Goal: Task Accomplishment & Management: Manage account settings

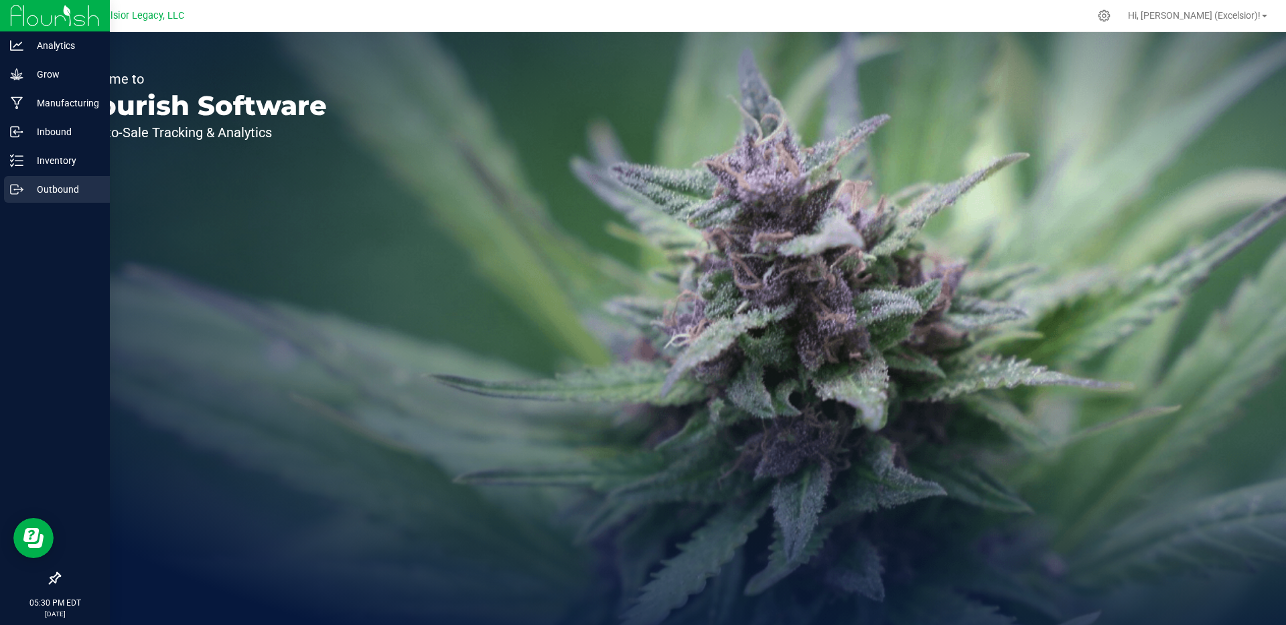
click at [47, 190] on p "Outbound" at bounding box center [63, 189] width 80 height 16
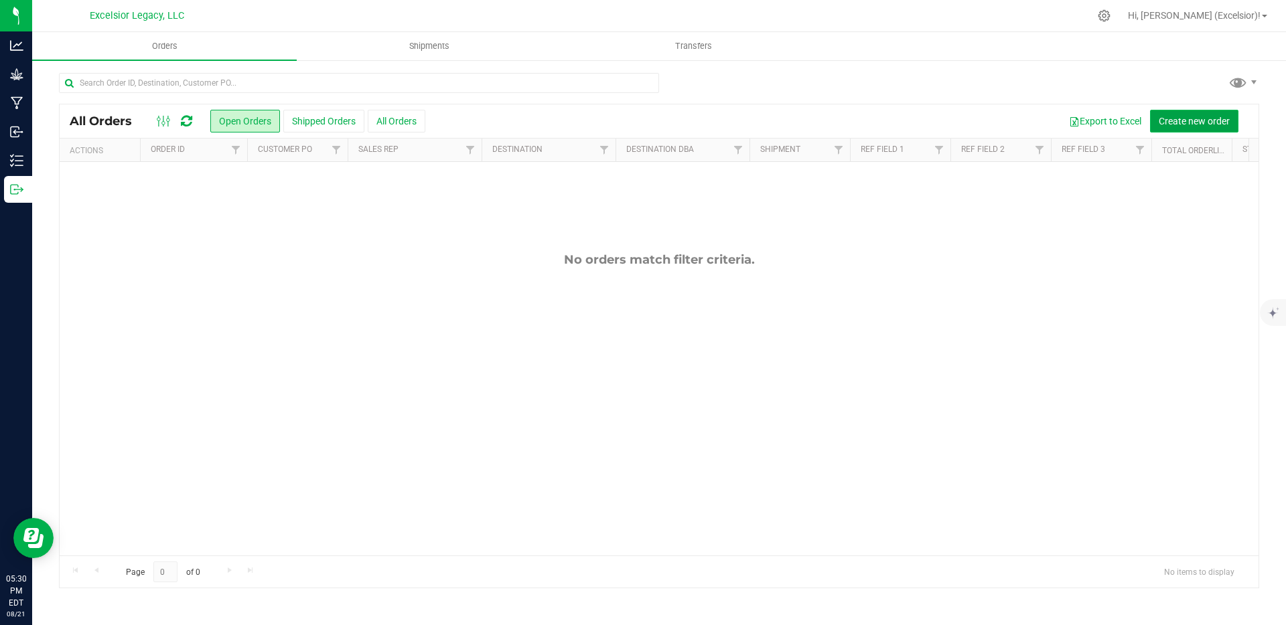
click at [1209, 117] on span "Create new order" at bounding box center [1194, 121] width 71 height 11
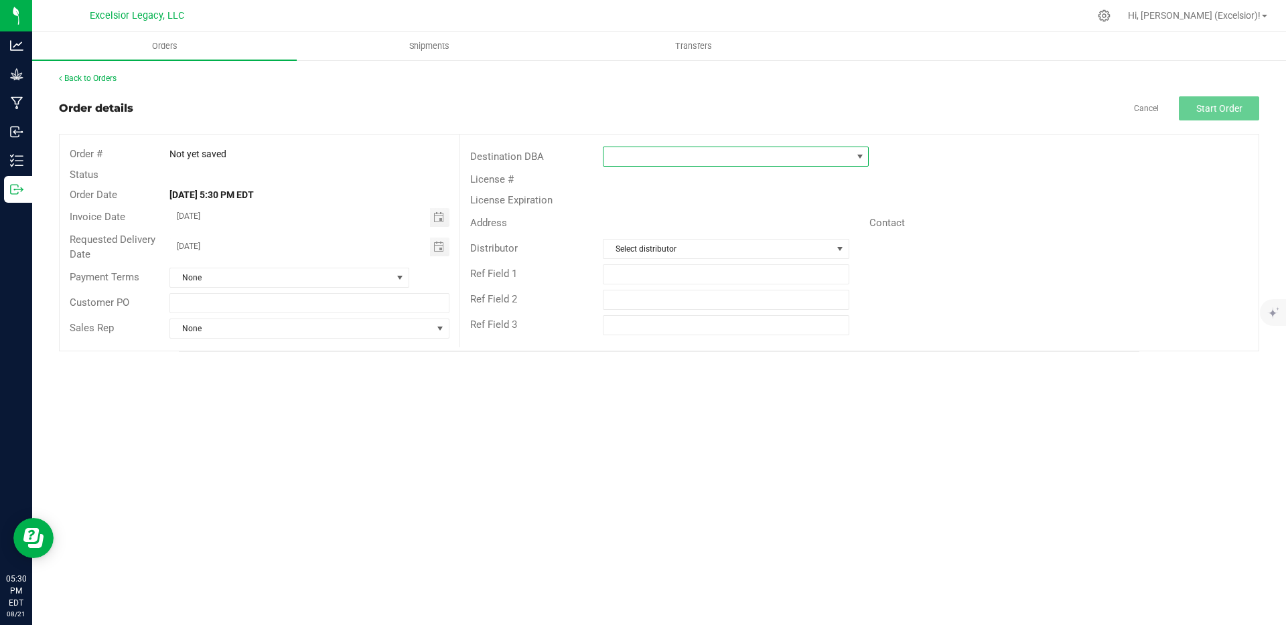
click at [701, 157] on span at bounding box center [727, 156] width 248 height 19
click at [673, 86] on div "Back to Orders Order details Cancel Start Order Order # Not yet saved Status Or…" at bounding box center [659, 212] width 1200 height 280
click at [437, 50] on span "Shipments" at bounding box center [429, 46] width 76 height 12
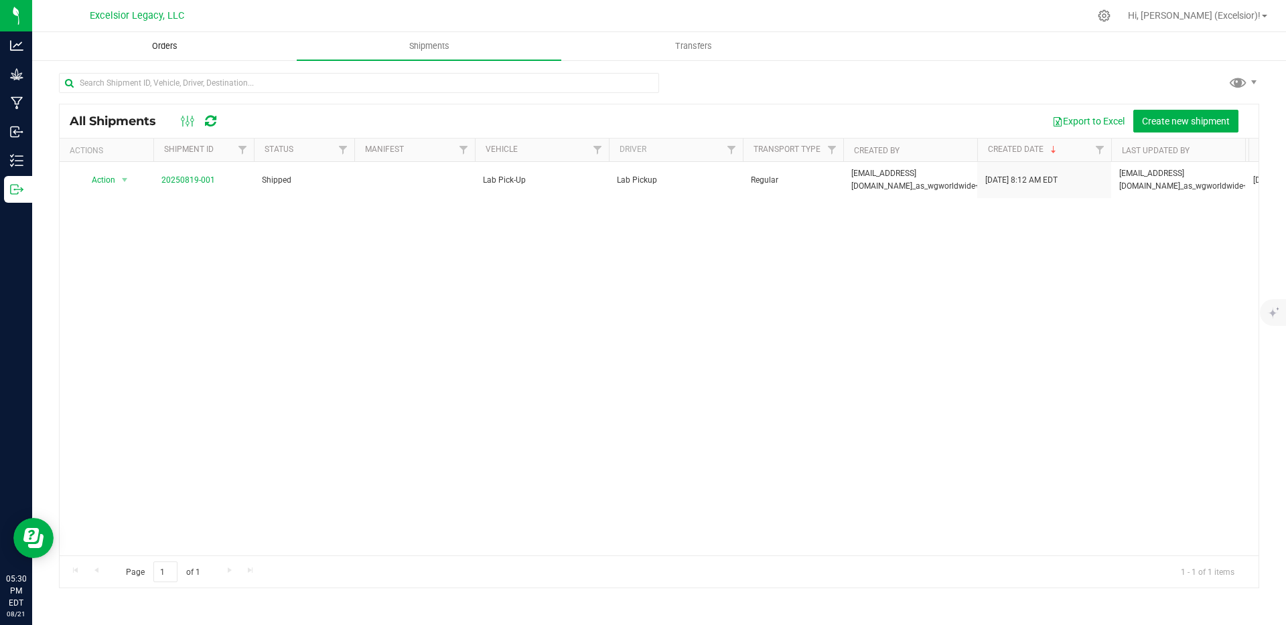
click at [190, 48] on span "Orders" at bounding box center [165, 46] width 62 height 12
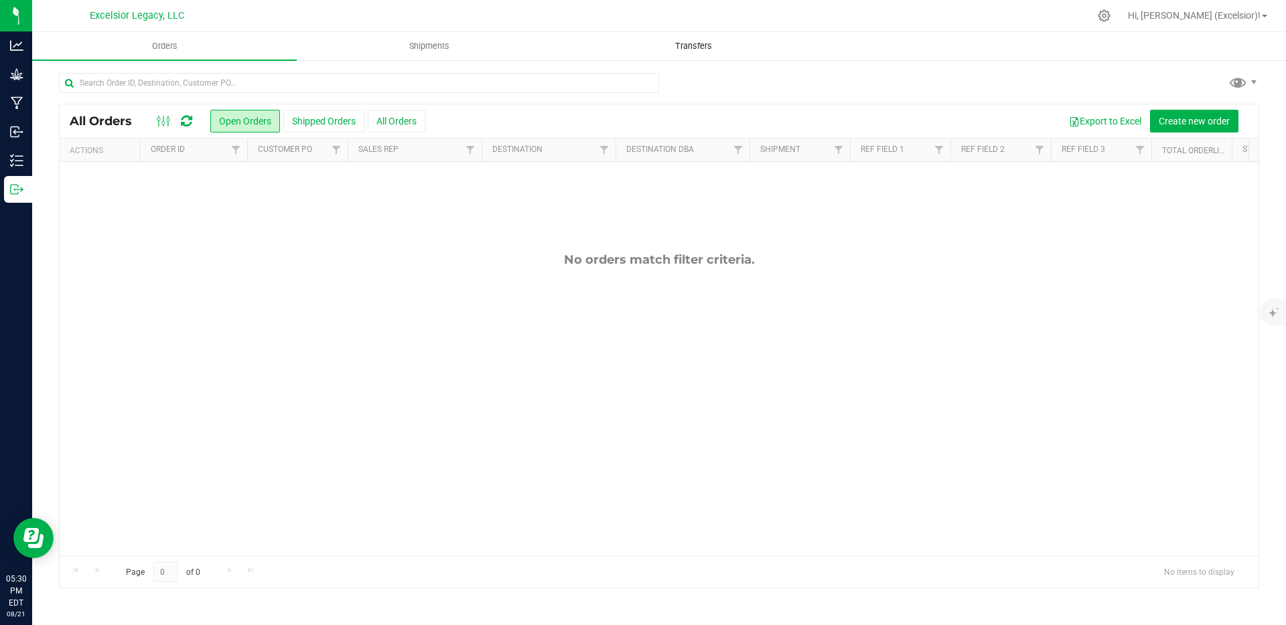
click at [684, 53] on uib-tab-heading "Transfers" at bounding box center [693, 46] width 263 height 27
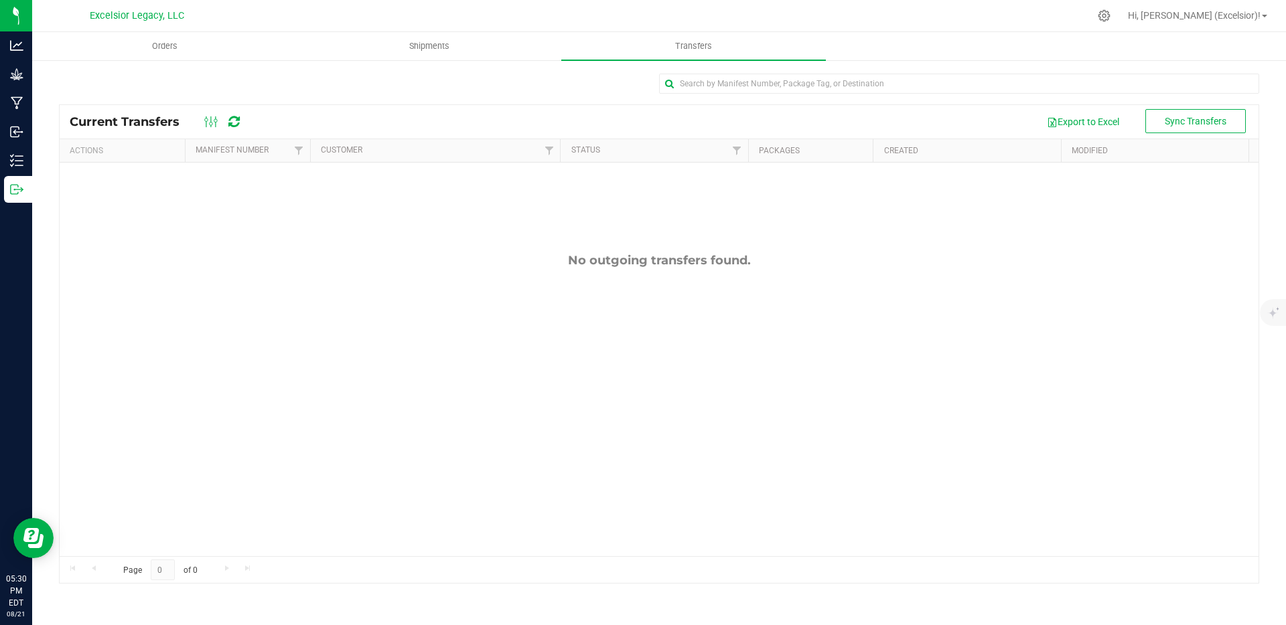
click at [149, 29] on nav "Excelsior Legacy, LLC Hi, Waseem (Excelsior)!" at bounding box center [659, 16] width 1254 height 32
click at [151, 48] on span "Orders" at bounding box center [165, 46] width 62 height 12
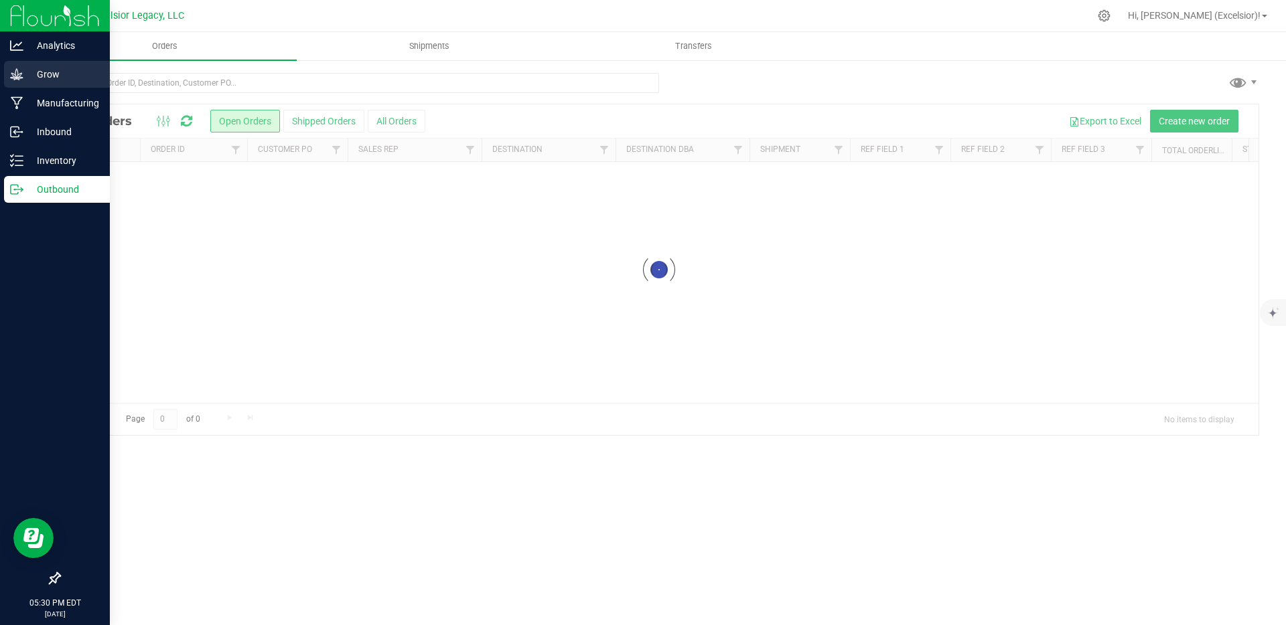
click at [27, 71] on p "Grow" at bounding box center [63, 74] width 80 height 16
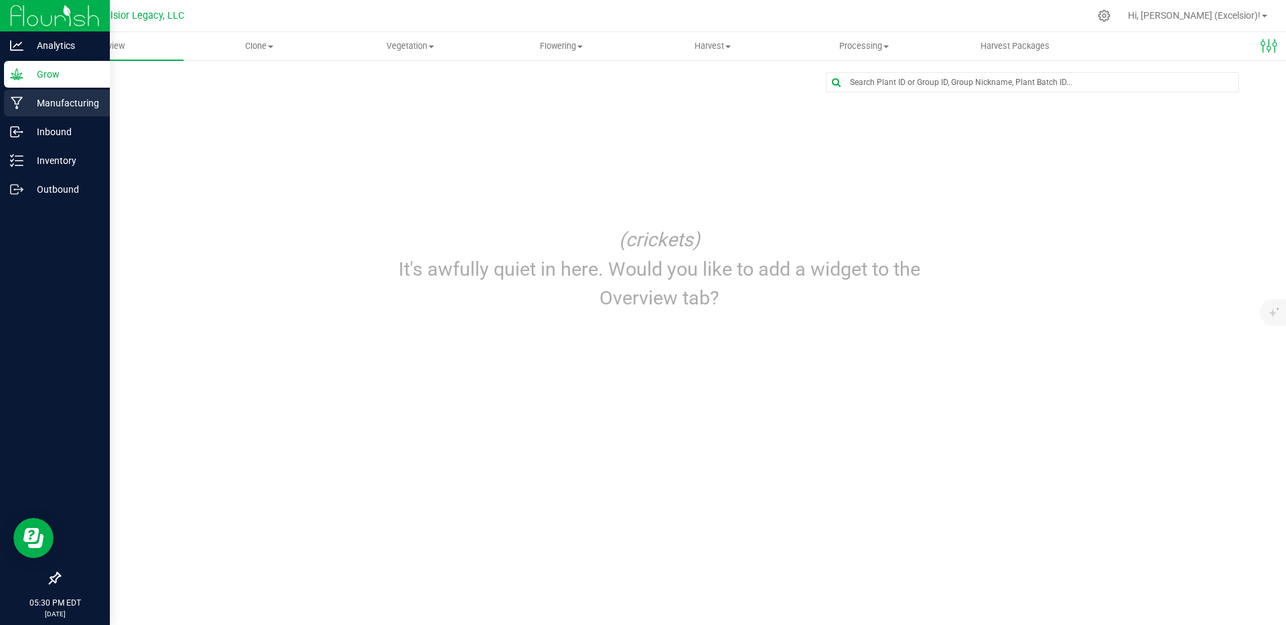
click at [33, 99] on p "Manufacturing" at bounding box center [63, 103] width 80 height 16
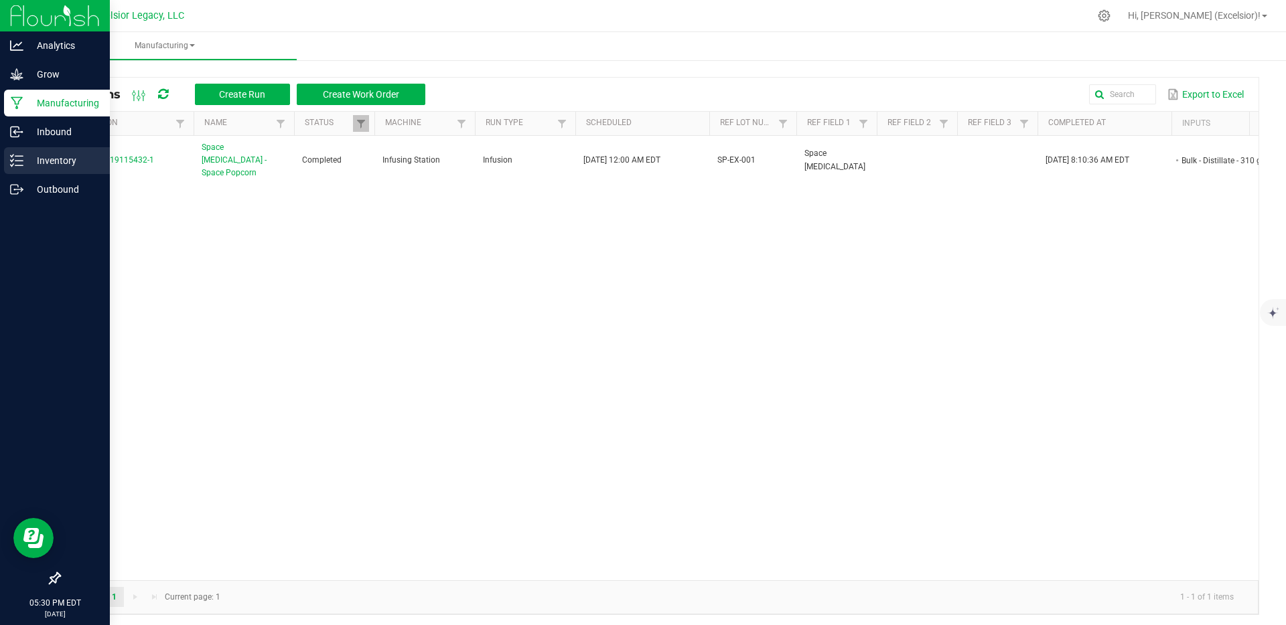
click at [39, 159] on p "Inventory" at bounding box center [63, 161] width 80 height 16
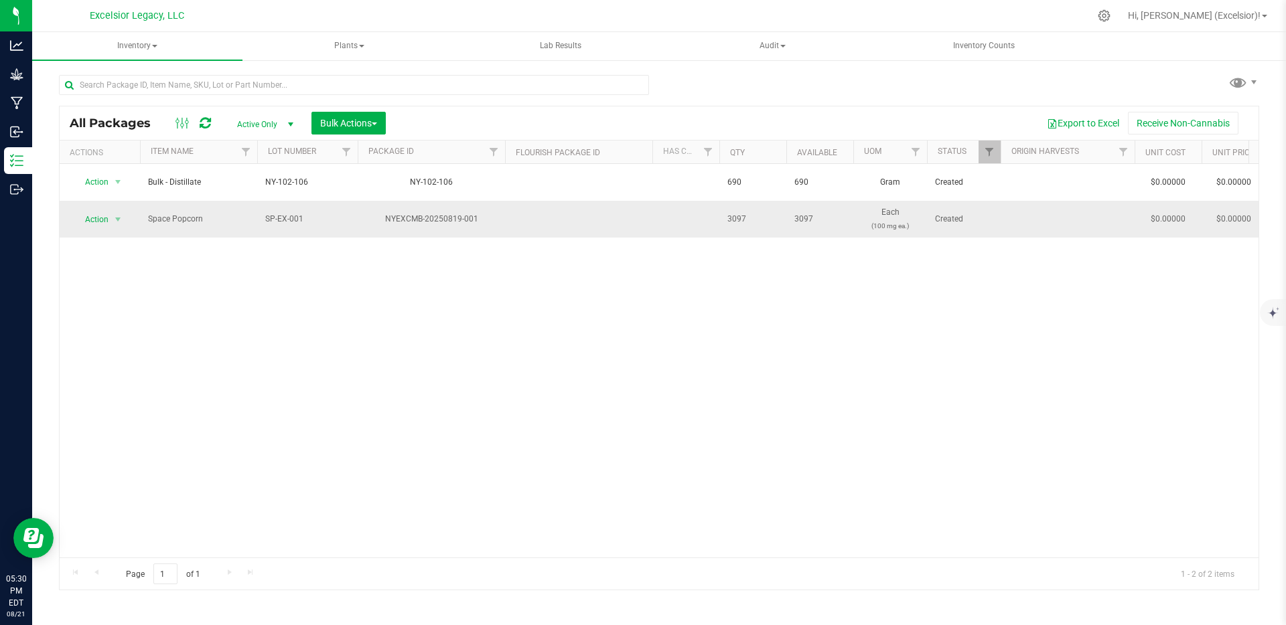
click at [182, 214] on span "Space Popcorn" at bounding box center [198, 219] width 101 height 13
click at [315, 215] on span "SP-EX-001" at bounding box center [307, 219] width 84 height 13
click at [395, 214] on div "NYEXCMB-20250819-001" at bounding box center [431, 219] width 151 height 13
click at [730, 213] on span "3097" at bounding box center [752, 219] width 51 height 13
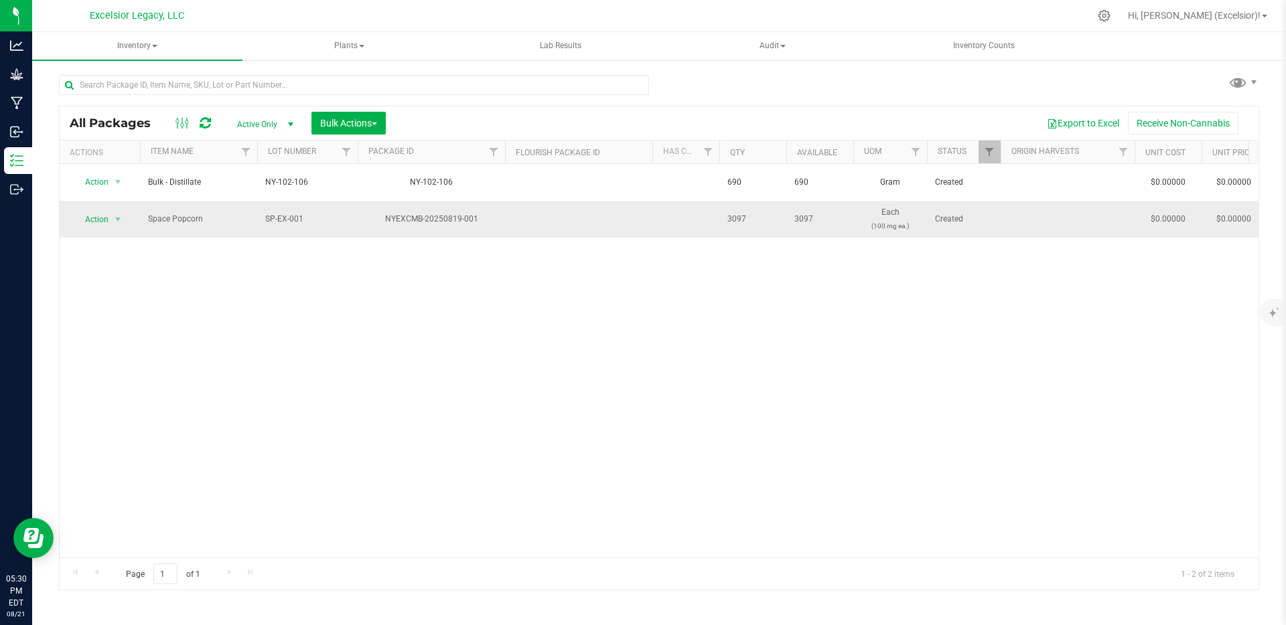
click at [730, 213] on span "3097" at bounding box center [752, 219] width 51 height 13
click at [98, 216] on span "Action" at bounding box center [91, 219] width 36 height 19
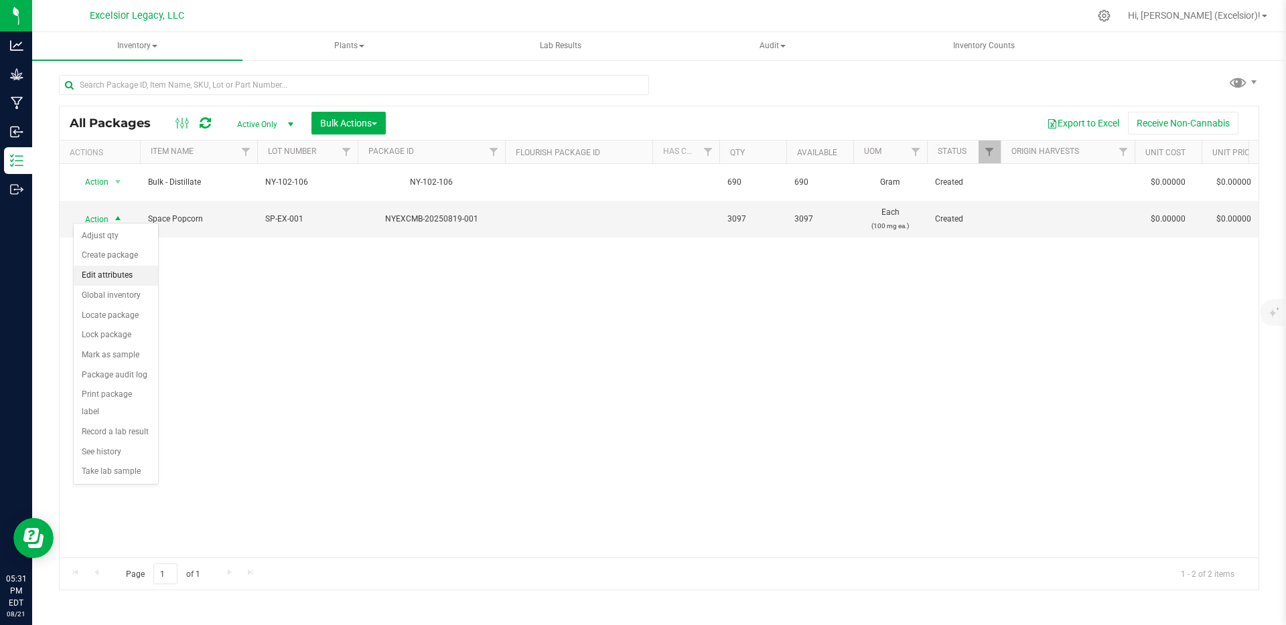
click at [96, 268] on li "Edit attributes" at bounding box center [116, 276] width 84 height 20
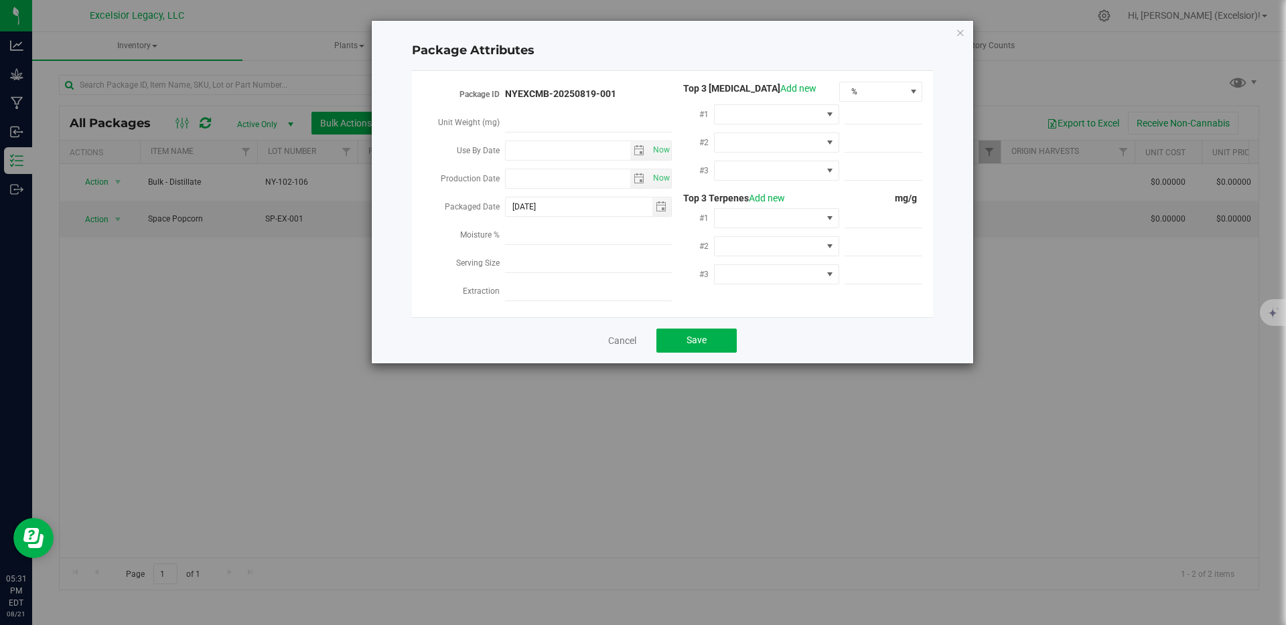
click at [615, 332] on div "Cancel Save" at bounding box center [672, 340] width 521 height 46
click at [616, 336] on link "Cancel" at bounding box center [622, 340] width 28 height 13
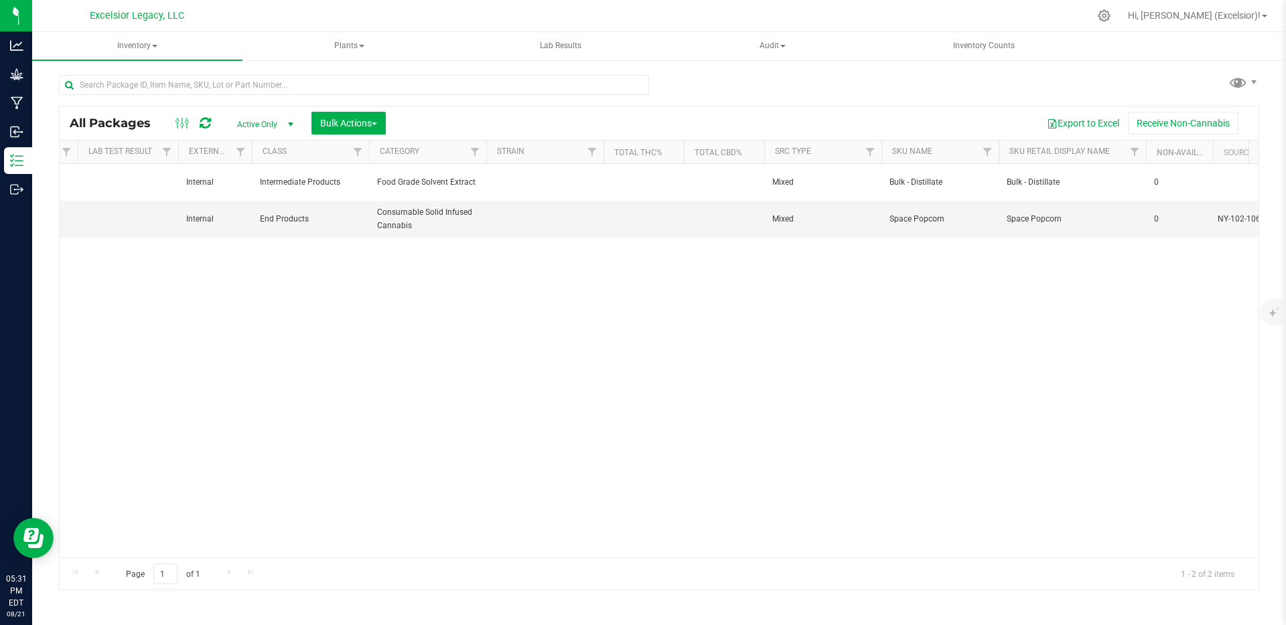
scroll to position [0, 3071]
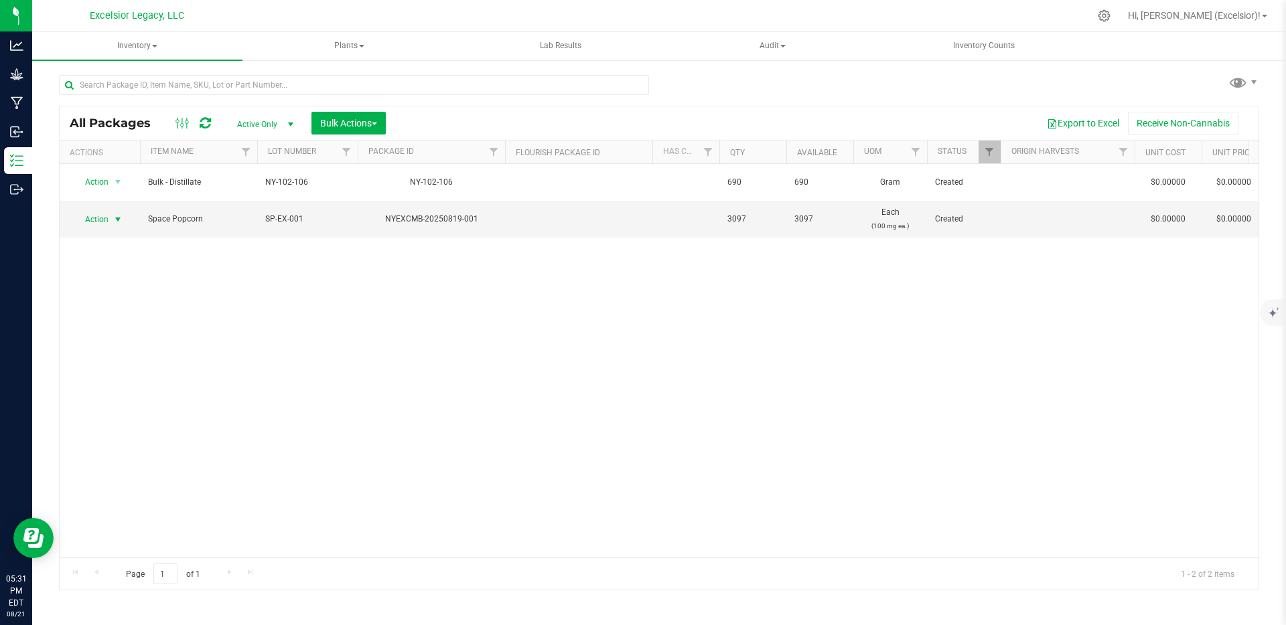
click at [289, 275] on div "Action Action Adjust qty Create package Edit attributes Global inventory Locate…" at bounding box center [659, 361] width 1199 height 394
click at [342, 131] on button "Bulk Actions" at bounding box center [348, 123] width 74 height 23
click at [197, 344] on div "Action Action Adjust qty Create package Edit attributes Global inventory Locate…" at bounding box center [659, 361] width 1199 height 394
click at [197, 346] on div "Action Action Adjust qty Create package Edit attributes Global inventory Locate…" at bounding box center [659, 361] width 1199 height 394
click at [791, 101] on div "All Packages Active Only Active Only Lab Samples Locked All Bulk Actions Add to…" at bounding box center [659, 326] width 1200 height 528
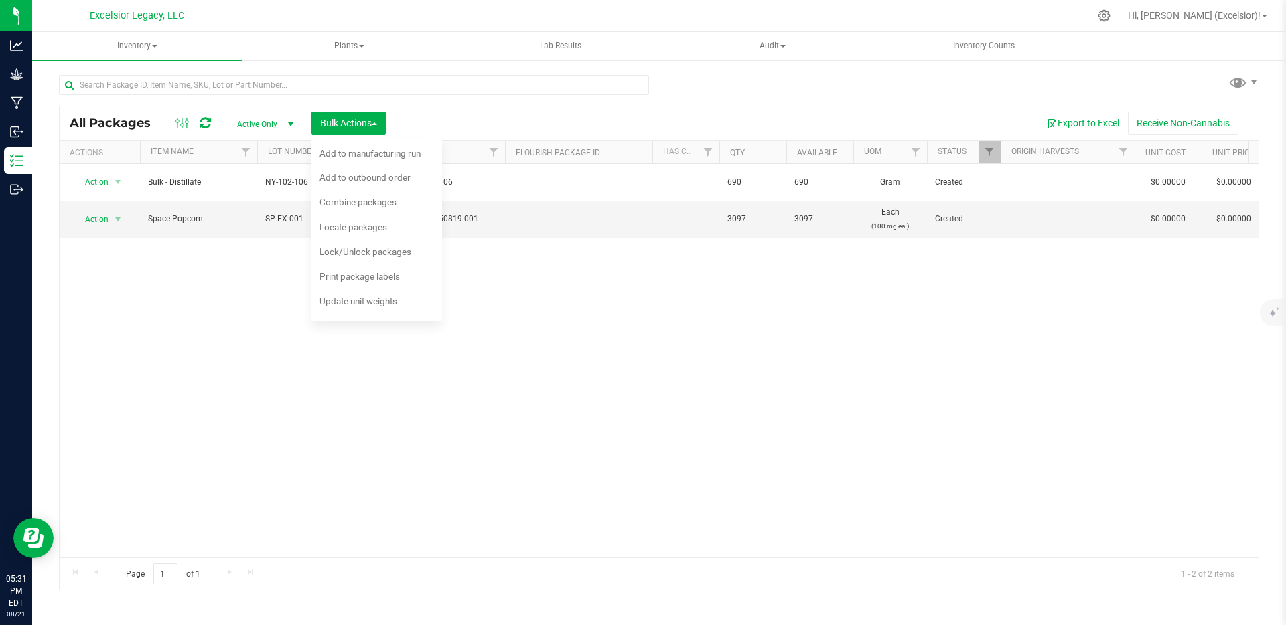
click at [554, 281] on div "Action Action Adjust qty Create package Edit attributes Global inventory Locate…" at bounding box center [659, 361] width 1199 height 394
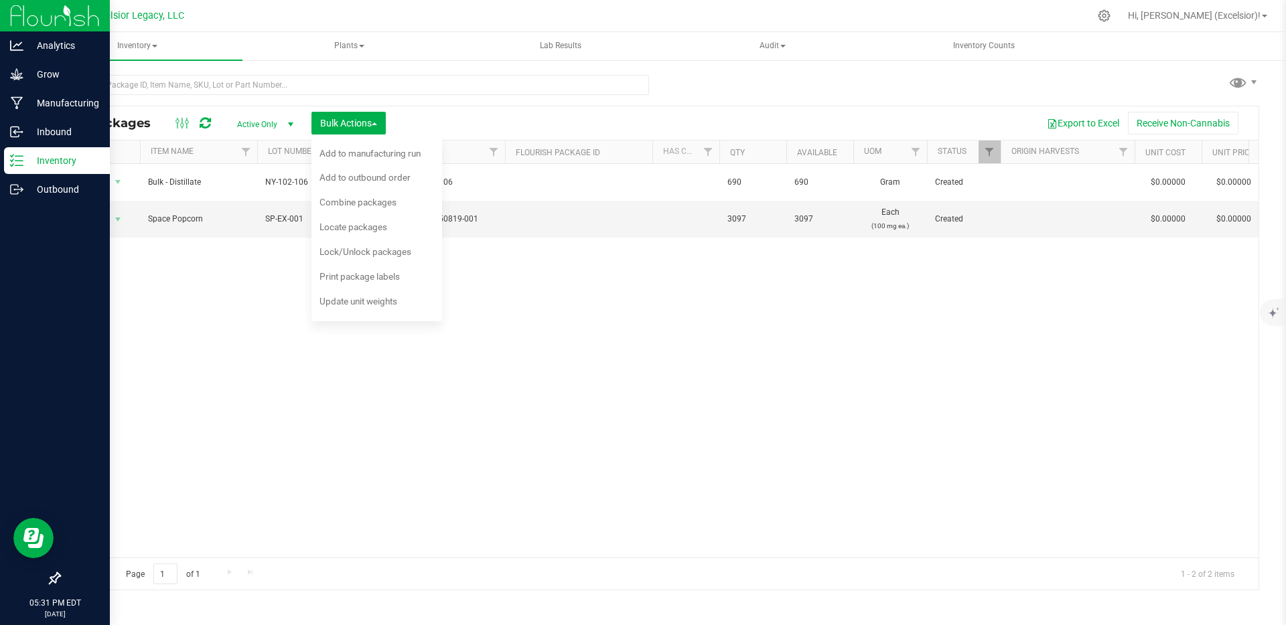
click at [6, 17] on div at bounding box center [55, 16] width 110 height 32
click at [40, 12] on img at bounding box center [55, 15] width 90 height 31
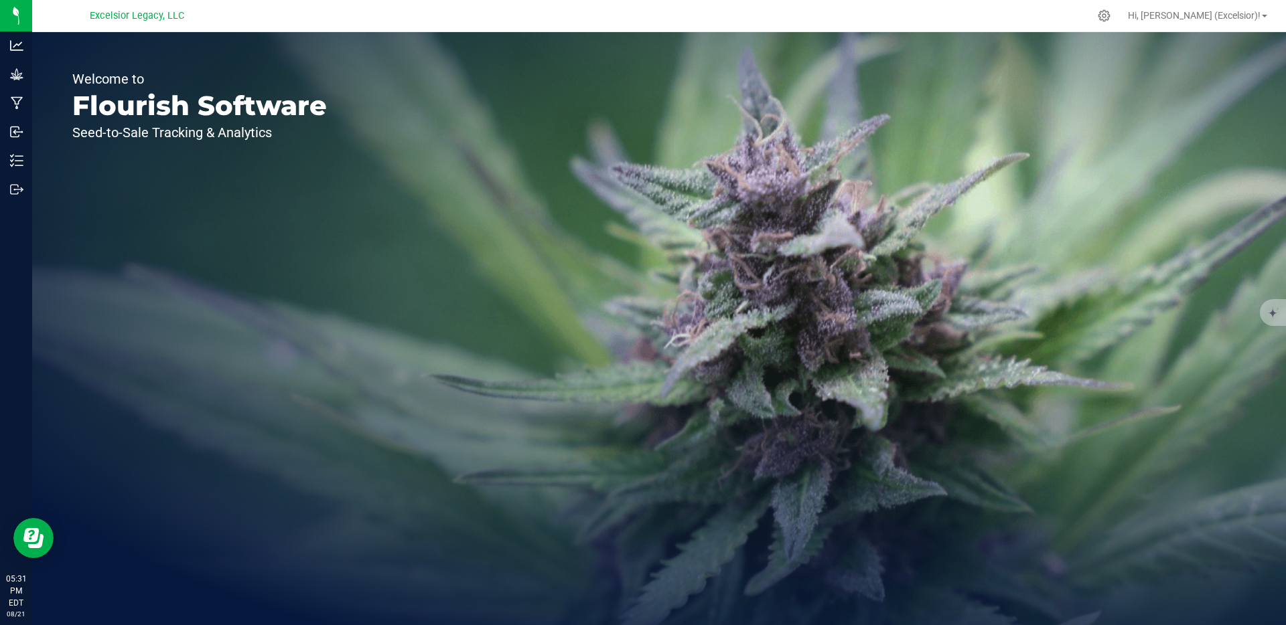
click at [392, 155] on div "Welcome to Flourish Software Seed-to-Sale Tracking & Analytics" at bounding box center [659, 328] width 1254 height 593
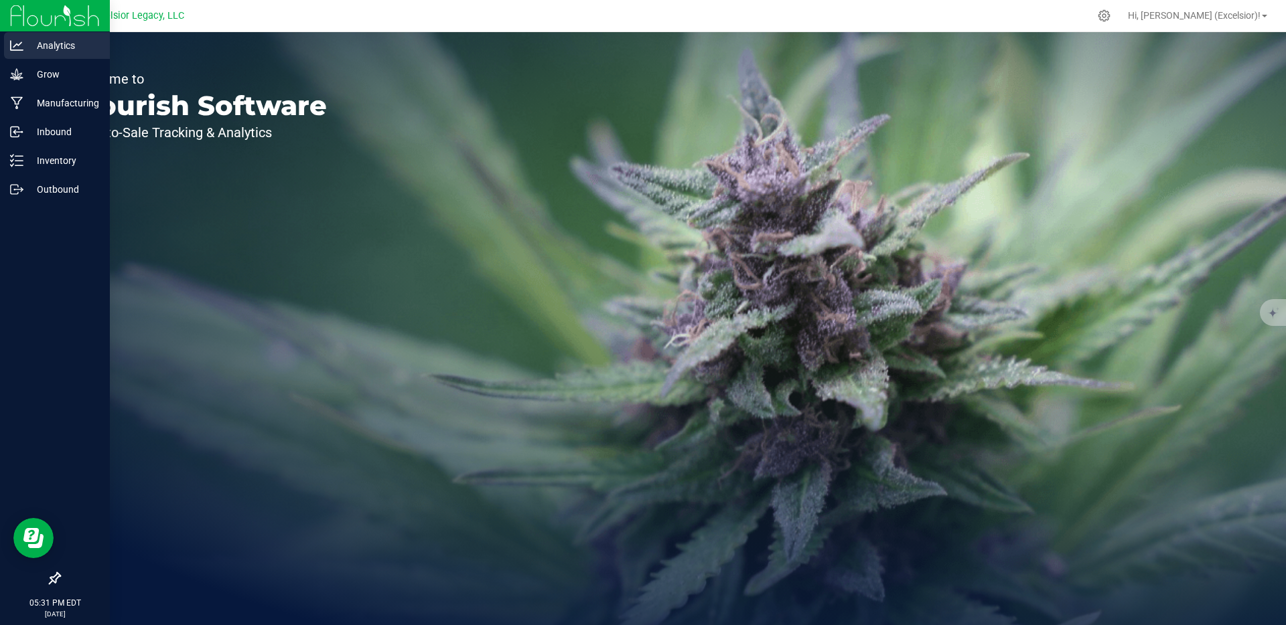
click at [30, 52] on p "Analytics" at bounding box center [63, 46] width 80 height 16
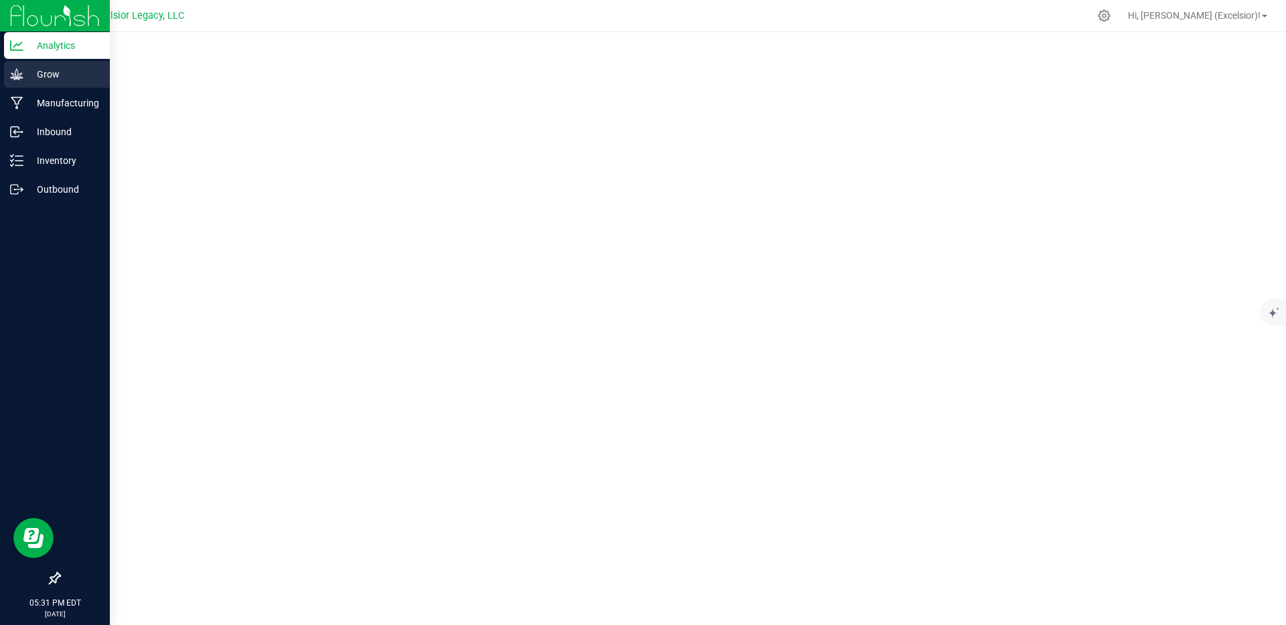
click at [30, 70] on p "Grow" at bounding box center [63, 74] width 80 height 16
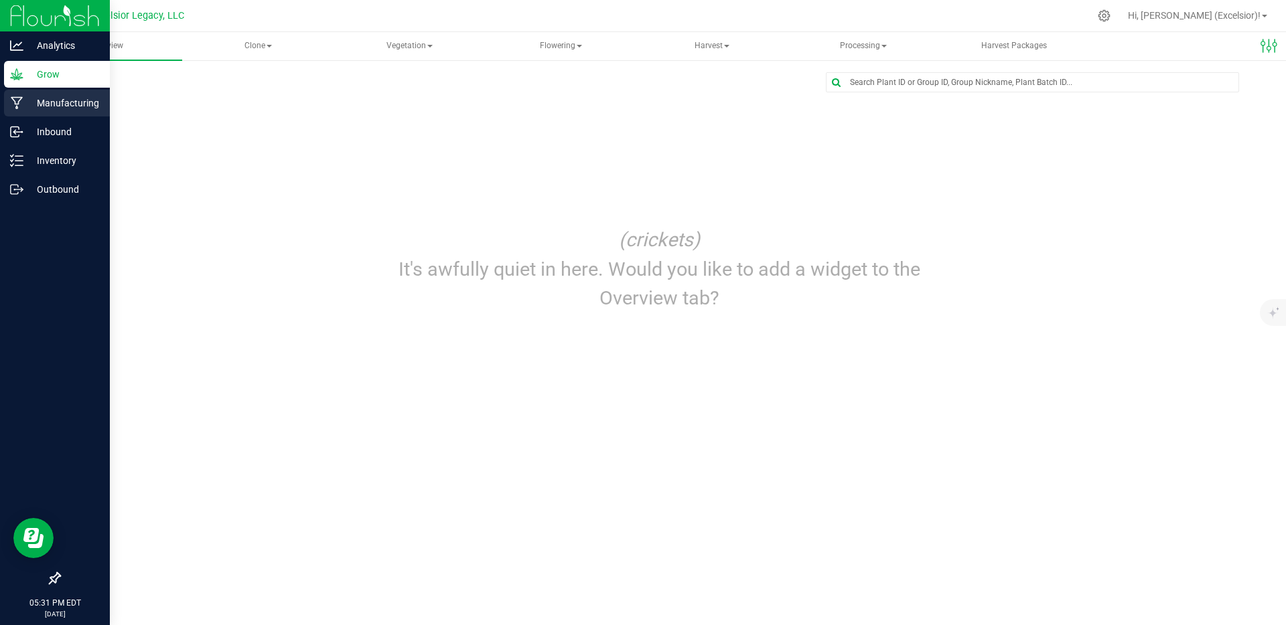
click at [41, 115] on div "Manufacturing" at bounding box center [57, 103] width 106 height 27
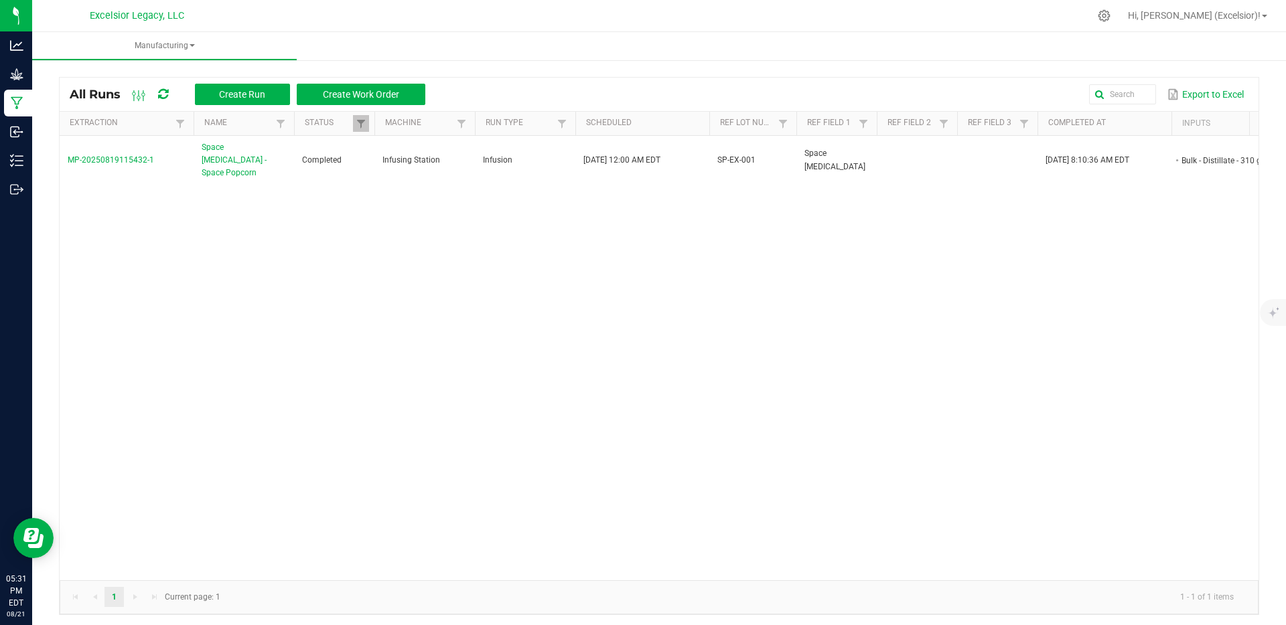
click at [419, 285] on div "MP-20250819115432-1 Space Poppers - Space Popcorn Completed Infusing Station In…" at bounding box center [659, 358] width 1199 height 445
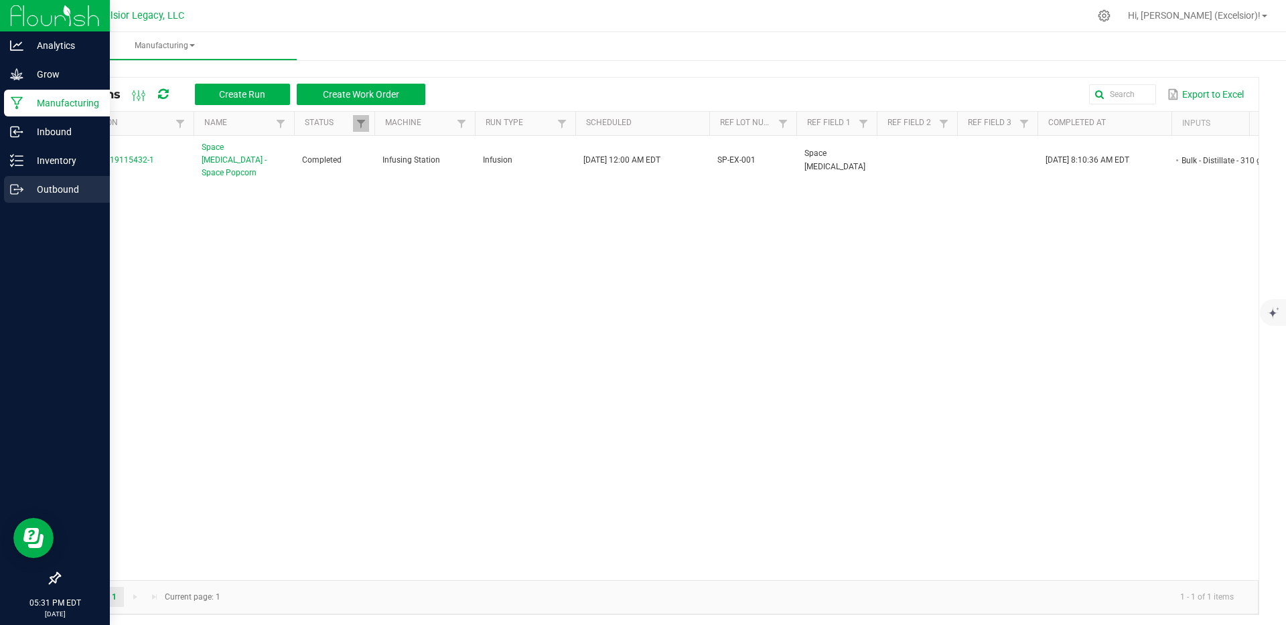
click at [44, 192] on p "Outbound" at bounding box center [63, 189] width 80 height 16
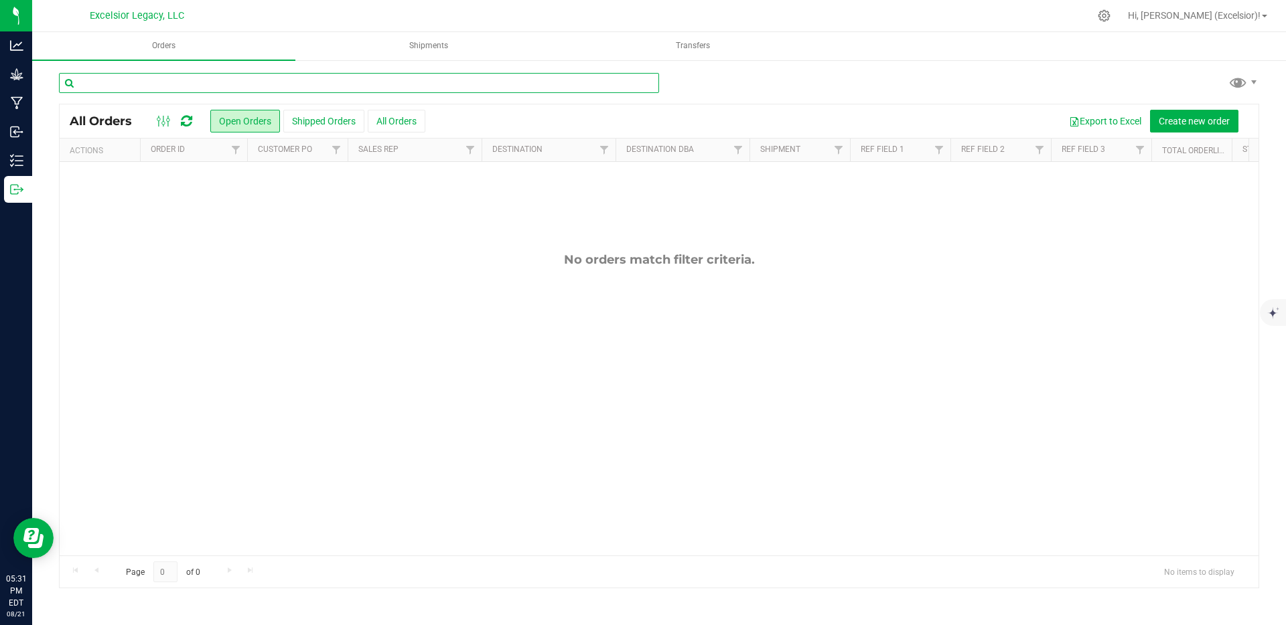
click at [192, 78] on input "text" at bounding box center [359, 83] width 600 height 20
click at [1110, 17] on icon at bounding box center [1104, 15] width 13 height 13
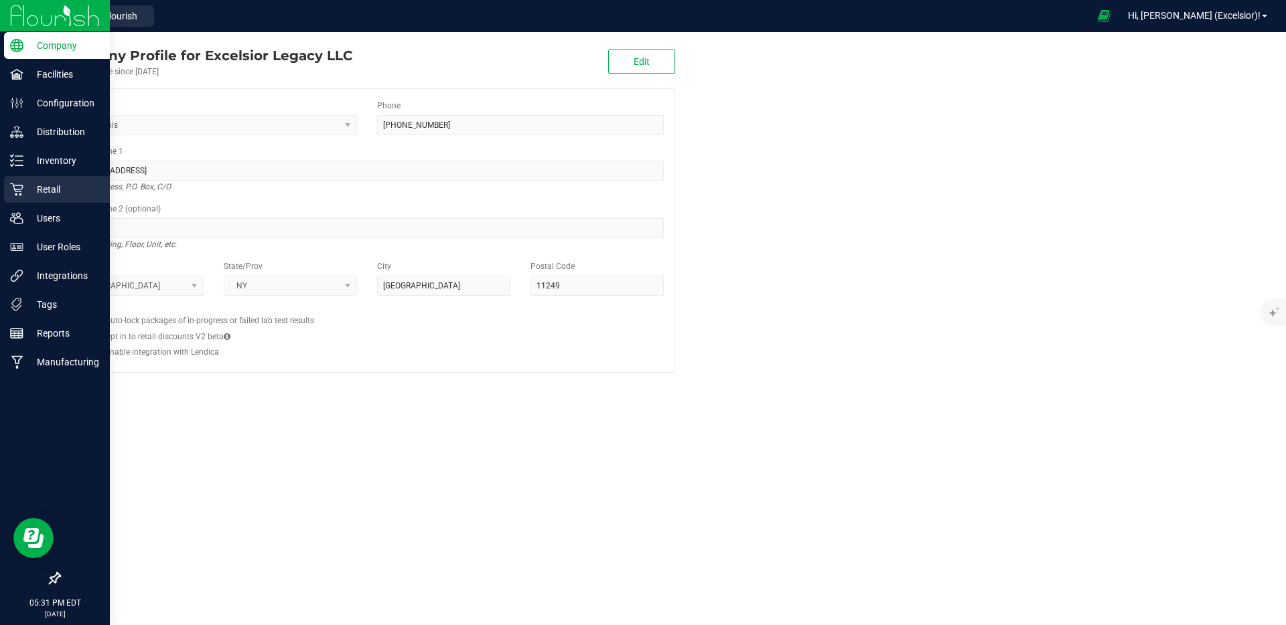
click at [21, 179] on div "Retail" at bounding box center [57, 189] width 106 height 27
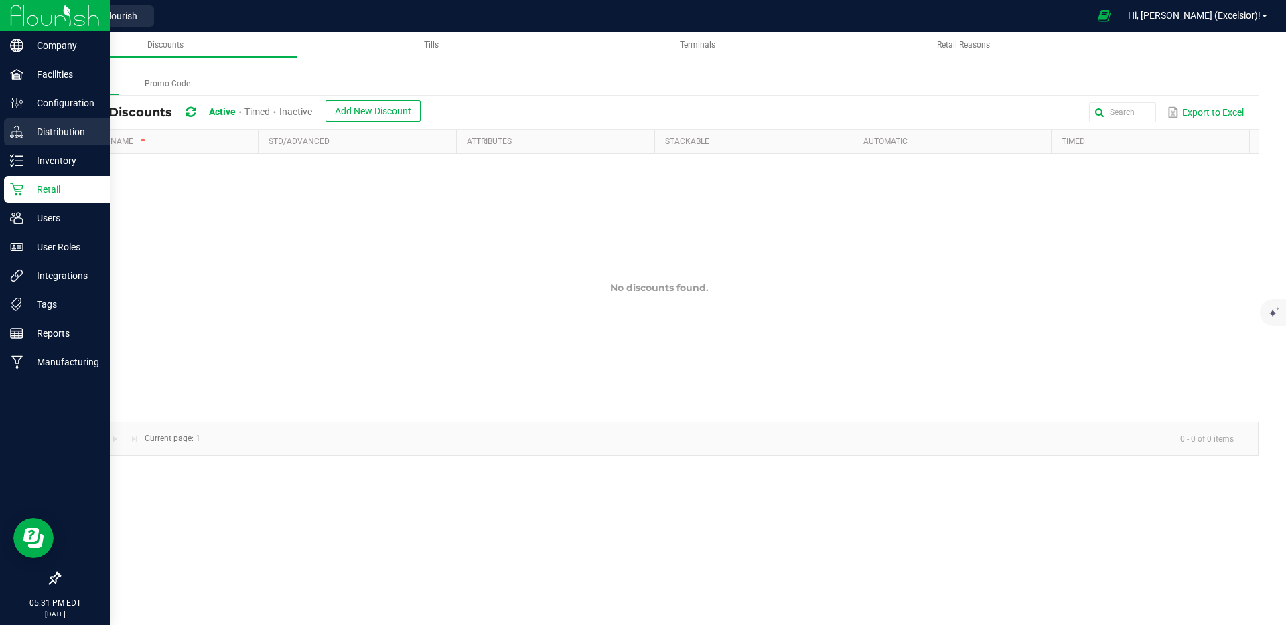
click at [36, 123] on div "Distribution" at bounding box center [57, 132] width 106 height 27
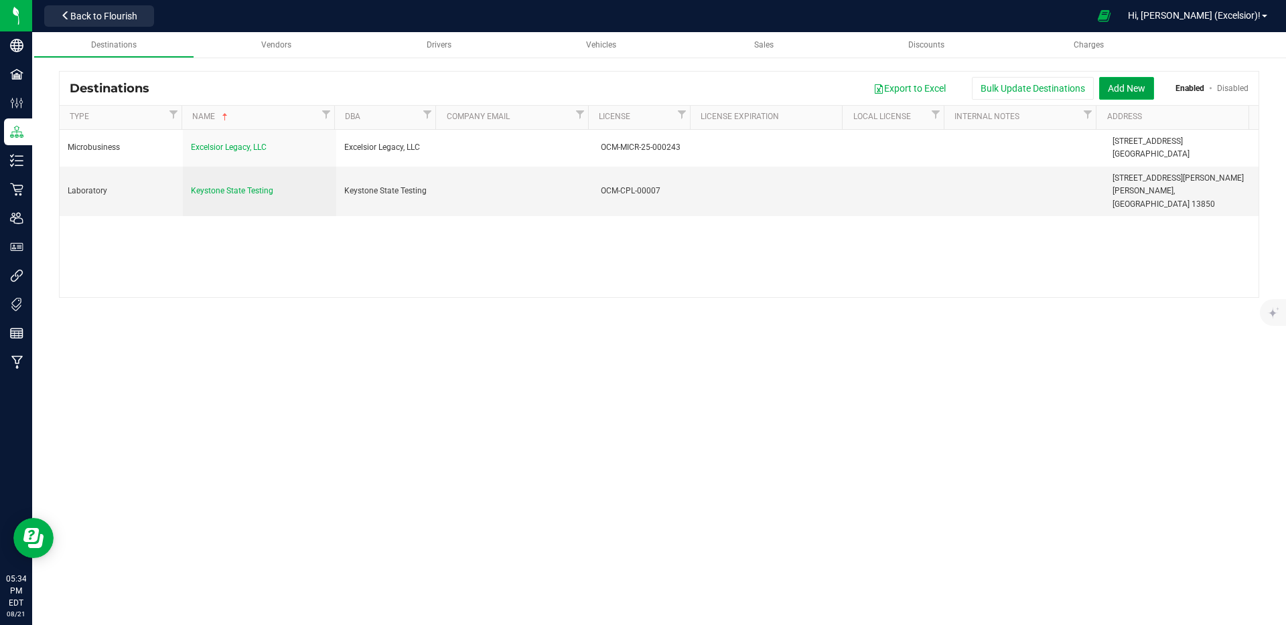
click at [1140, 88] on button "Add New" at bounding box center [1126, 88] width 55 height 23
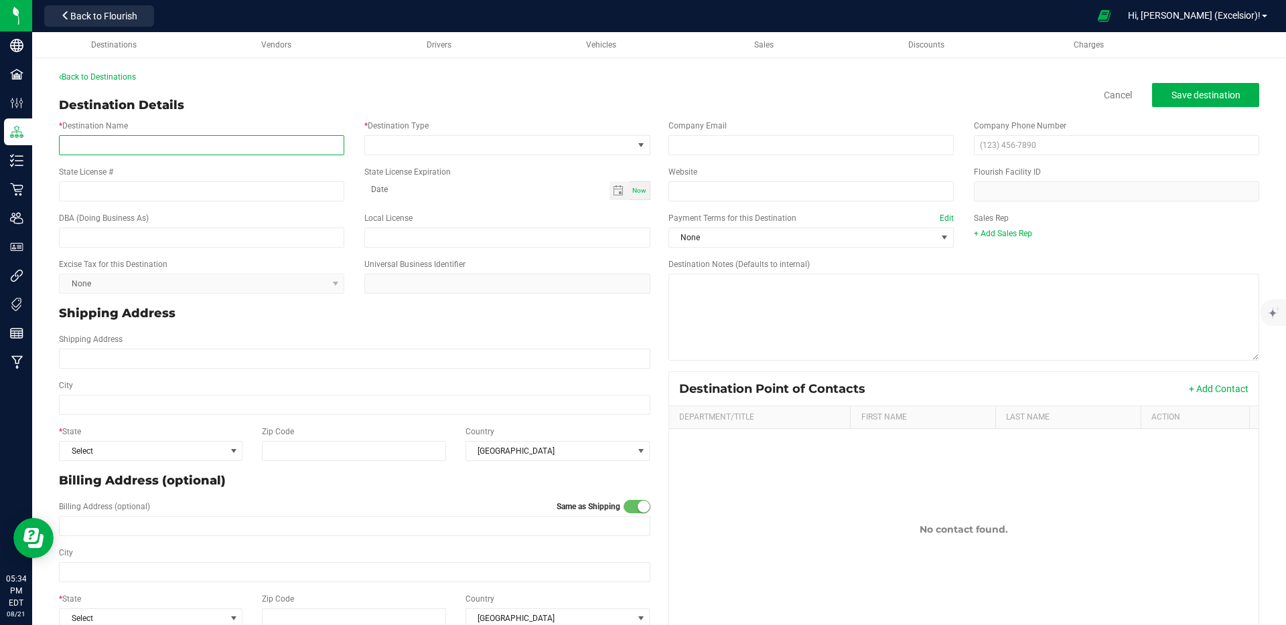
click at [142, 139] on input "* Destination Name" at bounding box center [201, 145] width 285 height 20
type input "NYCBud - [GEOGRAPHIC_DATA]"
click at [451, 146] on span at bounding box center [498, 145] width 267 height 19
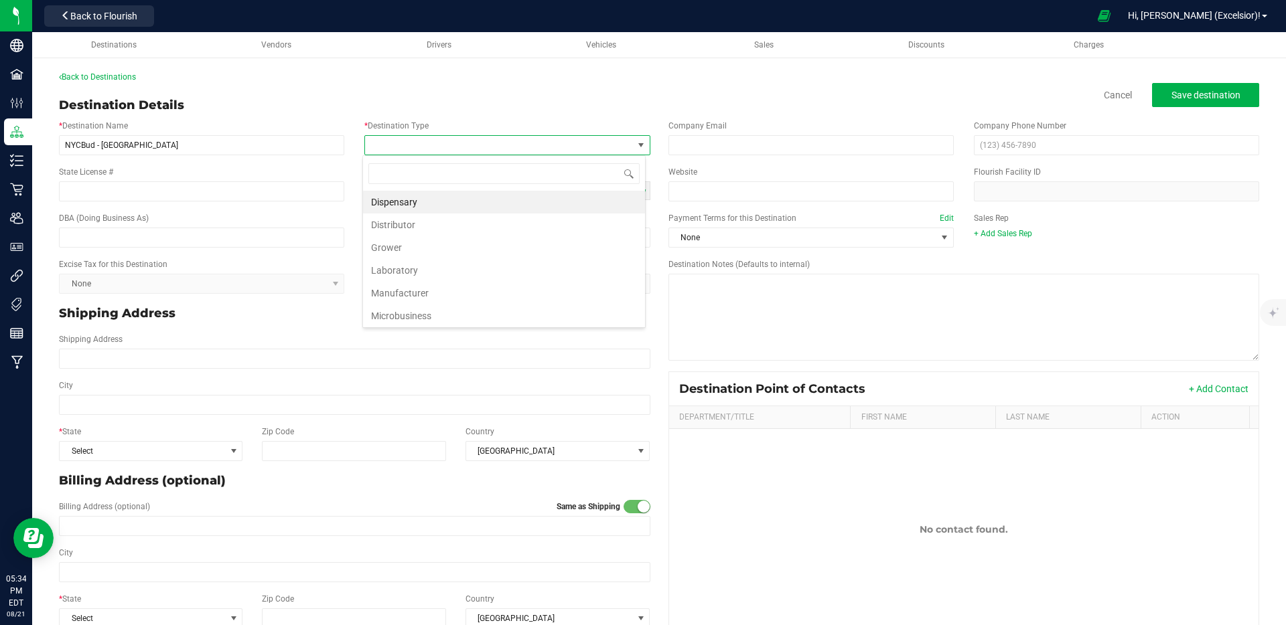
scroll to position [20, 283]
click at [437, 206] on li "Dispensary" at bounding box center [504, 202] width 282 height 23
type input "month-day-year"
click at [382, 190] on input "month-day-year" at bounding box center [486, 189] width 244 height 17
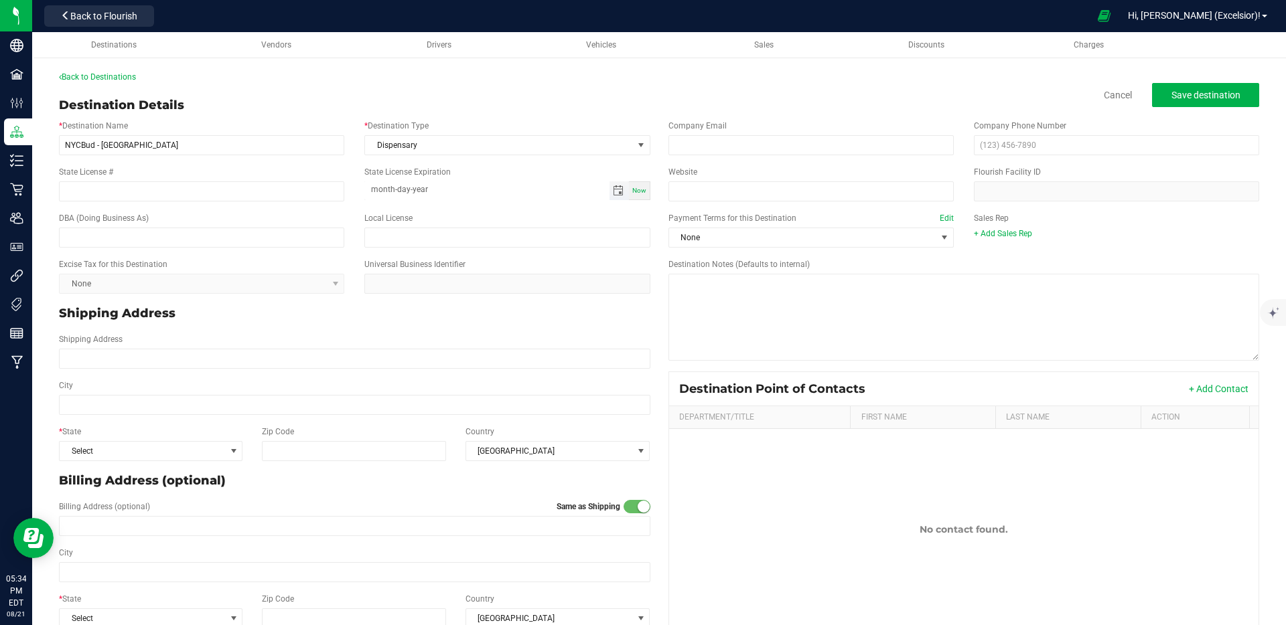
click at [542, 189] on input "month-day-year" at bounding box center [486, 189] width 244 height 17
click at [620, 191] on span "Toggle calendar" at bounding box center [618, 190] width 19 height 19
click at [453, 216] on span "August 2025" at bounding box center [433, 216] width 40 height 20
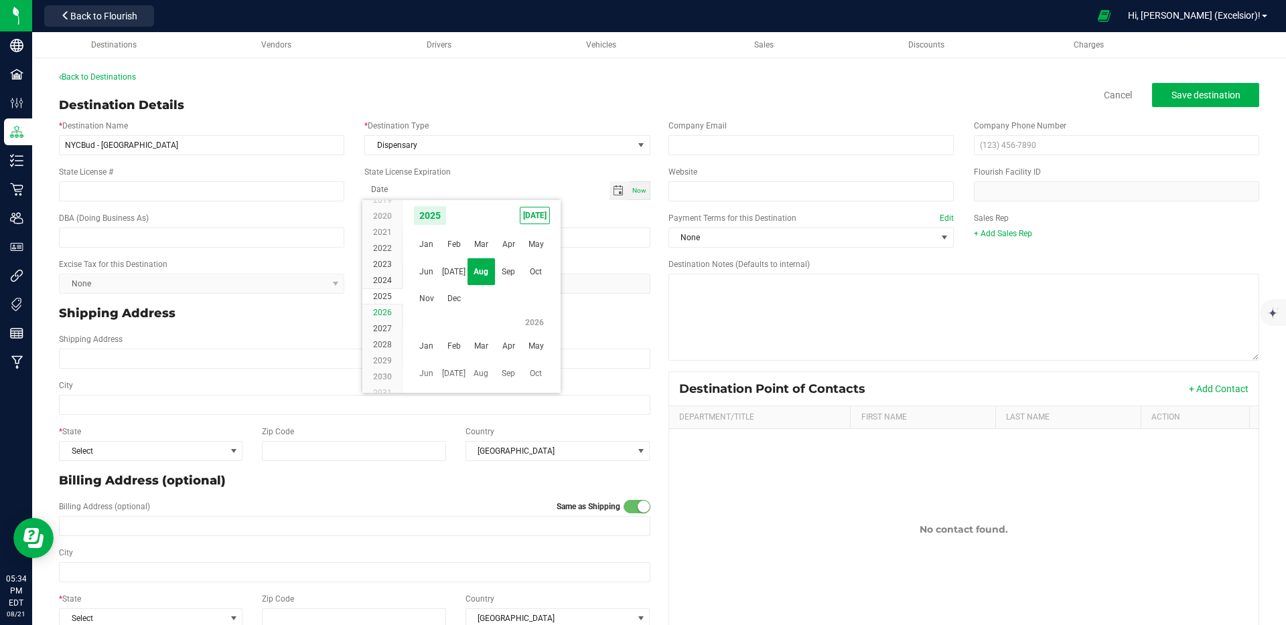
click at [381, 315] on span "2026" at bounding box center [382, 312] width 19 height 9
click at [416, 246] on span "Jan" at bounding box center [426, 244] width 27 height 27
click at [546, 319] on span "24" at bounding box center [539, 323] width 19 height 21
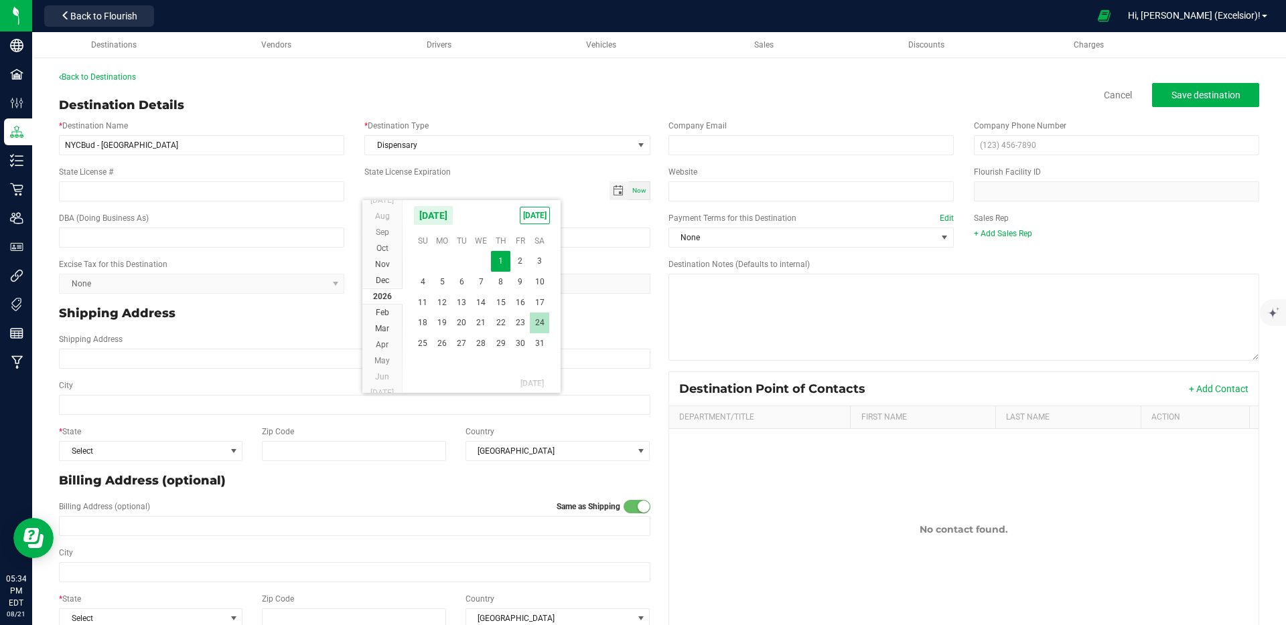
type input "01-24-2026"
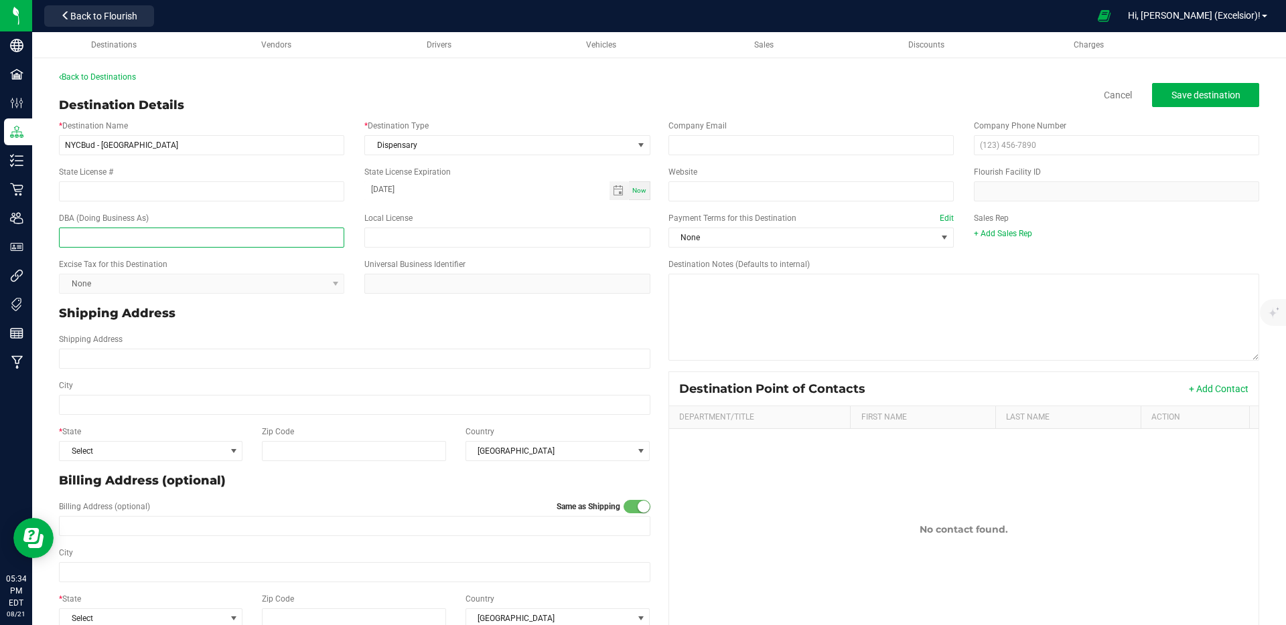
click at [157, 237] on input "text" at bounding box center [201, 238] width 285 height 20
paste input "BudBiz LLC dba NYCBUD"
type input "BudBiz LLC dba NYCBUD"
click at [109, 192] on input "State License #" at bounding box center [201, 191] width 285 height 20
paste input "OCM-CAURD-24-000060"
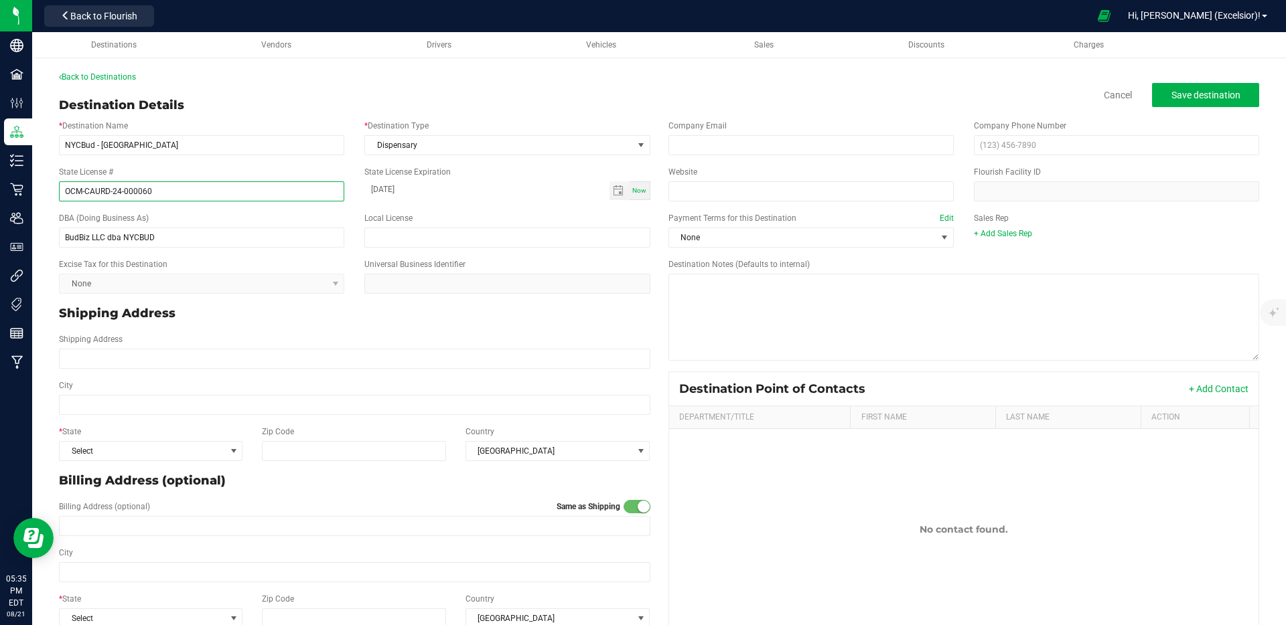
type input "OCM-CAURD-24-000060"
click at [271, 260] on div "Excise Tax for this Destination None" at bounding box center [201, 275] width 305 height 35
click at [276, 281] on kendo-dropdownlist "None" at bounding box center [201, 284] width 285 height 20
click at [351, 338] on div "Shipping Address" at bounding box center [354, 350] width 611 height 35
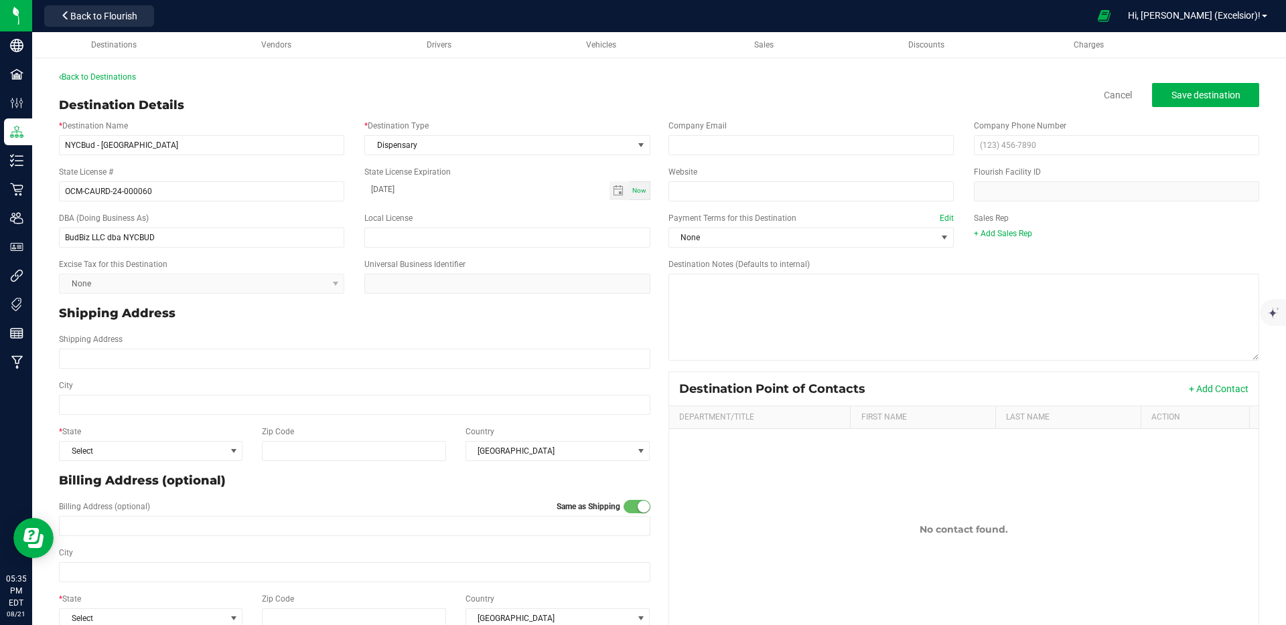
scroll to position [24, 0]
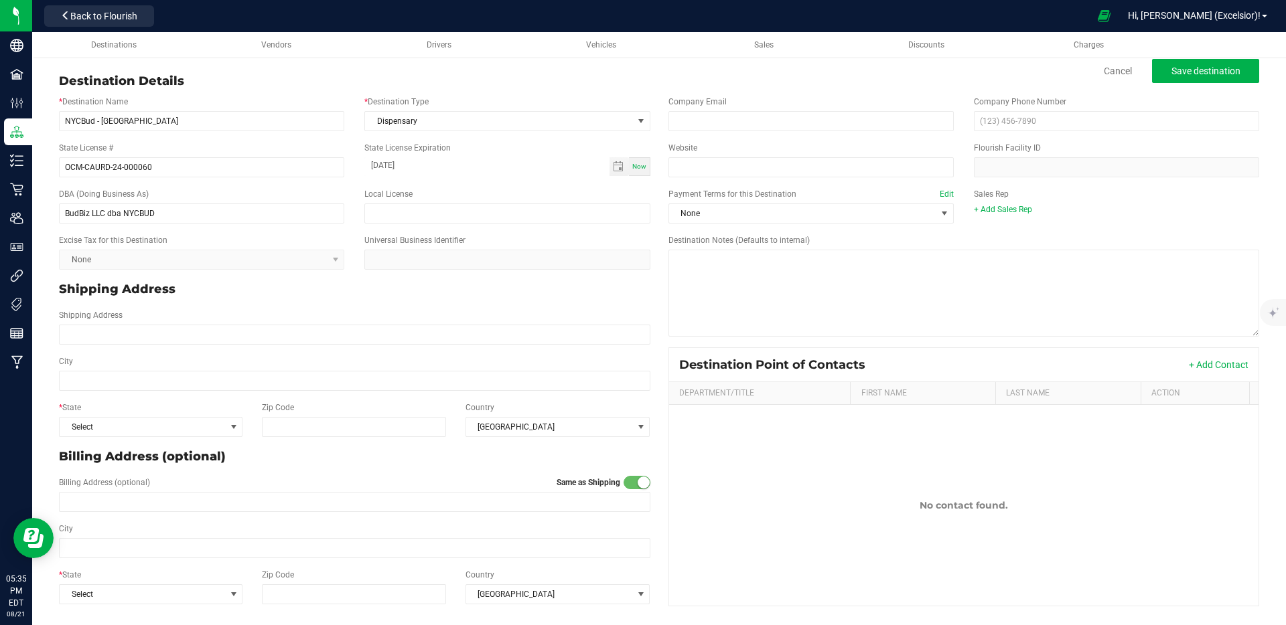
click at [181, 345] on div "Shipping Address" at bounding box center [354, 327] width 611 height 46
click at [181, 341] on input "Shipping Address" at bounding box center [354, 335] width 591 height 20
paste input "4445 Vernon Blvd"
type input "4445 Vernon Blvd"
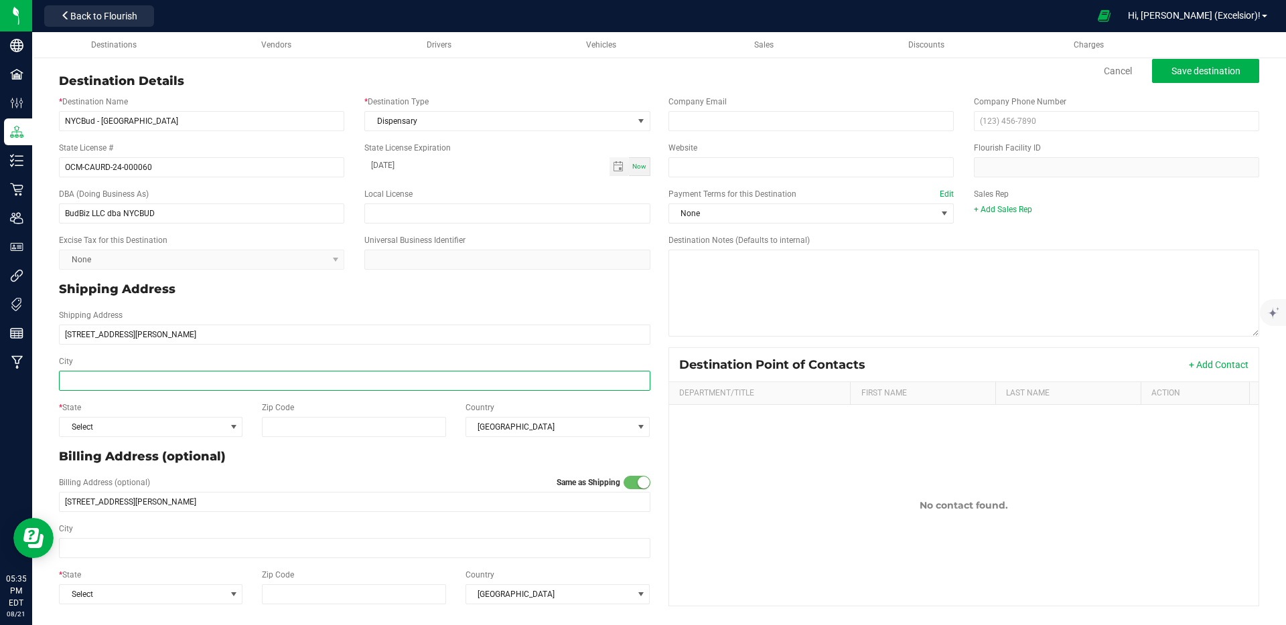
click at [120, 382] on input "City" at bounding box center [354, 381] width 591 height 20
paste input "[GEOGRAPHIC_DATA]"
type input "[GEOGRAPHIC_DATA]"
click at [127, 434] on span "Select" at bounding box center [142, 427] width 165 height 19
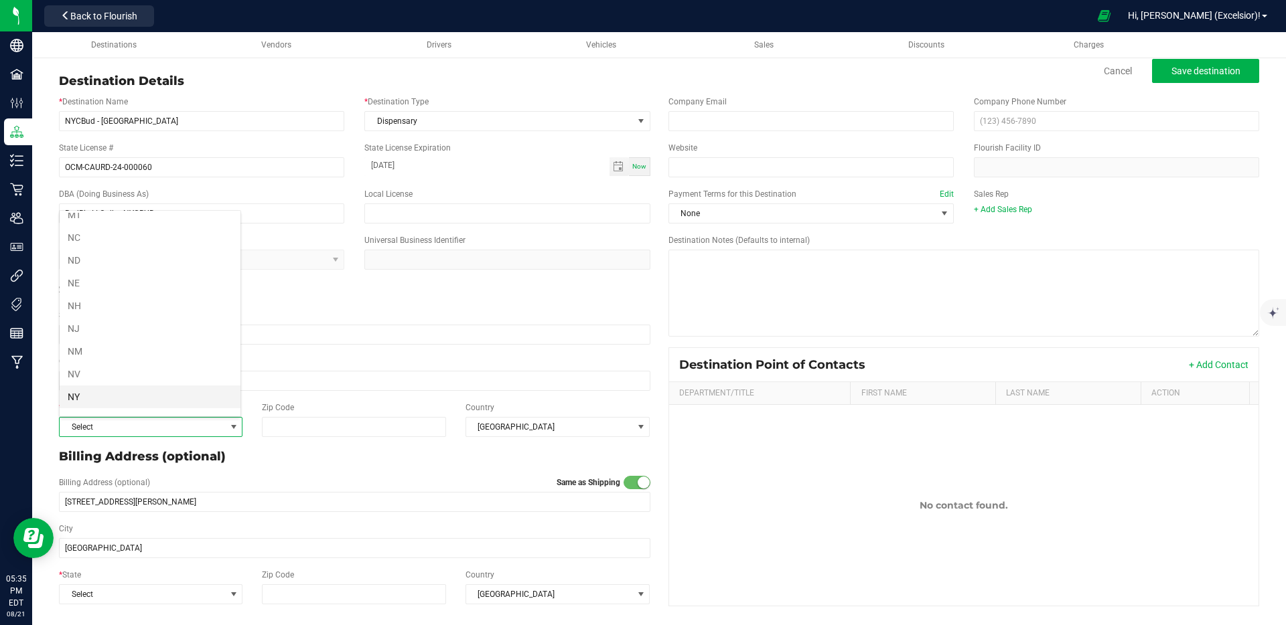
scroll to position [627, 0]
click at [100, 364] on li "NY" at bounding box center [150, 371] width 181 height 23
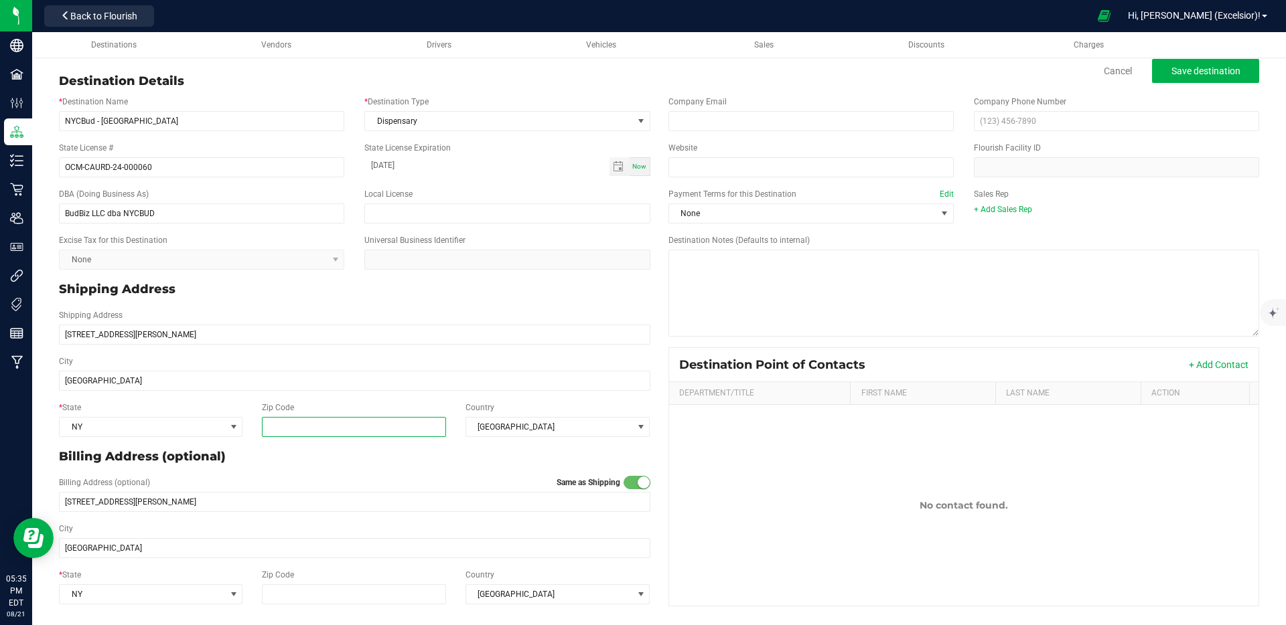
click at [292, 424] on input "Zip Code" at bounding box center [354, 427] width 185 height 20
type input "11101"
click at [346, 458] on p "Billing Address (optional)" at bounding box center [354, 457] width 591 height 18
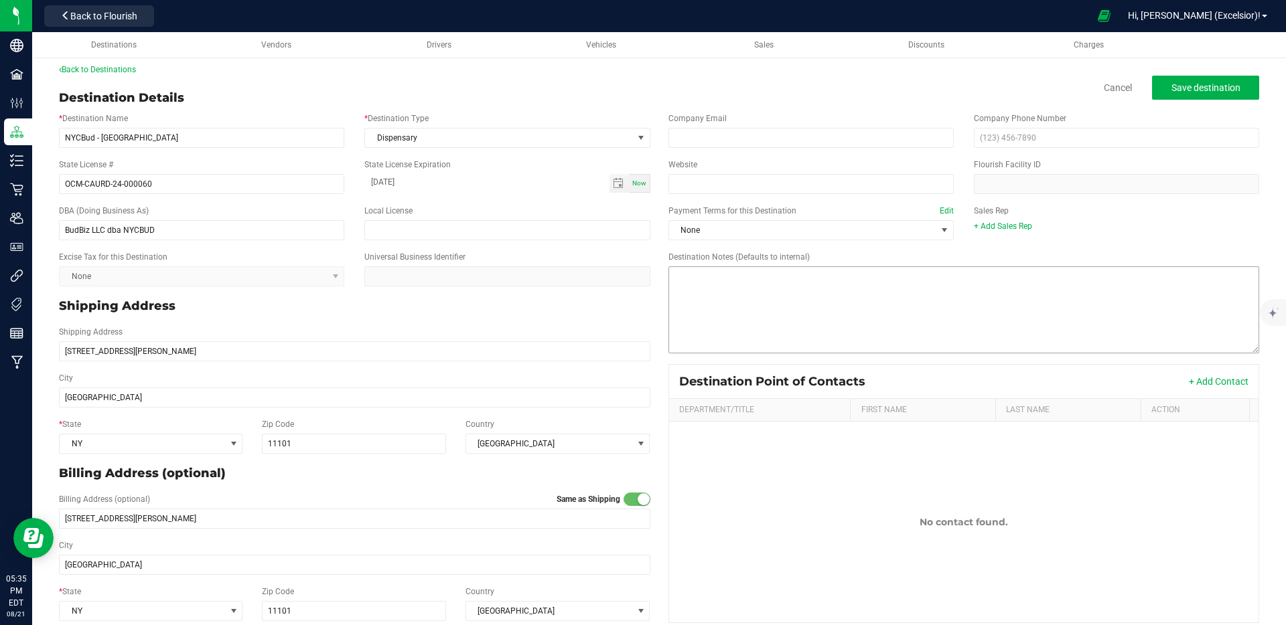
scroll to position [0, 0]
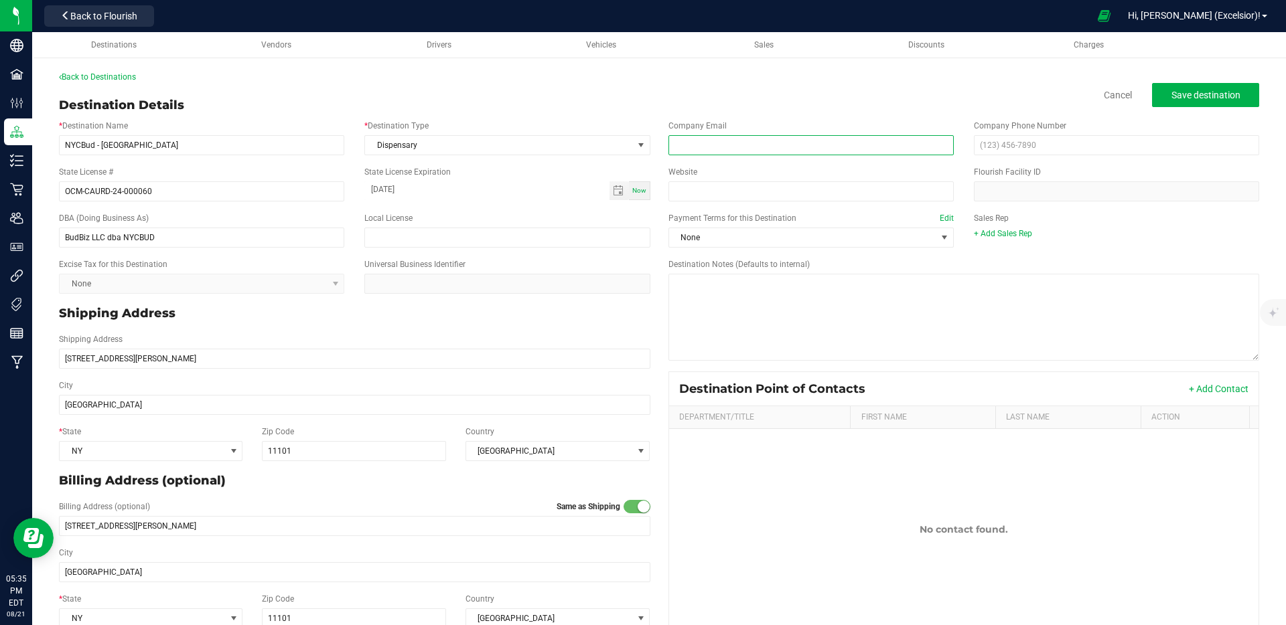
click at [820, 143] on input "email" at bounding box center [810, 145] width 285 height 20
click at [729, 146] on input "email" at bounding box center [810, 145] width 285 height 20
paste input "Oleg@nycbud.com"
type input "Oleg@nycbud.com"
click at [770, 102] on div "Destination Details Cancel Save destination" at bounding box center [659, 105] width 1200 height 18
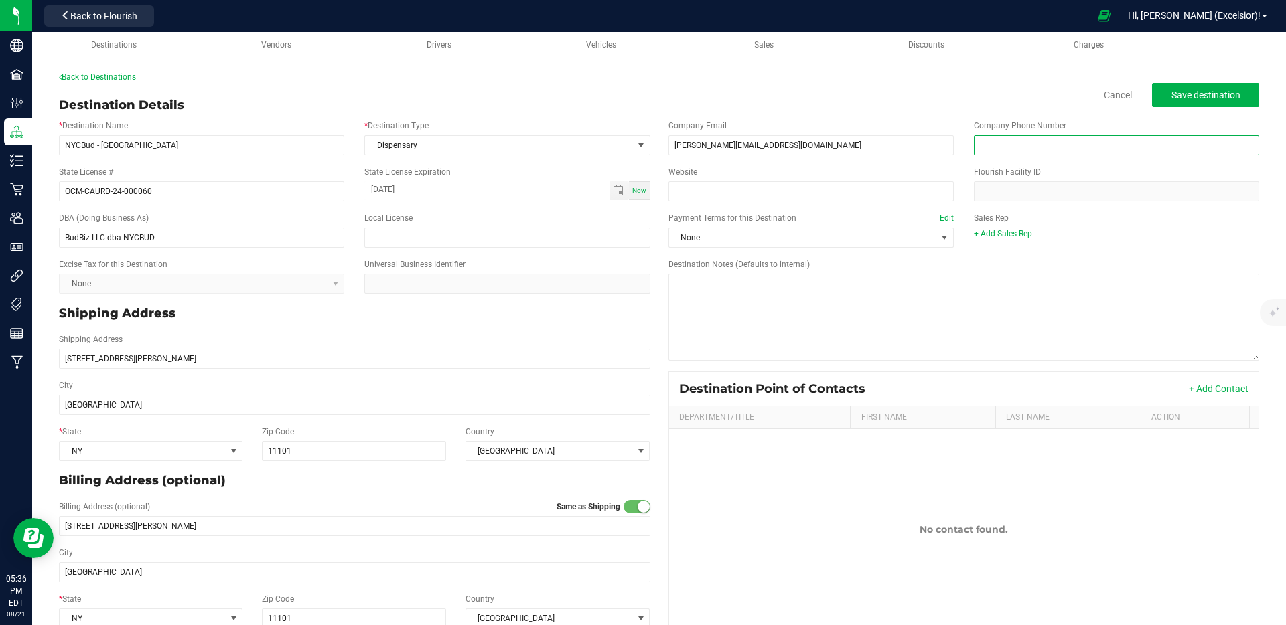
click at [1053, 149] on input "text" at bounding box center [1116, 145] width 285 height 20
paste input "(347) 761-7579"
type input "(347) 761-7579"
click at [786, 246] on span "None" at bounding box center [802, 237] width 267 height 19
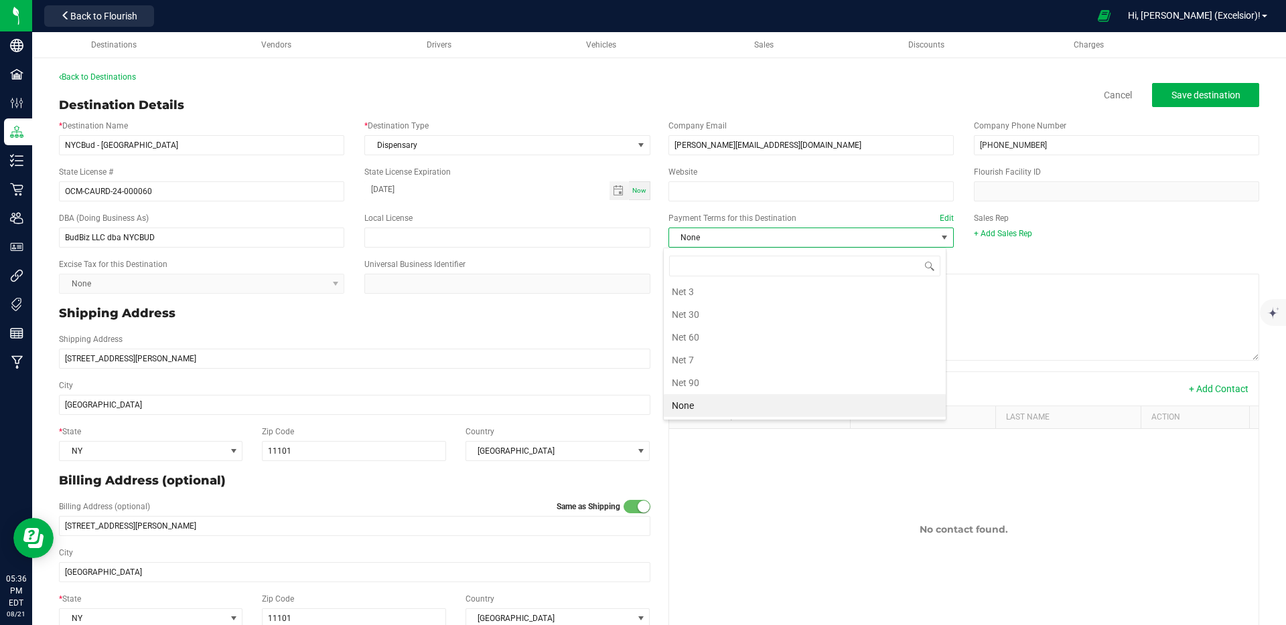
scroll to position [20, 283]
click at [767, 315] on li "Net 30" at bounding box center [805, 314] width 282 height 23
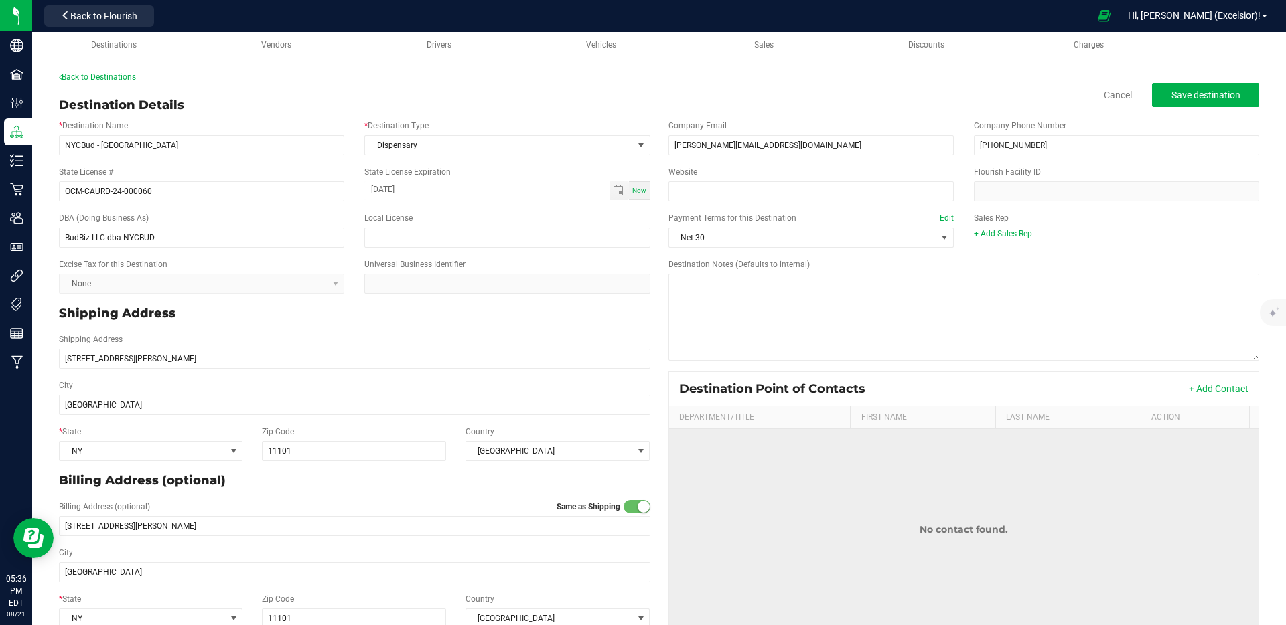
scroll to position [24, 0]
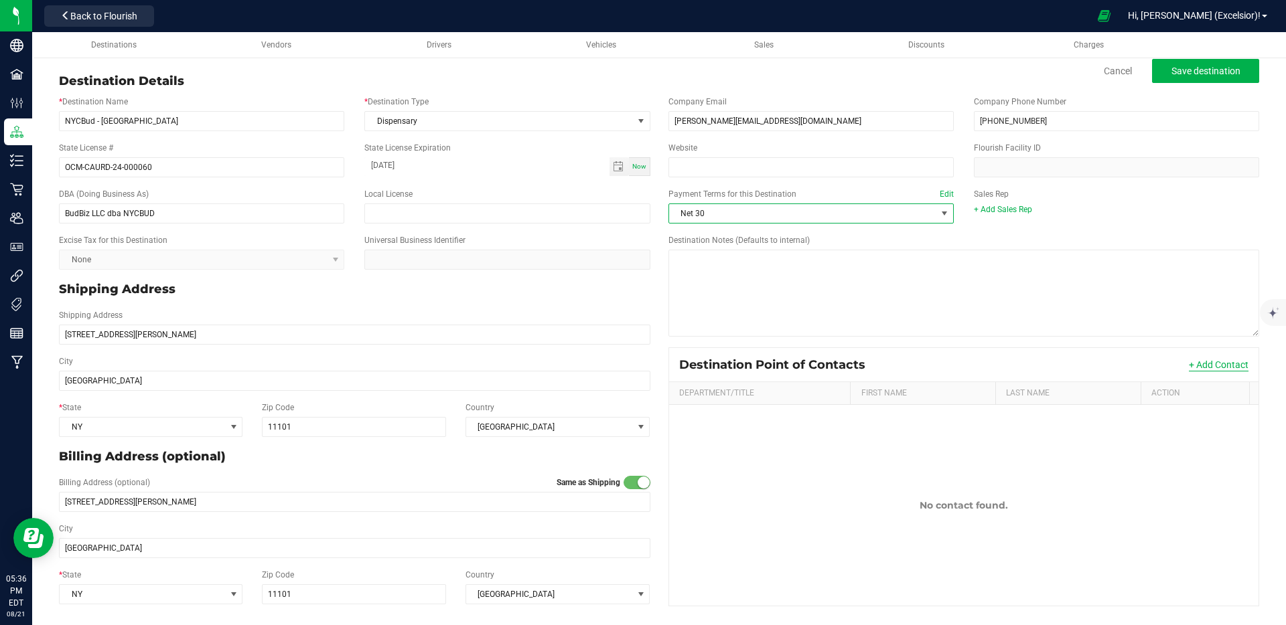
click at [1201, 370] on button "+ Add Contact" at bounding box center [1219, 364] width 60 height 13
click at [1187, 69] on span "Save destination" at bounding box center [1205, 71] width 69 height 11
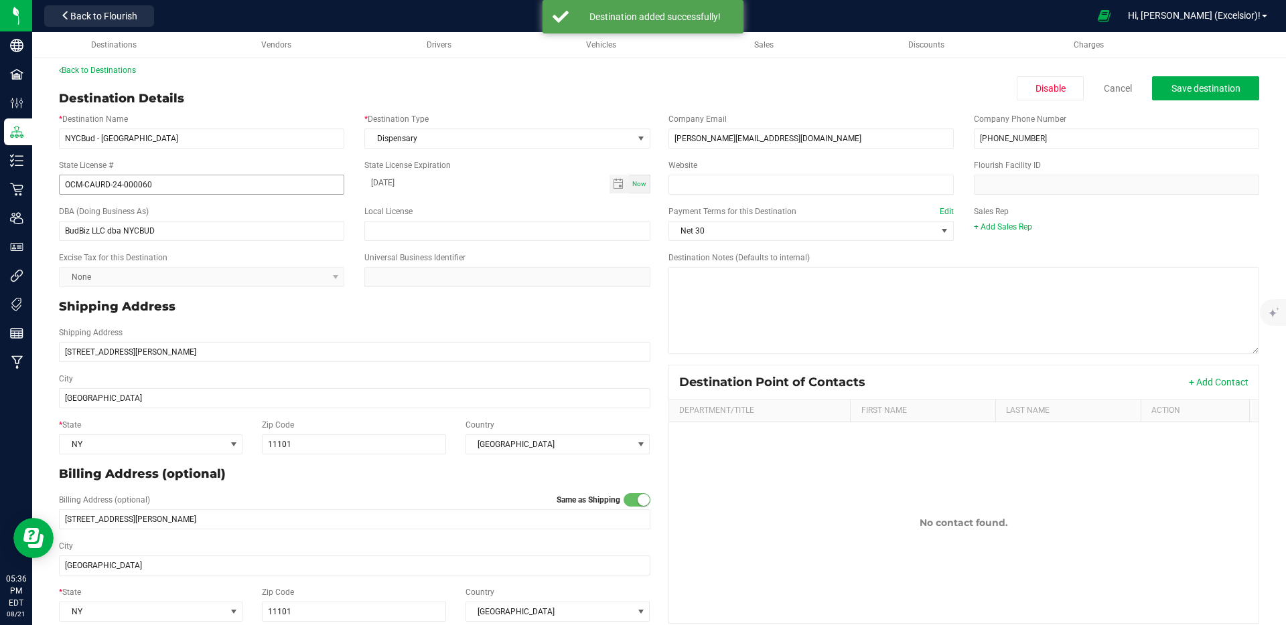
scroll to position [0, 0]
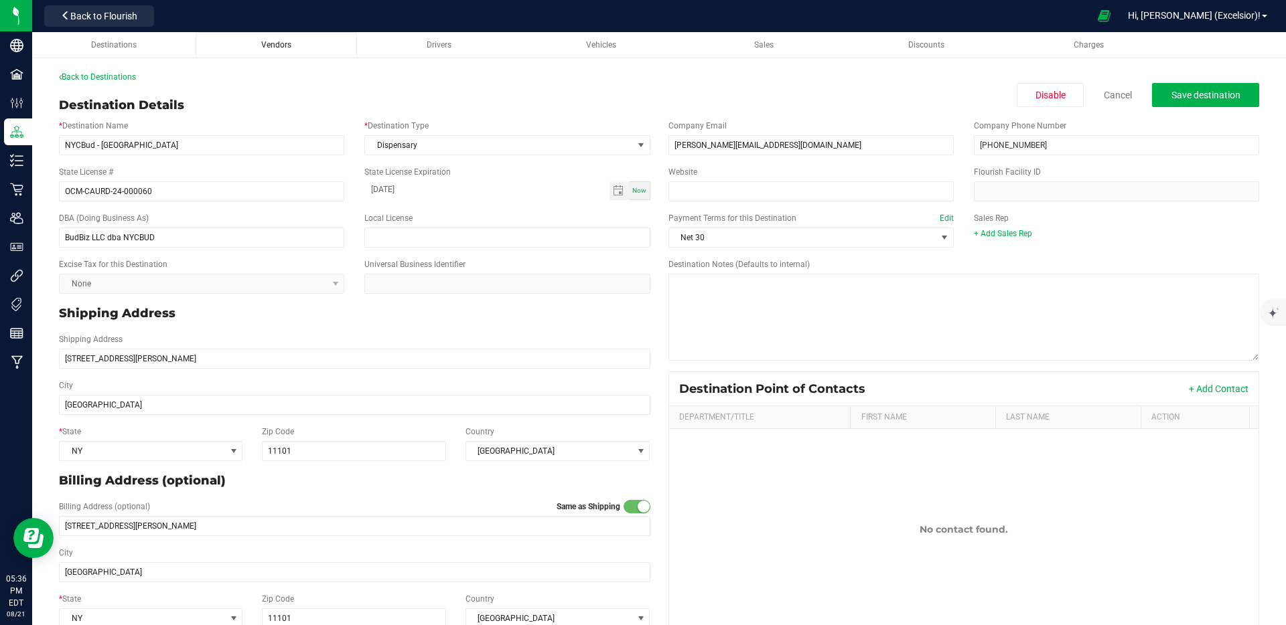
click at [265, 40] on span "Vendors" at bounding box center [276, 44] width 30 height 9
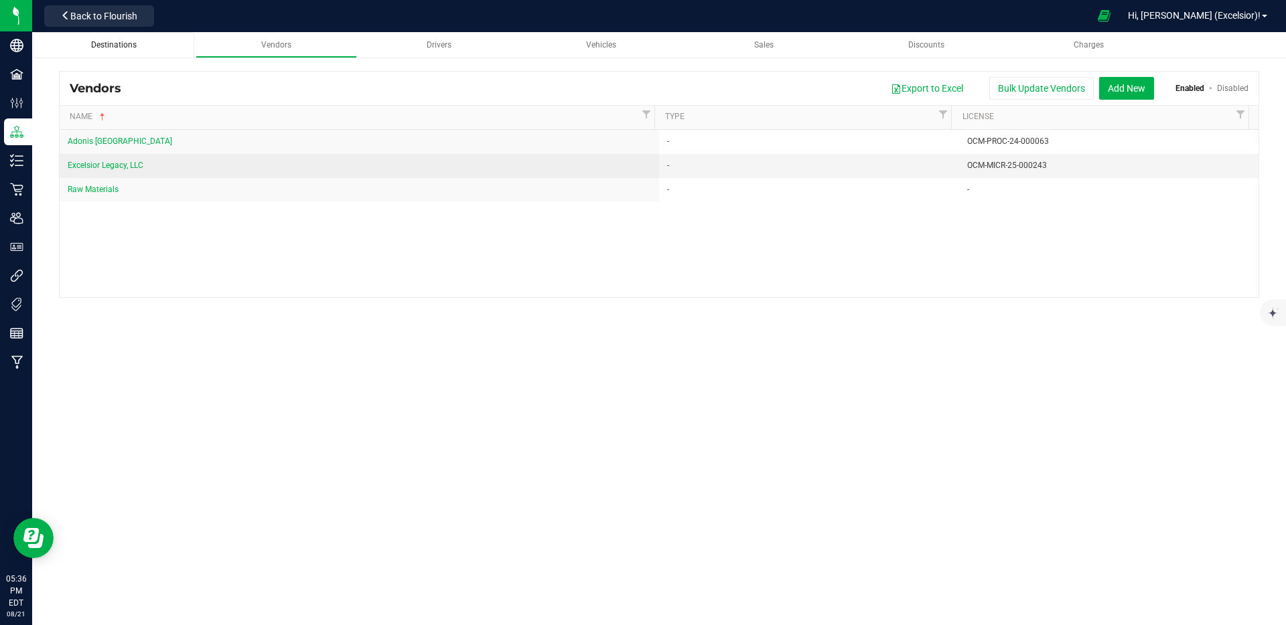
click at [106, 45] on span "Destinations" at bounding box center [114, 44] width 46 height 9
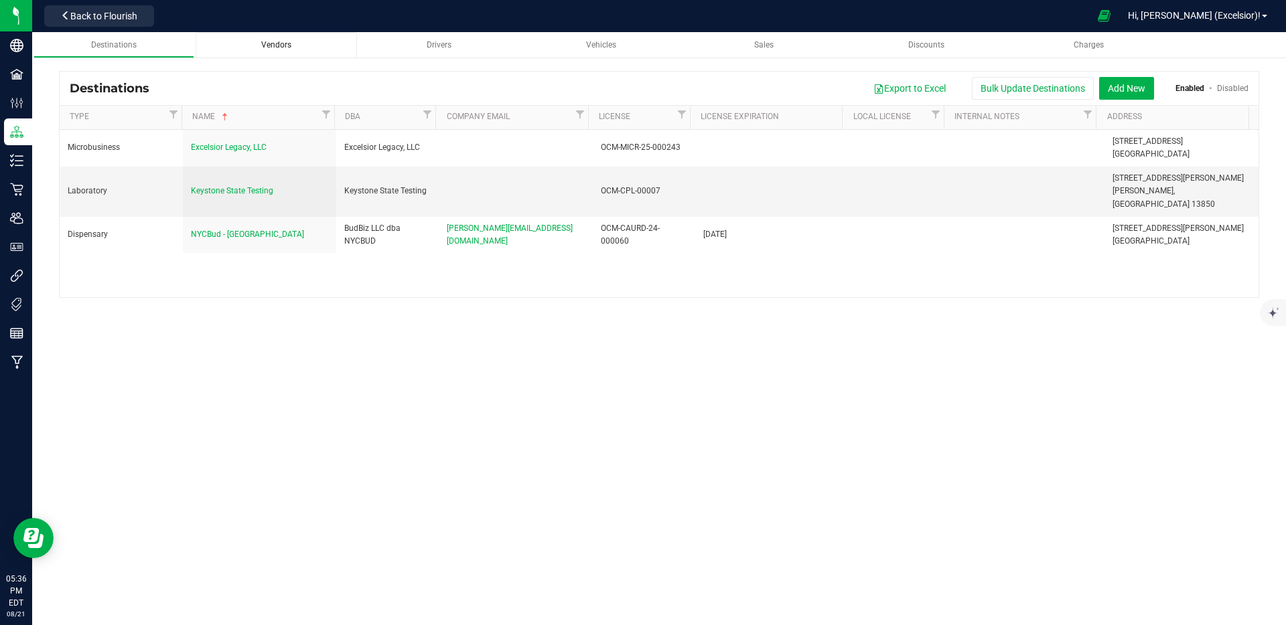
click at [271, 42] on span "Vendors" at bounding box center [276, 44] width 30 height 9
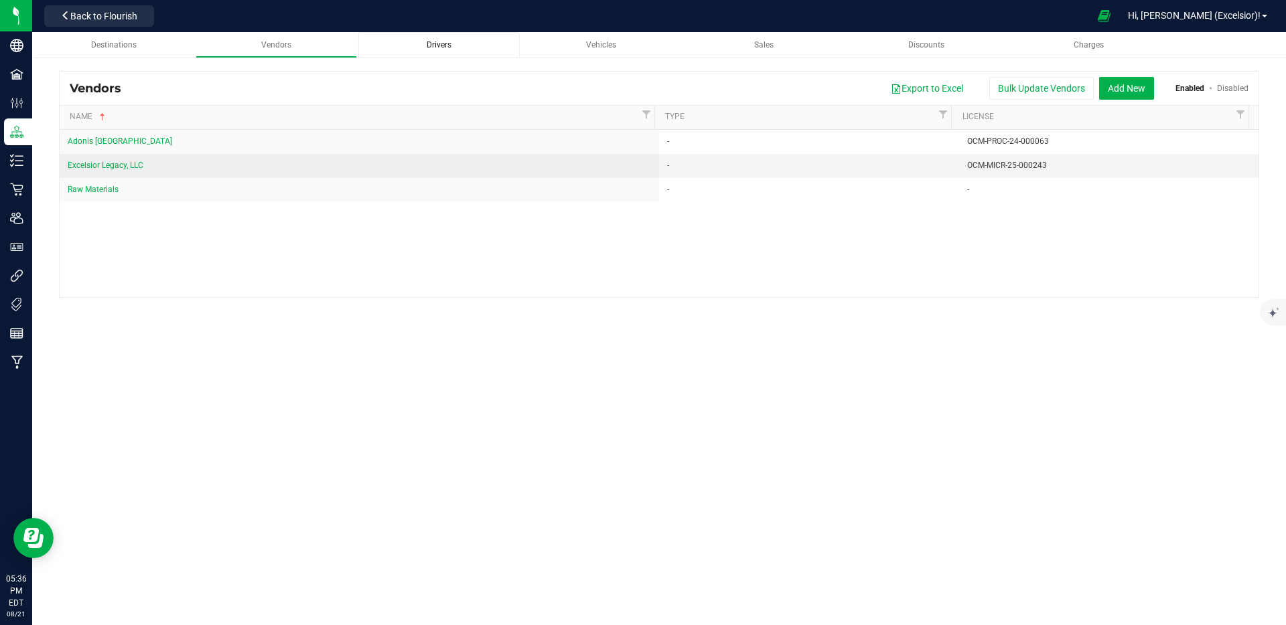
click at [412, 42] on div "Drivers" at bounding box center [439, 45] width 140 height 11
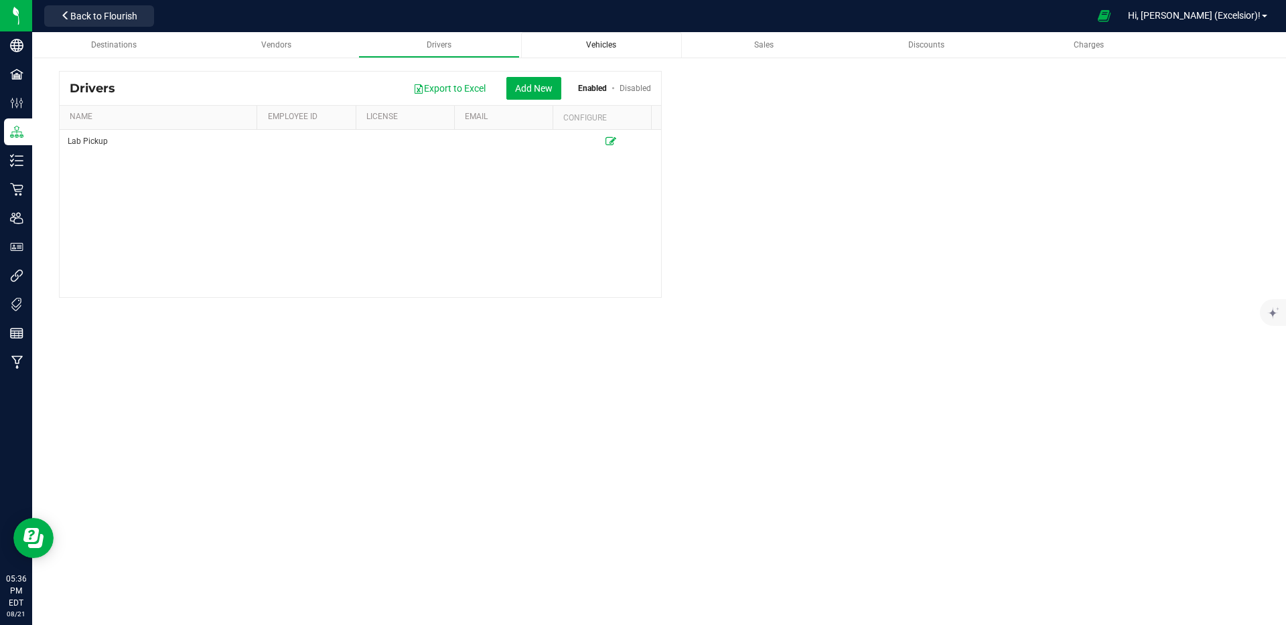
click at [617, 42] on div "Vehicles" at bounding box center [602, 45] width 140 height 11
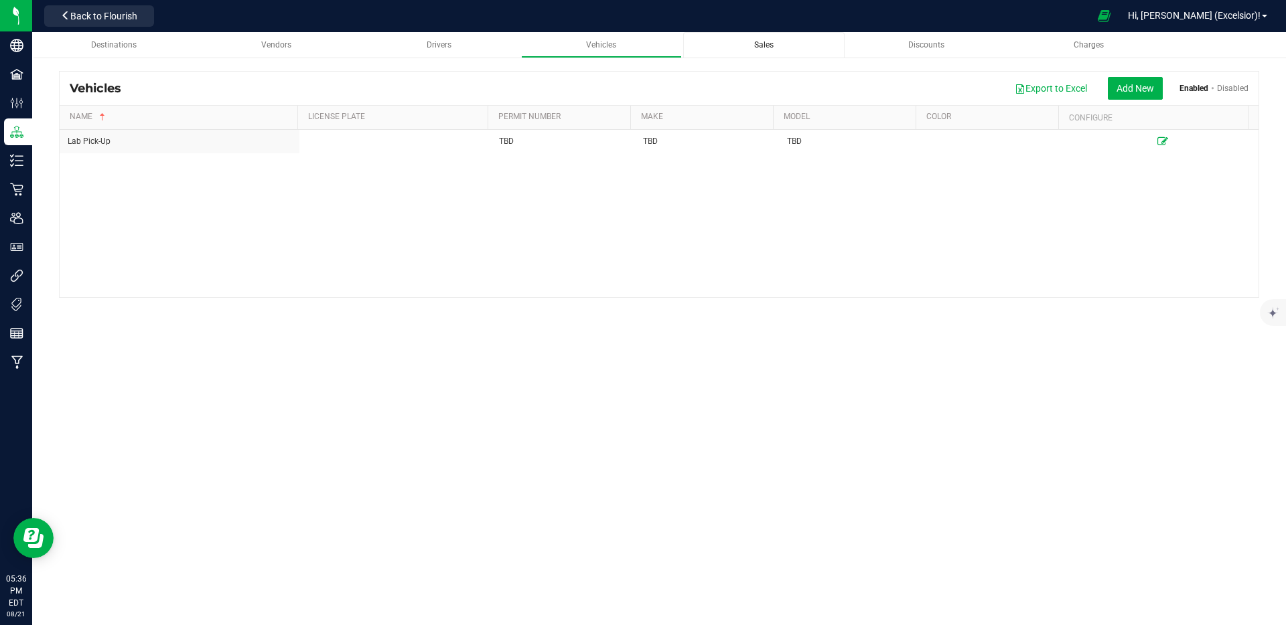
click at [762, 43] on span "Sales" at bounding box center [763, 44] width 19 height 9
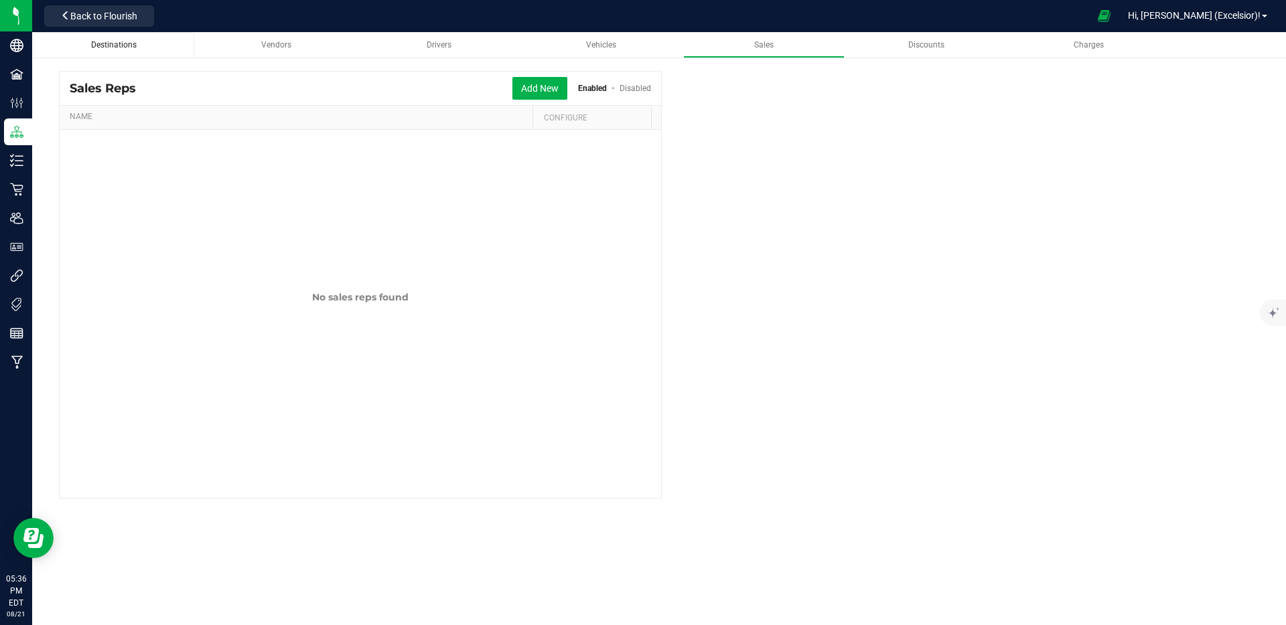
click at [123, 47] on span "Destinations" at bounding box center [114, 44] width 46 height 9
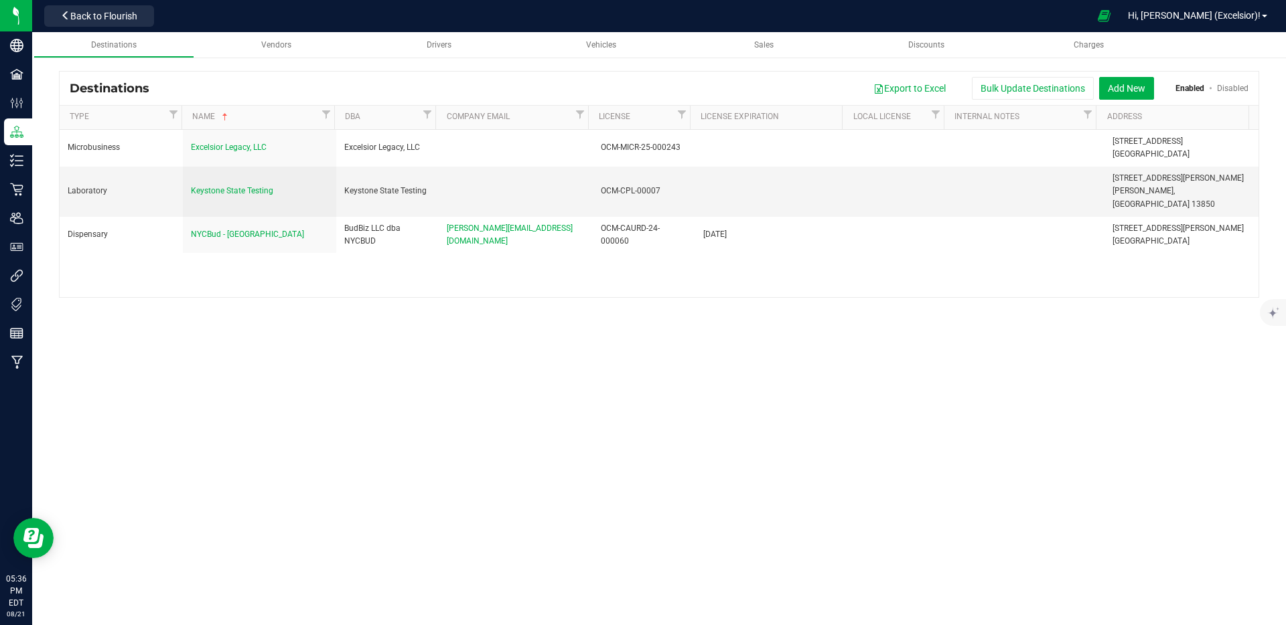
click at [275, 80] on div "Export to Excel Bulk Update Destinations Add New Enabled Disabled" at bounding box center [703, 88] width 1089 height 23
click at [1120, 90] on button "Add New" at bounding box center [1126, 88] width 55 height 23
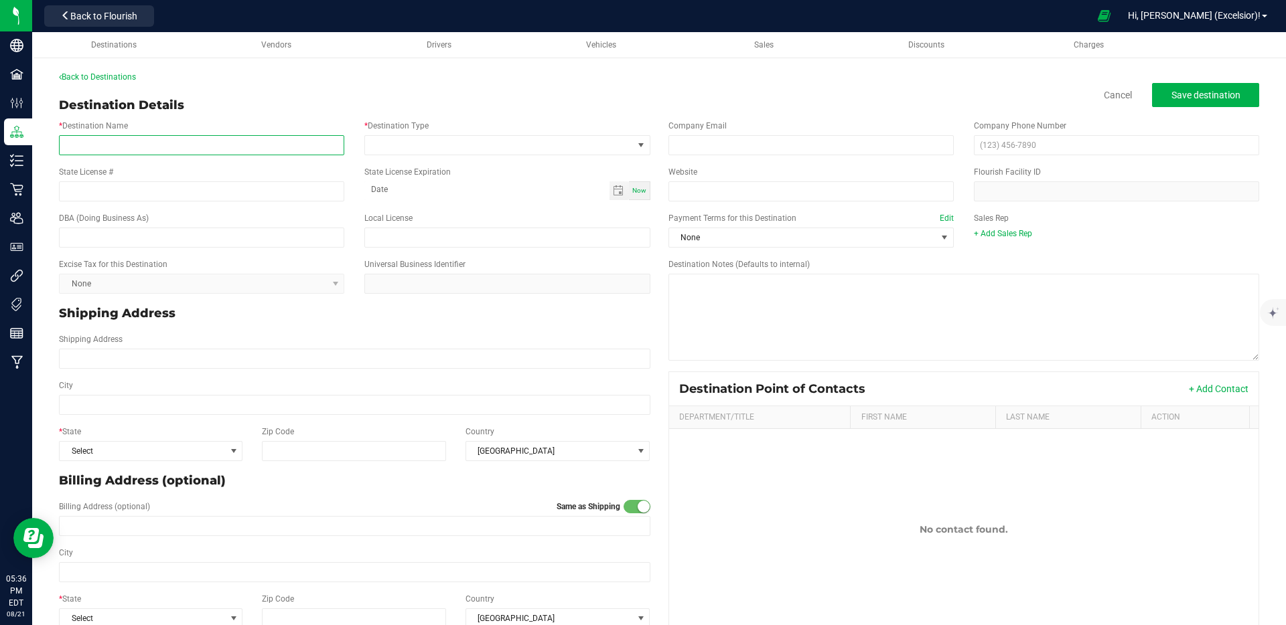
click at [176, 149] on input "* Destination Name" at bounding box center [201, 145] width 285 height 20
type input "NYCBud - [GEOGRAPHIC_DATA]"
click at [440, 154] on span at bounding box center [506, 145] width 285 height 20
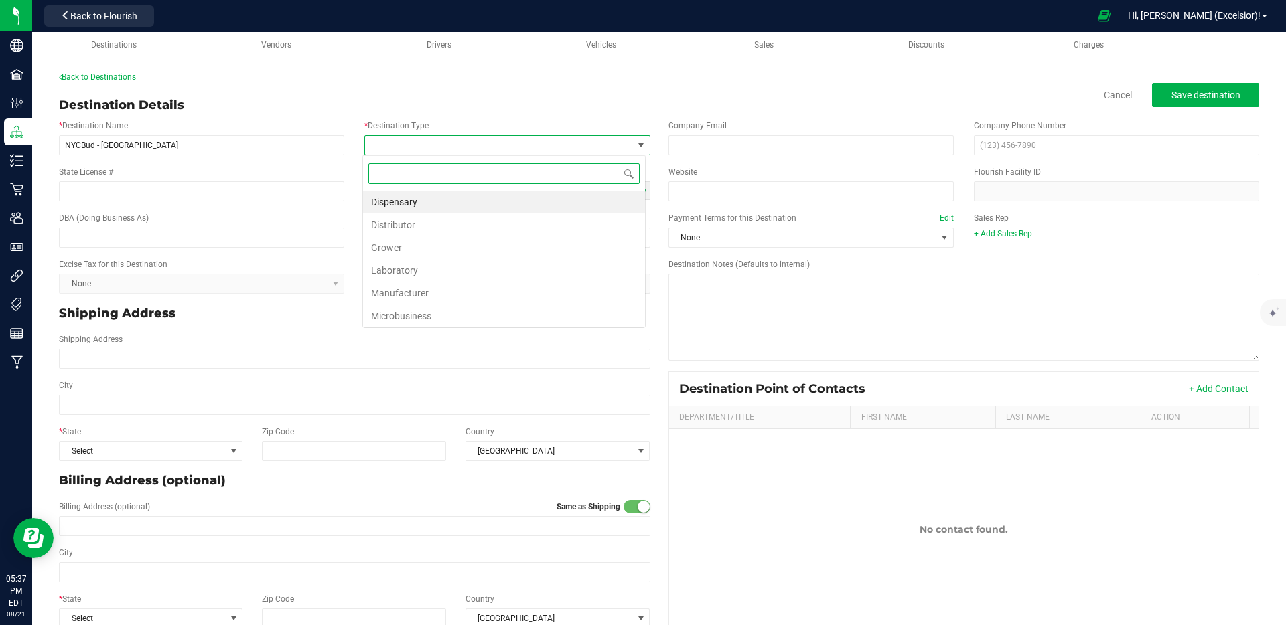
scroll to position [20, 283]
click at [433, 196] on li "Dispensary" at bounding box center [504, 202] width 282 height 23
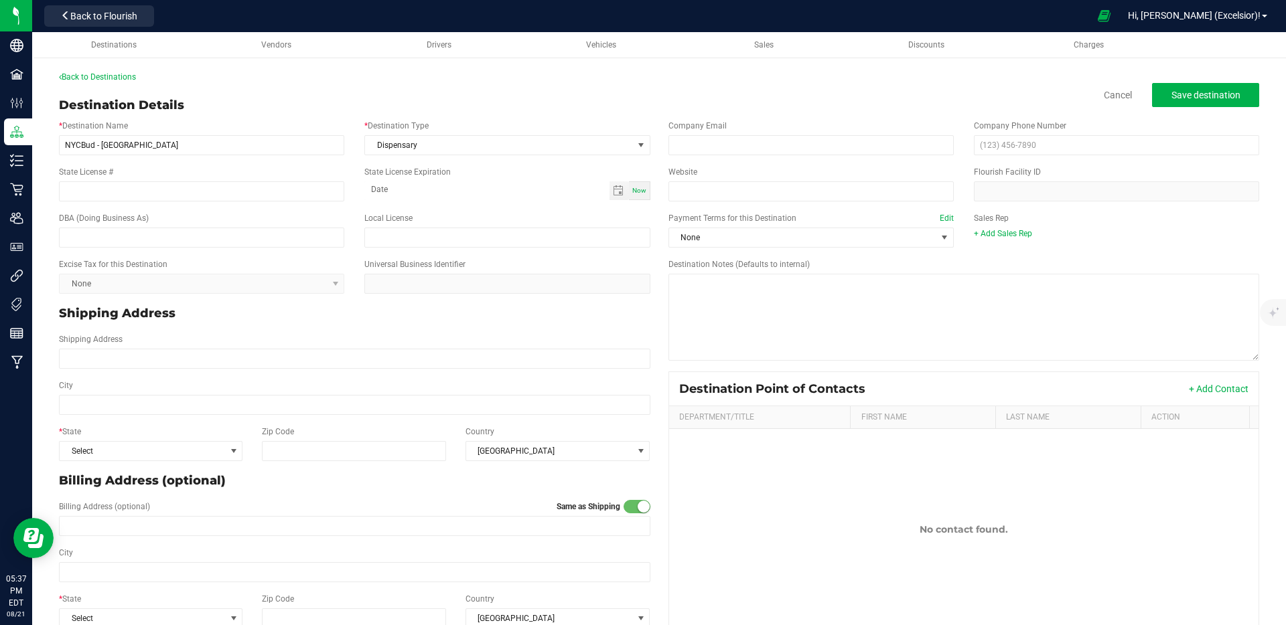
click at [258, 174] on div "State License #" at bounding box center [201, 183] width 305 height 35
click at [250, 185] on input "State License #" at bounding box center [201, 191] width 285 height 20
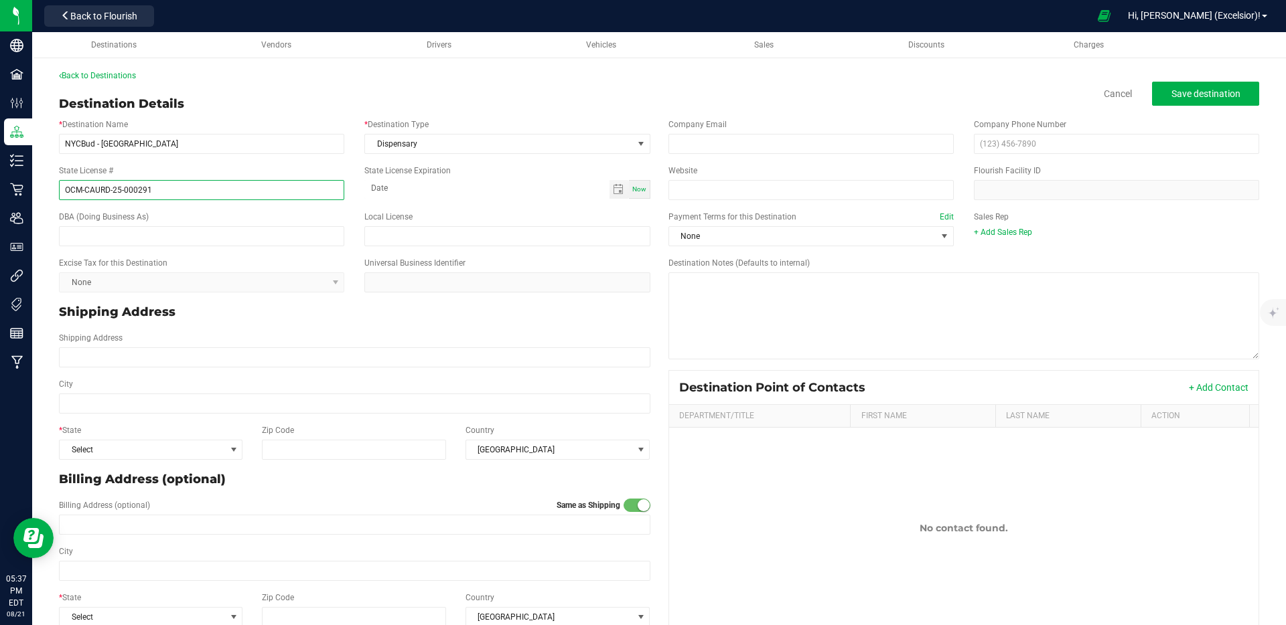
type input "OCM-CAURD-25-000291"
type input "month-day-year"
click at [632, 192] on span "Now" at bounding box center [639, 188] width 14 height 7
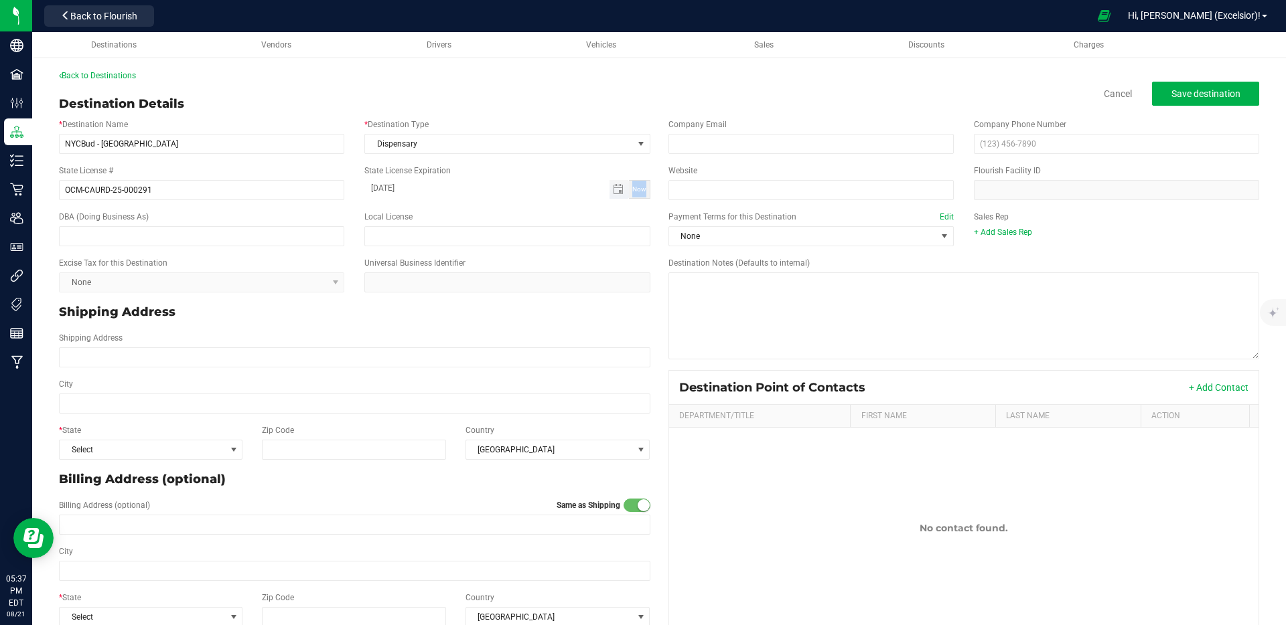
click at [609, 190] on span "Toggle calendar" at bounding box center [618, 189] width 19 height 19
click at [613, 190] on span "Toggle calendar" at bounding box center [618, 189] width 11 height 11
click at [609, 190] on span "Toggle calendar" at bounding box center [618, 189] width 19 height 19
click at [453, 207] on span "August 2025" at bounding box center [433, 214] width 40 height 20
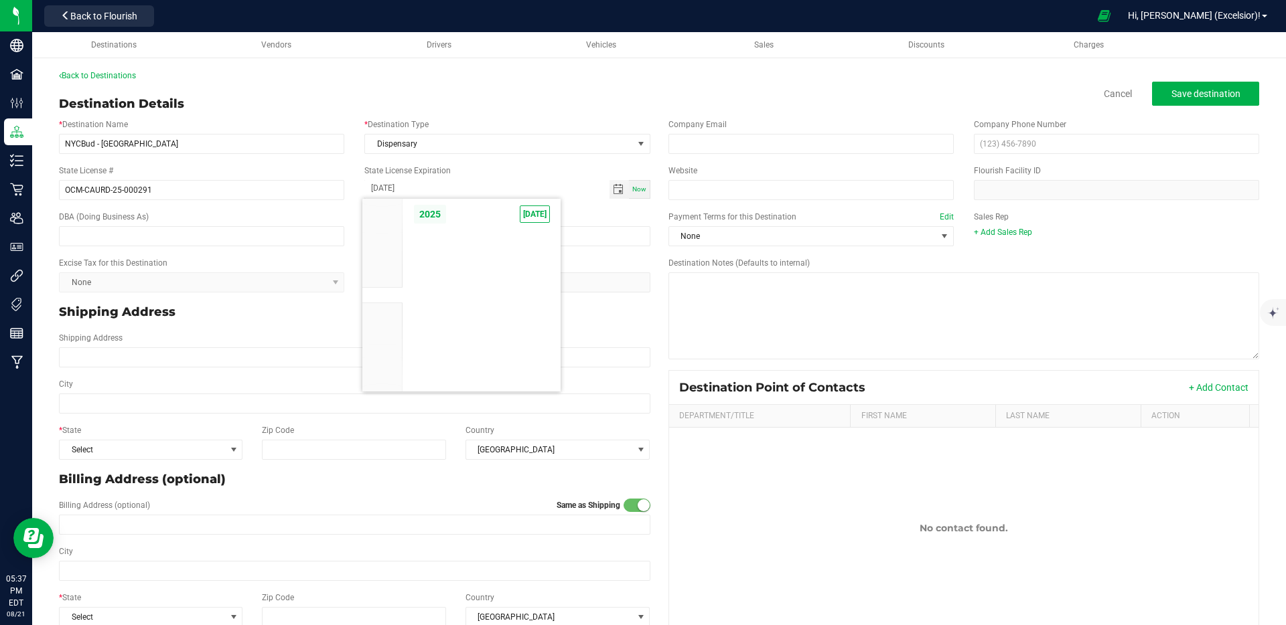
scroll to position [12756, 0]
click at [384, 325] on span "2027" at bounding box center [382, 327] width 19 height 9
click at [427, 212] on span "2027" at bounding box center [429, 214] width 33 height 20
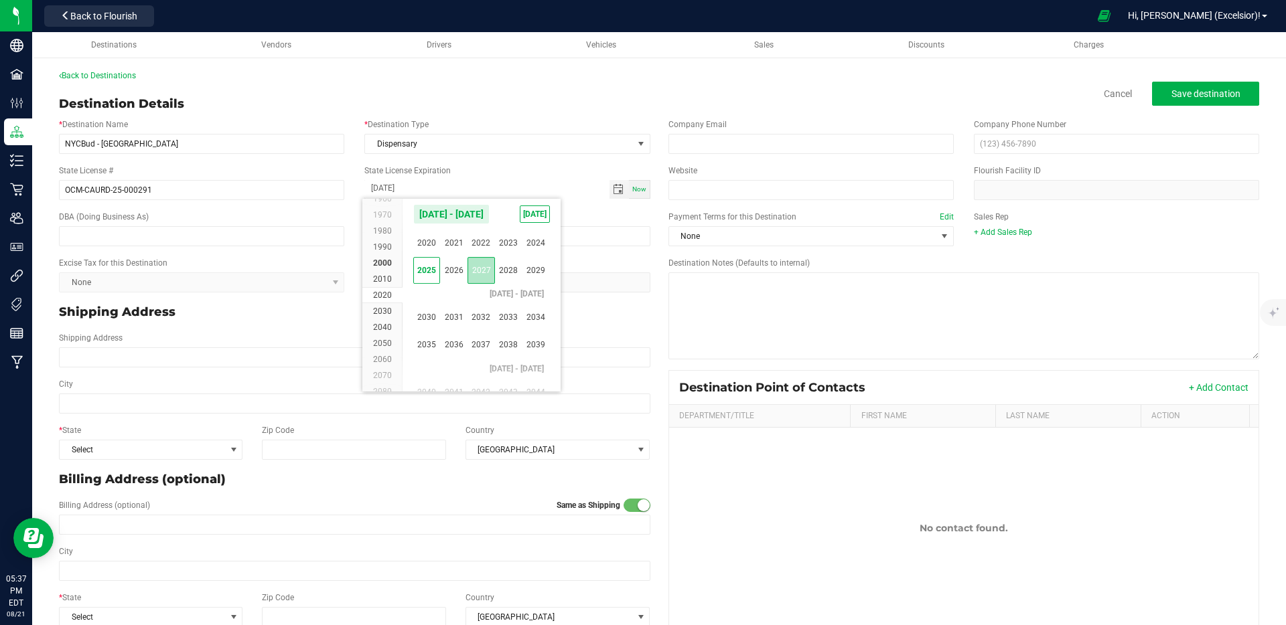
click at [480, 267] on span "2027" at bounding box center [480, 270] width 27 height 27
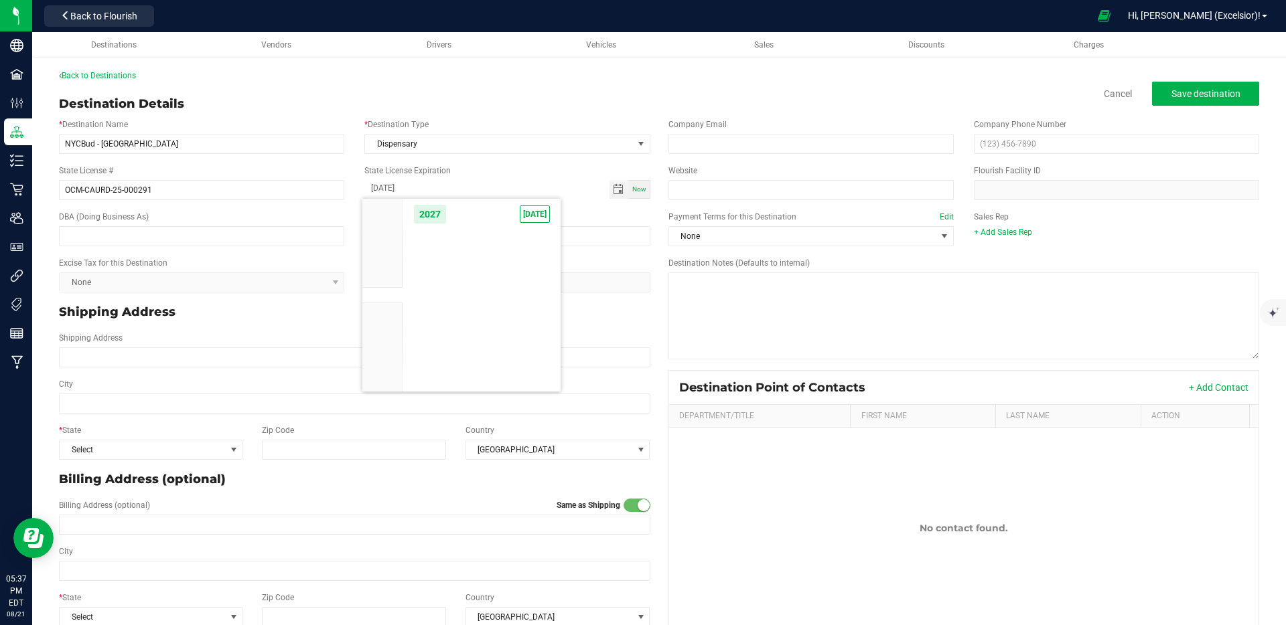
scroll to position [12960, 0]
click at [459, 272] on span "Jul" at bounding box center [453, 269] width 27 height 27
click at [429, 325] on span "18" at bounding box center [422, 321] width 19 height 21
type input "07-18-2027"
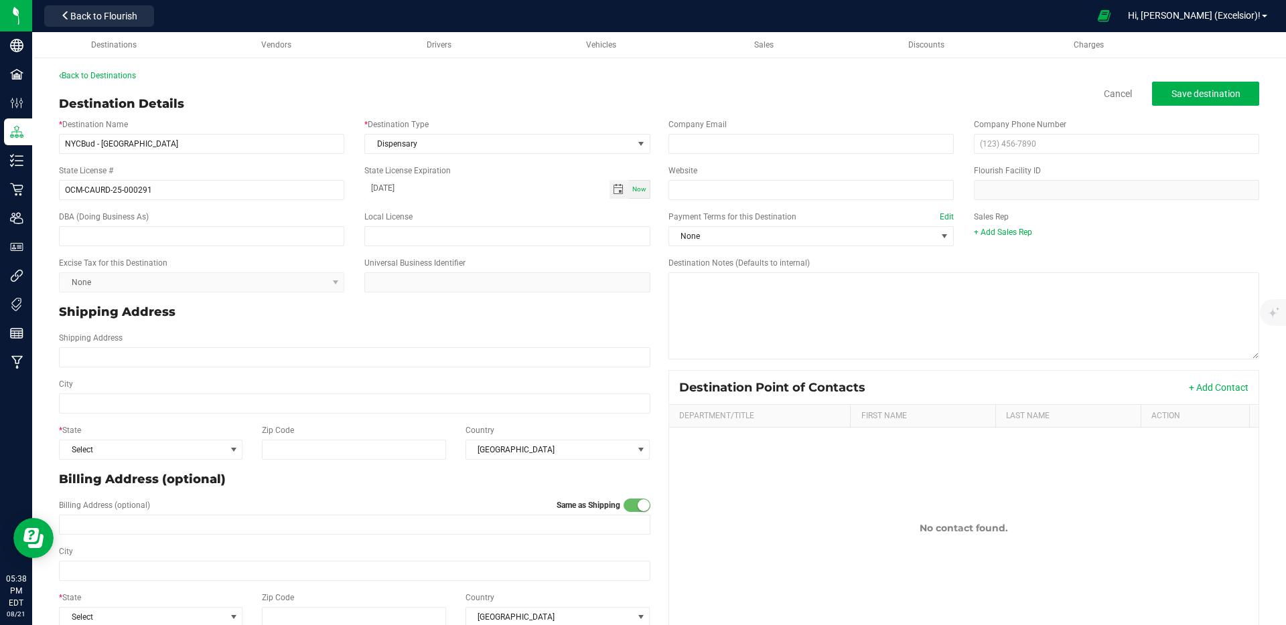
click at [401, 261] on label "Universal Business Identifier" at bounding box center [414, 263] width 101 height 12
click at [225, 249] on div "DBA (Doing Business As) Local License" at bounding box center [354, 229] width 611 height 46
click at [226, 242] on input "text" at bounding box center [201, 236] width 285 height 20
type input "LEVEL U"
type input "Level Up Nyc Corp. dba [GEOGRAPHIC_DATA] Bud [GEOGRAPHIC_DATA]"
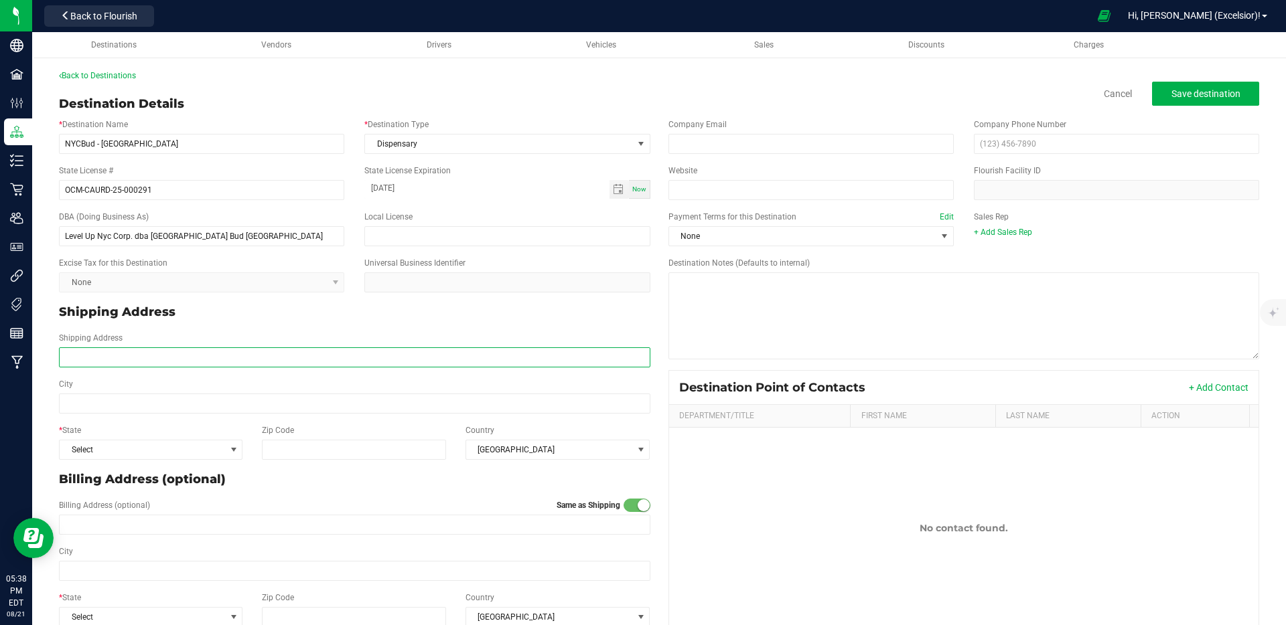
click at [273, 362] on input "Shipping Address" at bounding box center [354, 358] width 591 height 20
type input "405 W 39th St"
type input "[US_STATE]"
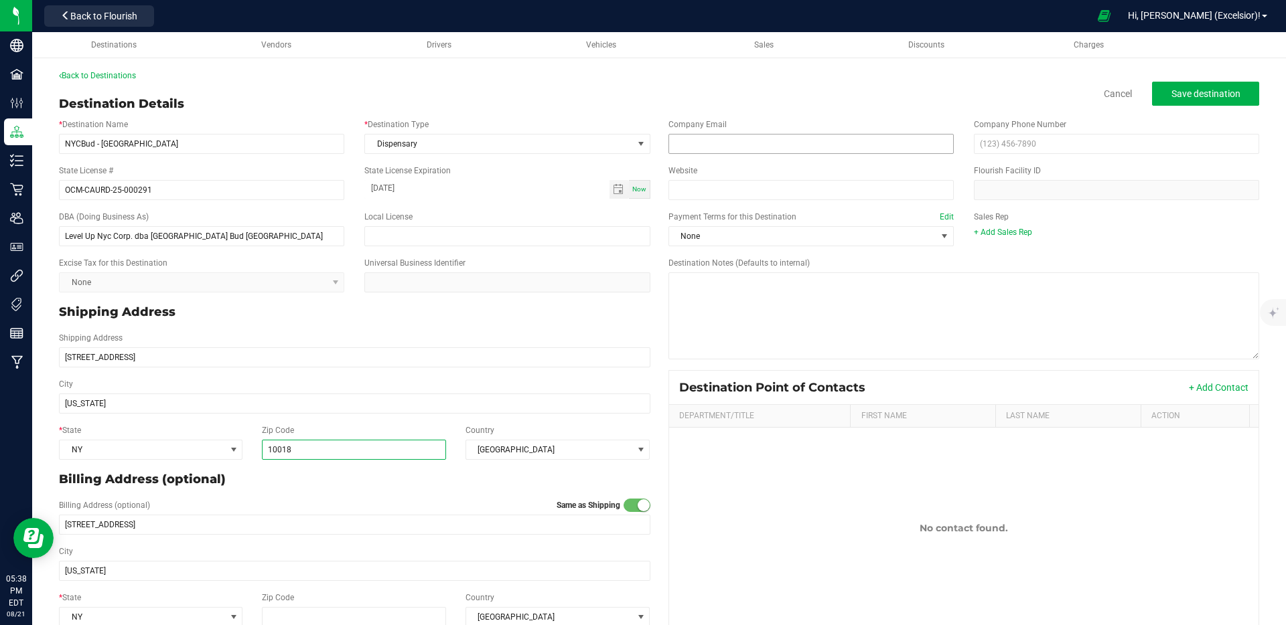
type input "10018"
click at [706, 139] on input "email" at bounding box center [810, 144] width 285 height 20
click at [705, 146] on input "email" at bounding box center [810, 144] width 285 height 20
paste input "Oleg@nycbud.com"
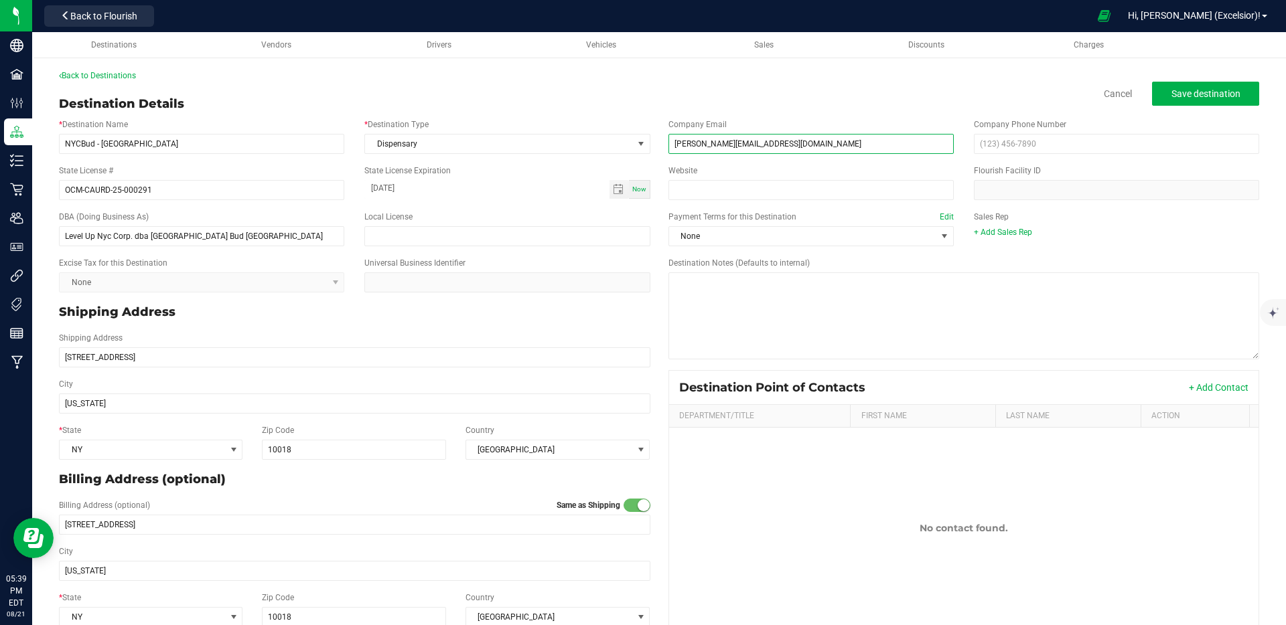
type input "Oleg@nycbud.com"
click at [1057, 153] on input "text" at bounding box center [1116, 144] width 285 height 20
paste input "(347) 761-7579"
type input "(347) 761-7579"
click at [842, 189] on input "Website" at bounding box center [810, 190] width 285 height 20
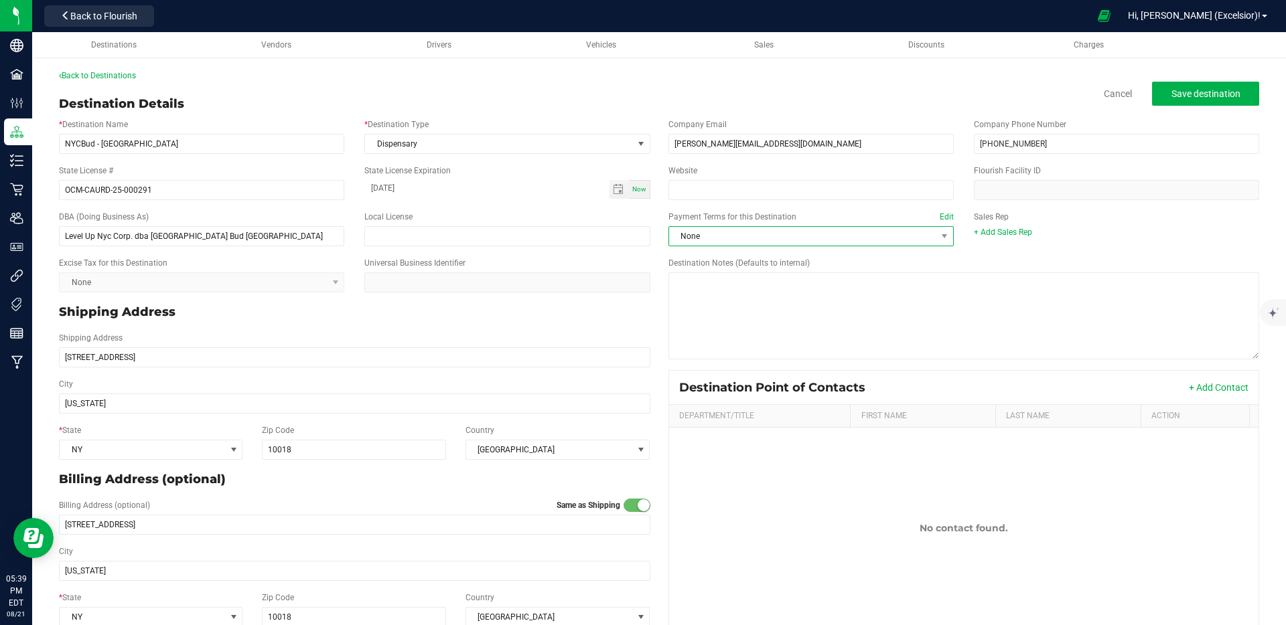
click at [830, 229] on span "None" at bounding box center [802, 236] width 267 height 19
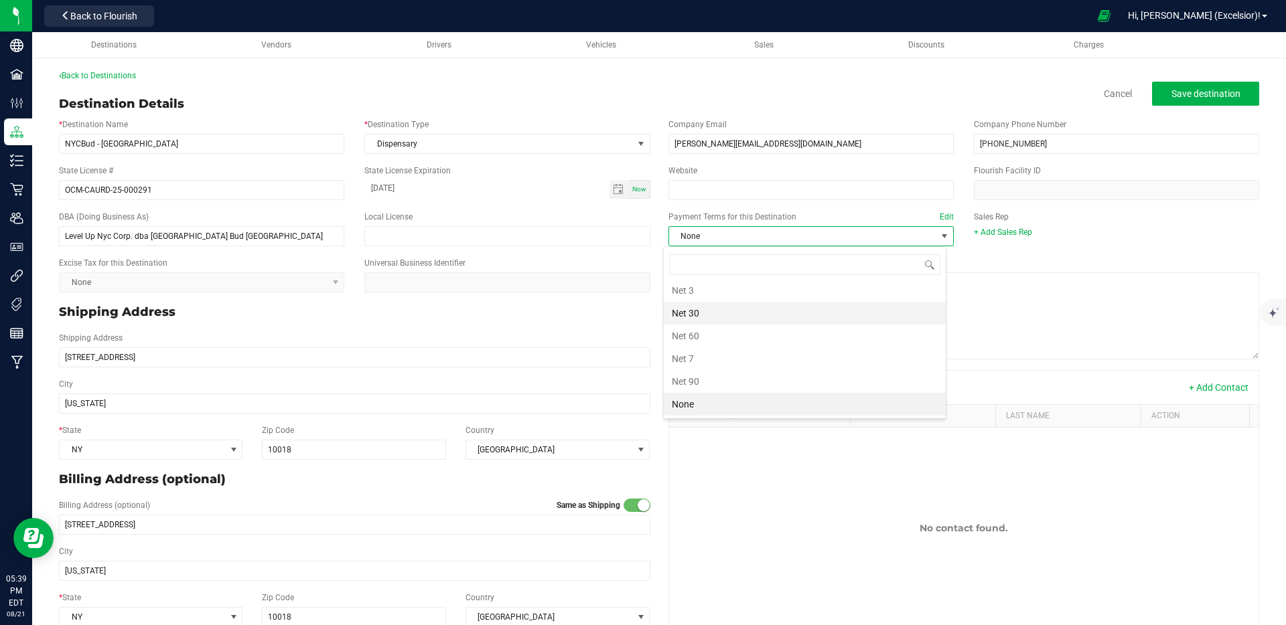
click at [755, 315] on li "Net 30" at bounding box center [805, 313] width 282 height 23
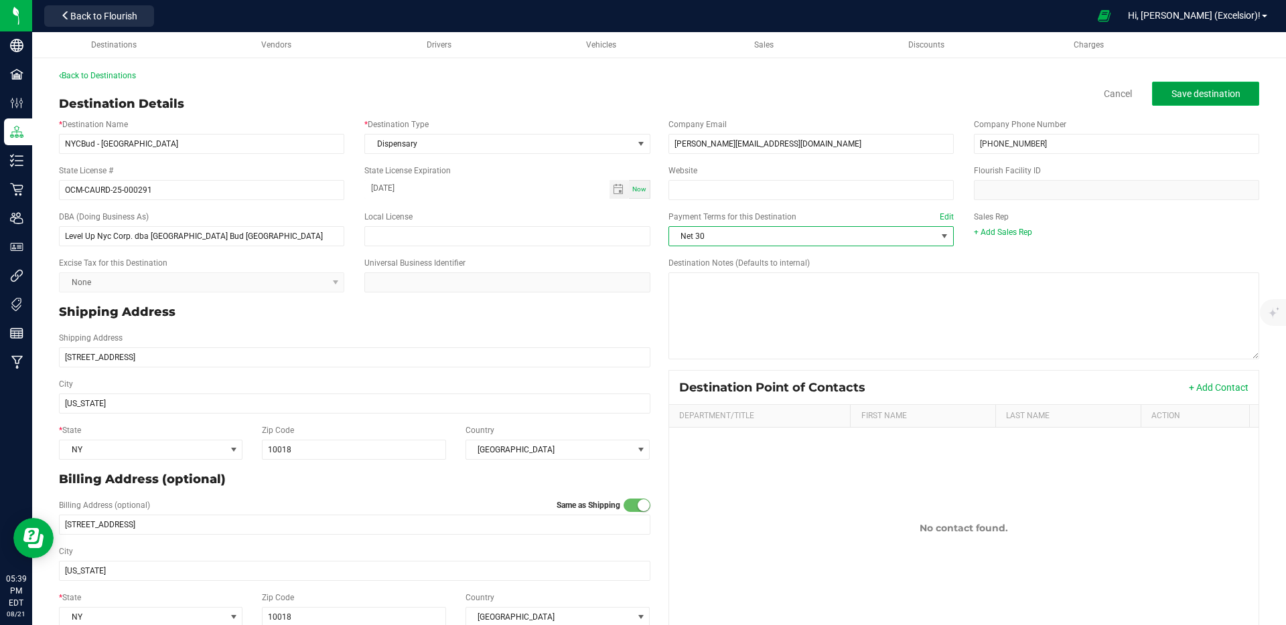
click at [1172, 96] on span "Save destination" at bounding box center [1205, 93] width 69 height 11
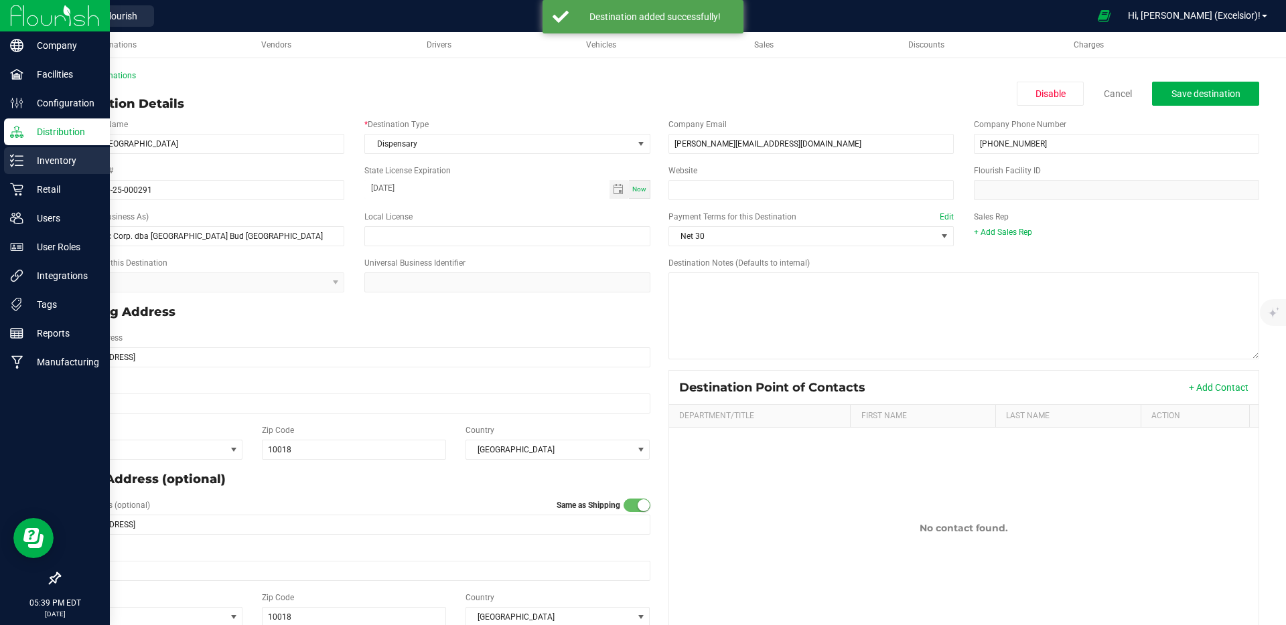
click at [54, 161] on p "Inventory" at bounding box center [63, 161] width 80 height 16
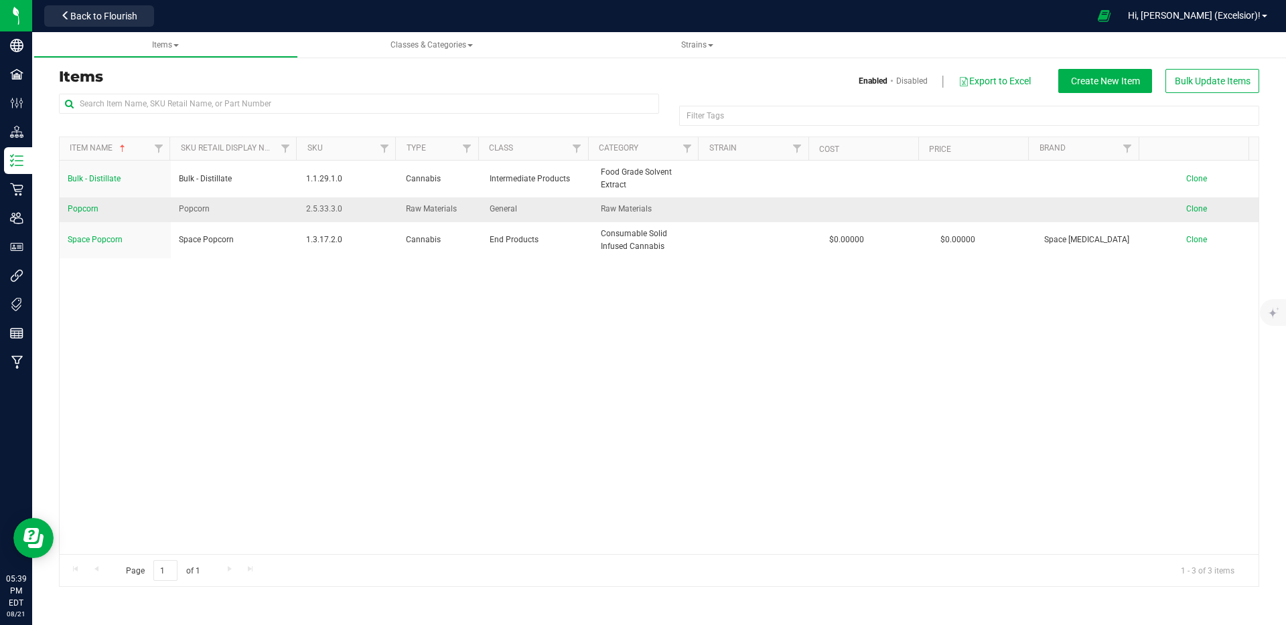
click at [94, 210] on span "Popcorn" at bounding box center [83, 208] width 31 height 9
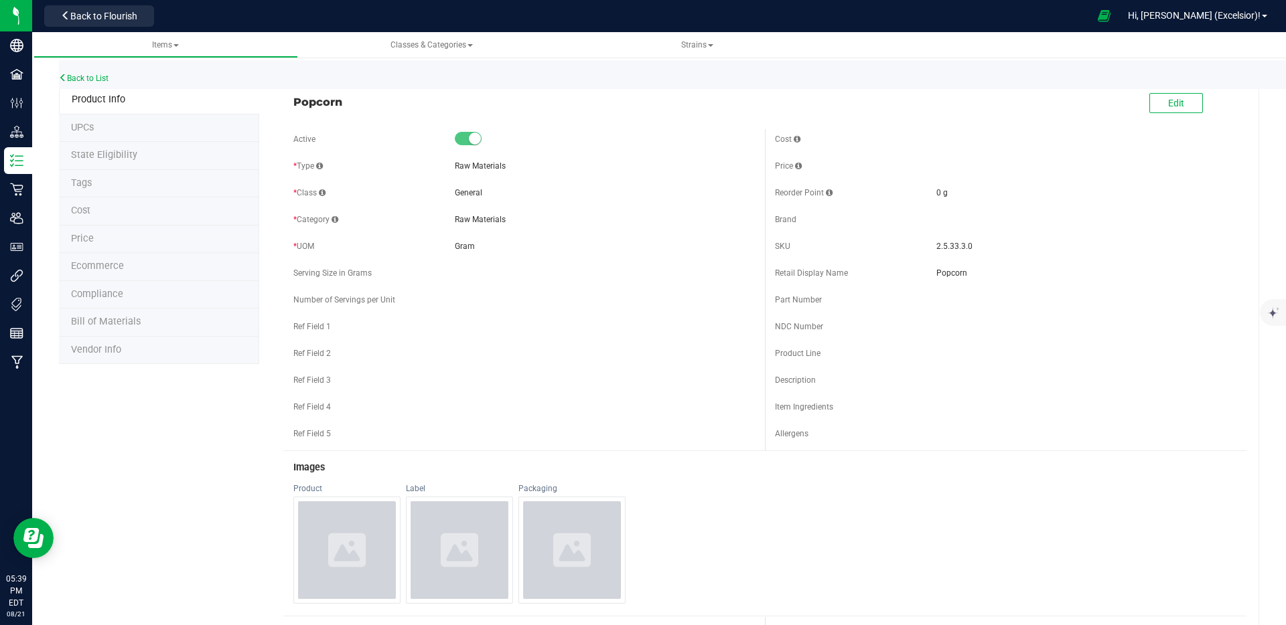
click at [41, 72] on div "Back to List Product Info UPCs State Eligibility Tags Cost Price Ecommerce Comp…" at bounding box center [659, 578] width 1254 height 1079
click at [98, 79] on link "Back to List" at bounding box center [84, 78] width 50 height 9
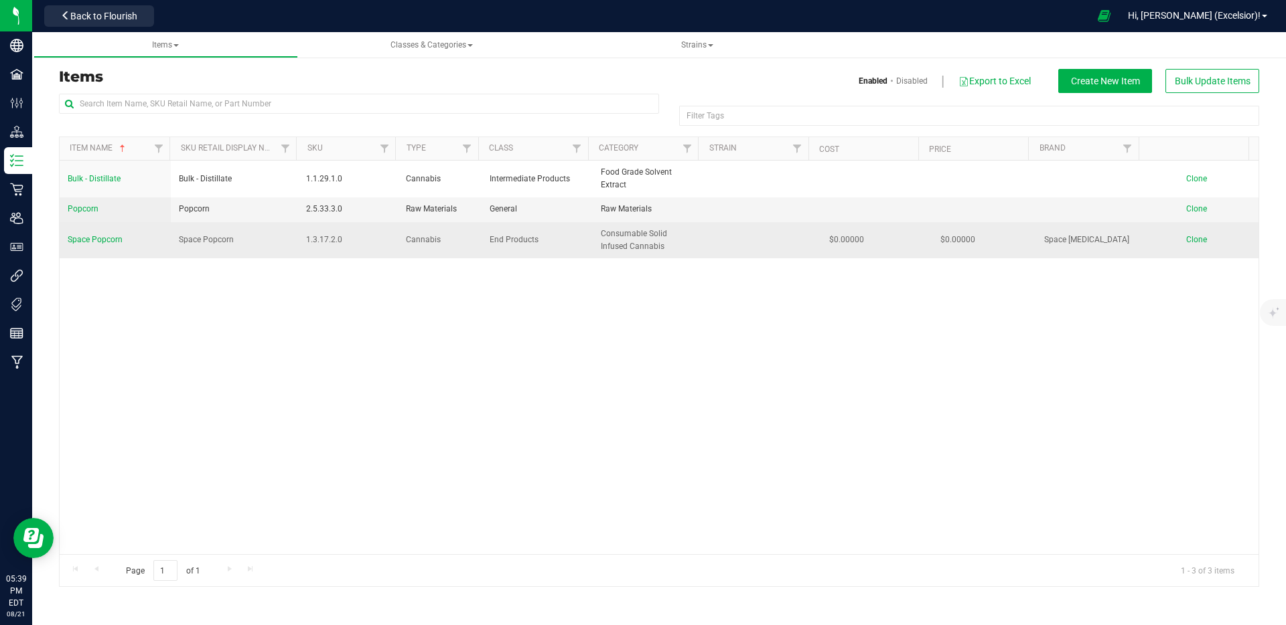
click at [96, 241] on span "Space Popcorn" at bounding box center [95, 239] width 55 height 9
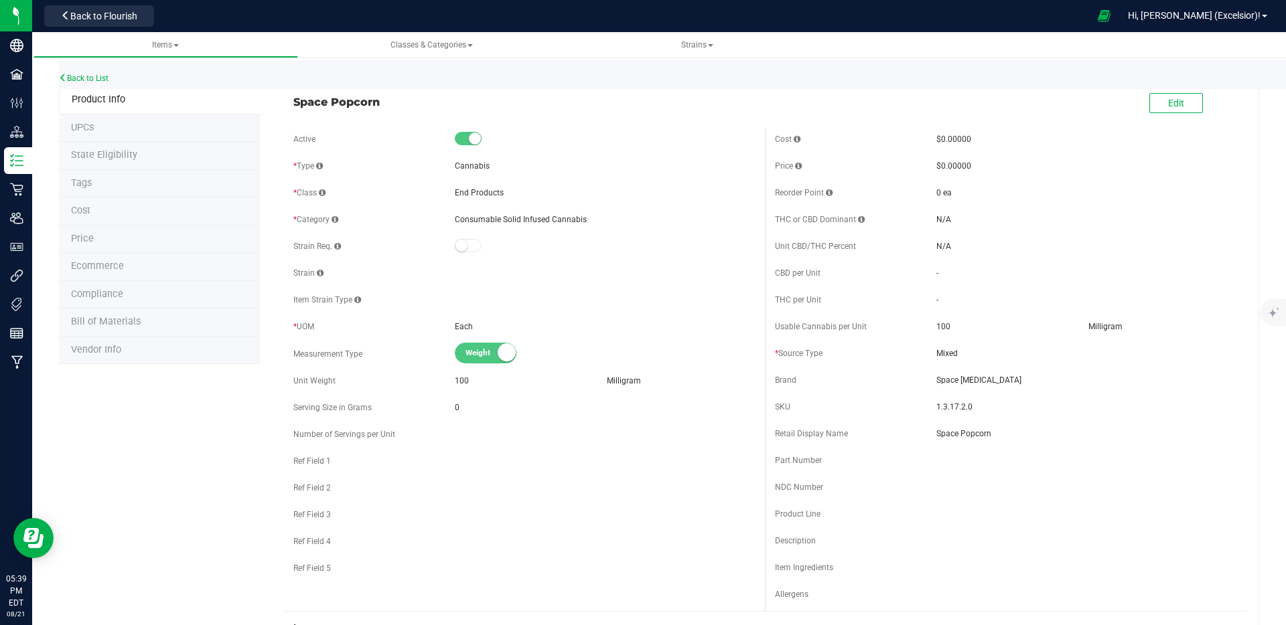
scroll to position [676, 0]
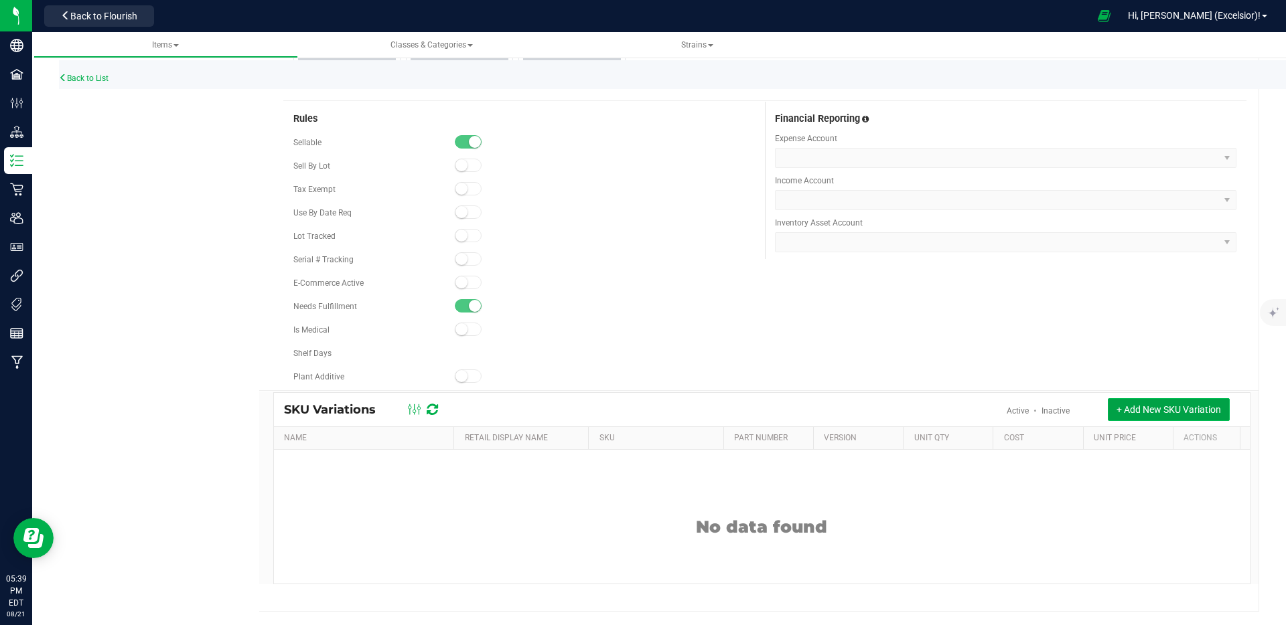
click at [1148, 417] on button "+ Add New SKU Variation" at bounding box center [1169, 409] width 122 height 23
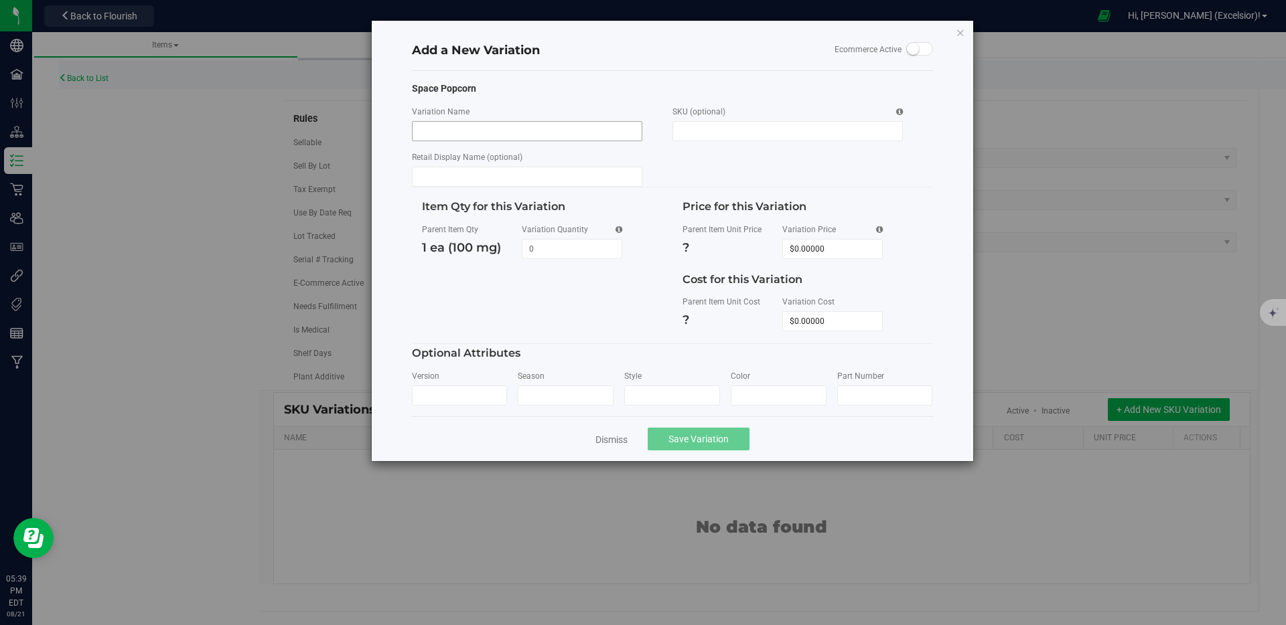
click at [534, 137] on input "Variation Name" at bounding box center [527, 131] width 230 height 20
type input "Sea Salt"
type input "S"
type input "100mg-SP"
type input "SP-SeaSalt"
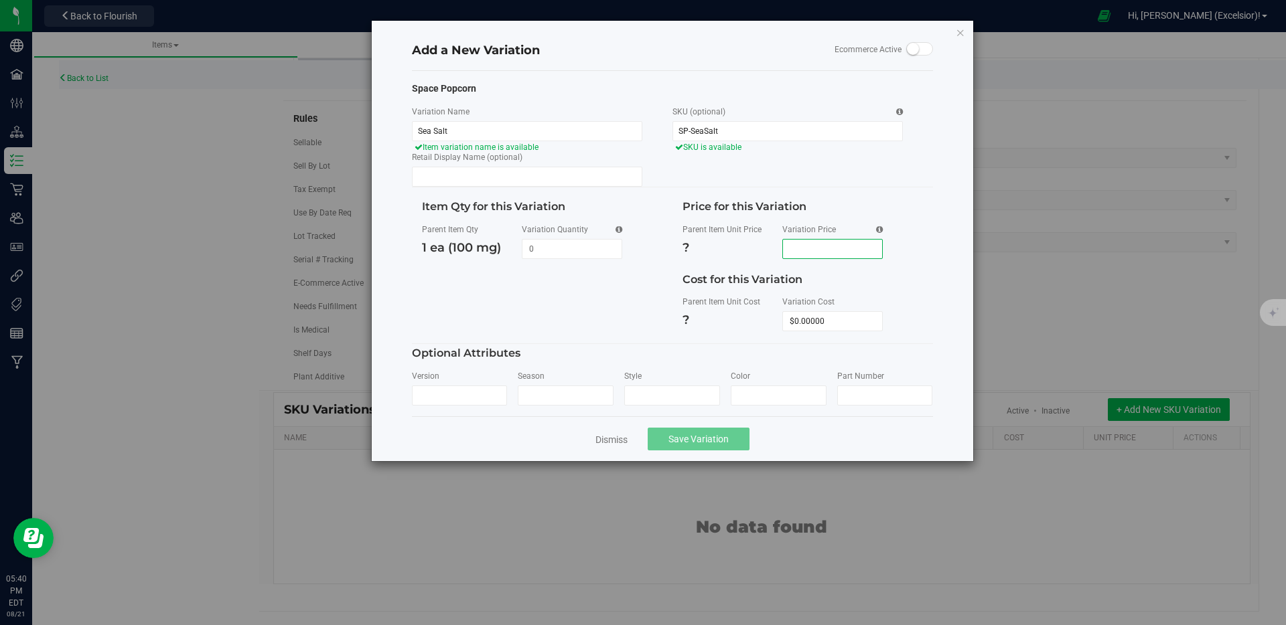
drag, startPoint x: 833, startPoint y: 248, endPoint x: 782, endPoint y: 247, distance: 50.9
click at [782, 247] on span at bounding box center [832, 249] width 100 height 20
type input "12.5"
type input "$12.50000"
click at [542, 313] on div "Item Qty for this Variation Parent Item Qty 1 ea (100 mg) Variation Quantity" at bounding box center [672, 266] width 521 height 156
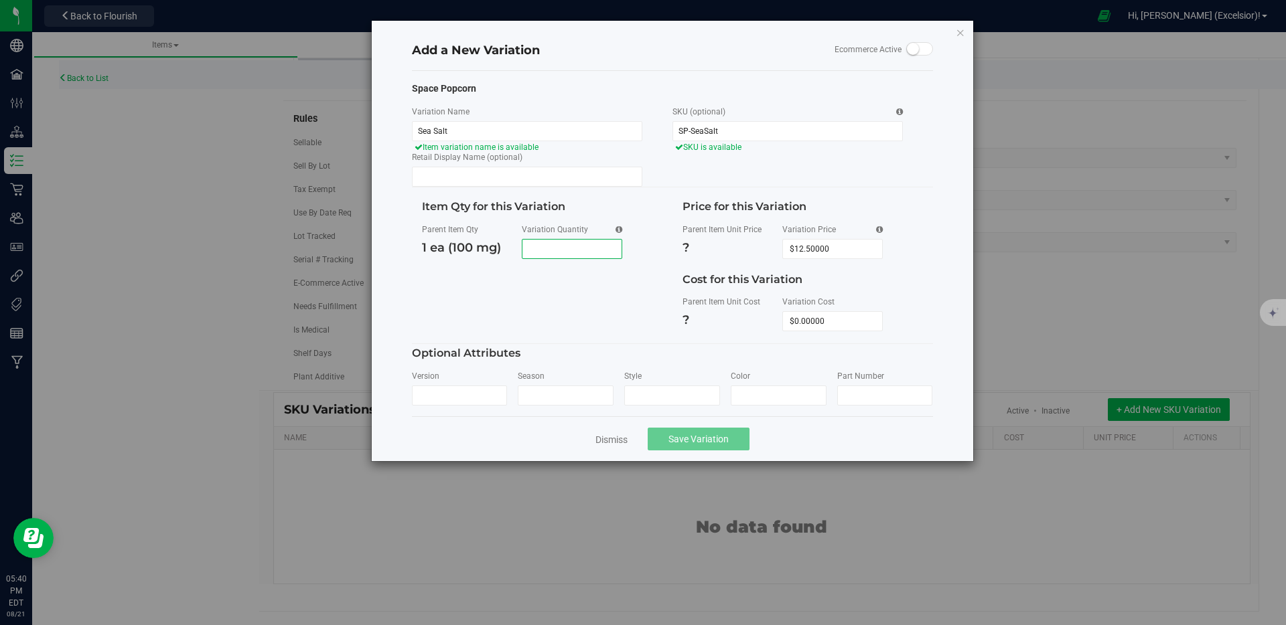
click at [563, 247] on span at bounding box center [572, 249] width 100 height 20
type input "1"
click at [565, 289] on div "Item Qty for this Variation Parent Item Qty 1 ea (100 mg) Variation Quantity 1 …" at bounding box center [672, 266] width 521 height 156
drag, startPoint x: 565, startPoint y: 249, endPoint x: 495, endPoint y: 247, distance: 69.7
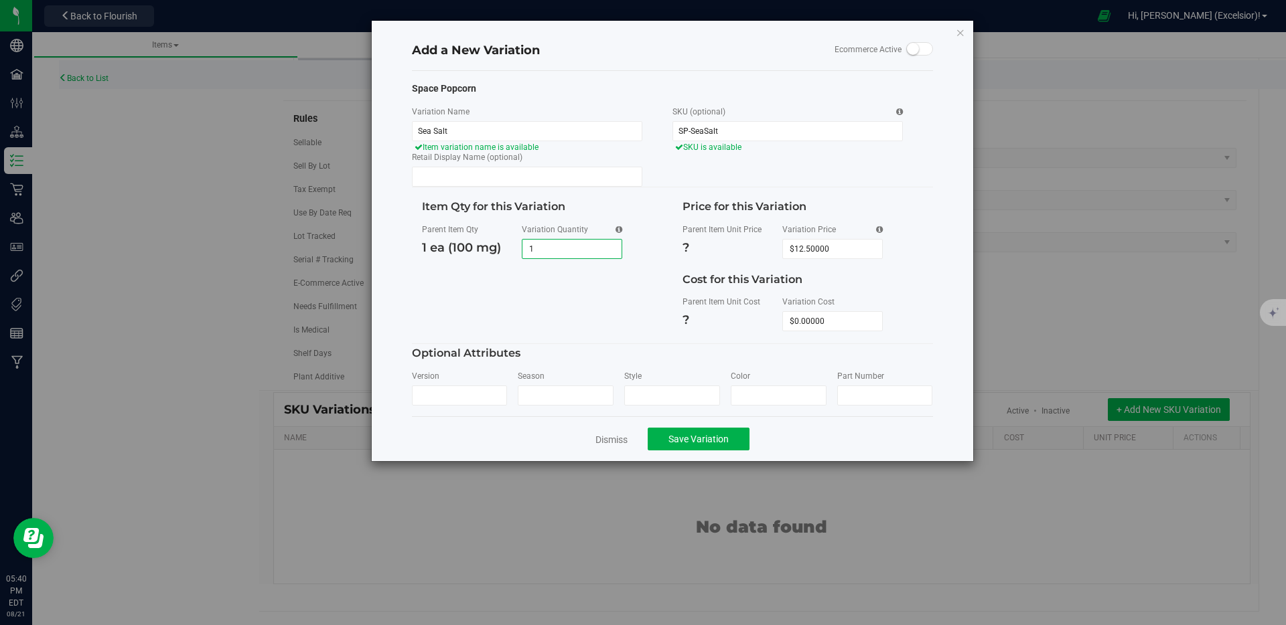
click at [495, 247] on div "Parent Item Qty 1 ea (100 mg) Variation Quantity 1 1" at bounding box center [542, 241] width 240 height 35
type input "25"
click at [585, 307] on div "Item Qty for this Variation Parent Item Qty 1 ea (100 mg) Variation Quantity 25…" at bounding box center [672, 266] width 521 height 156
click at [552, 174] on input "Retail Display Name (optional)" at bounding box center [527, 177] width 230 height 20
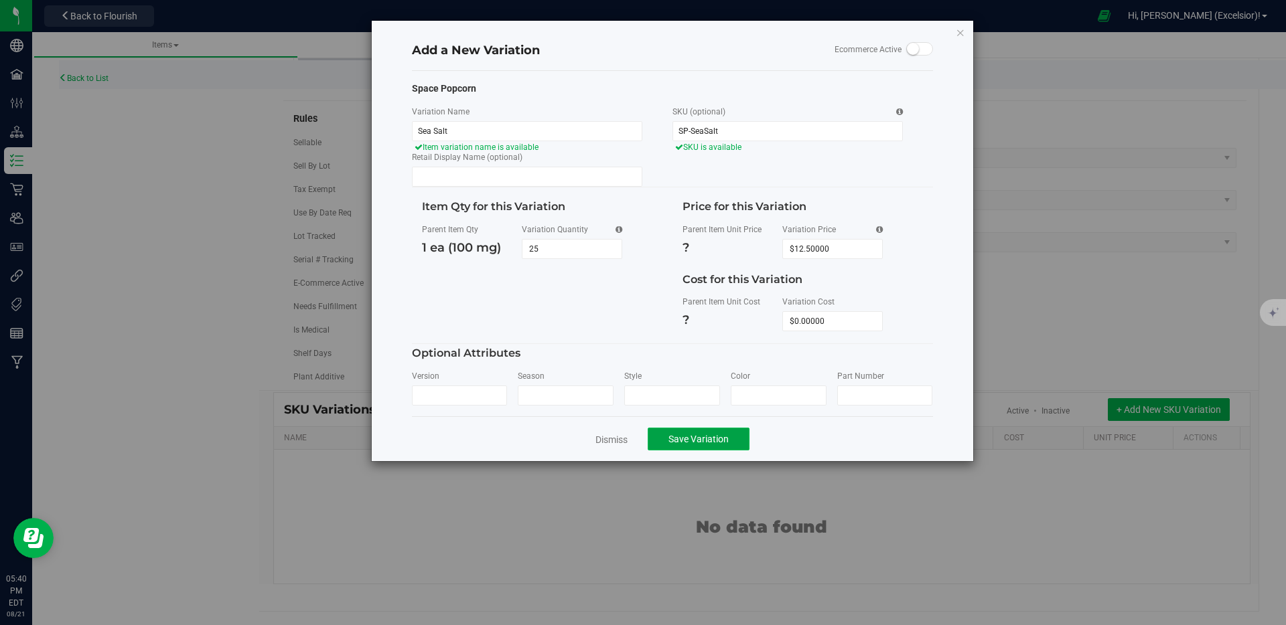
click at [684, 432] on button "Save Variation" at bounding box center [699, 439] width 102 height 23
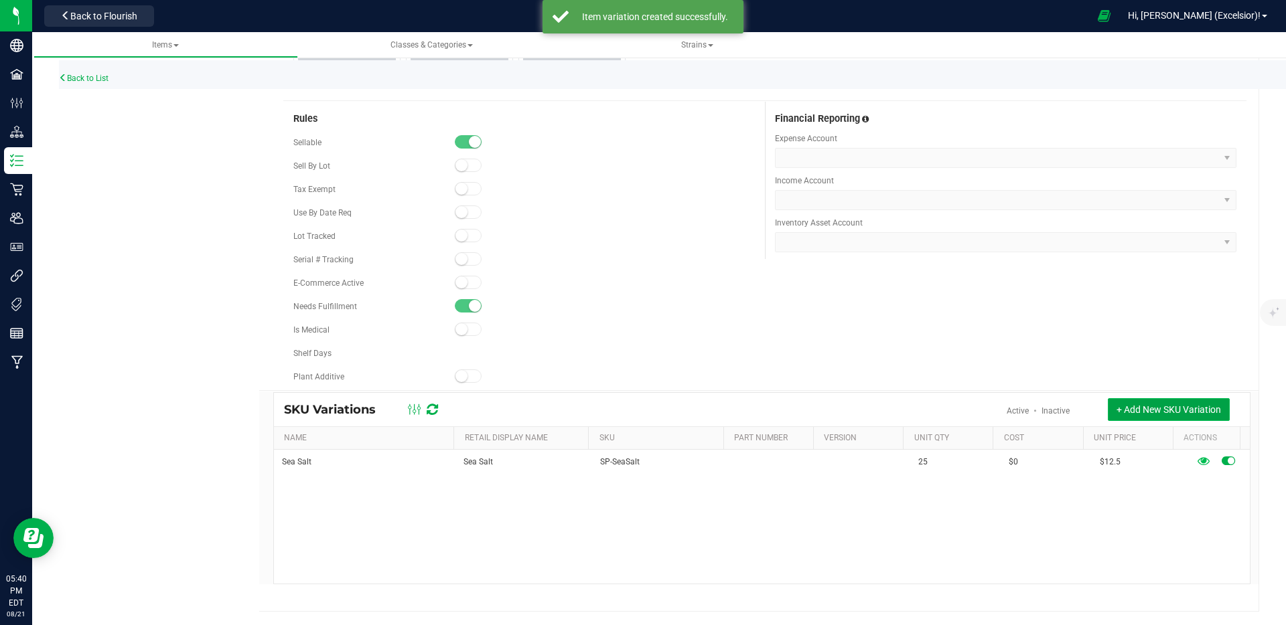
click at [1152, 411] on span "+ Add New SKU Variation" at bounding box center [1168, 409] width 104 height 11
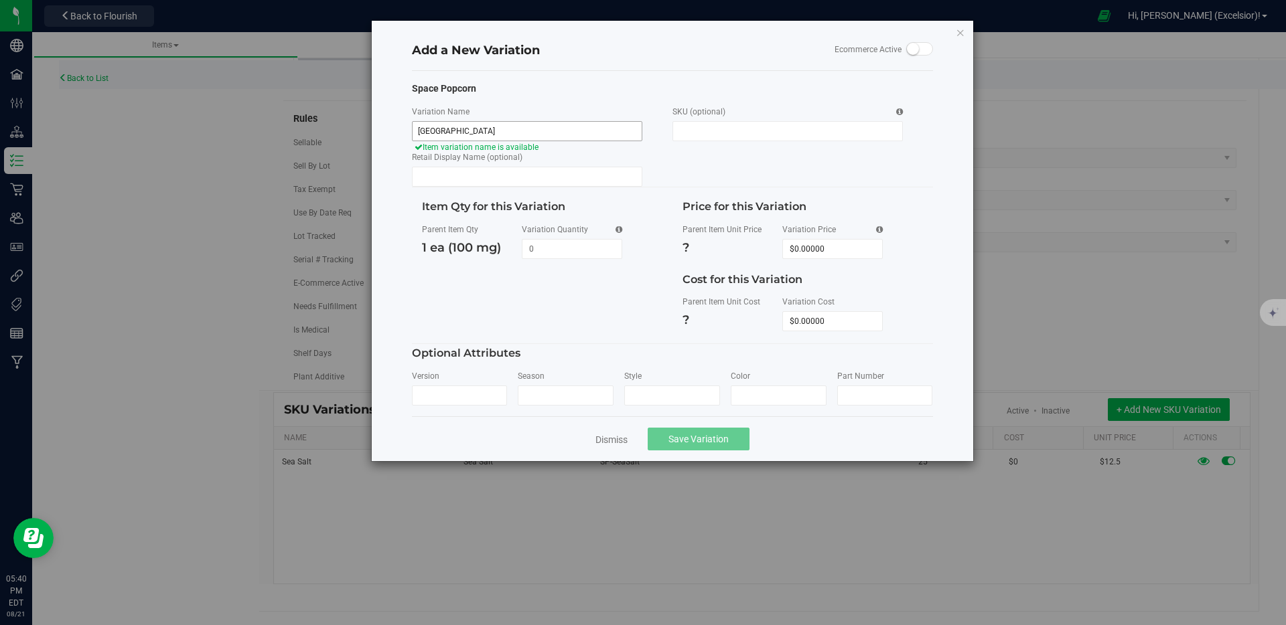
type input "Chicago"
type input "SP-Chicago"
click at [825, 249] on span at bounding box center [832, 249] width 100 height 20
type input "12.5"
type input "$12.50000"
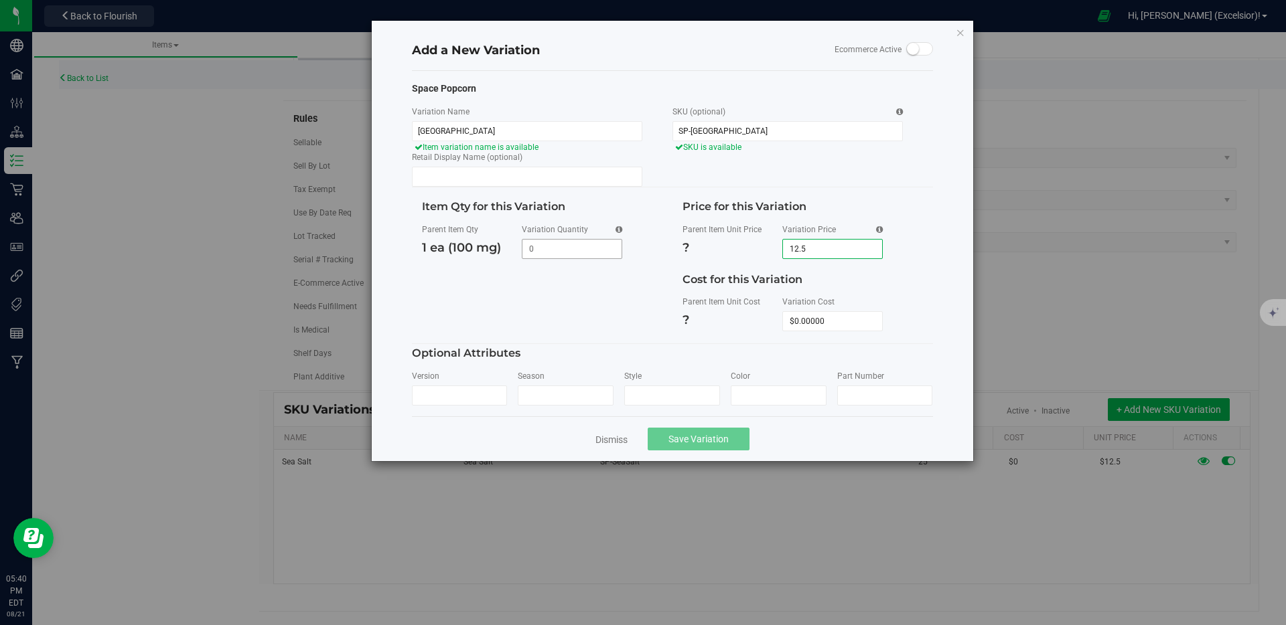
click at [573, 252] on span at bounding box center [572, 249] width 100 height 20
type input "25"
click at [628, 356] on div "Optional Attributes" at bounding box center [672, 353] width 521 height 16
click at [710, 434] on span "Save Variation" at bounding box center [698, 439] width 60 height 11
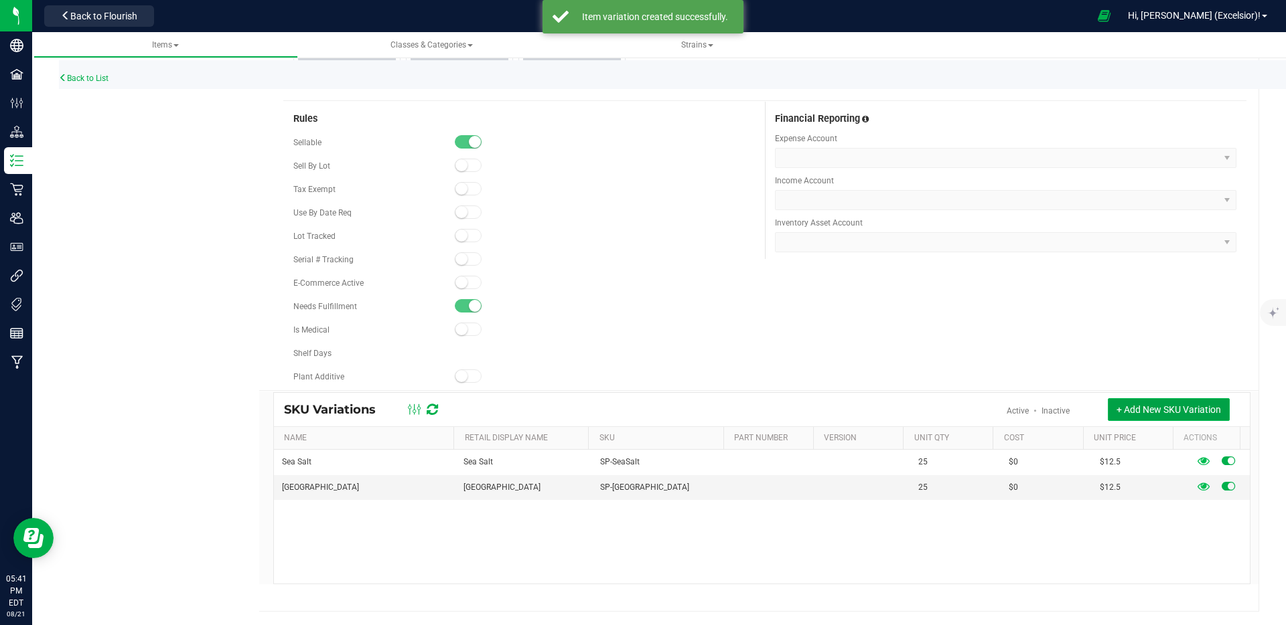
click at [1140, 407] on span "+ Add New SKU Variation" at bounding box center [1168, 409] width 104 height 11
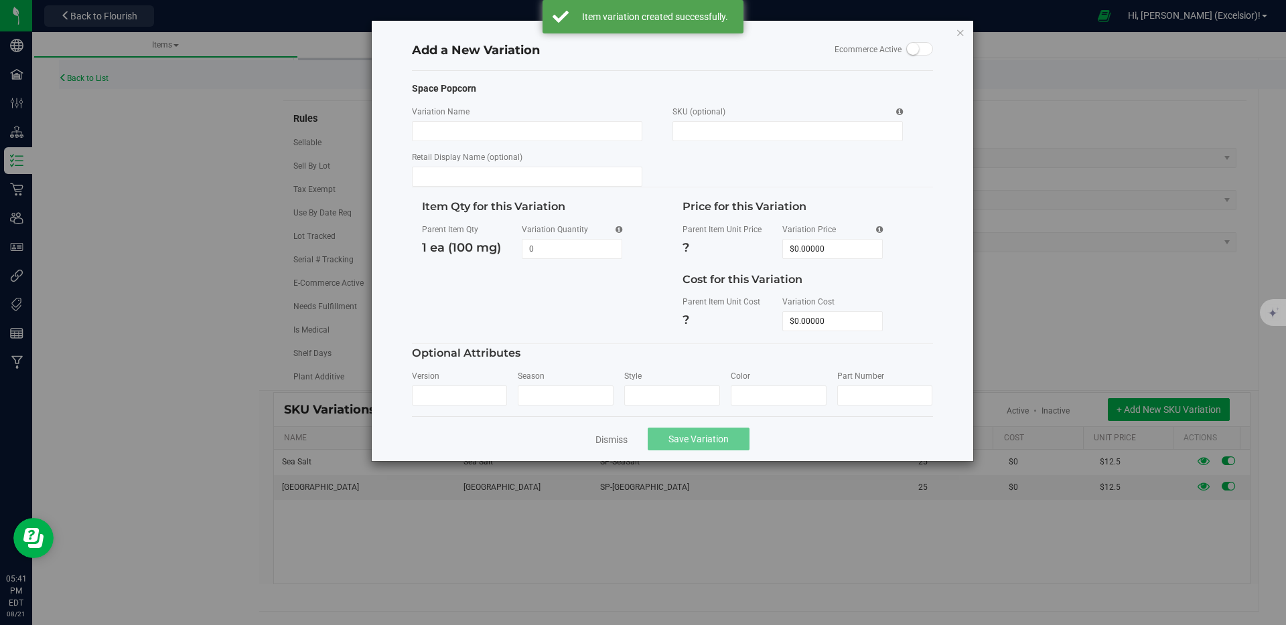
type input "S"
type input "Chil"
type input "Sweet Chili"
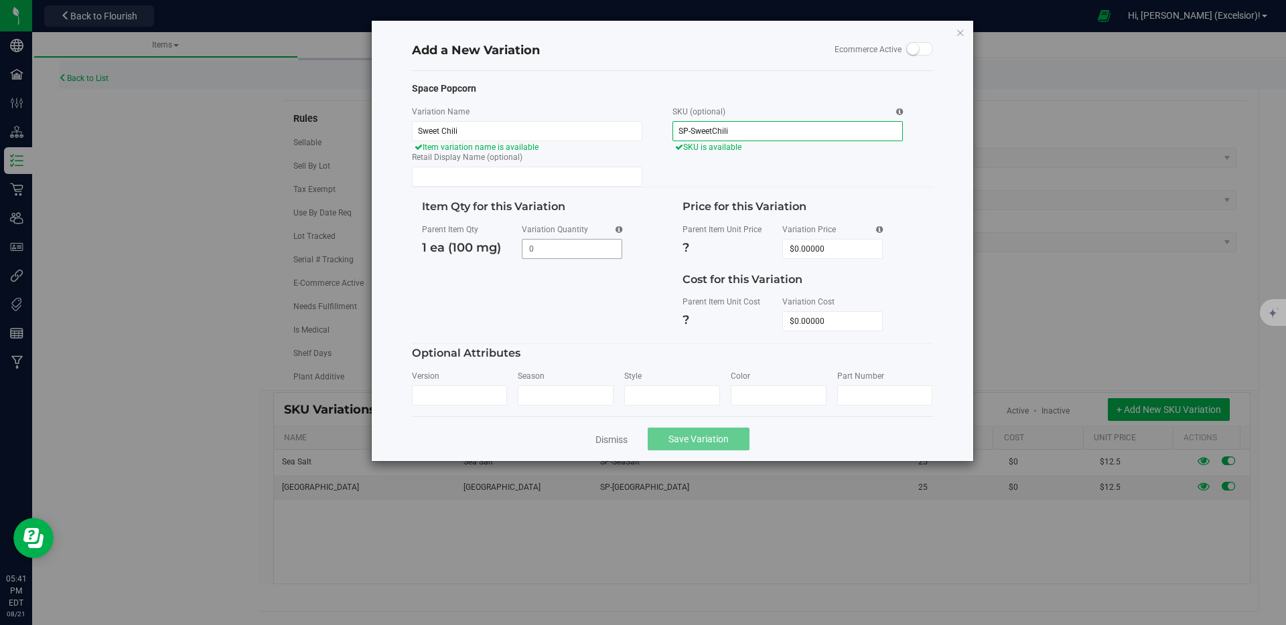
type input "SP-SweetChili"
click at [586, 252] on span at bounding box center [572, 249] width 100 height 20
click at [586, 252] on input "Variation Quantity" at bounding box center [571, 249] width 99 height 19
type input "25"
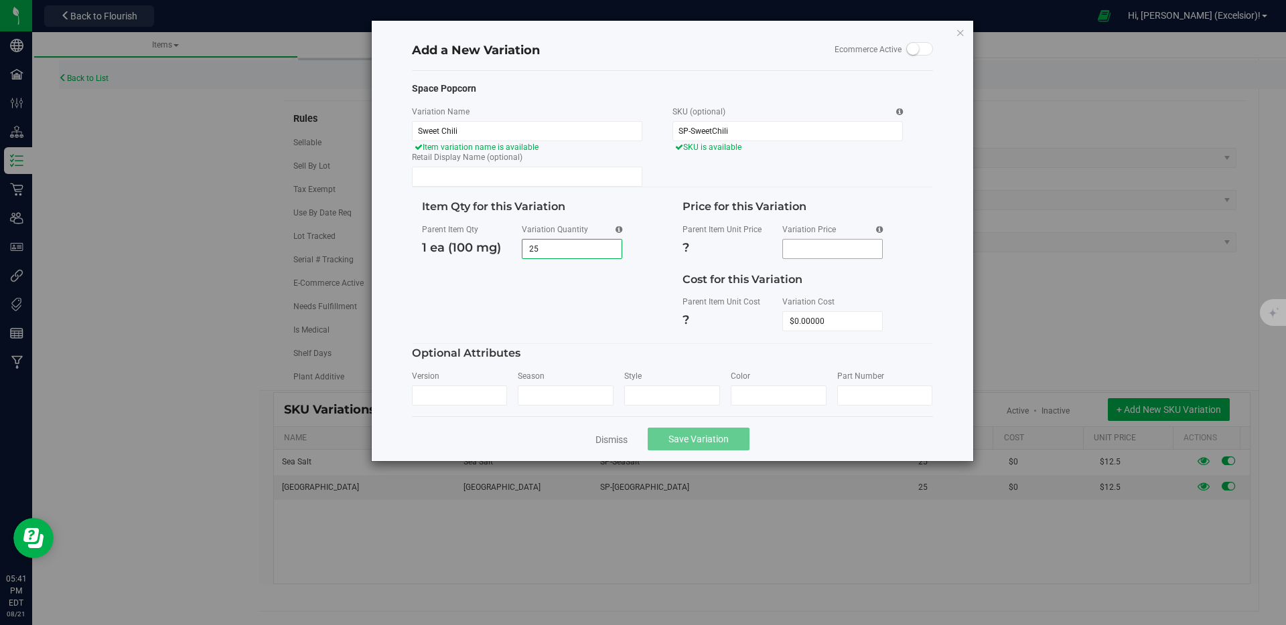
click at [810, 240] on span at bounding box center [832, 249] width 100 height 20
type input "12.5"
type input "$12.50000"
click at [701, 455] on div "Dismiss Save Variation" at bounding box center [672, 439] width 521 height 45
click at [699, 447] on button "Save Variation" at bounding box center [699, 439] width 102 height 23
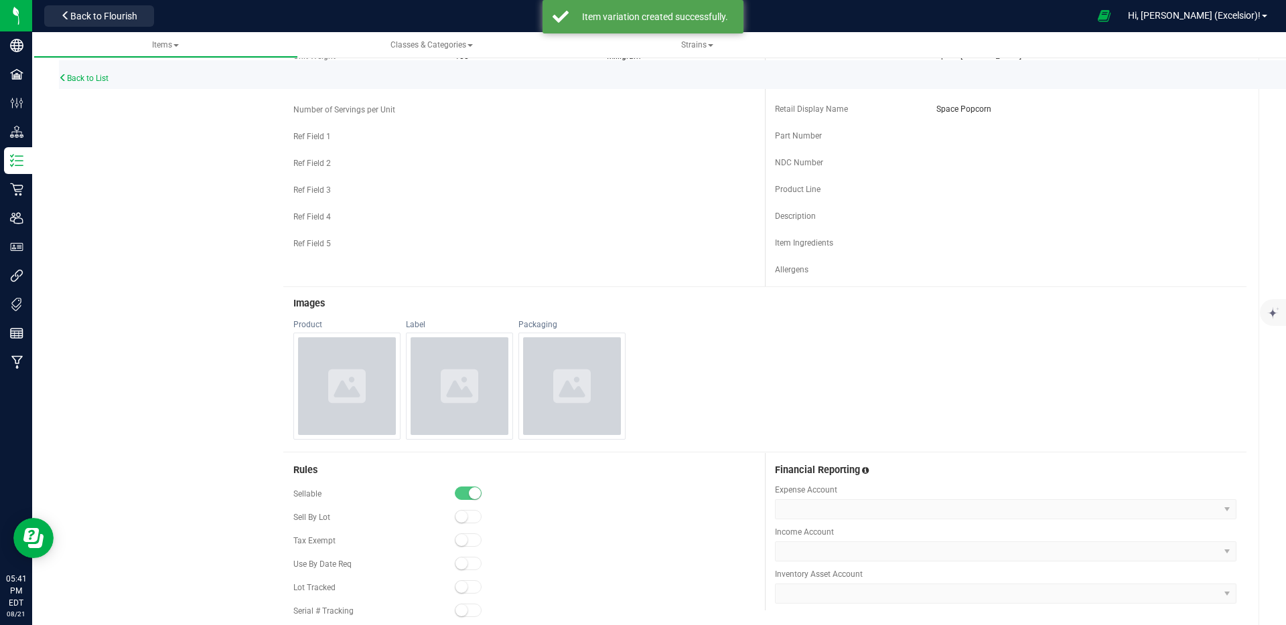
scroll to position [0, 0]
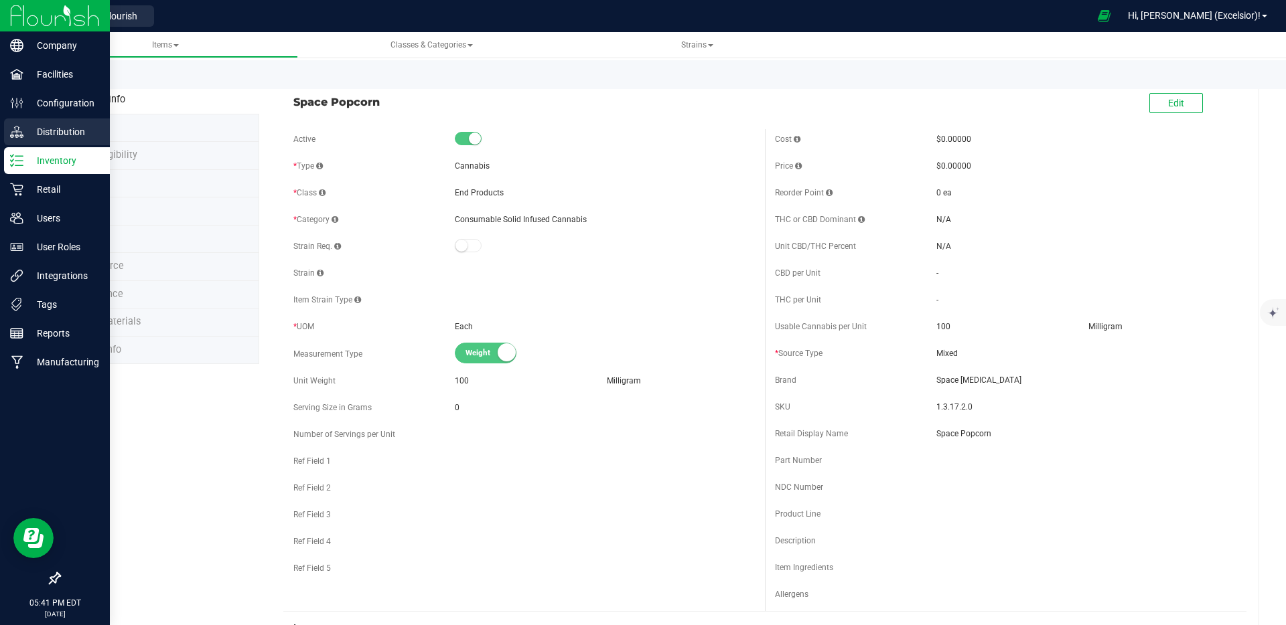
click at [53, 128] on p "Distribution" at bounding box center [63, 132] width 80 height 16
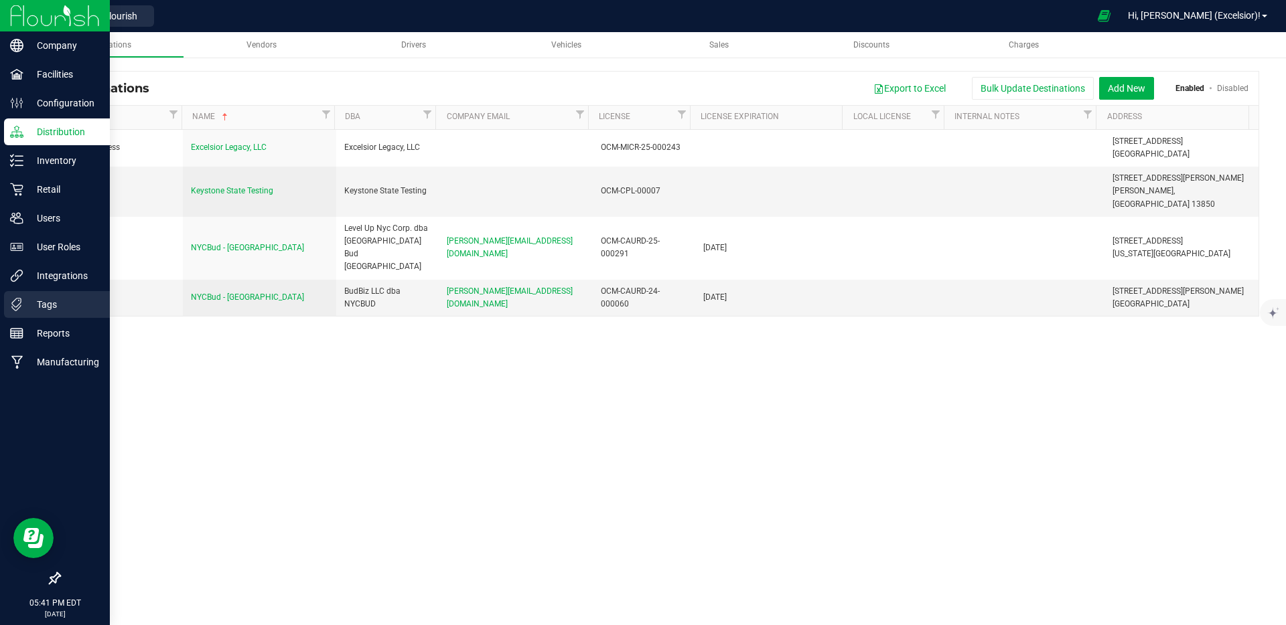
click at [50, 309] on p "Tags" at bounding box center [63, 305] width 80 height 16
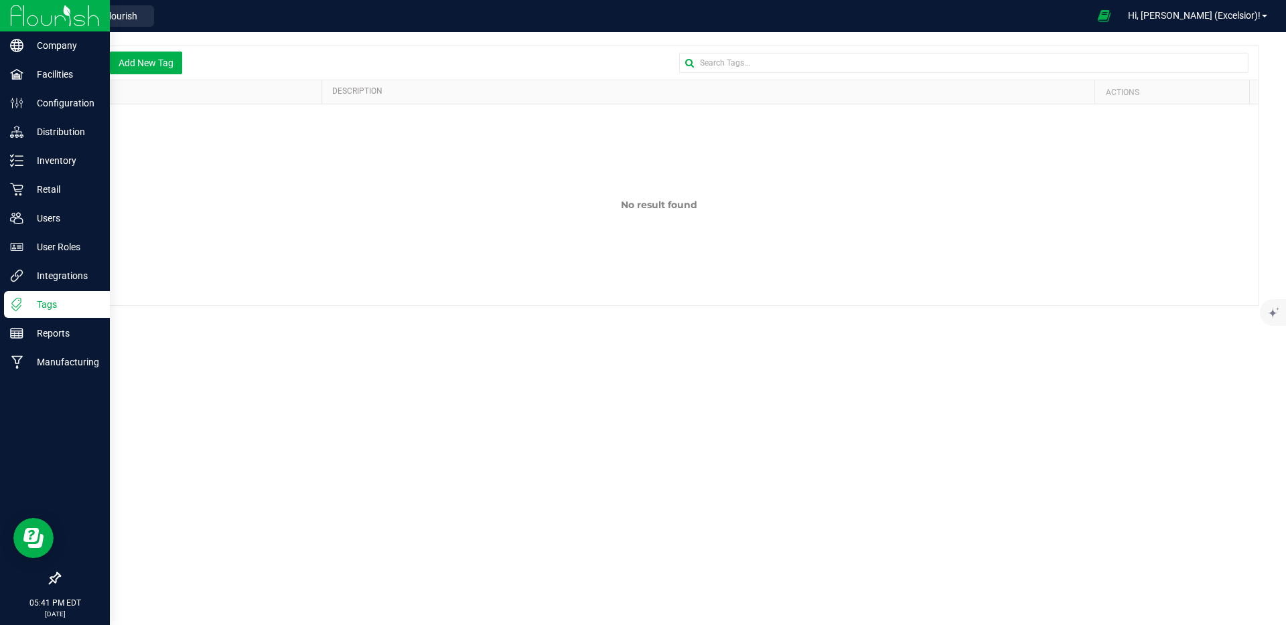
click at [44, 293] on div "Tags" at bounding box center [57, 304] width 106 height 27
click at [43, 285] on div "Integrations" at bounding box center [57, 276] width 106 height 27
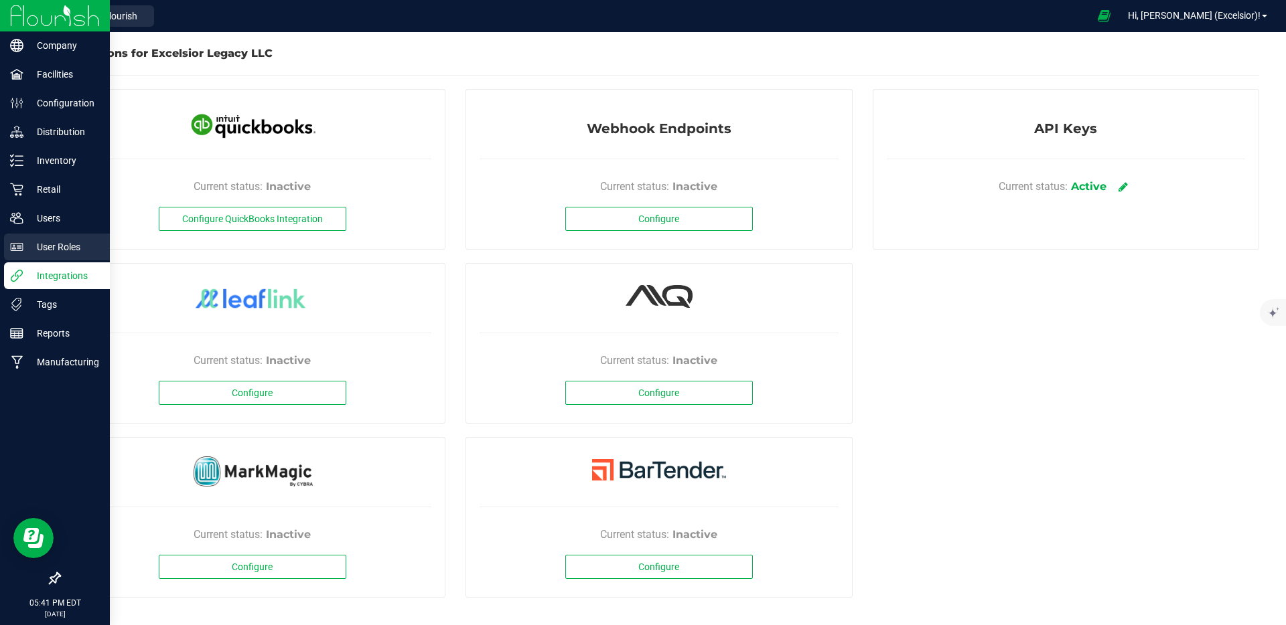
click at [44, 246] on p "User Roles" at bounding box center [63, 247] width 80 height 16
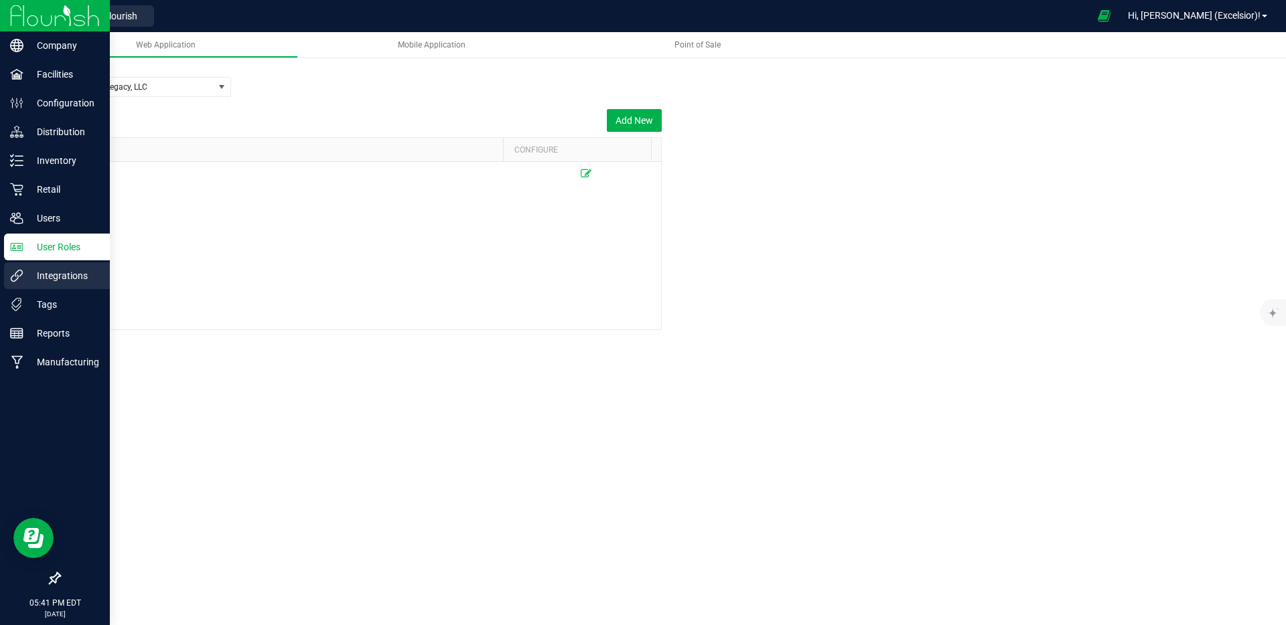
click at [26, 279] on p "Integrations" at bounding box center [63, 276] width 80 height 16
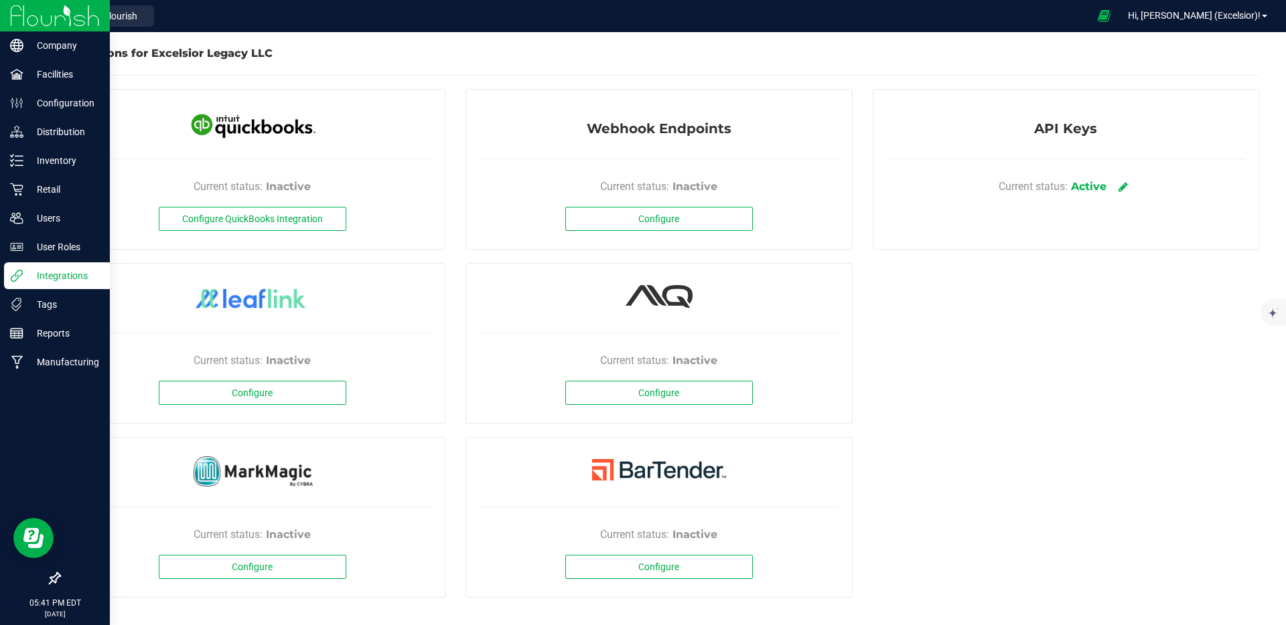
click at [59, 23] on img at bounding box center [55, 15] width 90 height 31
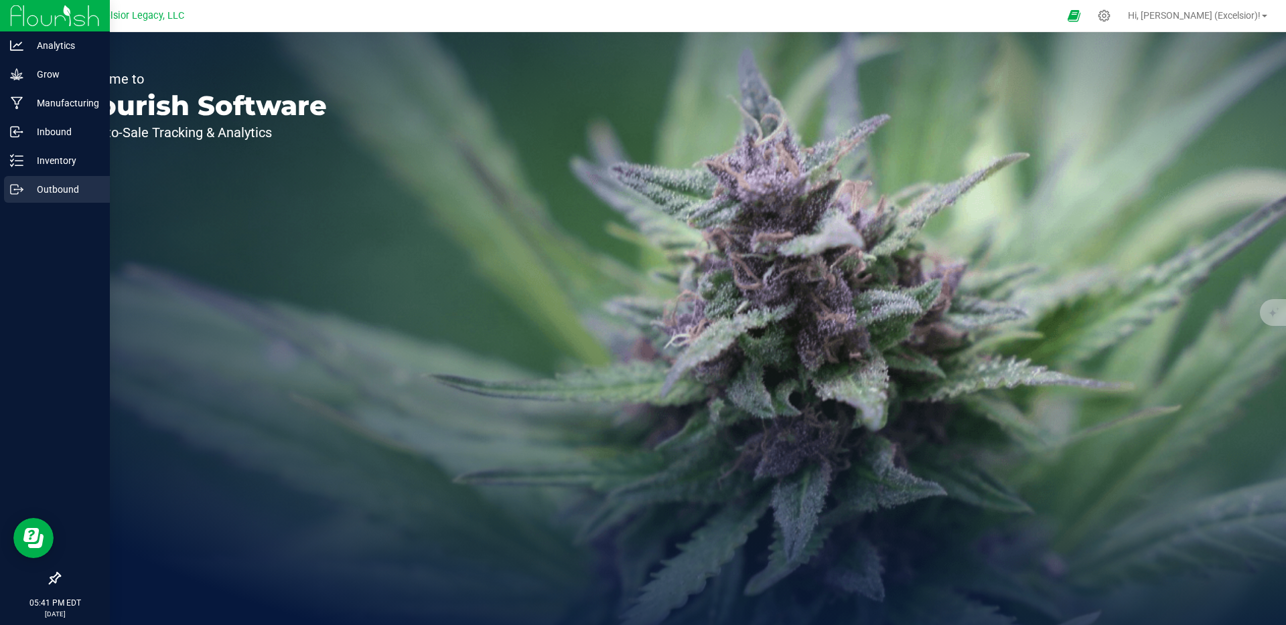
click at [56, 185] on p "Outbound" at bounding box center [63, 189] width 80 height 16
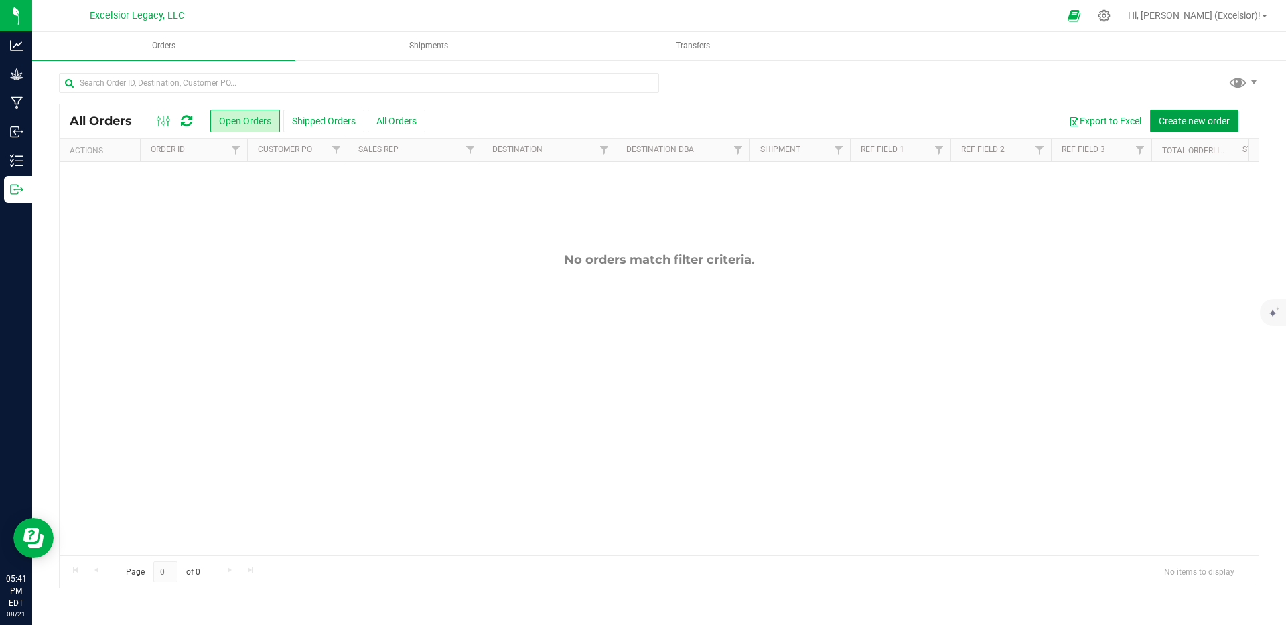
click at [1207, 125] on span "Create new order" at bounding box center [1194, 121] width 71 height 11
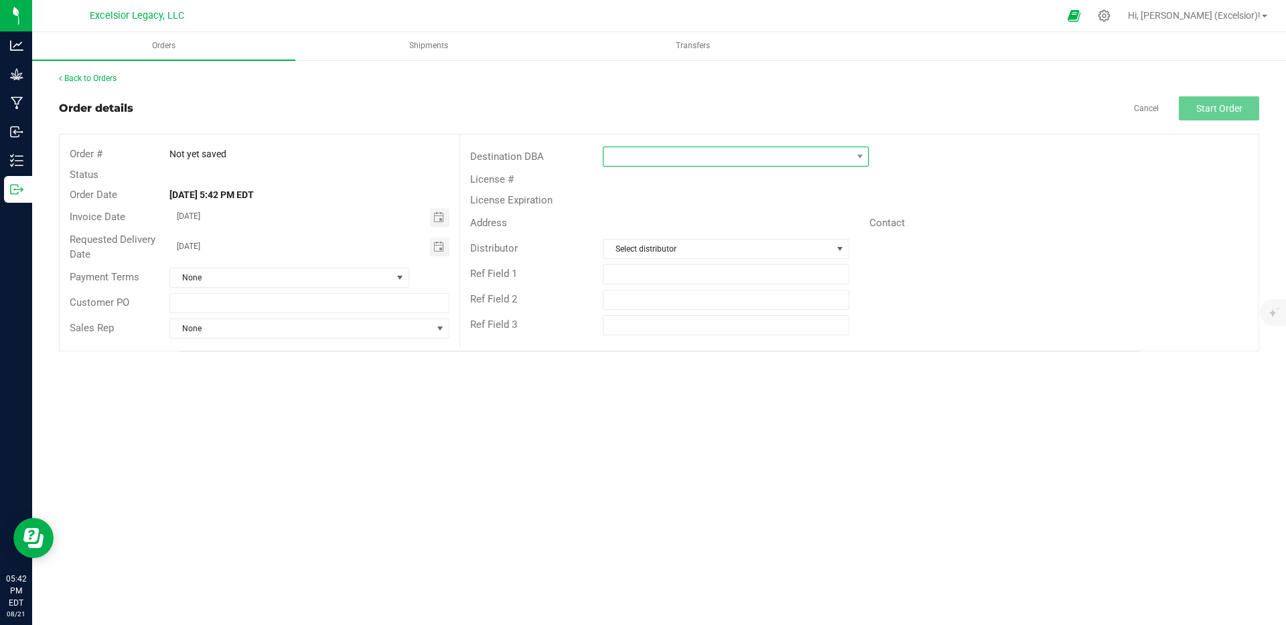
click at [656, 149] on span at bounding box center [727, 156] width 248 height 19
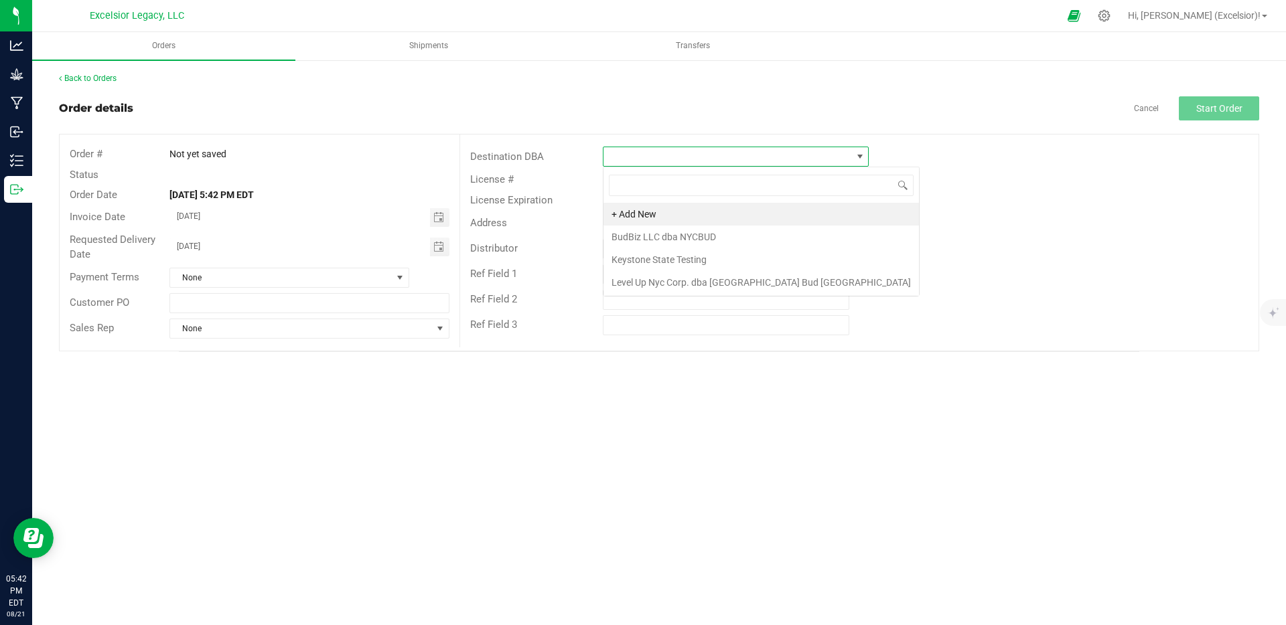
scroll to position [20, 266]
click at [675, 237] on li "BudBiz LLC dba NYCBUD" at bounding box center [760, 237] width 315 height 23
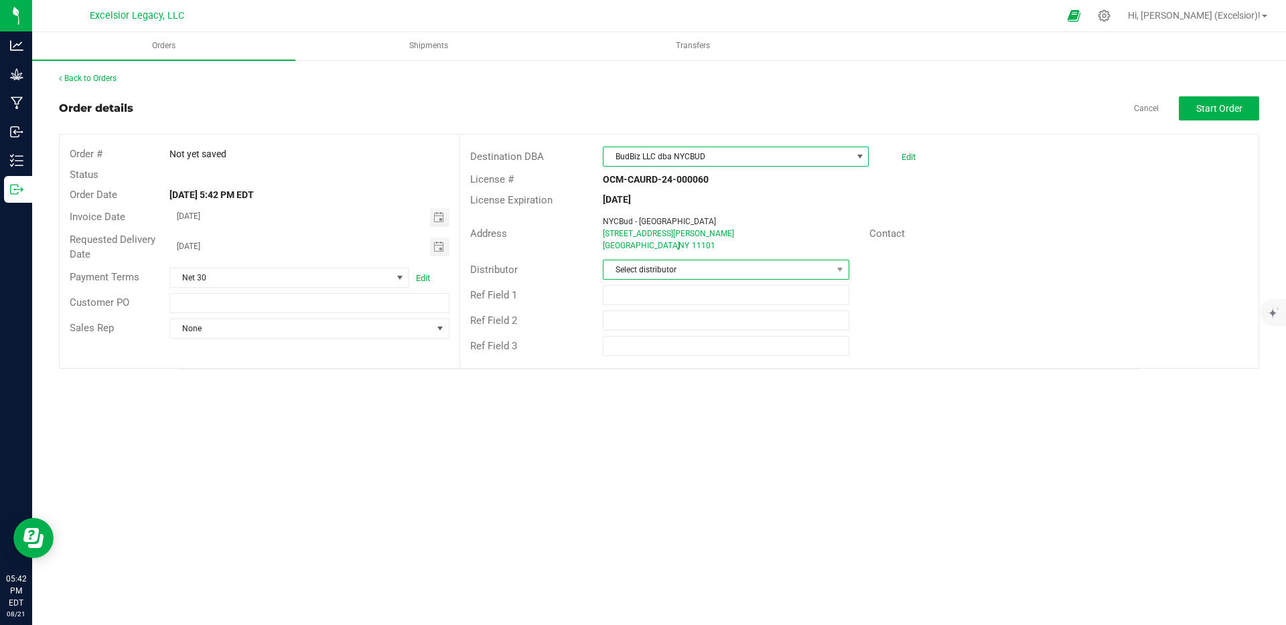
click at [664, 265] on span "Select distributor" at bounding box center [717, 269] width 228 height 19
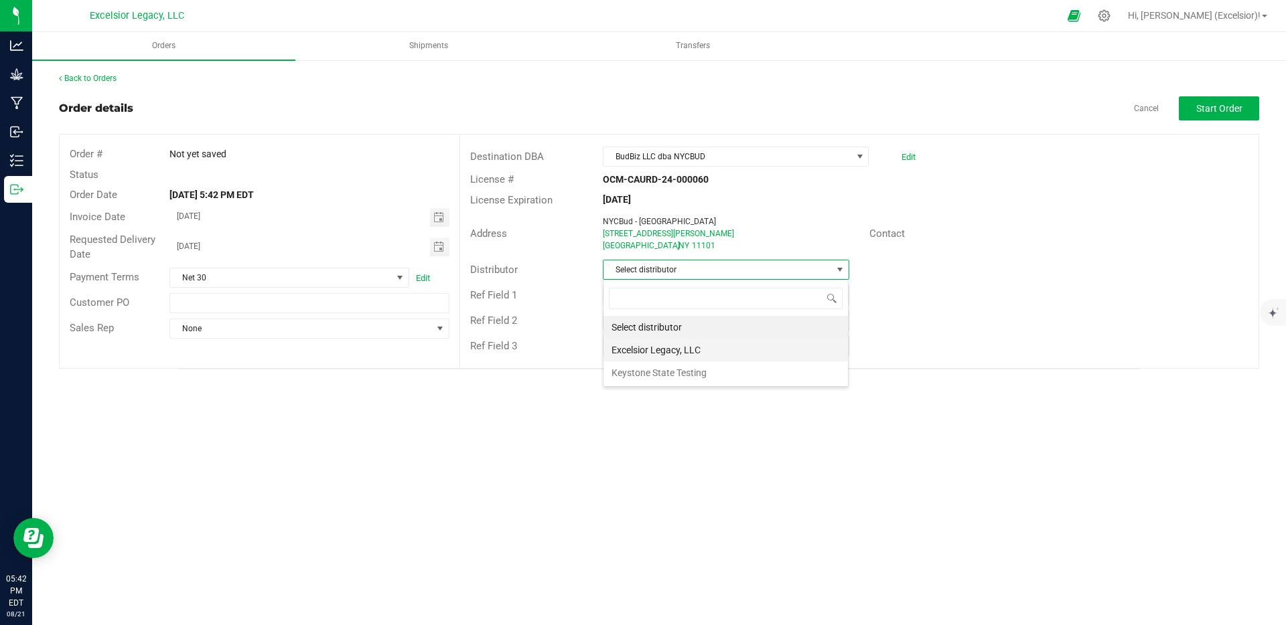
click at [658, 350] on li "Excelsior Legacy, LLC" at bounding box center [725, 350] width 244 height 23
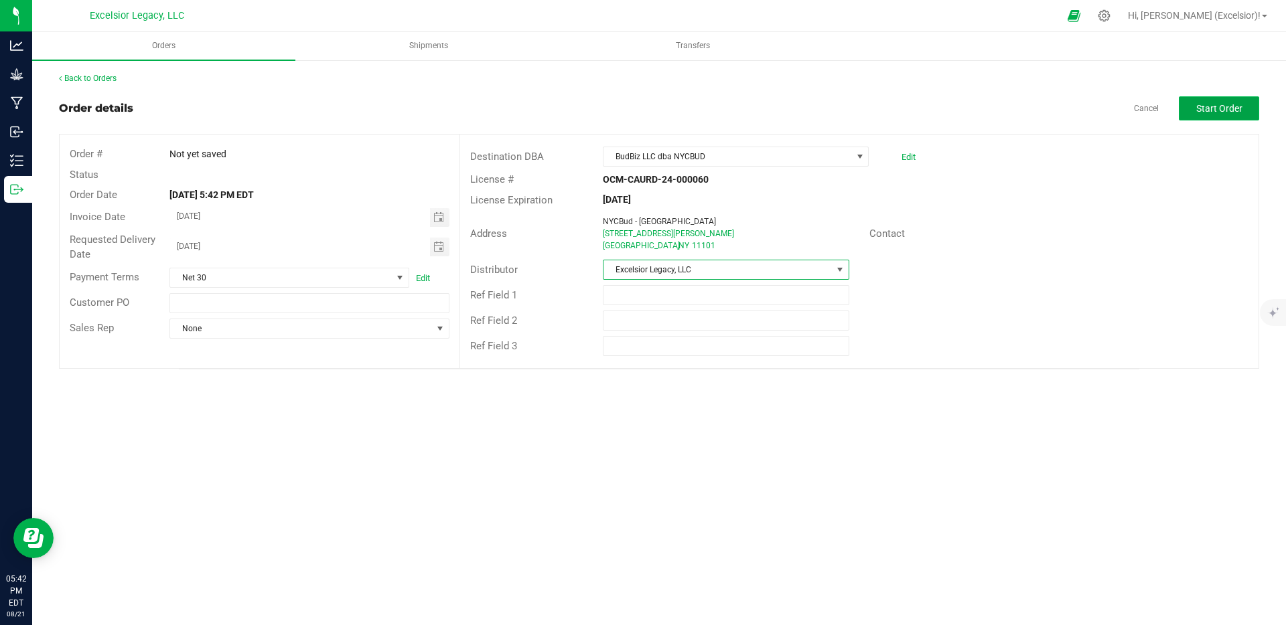
click at [1209, 114] on button "Start Order" at bounding box center [1219, 108] width 80 height 24
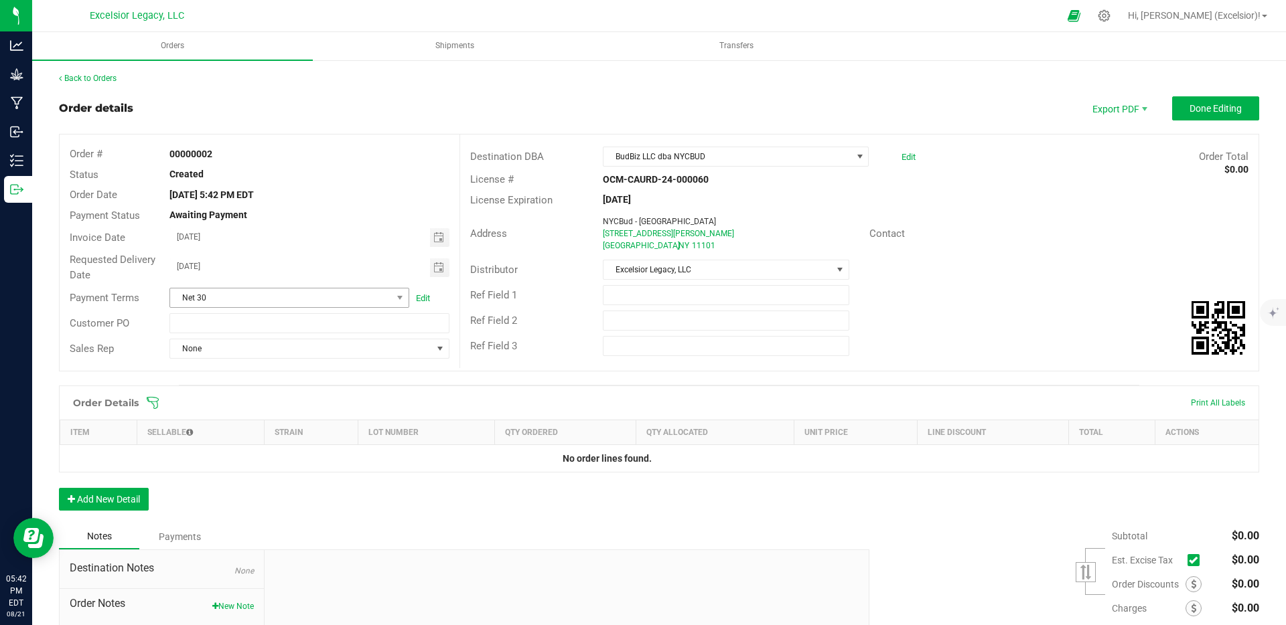
scroll to position [119, 0]
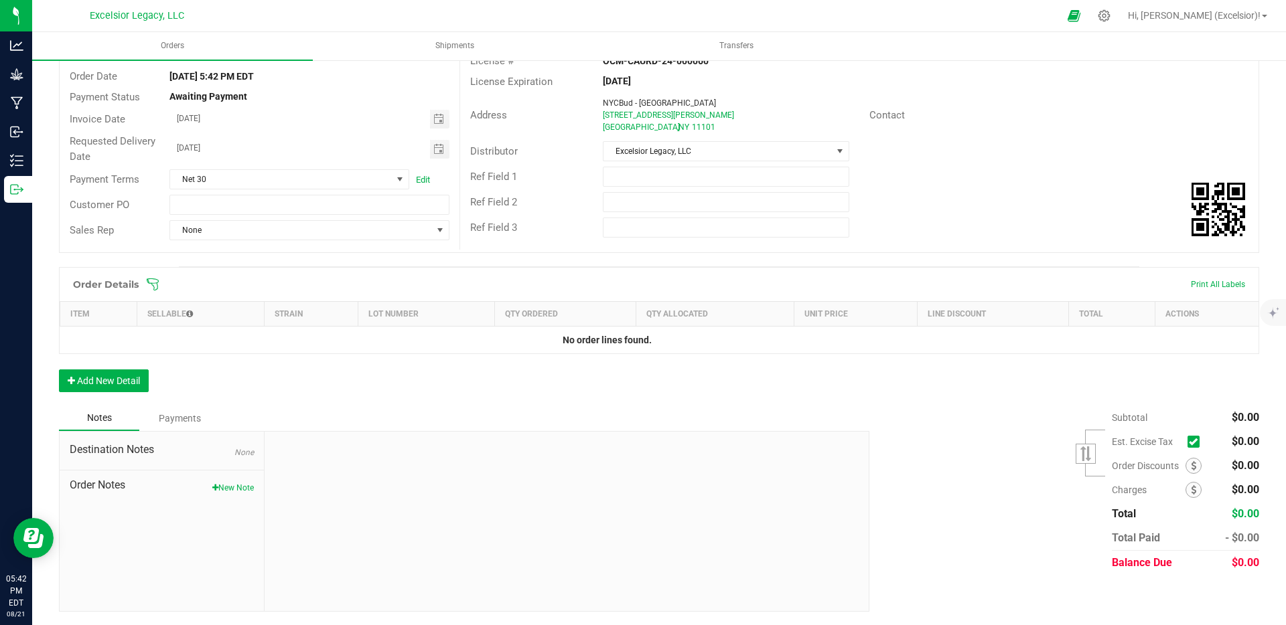
click at [131, 333] on td "No order lines found." at bounding box center [607, 340] width 1095 height 27
click at [114, 277] on div "Order Details" at bounding box center [105, 285] width 79 height 24
click at [117, 283] on h1 "Order Details" at bounding box center [106, 284] width 66 height 11
click at [94, 384] on button "Add New Detail" at bounding box center [104, 381] width 90 height 23
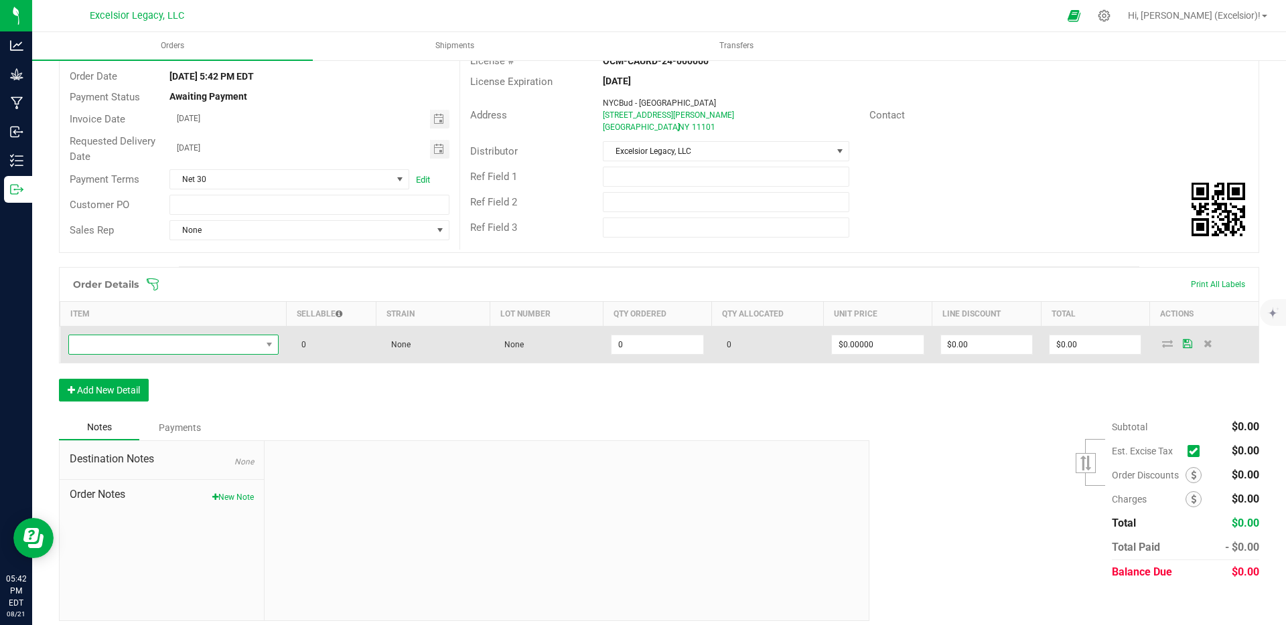
click at [188, 348] on span "NO DATA FOUND" at bounding box center [165, 344] width 192 height 19
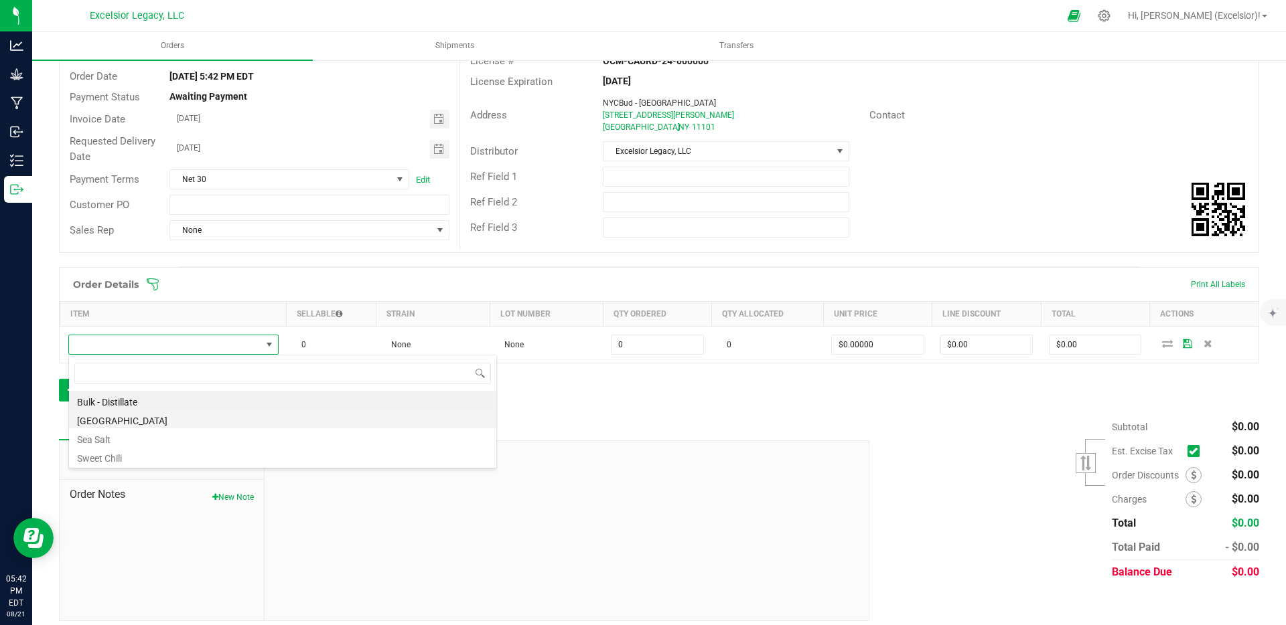
click at [132, 419] on li "Chicago" at bounding box center [282, 419] width 427 height 19
type input "0 ea"
type input "$12.50000"
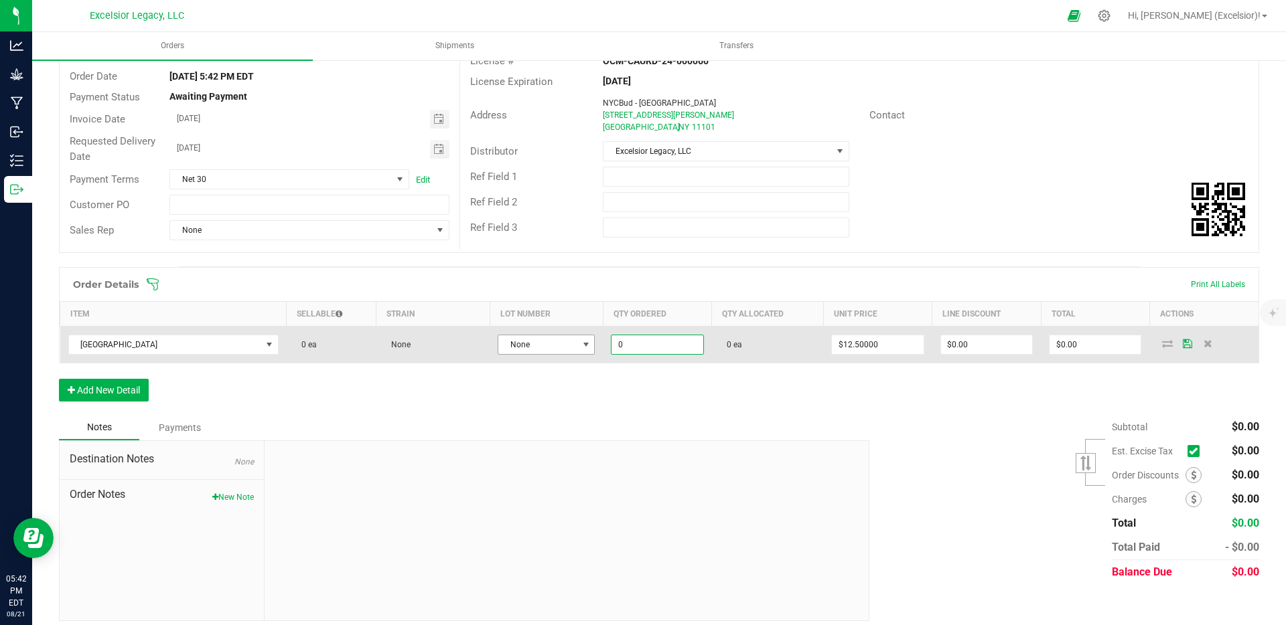
drag, startPoint x: 619, startPoint y: 344, endPoint x: 582, endPoint y: 345, distance: 37.5
click at [584, 344] on outbound-order-line-row "Chicago 0 ea None None 0 0 ea $12.50000 $0.00 $0.00" at bounding box center [659, 345] width 1199 height 37
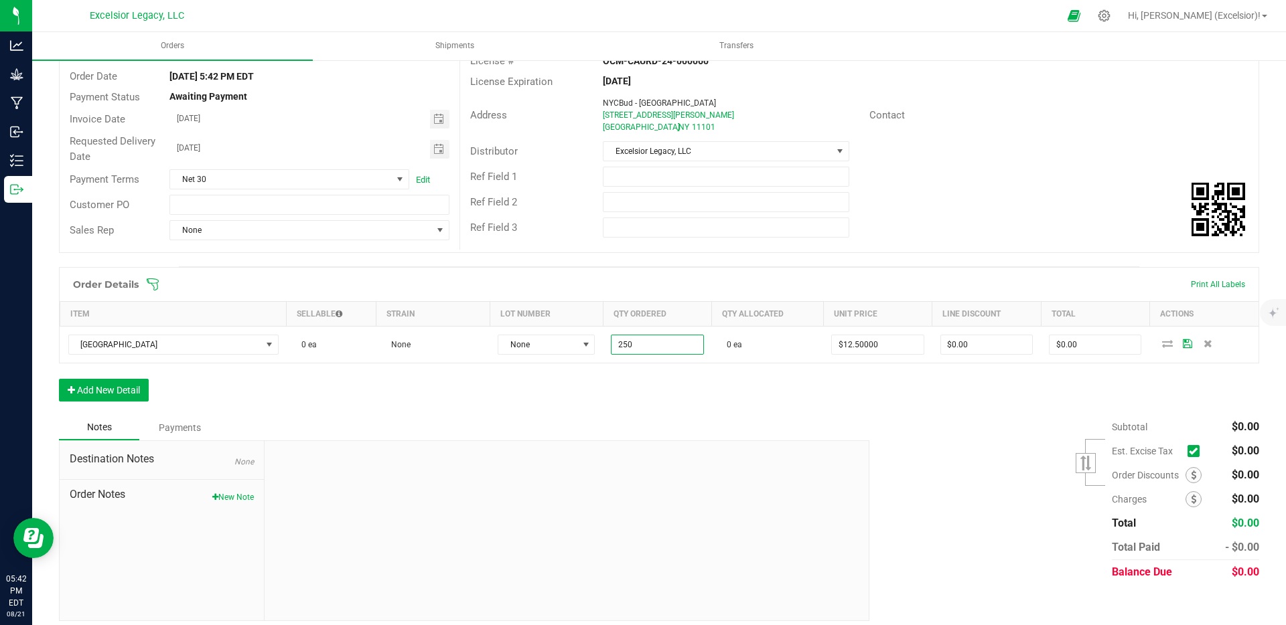
type input "250 ea"
type input "$3,125.00"
click at [685, 404] on div "Order Details Print All Labels Item Sellable Strain Lot Number Qty Ordered Qty …" at bounding box center [659, 341] width 1200 height 148
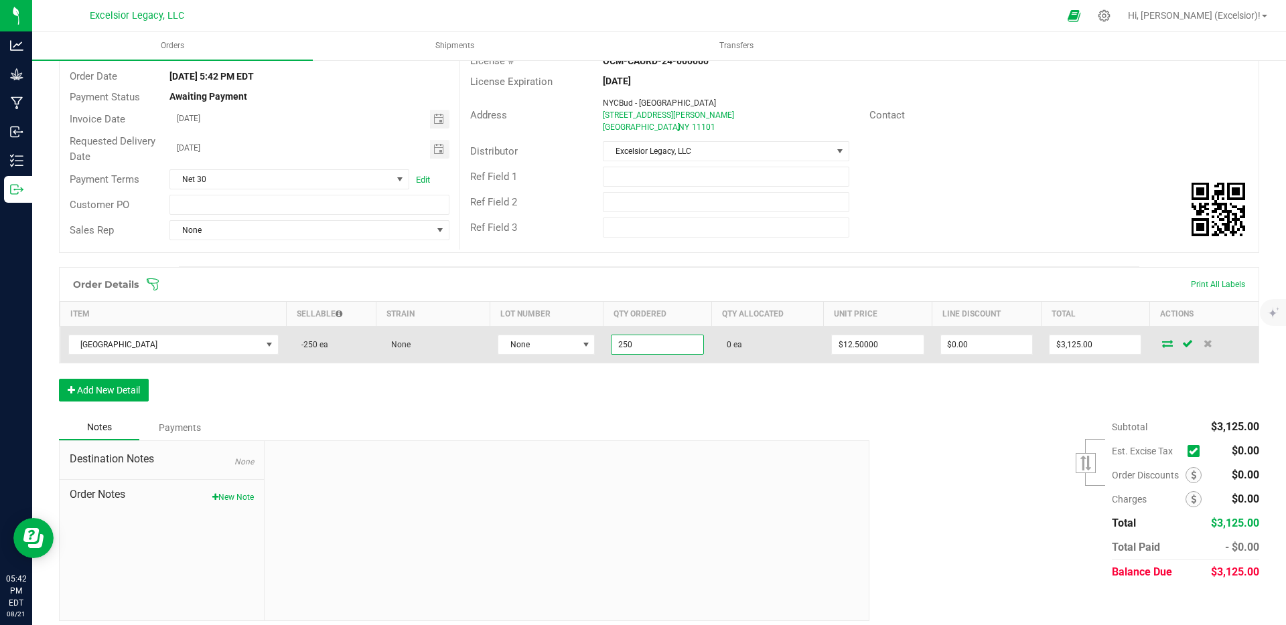
click at [626, 346] on input "250" at bounding box center [656, 344] width 91 height 19
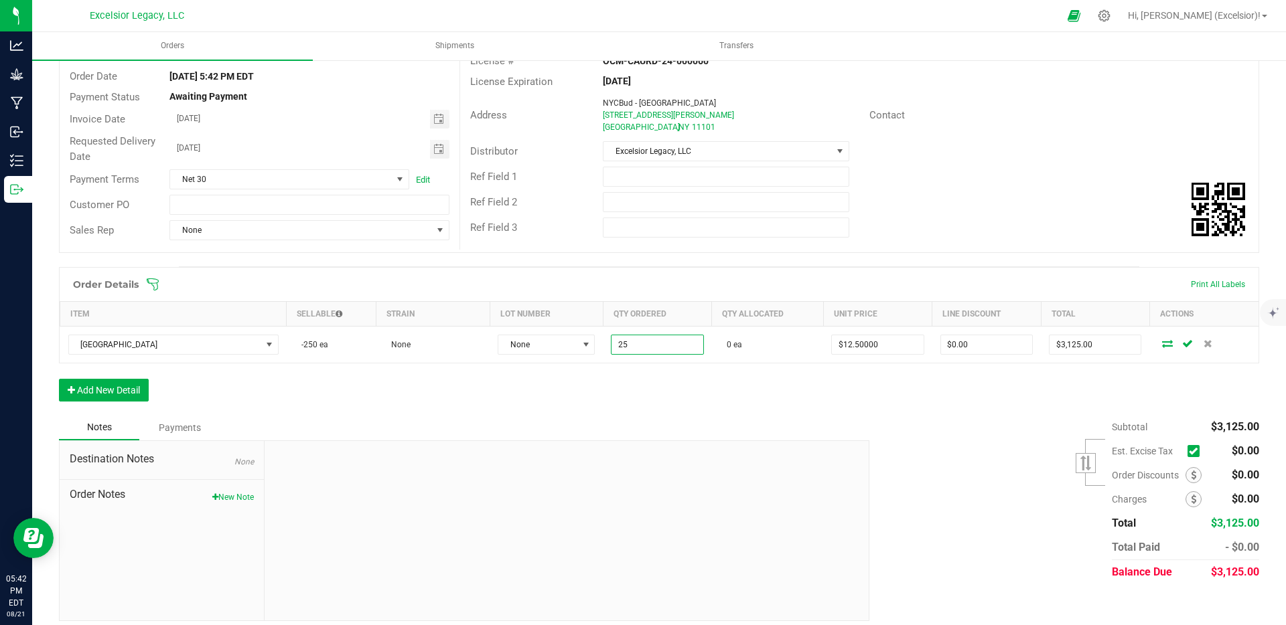
type input "25 ea"
type input "$312.50"
click at [716, 387] on div "Order Details Print All Labels Item Sellable Strain Lot Number Qty Ordered Qty …" at bounding box center [659, 341] width 1200 height 148
click at [141, 392] on button "Add New Detail" at bounding box center [104, 390] width 90 height 23
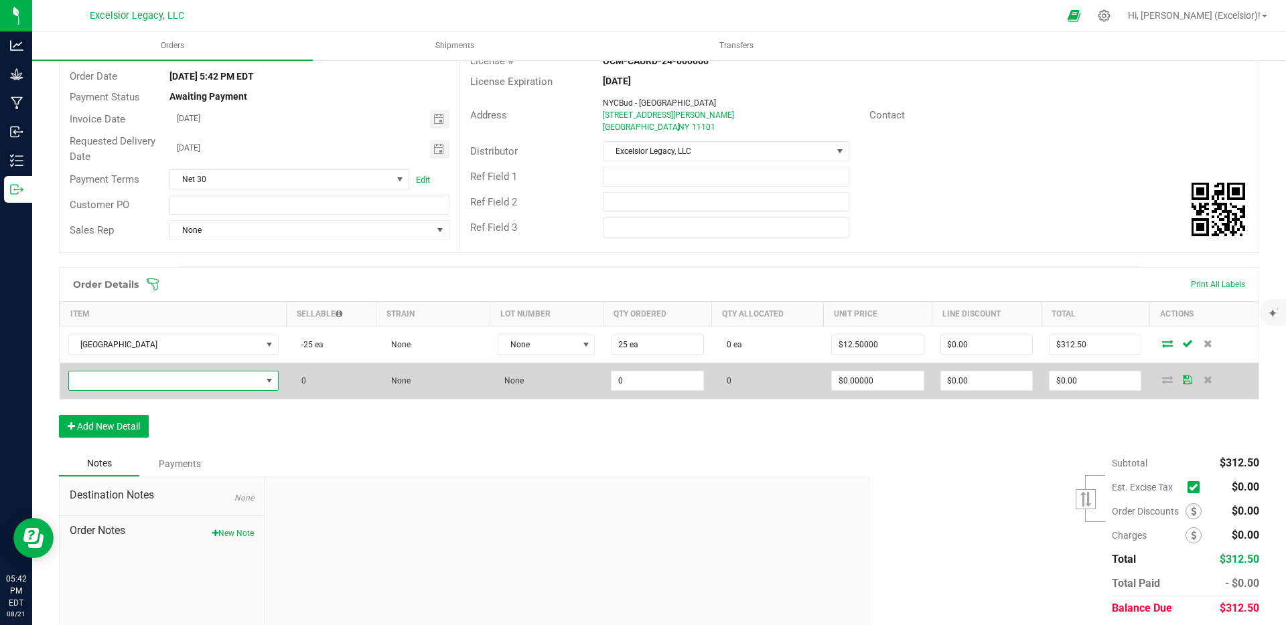
click at [162, 385] on span "NO DATA FOUND" at bounding box center [165, 381] width 192 height 19
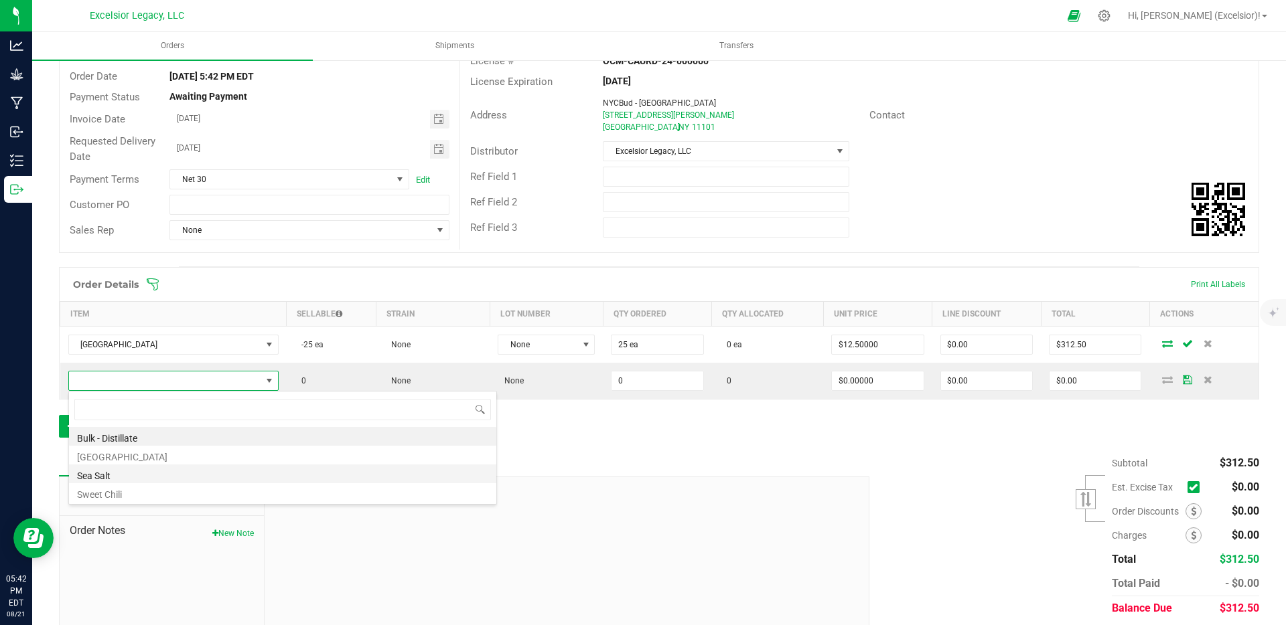
click at [111, 471] on li "Sea Salt" at bounding box center [282, 474] width 427 height 19
type input "0 ea"
type input "$12.50000"
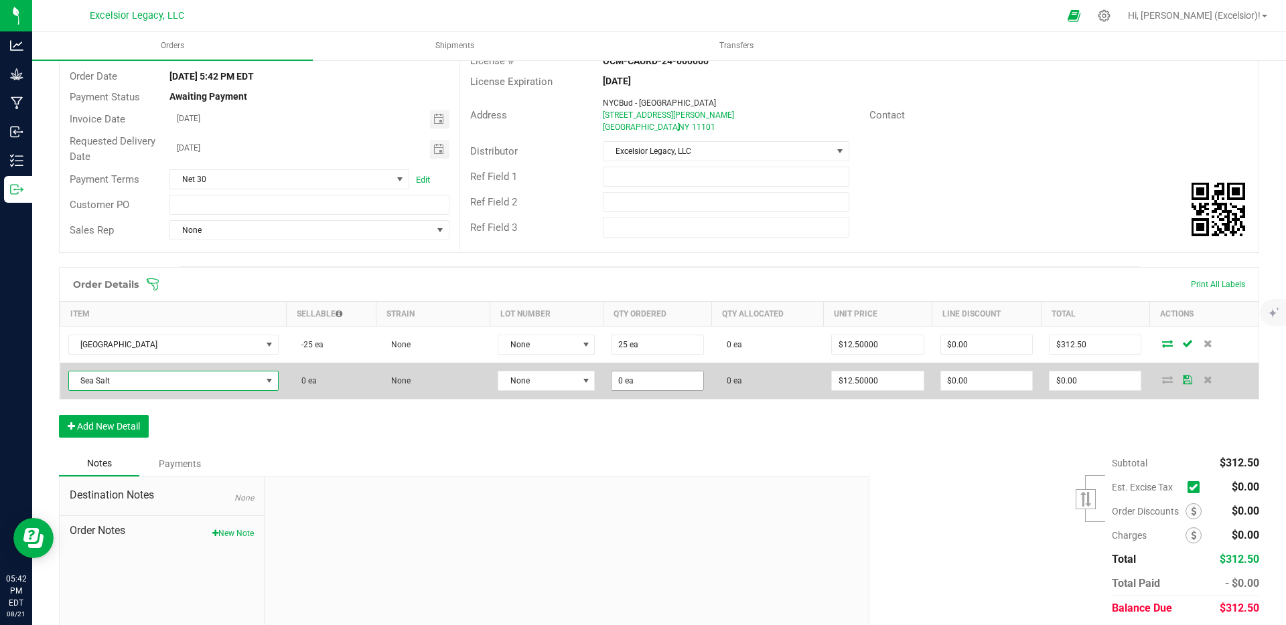
type input "0"
drag, startPoint x: 621, startPoint y: 383, endPoint x: 601, endPoint y: 382, distance: 20.1
click at [603, 382] on td "0" at bounding box center [657, 381] width 108 height 36
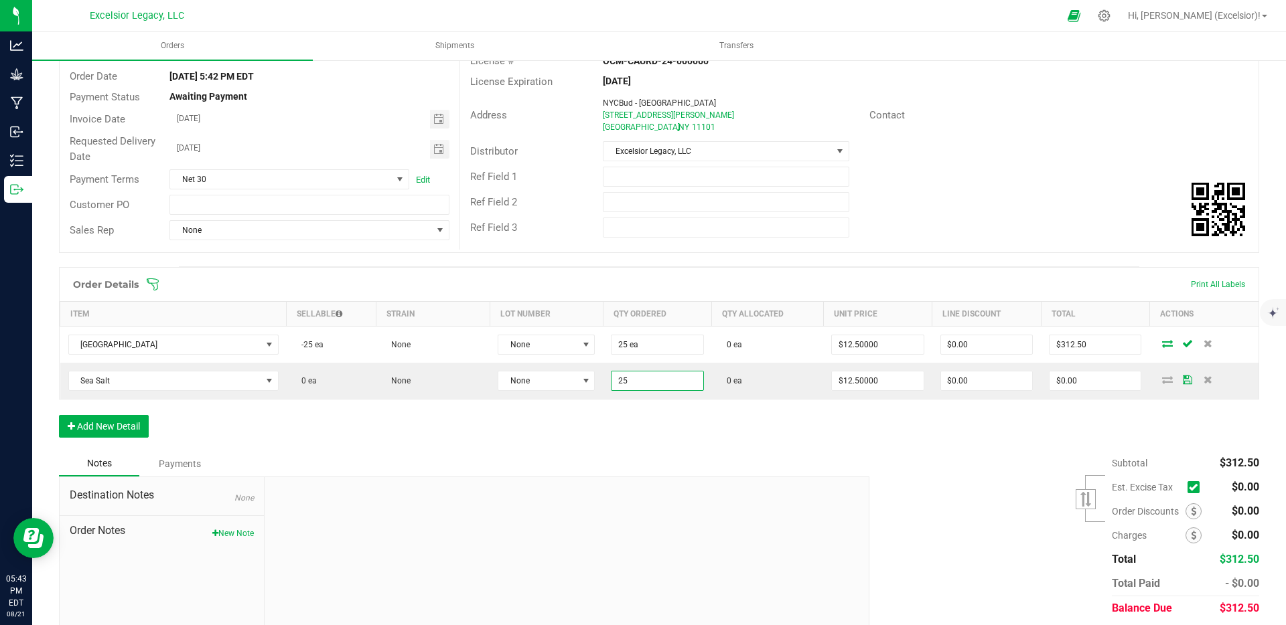
type input "25 ea"
type input "$312.50"
click at [796, 424] on div "Order Details Print All Labels Item Sellable Strain Lot Number Qty Ordered Qty …" at bounding box center [659, 359] width 1200 height 184
click at [114, 419] on button "Add New Detail" at bounding box center [104, 426] width 90 height 23
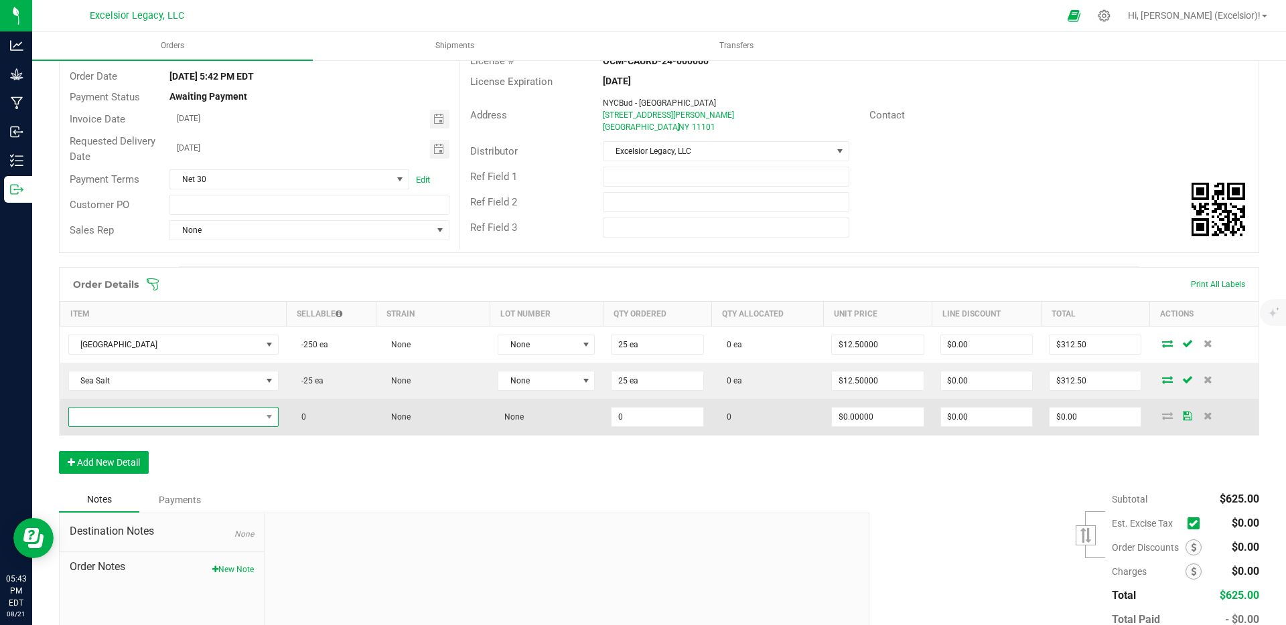
click at [157, 414] on span "NO DATA FOUND" at bounding box center [165, 417] width 192 height 19
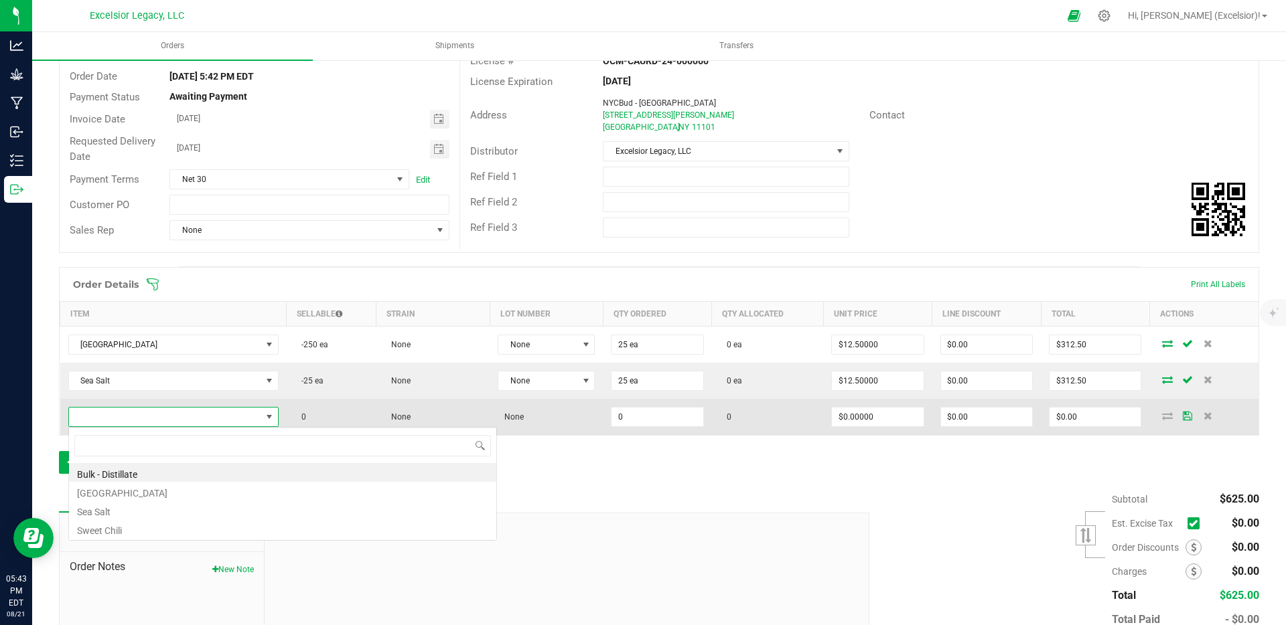
scroll to position [20, 207]
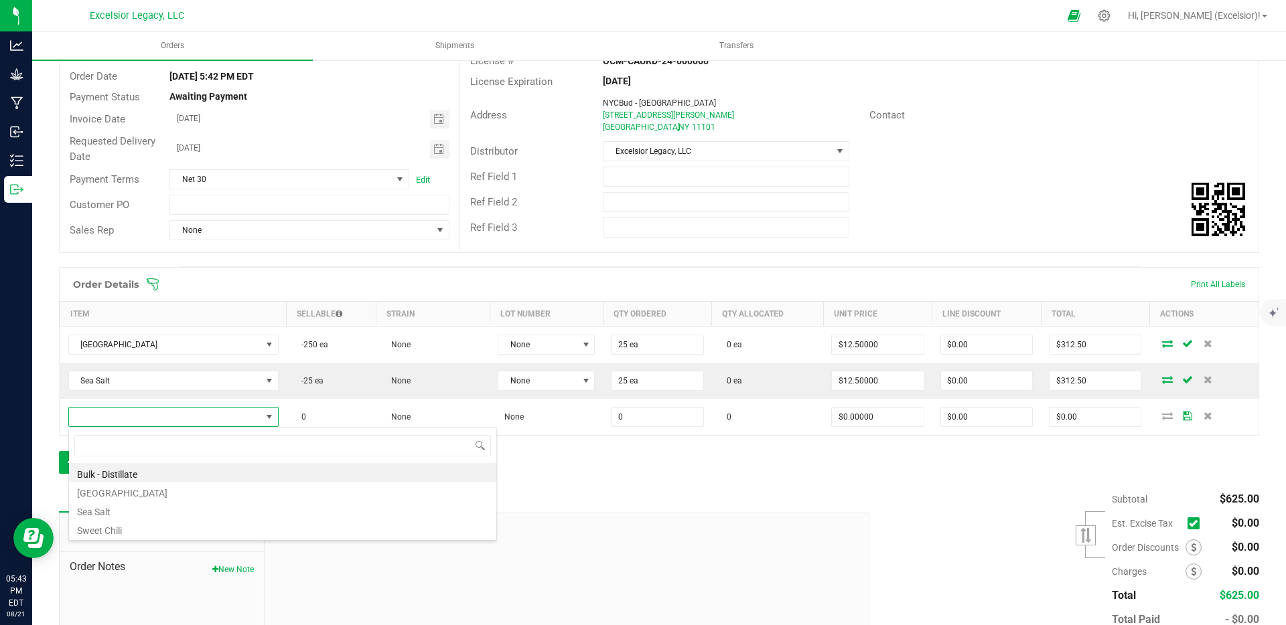
click at [119, 531] on li "Sweet Chili" at bounding box center [282, 529] width 427 height 19
type input "0 ea"
type input "$12.50000"
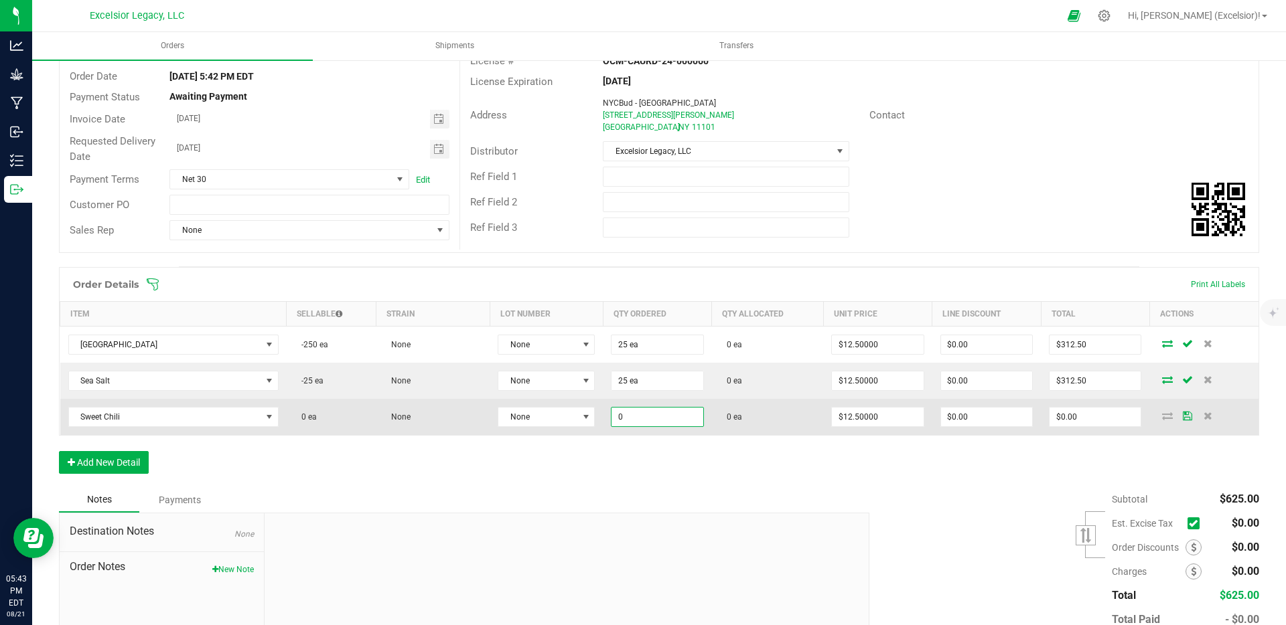
drag, startPoint x: 621, startPoint y: 418, endPoint x: 606, endPoint y: 417, distance: 14.8
click at [606, 417] on td "0" at bounding box center [657, 417] width 108 height 36
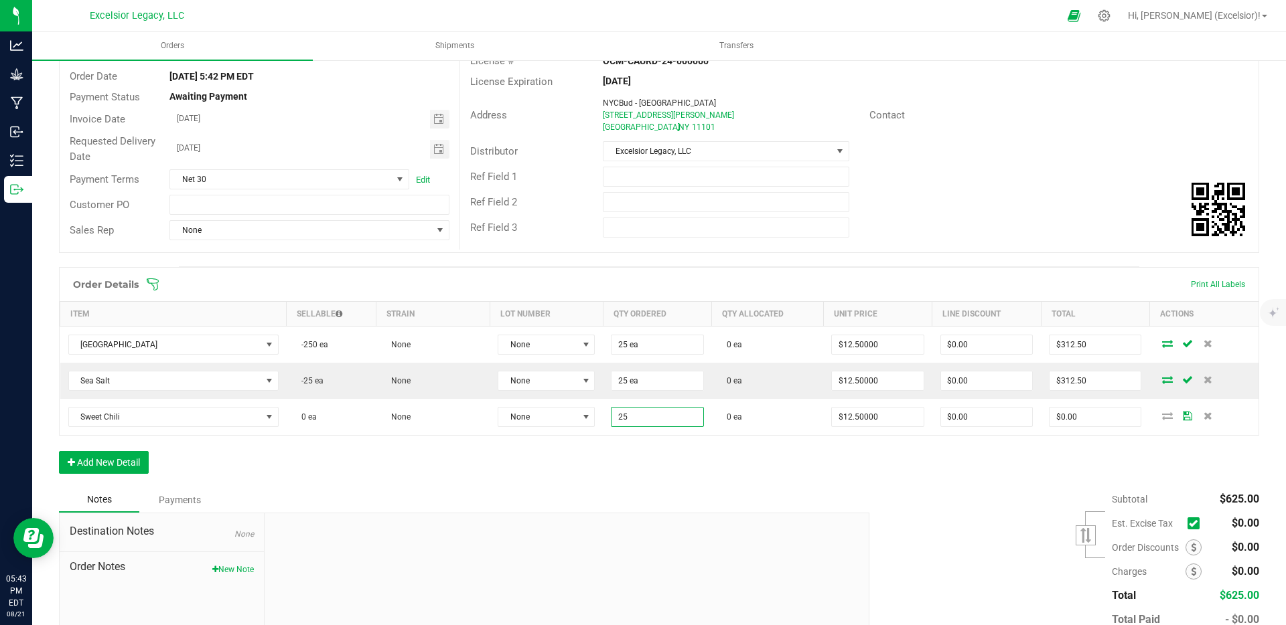
type input "25 ea"
type input "$312.50"
click at [727, 457] on div "Order Details Print All Labels Item Sellable Strain Lot Number Qty Ordered Qty …" at bounding box center [659, 377] width 1200 height 220
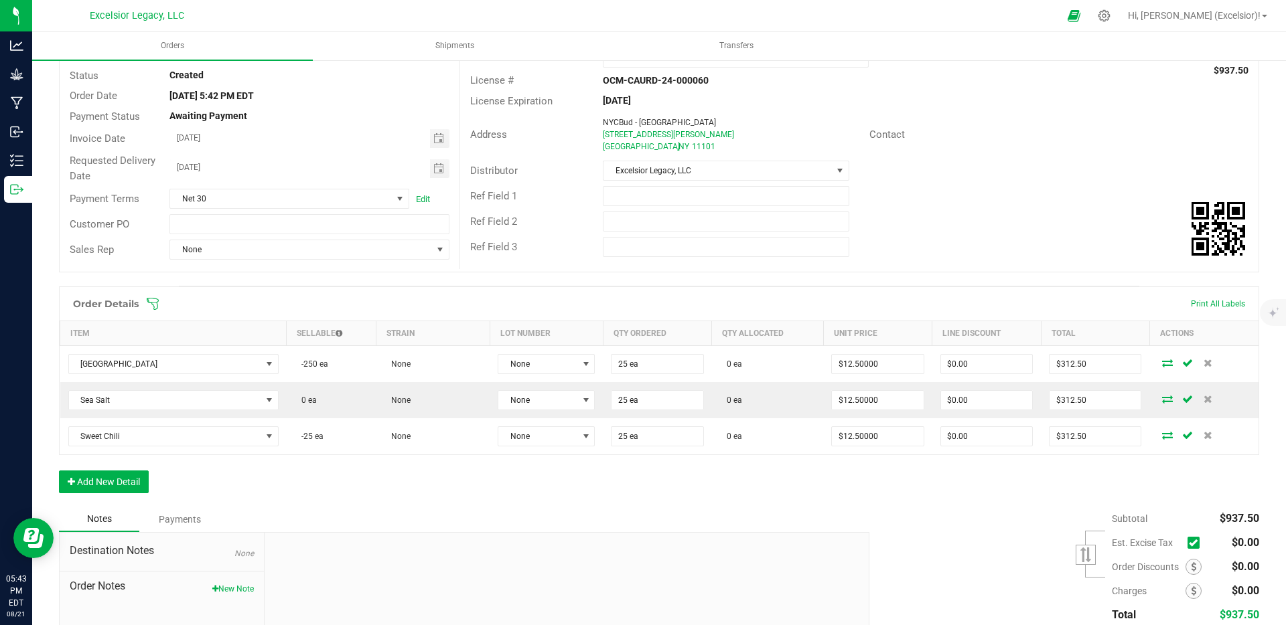
scroll to position [0, 0]
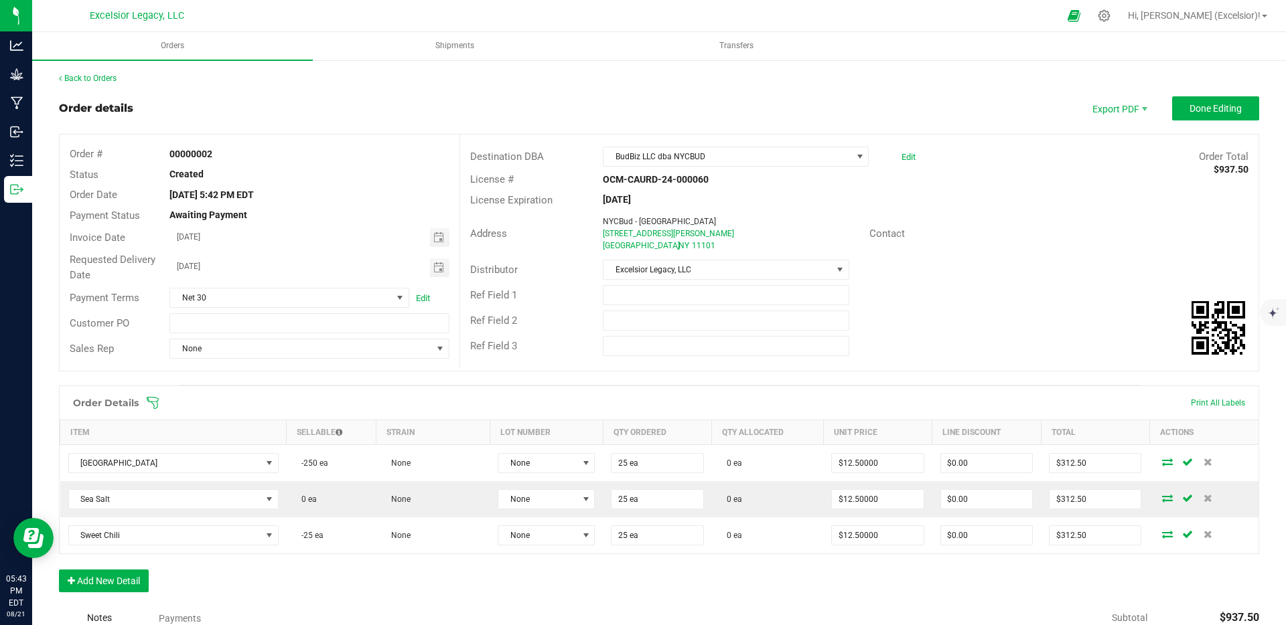
click at [429, 399] on span at bounding box center [746, 402] width 1200 height 13
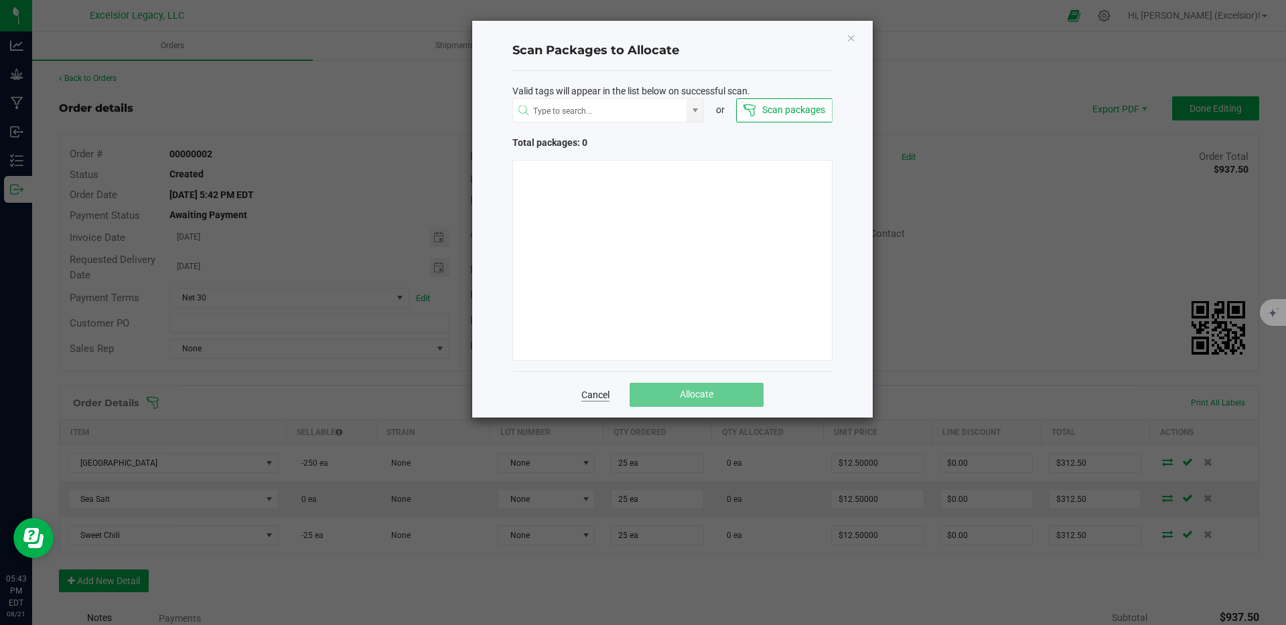
click at [607, 388] on link "Cancel" at bounding box center [595, 394] width 28 height 13
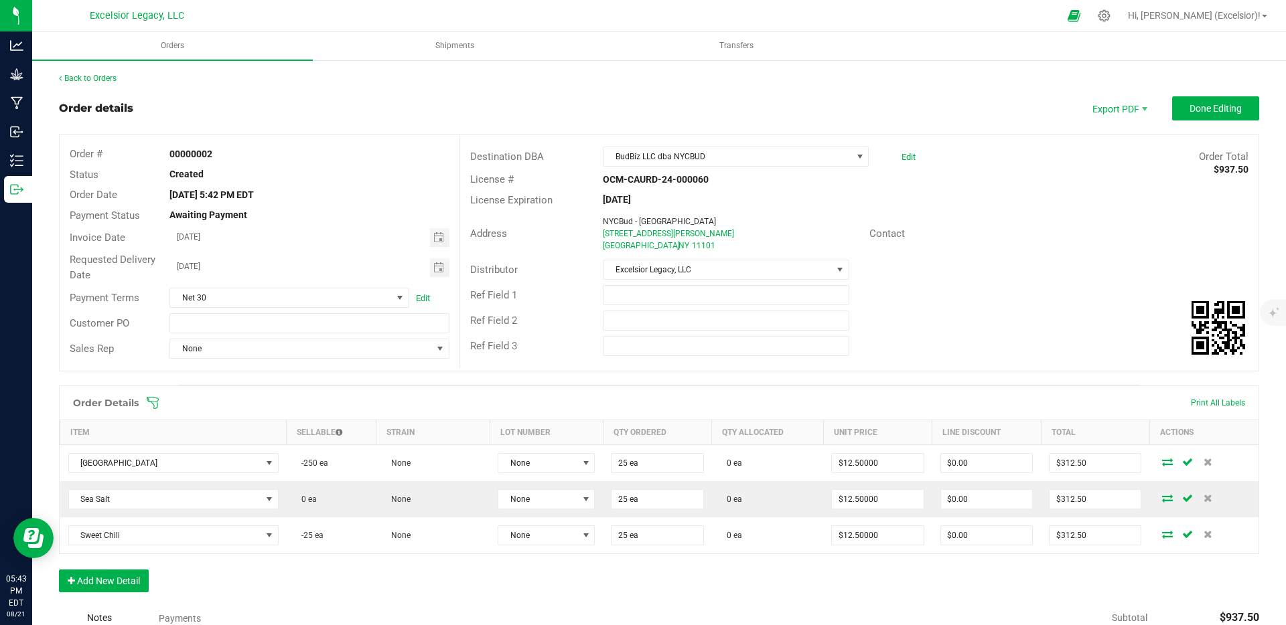
click at [356, 599] on div "Order Details Print All Labels Item Sellable Strain Lot Number Qty Ordered Qty …" at bounding box center [659, 496] width 1200 height 220
click at [1192, 110] on span "Done Editing" at bounding box center [1215, 108] width 52 height 11
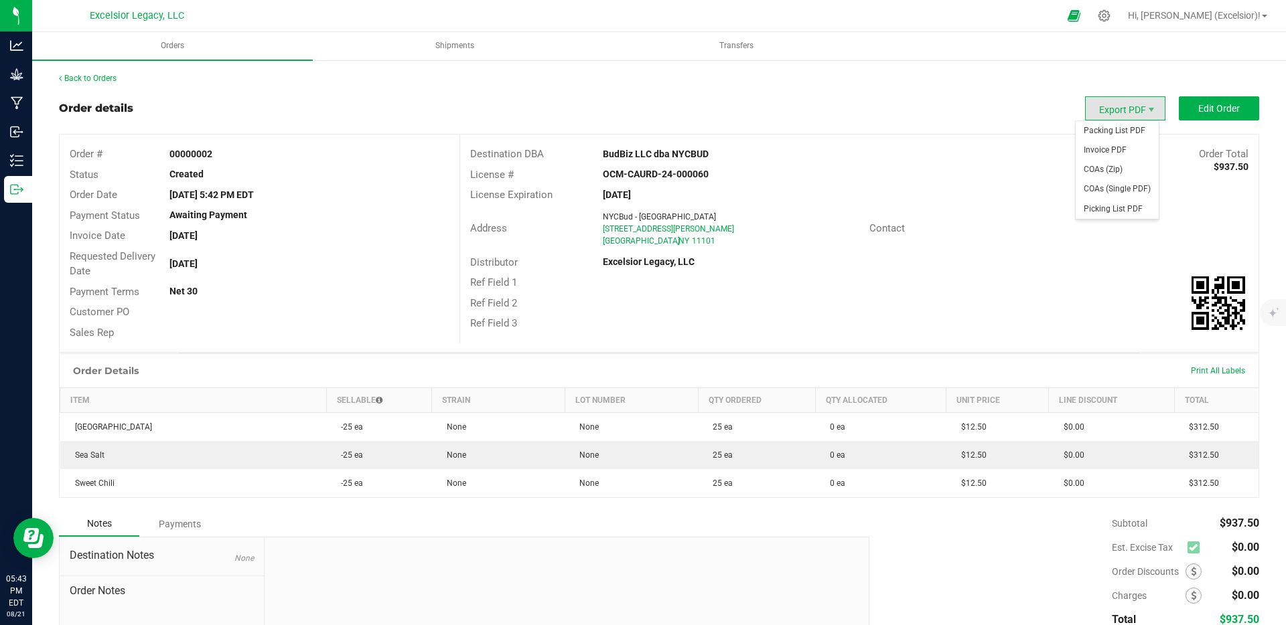
click at [1094, 115] on span "Export PDF" at bounding box center [1125, 108] width 80 height 24
click at [1105, 152] on span "Invoice PDF" at bounding box center [1116, 150] width 83 height 19
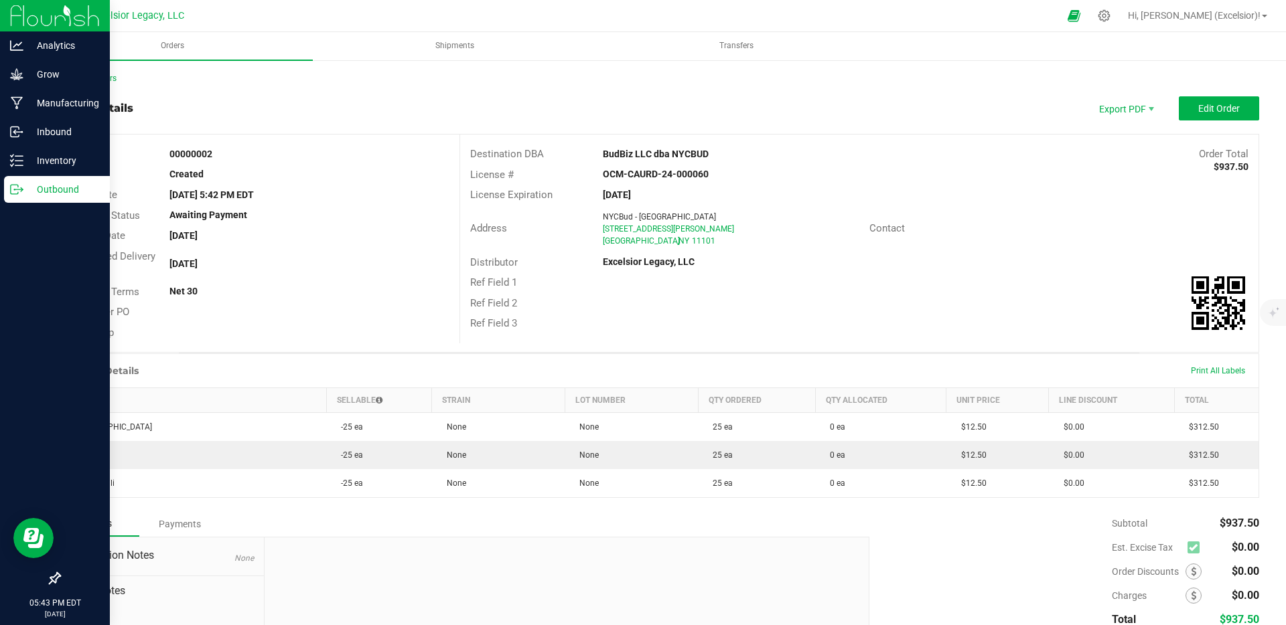
click at [53, 9] on img at bounding box center [55, 15] width 90 height 31
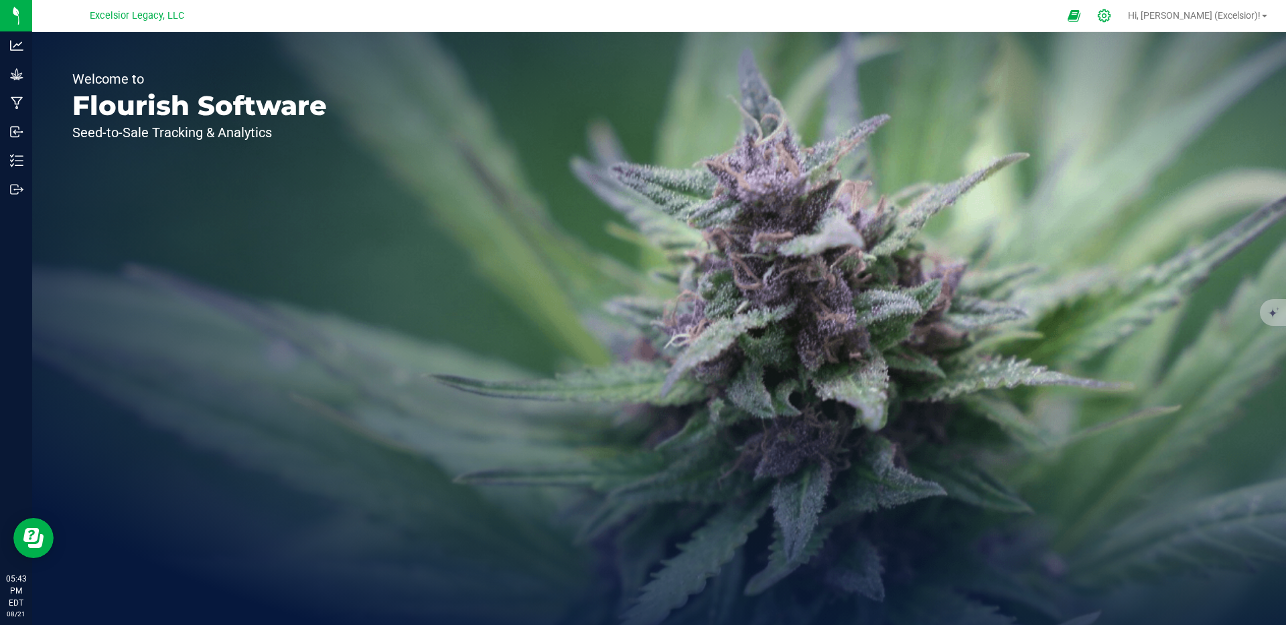
click at [1121, 23] on div at bounding box center [1104, 15] width 33 height 29
click at [1121, 21] on div at bounding box center [1104, 15] width 33 height 29
click at [1121, 19] on div at bounding box center [1104, 15] width 33 height 29
click at [1114, 18] on div at bounding box center [1104, 16] width 19 height 14
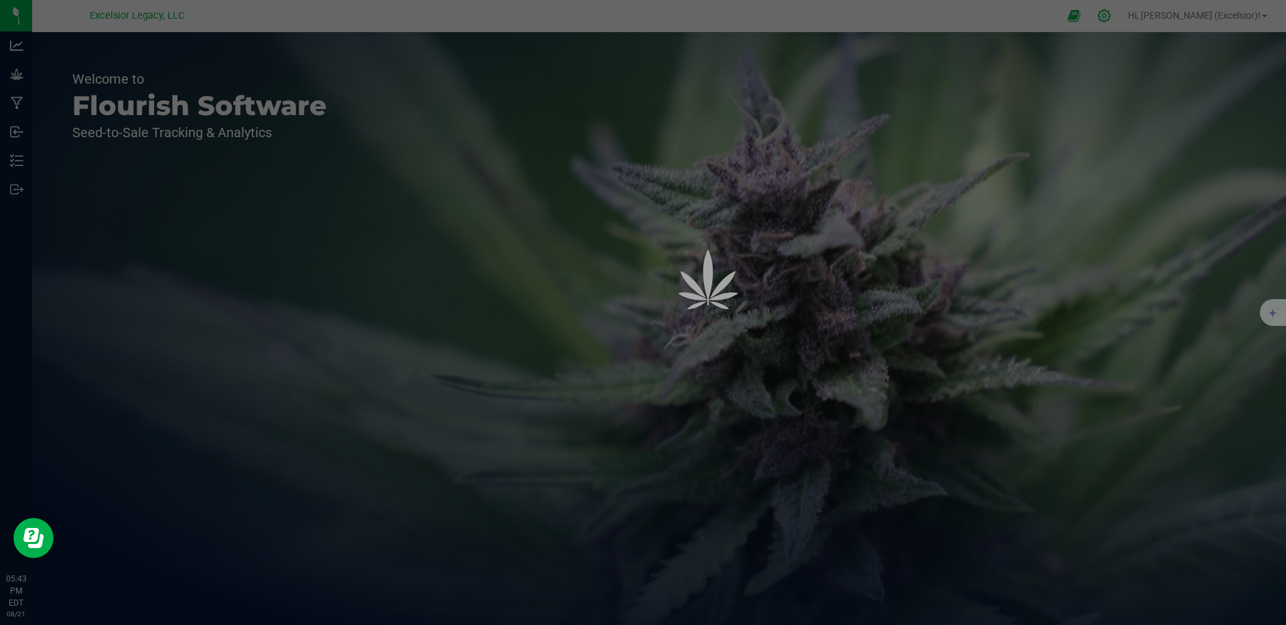
click at [1142, 18] on div at bounding box center [643, 312] width 1286 height 625
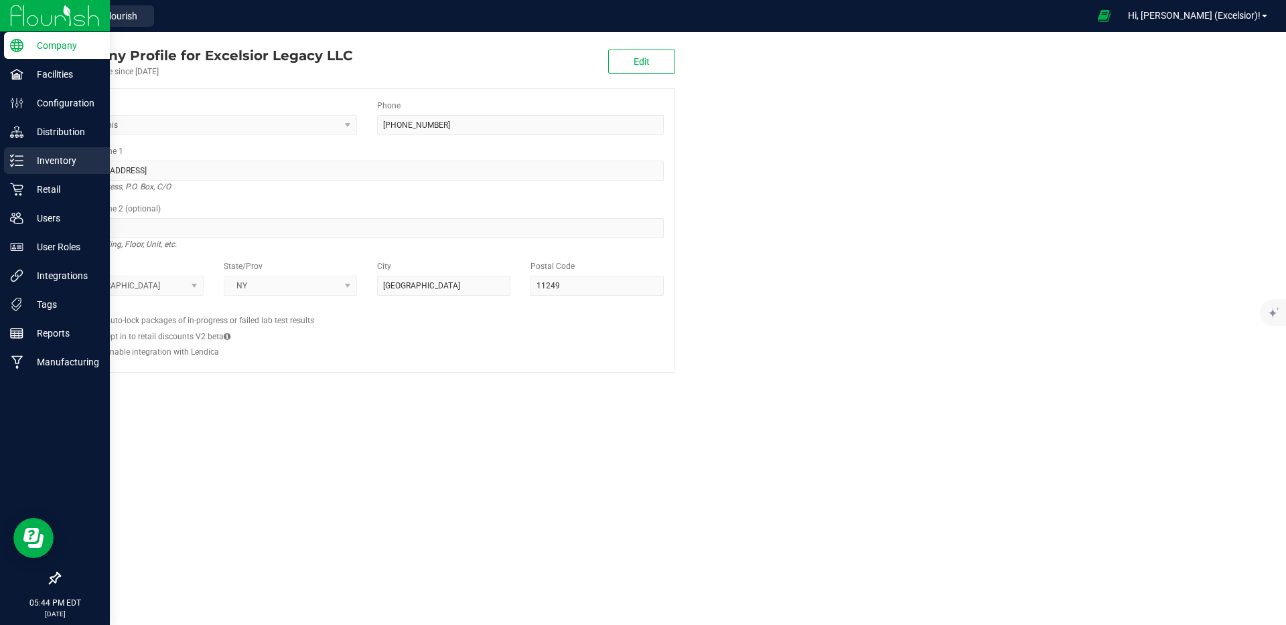
click at [17, 161] on line at bounding box center [18, 161] width 7 height 0
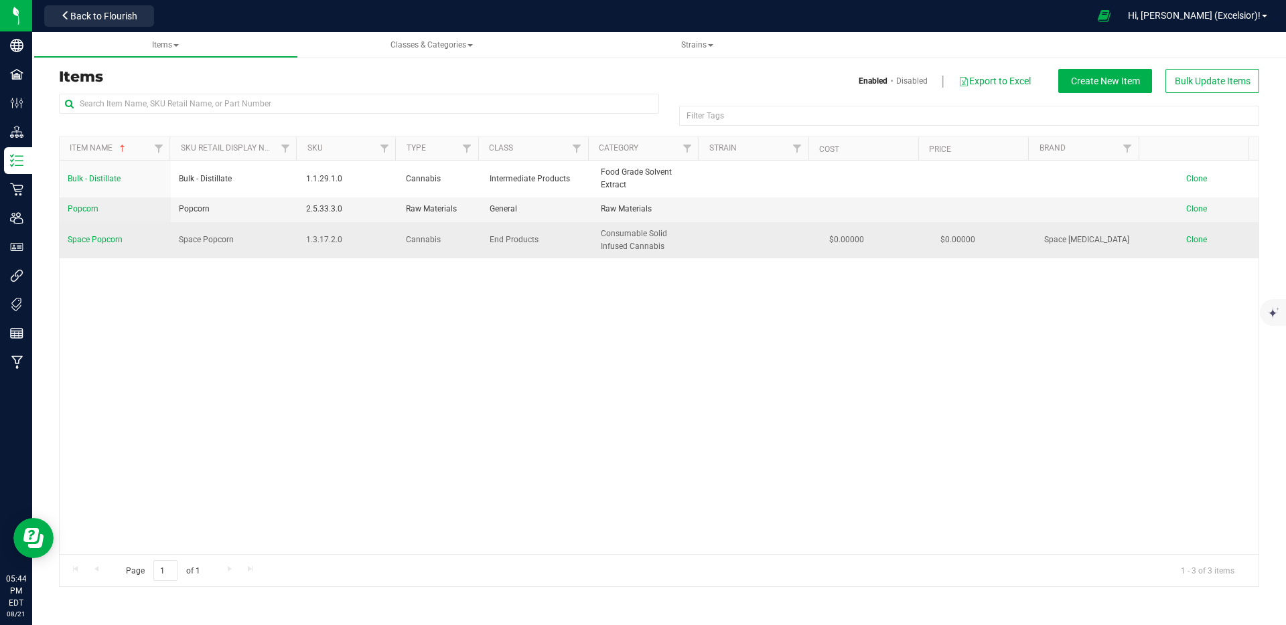
click at [84, 240] on span "Space Popcorn" at bounding box center [95, 239] width 55 height 9
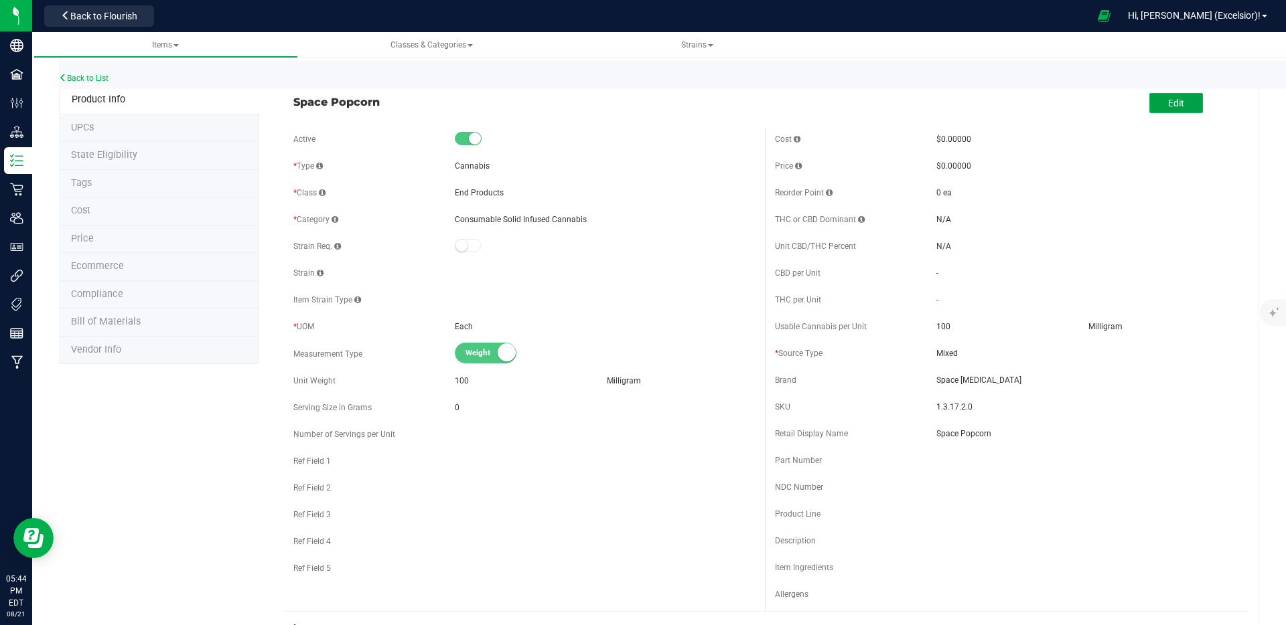
click at [1149, 98] on button "Edit" at bounding box center [1176, 103] width 54 height 20
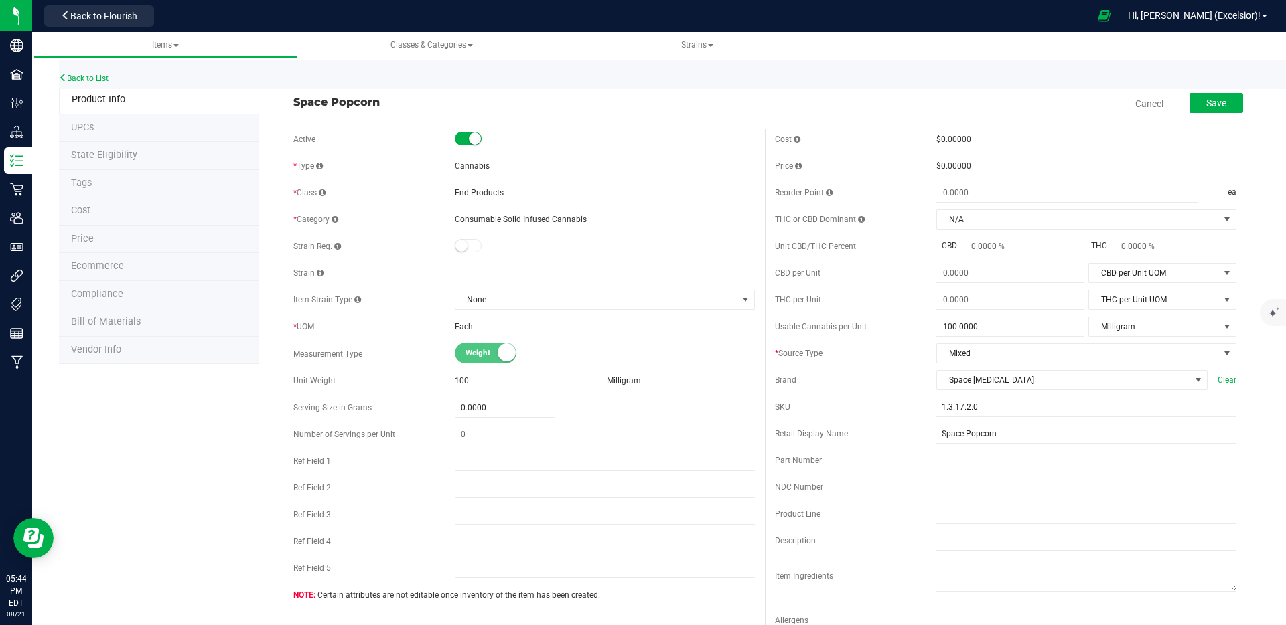
click at [946, 141] on span "$0.00000" at bounding box center [953, 139] width 35 height 9
click at [899, 173] on div "Price $0.00000" at bounding box center [1005, 166] width 461 height 20
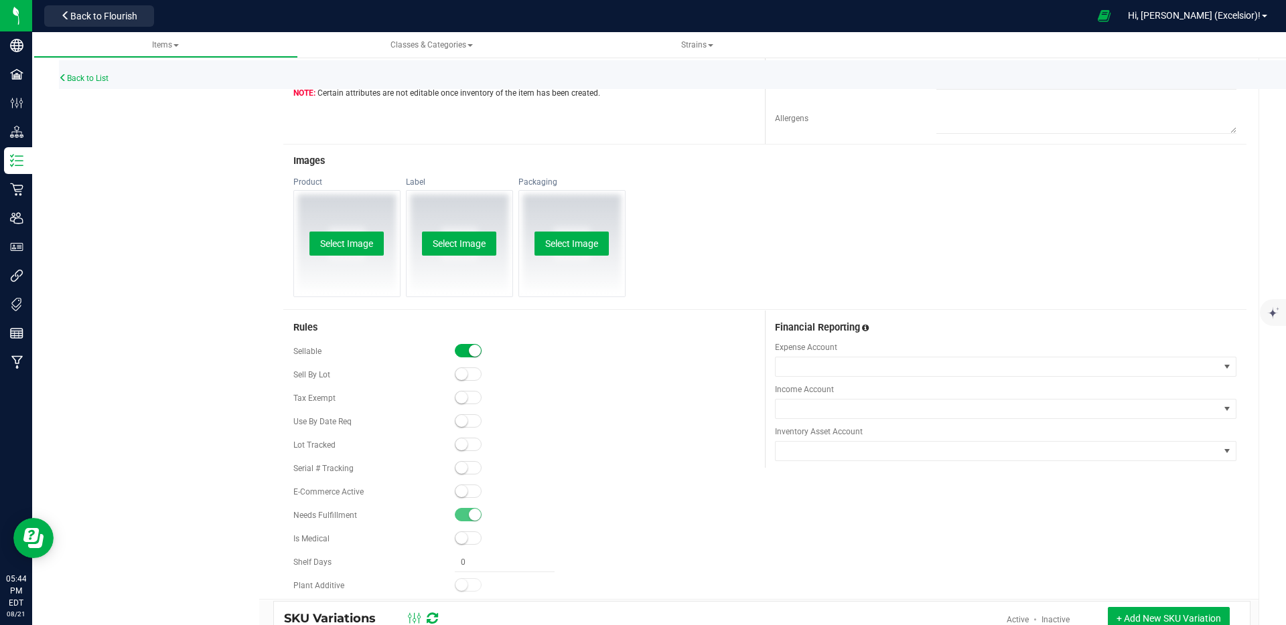
scroll to position [604, 0]
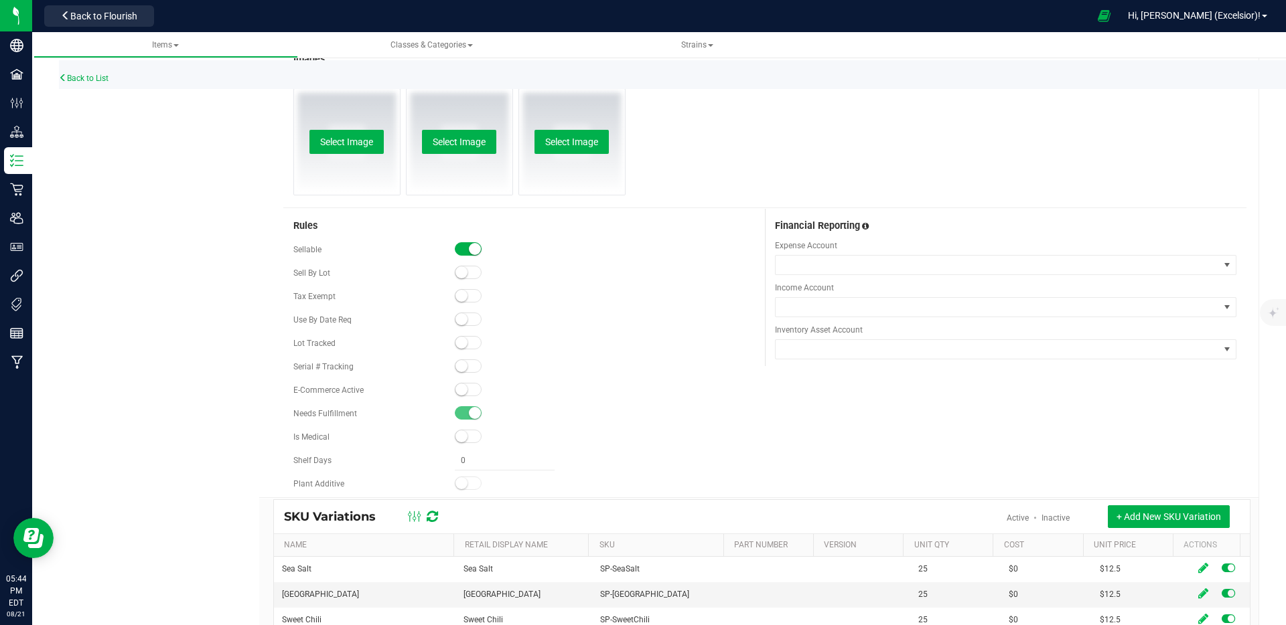
click at [463, 264] on div "Sell By Lot" at bounding box center [523, 273] width 461 height 20
click at [463, 270] on small at bounding box center [461, 273] width 12 height 12
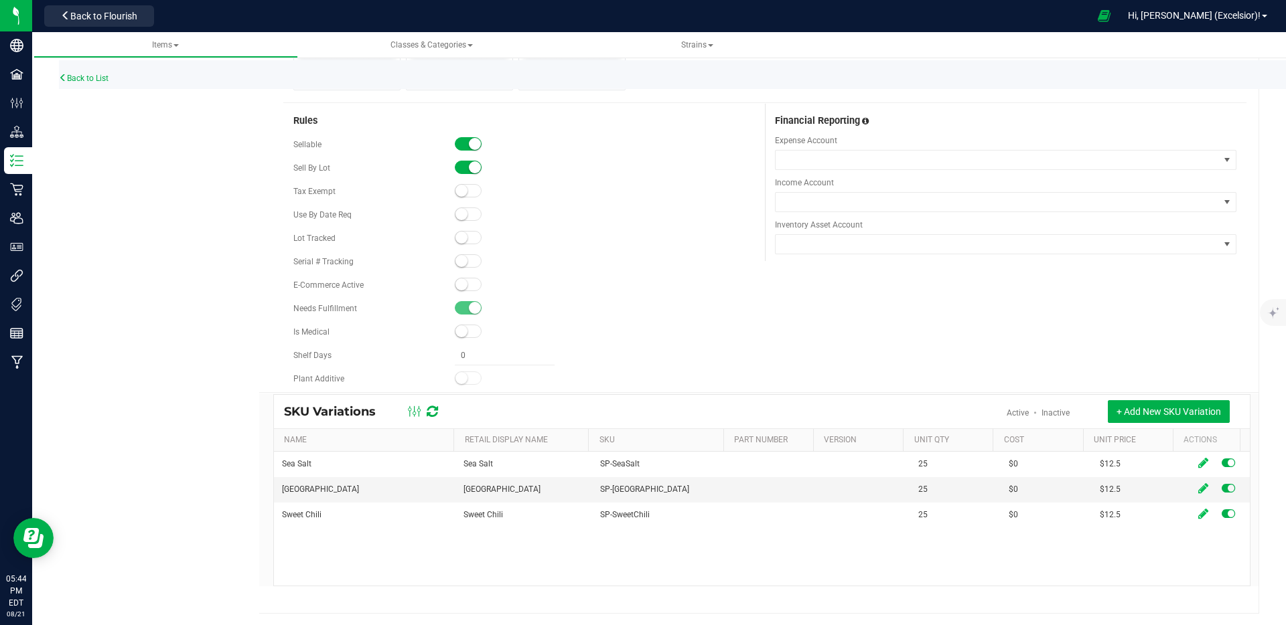
scroll to position [711, 0]
click at [552, 316] on div "Needs Fulfillment" at bounding box center [523, 307] width 461 height 20
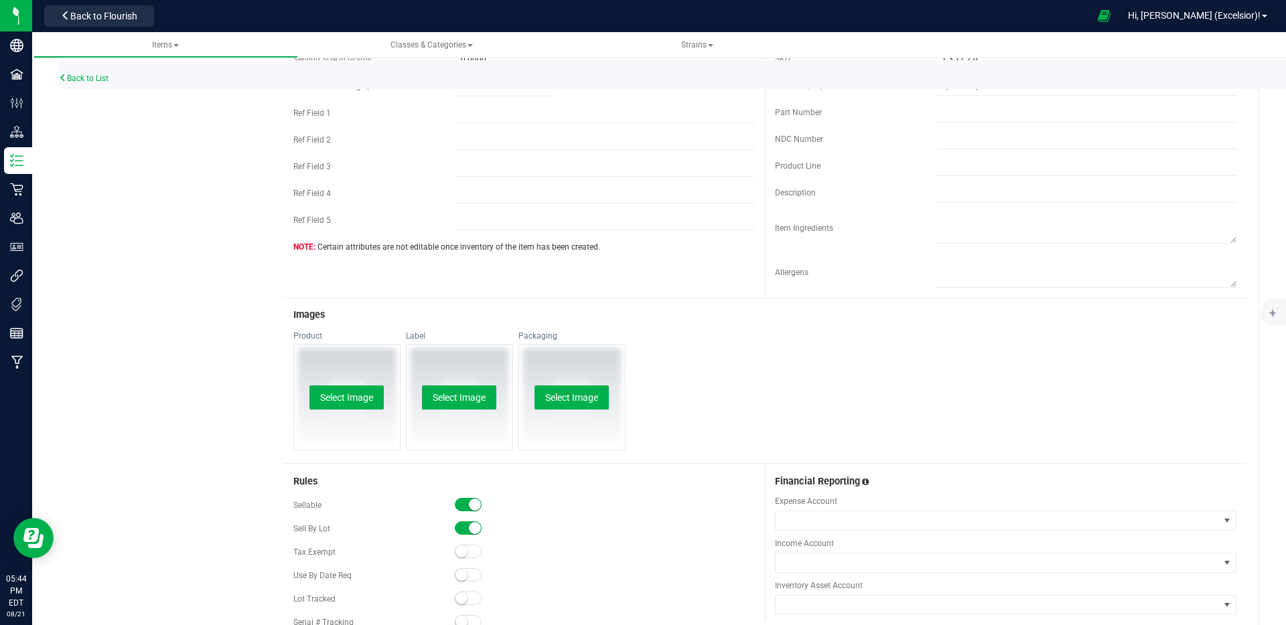
scroll to position [346, 0]
click at [346, 395] on button "Select Image" at bounding box center [346, 400] width 74 height 24
click at [240, 342] on div "Product Info UPCs State Eligibility Tags Cost Price Ecommerce Compliance Bill o…" at bounding box center [659, 359] width 1200 height 1238
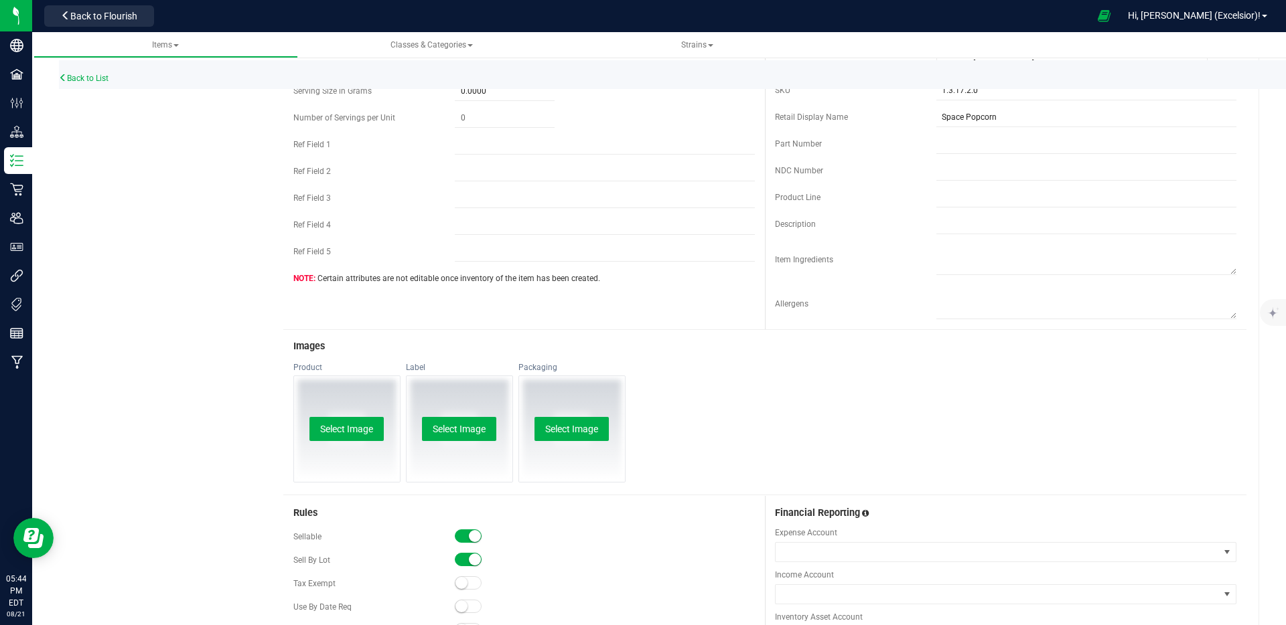
scroll to position [206, 0]
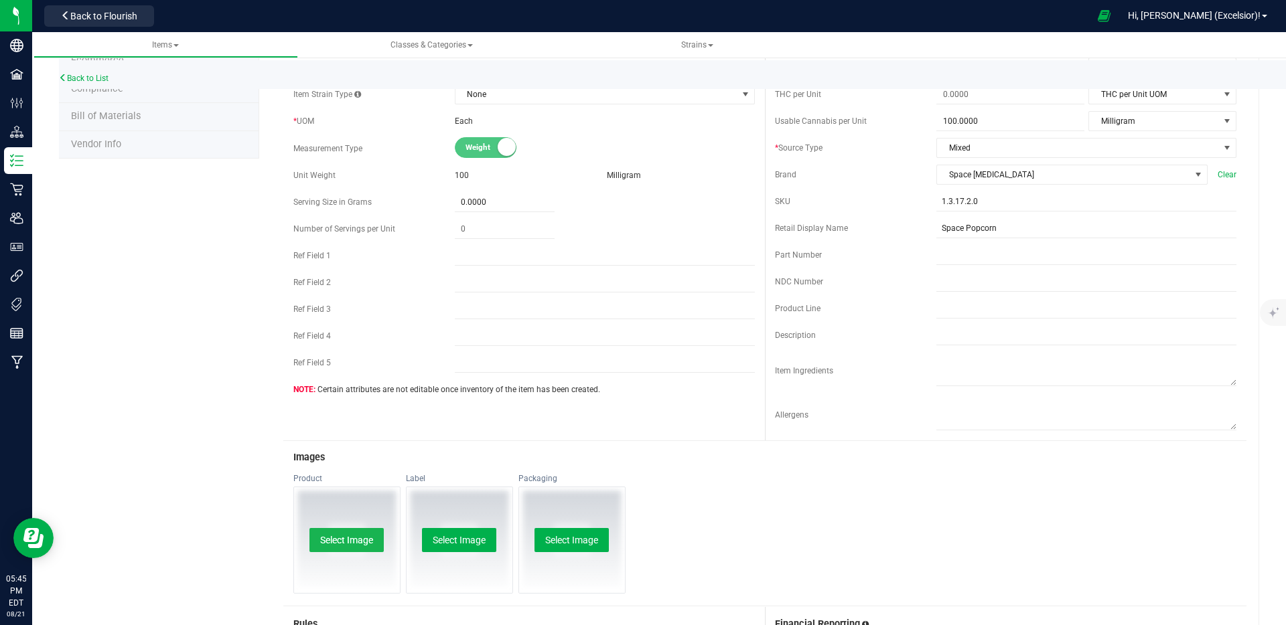
click at [344, 532] on button "Select Image" at bounding box center [346, 540] width 74 height 24
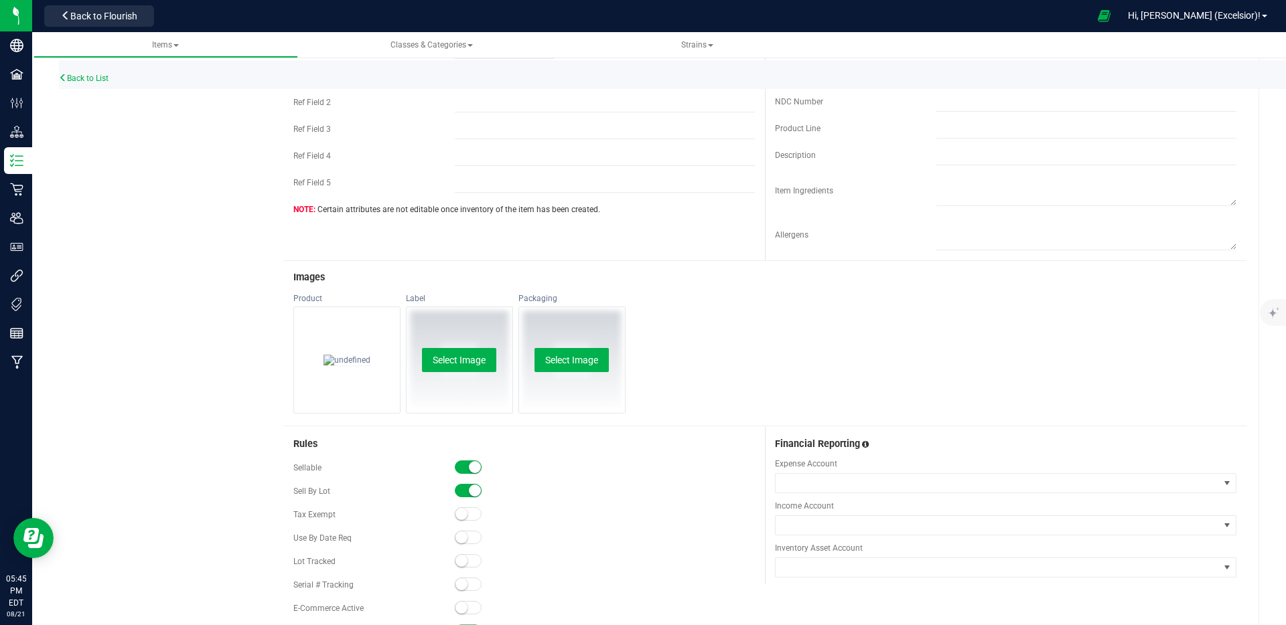
scroll to position [479, 0]
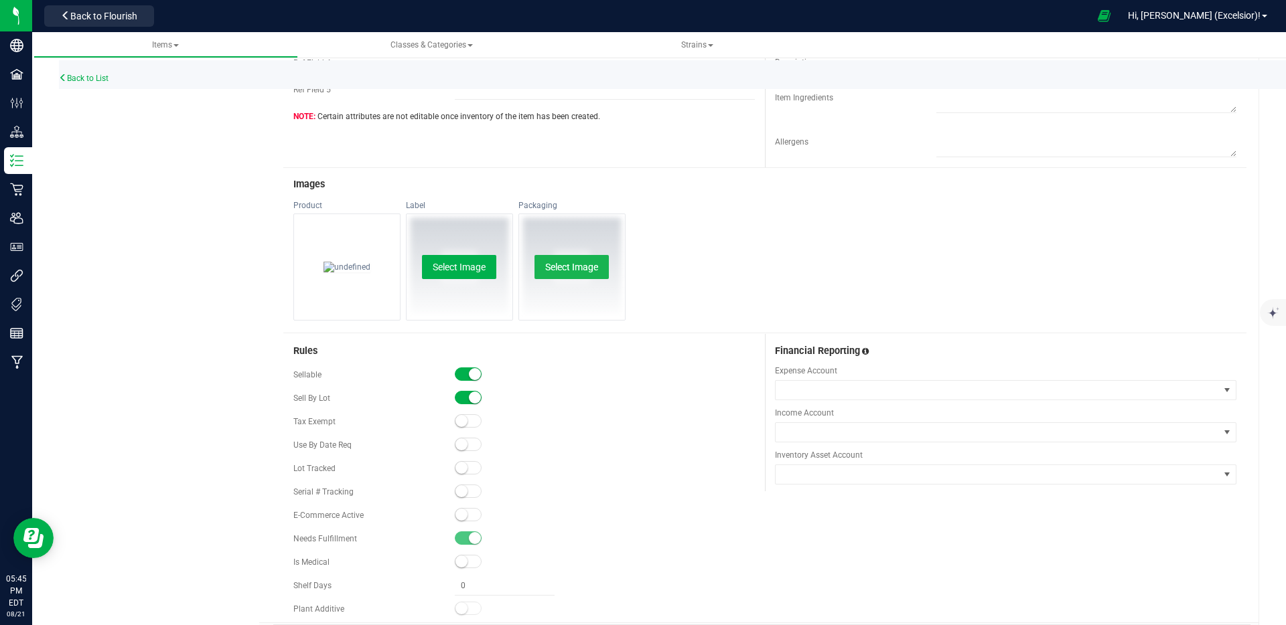
click at [561, 272] on button "Select Image" at bounding box center [571, 267] width 74 height 24
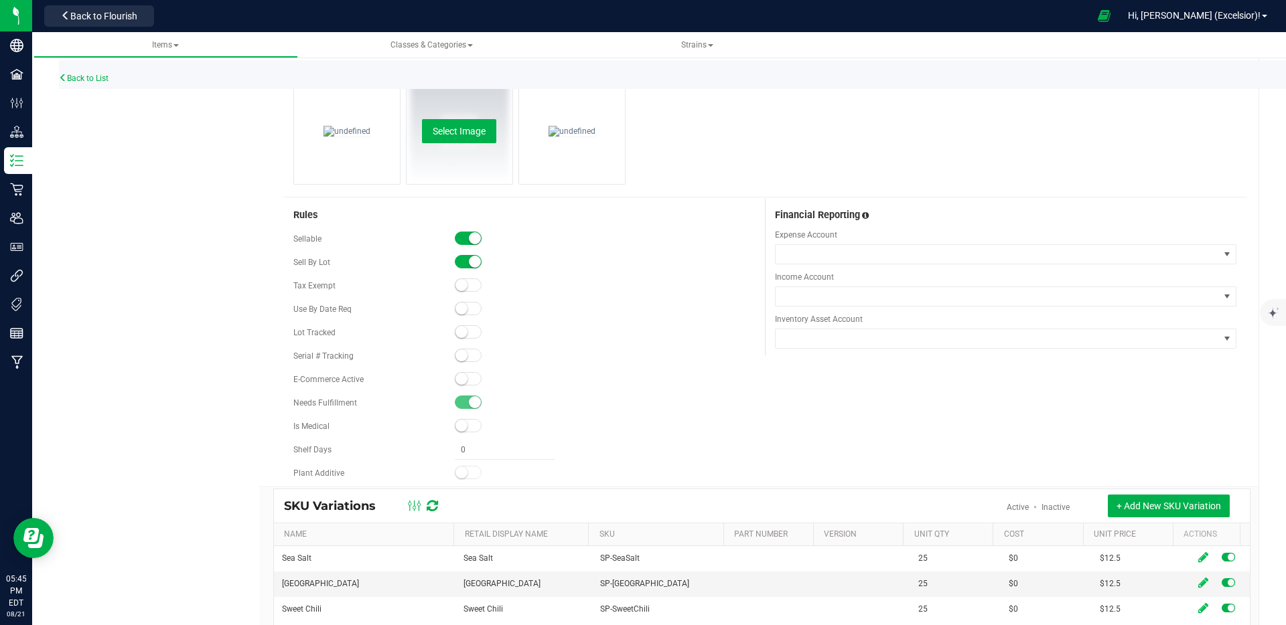
scroll to position [711, 0]
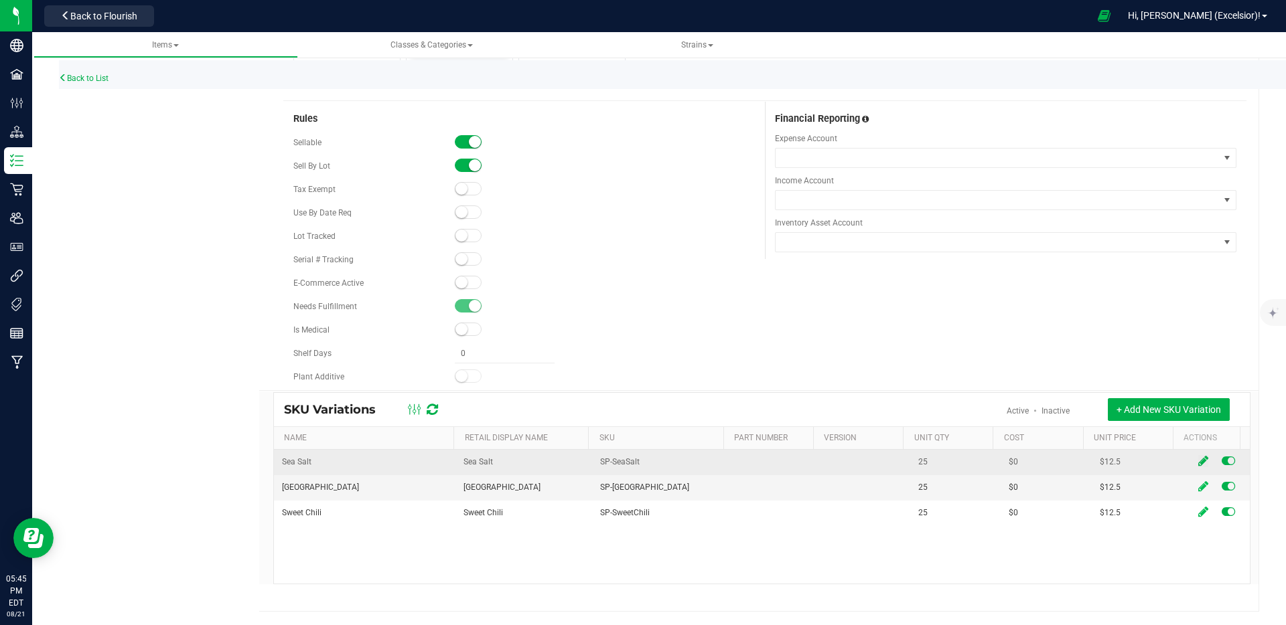
click at [1198, 461] on icon at bounding box center [1203, 461] width 10 height 12
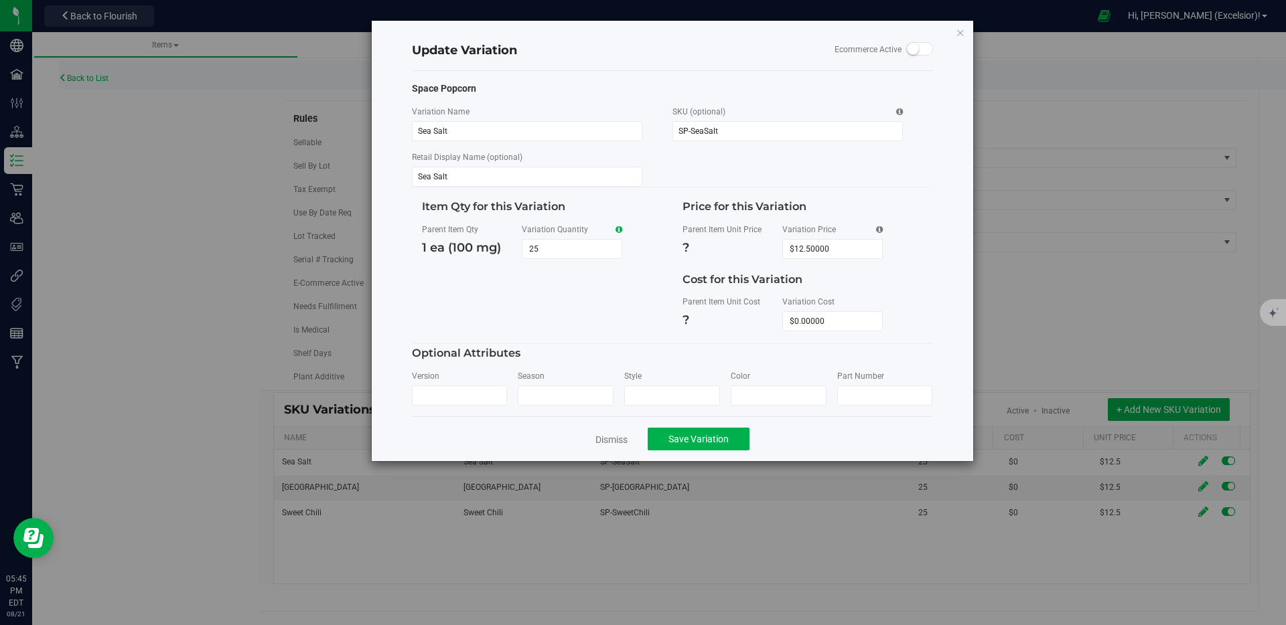
click at [619, 229] on span at bounding box center [618, 230] width 7 height 8
click at [554, 248] on span "25 25" at bounding box center [572, 249] width 100 height 20
click at [554, 248] on input "25" at bounding box center [571, 249] width 99 height 19
type input "1200"
type input "1,200"
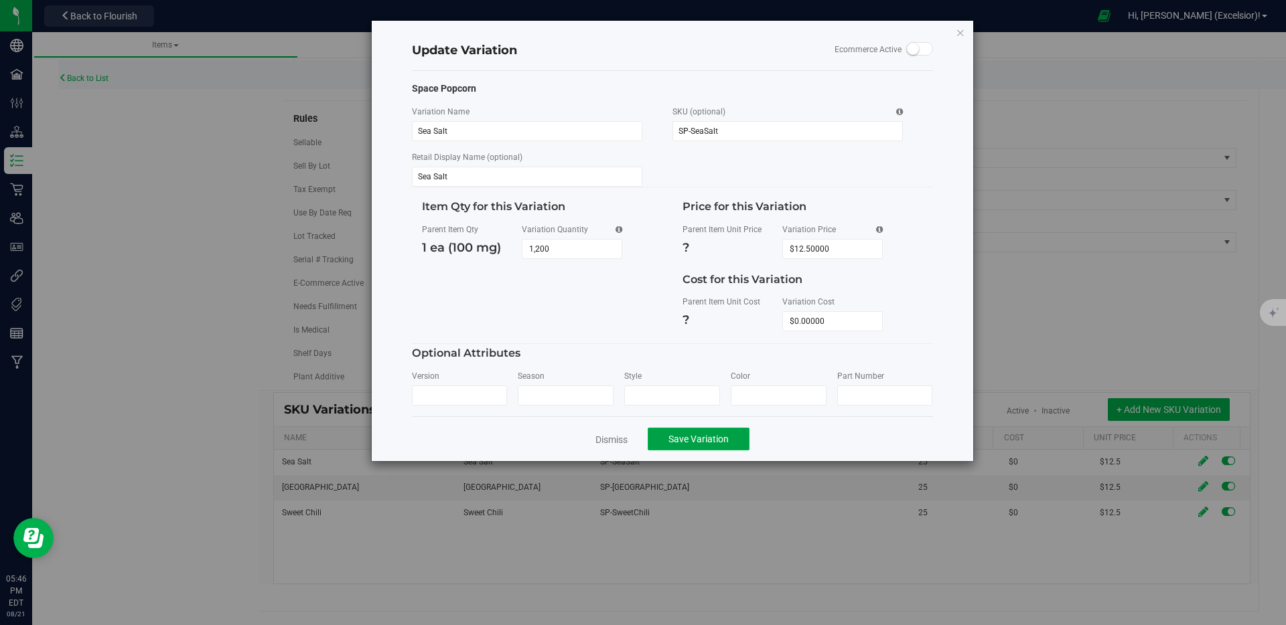
click at [707, 443] on span "Save Variation" at bounding box center [698, 439] width 60 height 11
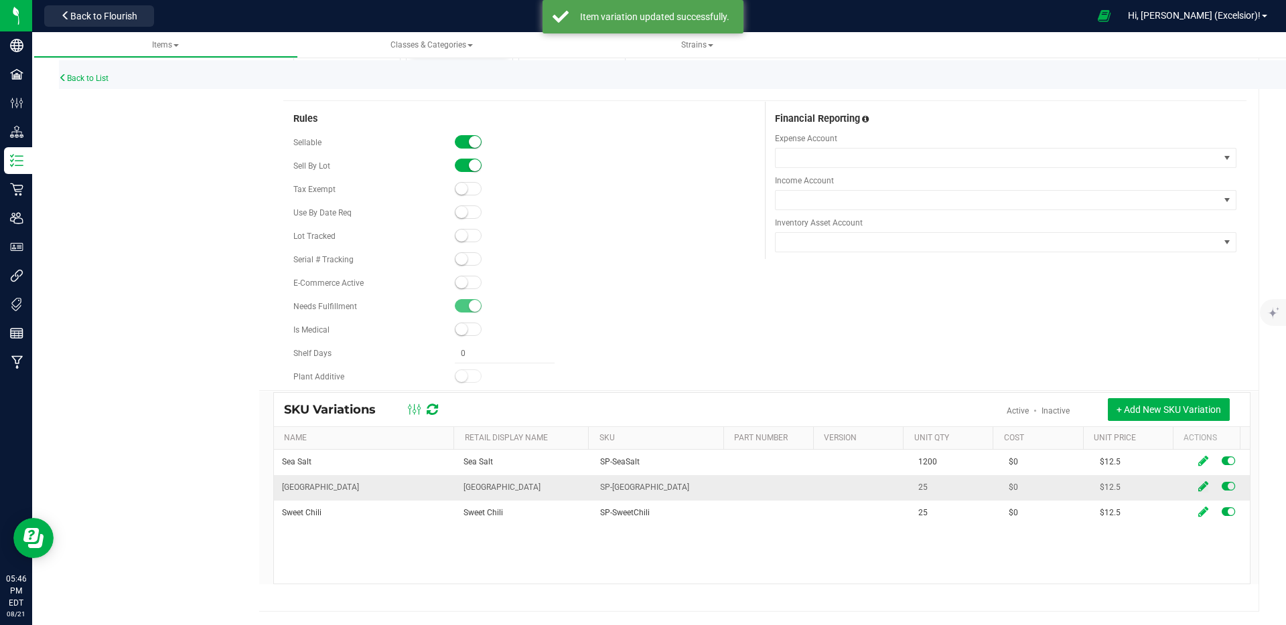
click at [1198, 488] on icon at bounding box center [1203, 487] width 10 height 12
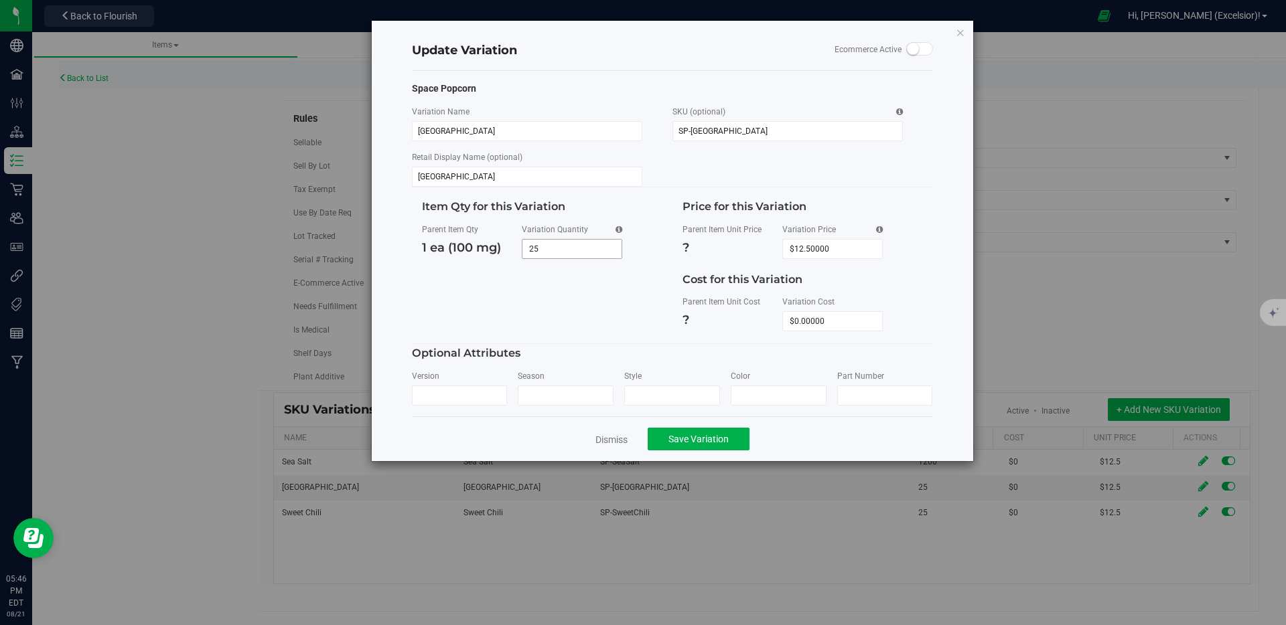
click at [570, 252] on input "25" at bounding box center [571, 249] width 99 height 19
click at [570, 252] on span "25 25" at bounding box center [572, 249] width 100 height 20
click at [570, 252] on input "25" at bounding box center [571, 249] width 99 height 19
type input "948"
click at [718, 441] on span "Save Variation" at bounding box center [698, 439] width 60 height 11
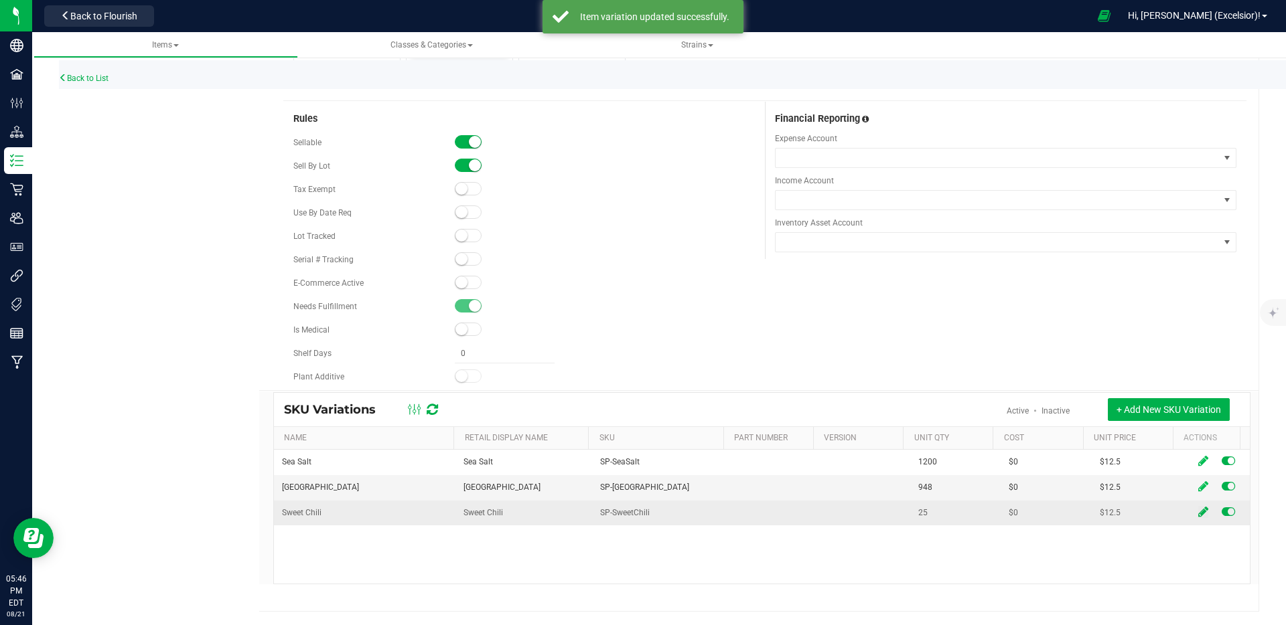
click at [1198, 514] on icon at bounding box center [1203, 512] width 10 height 12
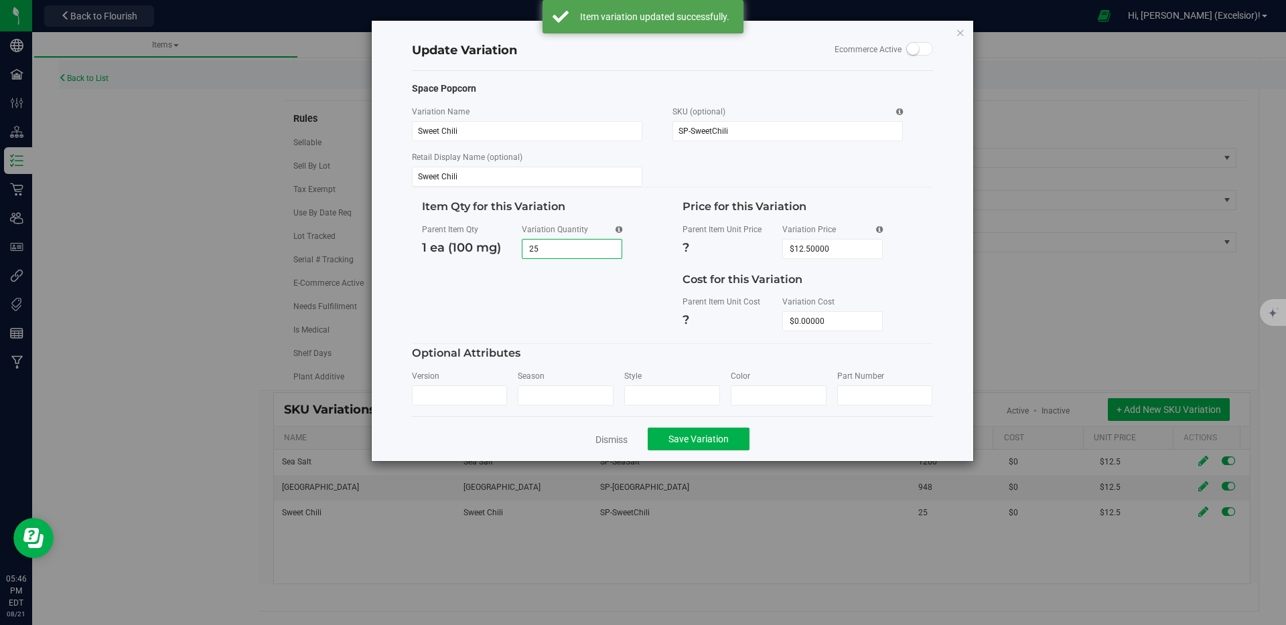
drag, startPoint x: 540, startPoint y: 246, endPoint x: 467, endPoint y: 244, distance: 73.0
click at [467, 244] on div "Parent Item Qty 1 ea (100 mg) Variation Quantity 25 25" at bounding box center [542, 241] width 240 height 35
click at [556, 251] on span "25 25" at bounding box center [572, 249] width 100 height 20
type input "1025"
type input "1,025"
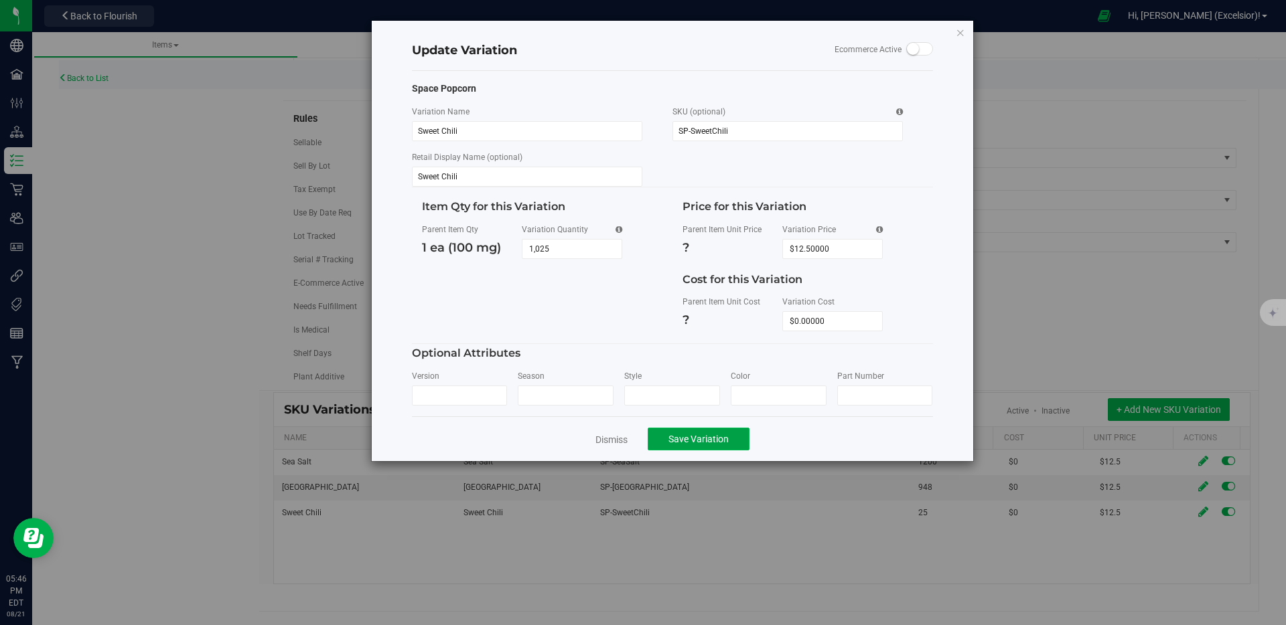
click at [720, 440] on span "Save Variation" at bounding box center [698, 439] width 60 height 11
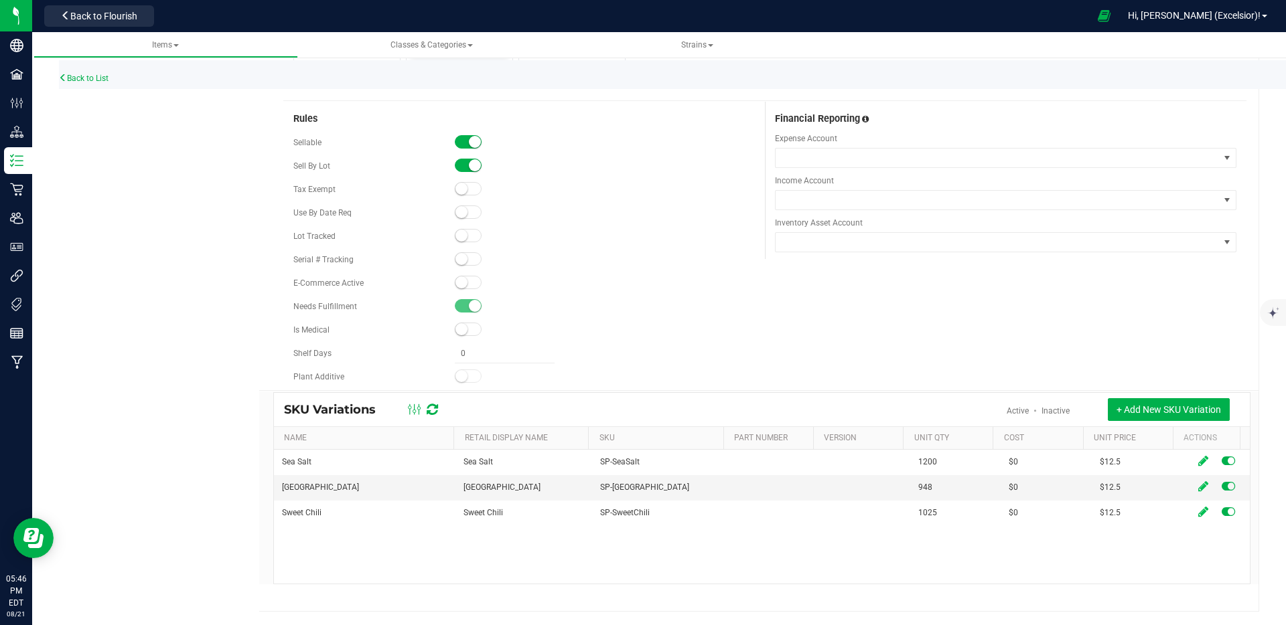
scroll to position [0, 0]
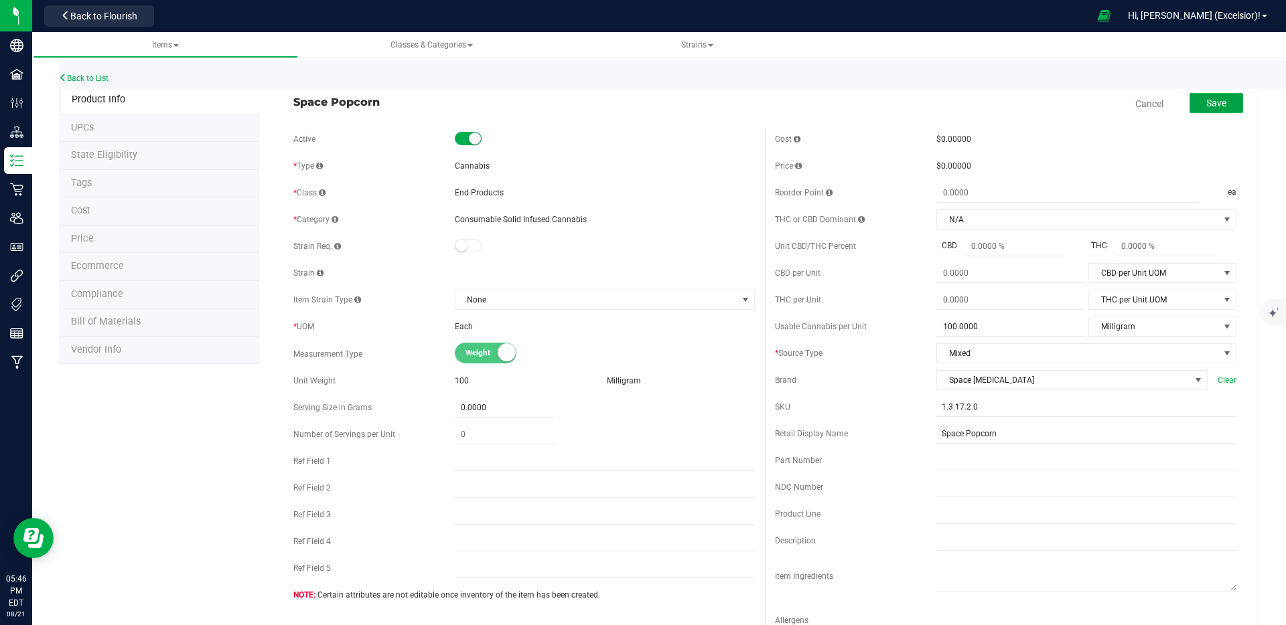
click at [1223, 104] on button "Save" at bounding box center [1216, 103] width 54 height 20
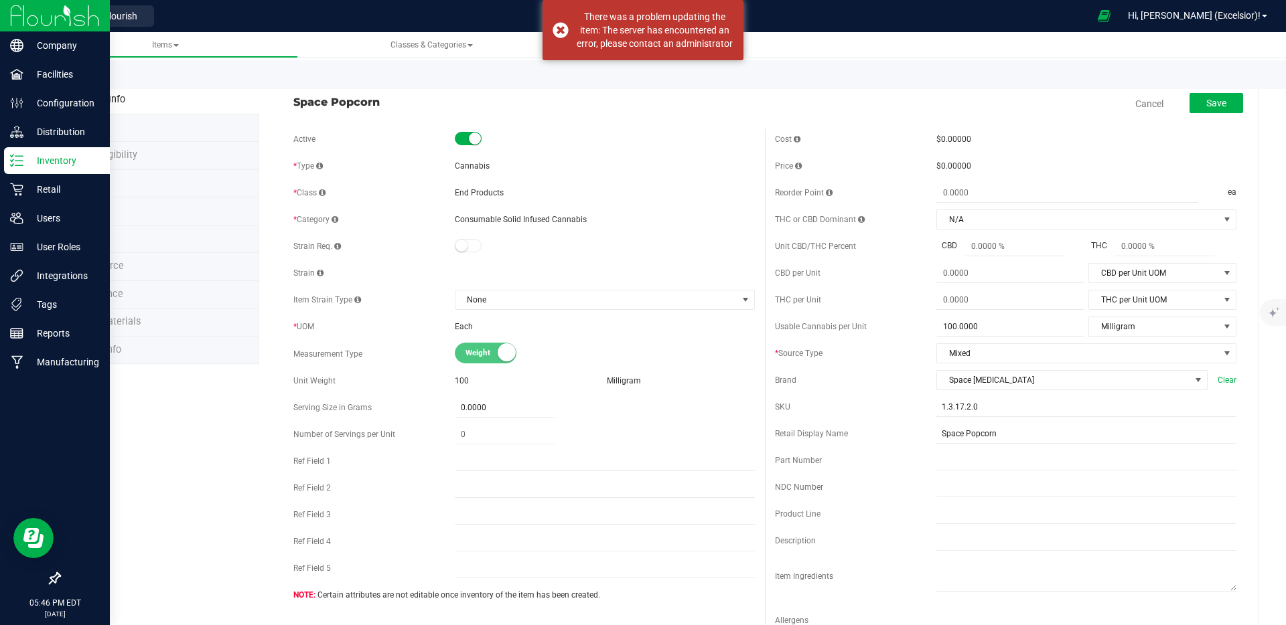
click at [19, 19] on img at bounding box center [55, 15] width 90 height 31
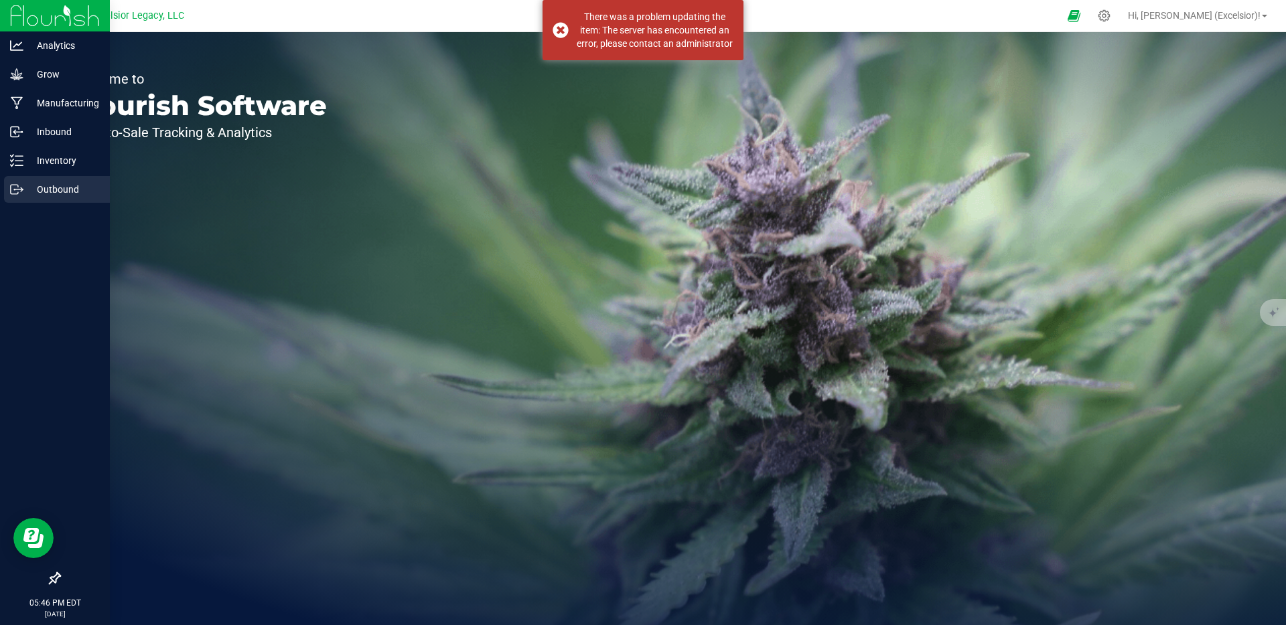
click at [66, 190] on p "Outbound" at bounding box center [63, 189] width 80 height 16
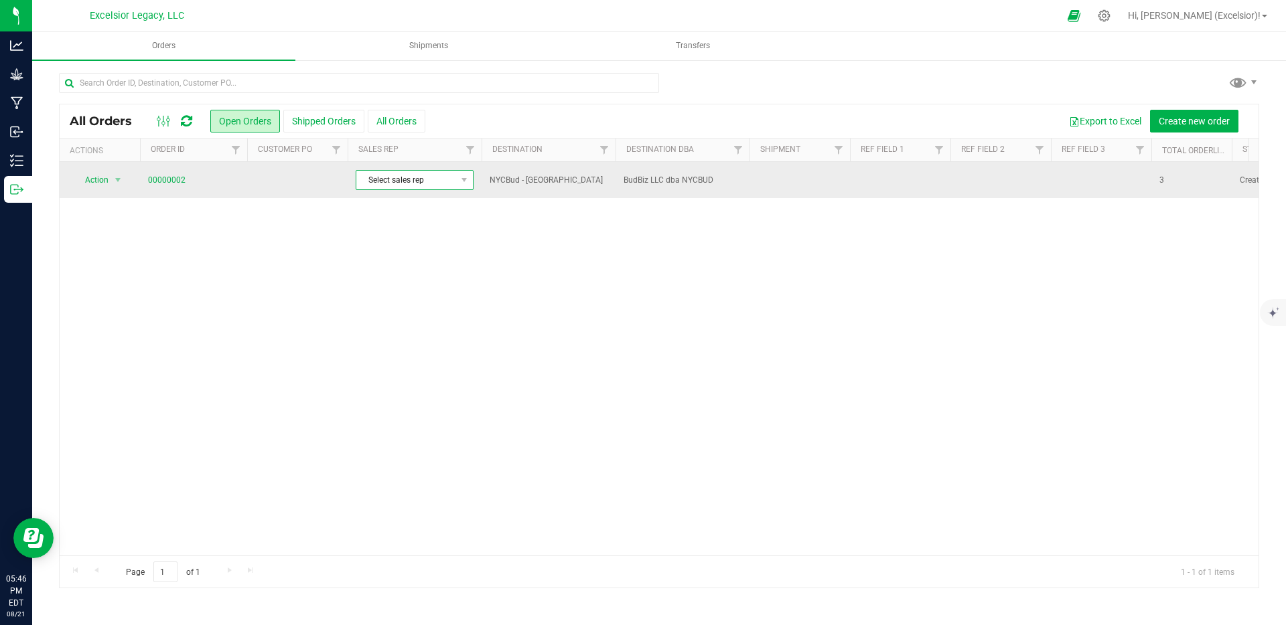
click at [362, 177] on span "Select sales rep" at bounding box center [406, 180] width 100 height 19
click at [148, 175] on link "00000002" at bounding box center [167, 180] width 38 height 13
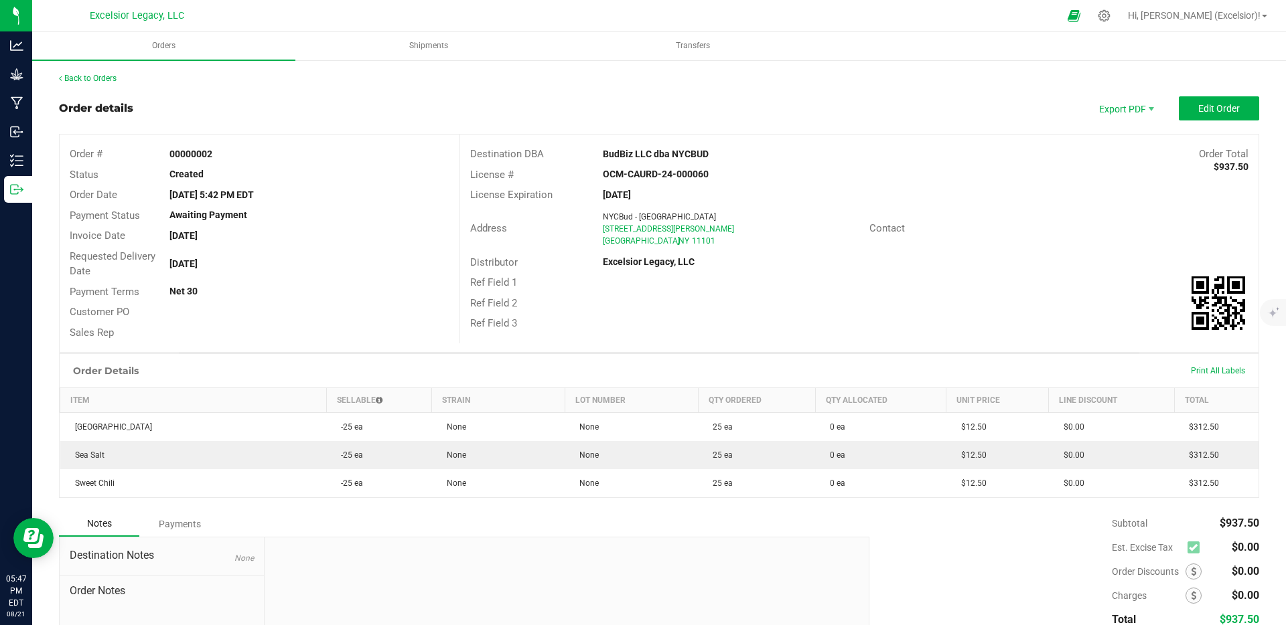
click at [791, 330] on div "Ref Field 3" at bounding box center [859, 323] width 798 height 21
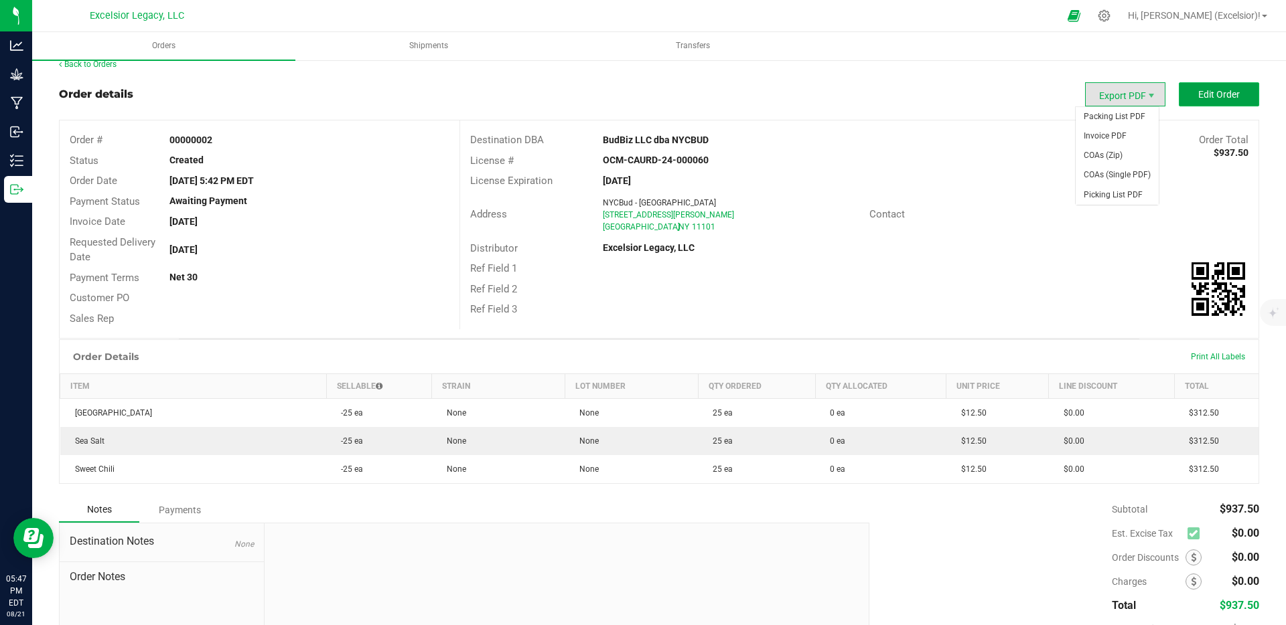
click at [1179, 86] on button "Edit Order" at bounding box center [1219, 94] width 80 height 24
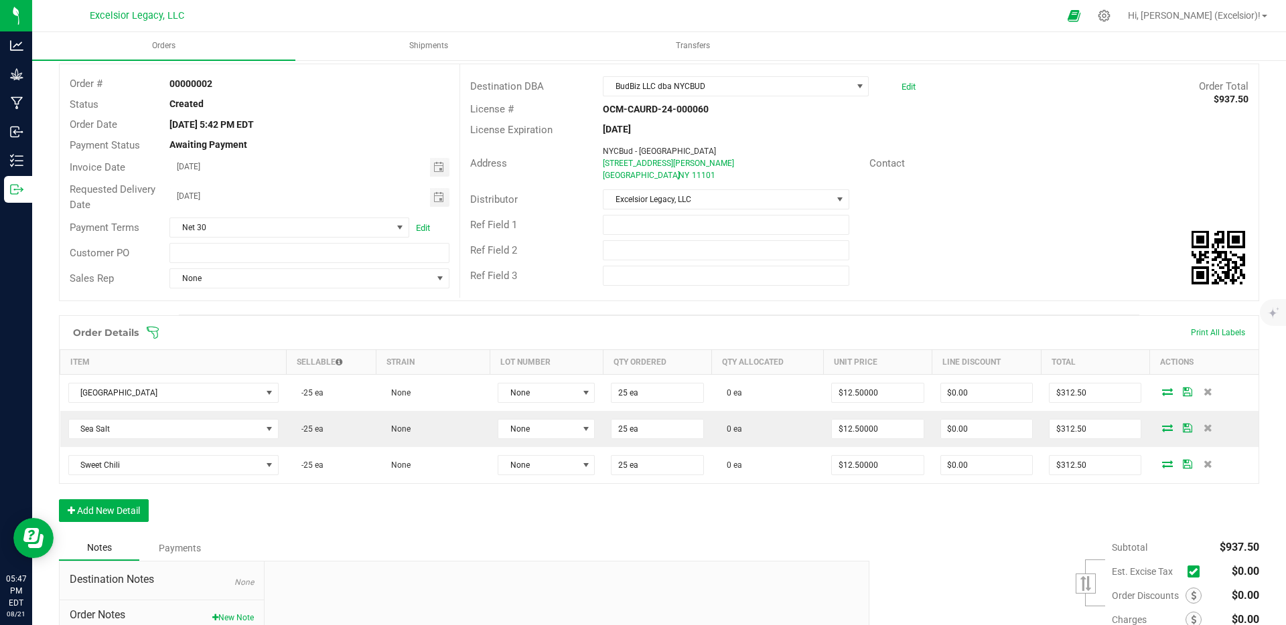
scroll to position [200, 0]
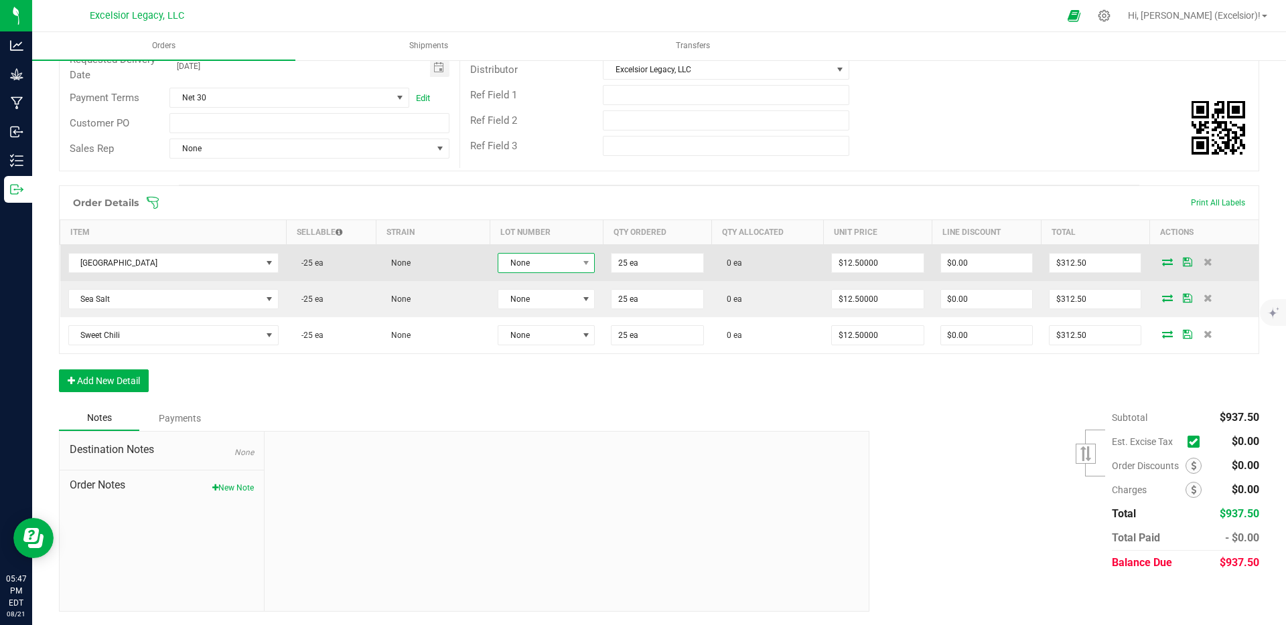
click at [543, 267] on span "None" at bounding box center [537, 263] width 79 height 19
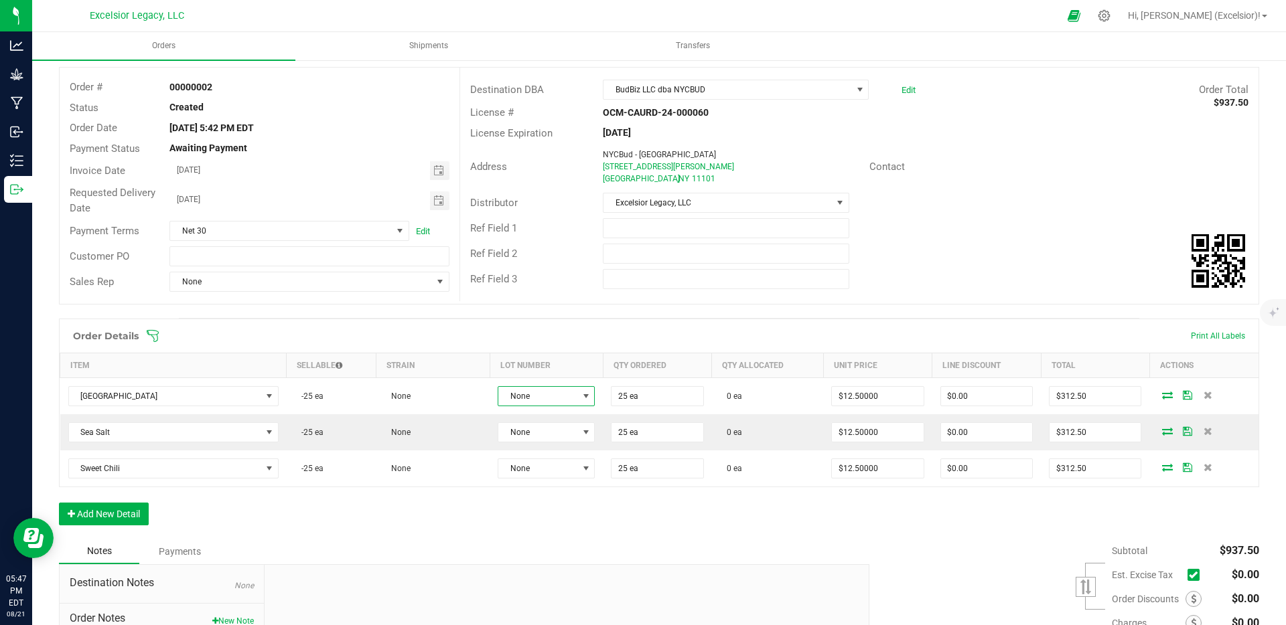
scroll to position [0, 0]
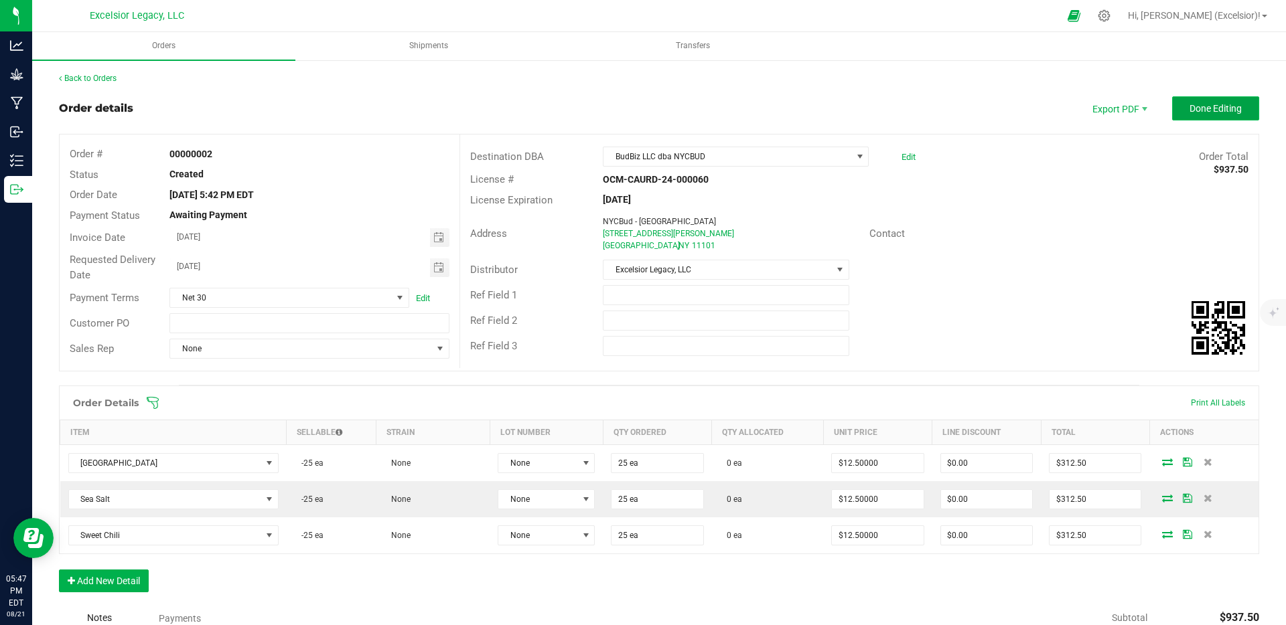
click at [1200, 113] on span "Done Editing" at bounding box center [1215, 108] width 52 height 11
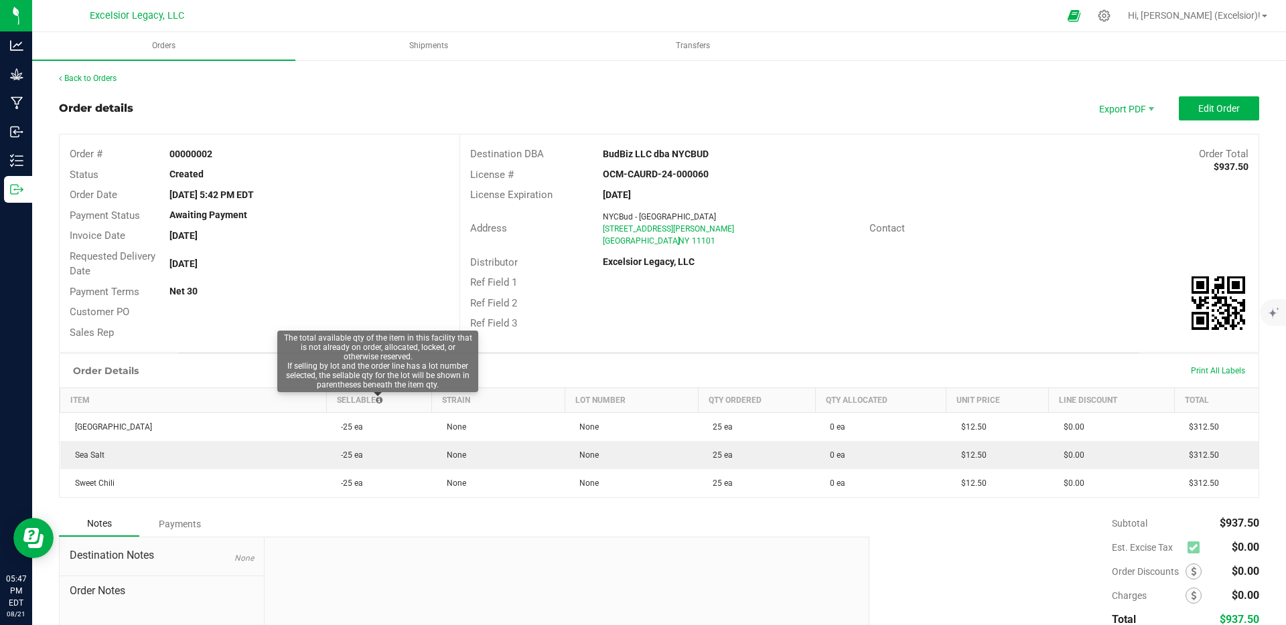
click at [378, 400] on icon at bounding box center [379, 400] width 7 height 8
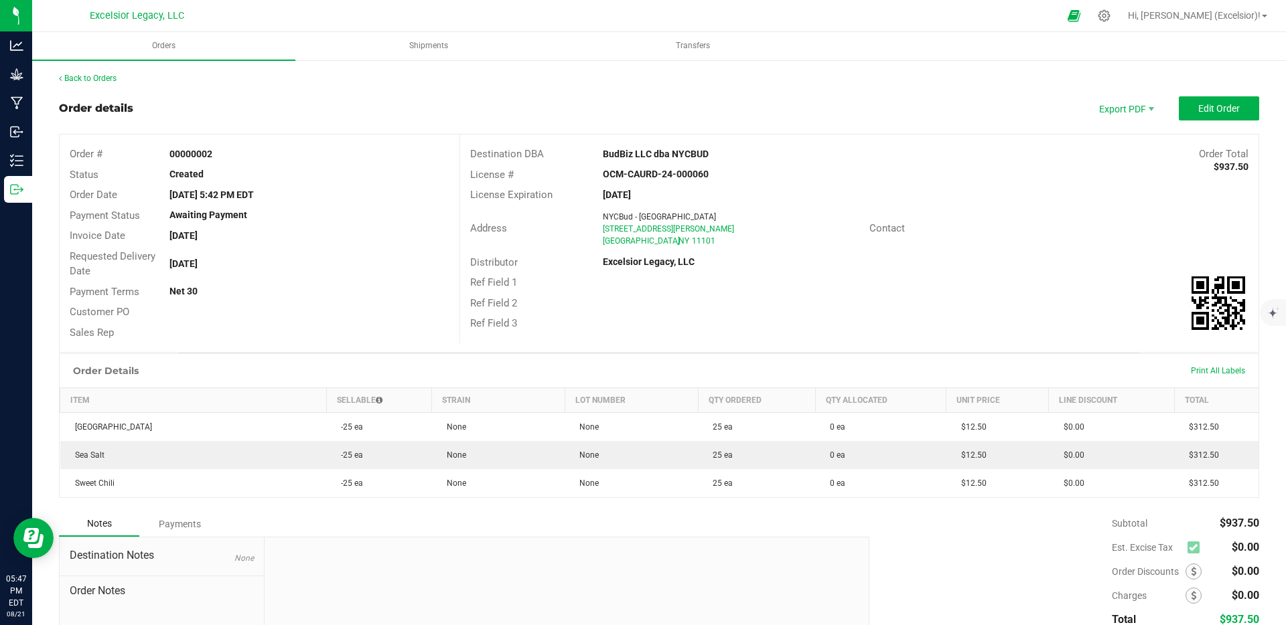
click at [396, 197] on div "Aug 21, 2025 5:42 PM EDT" at bounding box center [308, 195] width 299 height 14
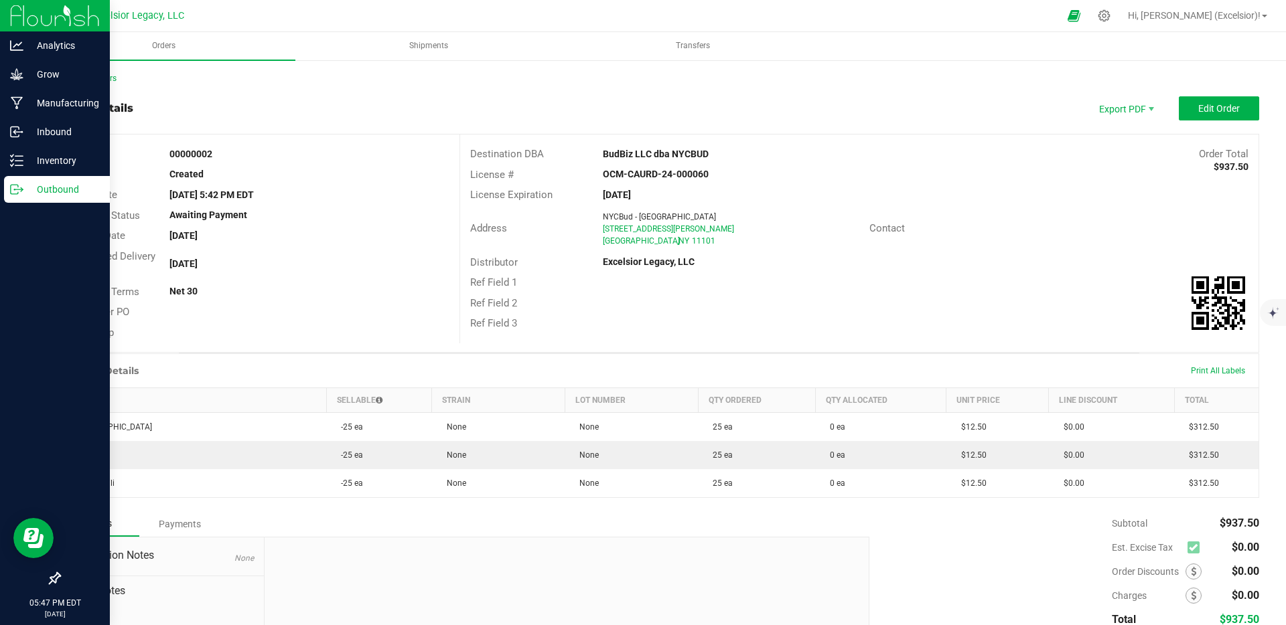
click at [61, 21] on img at bounding box center [55, 15] width 90 height 31
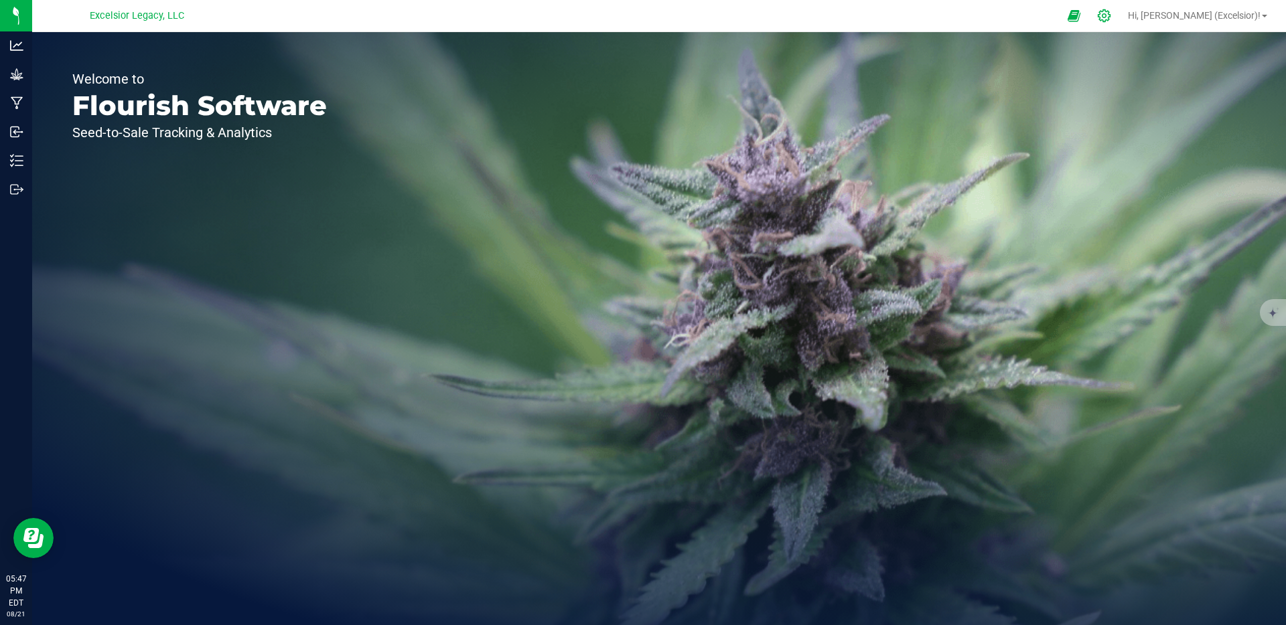
click at [1111, 19] on icon at bounding box center [1104, 16] width 14 height 14
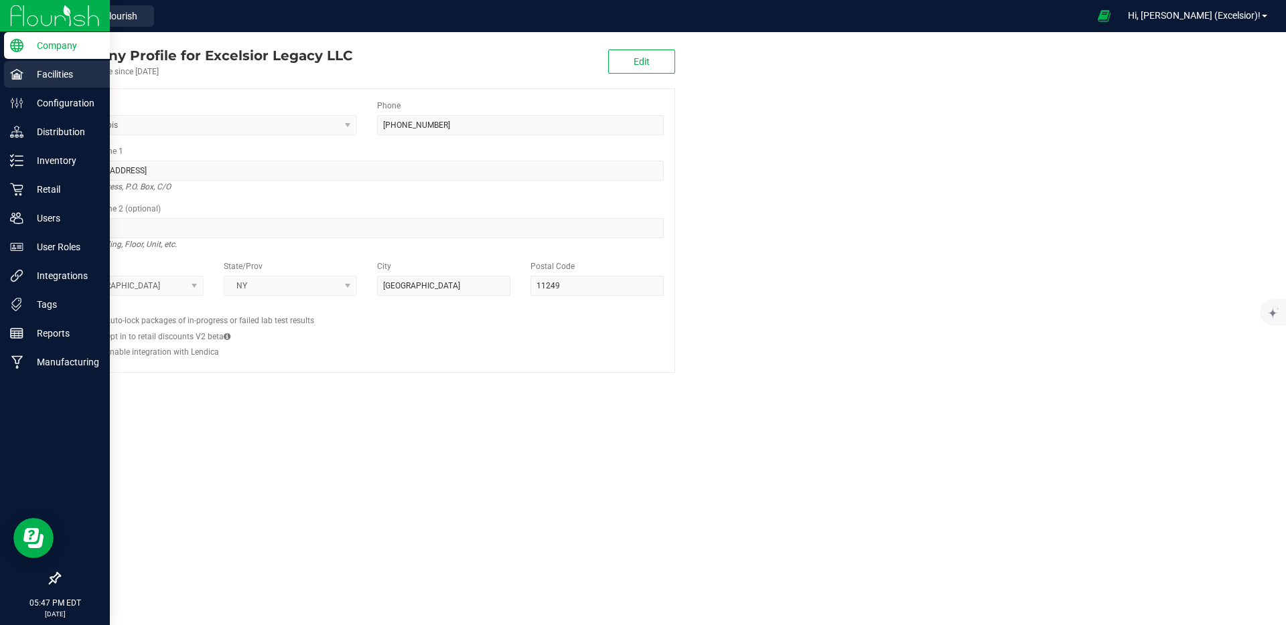
click at [71, 81] on p "Facilities" at bounding box center [63, 74] width 80 height 16
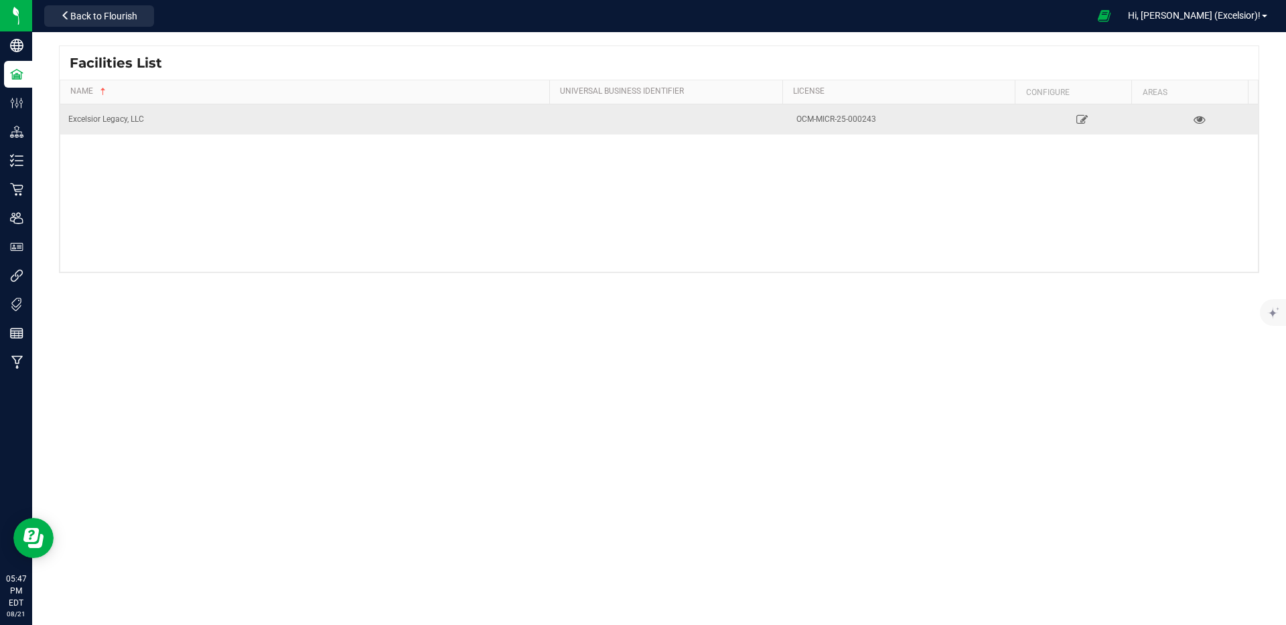
click at [270, 121] on div "Excelsior Legacy, LLC" at bounding box center [306, 119] width 477 height 13
click at [1067, 127] on link at bounding box center [1081, 118] width 111 height 21
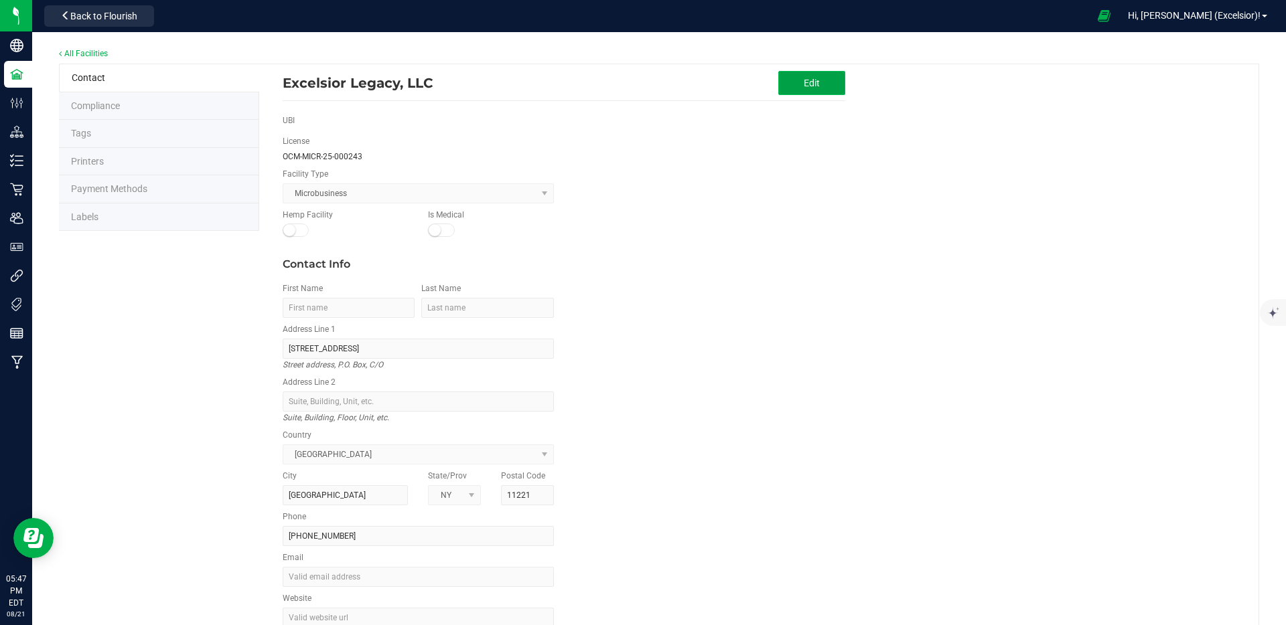
click at [798, 77] on button "Edit" at bounding box center [811, 83] width 67 height 24
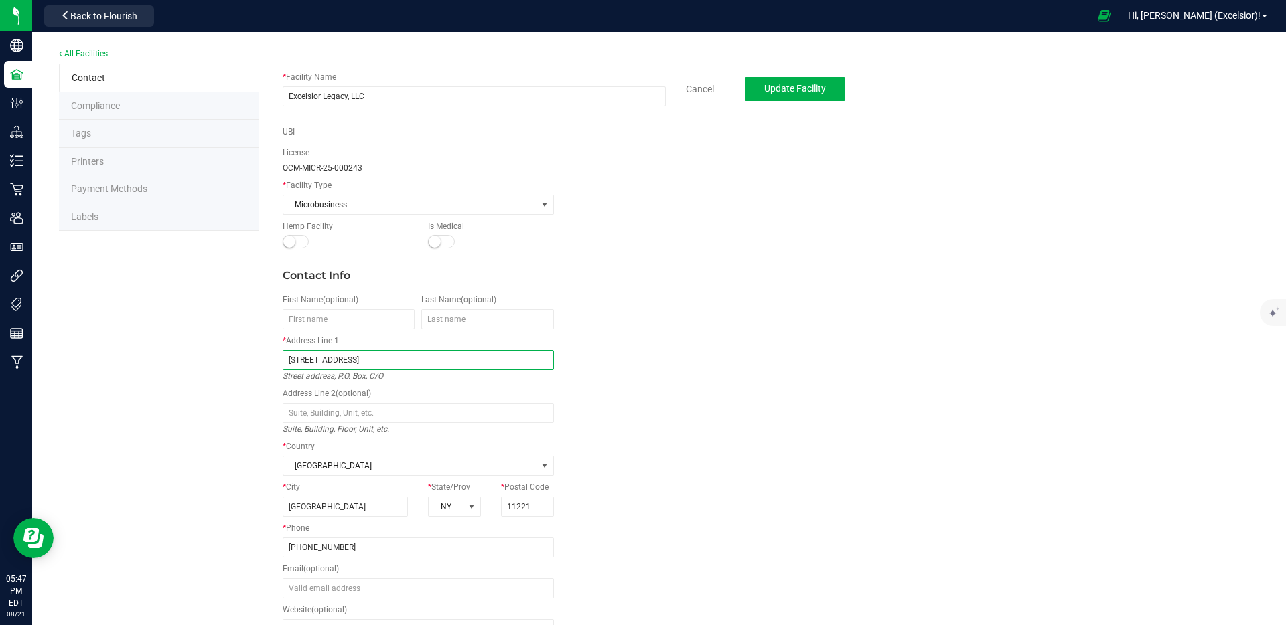
click at [361, 364] on input "179 Palmetto Street" at bounding box center [418, 360] width 271 height 20
type input "361 Stagg St"
click at [522, 497] on input "11221" at bounding box center [527, 507] width 53 height 20
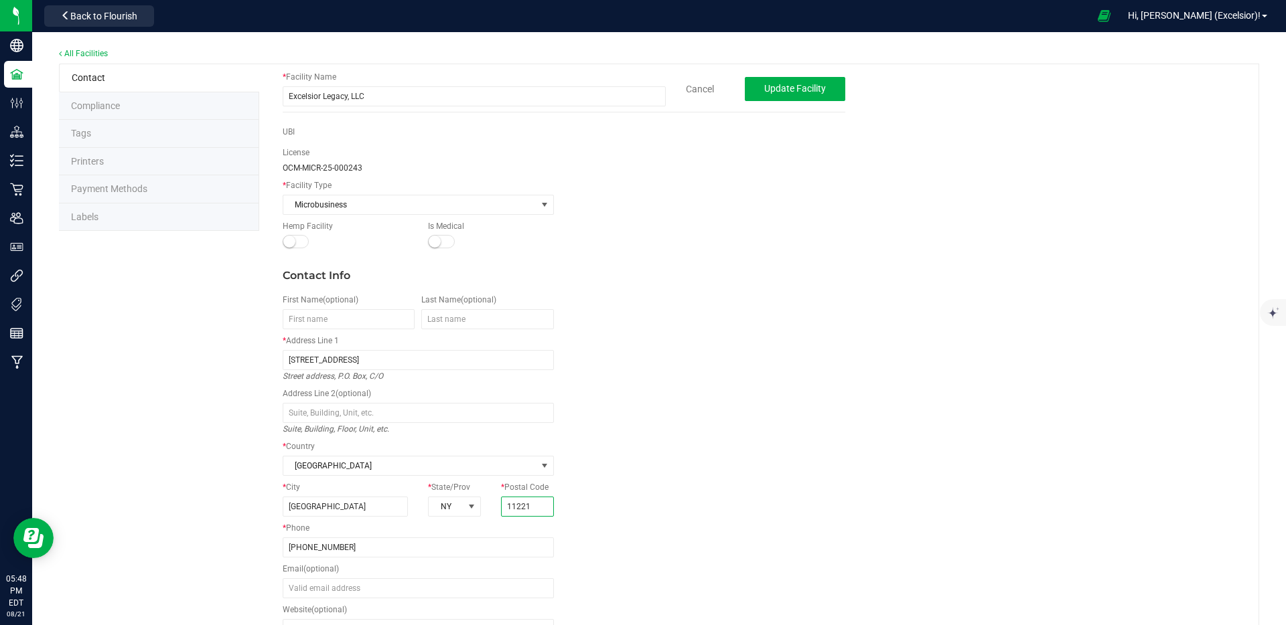
click at [522, 497] on input "11221" at bounding box center [527, 507] width 53 height 20
click at [518, 513] on input "11221" at bounding box center [527, 507] width 53 height 20
click at [518, 512] on input "11221" at bounding box center [527, 507] width 53 height 20
type input "11206"
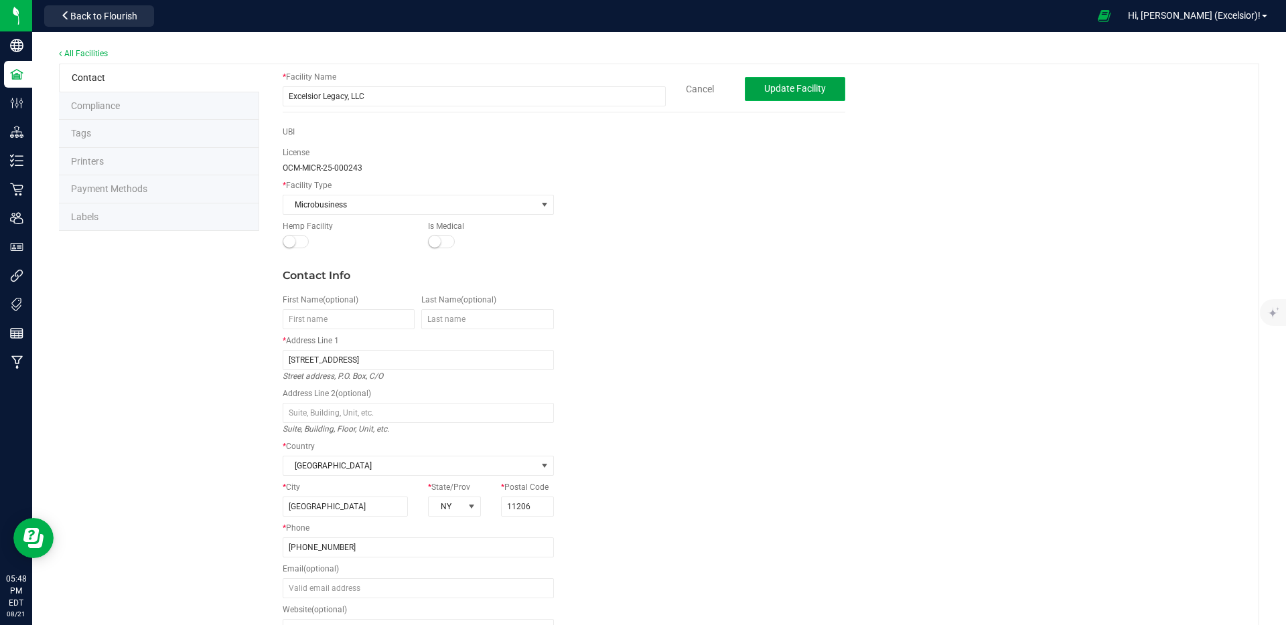
click at [777, 92] on span "Update Facility" at bounding box center [795, 88] width 62 height 11
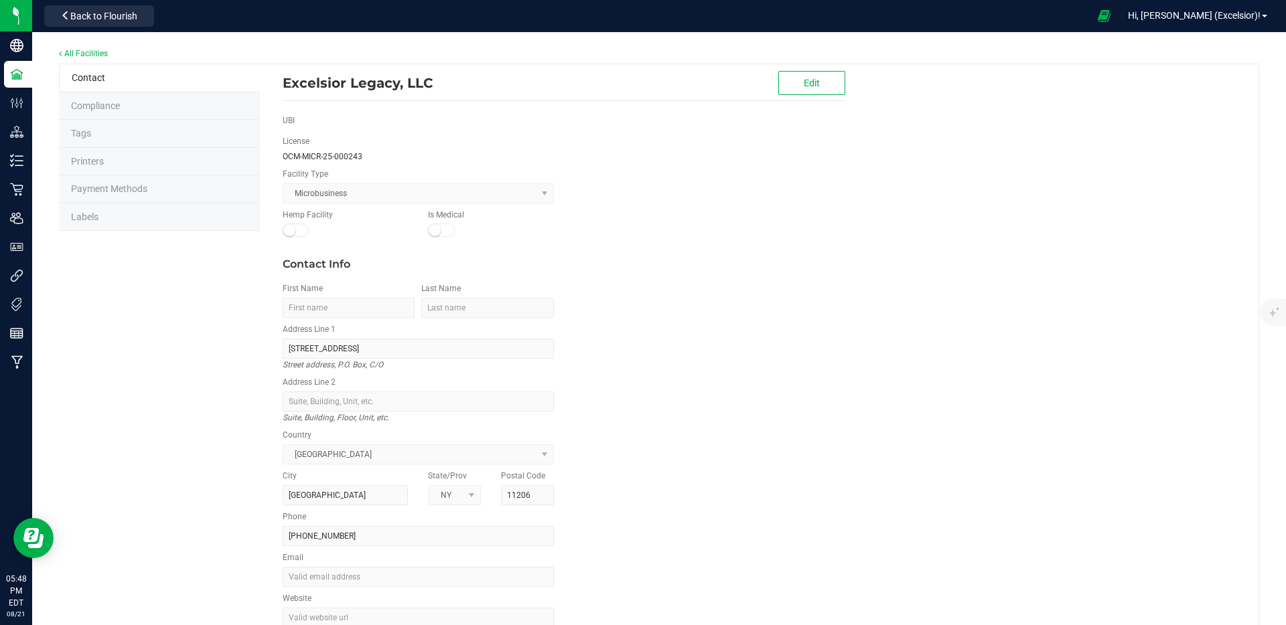
click at [95, 190] on span "Payment Methods" at bounding box center [109, 188] width 76 height 11
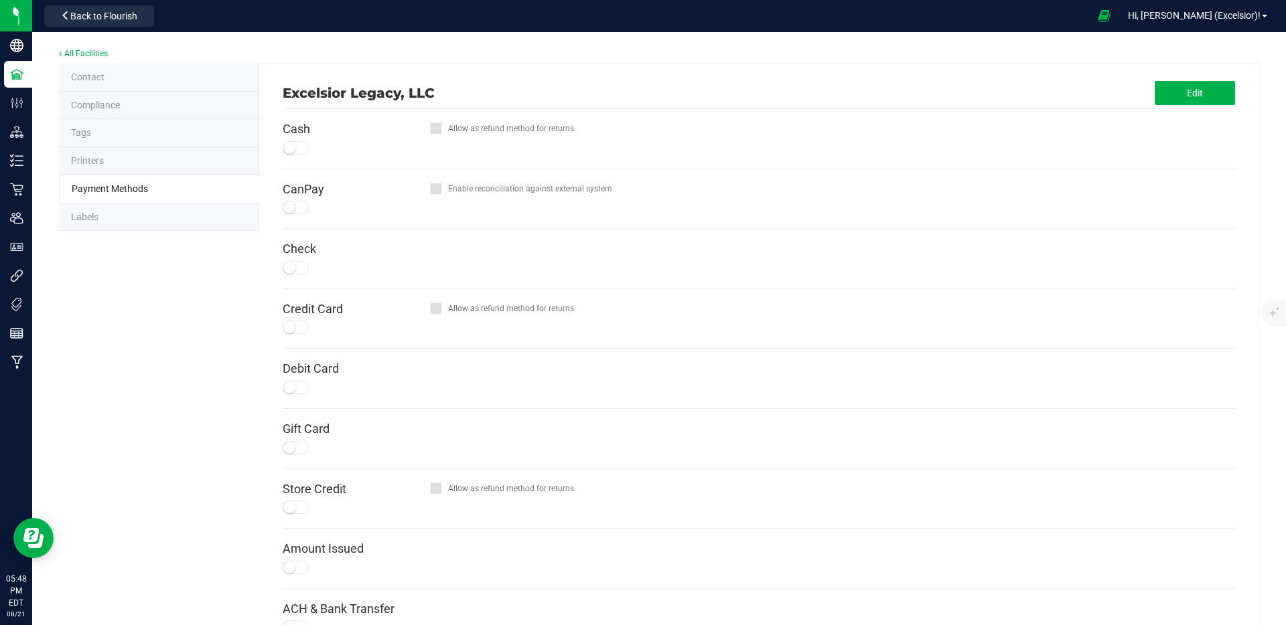
click at [283, 151] on small at bounding box center [289, 148] width 12 height 12
click at [287, 150] on small at bounding box center [289, 148] width 12 height 12
click at [311, 145] on div "Cash" at bounding box center [356, 139] width 147 height 33
click at [1154, 92] on button "Edit" at bounding box center [1194, 93] width 80 height 24
click at [296, 141] on div at bounding box center [296, 147] width 27 height 13
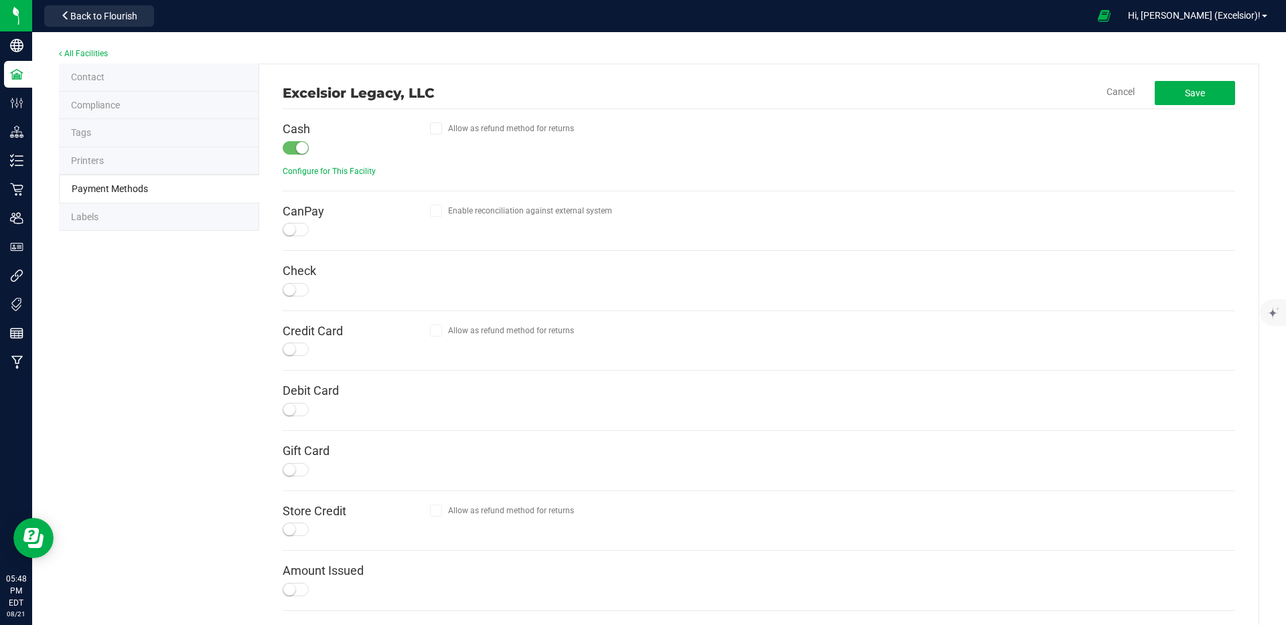
click at [296, 283] on div at bounding box center [296, 289] width 27 height 13
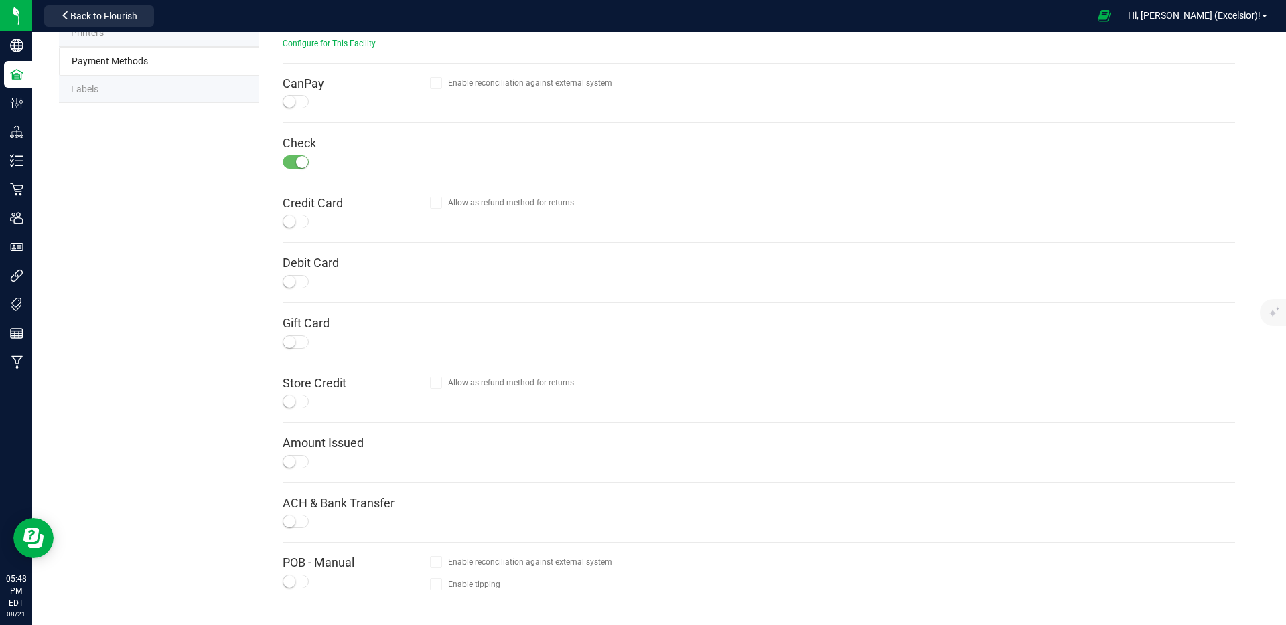
scroll to position [144, 0]
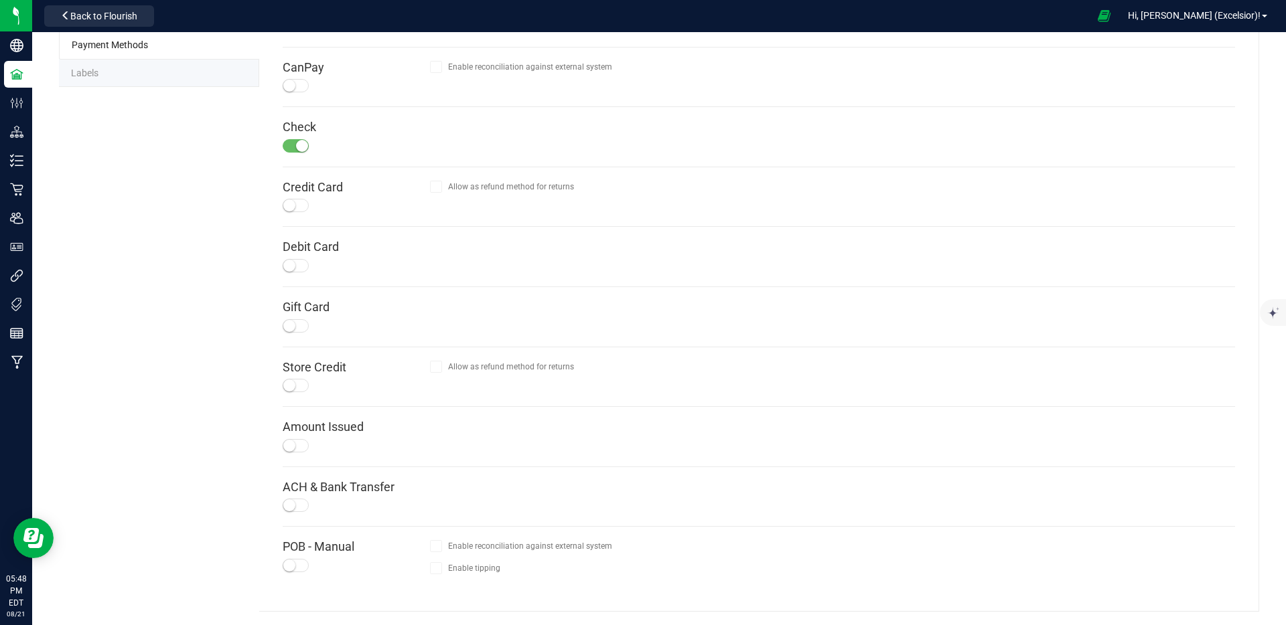
click at [293, 504] on small at bounding box center [289, 506] width 12 height 12
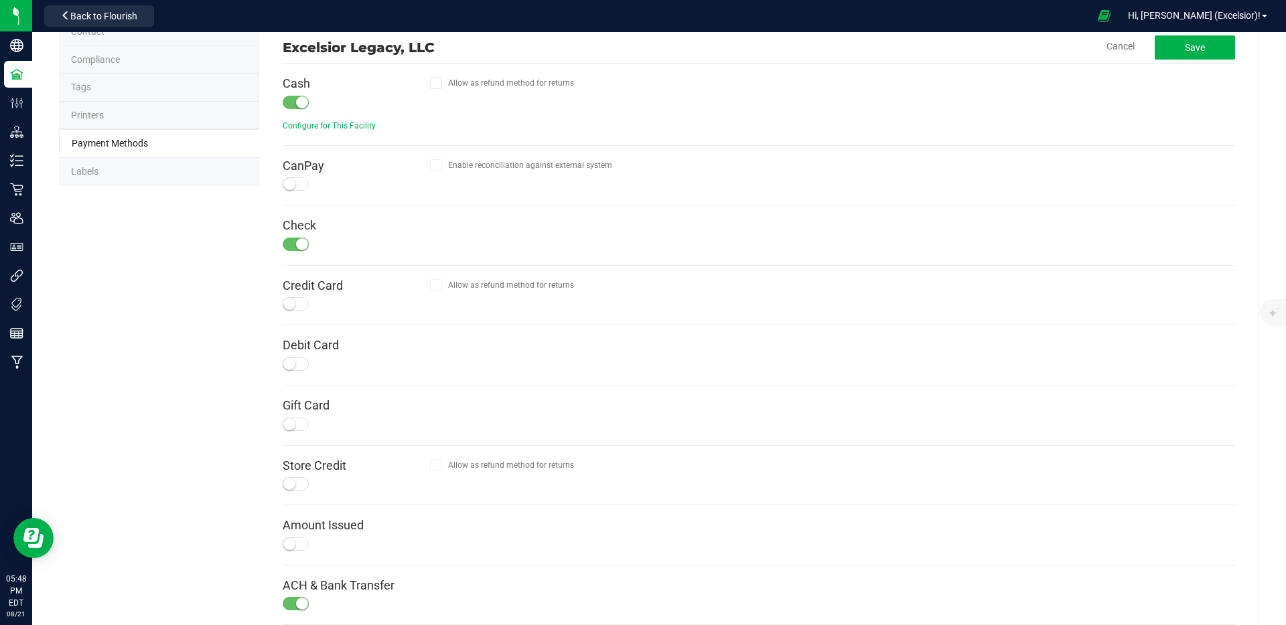
scroll to position [0, 0]
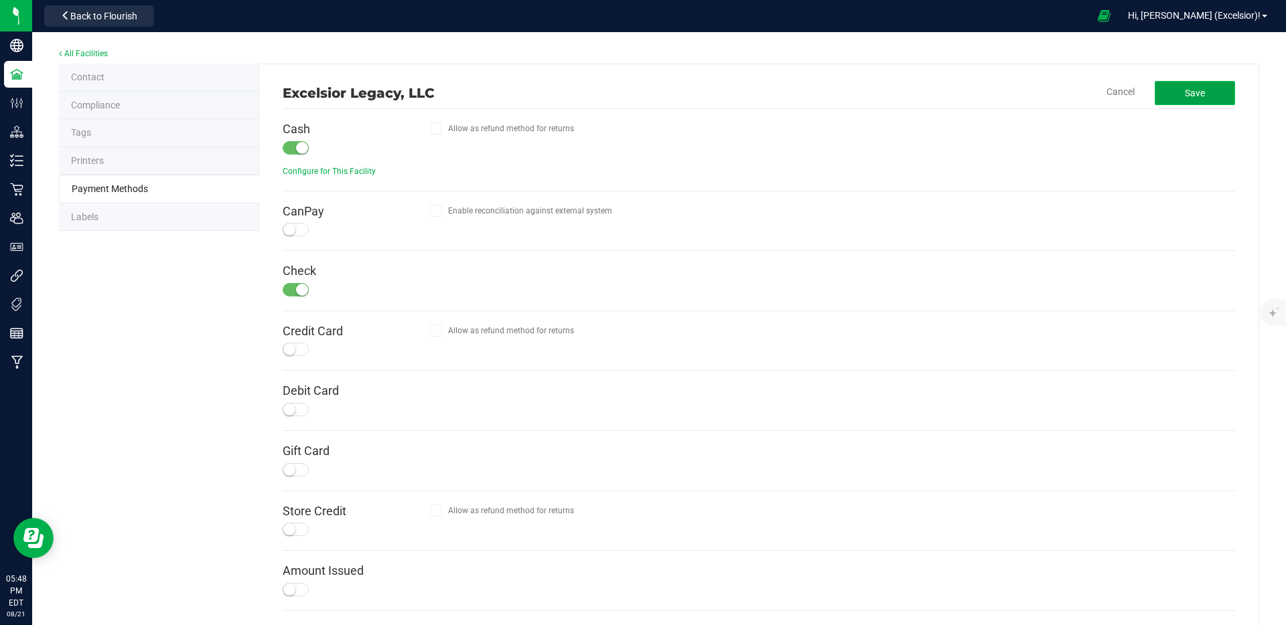
click at [1173, 98] on button "Save" at bounding box center [1194, 93] width 80 height 24
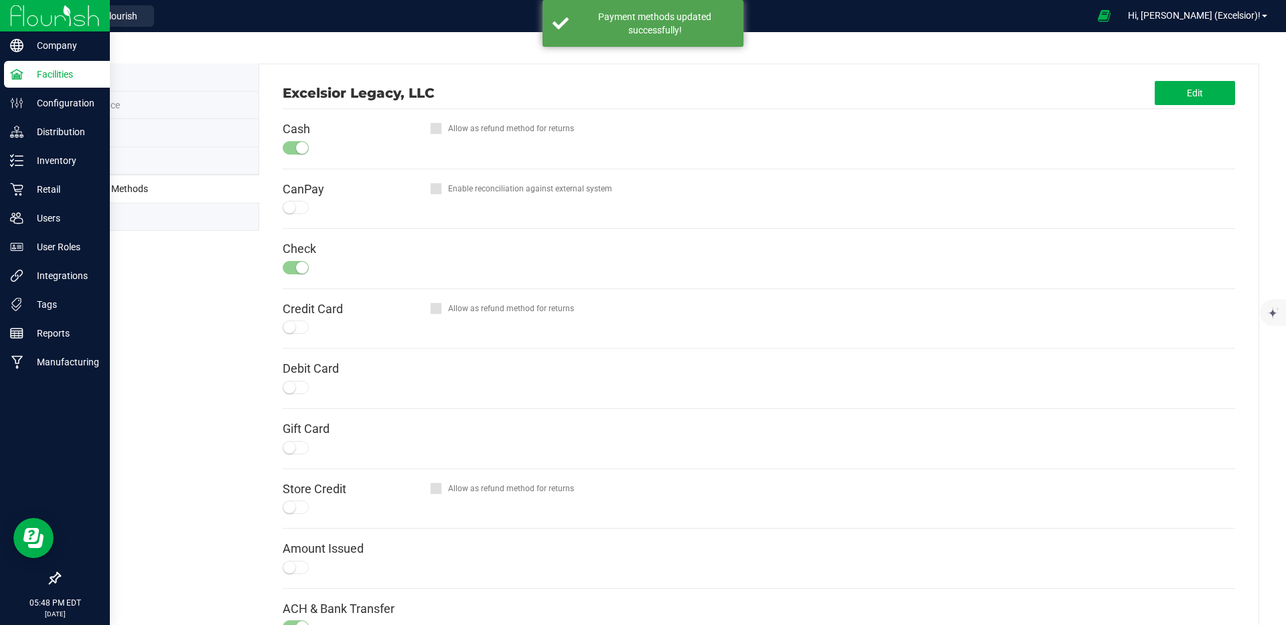
click at [27, 25] on img at bounding box center [55, 15] width 90 height 31
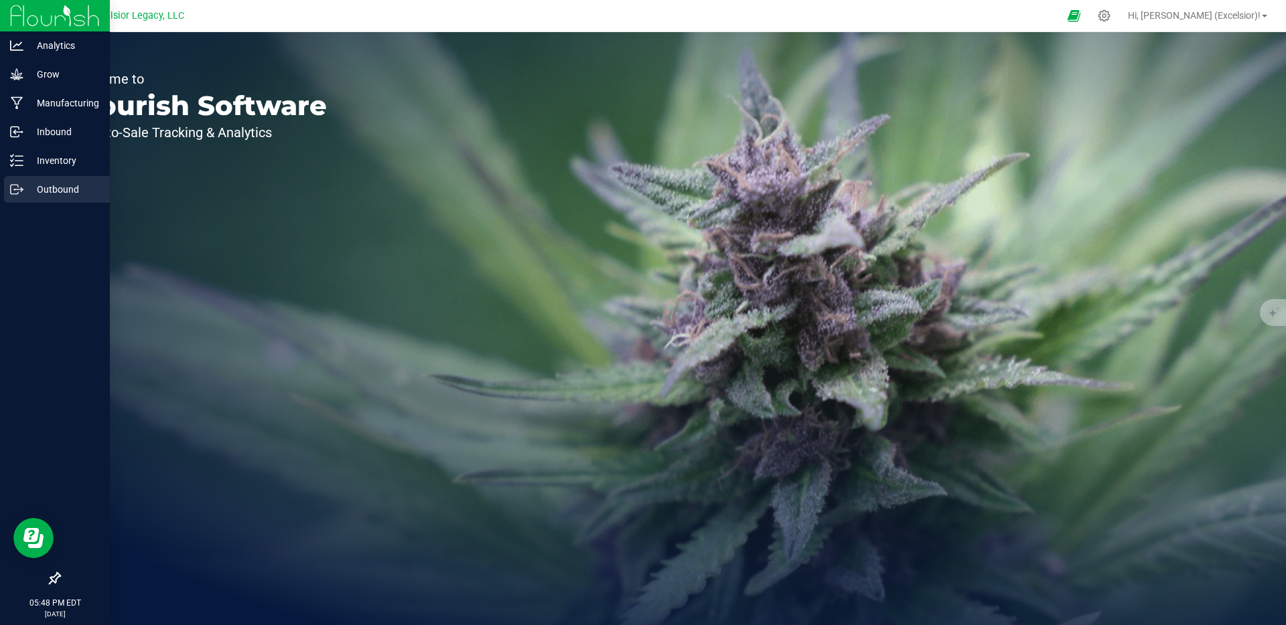
click at [58, 195] on p "Outbound" at bounding box center [63, 189] width 80 height 16
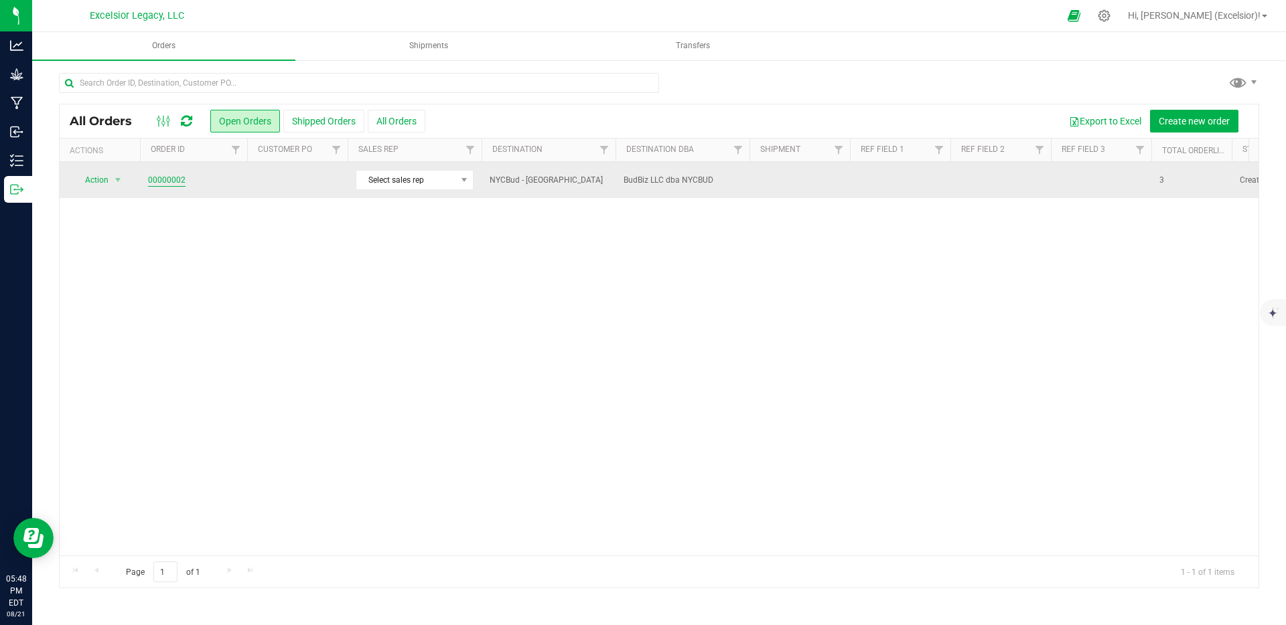
click at [159, 183] on link "00000002" at bounding box center [167, 180] width 38 height 13
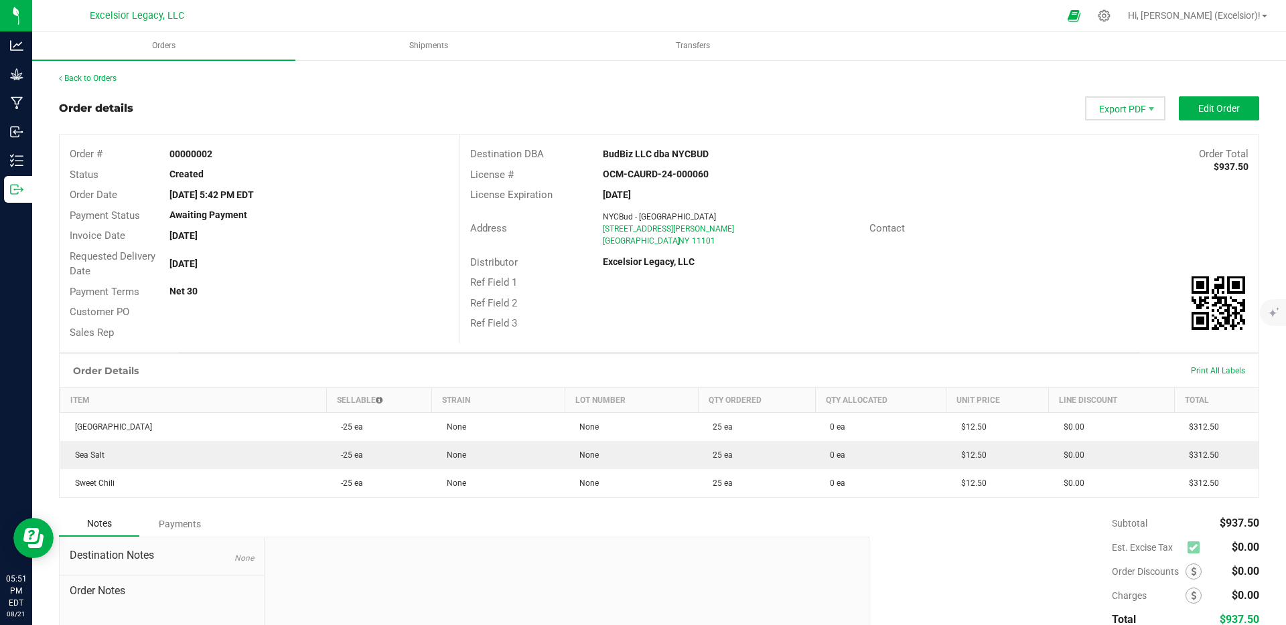
click at [1112, 111] on span "Export PDF" at bounding box center [1125, 108] width 80 height 24
click at [1104, 190] on span "COAs (Single PDF)" at bounding box center [1116, 188] width 83 height 19
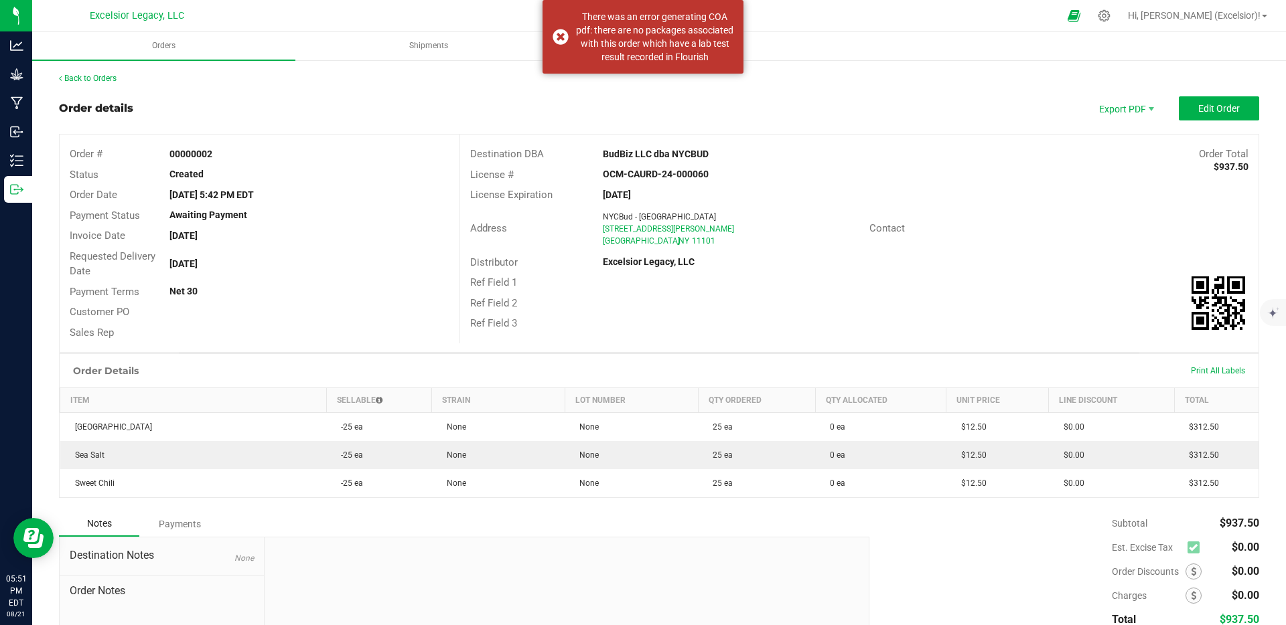
click at [899, 100] on div "Order details Export PDF Edit Order" at bounding box center [659, 108] width 1200 height 24
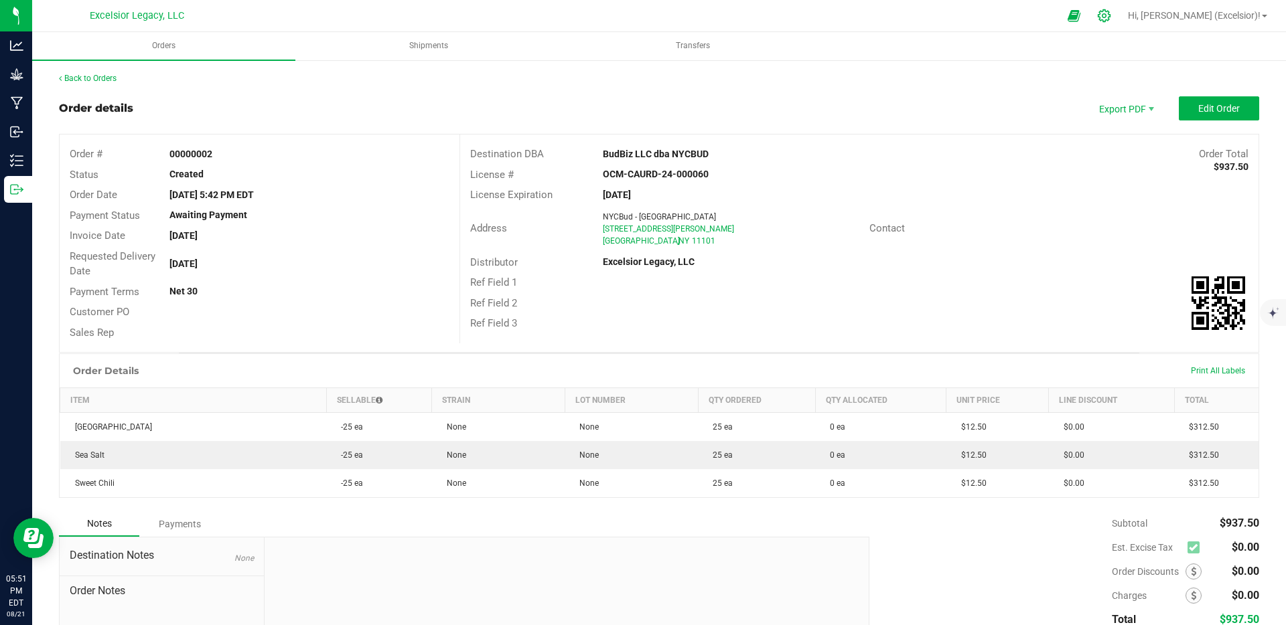
click at [1111, 21] on icon at bounding box center [1104, 16] width 14 height 14
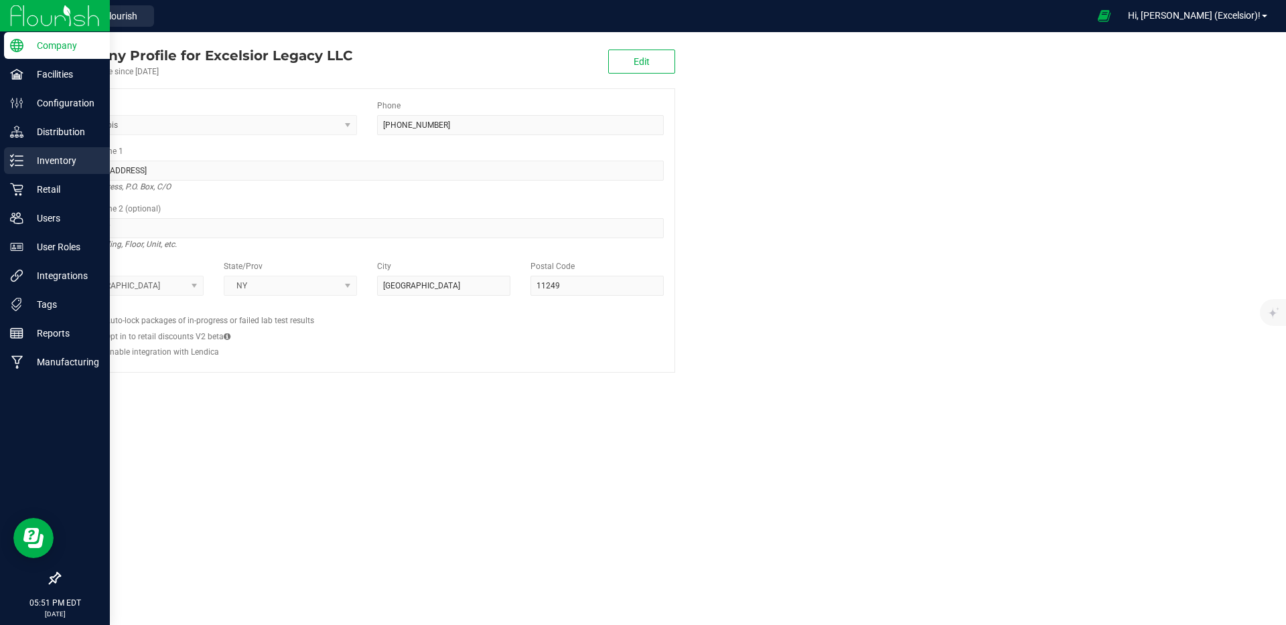
click at [60, 161] on p "Inventory" at bounding box center [63, 161] width 80 height 16
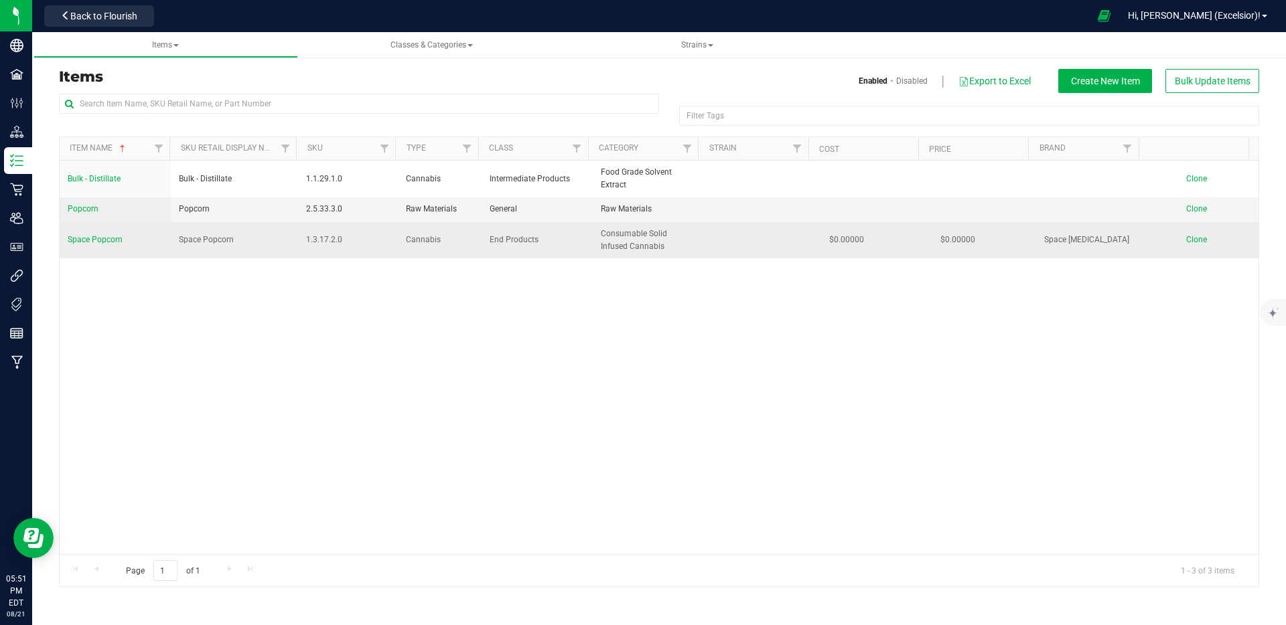
click at [113, 236] on span "Space Popcorn" at bounding box center [95, 239] width 55 height 9
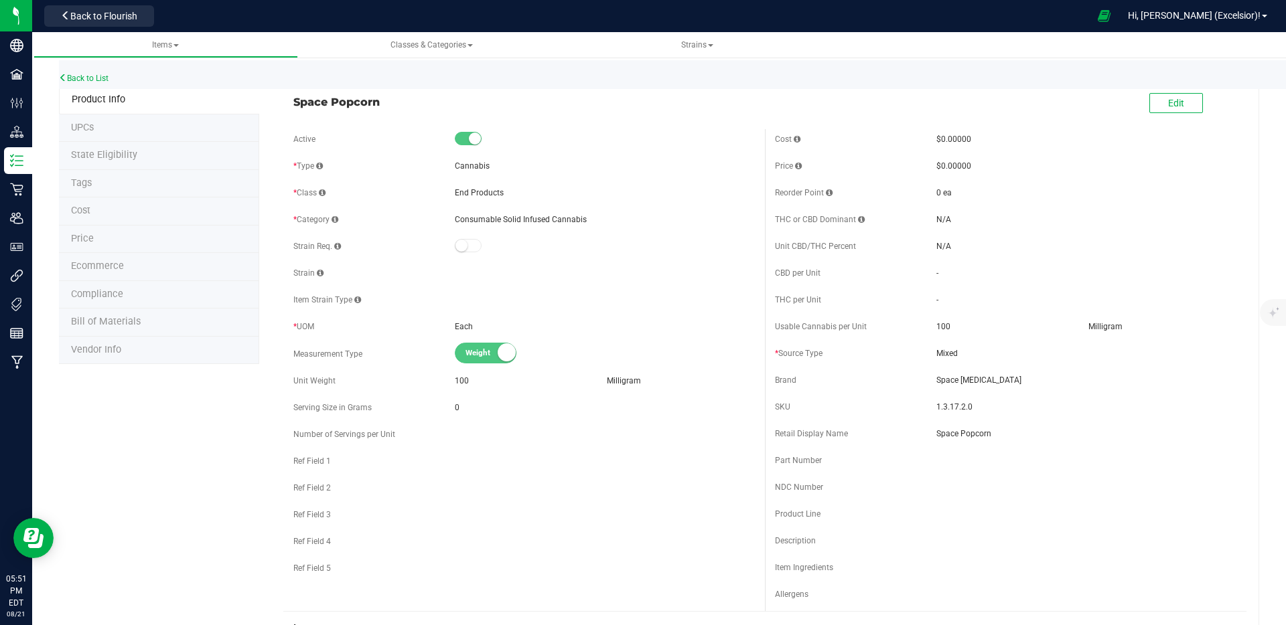
click at [89, 185] on span "Tags" at bounding box center [81, 182] width 21 height 11
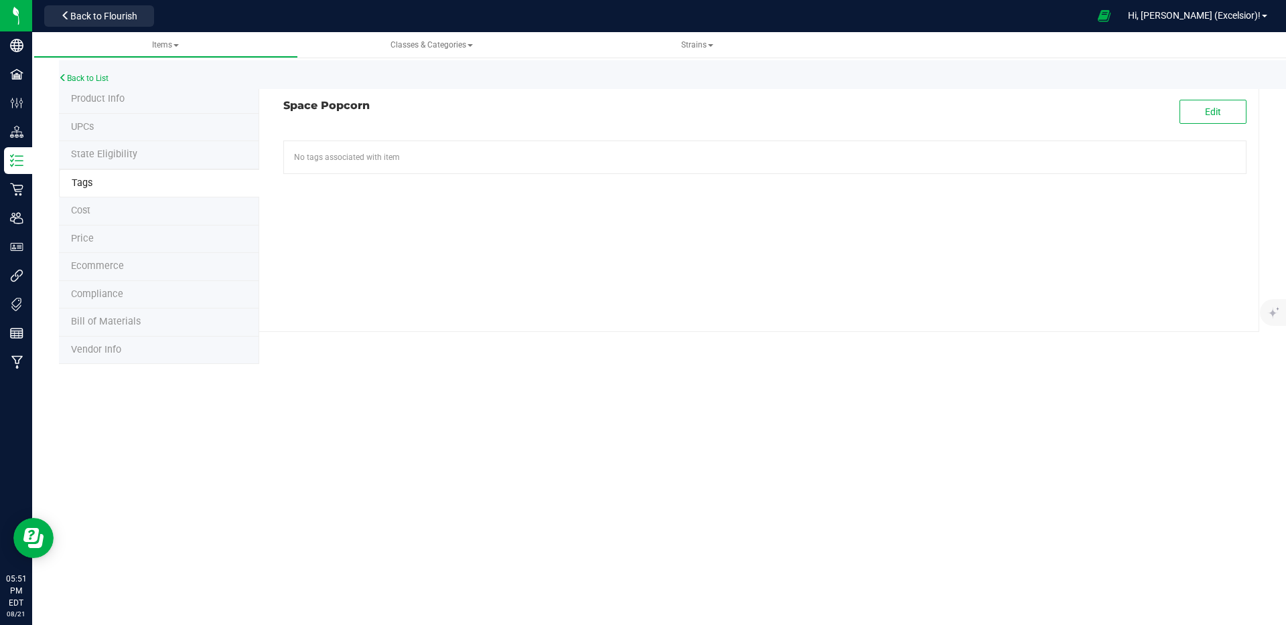
click at [92, 216] on li "Cost" at bounding box center [159, 212] width 200 height 28
click at [95, 295] on span "Compliance" at bounding box center [97, 294] width 52 height 11
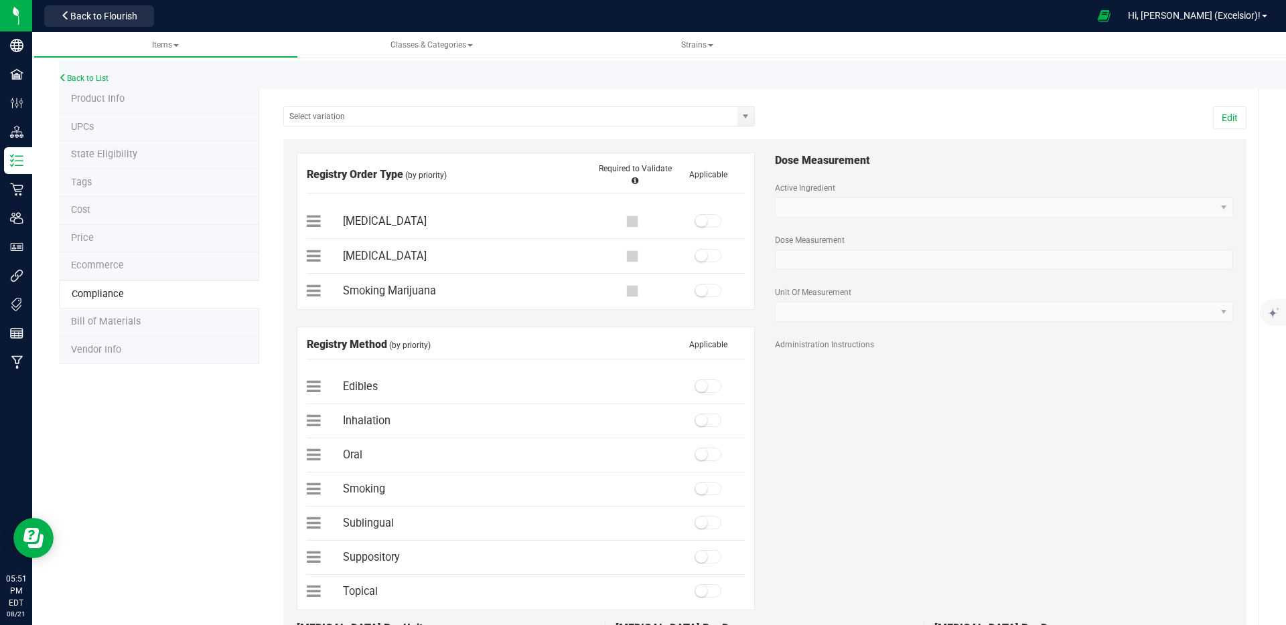
click at [91, 329] on li "Bill of Materials" at bounding box center [159, 323] width 200 height 28
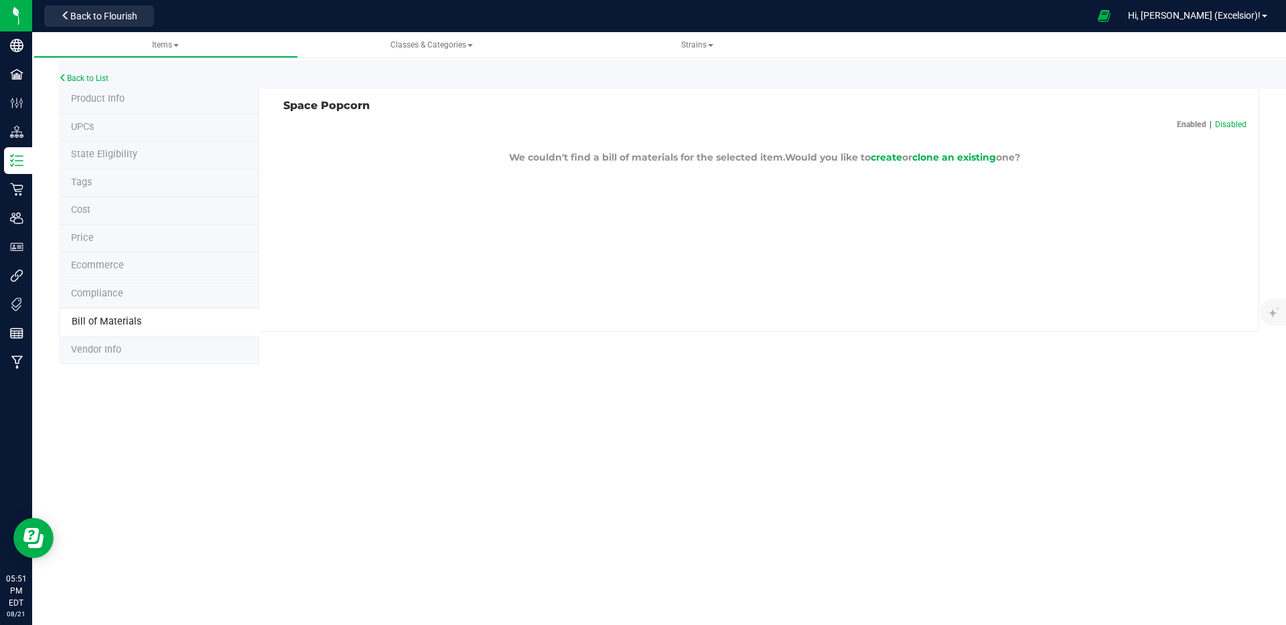
click at [92, 352] on span "Vendor Info" at bounding box center [96, 349] width 50 height 11
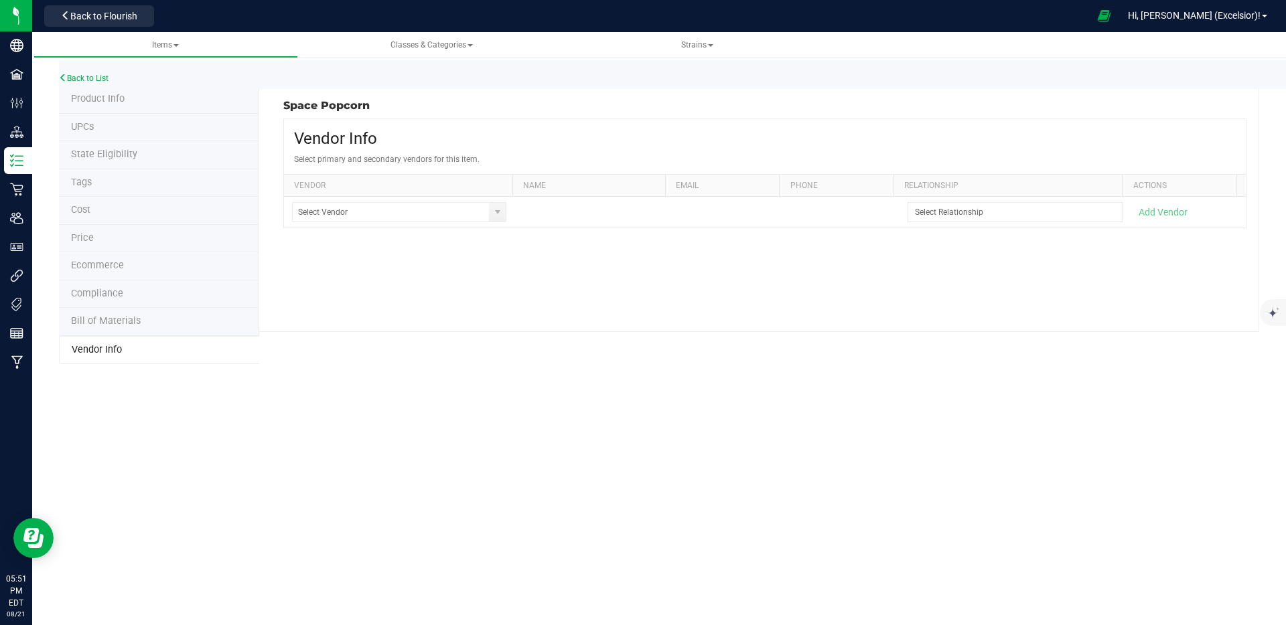
click at [116, 187] on li "Tags" at bounding box center [159, 183] width 200 height 28
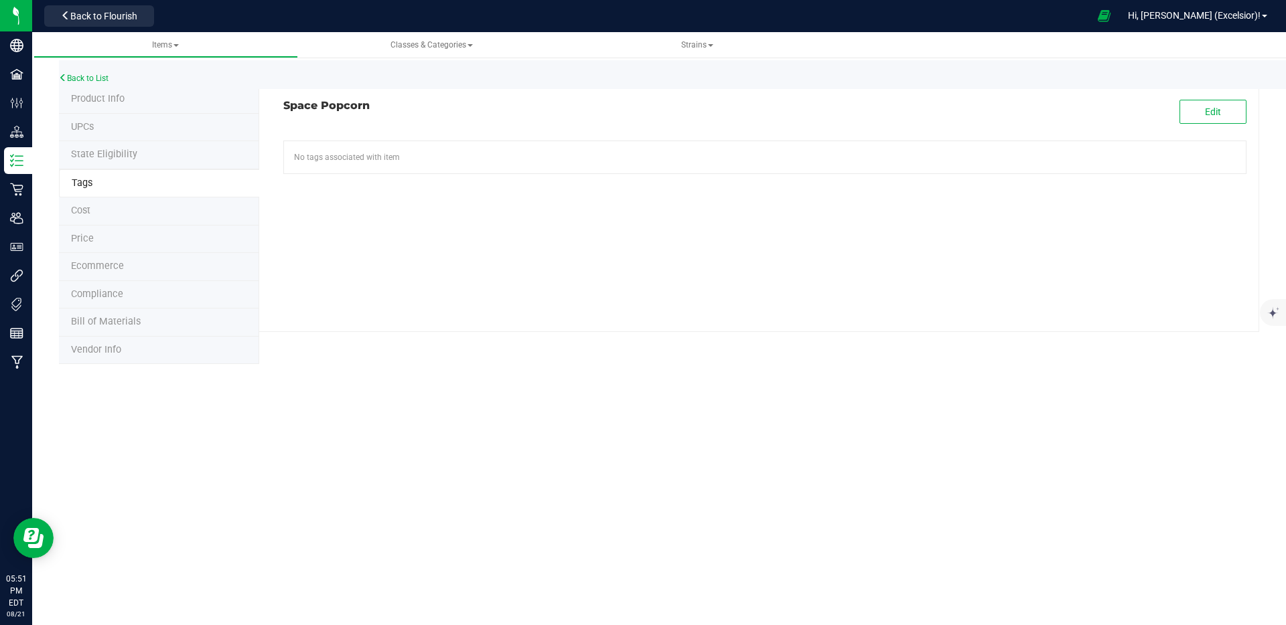
click at [118, 150] on span "State Eligibility" at bounding box center [104, 154] width 66 height 11
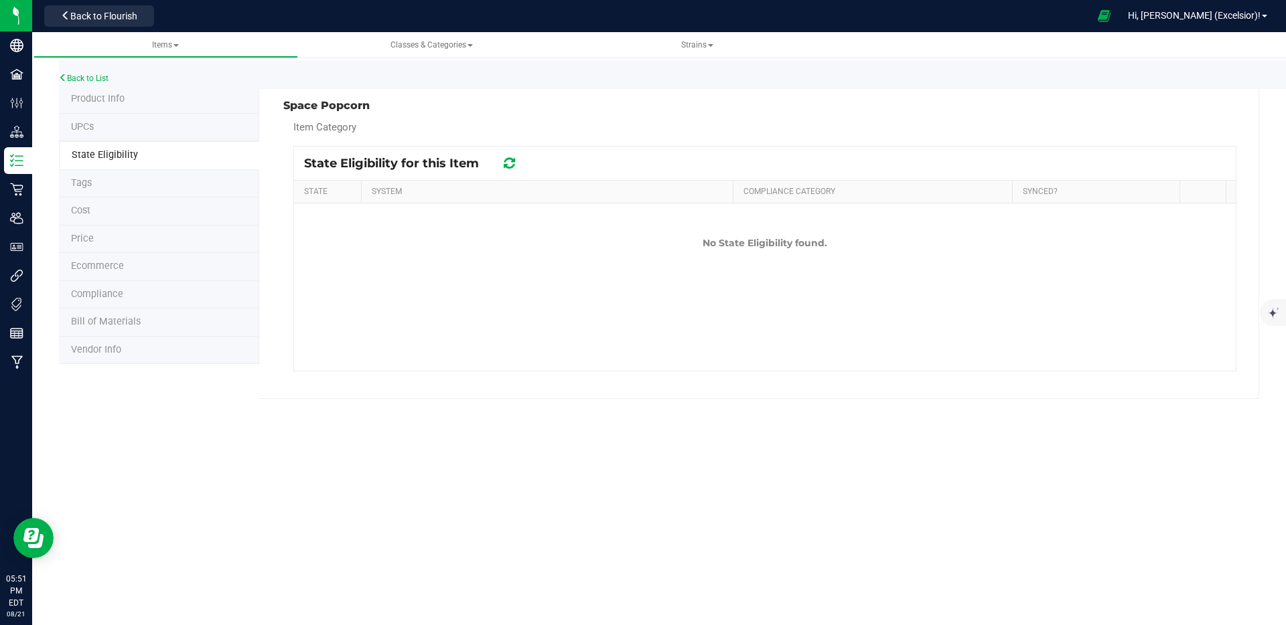
click at [113, 133] on li "UPCs" at bounding box center [159, 128] width 200 height 28
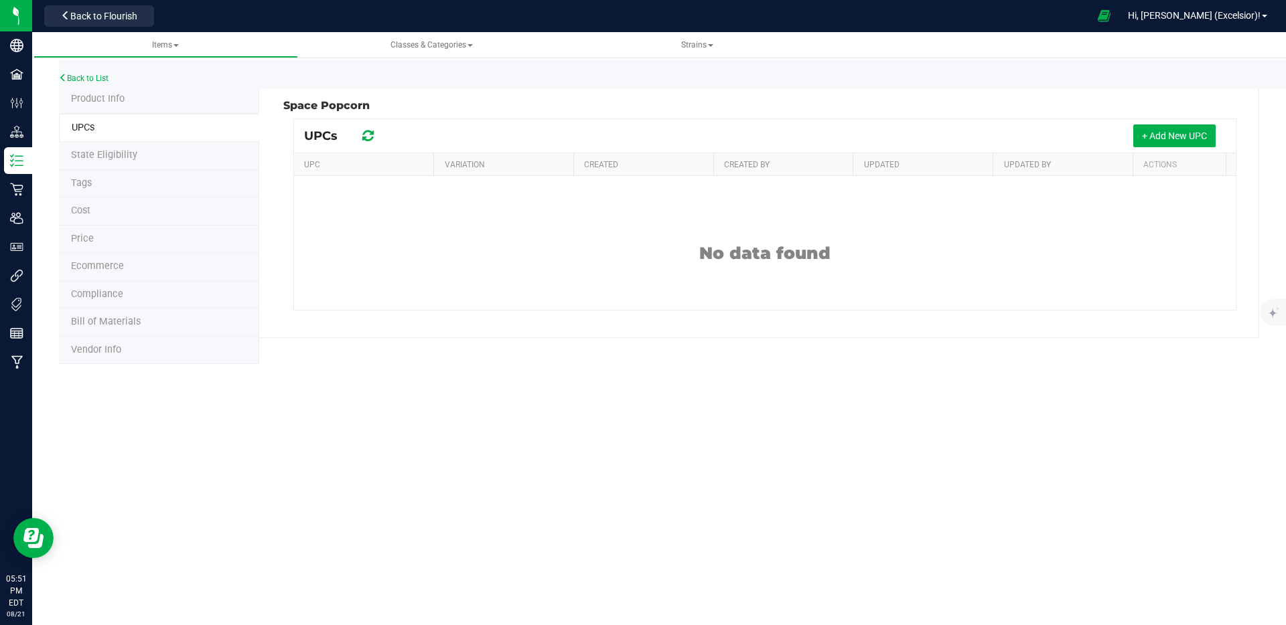
click at [114, 103] on span "Product Info" at bounding box center [98, 98] width 54 height 11
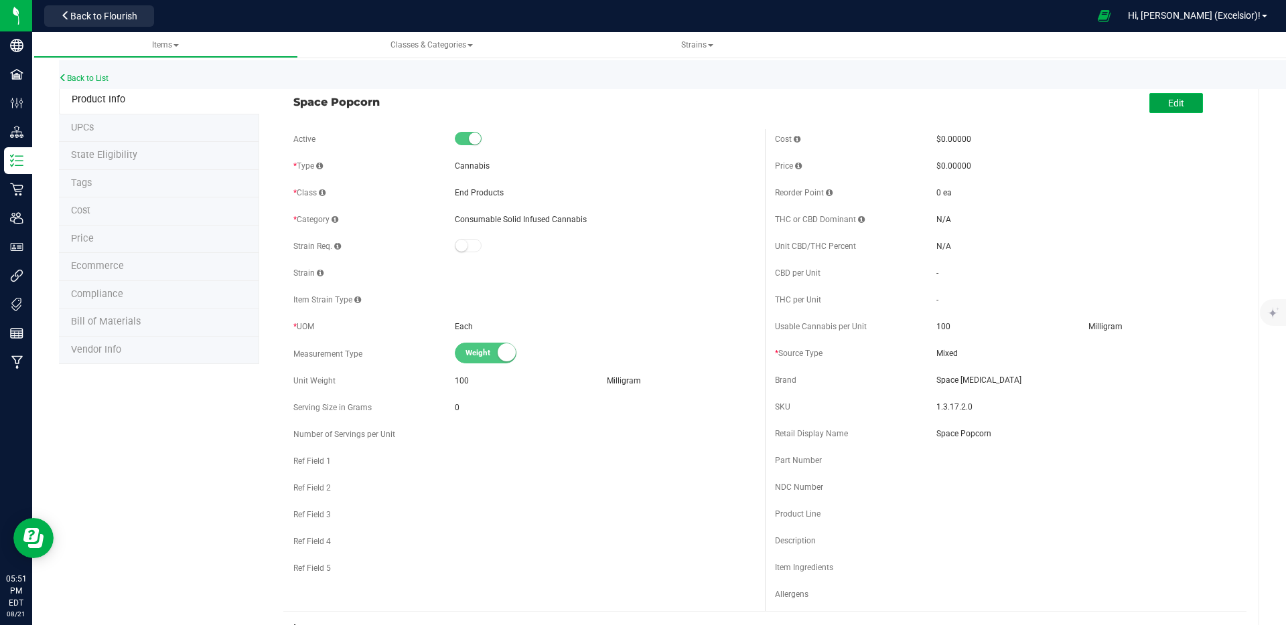
click at [1156, 110] on button "Edit" at bounding box center [1176, 103] width 54 height 20
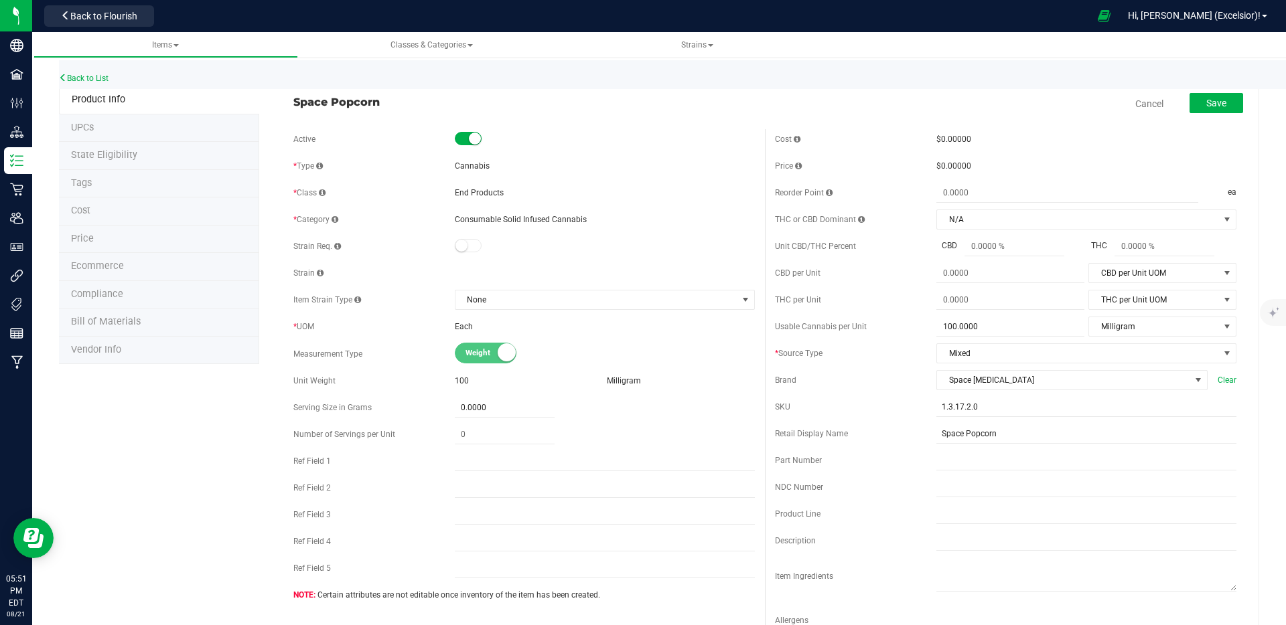
click at [929, 113] on div "Cancel Save" at bounding box center [1005, 103] width 481 height 33
click at [423, 45] on span "Classes & Categories" at bounding box center [431, 44] width 82 height 9
click at [702, 40] on span "Strains" at bounding box center [697, 44] width 32 height 9
click at [1225, 96] on button "Save" at bounding box center [1216, 103] width 54 height 20
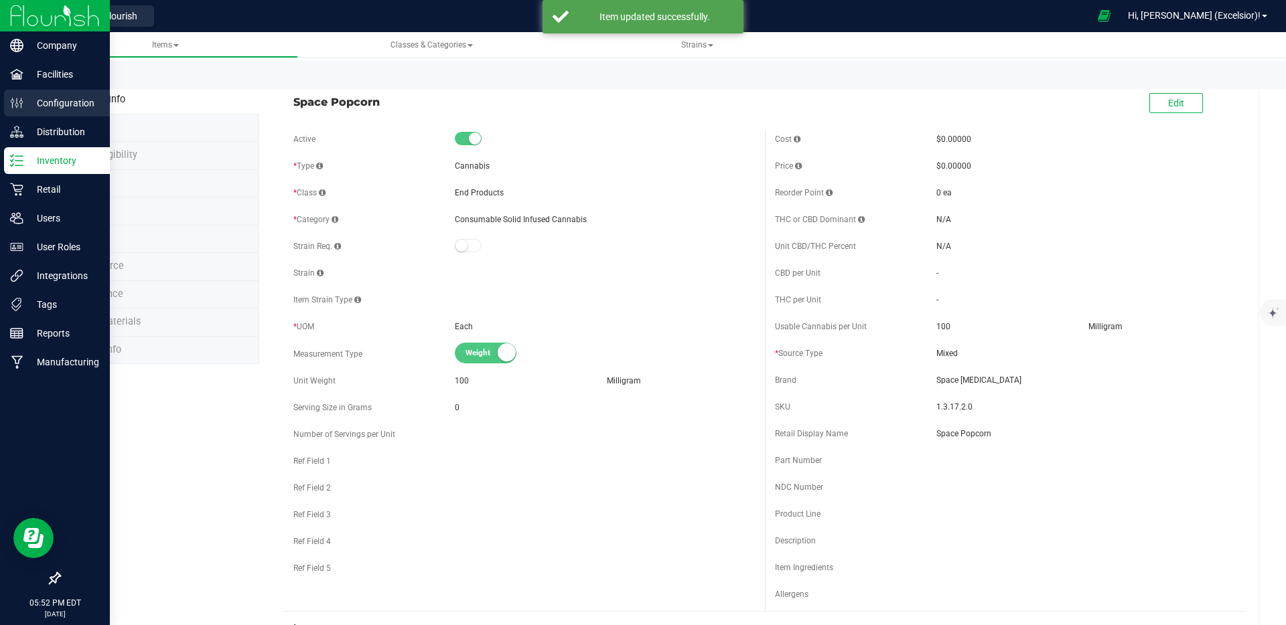
click at [63, 110] on p "Configuration" at bounding box center [63, 103] width 80 height 16
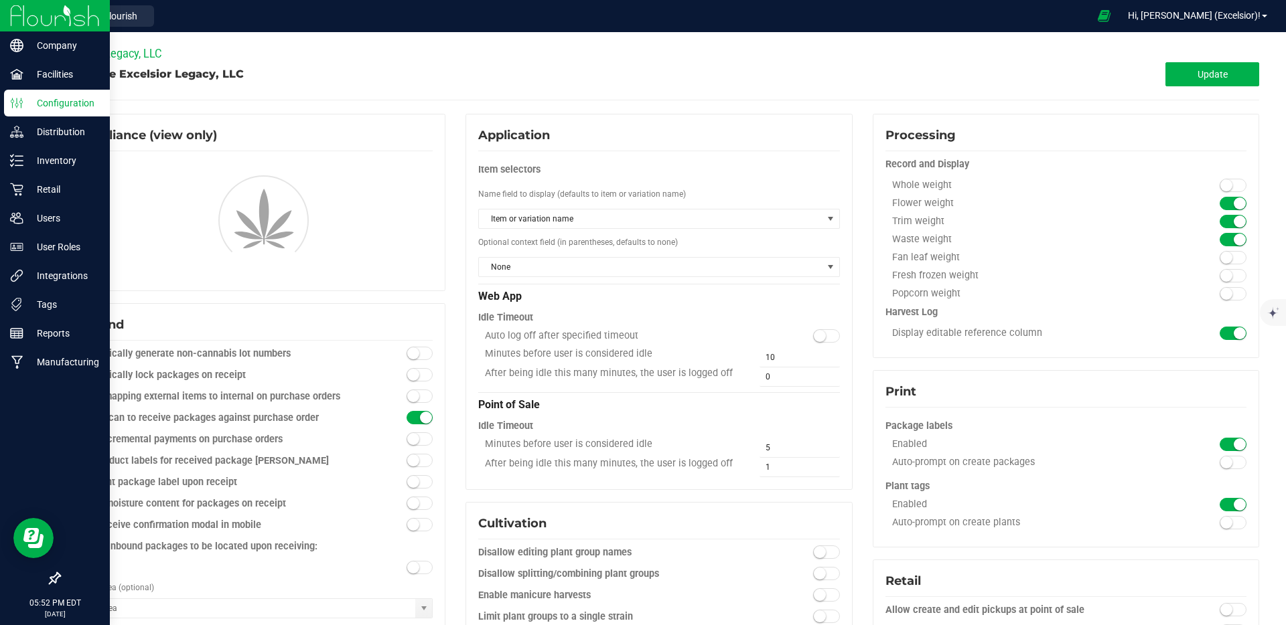
type input "Inventory"
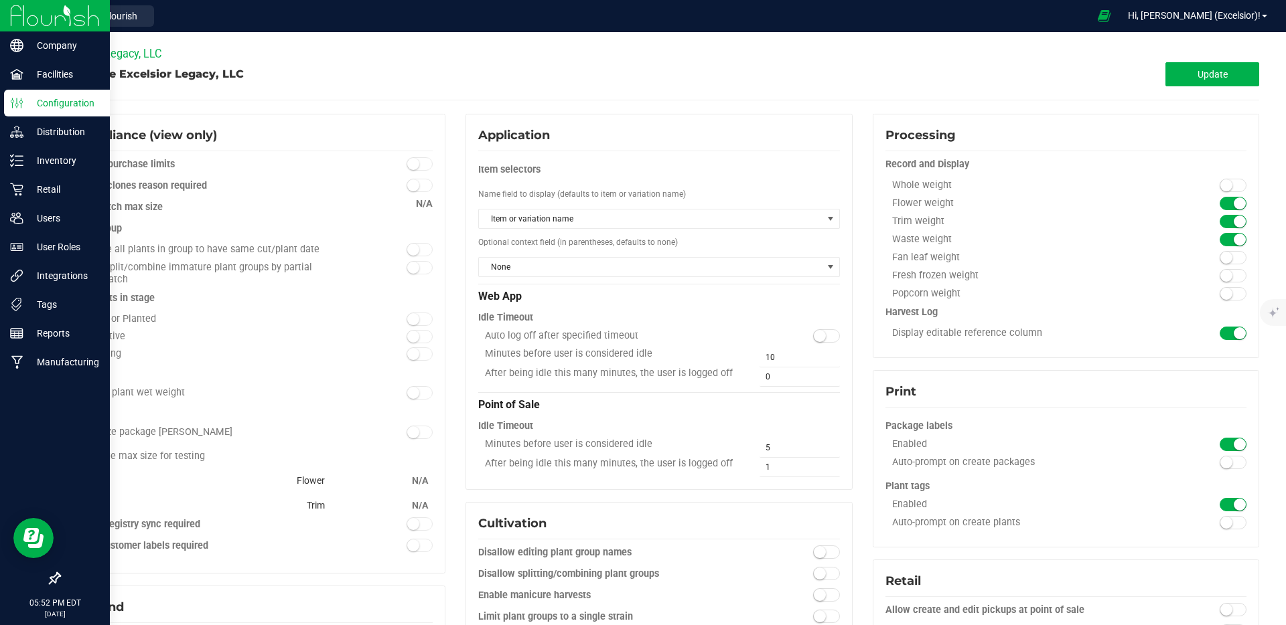
click at [46, 25] on img at bounding box center [55, 15] width 90 height 31
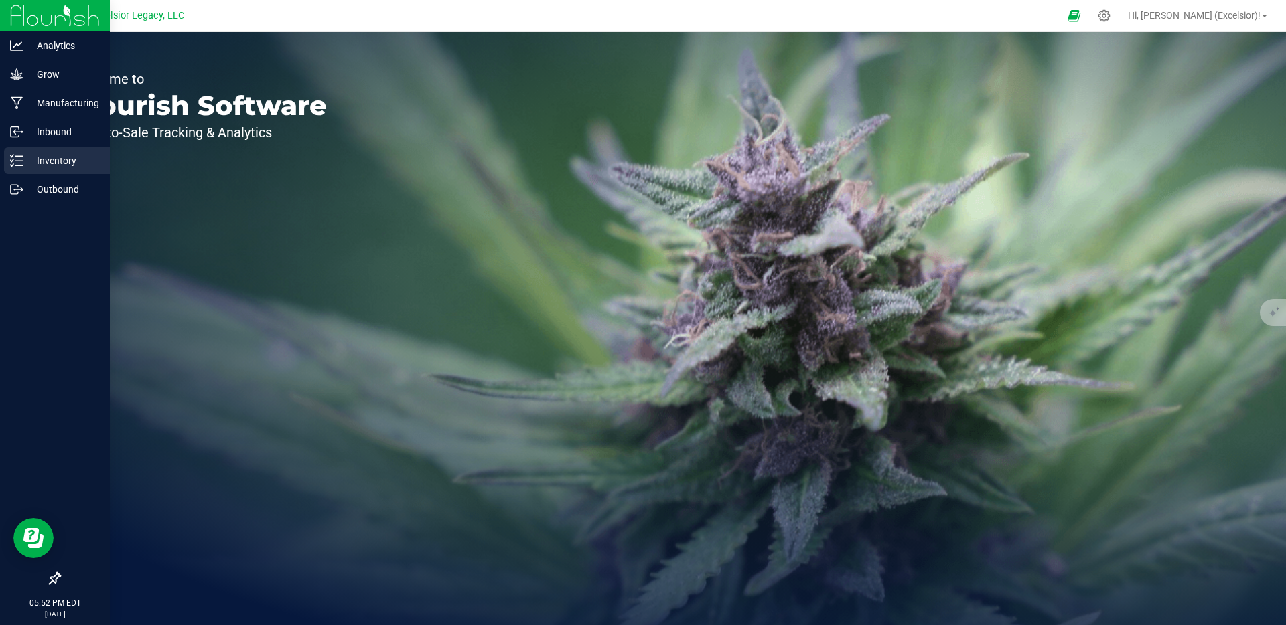
click at [39, 163] on p "Inventory" at bounding box center [63, 161] width 80 height 16
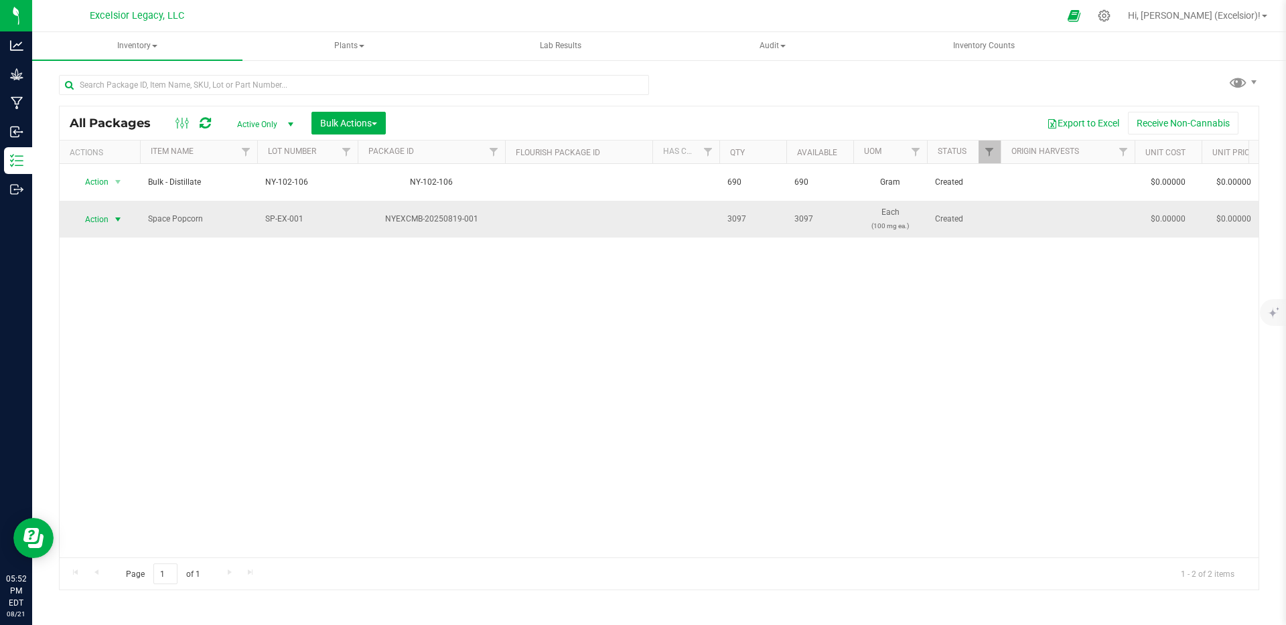
click at [94, 217] on span "Action" at bounding box center [91, 219] width 36 height 19
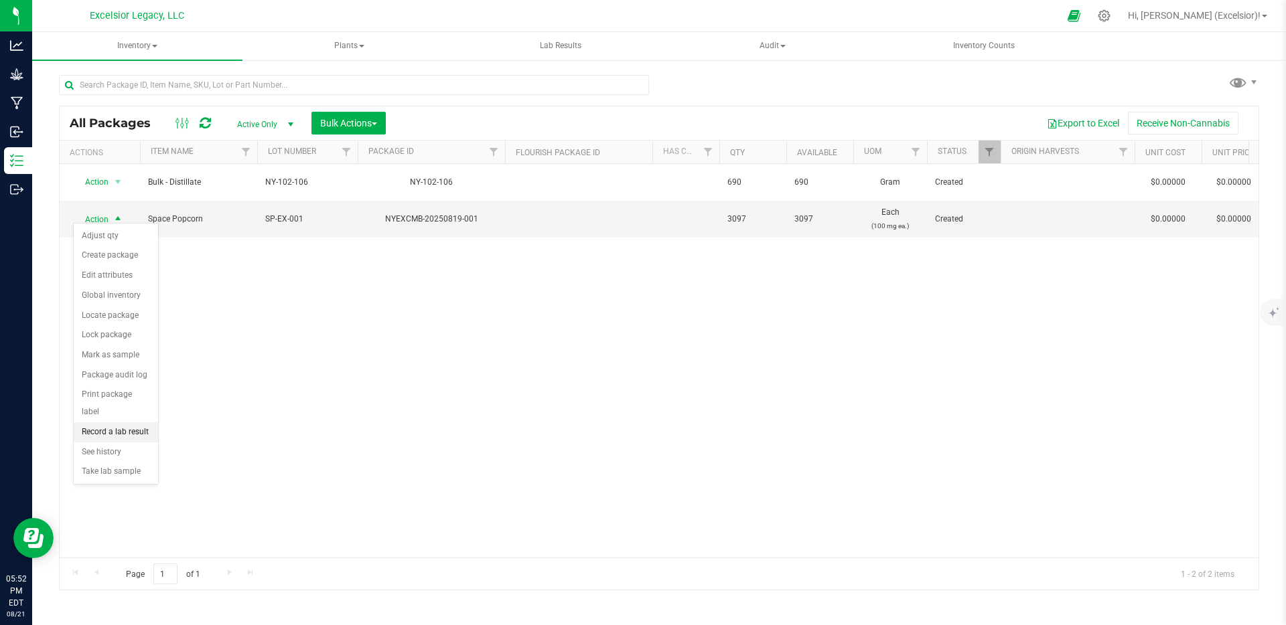
click at [119, 423] on li "Record a lab result" at bounding box center [116, 433] width 84 height 20
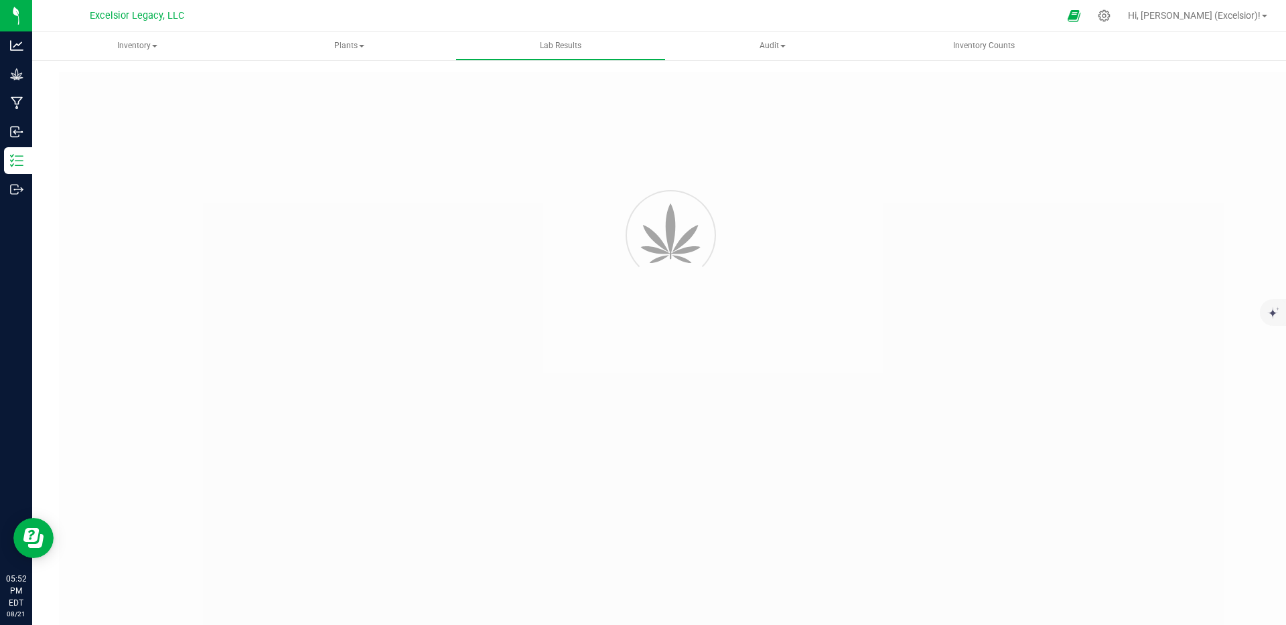
type input "NYEXCMB-20250819-001"
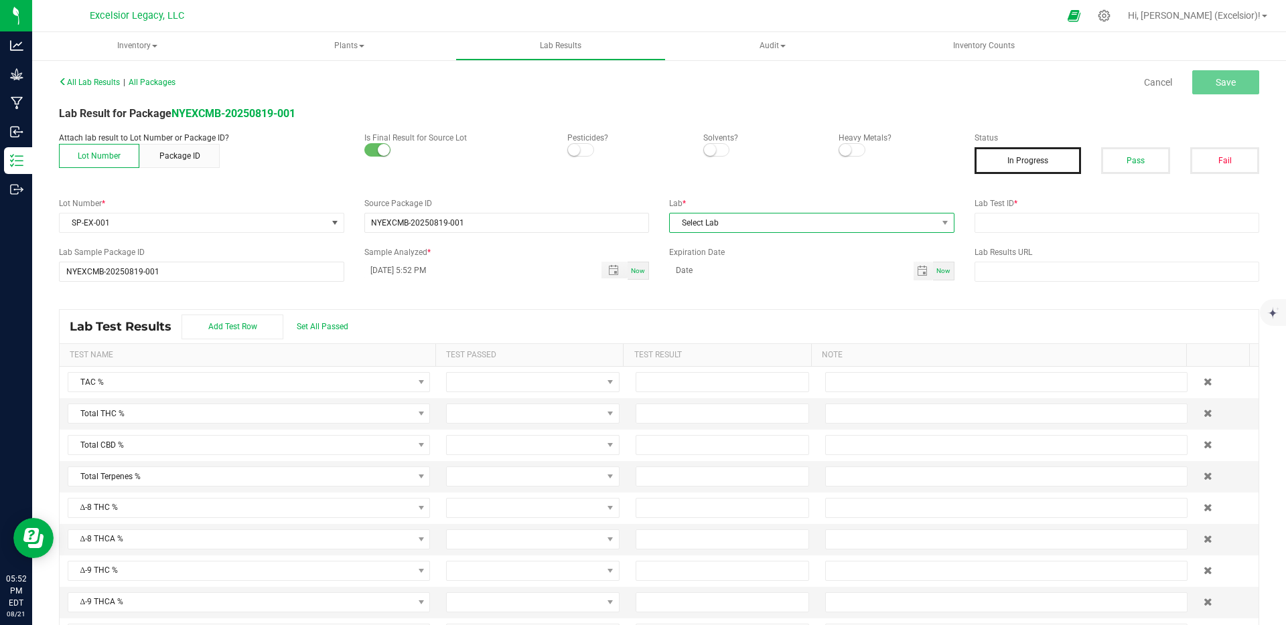
click at [805, 218] on span "Select Lab" at bounding box center [803, 223] width 267 height 19
click at [757, 277] on li "Keystone State Testing" at bounding box center [805, 280] width 281 height 23
click at [1032, 226] on input "text" at bounding box center [1116, 223] width 285 height 20
click at [1131, 161] on button "Pass" at bounding box center [1135, 160] width 69 height 27
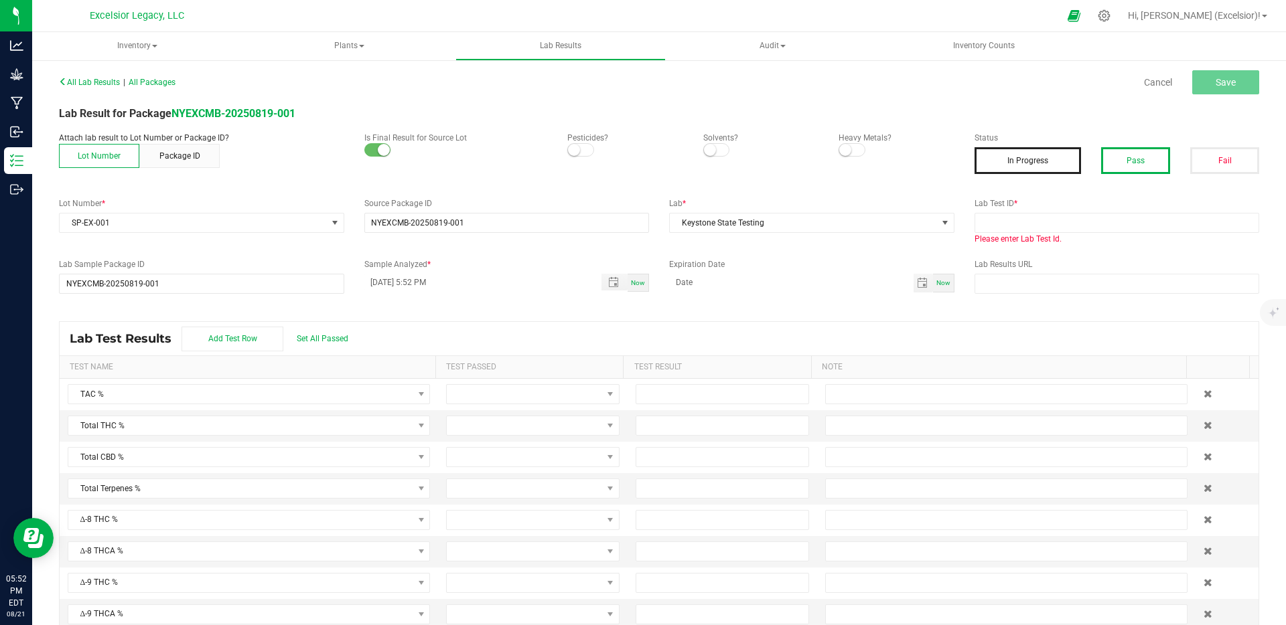
click at [1039, 153] on button "In Progress" at bounding box center [1027, 160] width 107 height 27
click at [1140, 155] on button "Pass" at bounding box center [1135, 160] width 69 height 27
click at [1041, 232] on input "text" at bounding box center [1116, 223] width 285 height 20
click at [983, 279] on input "text" at bounding box center [1116, 284] width 285 height 20
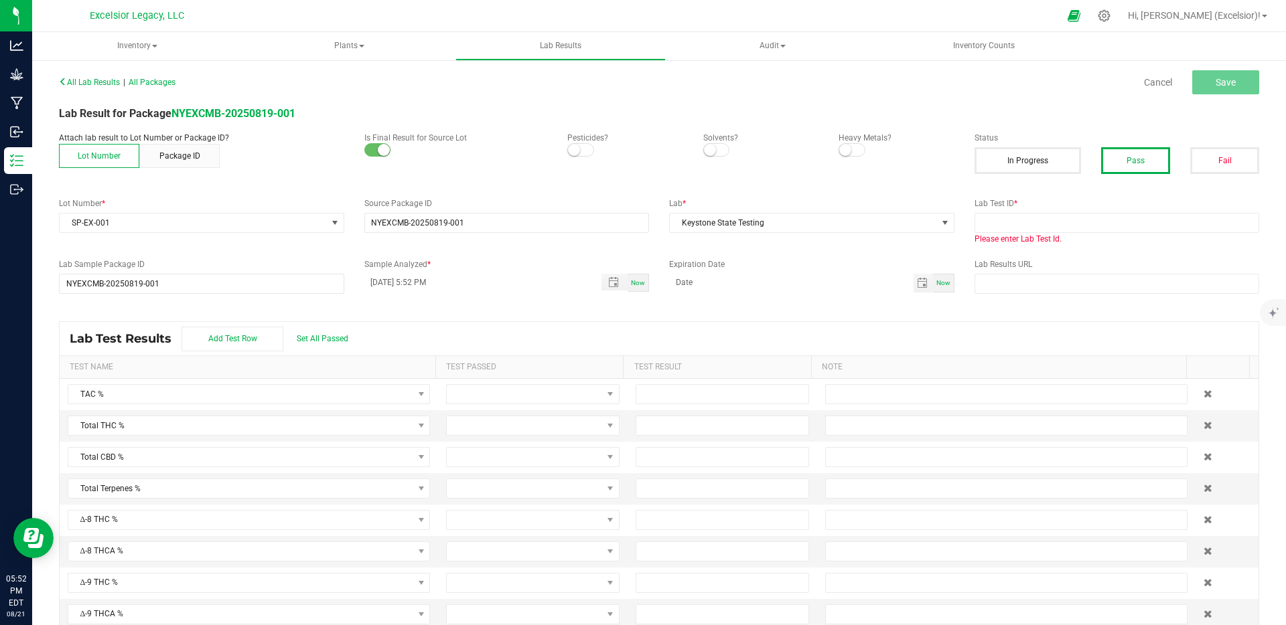
click at [473, 77] on div "All Lab Results | All Packages" at bounding box center [354, 82] width 610 height 12
click at [1055, 220] on input "text" at bounding box center [1116, 223] width 285 height 20
paste input "X250806-0004"
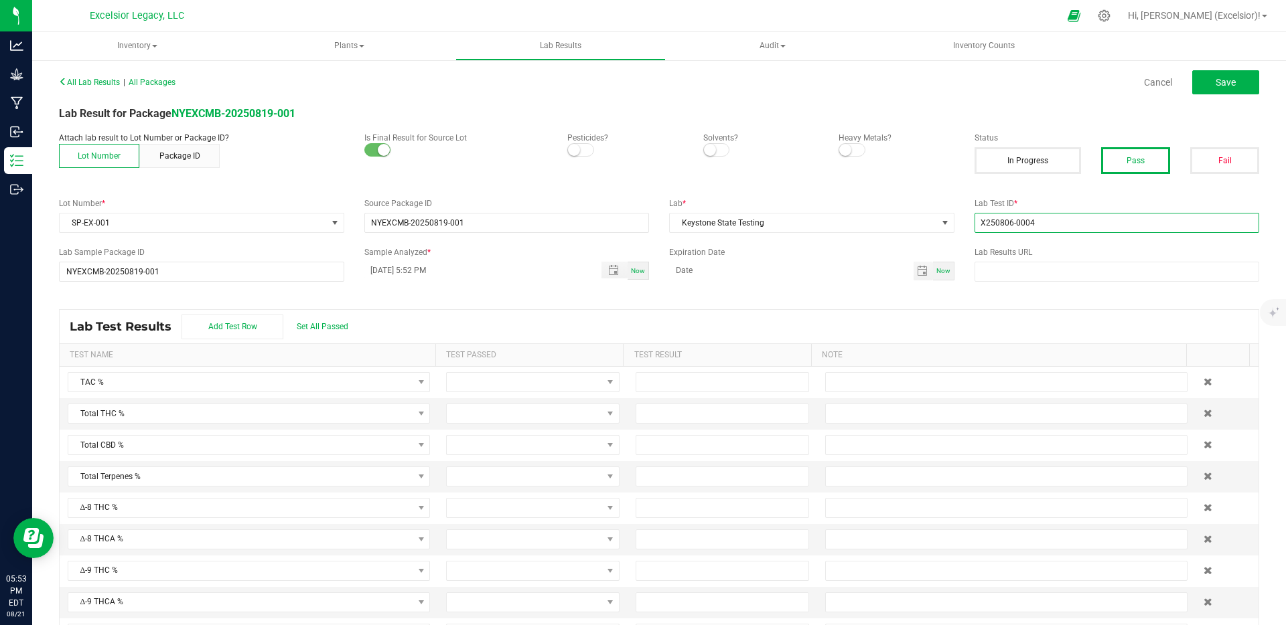
type input "X250806-0004"
click at [869, 195] on div "All Lab Results | All Packages Cancel Save Lab Result for Package NYEXCMB-20250…" at bounding box center [659, 356] width 1200 height 568
click at [1081, 275] on input "text" at bounding box center [1116, 272] width 285 height 20
paste input "https://ny-keystonestatetesting.grow.labware.cloud/COA?guid=DB8B09EF-8269-4E4A-…"
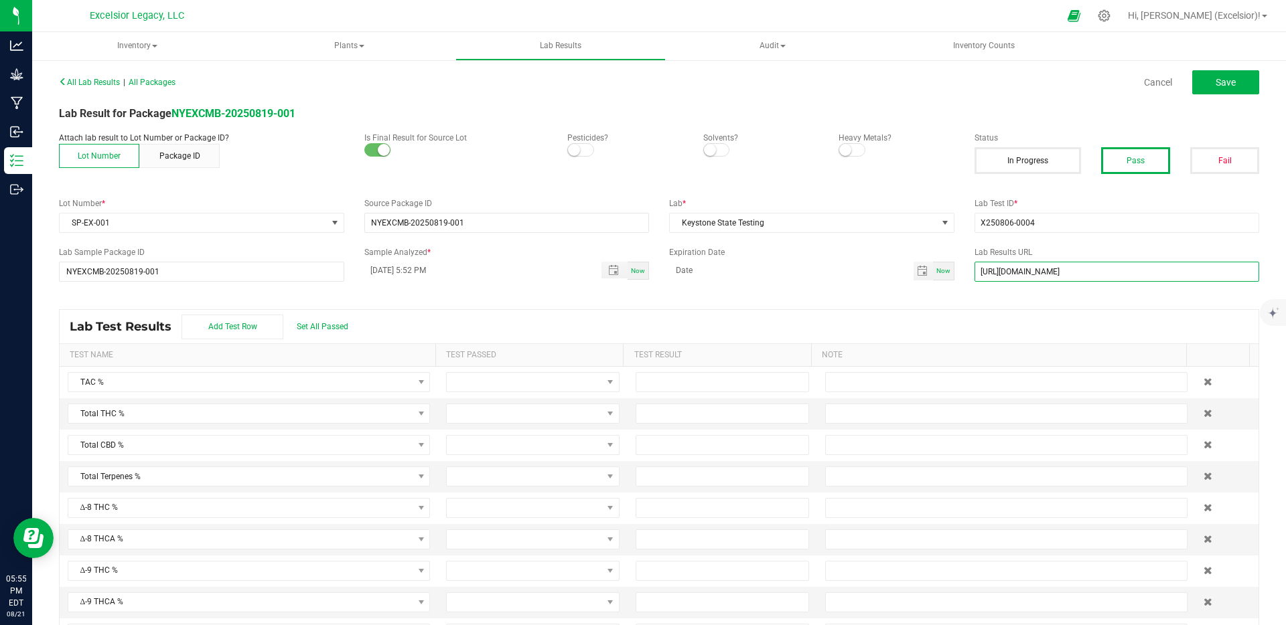
type input "https://ny-keystonestatetesting.grow.labware.cloud/COA?guid=DB8B09EF-8269-4E4A-…"
click at [796, 285] on div "All Lab Results | All Packages Cancel Save Lab Result for Package NYEXCMB-20250…" at bounding box center [659, 356] width 1200 height 568
click at [611, 269] on span "Toggle popup" at bounding box center [613, 270] width 11 height 11
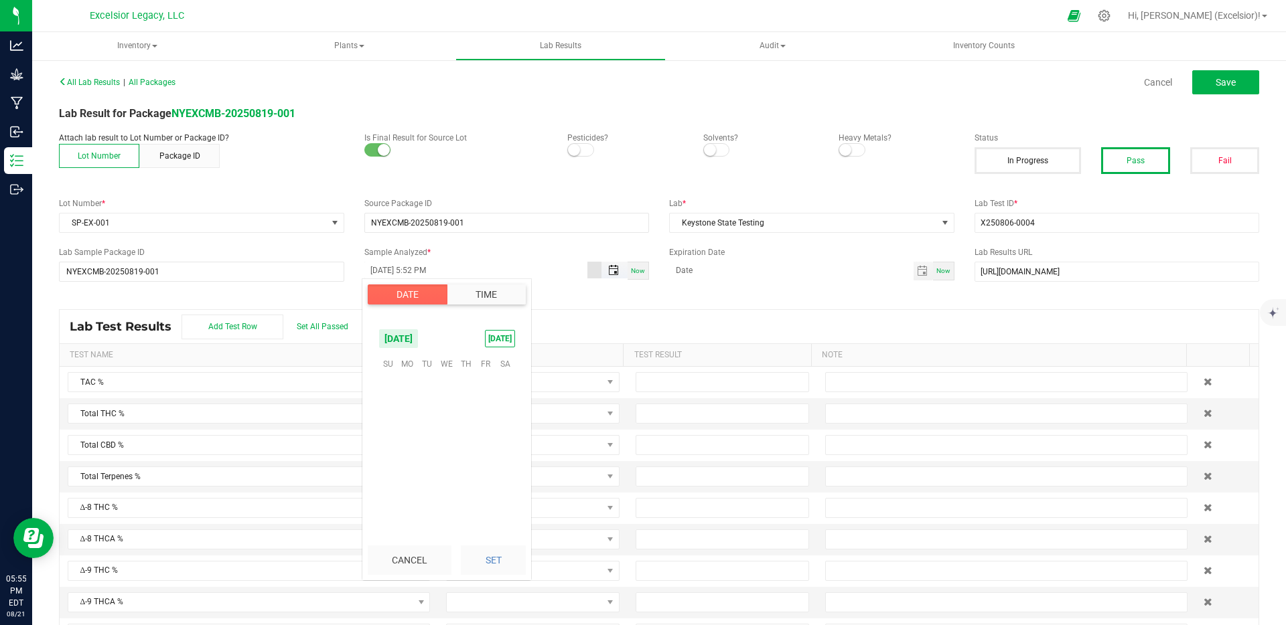
scroll to position [18, 0]
click at [449, 425] on span "13" at bounding box center [446, 426] width 19 height 21
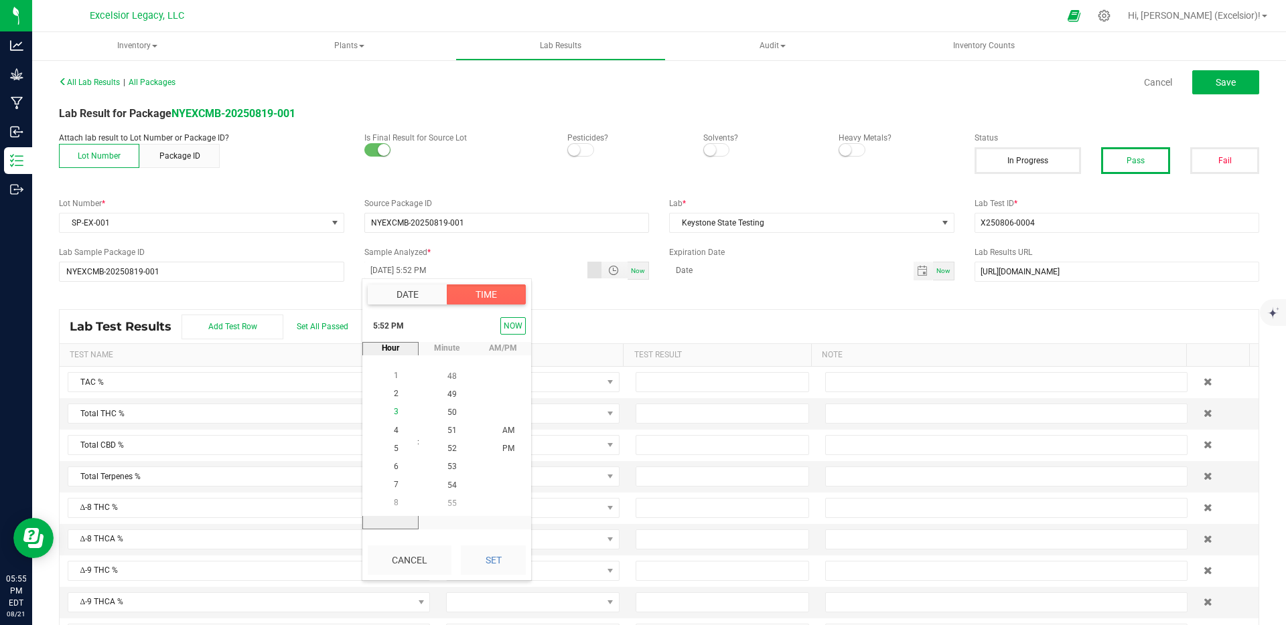
click at [380, 425] on li "4" at bounding box center [396, 431] width 32 height 18
click at [507, 453] on span "PM" at bounding box center [508, 449] width 12 height 9
click at [396, 451] on li "4" at bounding box center [396, 449] width 32 height 18
click at [499, 551] on button "Set" at bounding box center [493, 560] width 65 height 29
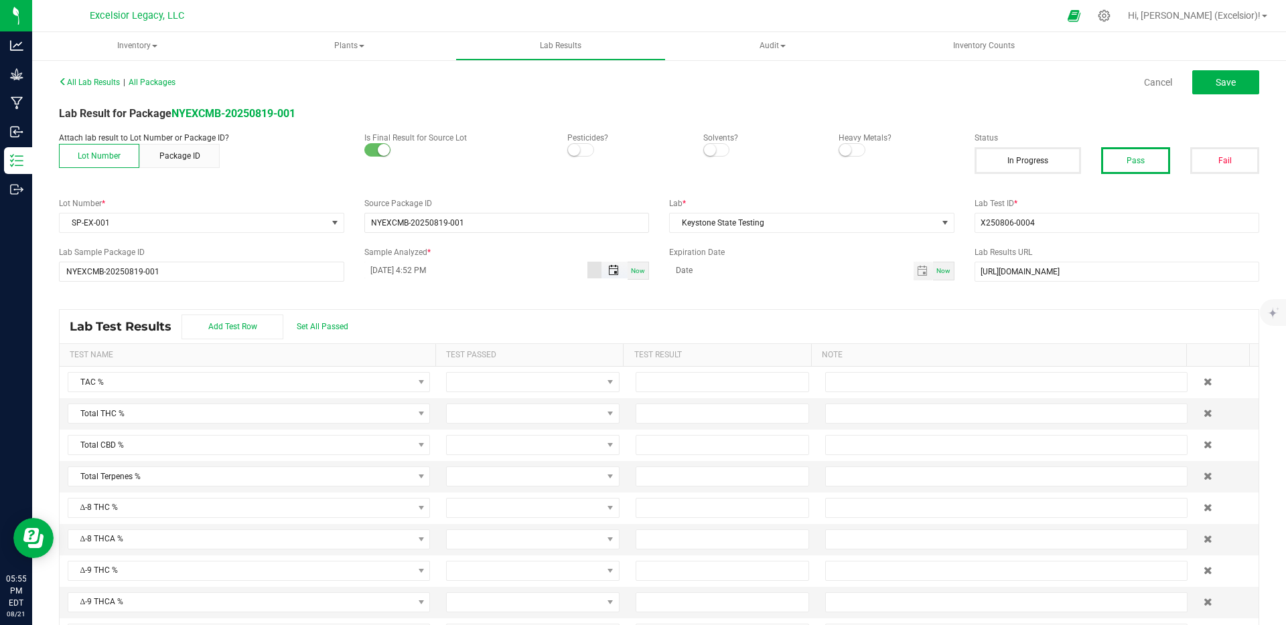
click at [608, 270] on span "Toggle popup" at bounding box center [613, 270] width 11 height 11
click at [478, 297] on button "Time" at bounding box center [486, 295] width 79 height 20
click at [518, 270] on input "08/13/2025 4:52 PM" at bounding box center [476, 270] width 224 height 17
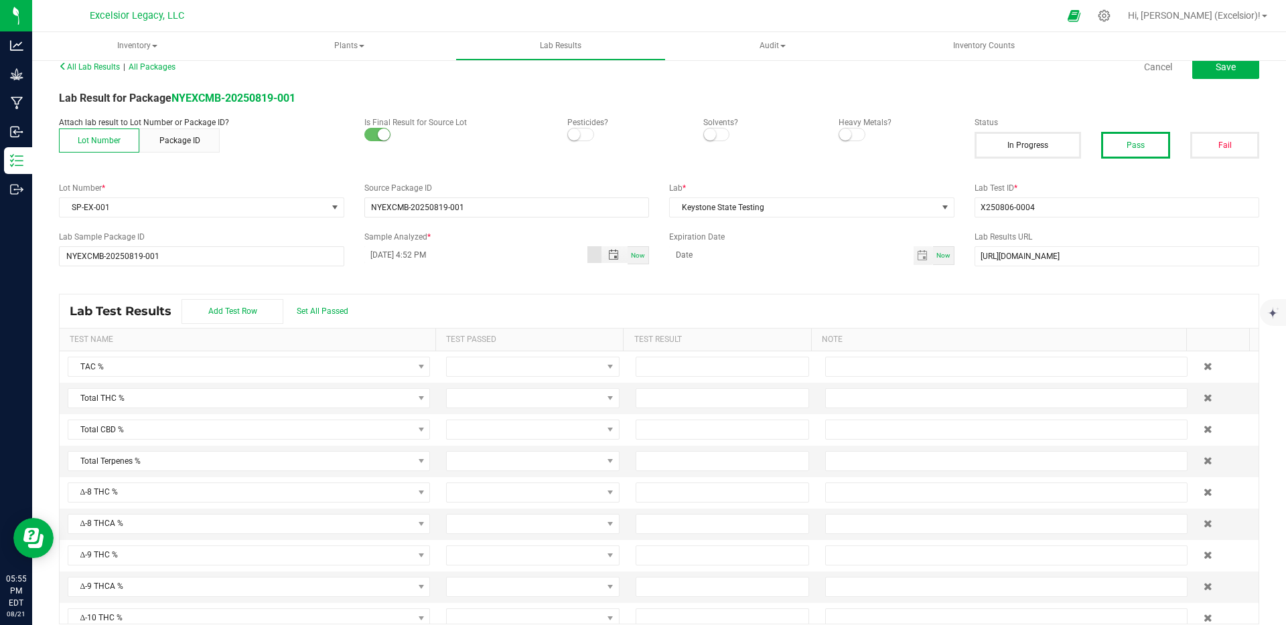
scroll to position [28, 0]
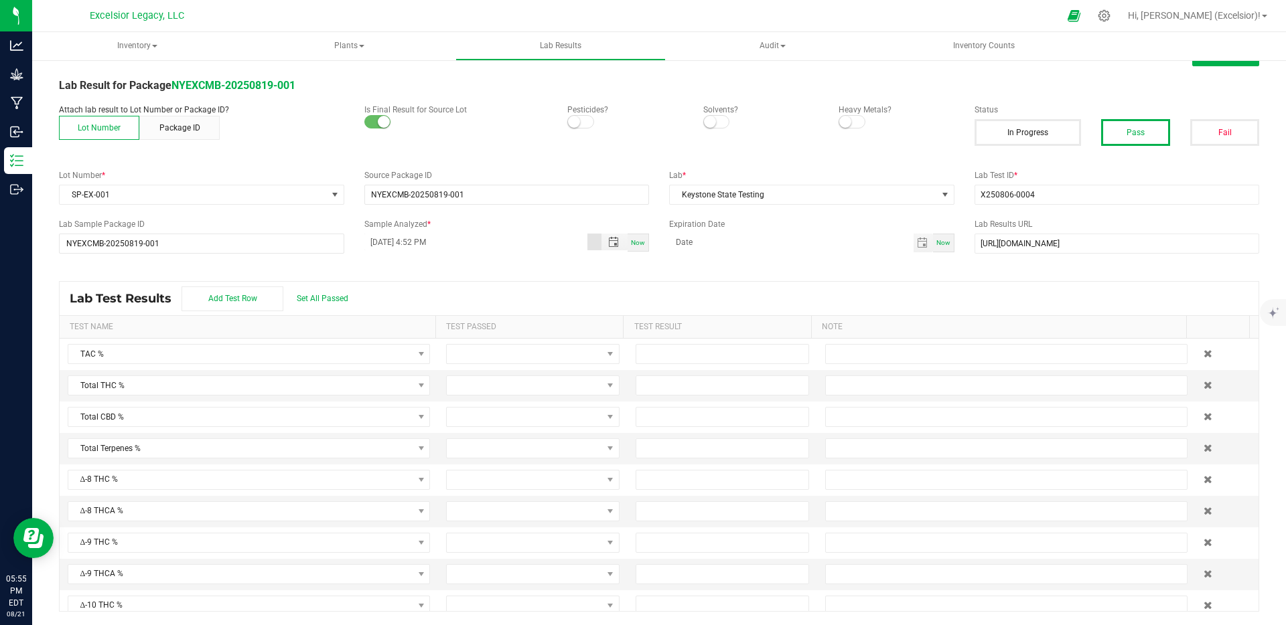
type input "11/13/2024 4:52 PM"
click at [619, 263] on div "All Lab Results | All Packages Cancel Save Lab Result for Package NYEXCMB-20250…" at bounding box center [659, 328] width 1200 height 568
click at [311, 298] on span "Set All Passed" at bounding box center [323, 298] width 52 height 9
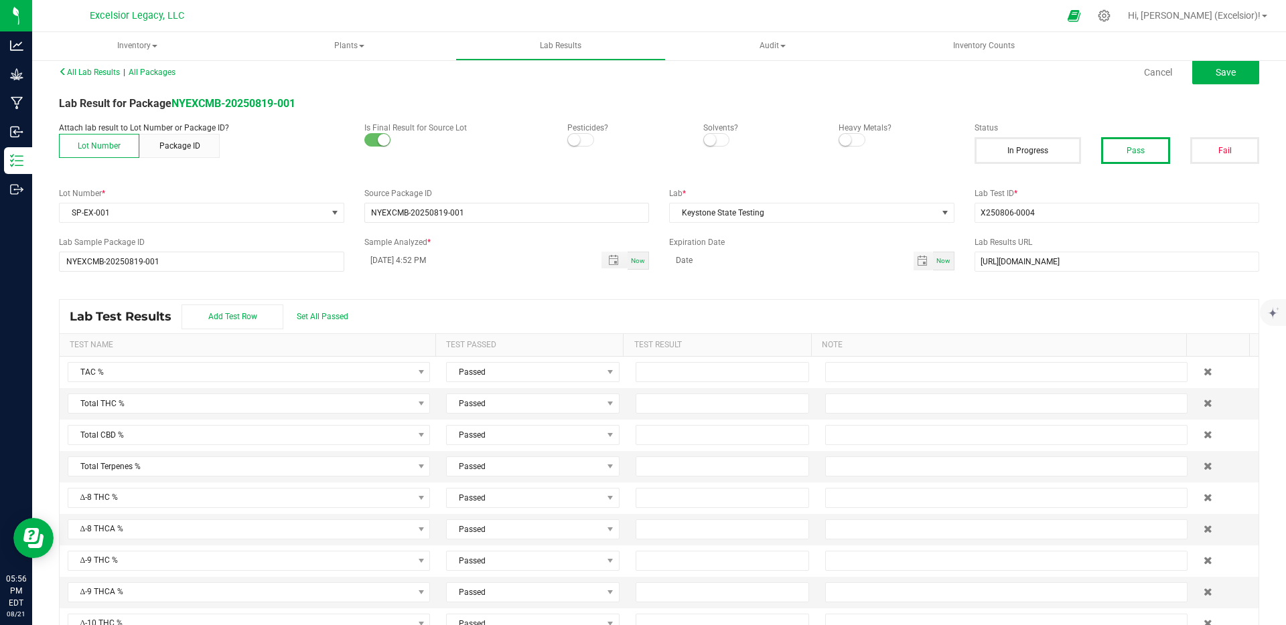
scroll to position [0, 0]
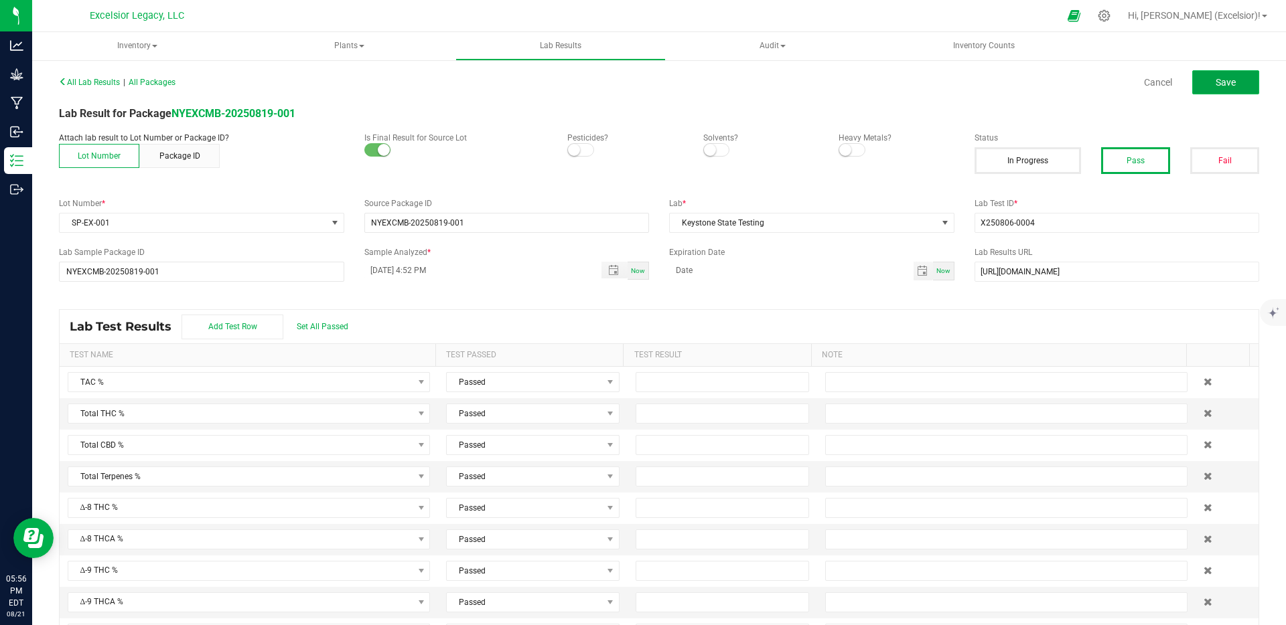
click at [1215, 84] on span "Save" at bounding box center [1225, 82] width 20 height 11
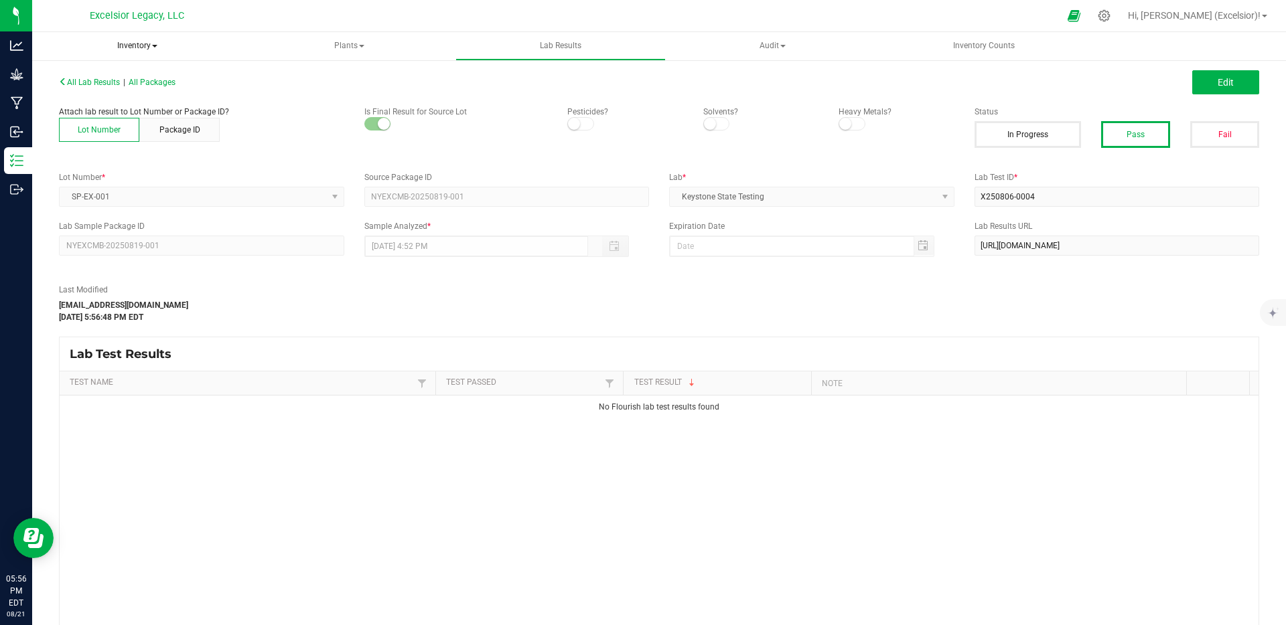
click at [124, 46] on span "Inventory" at bounding box center [137, 46] width 210 height 28
click at [101, 92] on span "All inventory" at bounding box center [95, 95] width 90 height 11
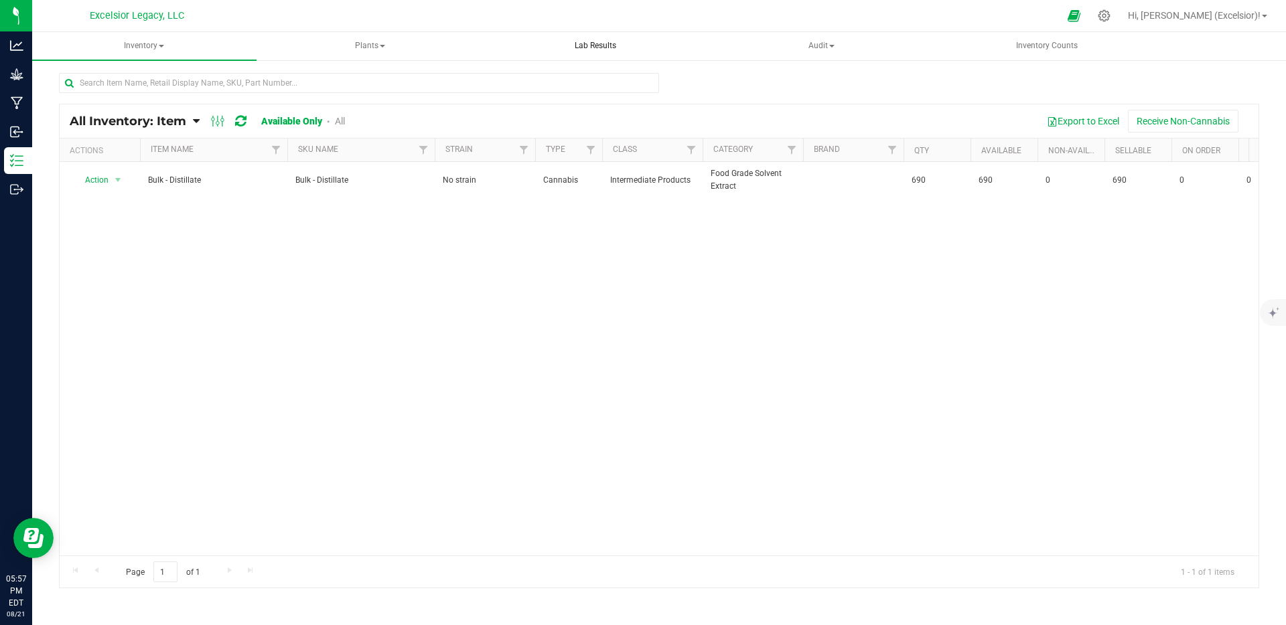
click at [609, 46] on span "Lab Results" at bounding box center [595, 45] width 78 height 11
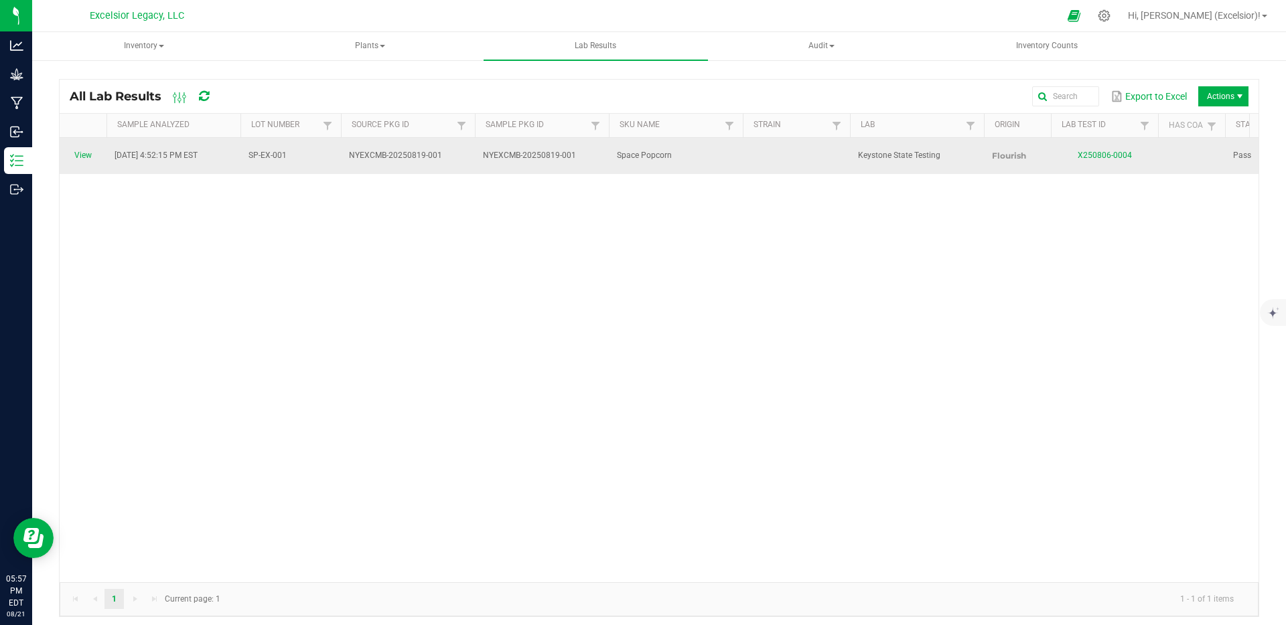
click at [65, 147] on td "View" at bounding box center [83, 156] width 47 height 36
click at [92, 149] on span "View" at bounding box center [83, 155] width 31 height 13
click at [91, 151] on link "View" at bounding box center [82, 155] width 17 height 9
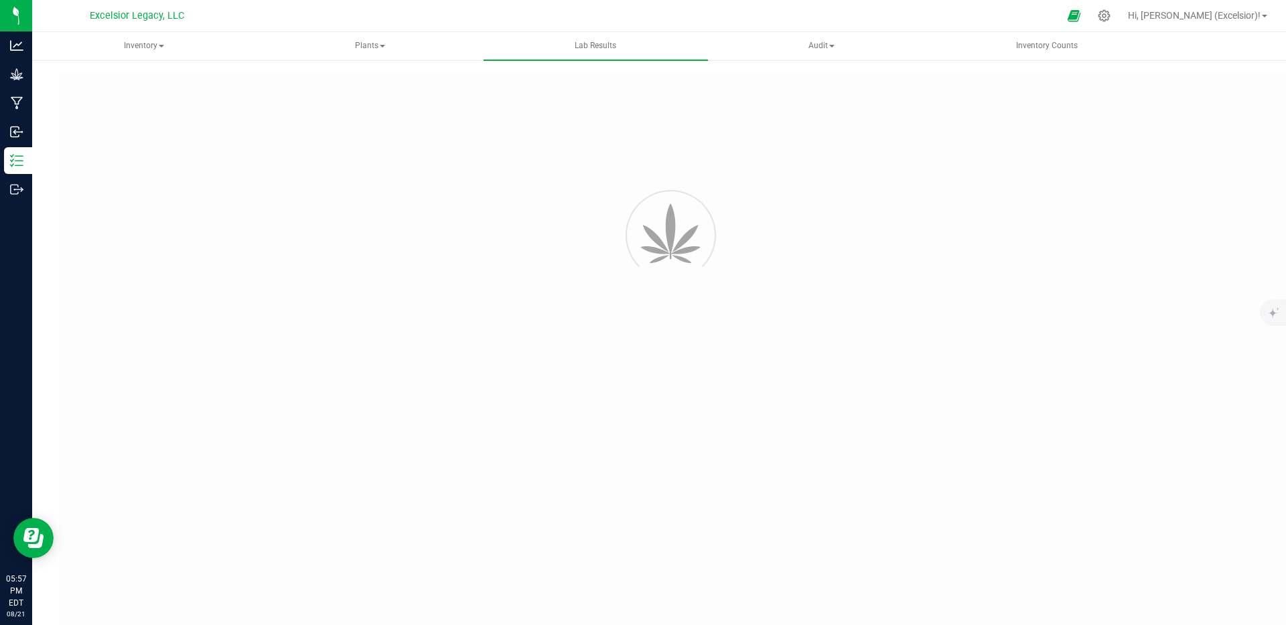
type input "NYEXCMB-20250819-001"
type input "X250806-0004"
type input "NYEXCMB-20250819-001"
type input "11/13/2024 4:52 PM"
type input "https://ny-keystonestatetesting.grow.labware.cloud/COA?guid=DB8B09EF-8269-4E4A-…"
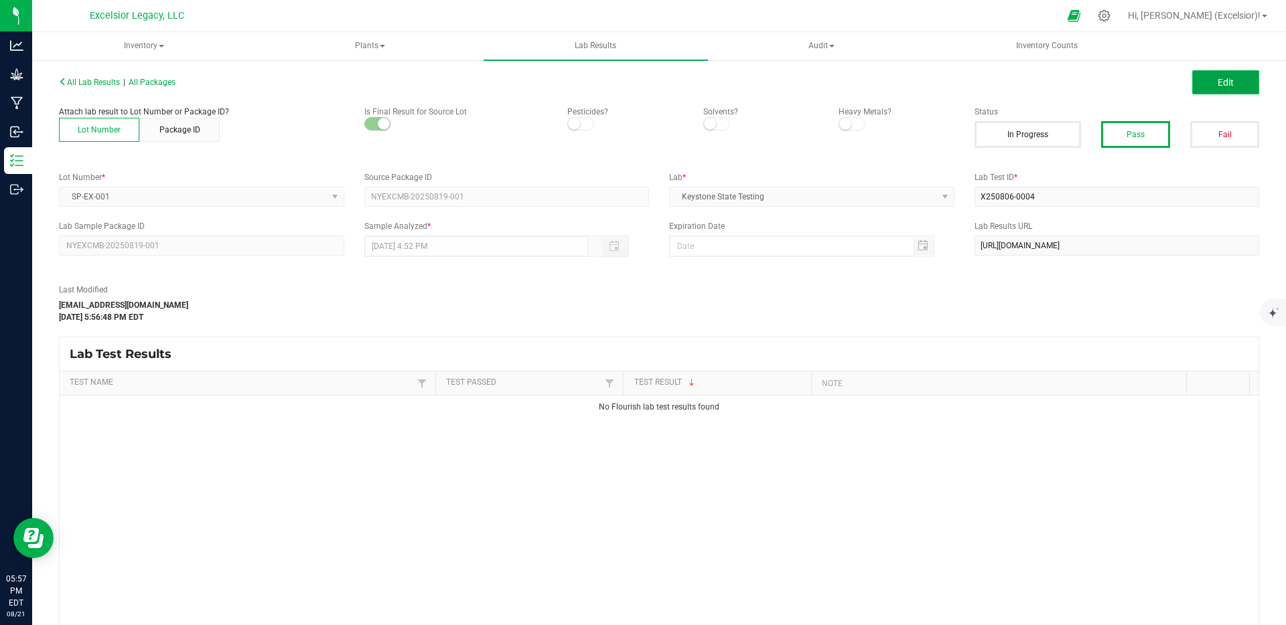
click at [1235, 80] on button "Edit" at bounding box center [1225, 82] width 67 height 24
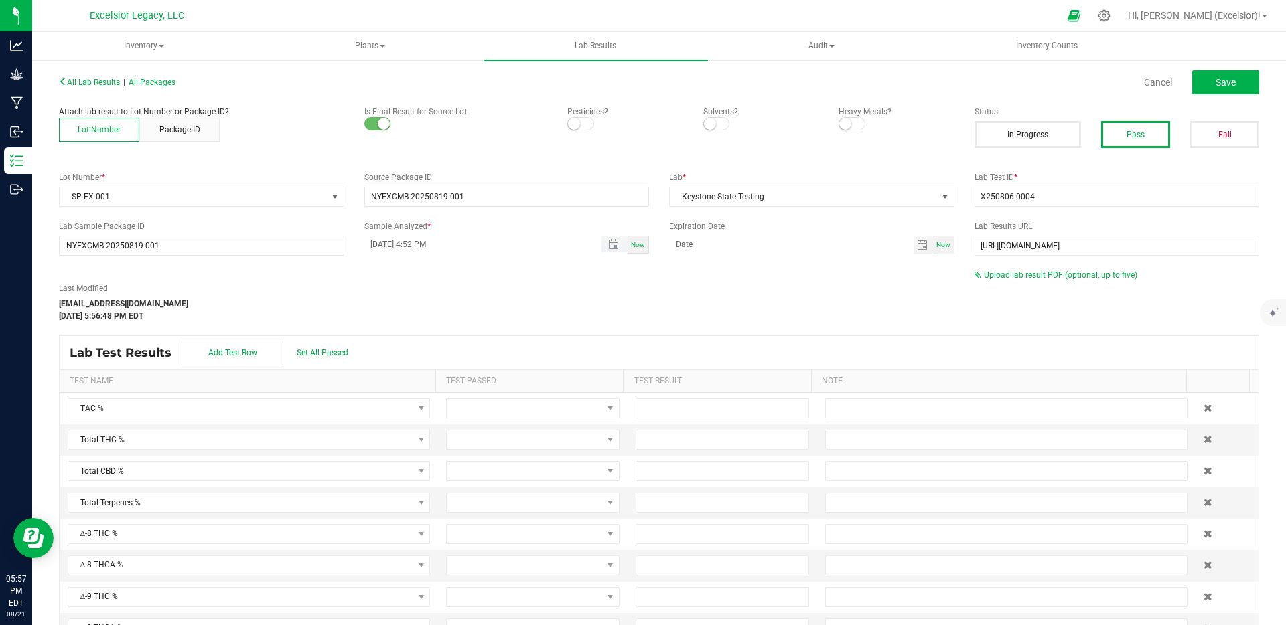
click at [557, 248] on input "11/13/2024 4:52 PM" at bounding box center [476, 244] width 224 height 17
click at [608, 248] on span "Toggle popup" at bounding box center [613, 244] width 11 height 11
click at [419, 311] on span "November 2024" at bounding box center [398, 313] width 40 height 20
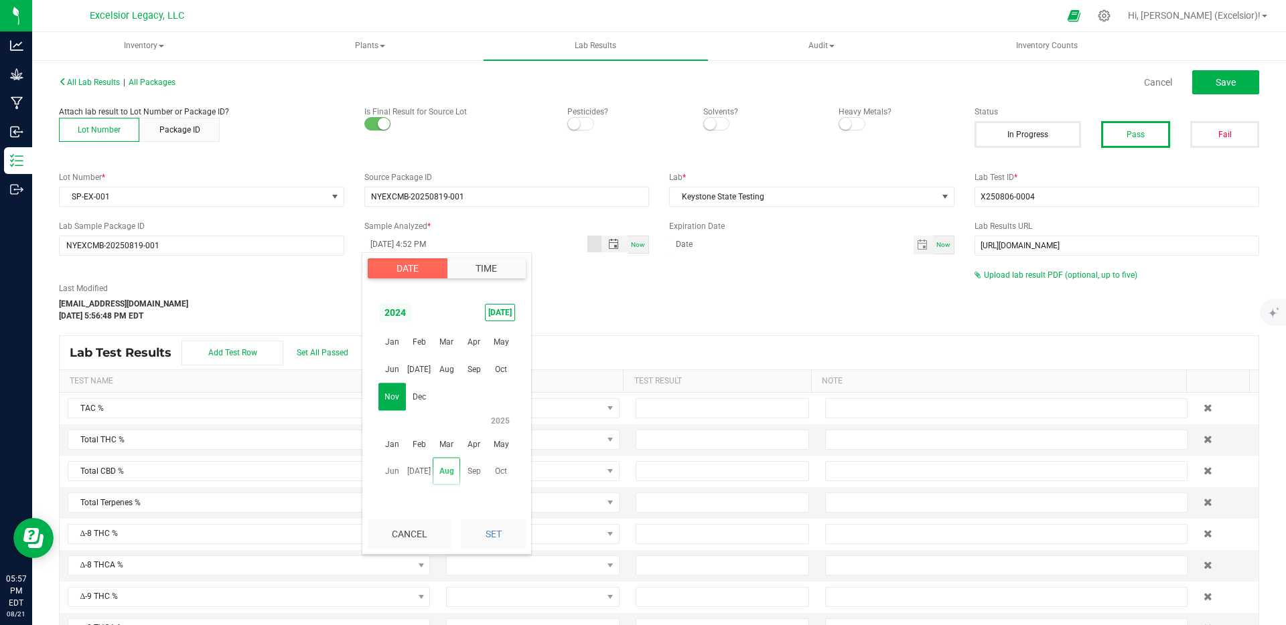
click at [399, 315] on span "2024" at bounding box center [394, 313] width 33 height 20
click at [382, 368] on span "2025" at bounding box center [391, 369] width 27 height 27
click at [439, 374] on span "Aug" at bounding box center [446, 369] width 27 height 27
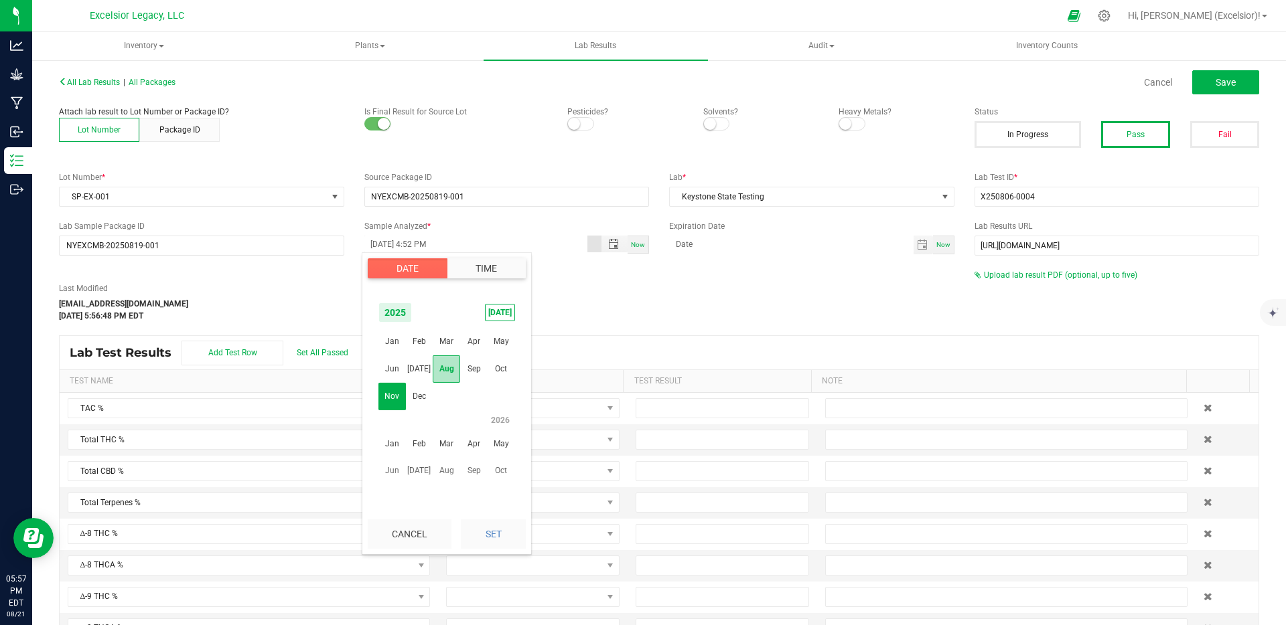
scroll to position [217033, 0]
click at [447, 398] on span "13" at bounding box center [446, 400] width 19 height 21
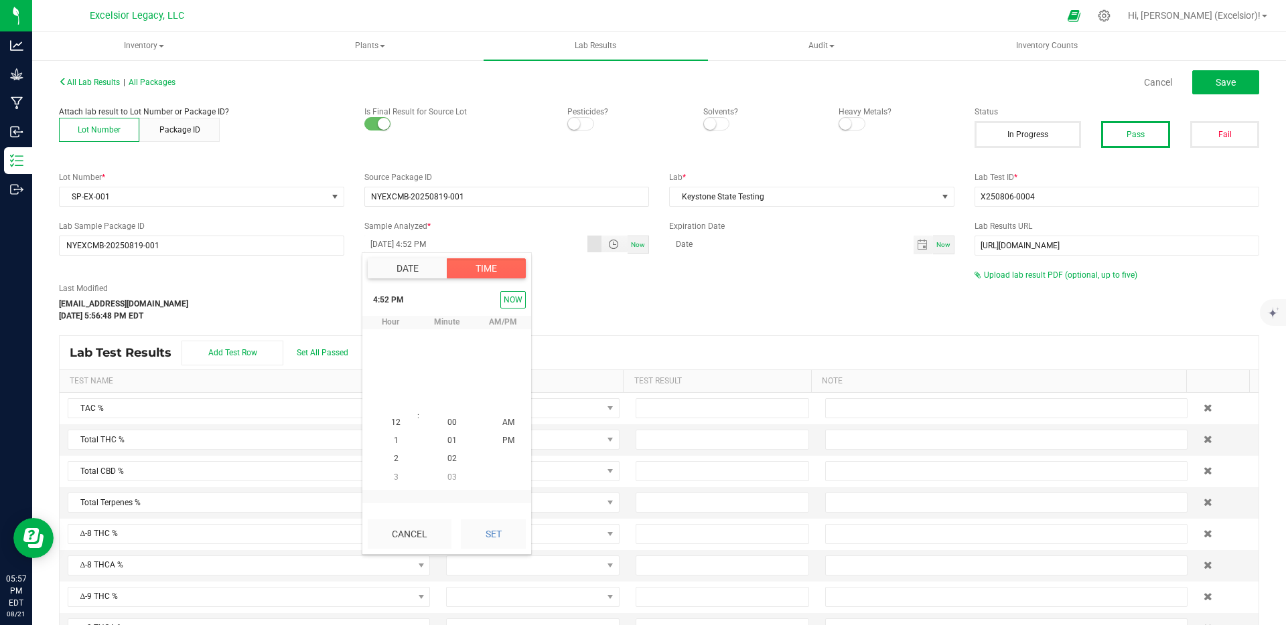
scroll to position [18, 0]
click at [495, 529] on button "Set" at bounding box center [493, 534] width 65 height 29
type input "08/13/2025 4:52 PM"
click at [1200, 94] on div "All Lab Results | All Packages Cancel Save" at bounding box center [659, 82] width 1220 height 33
click at [1199, 91] on button "Save" at bounding box center [1225, 82] width 67 height 24
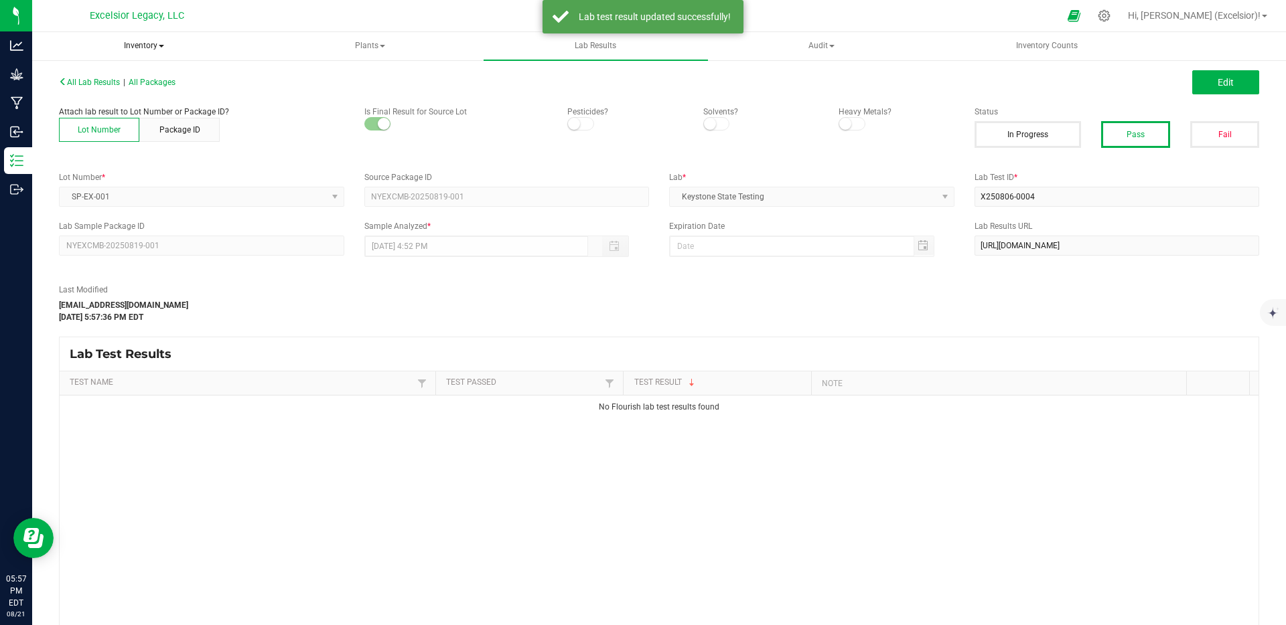
click at [147, 45] on span "Inventory" at bounding box center [144, 46] width 223 height 27
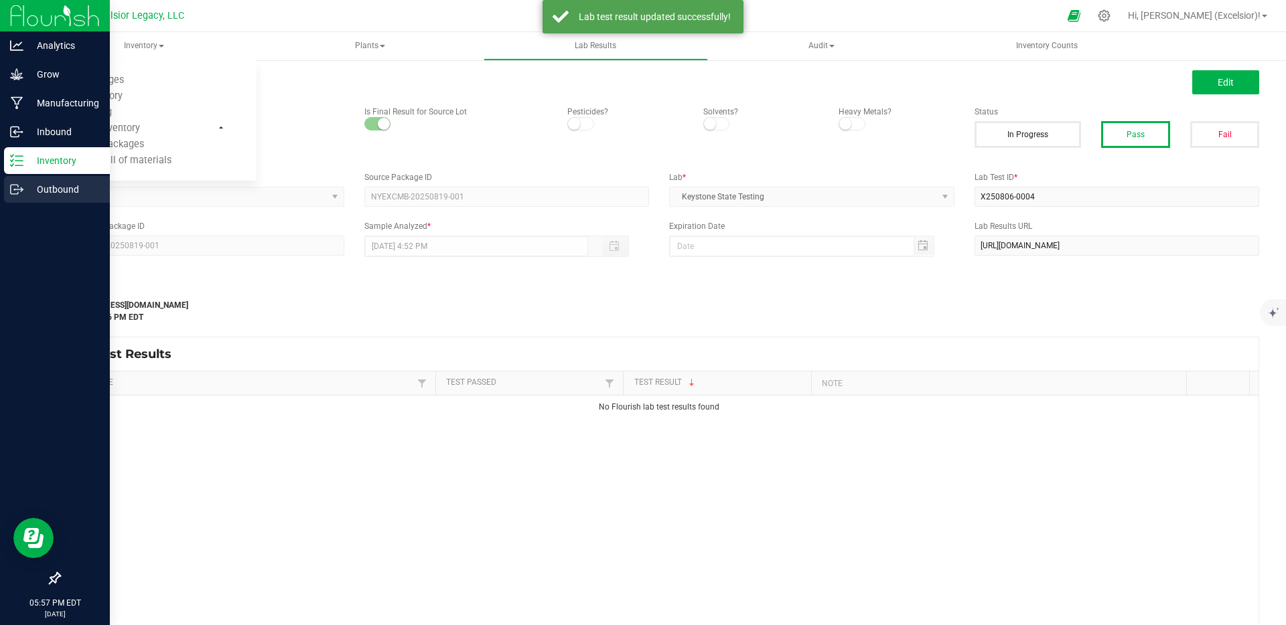
click at [40, 190] on p "Outbound" at bounding box center [63, 189] width 80 height 16
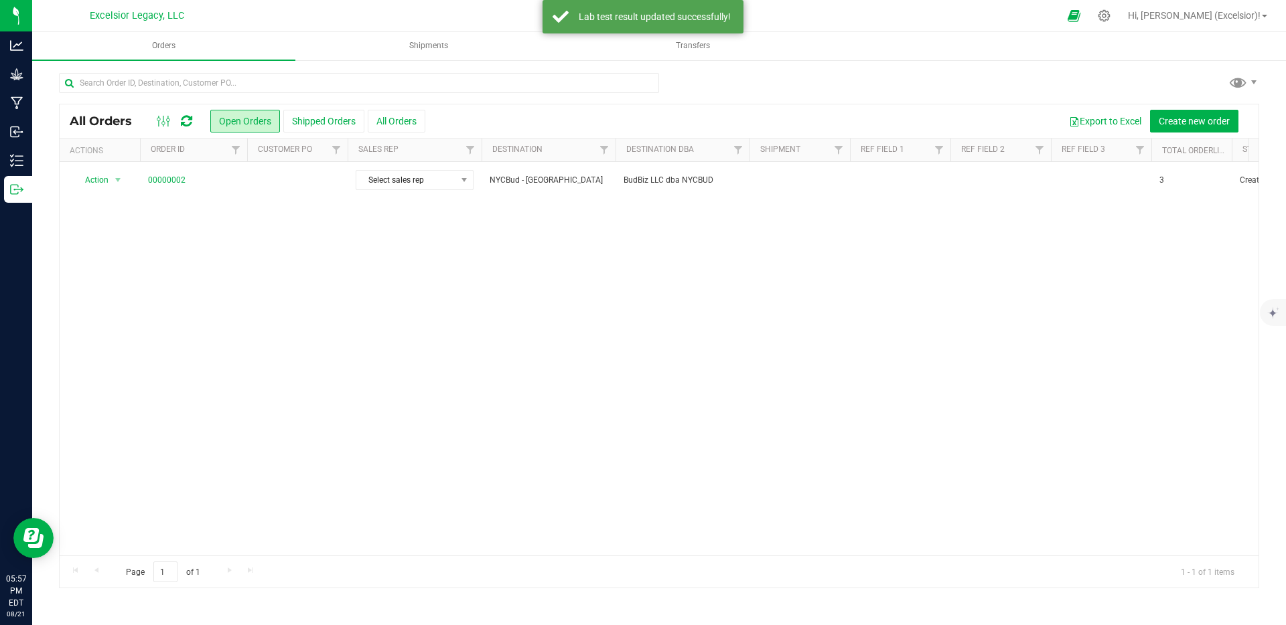
click at [423, 218] on div "Action Action Cancel order Change facility Clone order Edit order Mark as fully…" at bounding box center [659, 359] width 1199 height 394
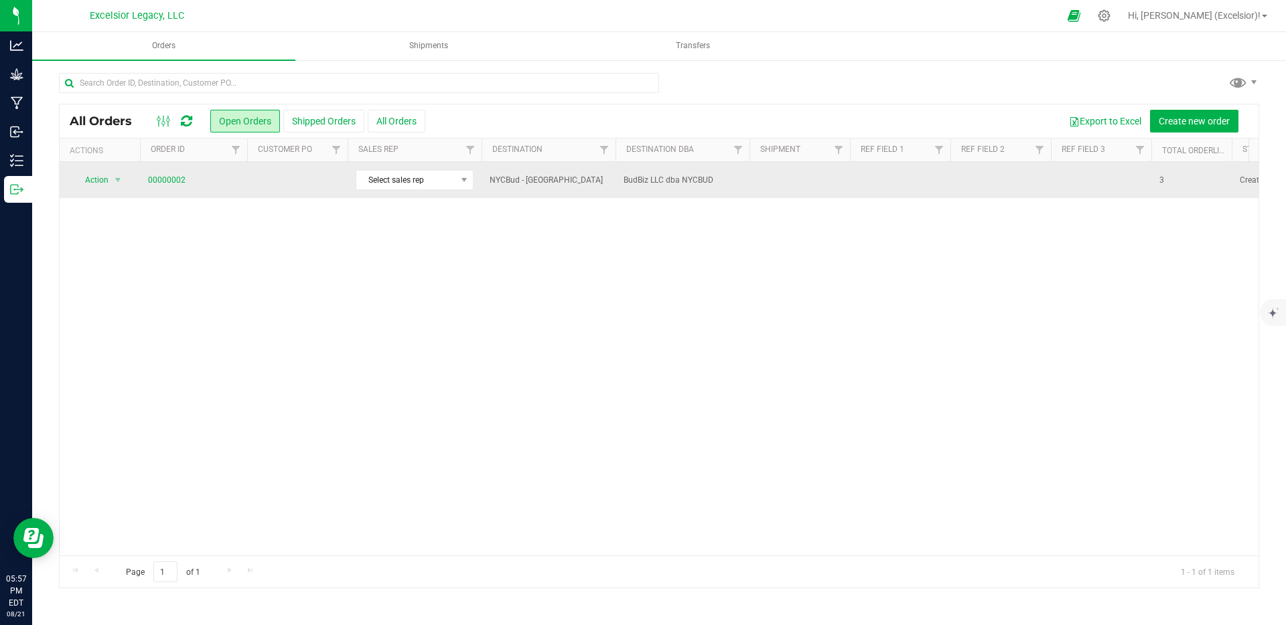
click at [182, 172] on td "00000002" at bounding box center [193, 180] width 107 height 36
click at [177, 176] on link "00000002" at bounding box center [167, 180] width 38 height 13
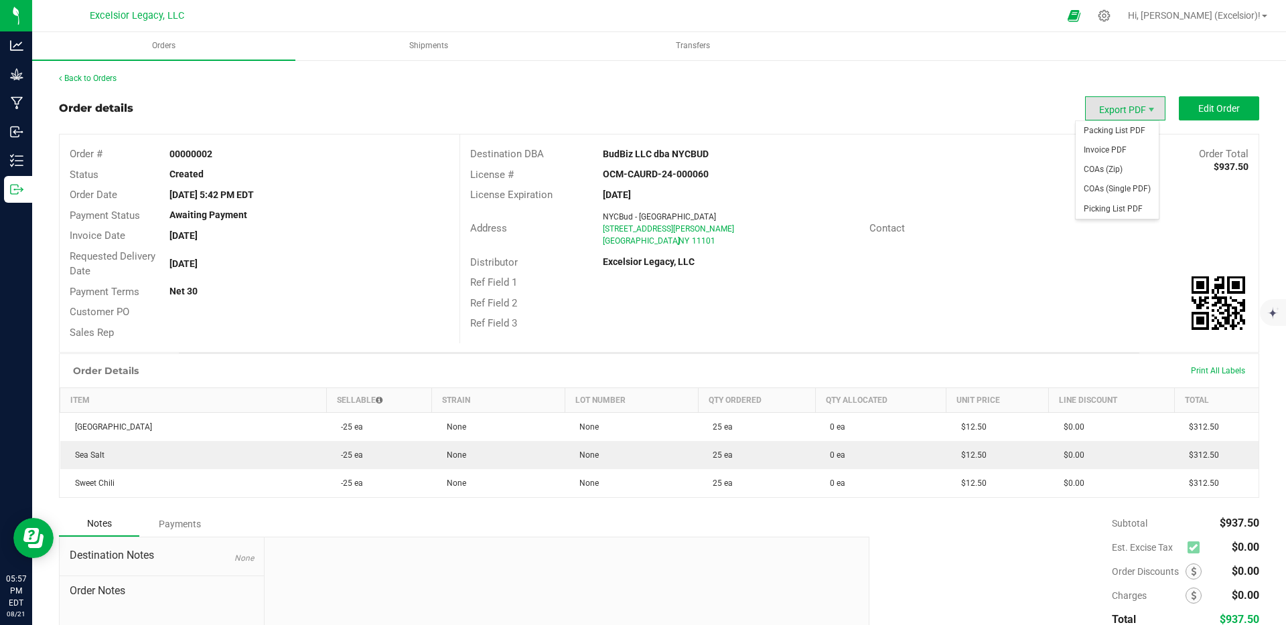
click at [1108, 114] on span "Export PDF" at bounding box center [1125, 108] width 80 height 24
click at [1100, 193] on span "COAs (Single PDF)" at bounding box center [1116, 188] width 83 height 19
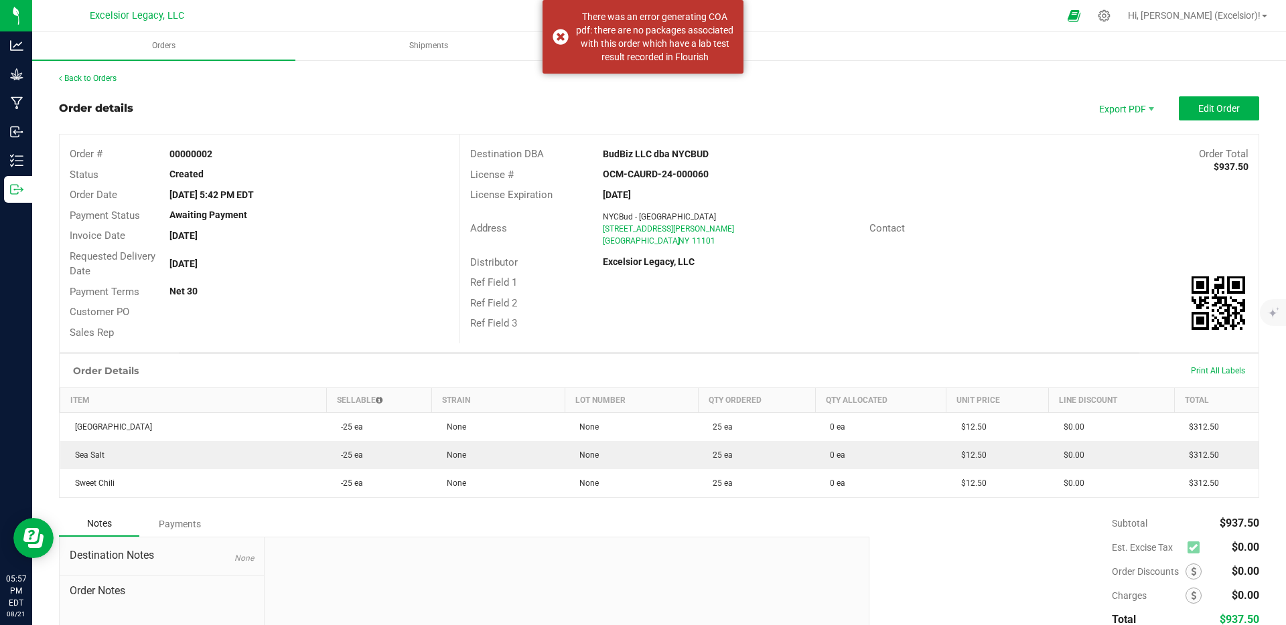
click at [950, 105] on div "Order details Export PDF Edit Order" at bounding box center [659, 108] width 1200 height 24
click at [1132, 121] on outbound-order-header "Order details Export PDF Edit Order Order # 00000002 Status Created Order Date …" at bounding box center [659, 224] width 1200 height 256
click at [1132, 110] on span "Export PDF" at bounding box center [1125, 108] width 80 height 24
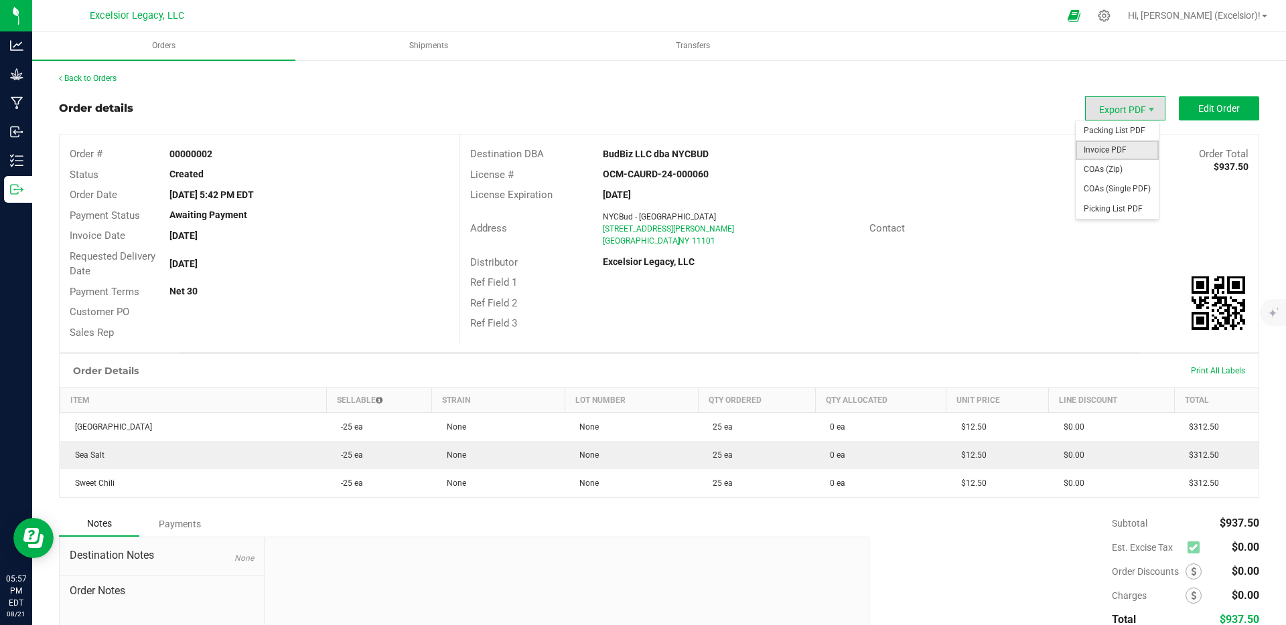
click at [1132, 148] on span "Invoice PDF" at bounding box center [1116, 150] width 83 height 19
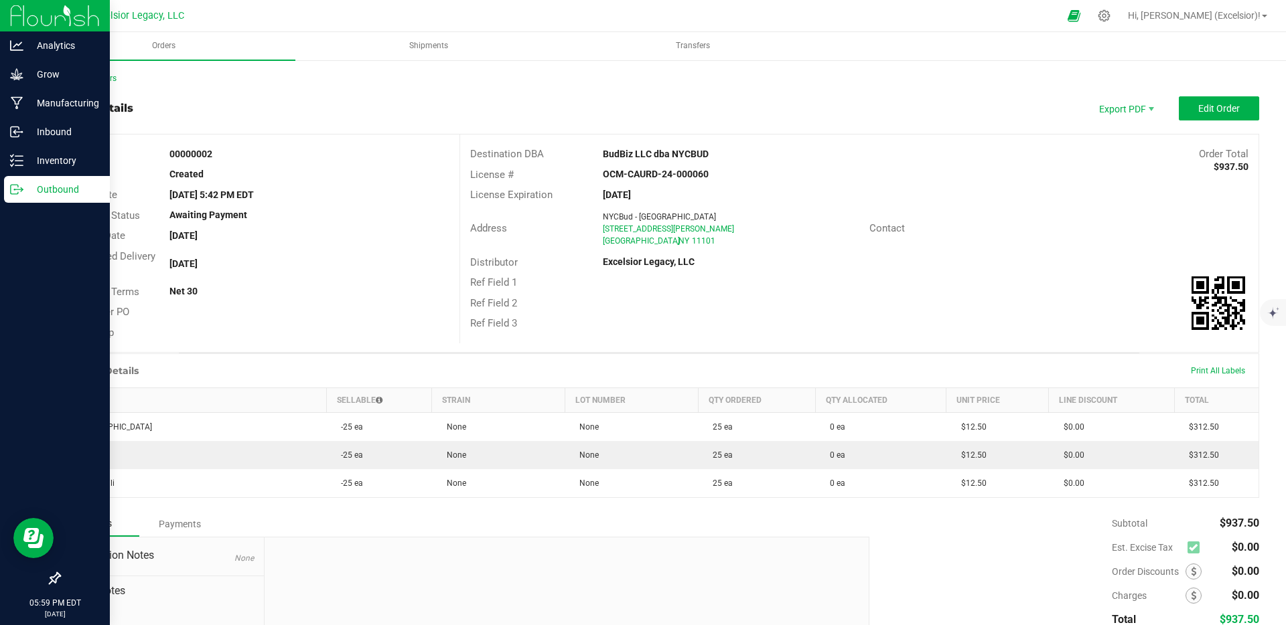
click at [58, 192] on p "Outbound" at bounding box center [63, 189] width 80 height 16
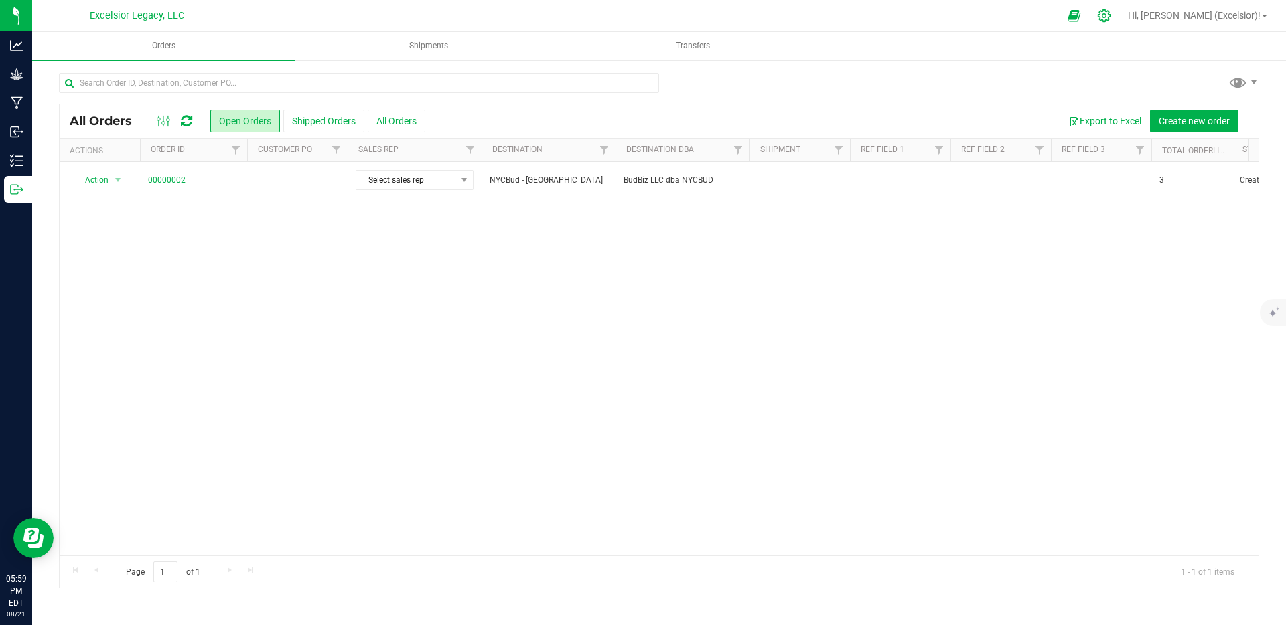
click at [1121, 11] on div at bounding box center [1104, 15] width 33 height 29
click at [1110, 14] on icon at bounding box center [1104, 15] width 13 height 13
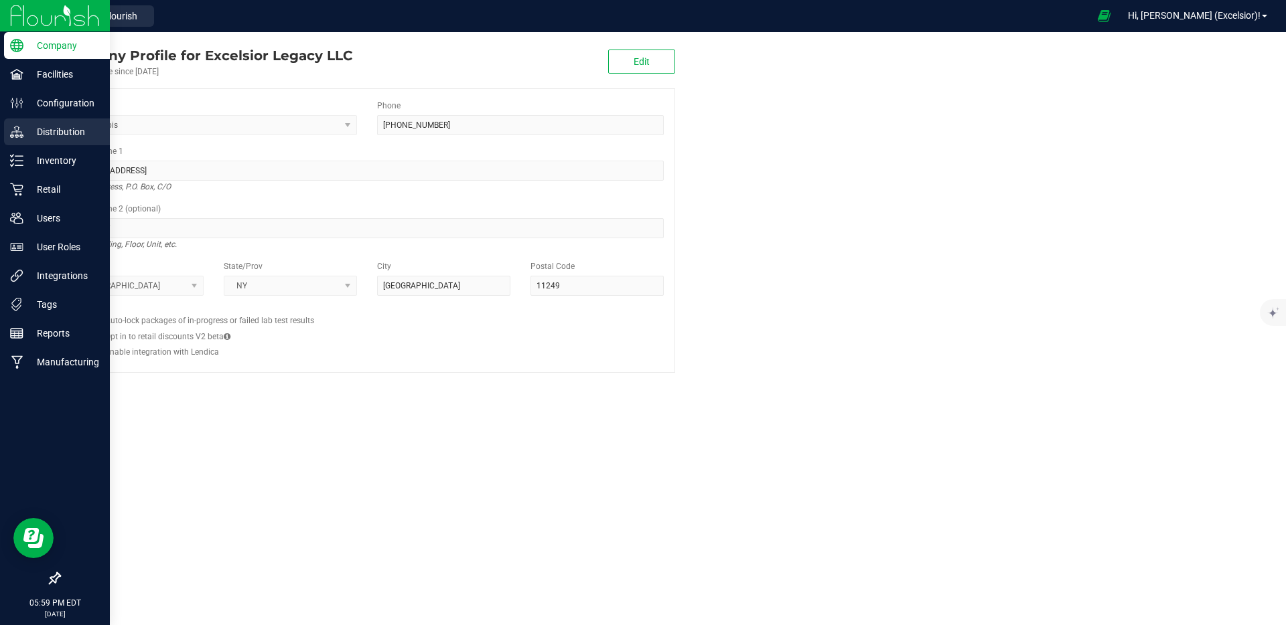
click at [52, 121] on div "Distribution" at bounding box center [57, 132] width 106 height 27
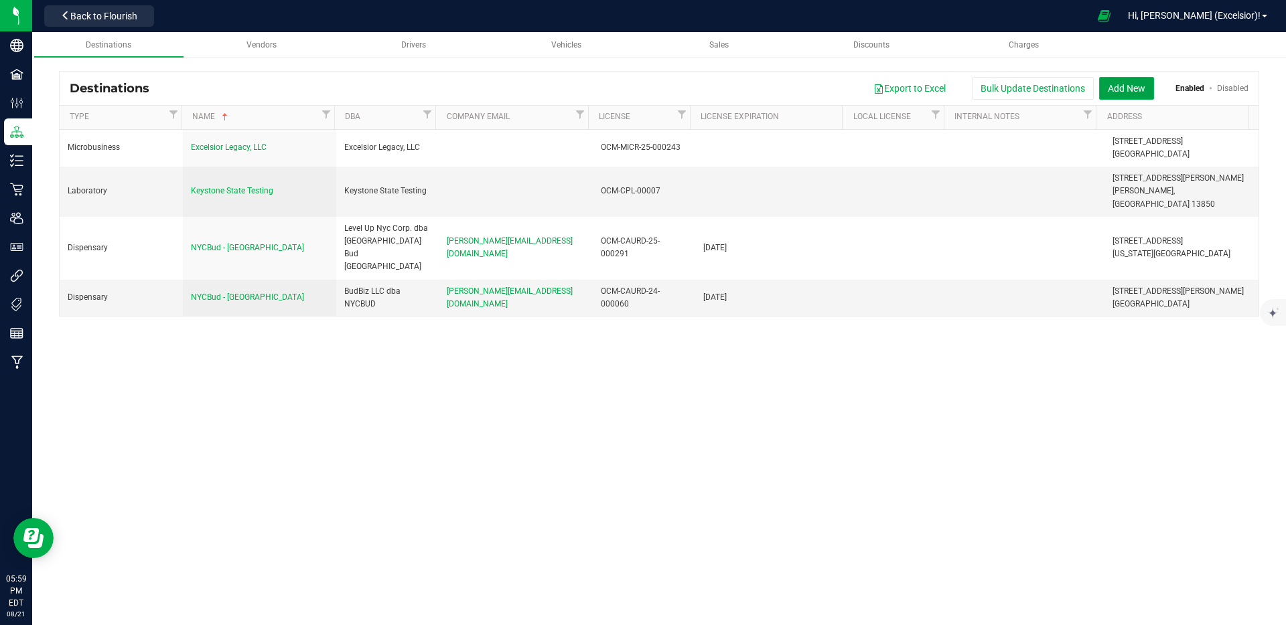
click at [1142, 89] on button "Add New" at bounding box center [1126, 88] width 55 height 23
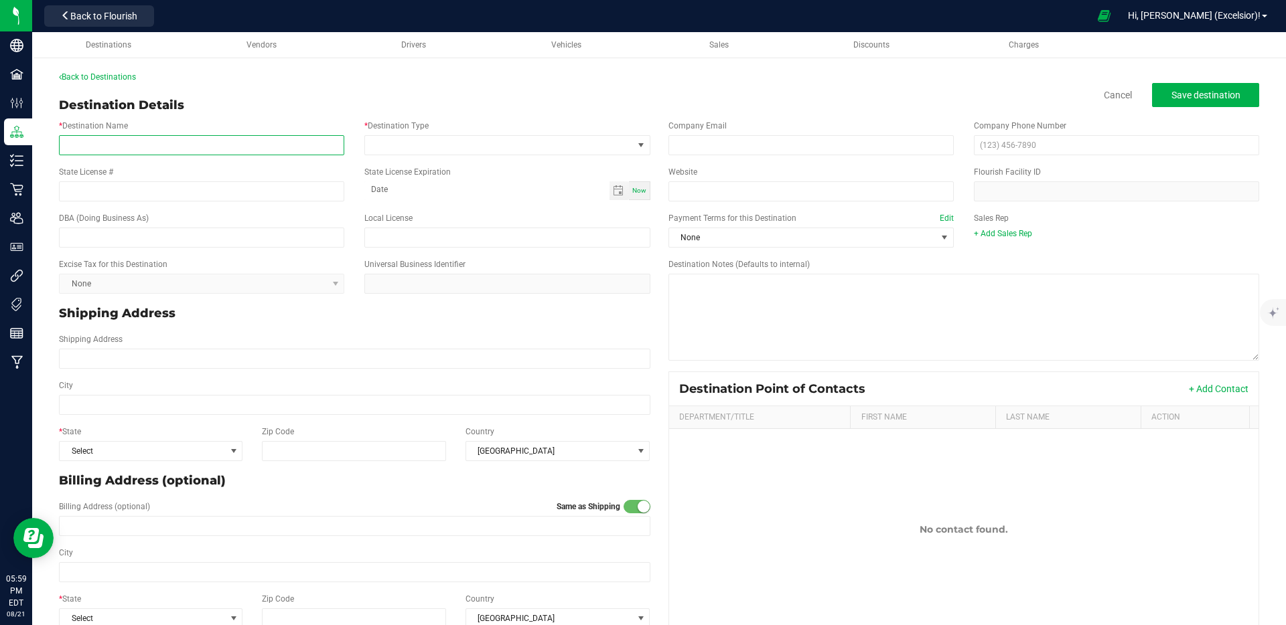
click at [167, 147] on input "* Destination Name" at bounding box center [201, 145] width 285 height 20
type input "FireLeaf LLC"
type input "OCM-CAURD-24-000196"
type input "month-day-year"
click at [618, 192] on span "Toggle calendar" at bounding box center [618, 190] width 11 height 11
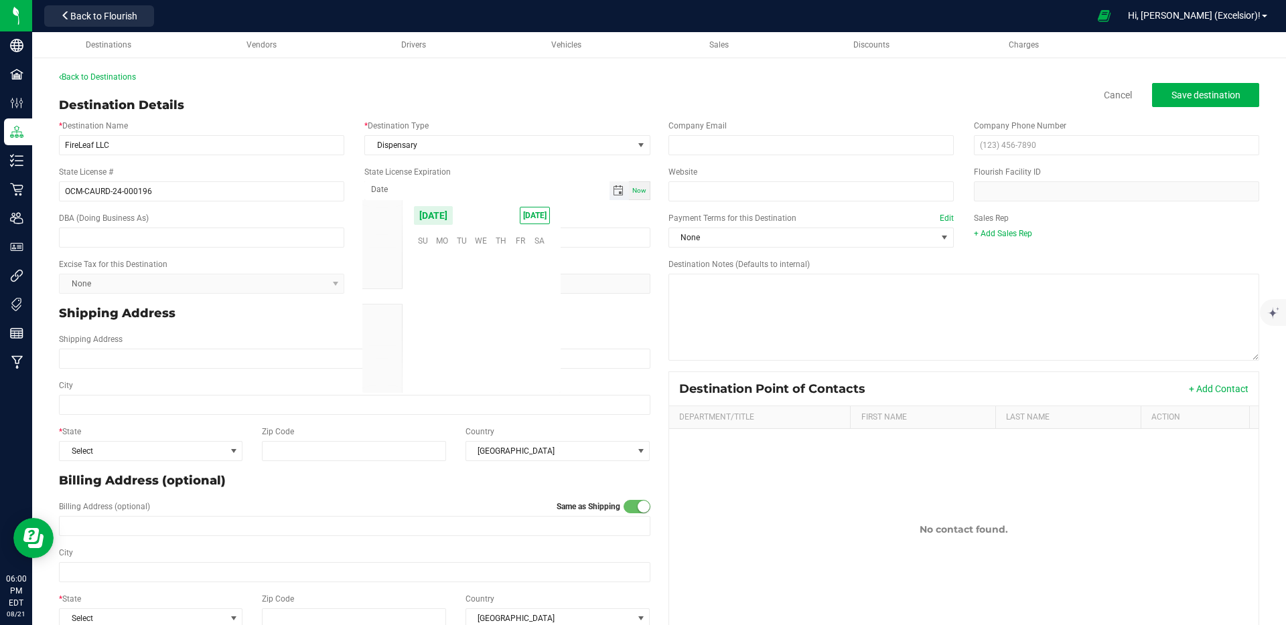
scroll to position [217033, 0]
click at [439, 220] on span "August 2025" at bounding box center [433, 216] width 40 height 20
click at [487, 273] on span "Aug" at bounding box center [480, 271] width 27 height 27
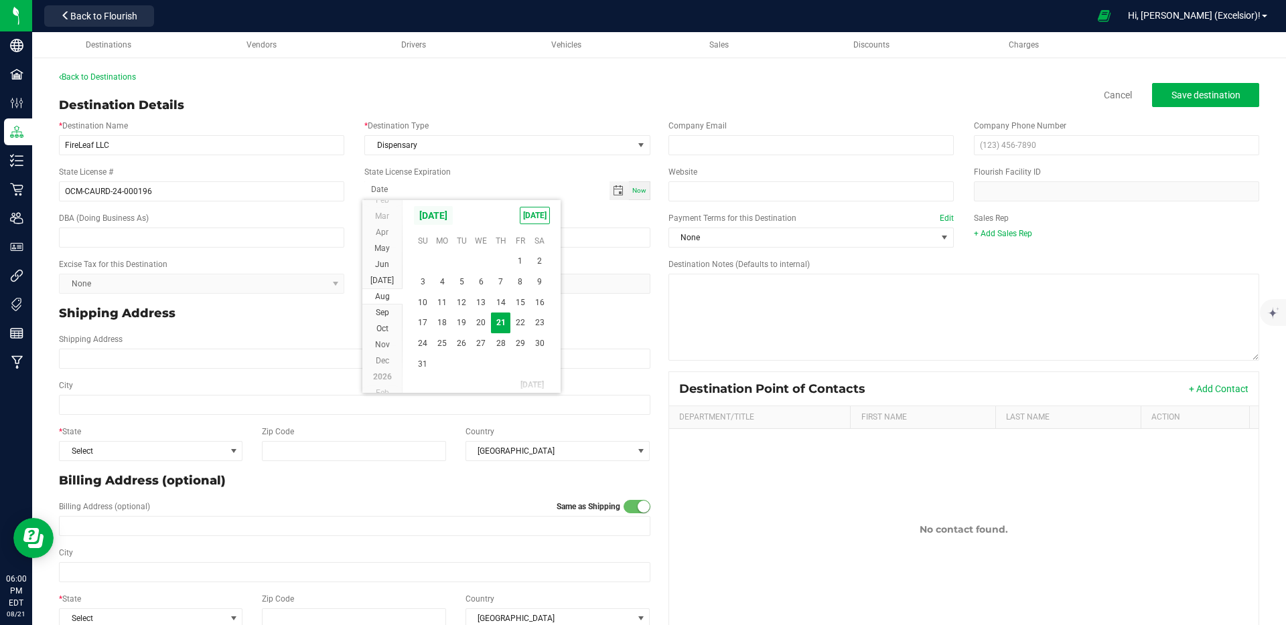
click at [449, 218] on span "August 2025" at bounding box center [433, 216] width 40 height 20
click at [429, 218] on span "2025" at bounding box center [429, 216] width 33 height 20
click at [449, 274] on span "2026" at bounding box center [453, 271] width 27 height 27
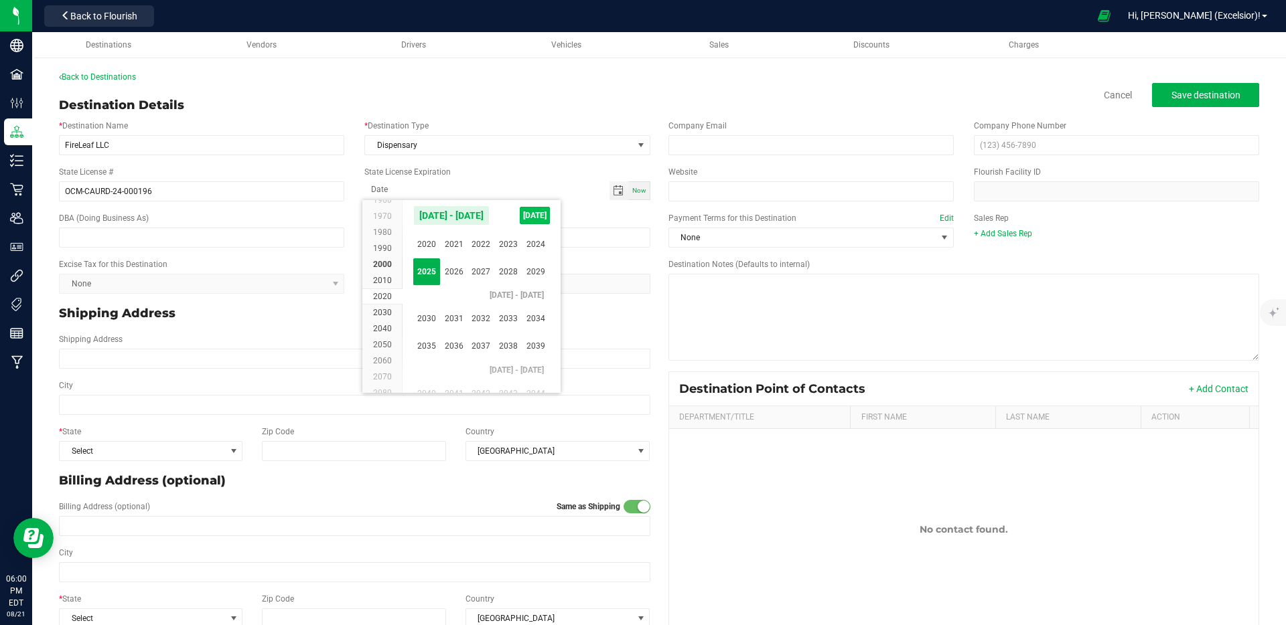
scroll to position [12858, 0]
click at [488, 269] on span "Aug" at bounding box center [480, 271] width 27 height 27
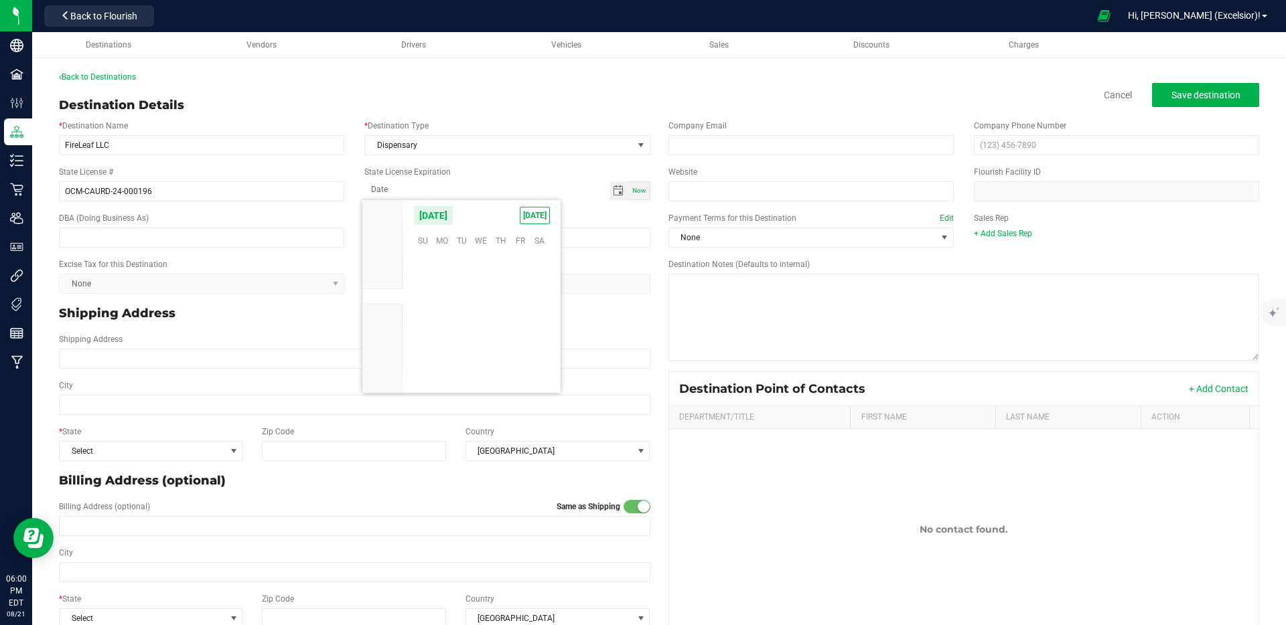
scroll to position [218762, 0]
click at [431, 342] on span "23" at bounding box center [422, 343] width 19 height 21
type input "08-23-2026"
click at [210, 244] on input "text" at bounding box center [201, 238] width 285 height 20
click at [721, 144] on input "email" at bounding box center [810, 145] width 285 height 20
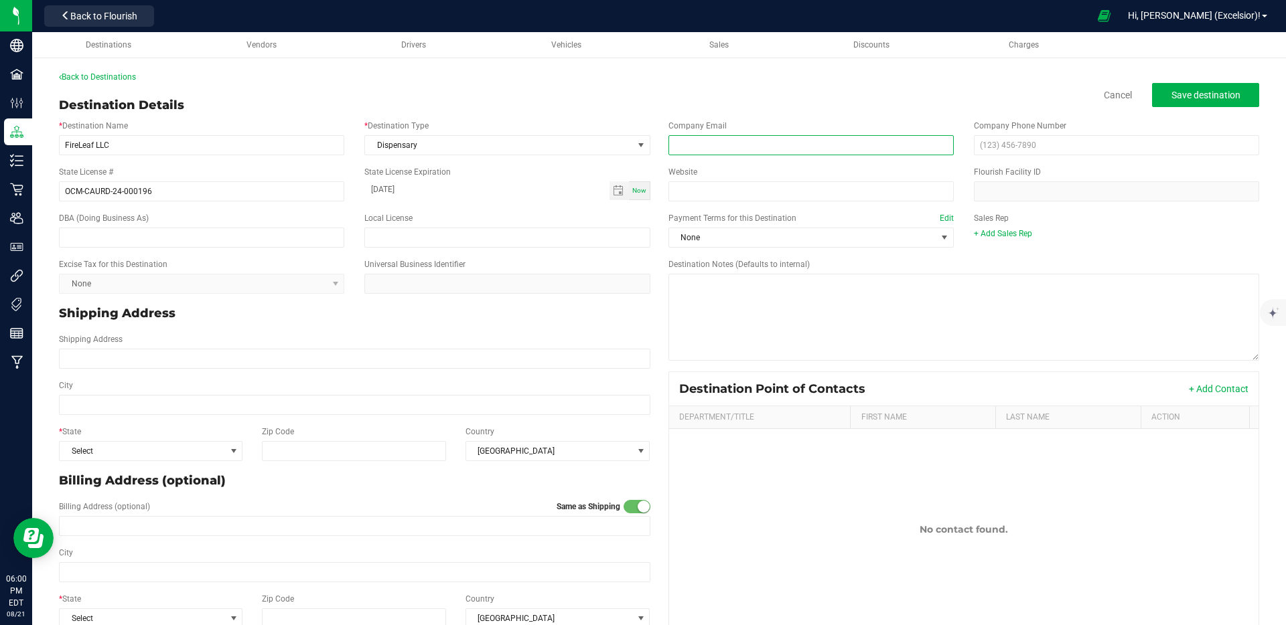
paste input "Zkerkoulas@gmail.com"
type input "Zkerkoulas@gmail.com"
click at [976, 145] on input "text" at bounding box center [1116, 145] width 285 height 20
paste input "(917) 882-1055"
type input "(917) 882-1055"
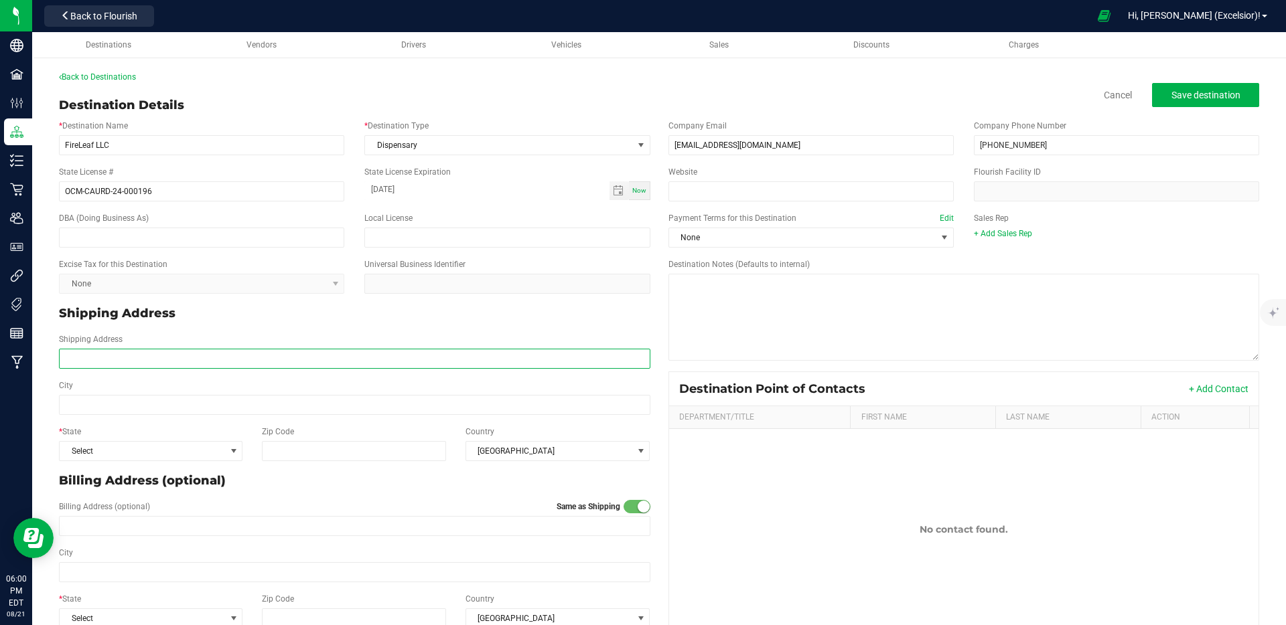
click at [188, 364] on input "Shipping Address" at bounding box center [354, 359] width 591 height 20
click at [219, 360] on input "Shipping Address" at bounding box center [354, 359] width 591 height 20
type input "2102 Ralph Ave"
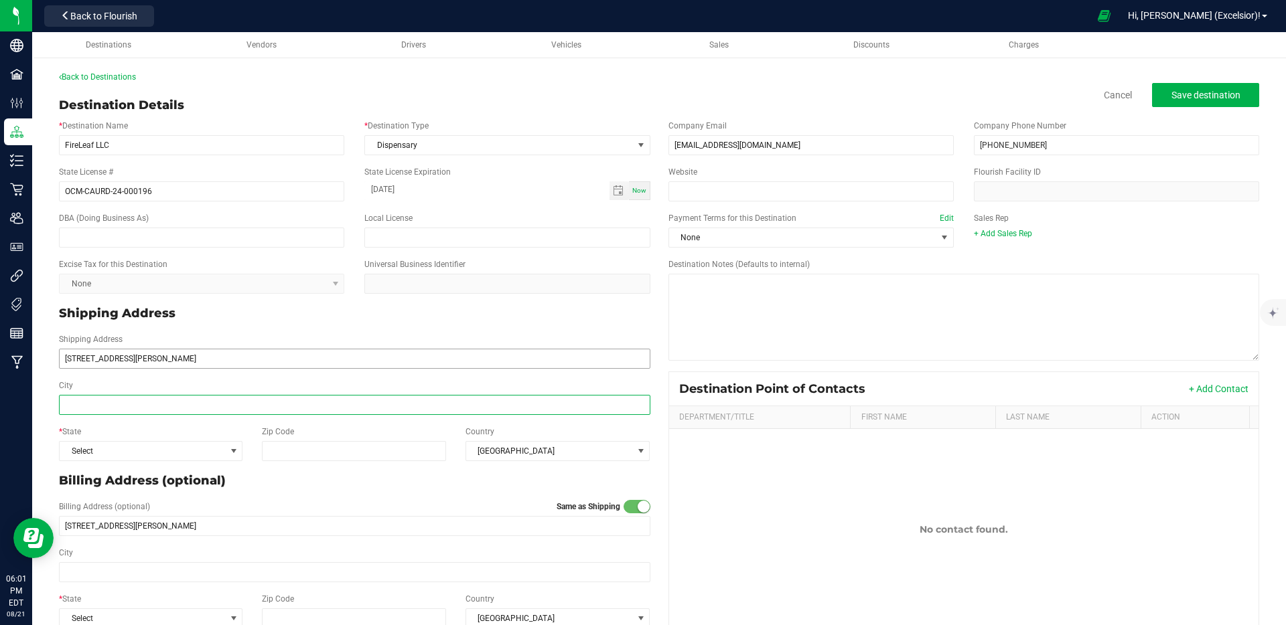
type input "N"
type input "[GEOGRAPHIC_DATA]"
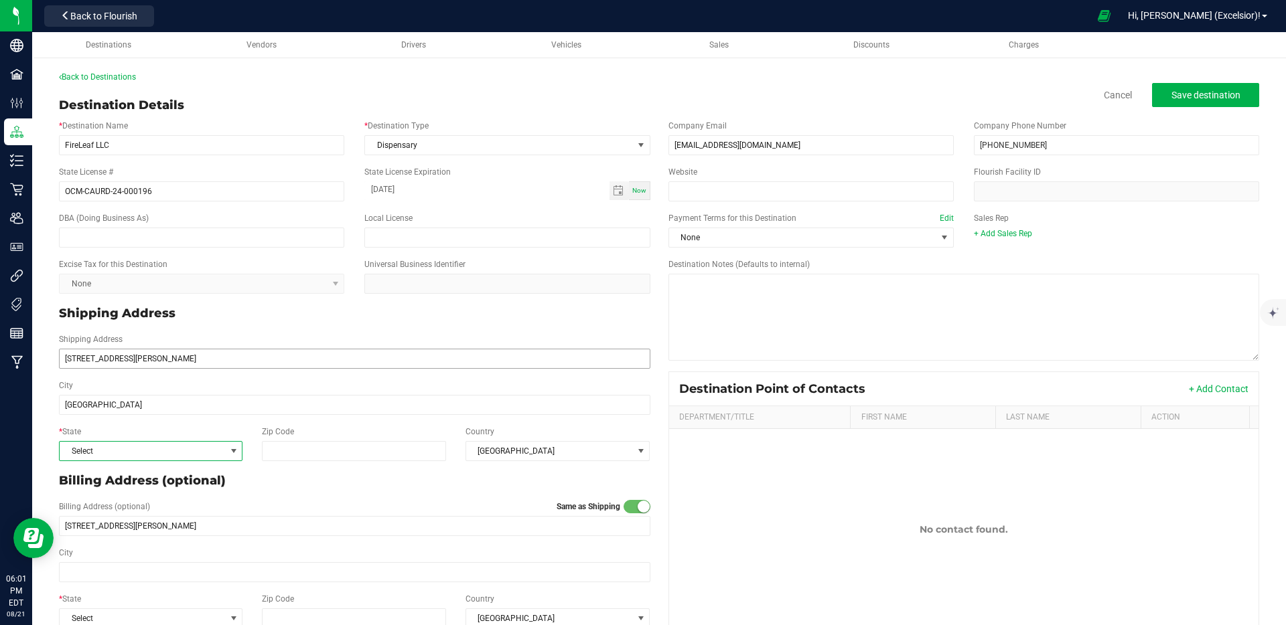
type input "[GEOGRAPHIC_DATA]"
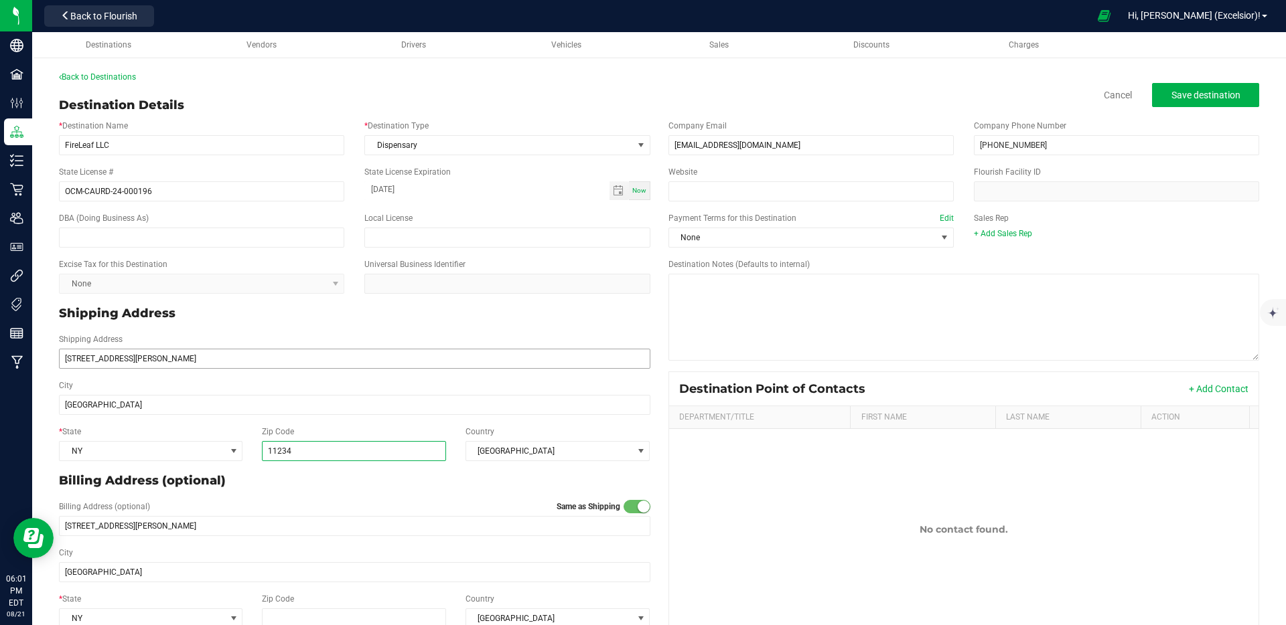
type input "11234"
click at [415, 491] on div "Billing Address (optional)" at bounding box center [354, 481] width 611 height 29
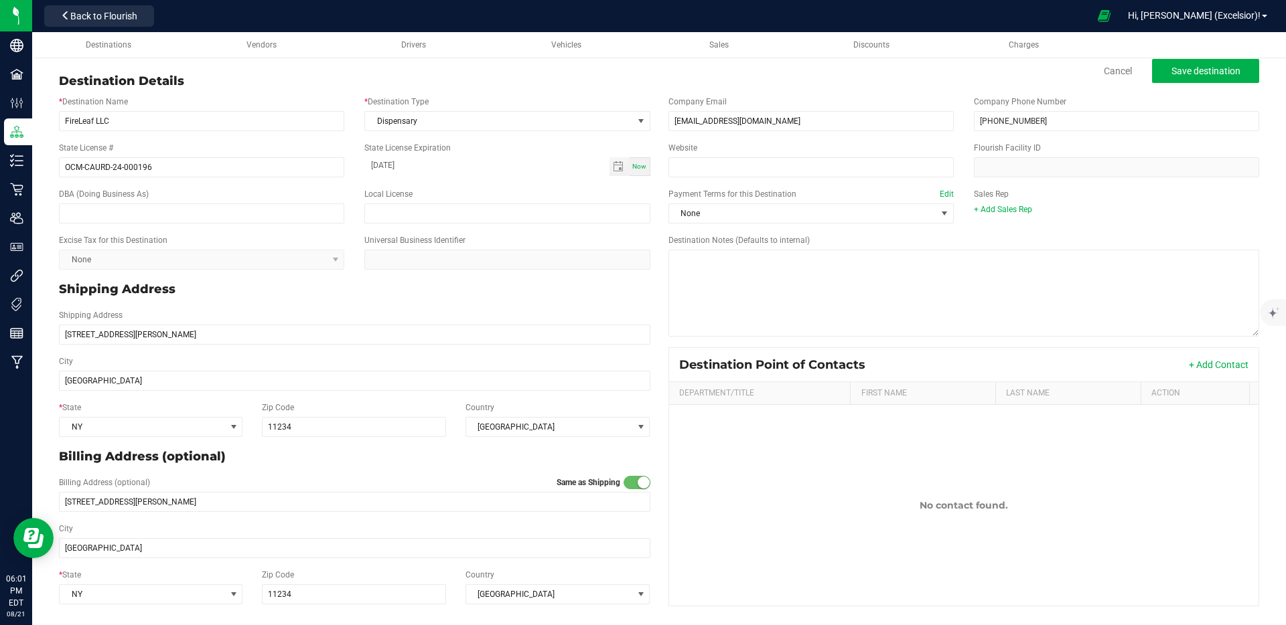
scroll to position [0, 0]
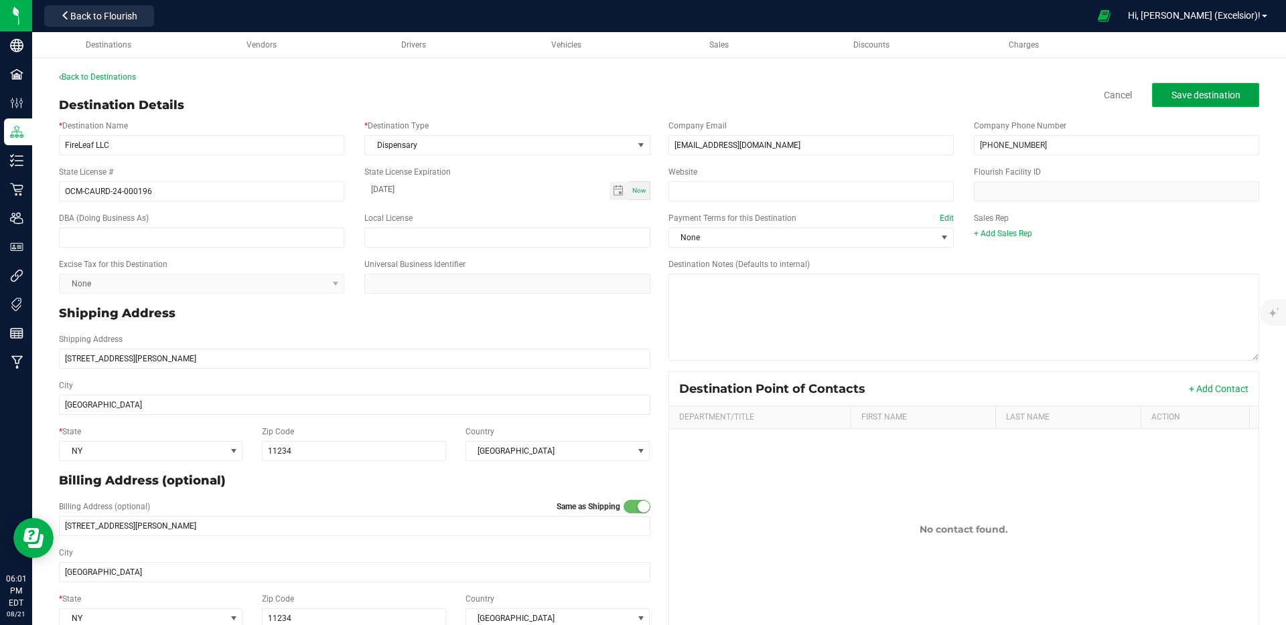
click at [1205, 95] on span "Save destination" at bounding box center [1205, 95] width 69 height 11
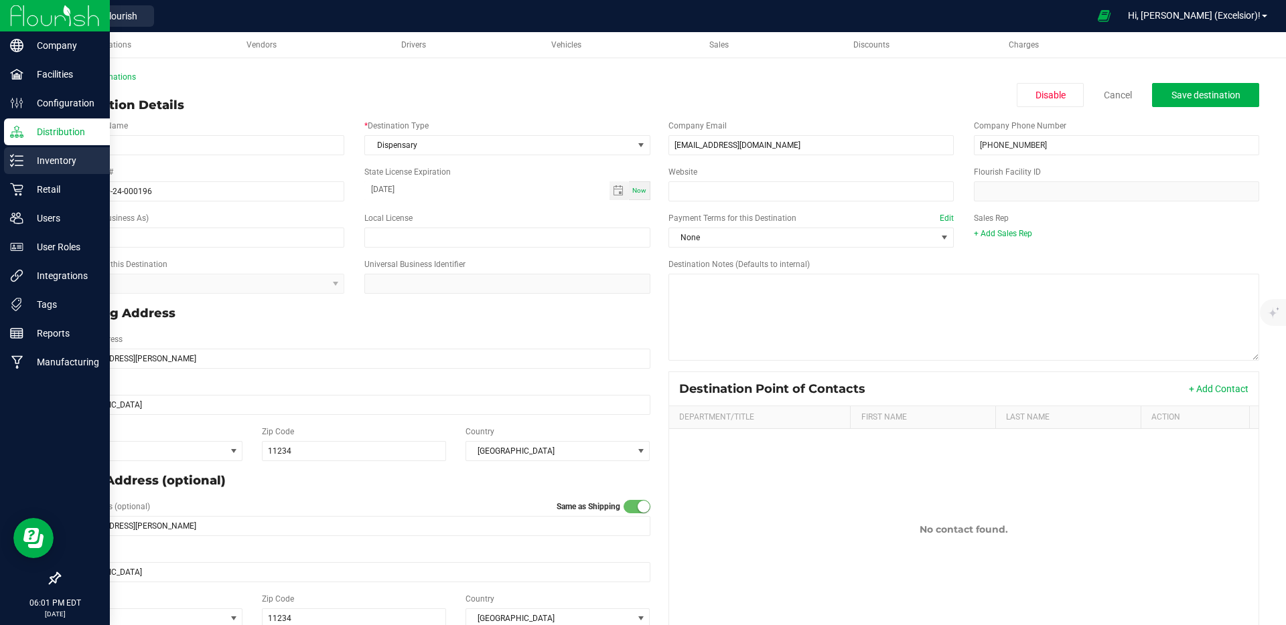
click at [34, 157] on p "Inventory" at bounding box center [63, 161] width 80 height 16
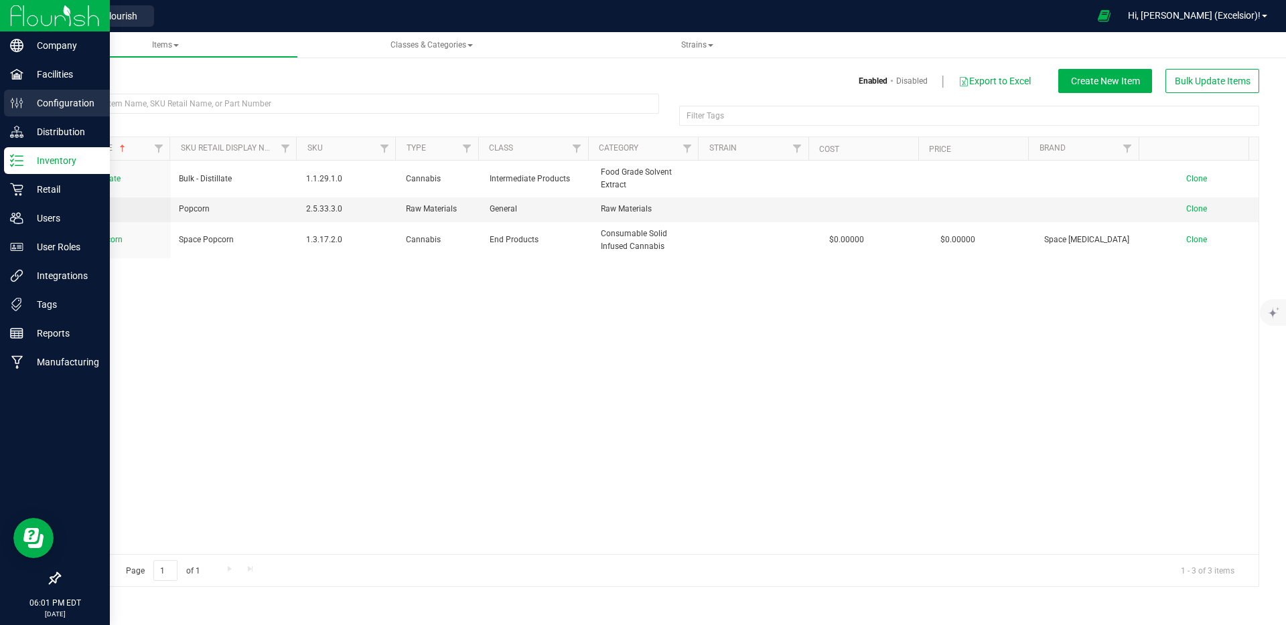
click at [23, 97] on p "Configuration" at bounding box center [63, 103] width 80 height 16
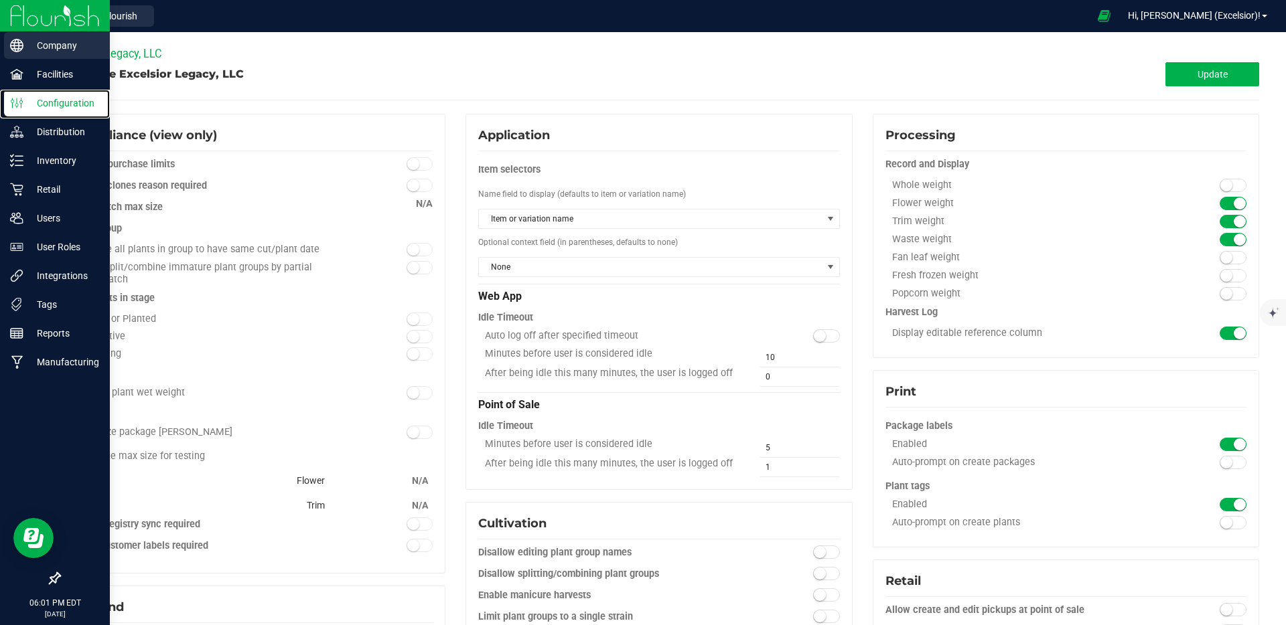
type input "Inventory"
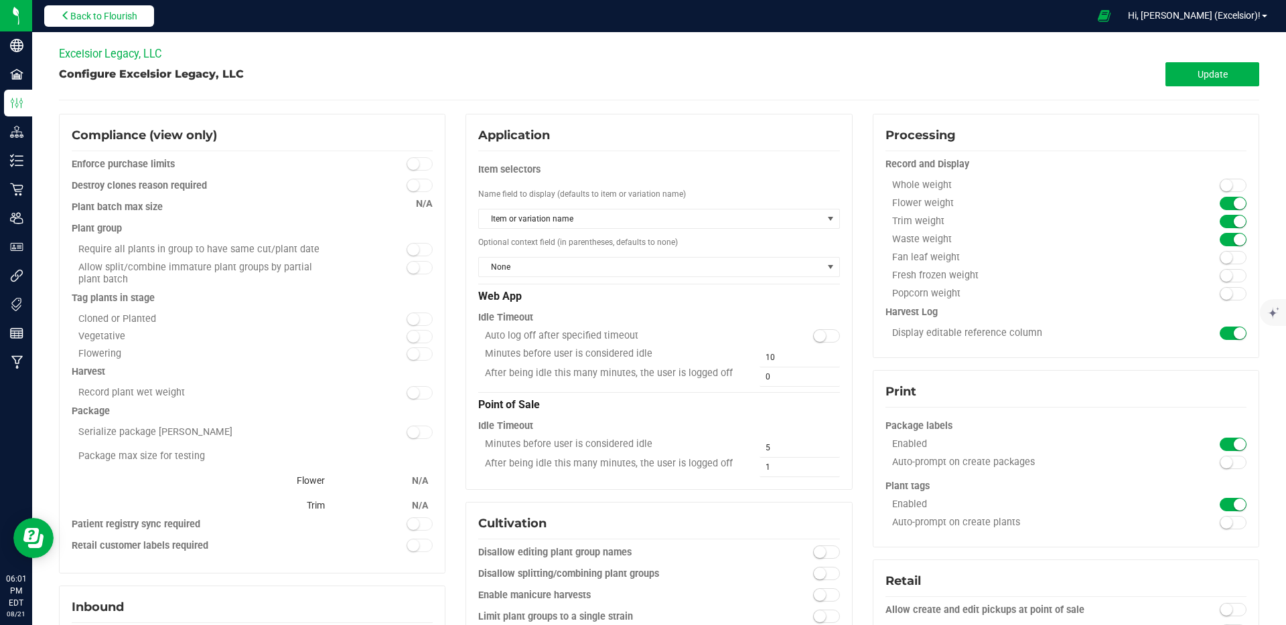
click at [121, 13] on span "Back to Flourish" at bounding box center [103, 16] width 67 height 11
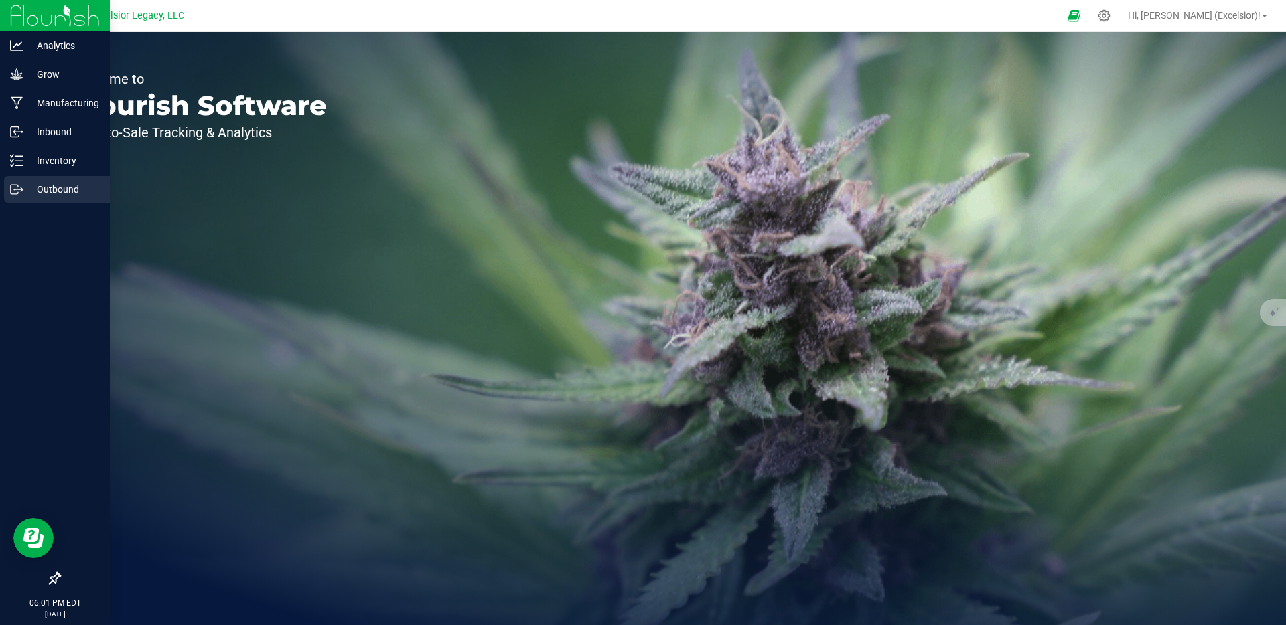
click at [10, 187] on icon at bounding box center [16, 189] width 13 height 13
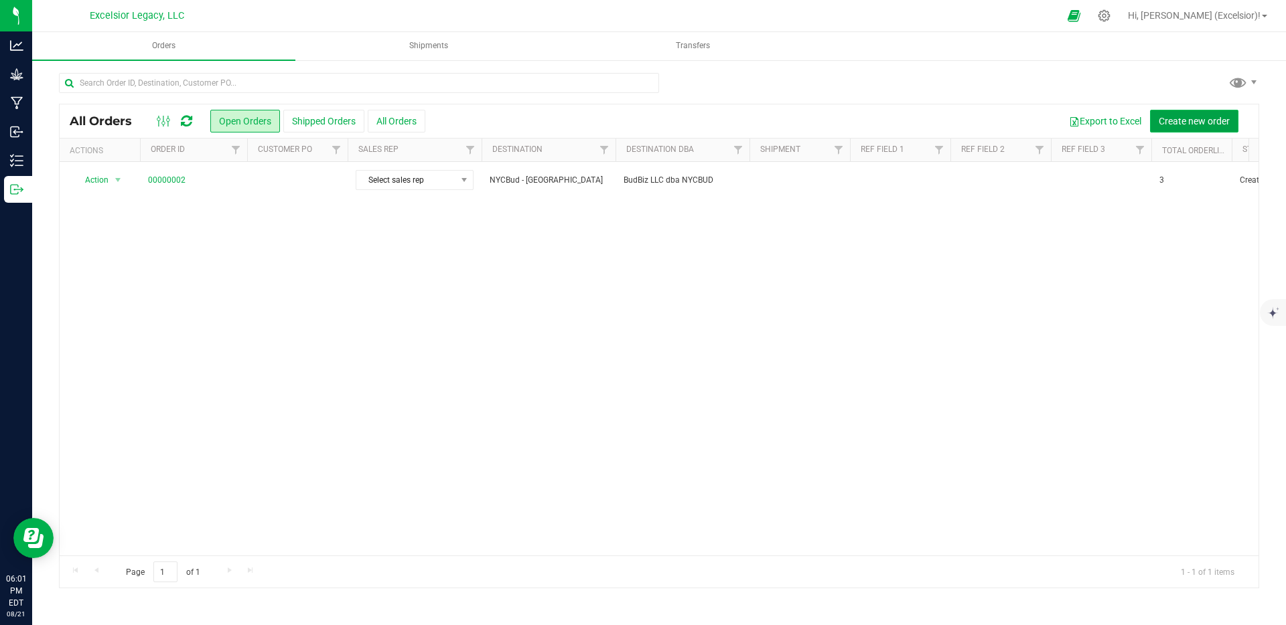
click at [1214, 119] on span "Create new order" at bounding box center [1194, 121] width 71 height 11
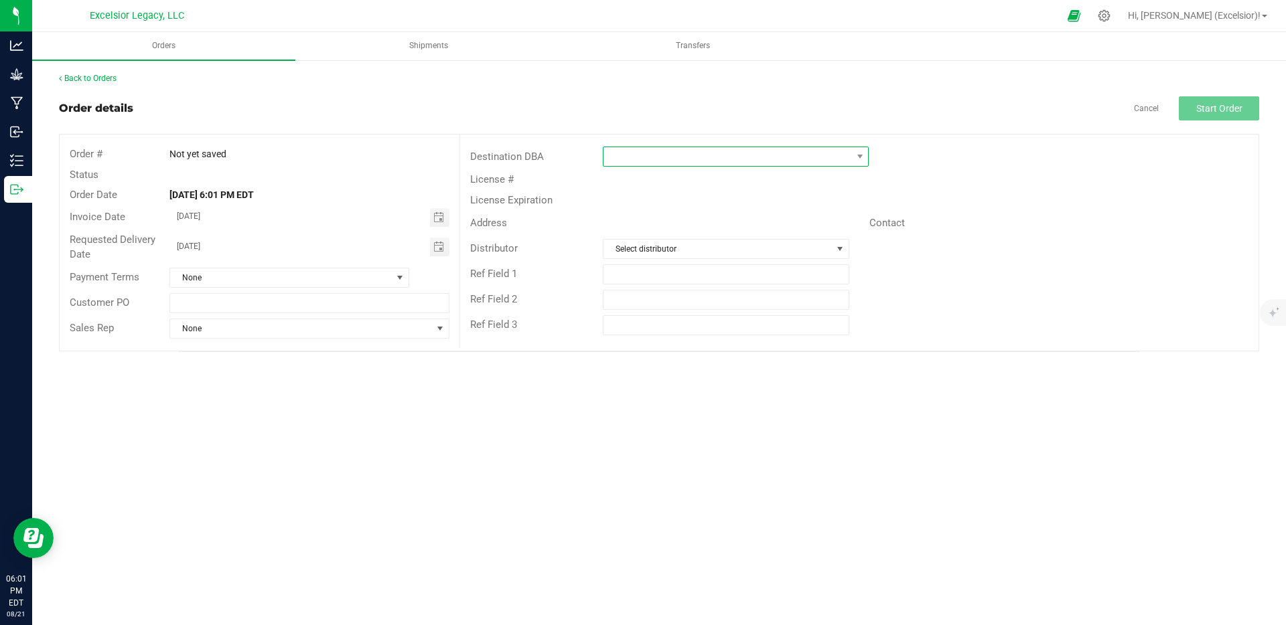
click at [665, 153] on span at bounding box center [727, 156] width 248 height 19
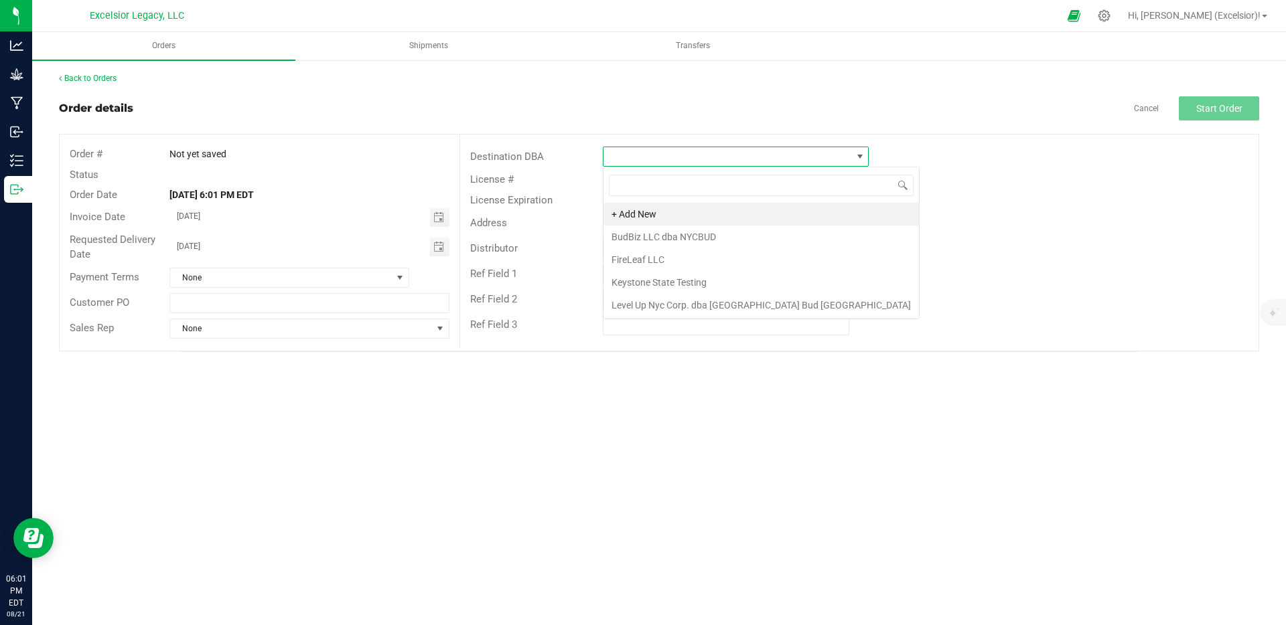
scroll to position [20, 266]
click at [661, 261] on li "FireLeaf LLC" at bounding box center [760, 259] width 315 height 23
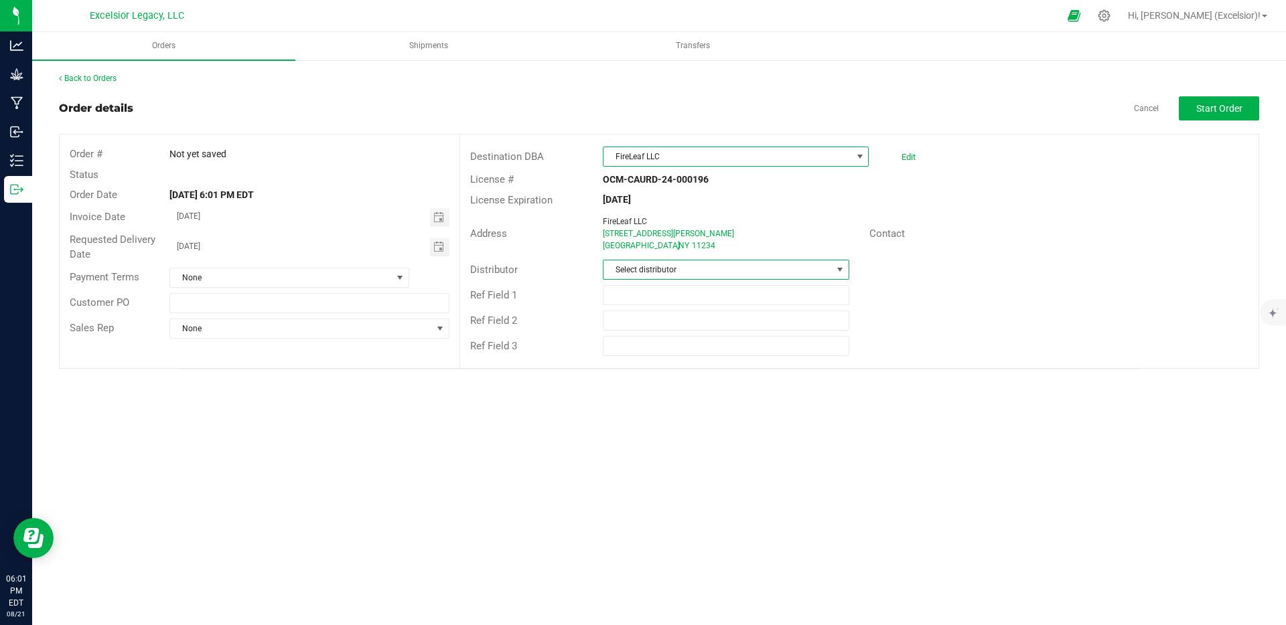
click at [668, 269] on span "Select distributor" at bounding box center [717, 269] width 228 height 19
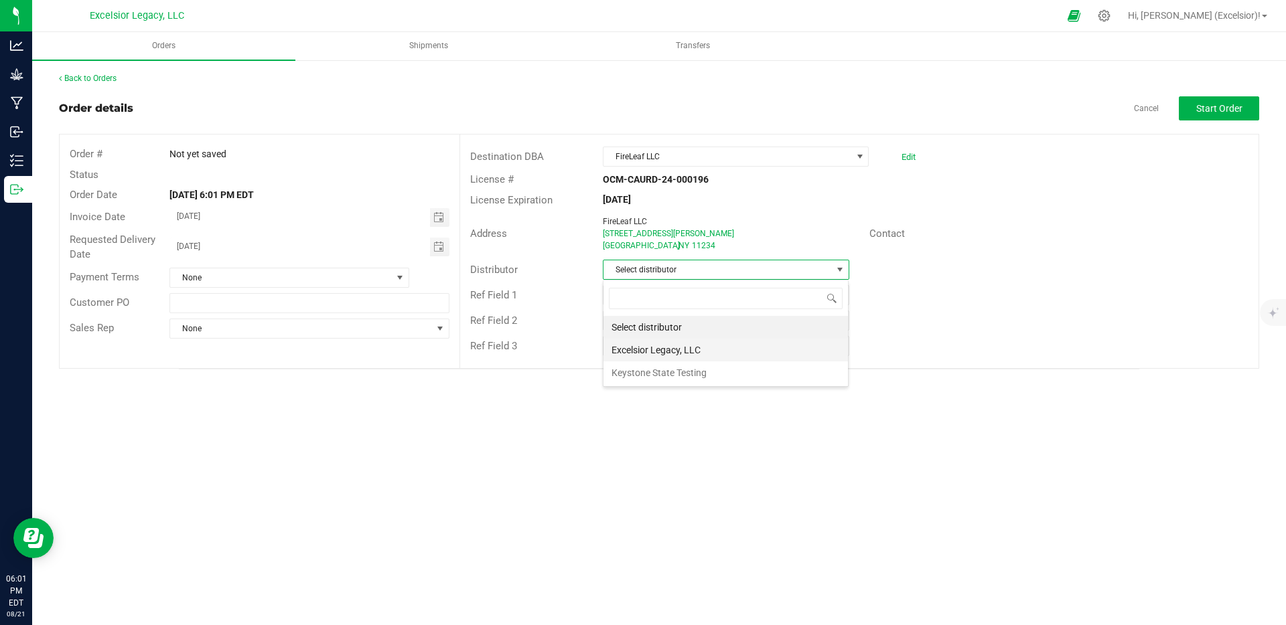
click at [660, 351] on li "Excelsior Legacy, LLC" at bounding box center [725, 350] width 244 height 23
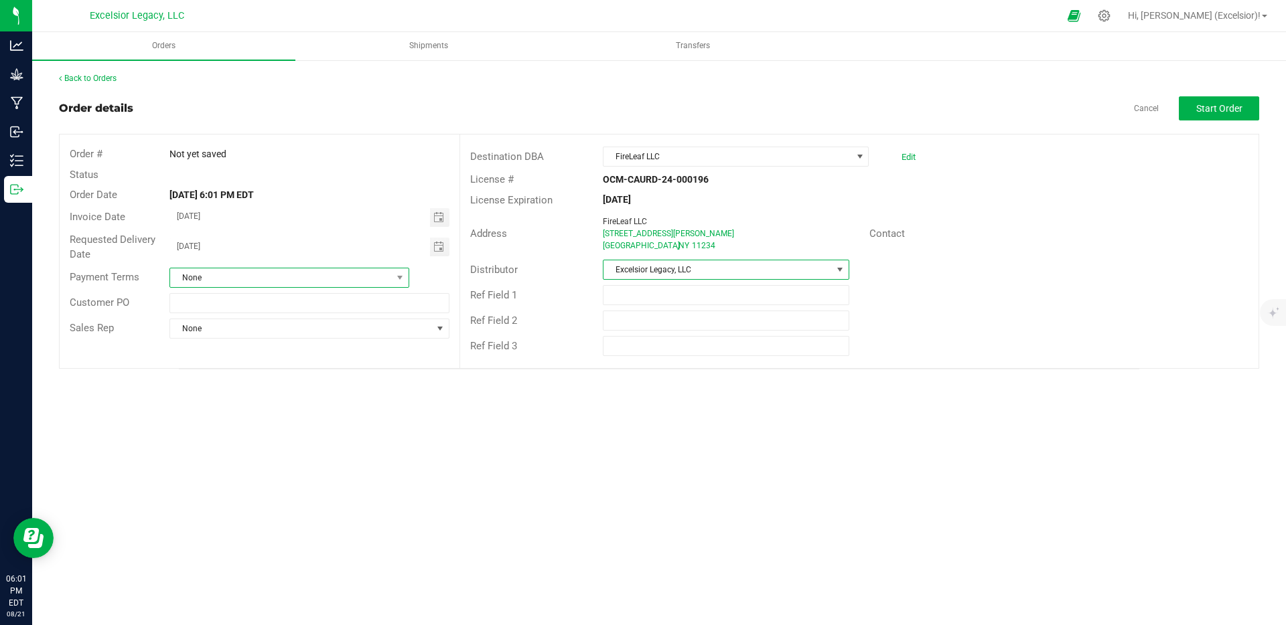
click at [352, 272] on span "None" at bounding box center [281, 278] width 222 height 19
click at [277, 360] on li "Net 30" at bounding box center [289, 355] width 238 height 23
click at [1222, 116] on button "Start Order" at bounding box center [1219, 108] width 80 height 24
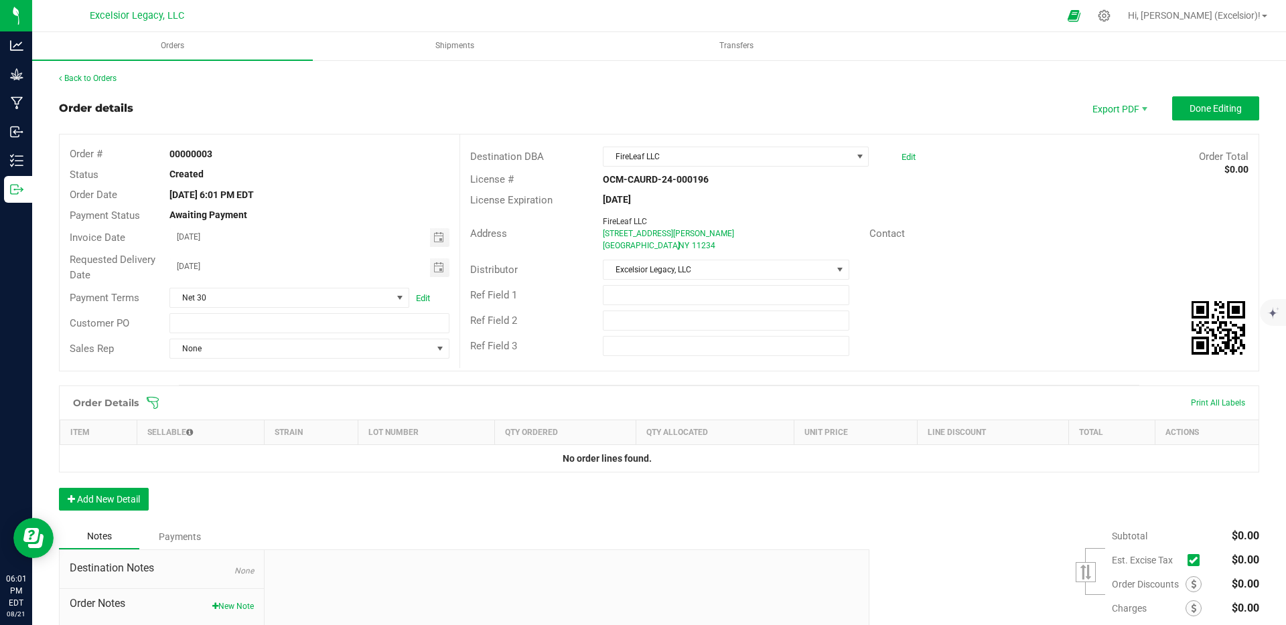
scroll to position [119, 0]
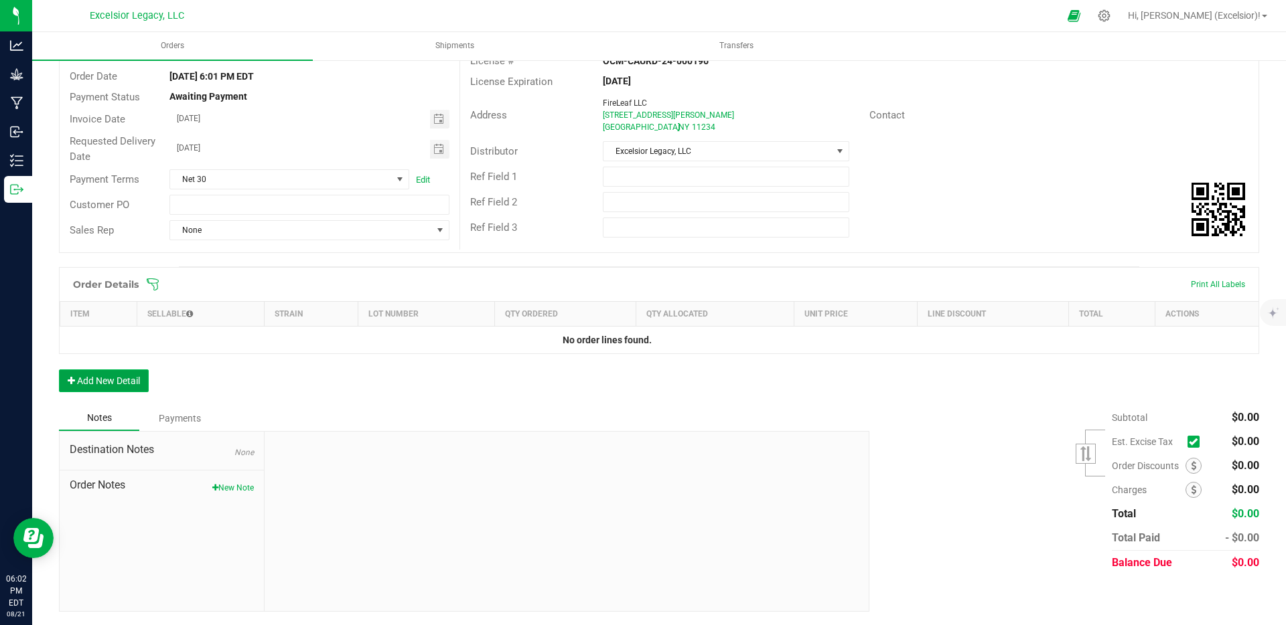
click at [135, 380] on button "Add New Detail" at bounding box center [104, 381] width 90 height 23
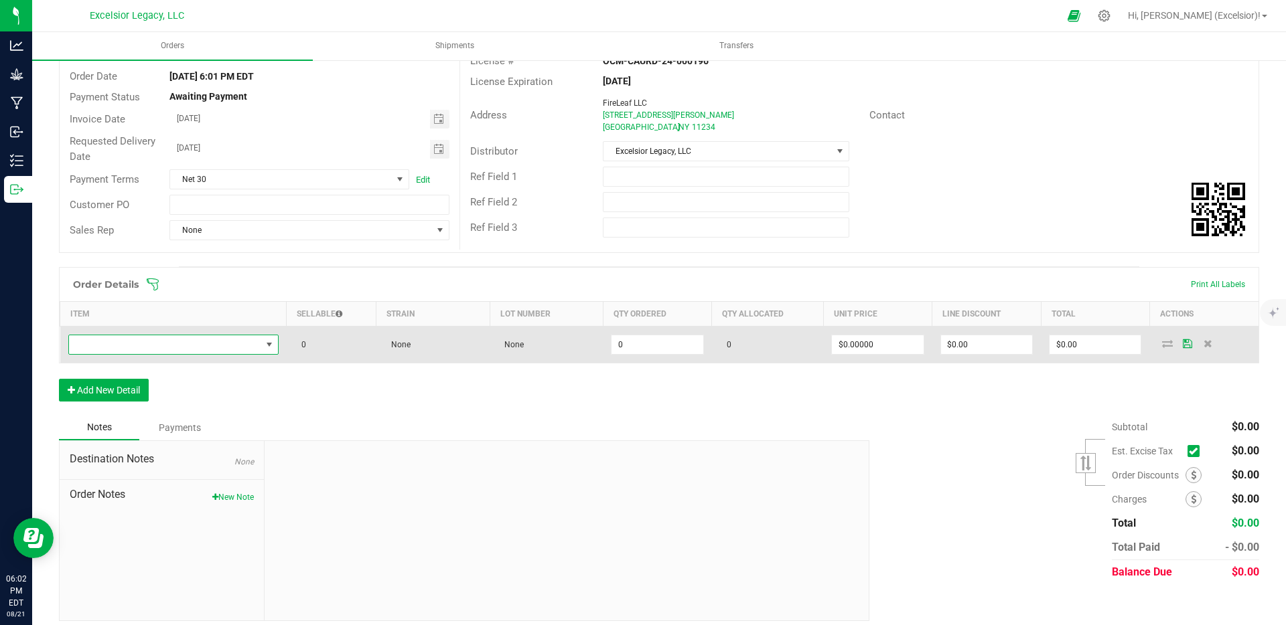
drag, startPoint x: 161, startPoint y: 354, endPoint x: 170, endPoint y: 352, distance: 8.9
click at [161, 354] on span "NO DATA FOUND" at bounding box center [165, 344] width 192 height 19
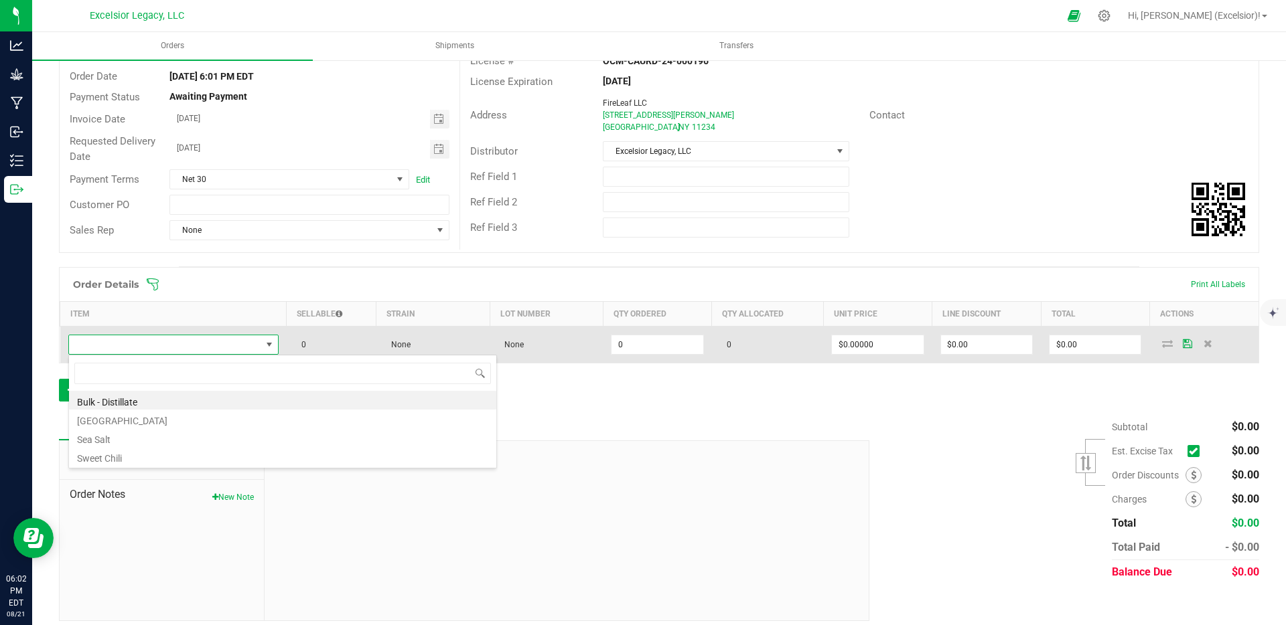
scroll to position [20, 208]
click at [238, 344] on span at bounding box center [165, 344] width 192 height 19
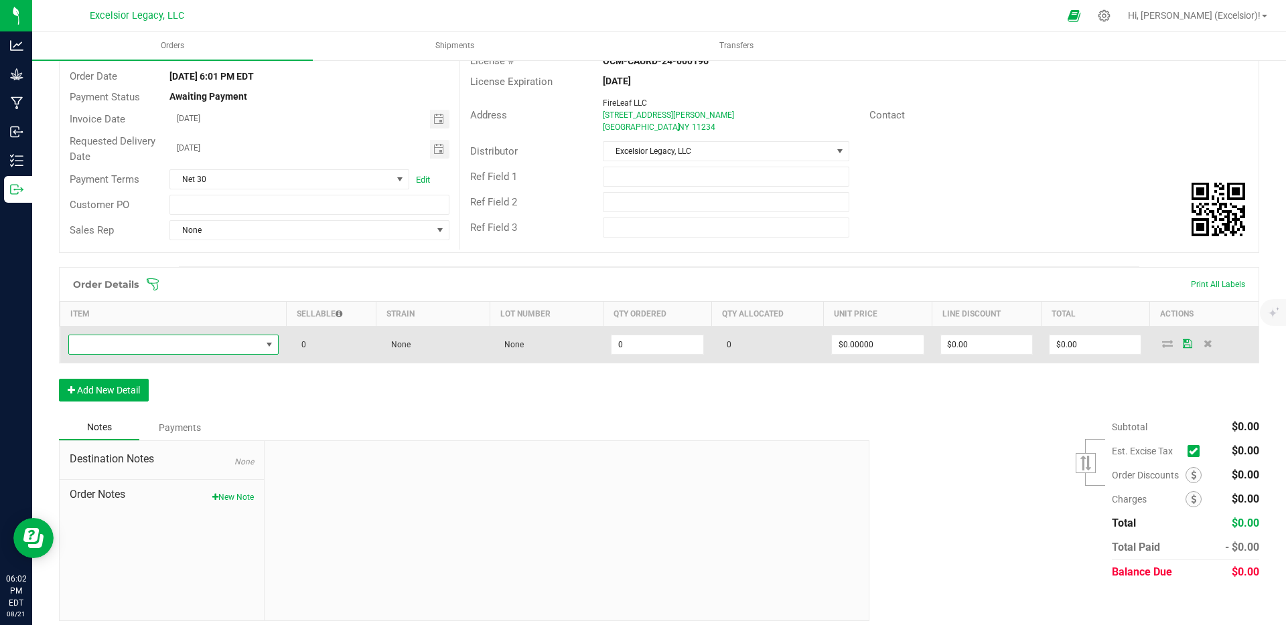
click at [238, 344] on span "NO DATA FOUND" at bounding box center [165, 344] width 192 height 19
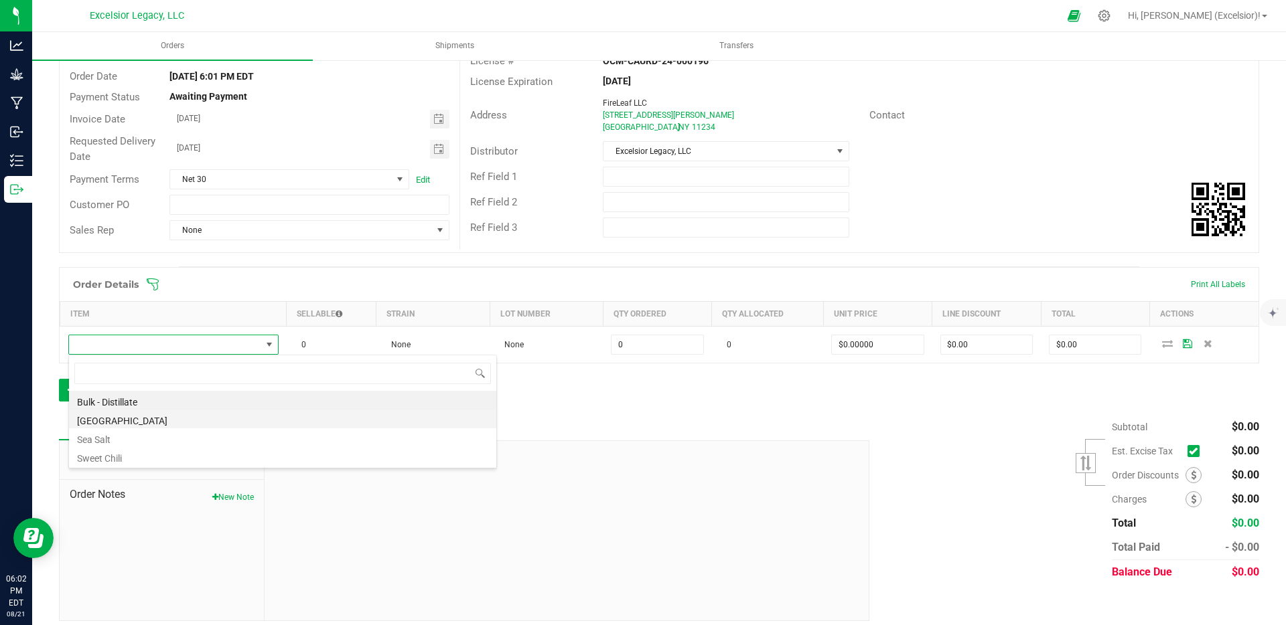
click at [121, 421] on li "Chicago" at bounding box center [282, 419] width 427 height 19
type input "0 ea"
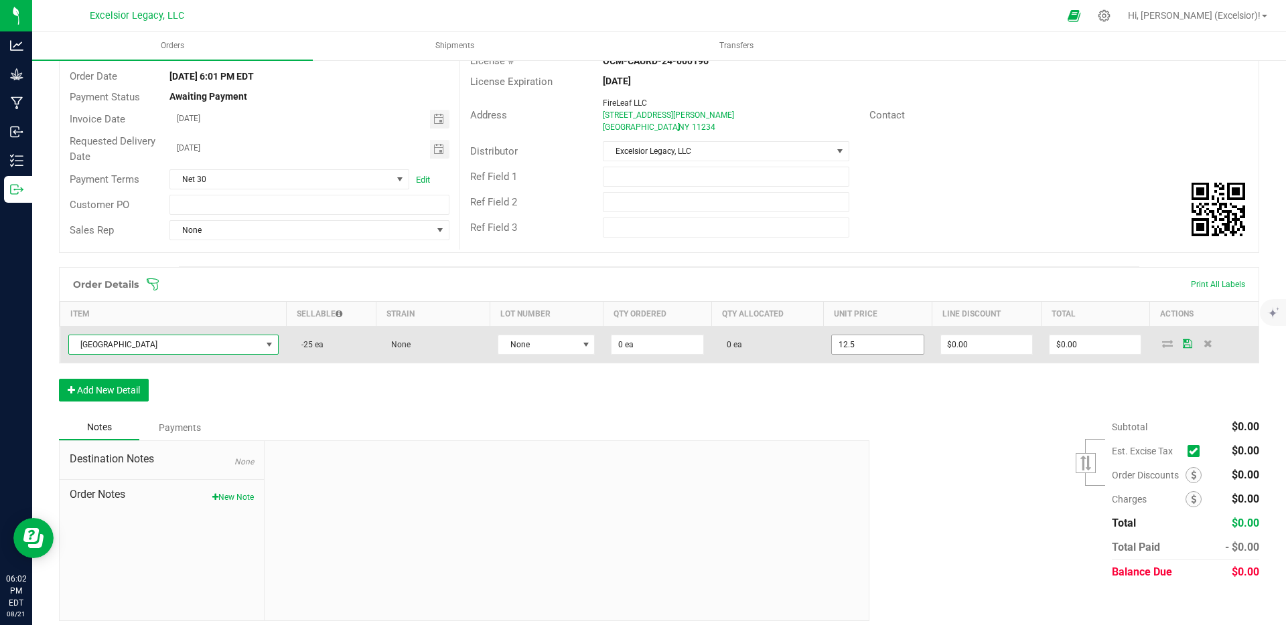
click at [882, 343] on input "12.5" at bounding box center [877, 344] width 91 height 19
type input "14"
type input "0"
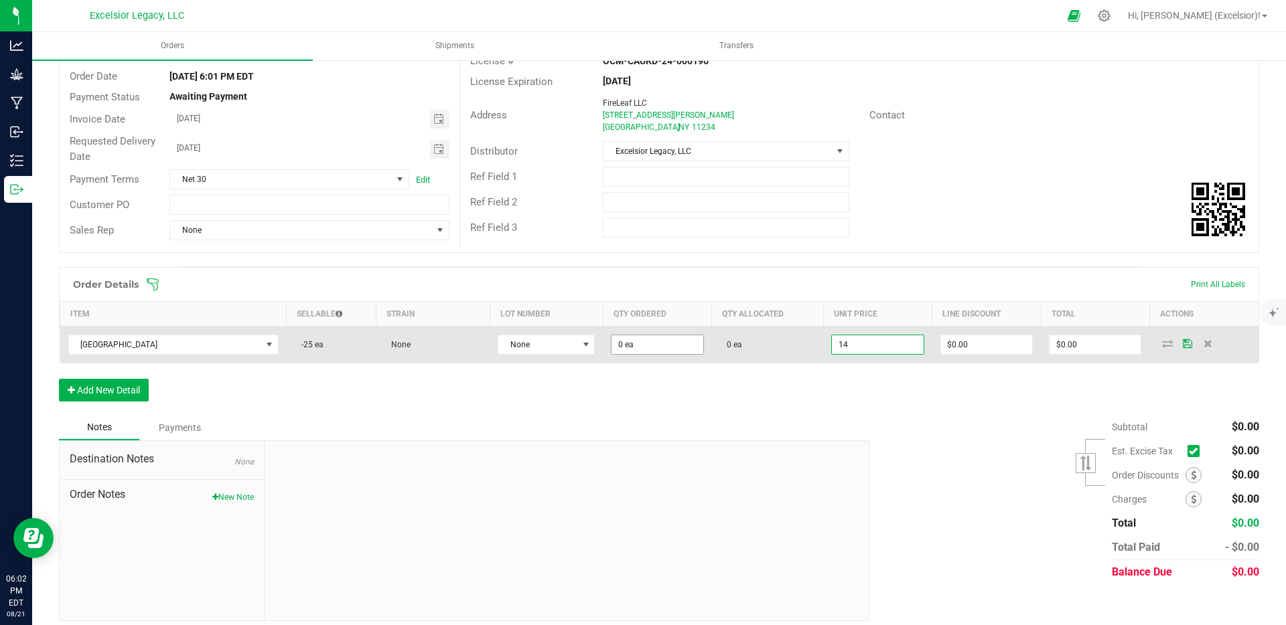
type input "$14.00000"
click at [636, 344] on input "0" at bounding box center [656, 344] width 91 height 19
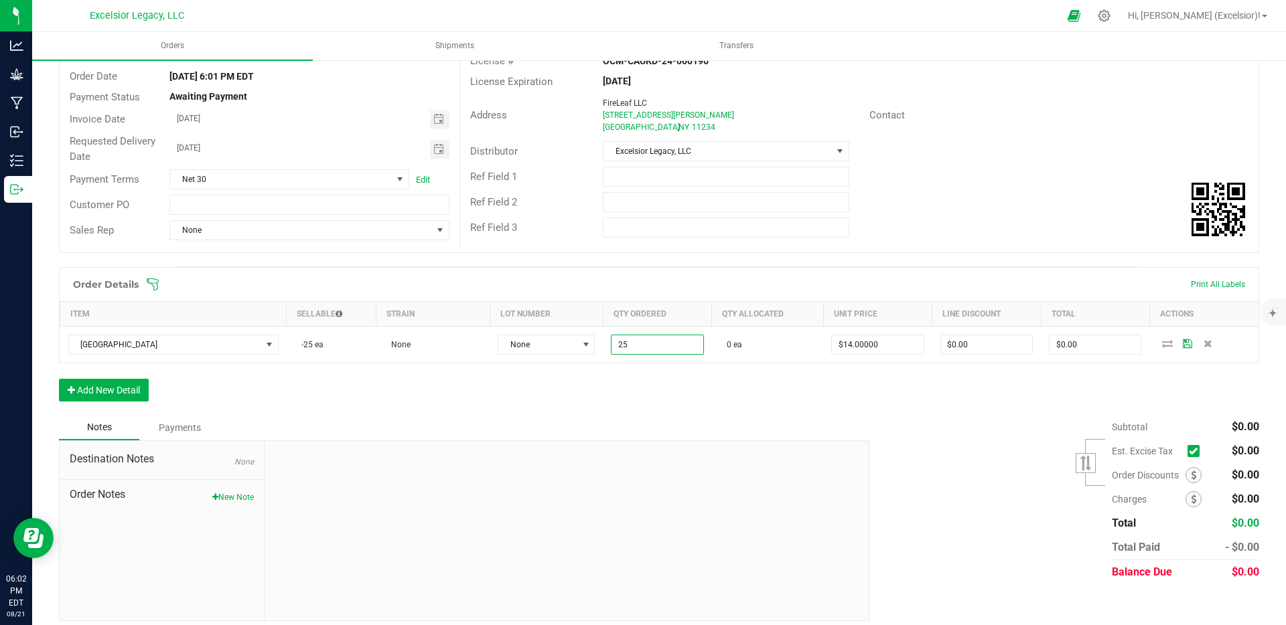
type input "25 ea"
type input "$350.00"
click at [575, 378] on div "Order Details Print All Labels Item Sellable Strain Lot Number Qty Ordered Qty …" at bounding box center [659, 341] width 1200 height 148
click at [134, 387] on button "Add New Detail" at bounding box center [104, 390] width 90 height 23
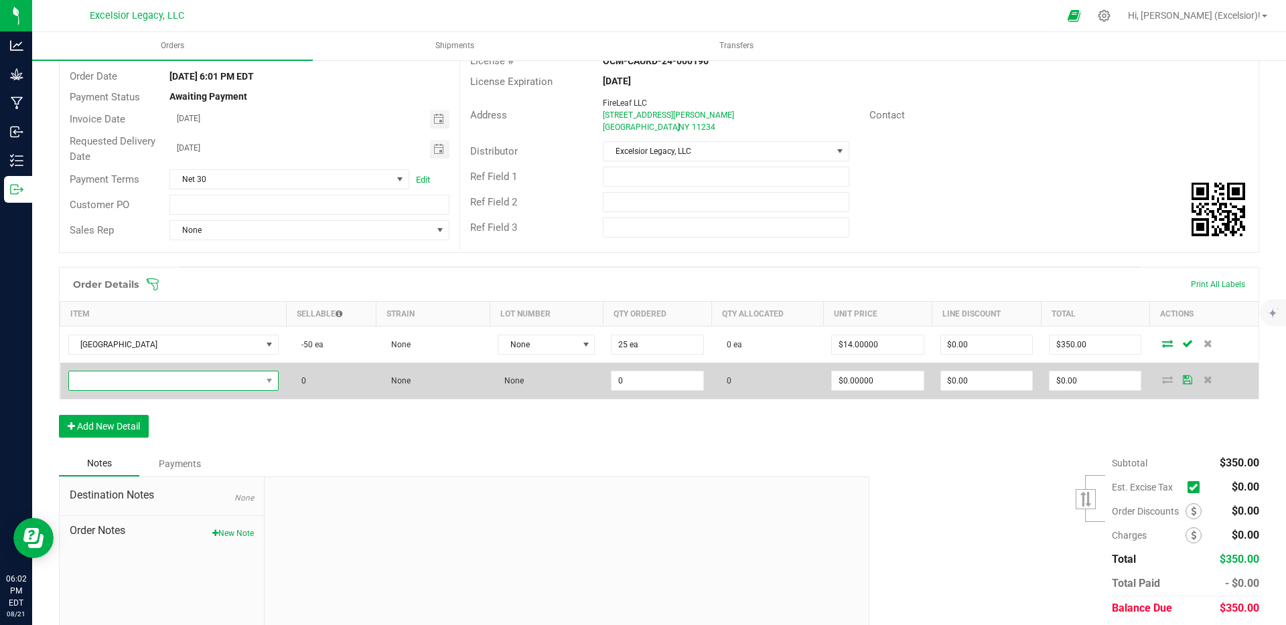
click at [178, 374] on span "NO DATA FOUND" at bounding box center [165, 381] width 192 height 19
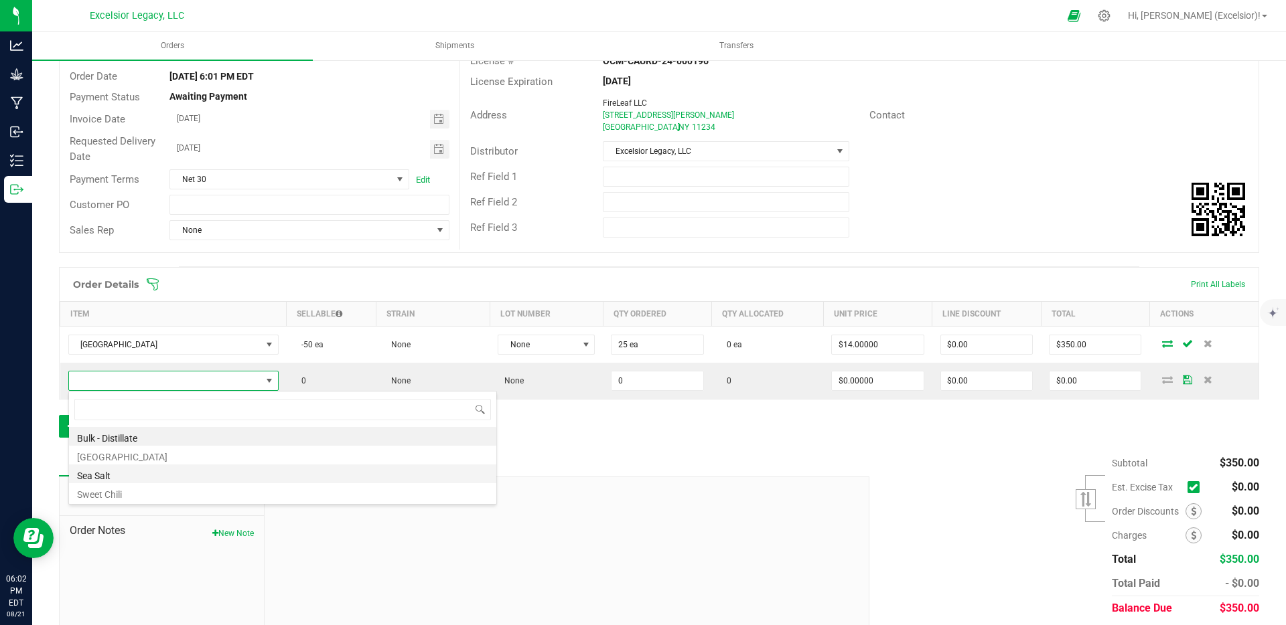
click at [155, 469] on li "Sea Salt" at bounding box center [282, 474] width 427 height 19
type input "0 ea"
type input "$12.50000"
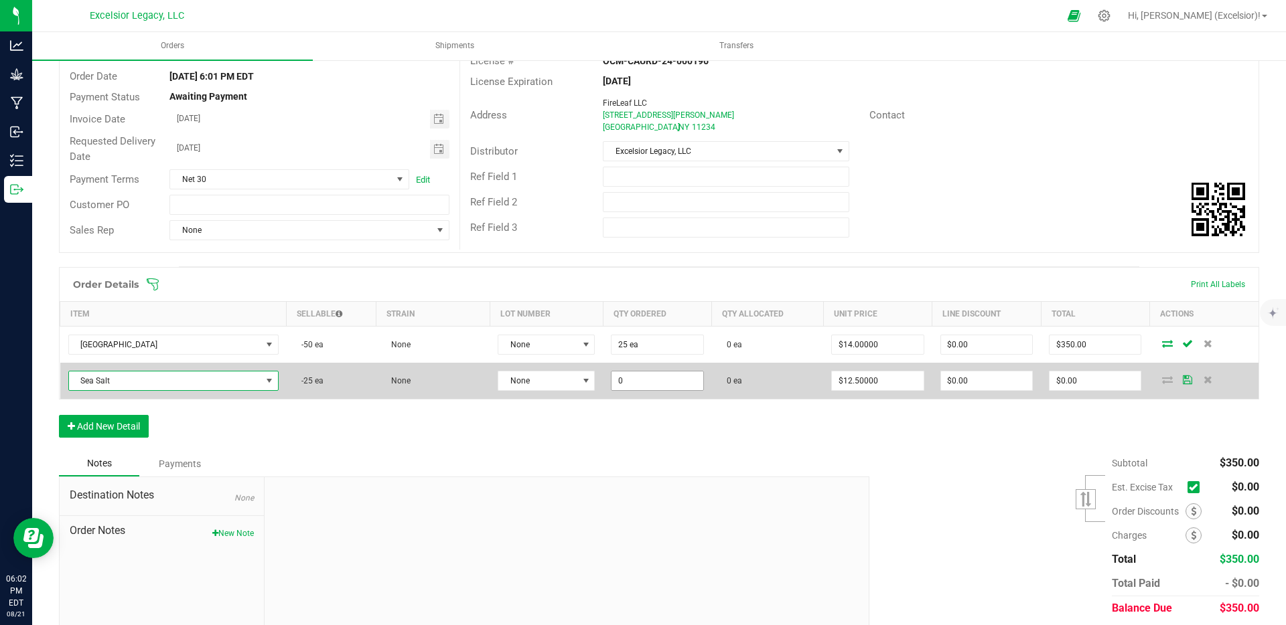
click at [664, 382] on input "0" at bounding box center [656, 381] width 91 height 19
type input "25 ea"
type input "12.5"
type input "$312.50"
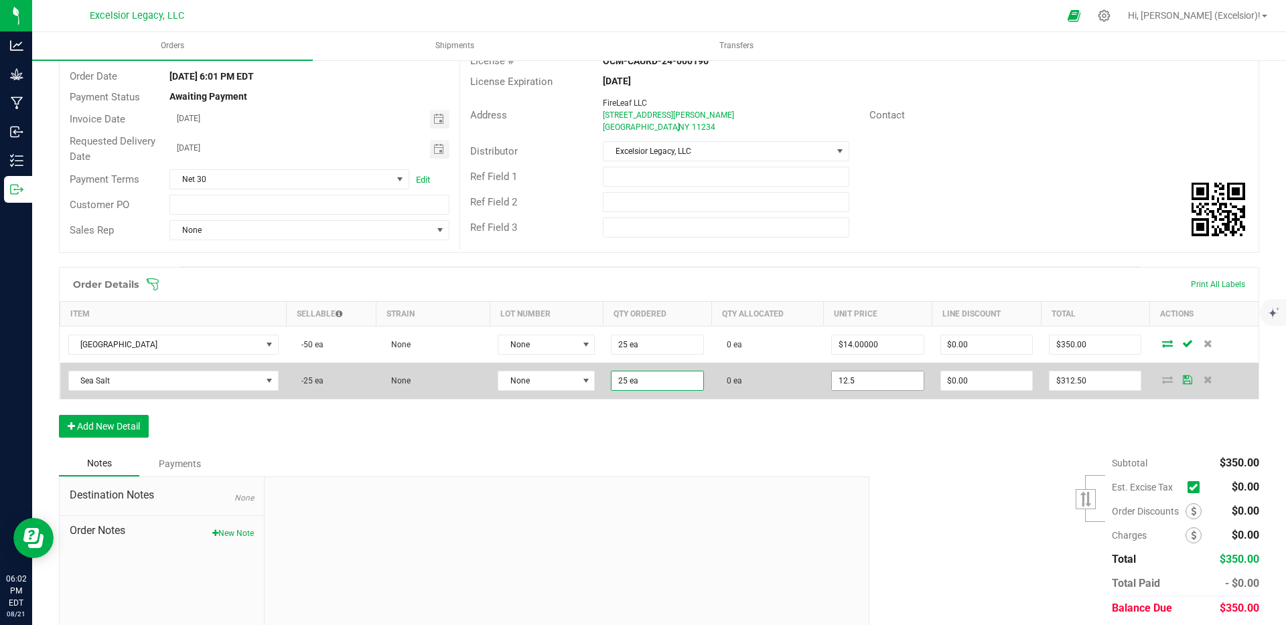
click at [838, 378] on input "12.5" at bounding box center [877, 381] width 91 height 19
type input "1"
click at [879, 382] on input "12.5" at bounding box center [877, 381] width 91 height 19
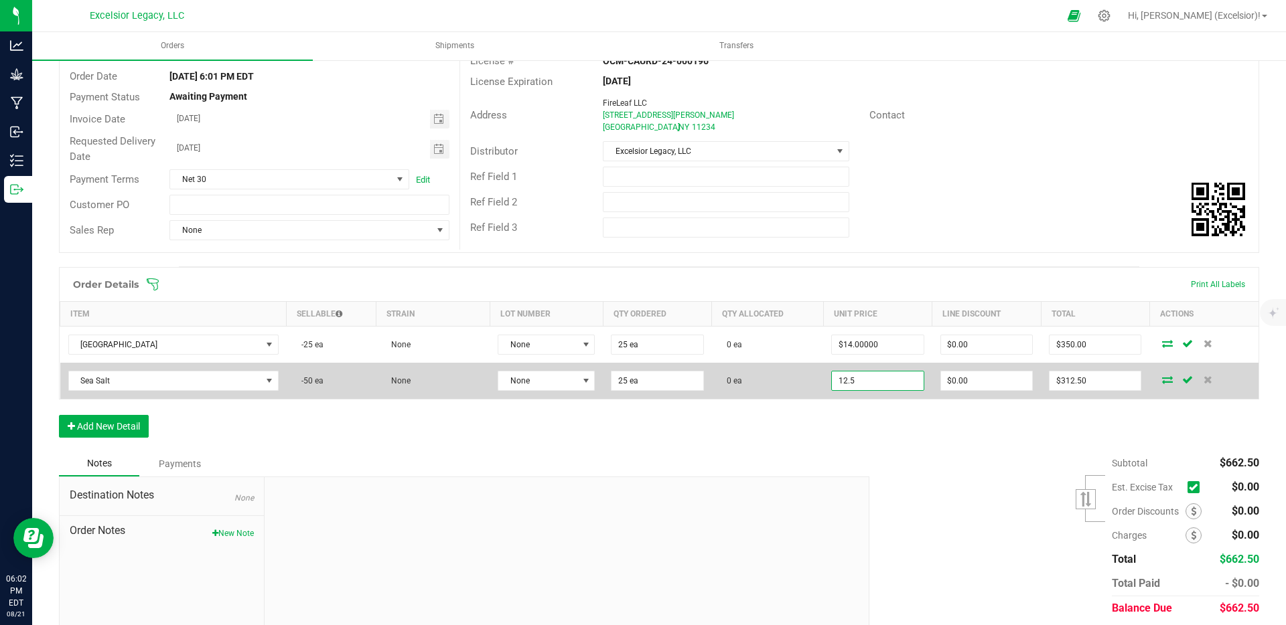
click at [879, 382] on input "12.5" at bounding box center [877, 381] width 91 height 19
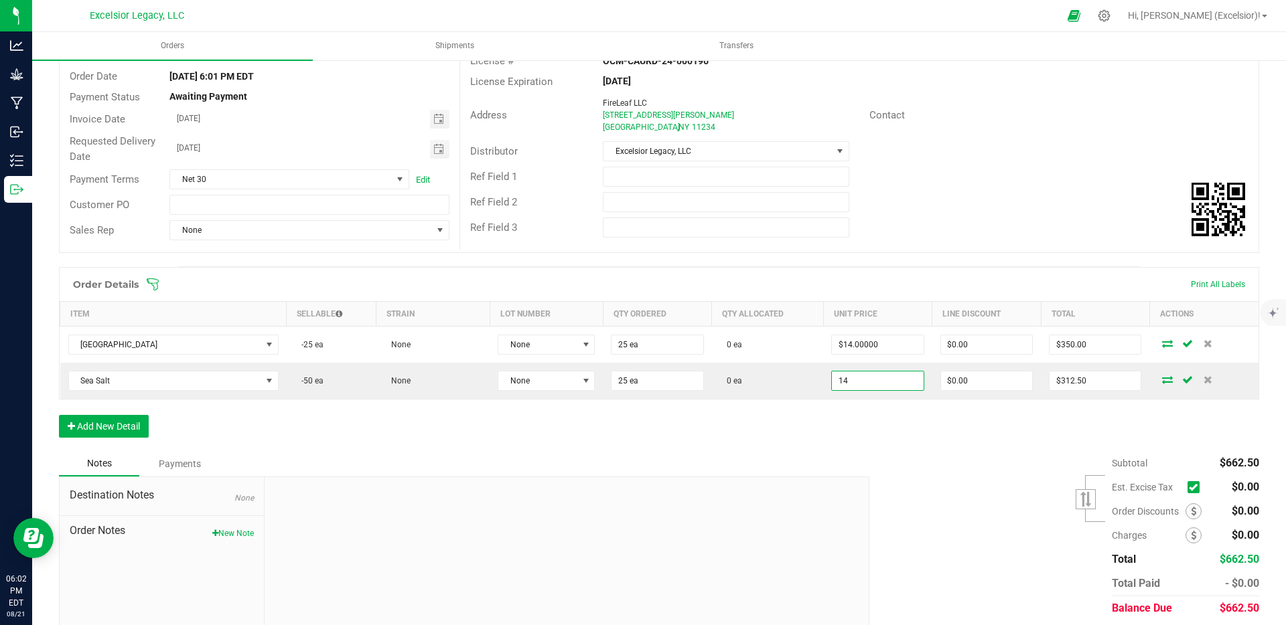
type input "$14.00000"
type input "$350.00"
click at [871, 422] on div "Order Details Print All Labels Item Sellable Strain Lot Number Qty Ordered Qty …" at bounding box center [659, 359] width 1200 height 184
click at [100, 439] on div "Order Details Print All Labels Item Sellable Strain Lot Number Qty Ordered Qty …" at bounding box center [659, 359] width 1200 height 184
click at [102, 435] on button "Add New Detail" at bounding box center [104, 426] width 90 height 23
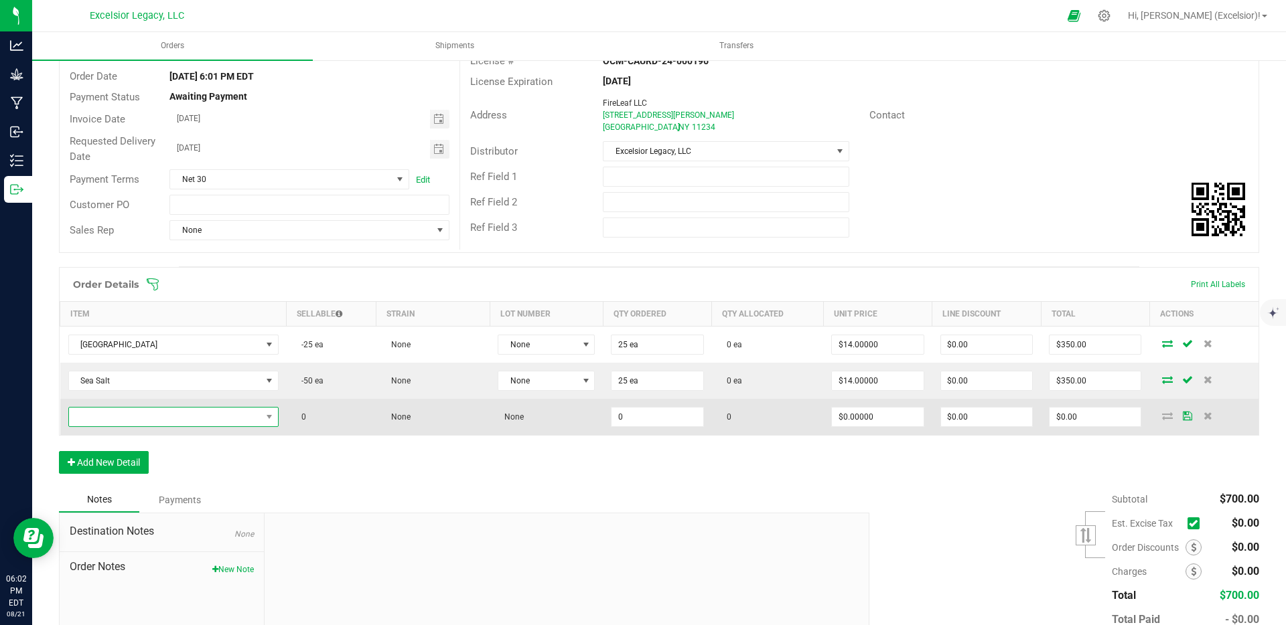
click at [170, 410] on span "NO DATA FOUND" at bounding box center [165, 417] width 192 height 19
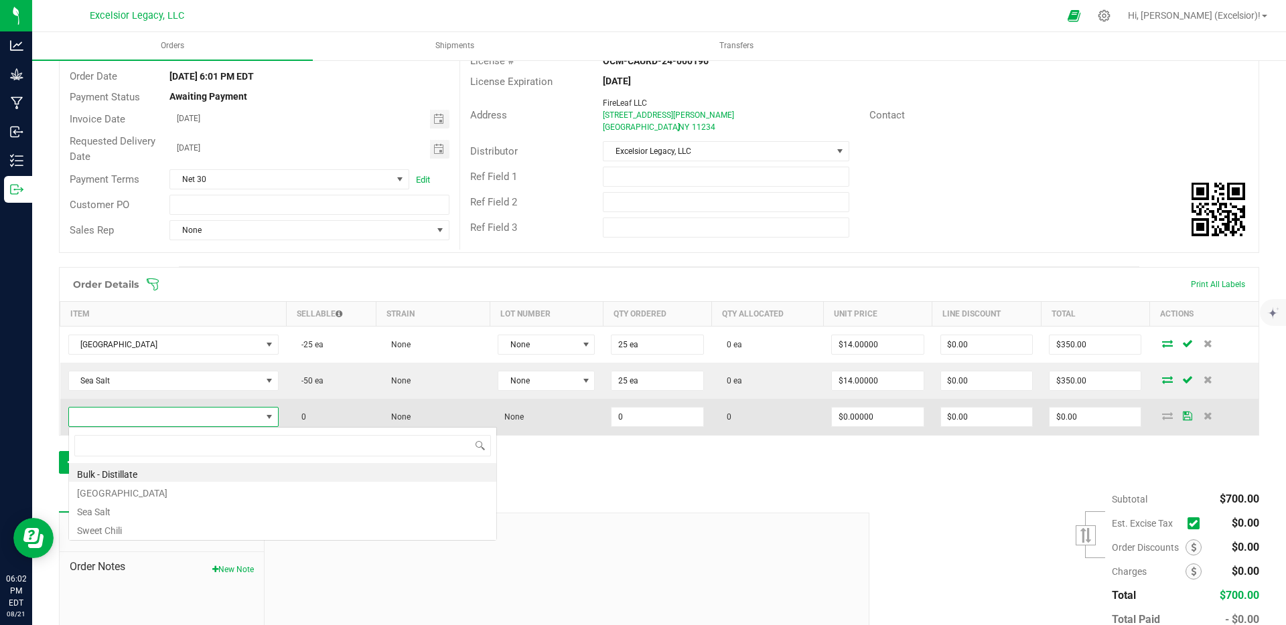
scroll to position [20, 207]
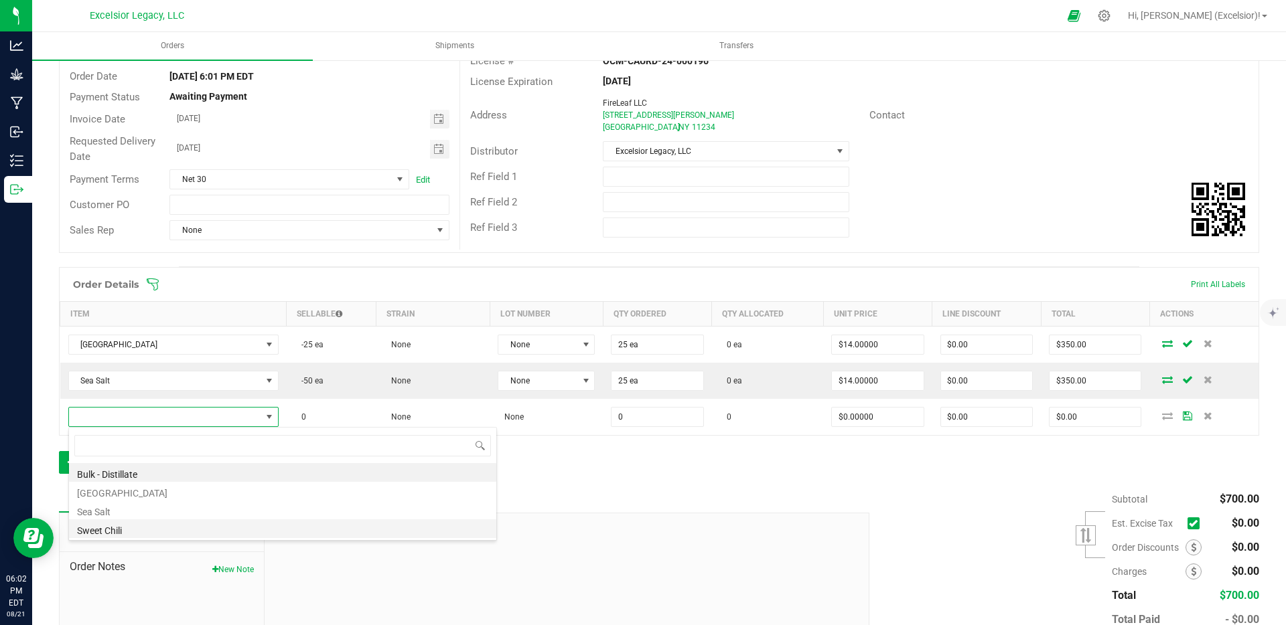
click at [133, 525] on li "Sweet Chili" at bounding box center [282, 529] width 427 height 19
type input "0 ea"
type input "$12.50000"
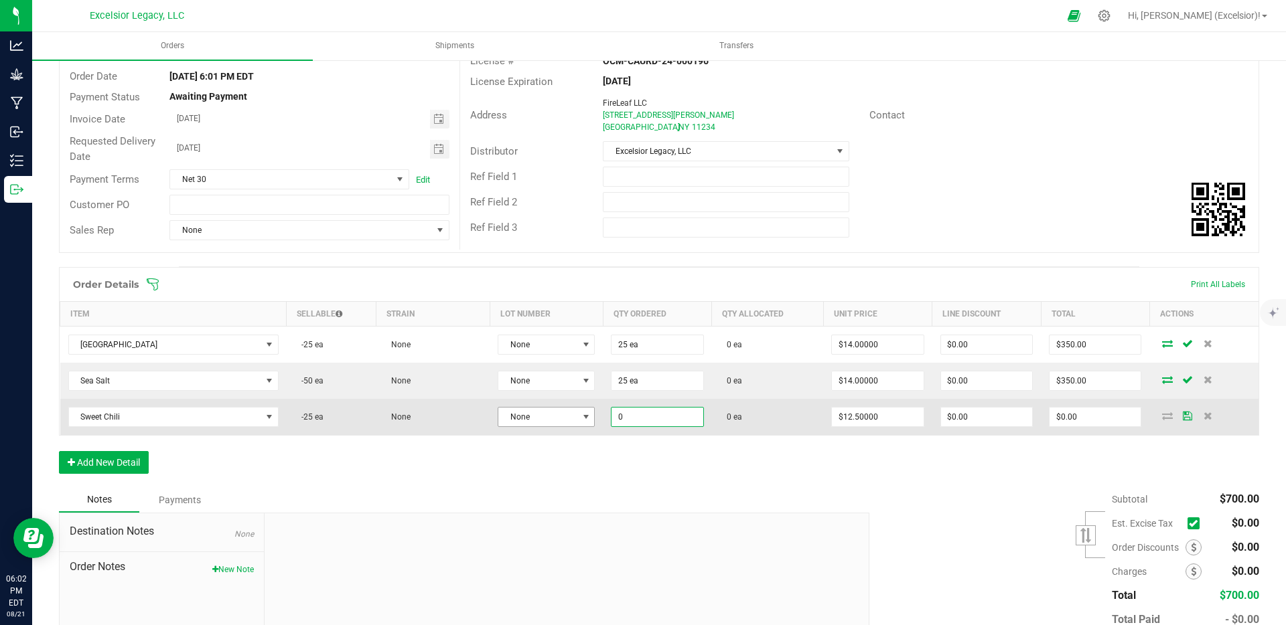
drag, startPoint x: 620, startPoint y: 418, endPoint x: 582, endPoint y: 419, distance: 38.2
click at [582, 419] on outbound-order-line-row "Sweet Chili -25 ea None None 0 0 ea $12.50000 $0.00 $0.00" at bounding box center [659, 417] width 1199 height 36
type input "25 ea"
type input "12.5"
type input "$312.50"
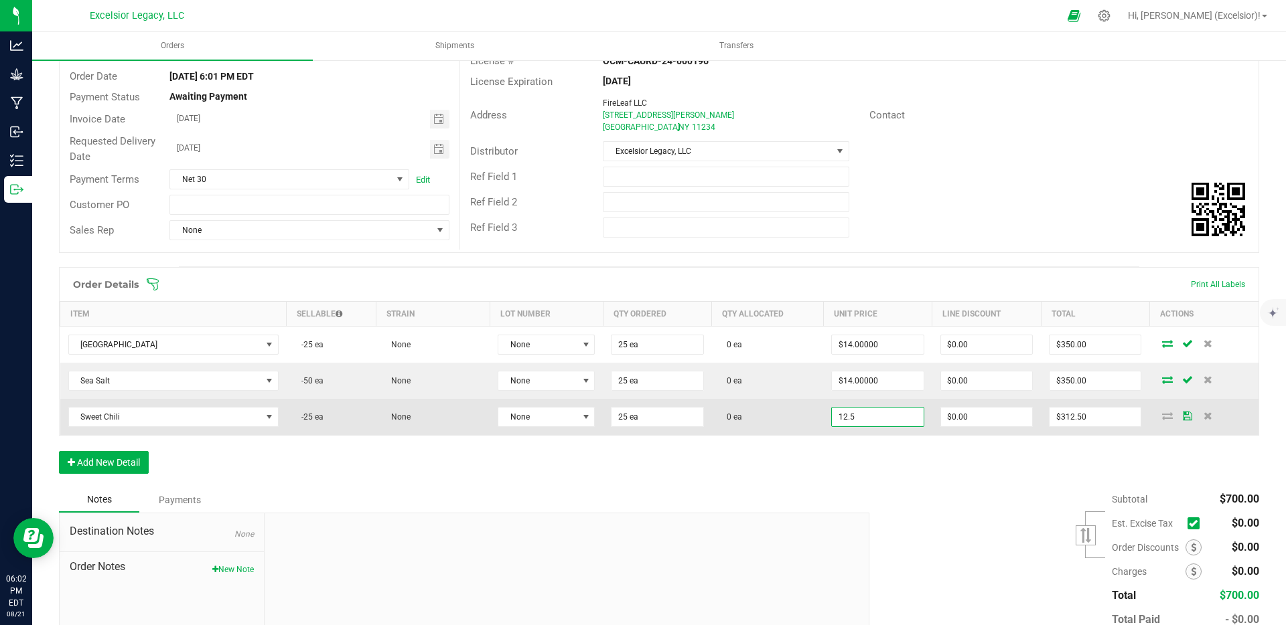
click at [843, 425] on input "12.5" at bounding box center [877, 417] width 91 height 19
click at [882, 424] on input "12.5" at bounding box center [877, 417] width 91 height 19
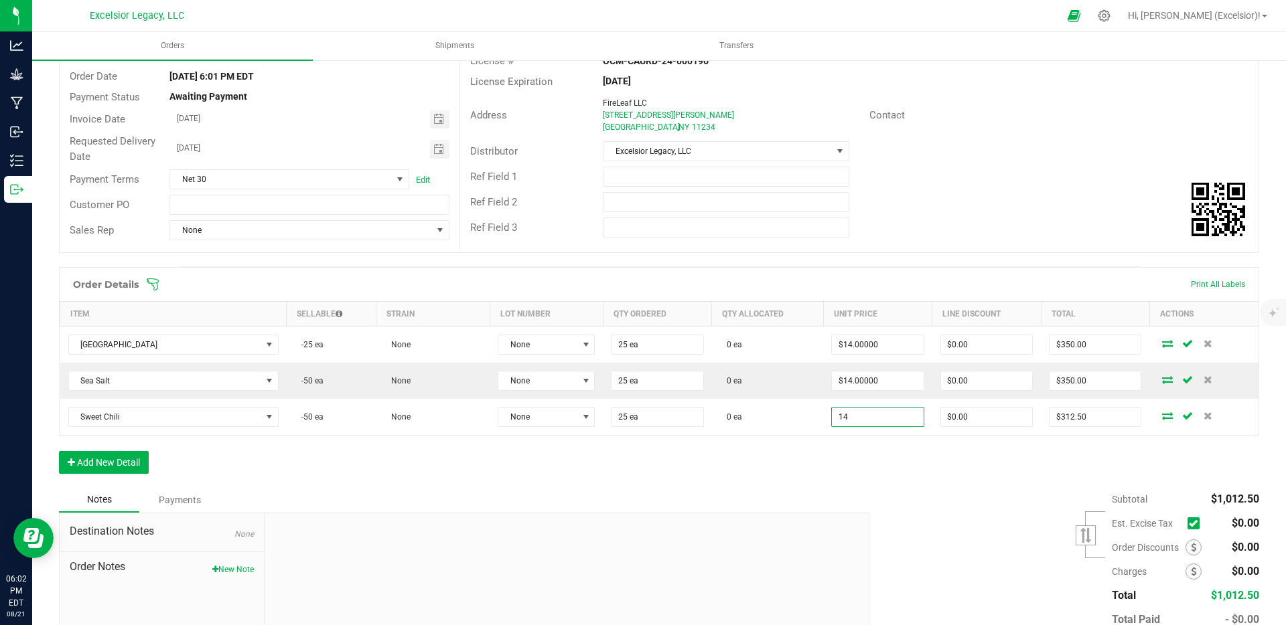
type input "$14.00000"
type input "$350.00"
click at [896, 473] on div "Order Details Print All Labels Item Sellable Strain Lot Number Qty Ordered Qty …" at bounding box center [659, 377] width 1200 height 220
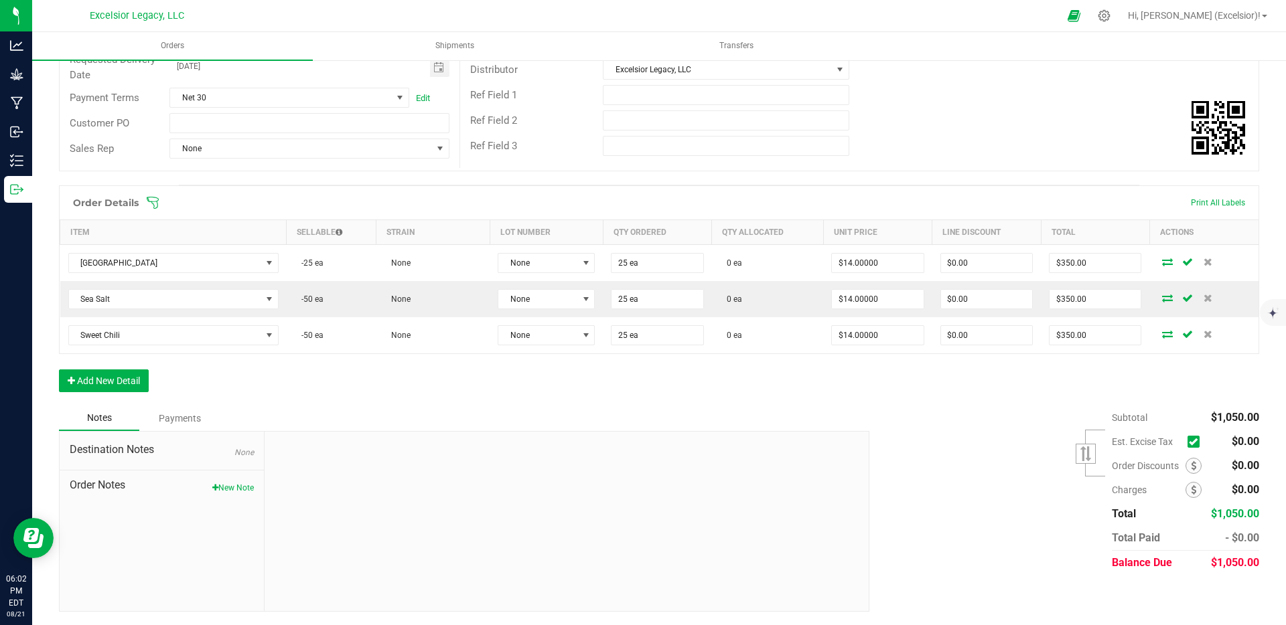
scroll to position [0, 0]
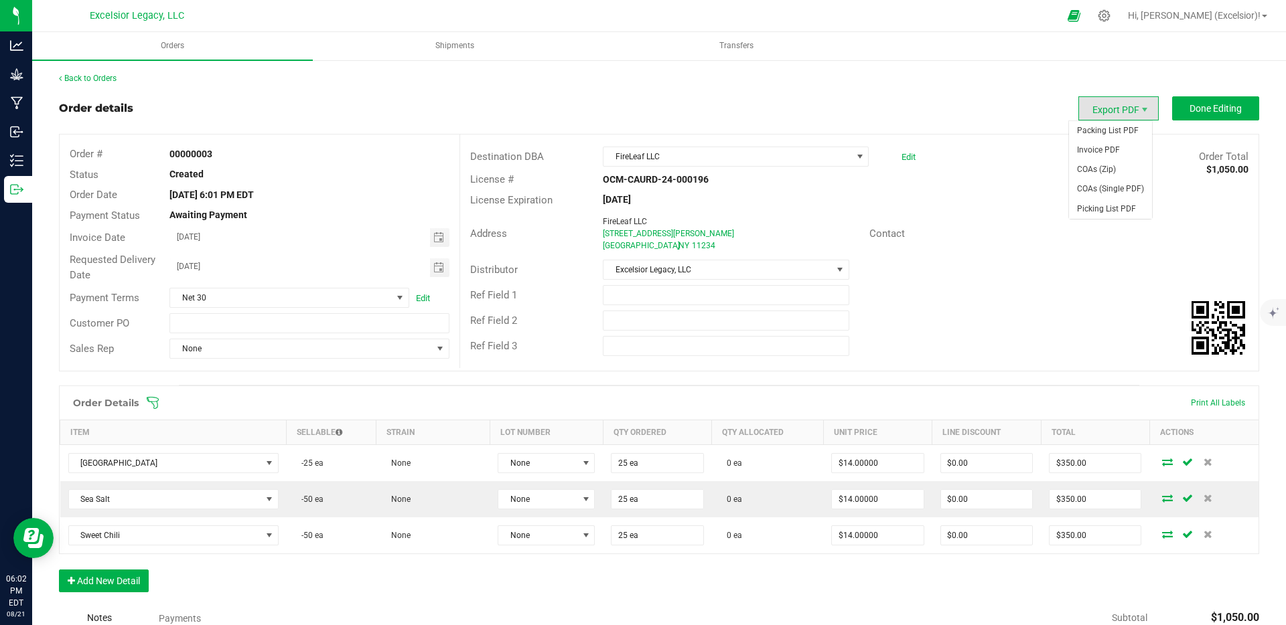
click at [1125, 110] on span "Export PDF" at bounding box center [1118, 108] width 80 height 24
click at [1108, 146] on span "Invoice PDF" at bounding box center [1110, 150] width 83 height 19
click at [479, 66] on div "Back to Orders Order details Export PDF Done Editing Order # 00000003 Status Cr…" at bounding box center [659, 442] width 1254 height 767
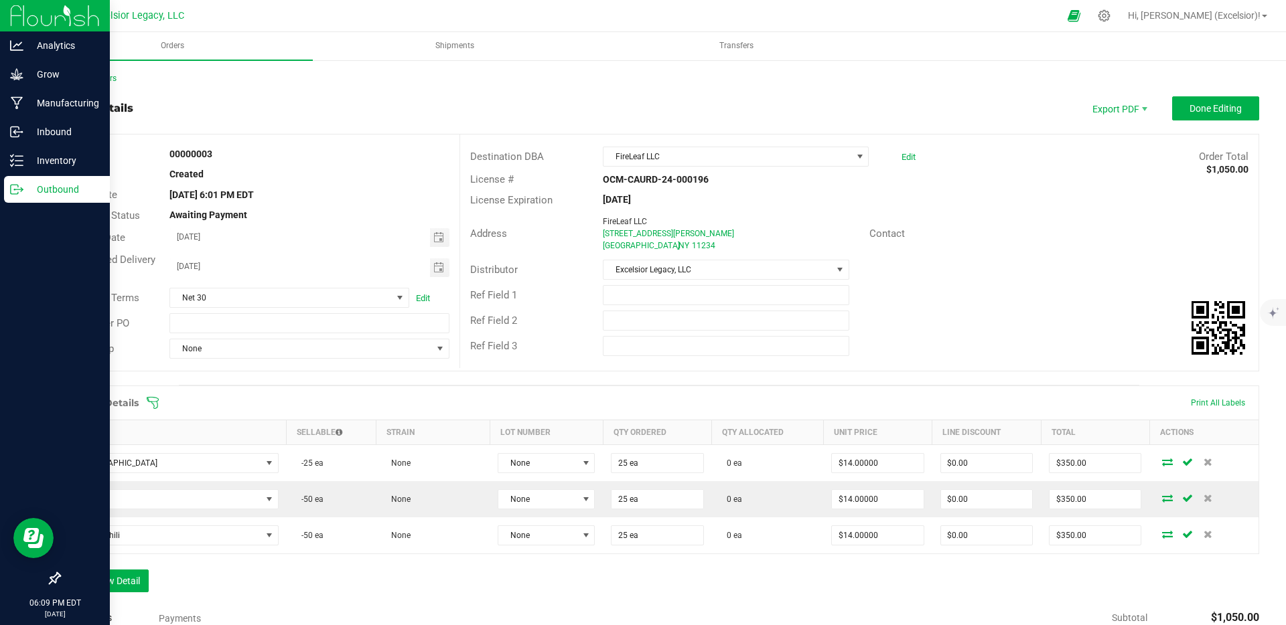
click at [28, 14] on img at bounding box center [55, 15] width 90 height 31
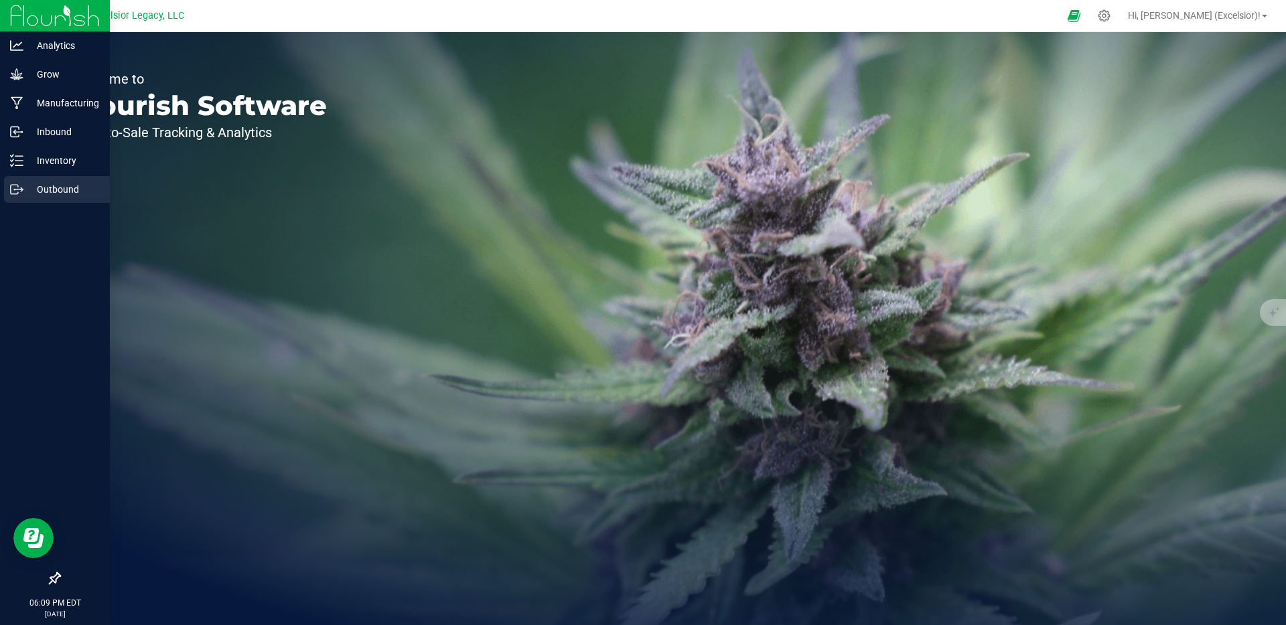
click at [69, 180] on div "Outbound" at bounding box center [57, 189] width 106 height 27
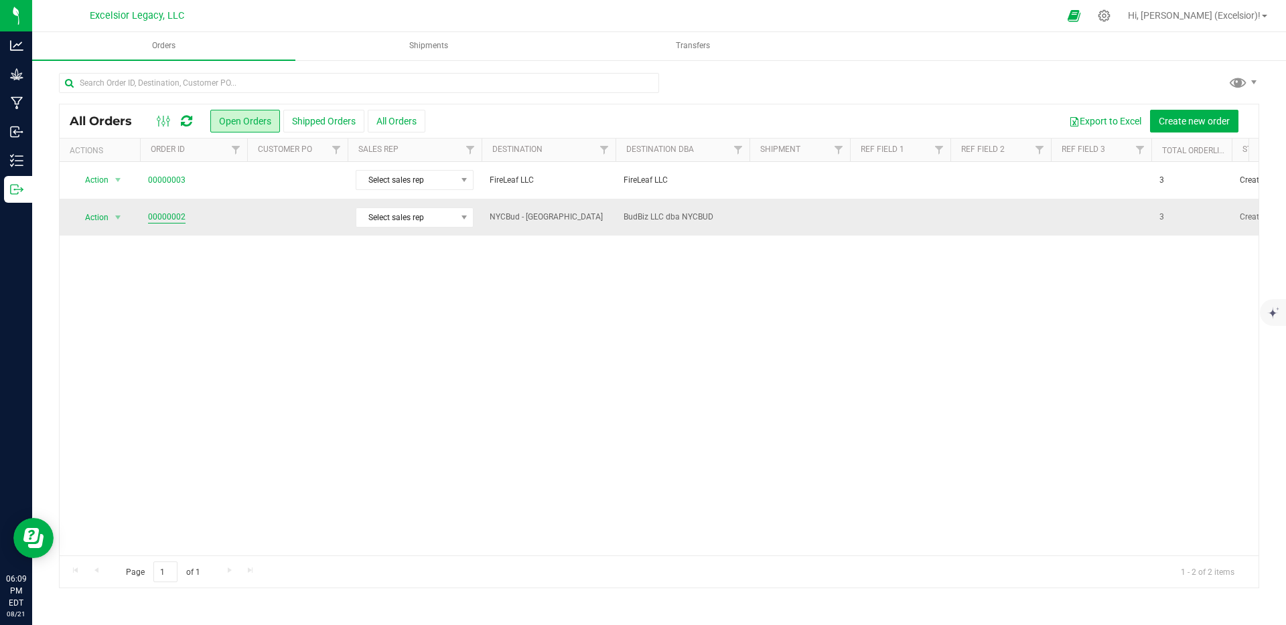
click at [167, 218] on link "00000002" at bounding box center [167, 217] width 38 height 13
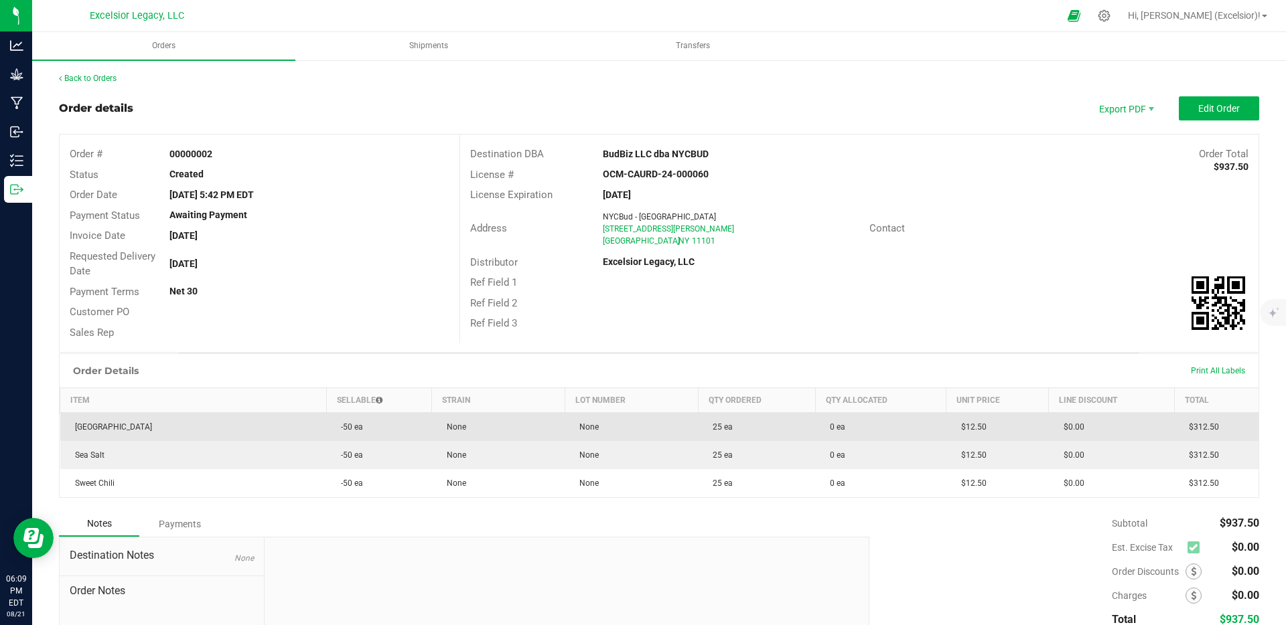
click at [680, 438] on td "None" at bounding box center [631, 427] width 133 height 29
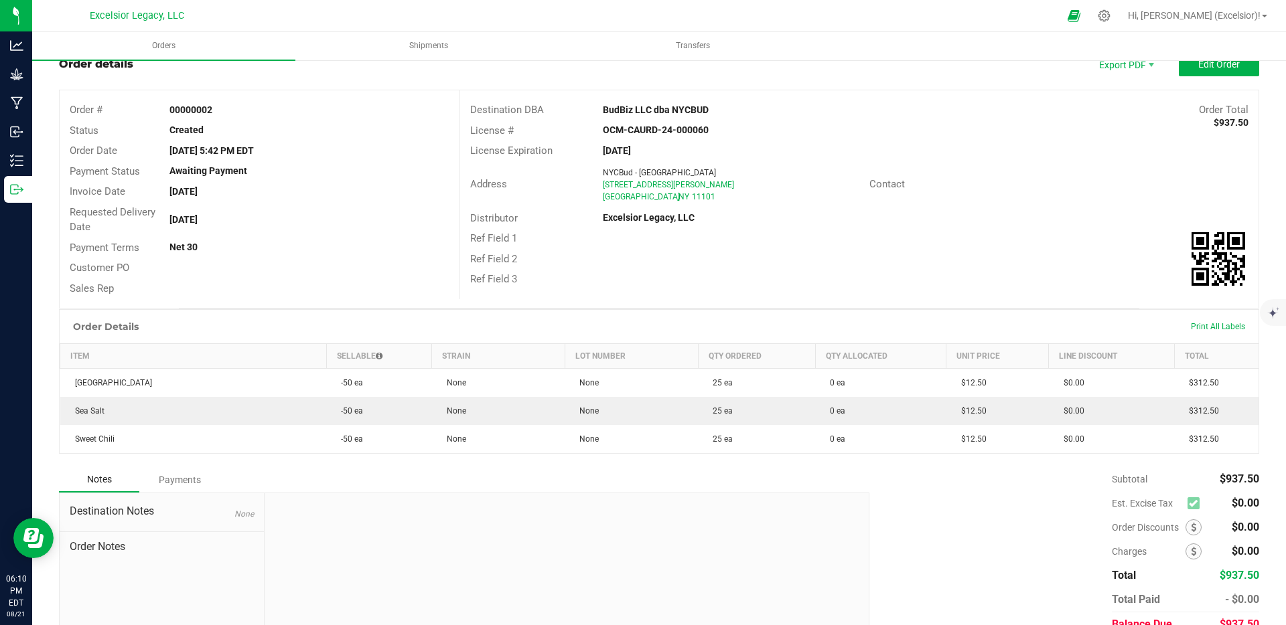
scroll to position [106, 0]
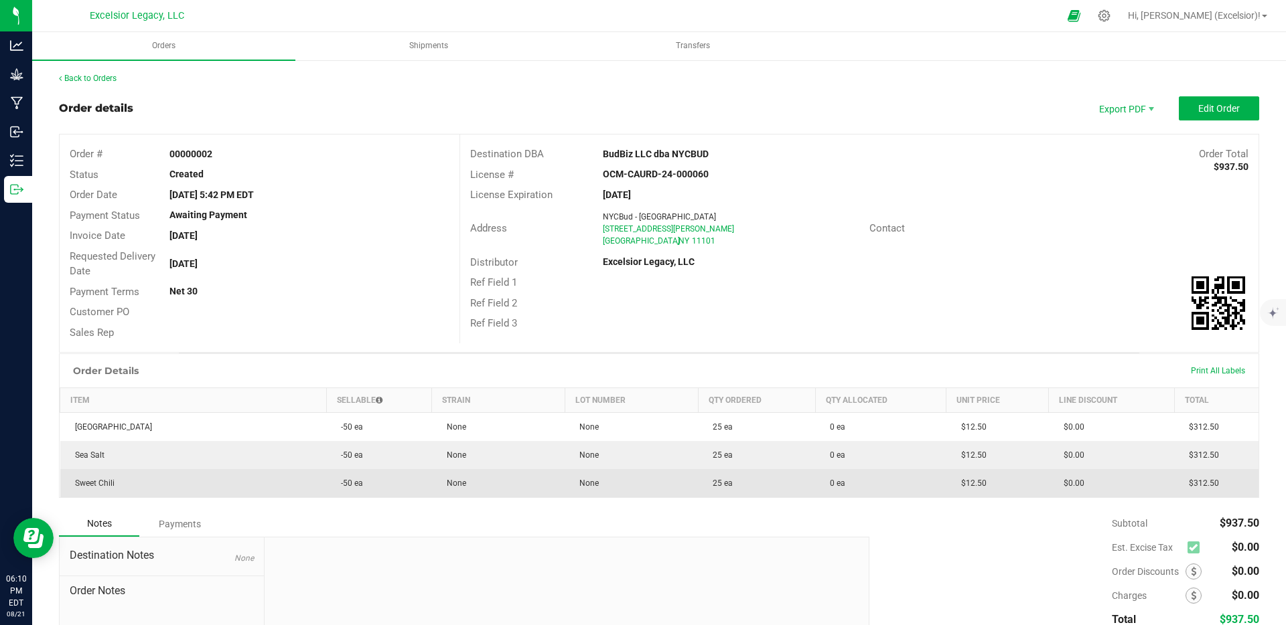
scroll to position [106, 0]
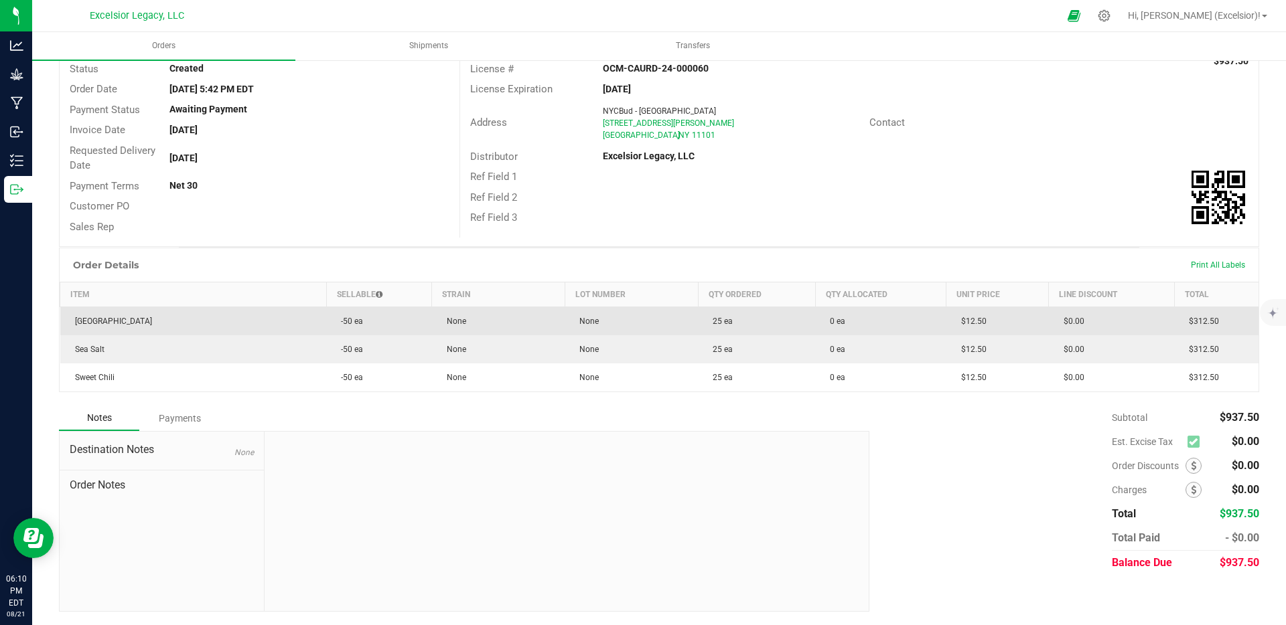
click at [412, 320] on td "-50 ea" at bounding box center [378, 321] width 105 height 29
click at [411, 319] on td "-50 ea" at bounding box center [378, 321] width 105 height 29
click at [602, 311] on td "None" at bounding box center [631, 321] width 133 height 29
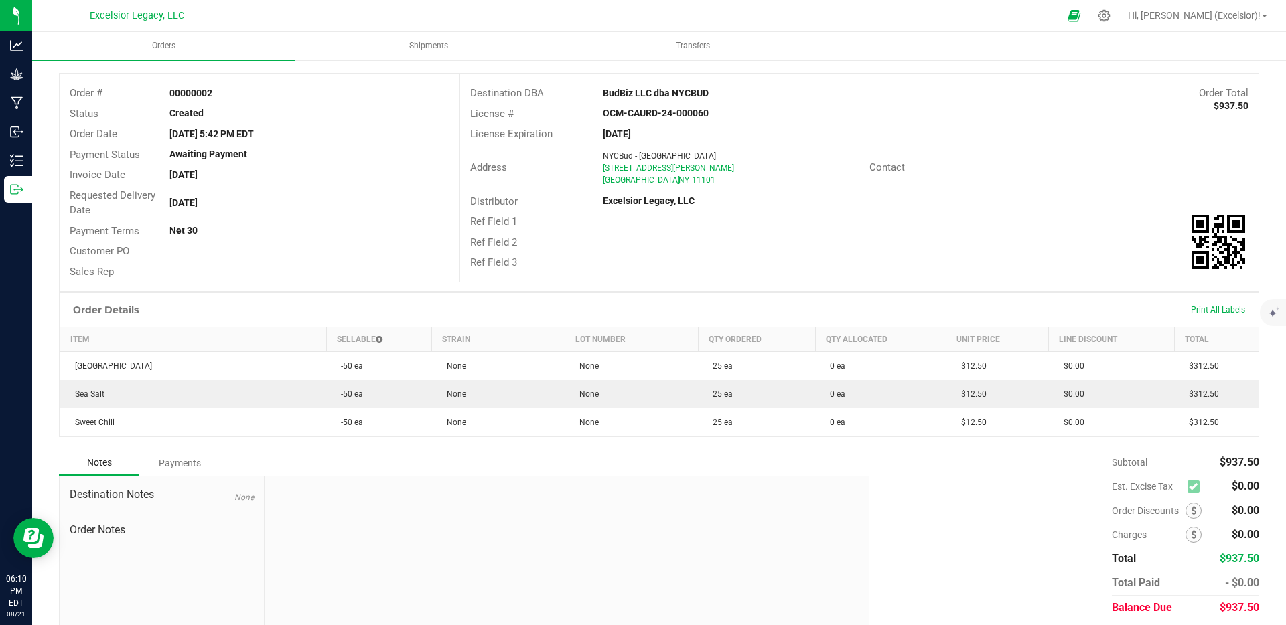
scroll to position [0, 0]
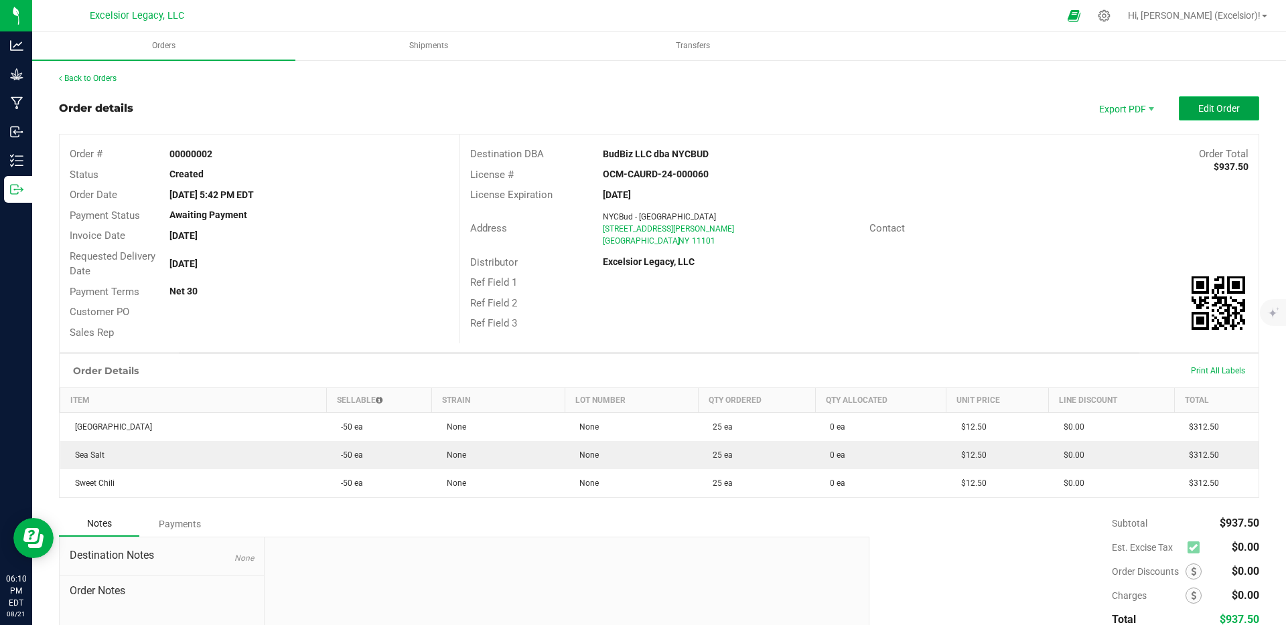
click at [1198, 104] on span "Edit Order" at bounding box center [1219, 108] width 42 height 11
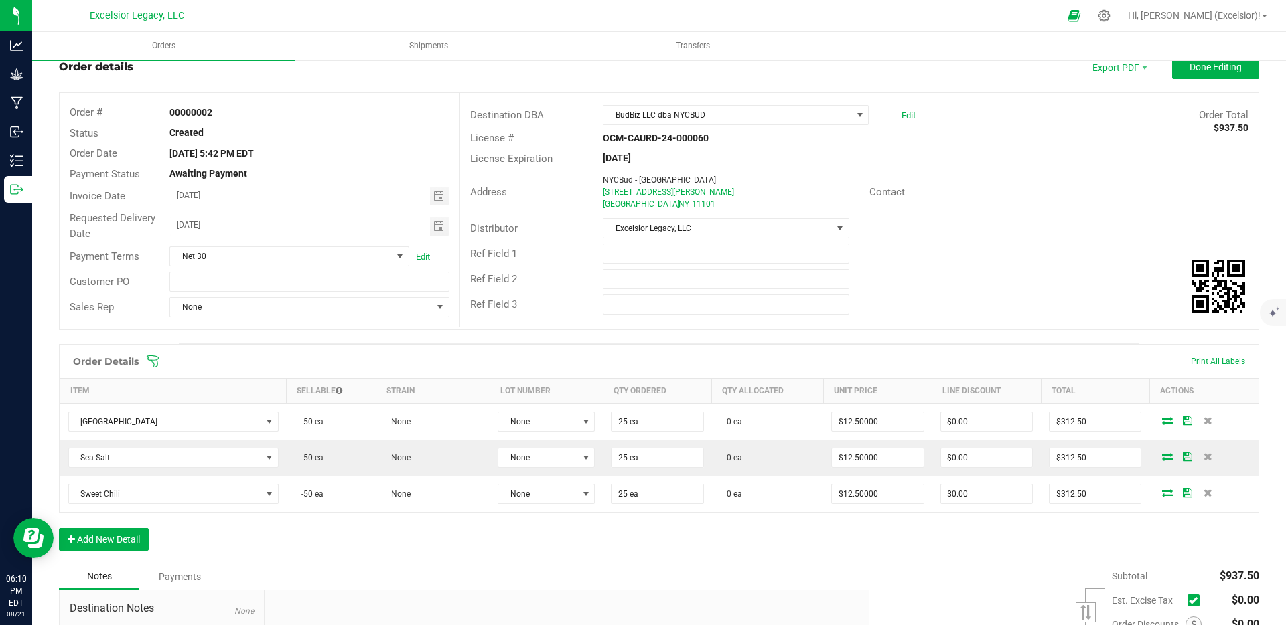
scroll to position [200, 0]
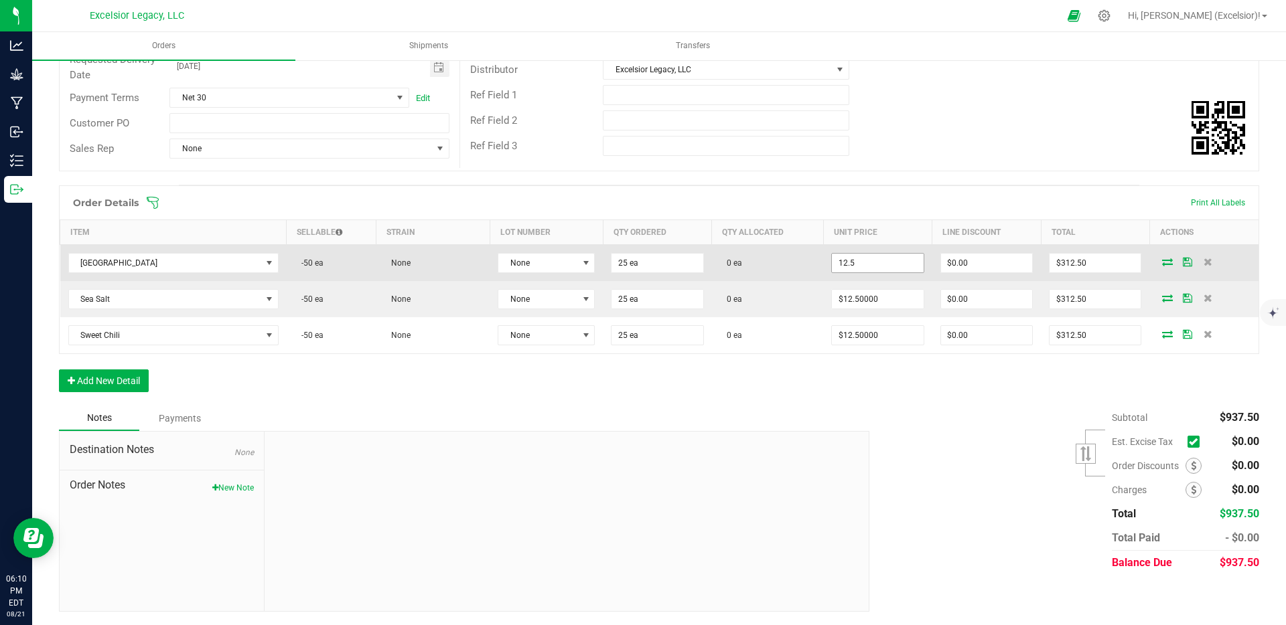
click at [853, 254] on input "12.5" at bounding box center [877, 263] width 91 height 19
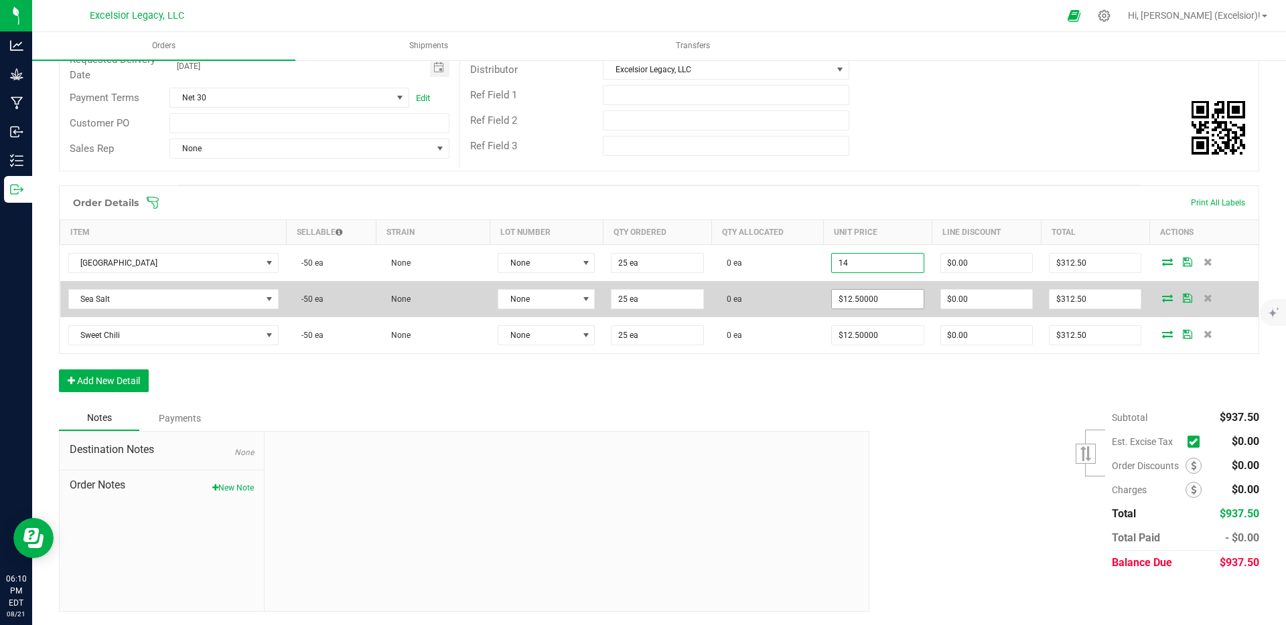
type input "$14.00000"
type input "$350.00"
click at [848, 303] on input "12.5" at bounding box center [877, 299] width 91 height 19
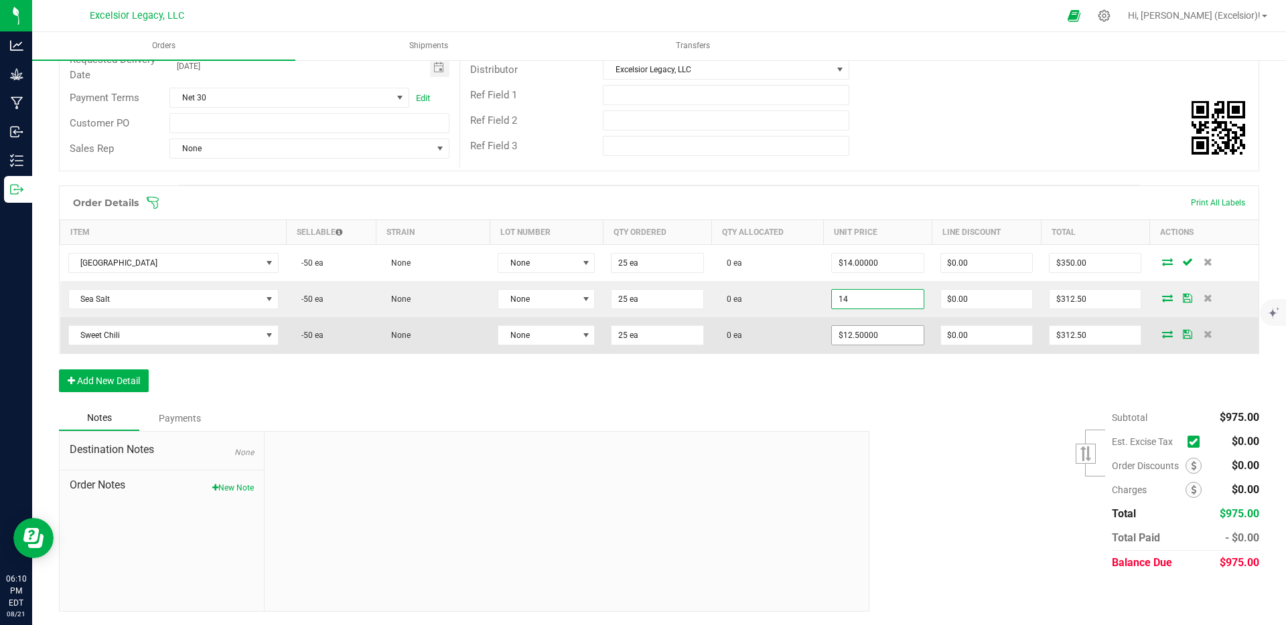
type input "$14.00000"
type input "$350.00"
click at [854, 337] on input "12.5" at bounding box center [877, 335] width 91 height 19
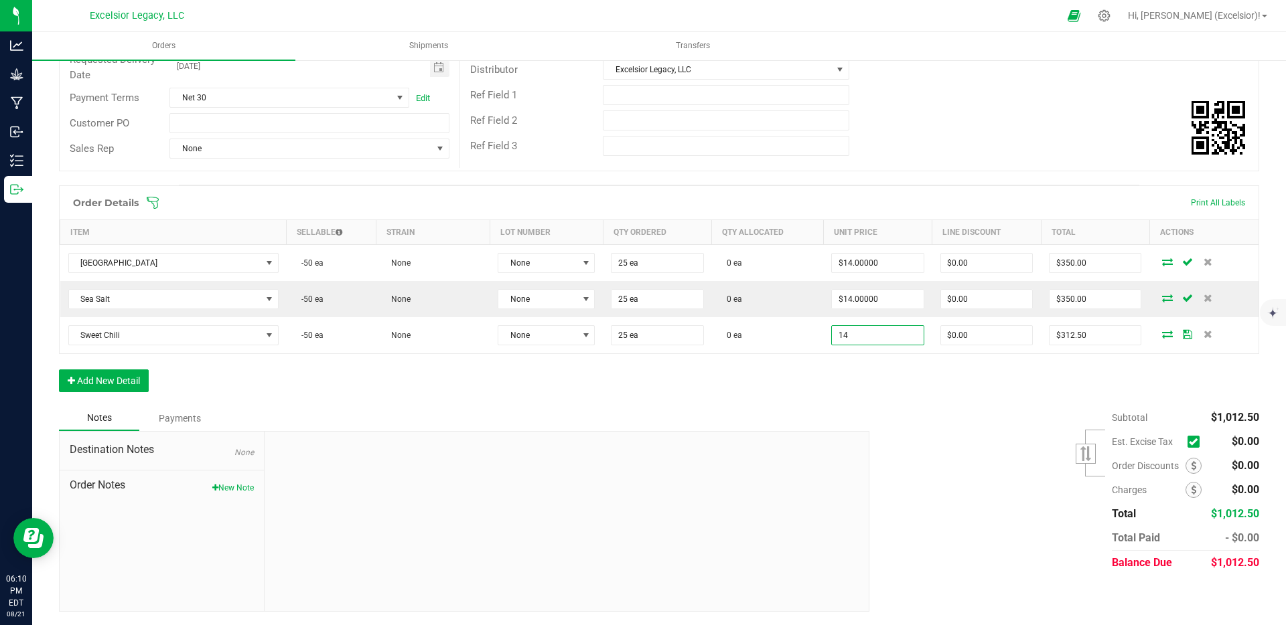
type input "$14.00000"
type input "$350.00"
click at [965, 386] on div "Order Details Print All Labels Item Sellable Strain Lot Number Qty Ordered Qty …" at bounding box center [659, 295] width 1200 height 220
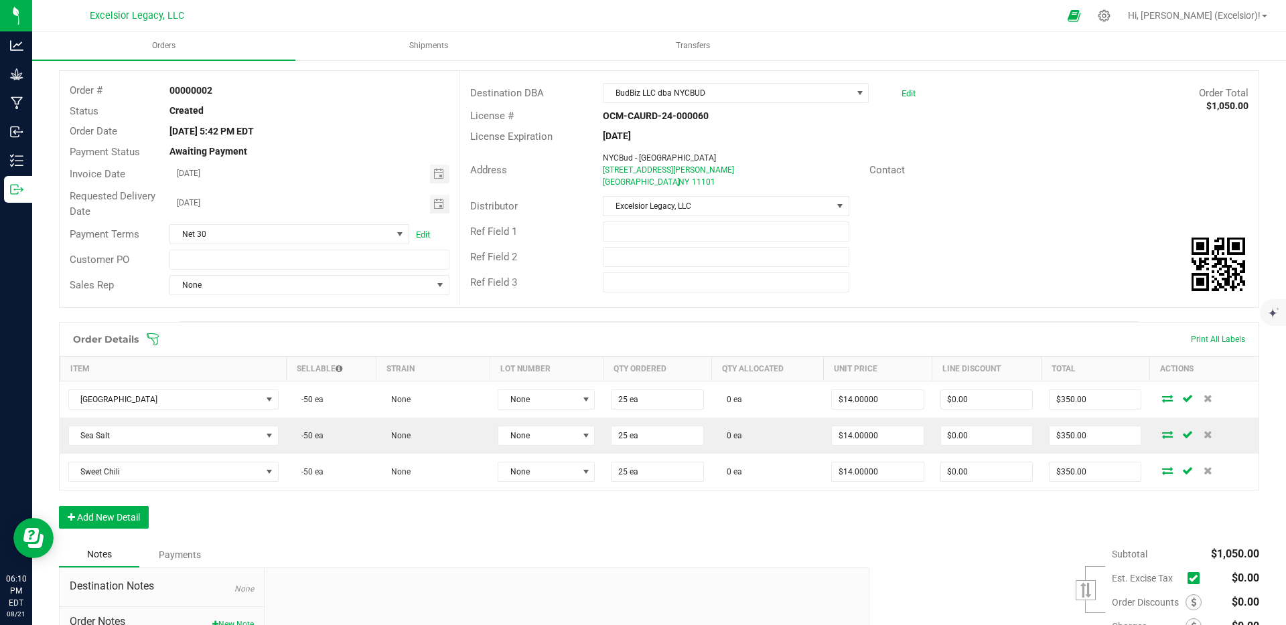
scroll to position [0, 0]
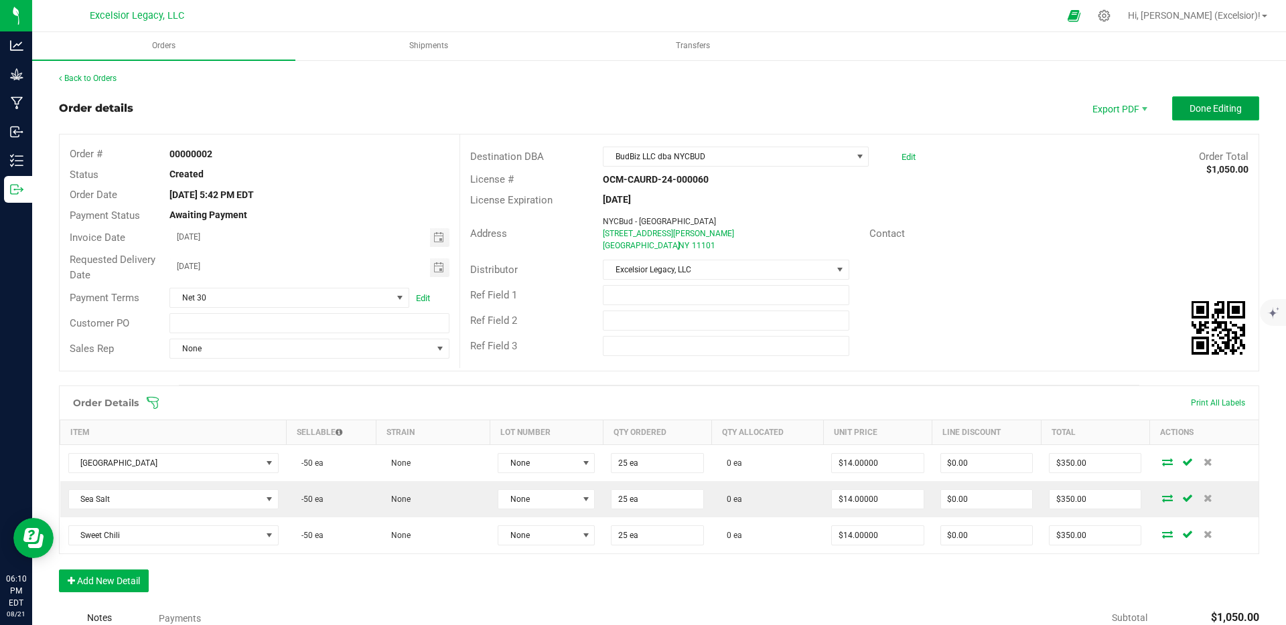
click at [1193, 109] on span "Done Editing" at bounding box center [1215, 108] width 52 height 11
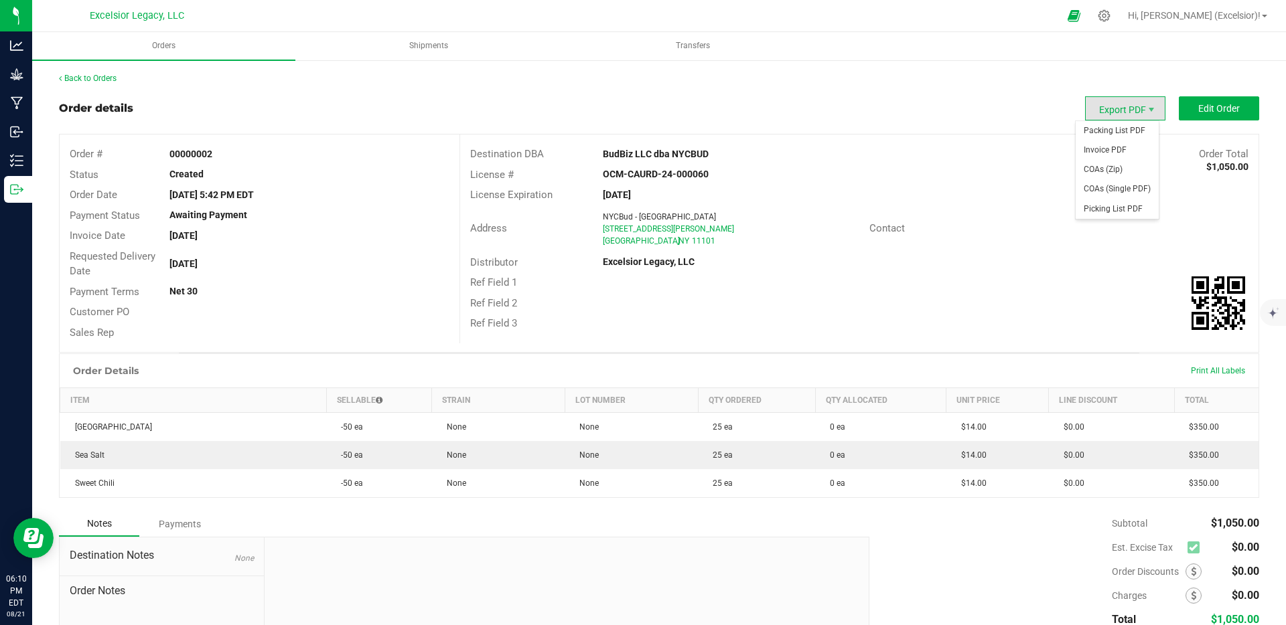
click at [1102, 110] on span "Export PDF" at bounding box center [1125, 108] width 80 height 24
click at [1095, 155] on span "Invoice PDF" at bounding box center [1116, 150] width 83 height 19
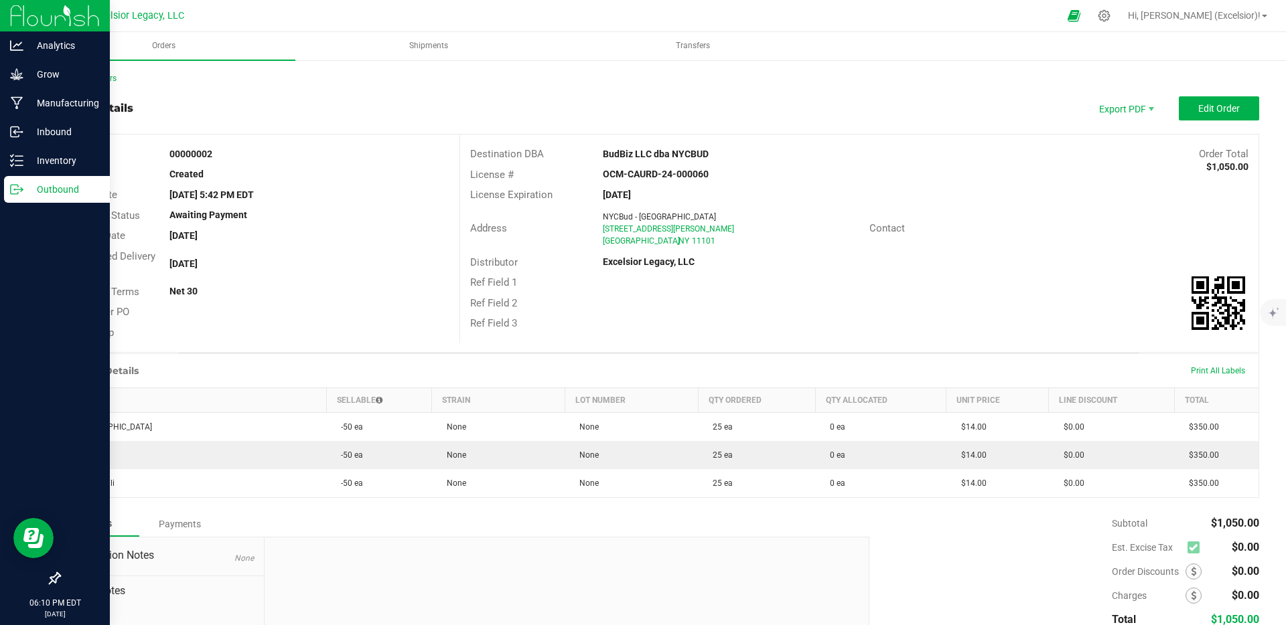
click at [18, 11] on img at bounding box center [55, 15] width 90 height 31
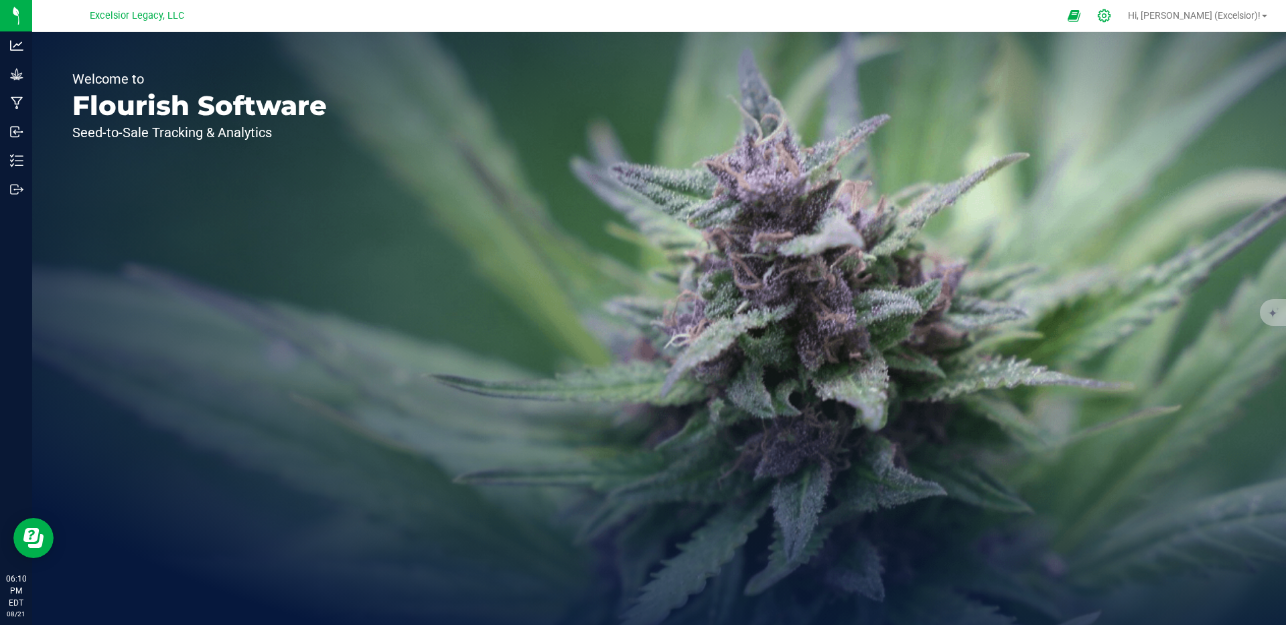
click at [1111, 21] on icon at bounding box center [1104, 16] width 14 height 14
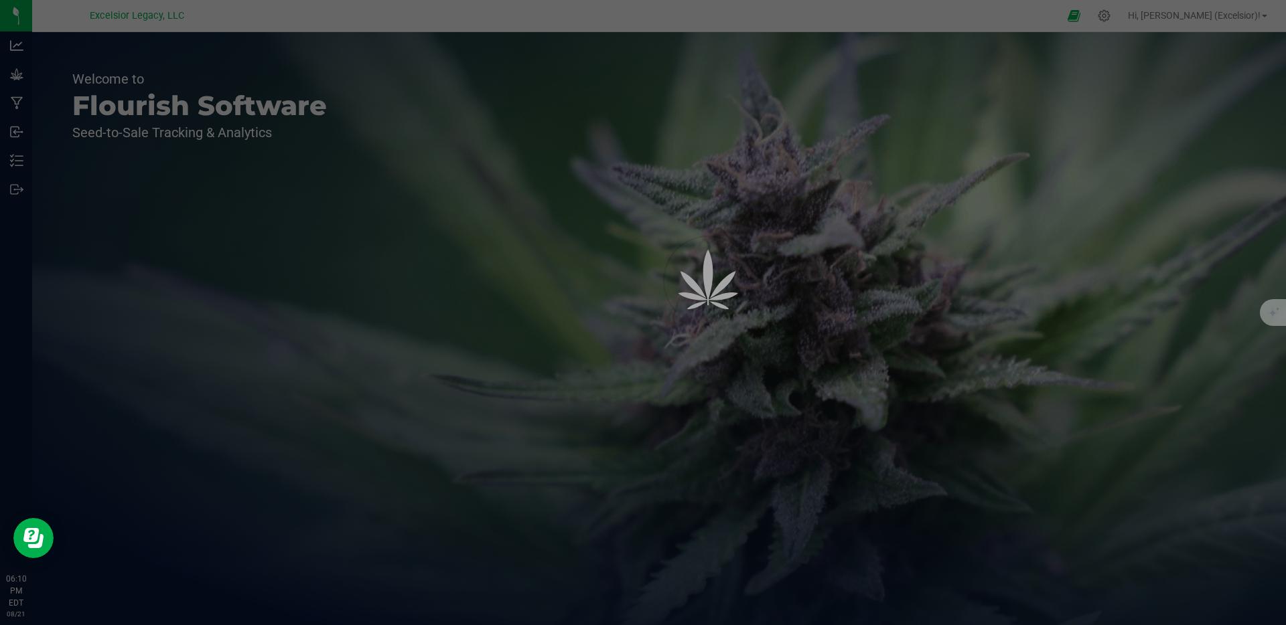
click at [1018, 151] on div at bounding box center [643, 312] width 1286 height 625
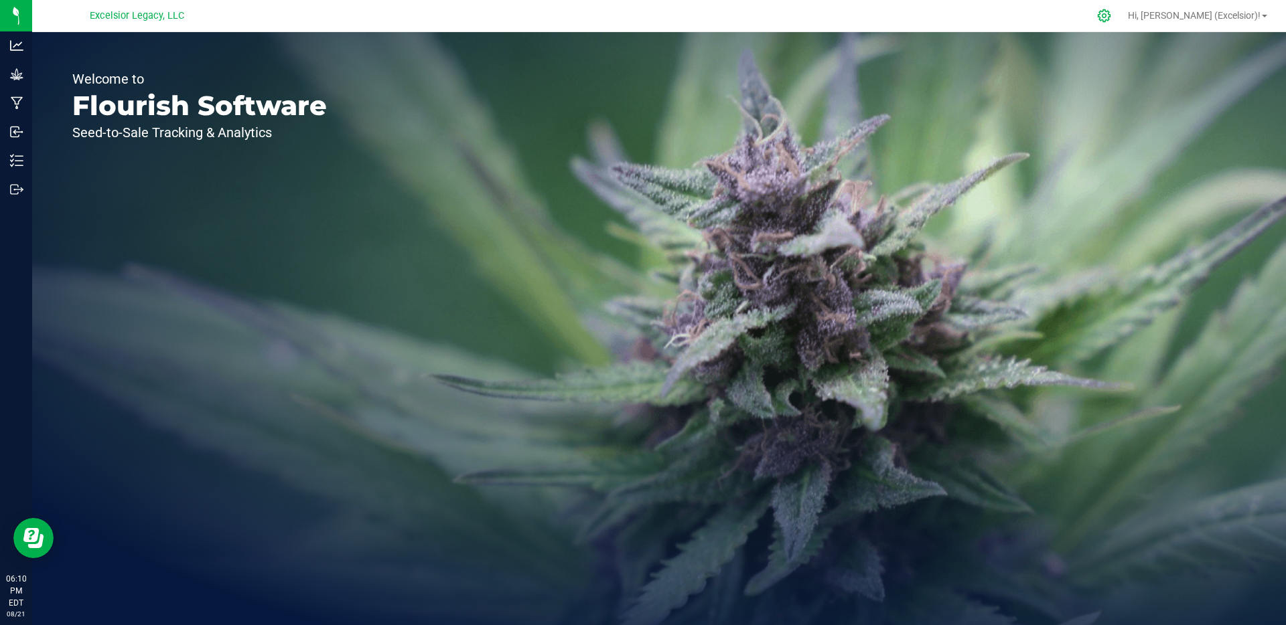
click at [1121, 20] on div at bounding box center [1104, 15] width 33 height 29
click at [1111, 18] on icon at bounding box center [1104, 16] width 14 height 14
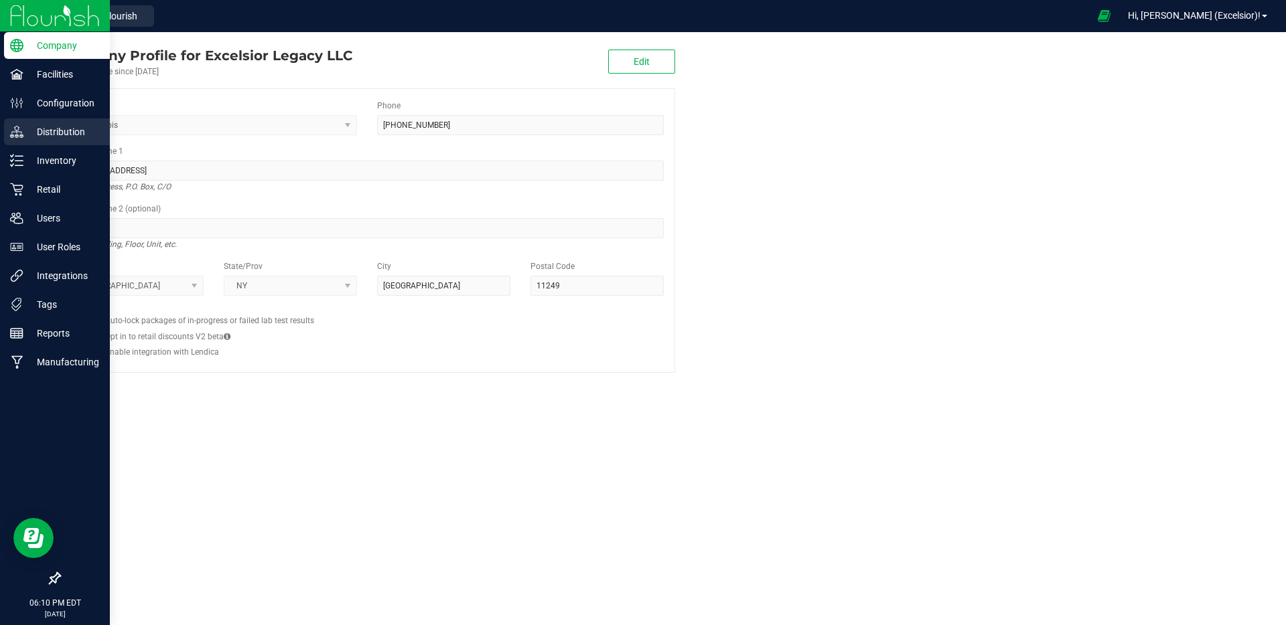
click at [68, 127] on p "Distribution" at bounding box center [63, 132] width 80 height 16
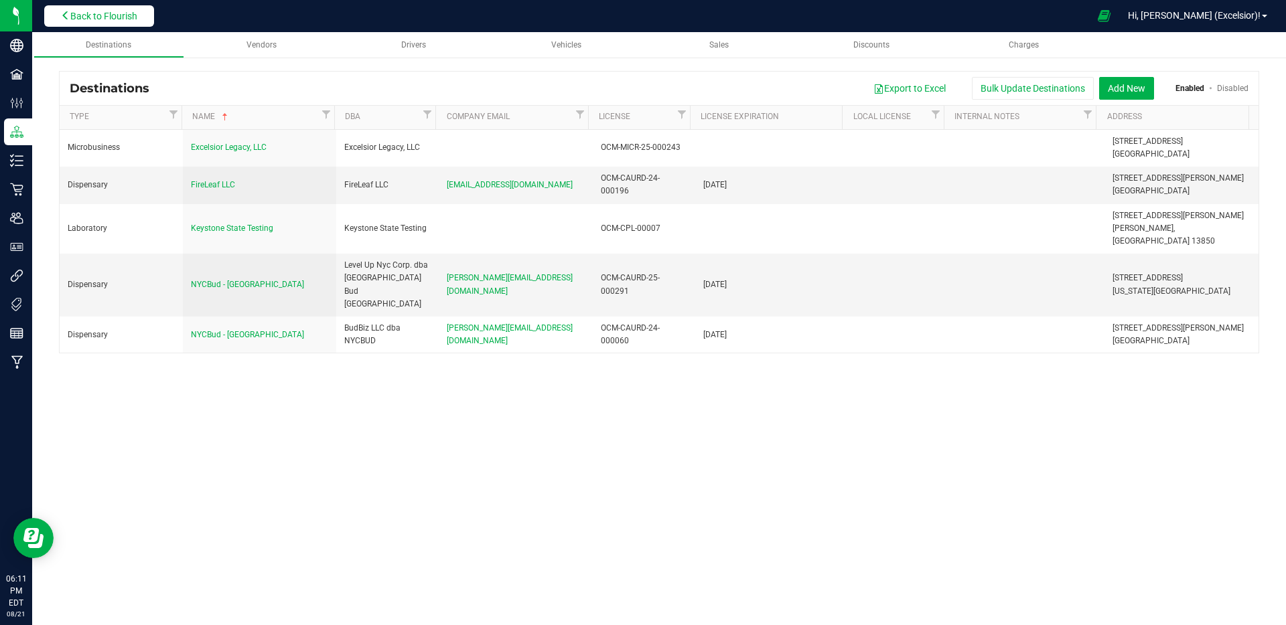
click at [143, 14] on button "Back to Flourish" at bounding box center [99, 15] width 110 height 21
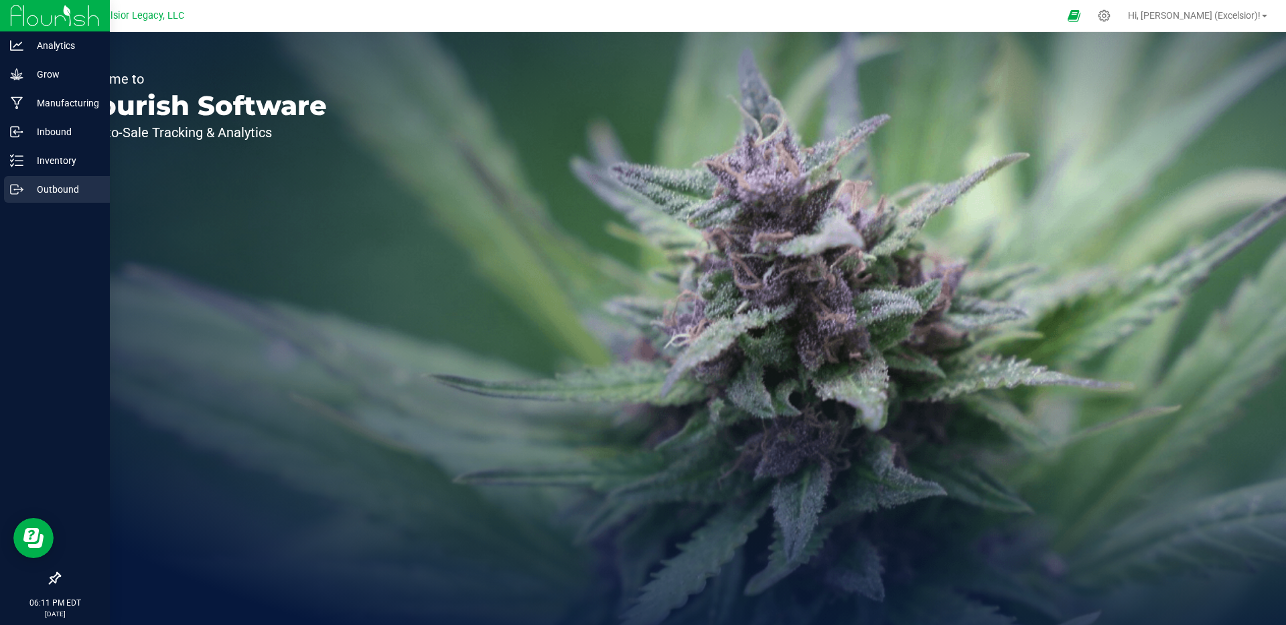
click at [17, 192] on icon at bounding box center [16, 189] width 13 height 13
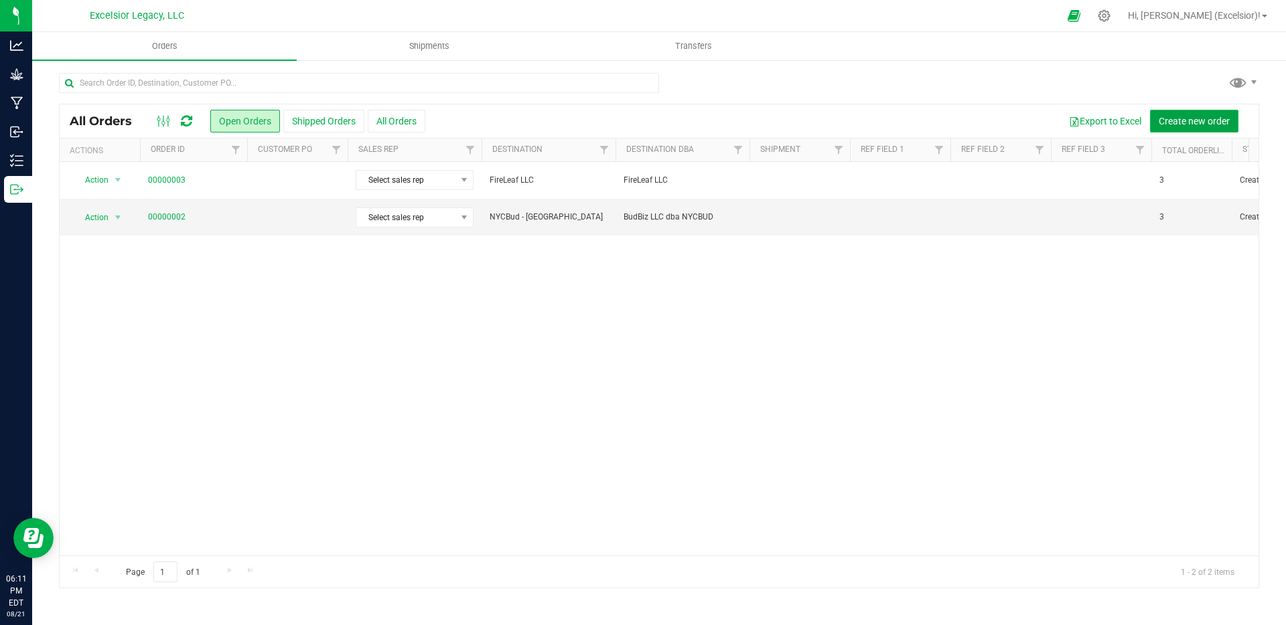
click at [1219, 116] on span "Create new order" at bounding box center [1194, 121] width 71 height 11
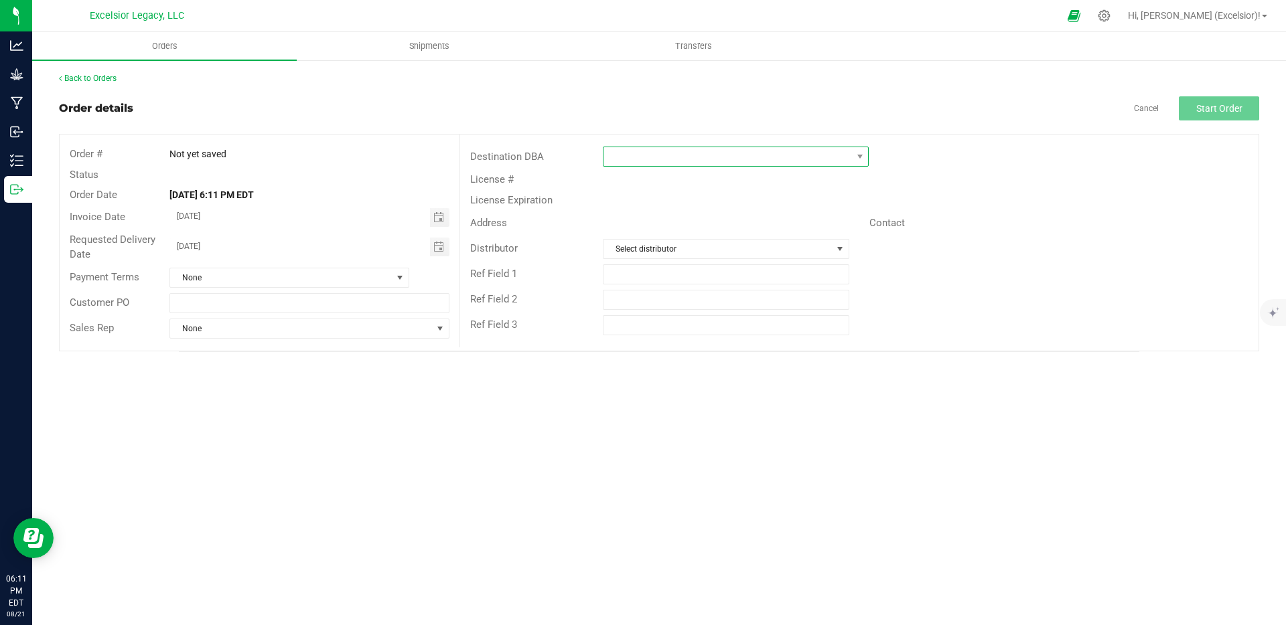
click at [630, 160] on span at bounding box center [727, 156] width 248 height 19
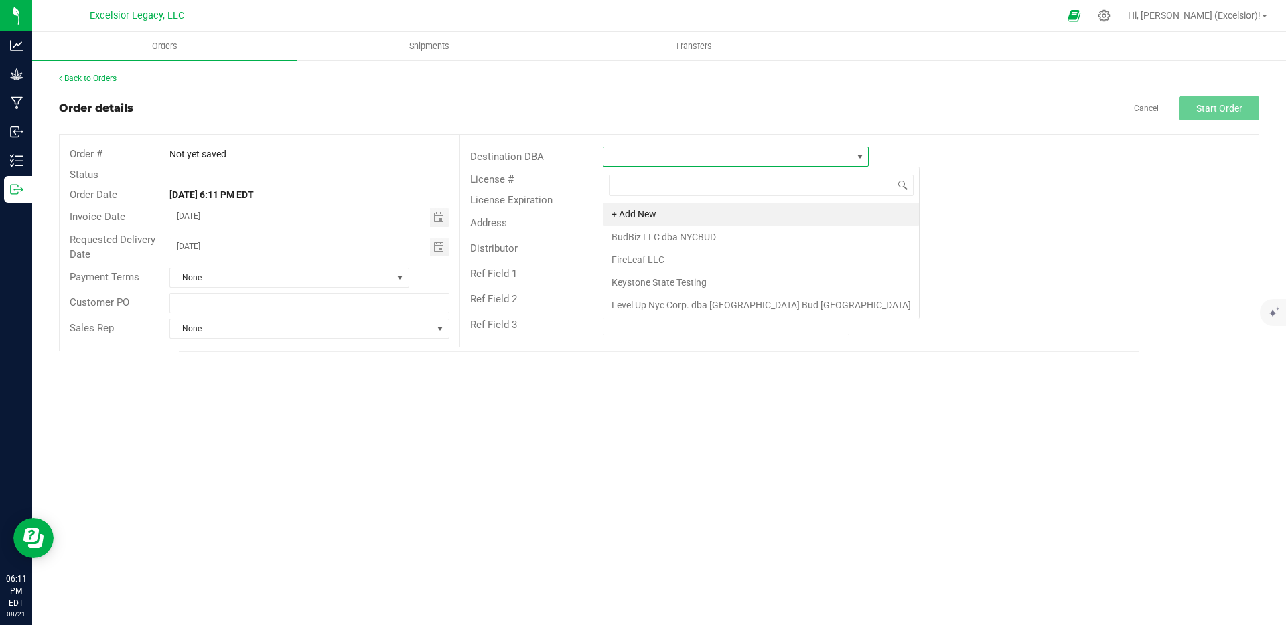
scroll to position [20, 266]
click at [693, 301] on li "Level Up Nyc Corp. dba [GEOGRAPHIC_DATA] Bud [GEOGRAPHIC_DATA]" at bounding box center [760, 305] width 315 height 23
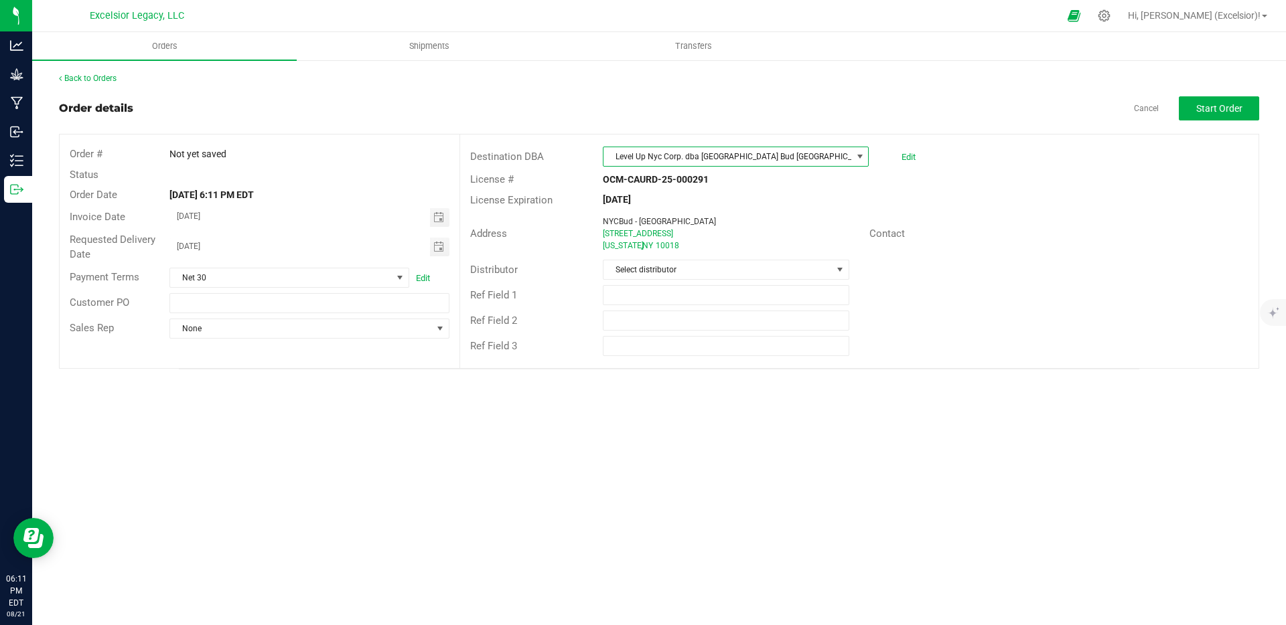
click at [685, 283] on div "Ref Field 1" at bounding box center [859, 295] width 798 height 25
click at [685, 263] on span "Select distributor" at bounding box center [717, 269] width 228 height 19
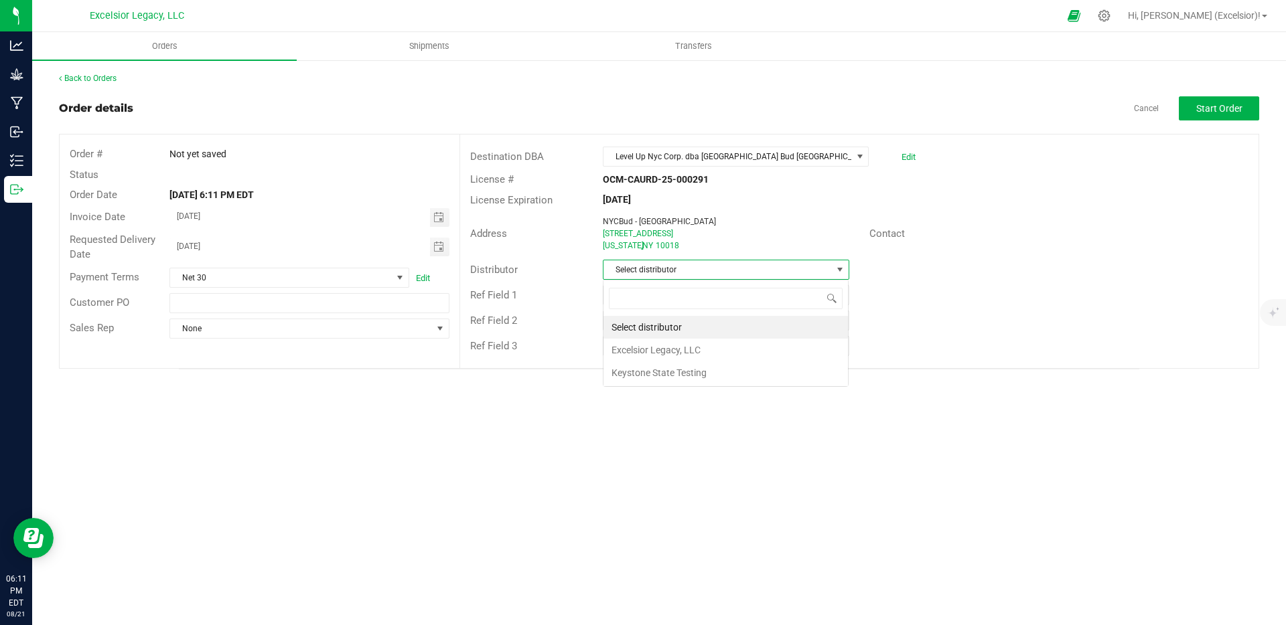
scroll to position [20, 246]
click at [667, 355] on li "Excelsior Legacy, LLC" at bounding box center [725, 350] width 244 height 23
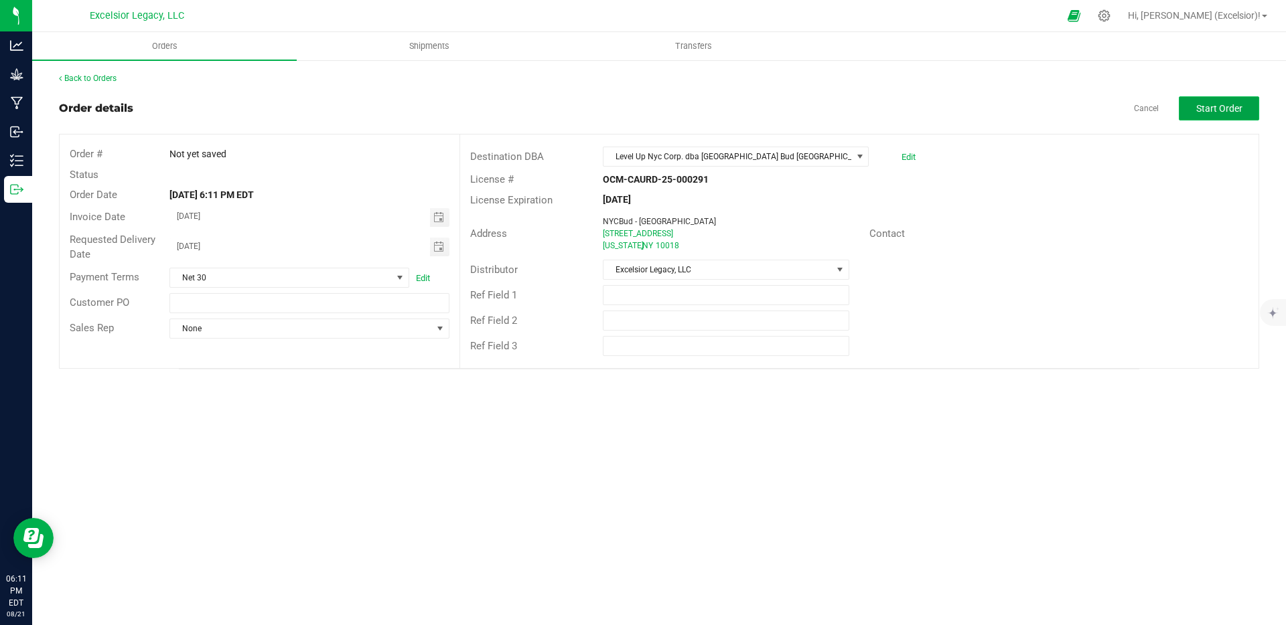
click at [1219, 113] on span "Start Order" at bounding box center [1219, 108] width 46 height 11
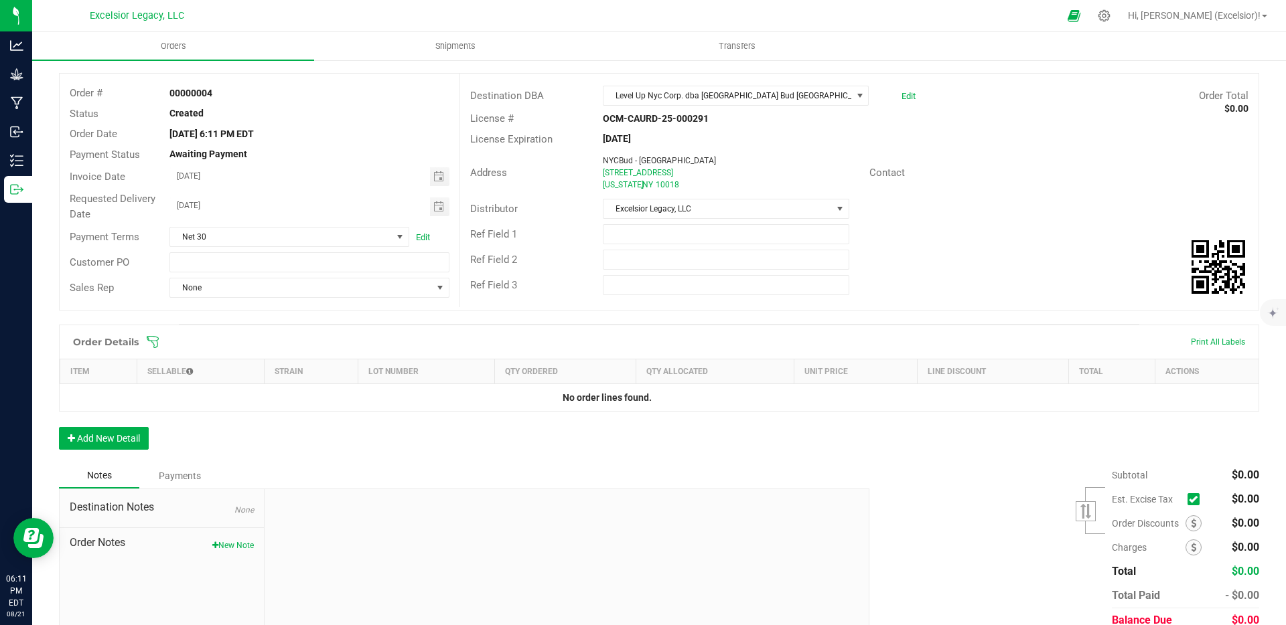
scroll to position [119, 0]
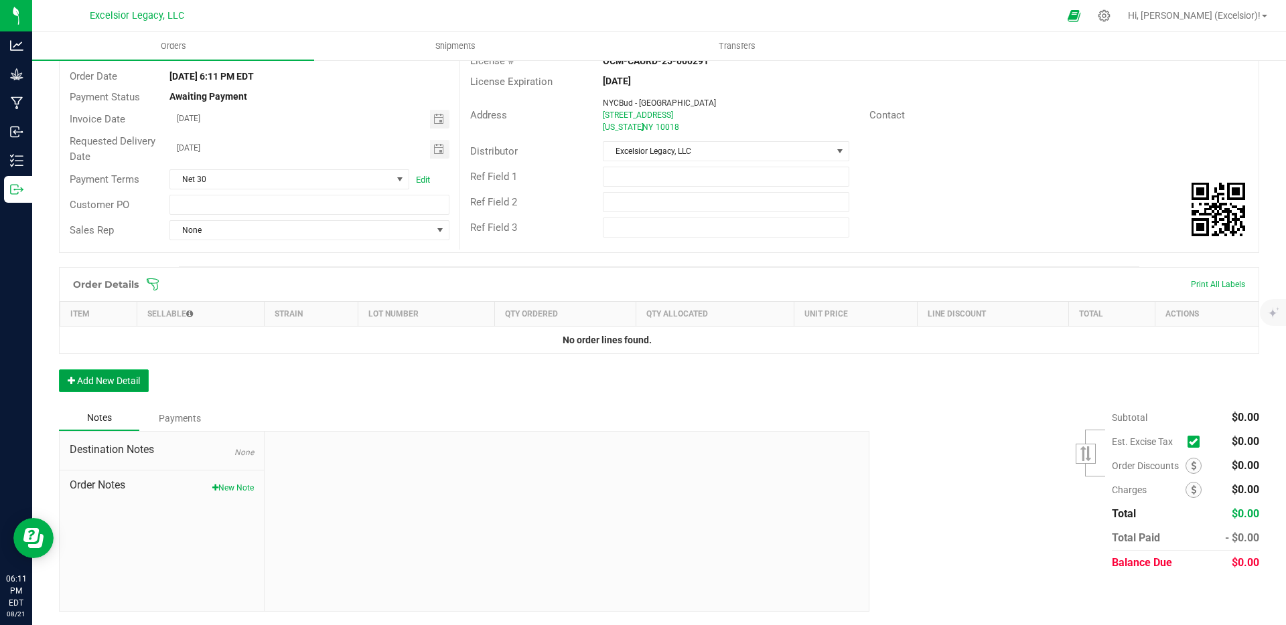
click at [136, 390] on button "Add New Detail" at bounding box center [104, 381] width 90 height 23
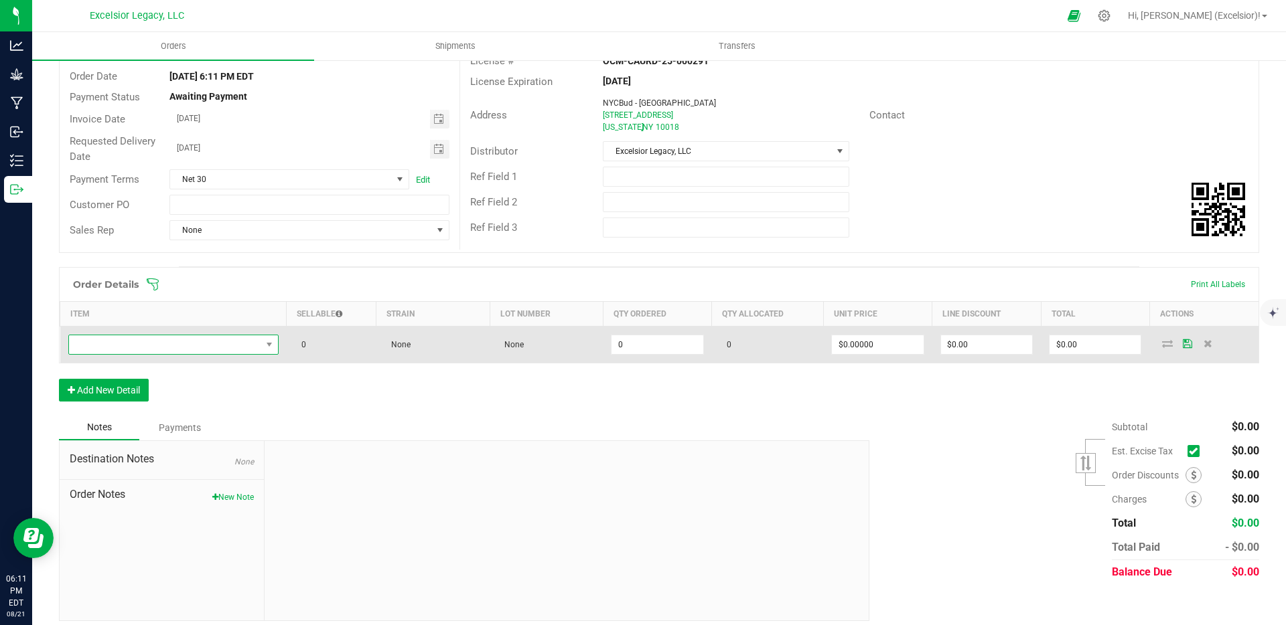
click at [261, 343] on span "NO DATA FOUND" at bounding box center [269, 344] width 17 height 19
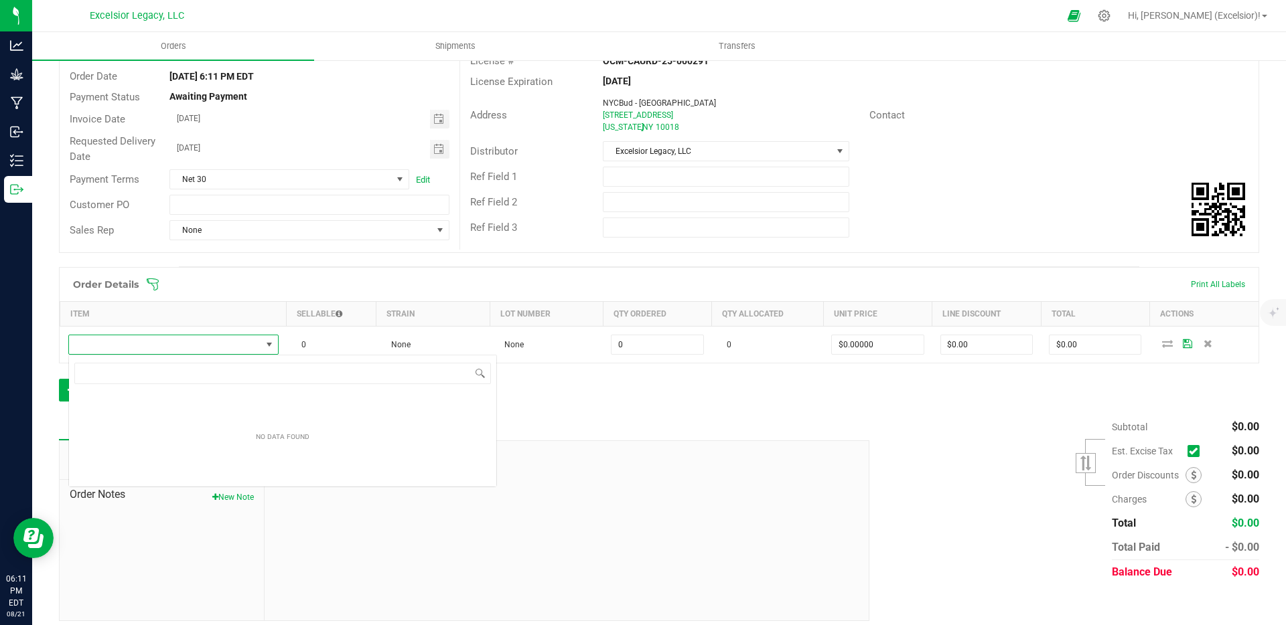
scroll to position [20, 208]
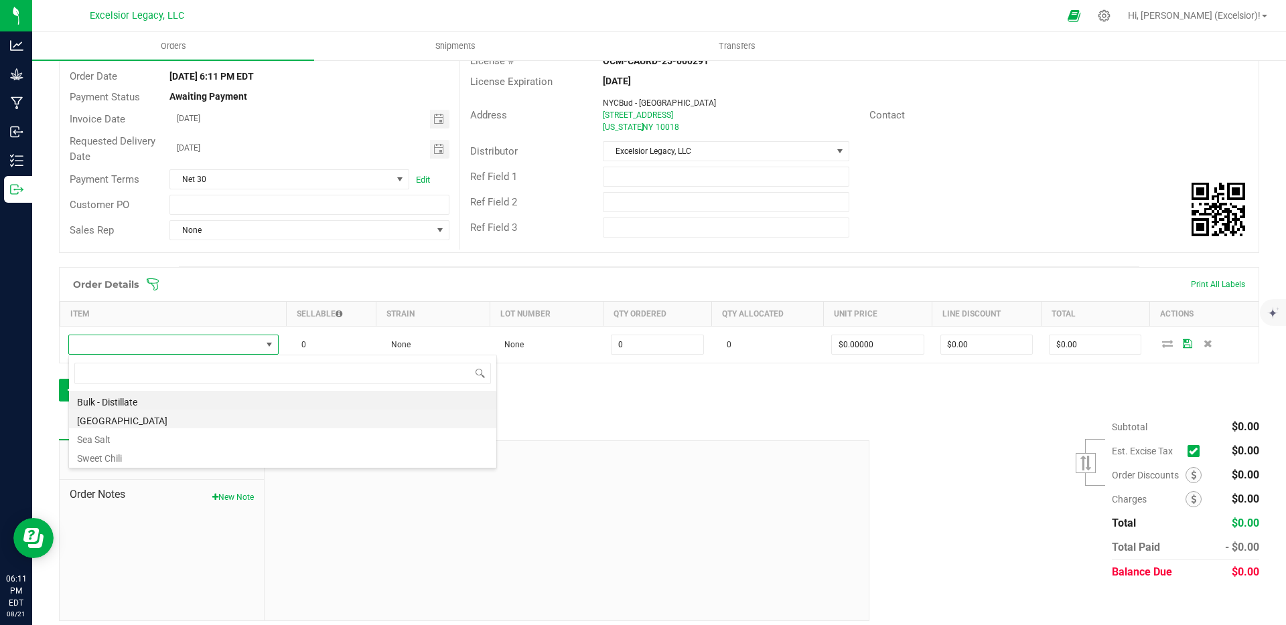
click at [139, 423] on li "Chicago" at bounding box center [282, 419] width 427 height 19
type input "0 ea"
type input "$12.50000"
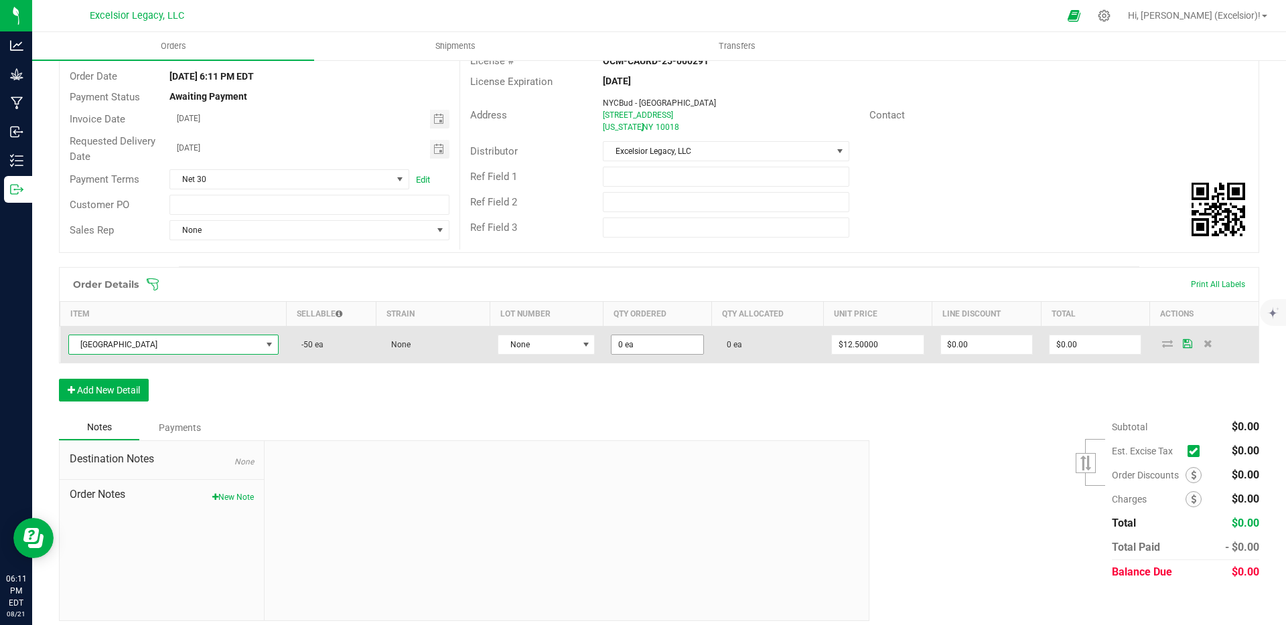
type input "0"
drag, startPoint x: 623, startPoint y: 344, endPoint x: 579, endPoint y: 345, distance: 43.5
click at [579, 345] on outbound-order-line-row "Chicago -50 ea None None 0 0 ea $12.50000 $0.00 $0.00" at bounding box center [659, 345] width 1199 height 37
type input "25 ea"
type input "12.5"
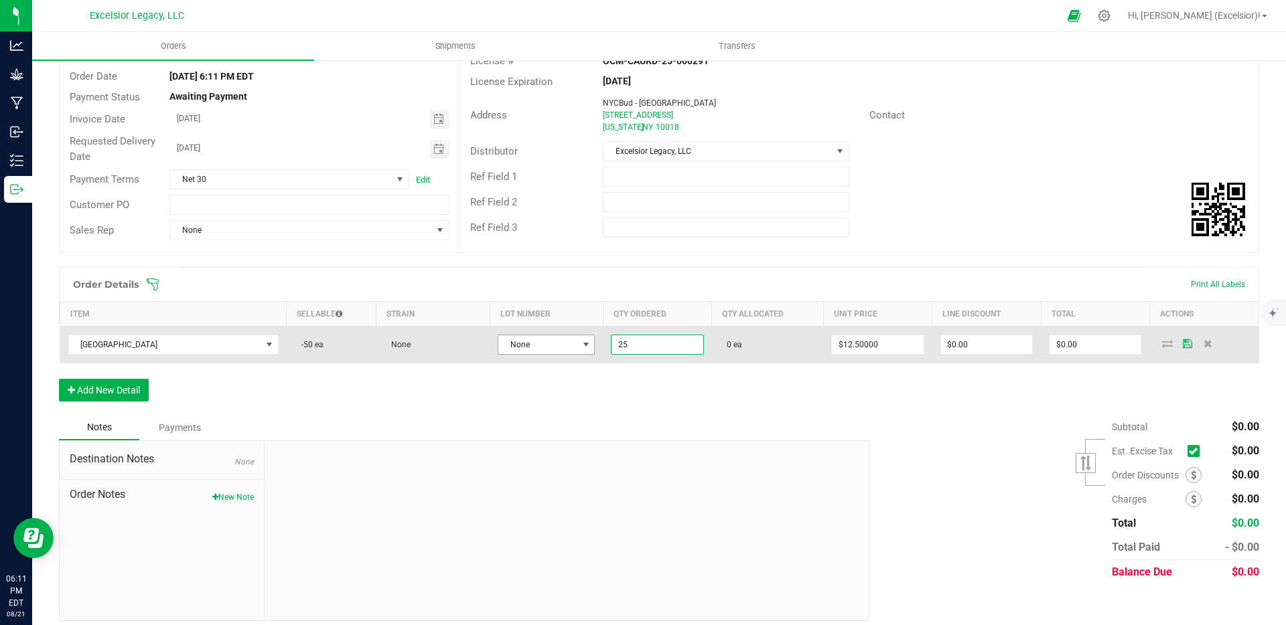
type input "$312.50"
click at [867, 342] on input "12.5" at bounding box center [877, 344] width 91 height 19
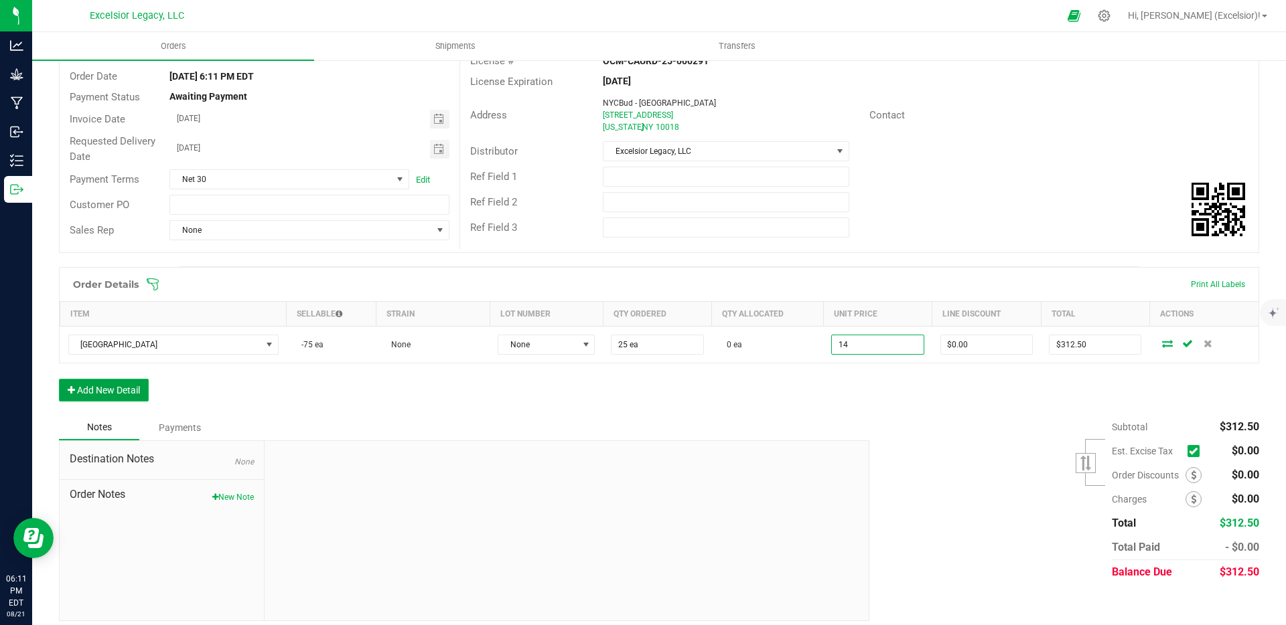
type input "$14.00000"
type input "$350.00"
click at [127, 396] on button "Add New Detail" at bounding box center [104, 390] width 90 height 23
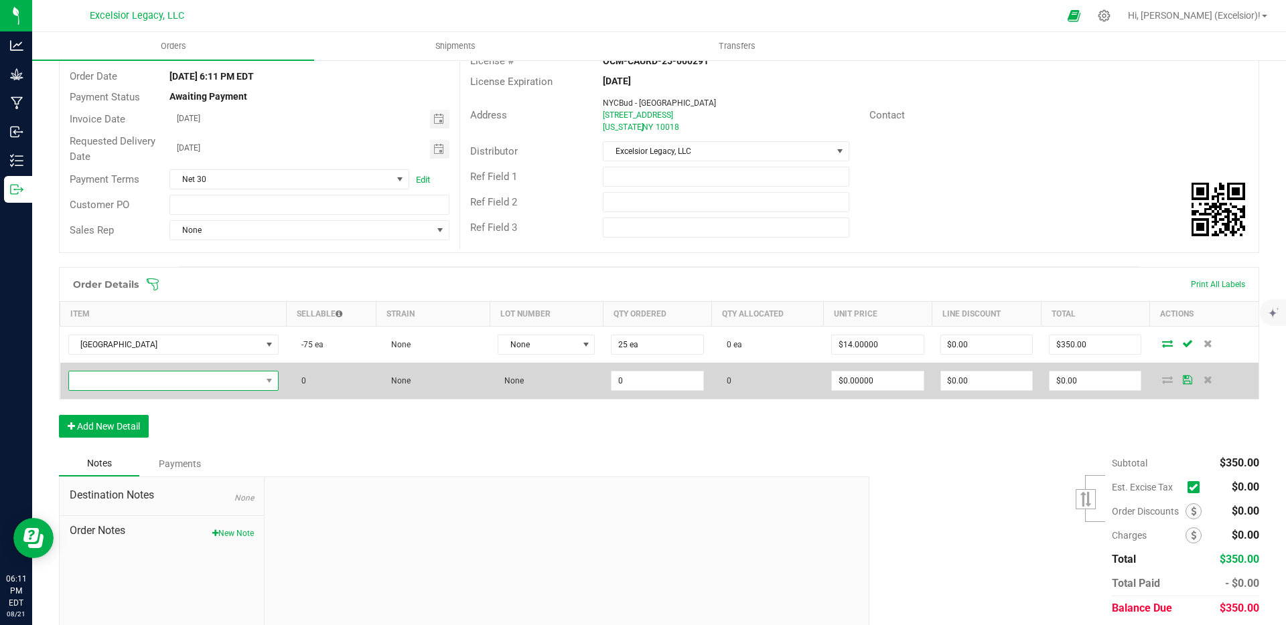
click at [191, 382] on span "NO DATA FOUND" at bounding box center [165, 381] width 192 height 19
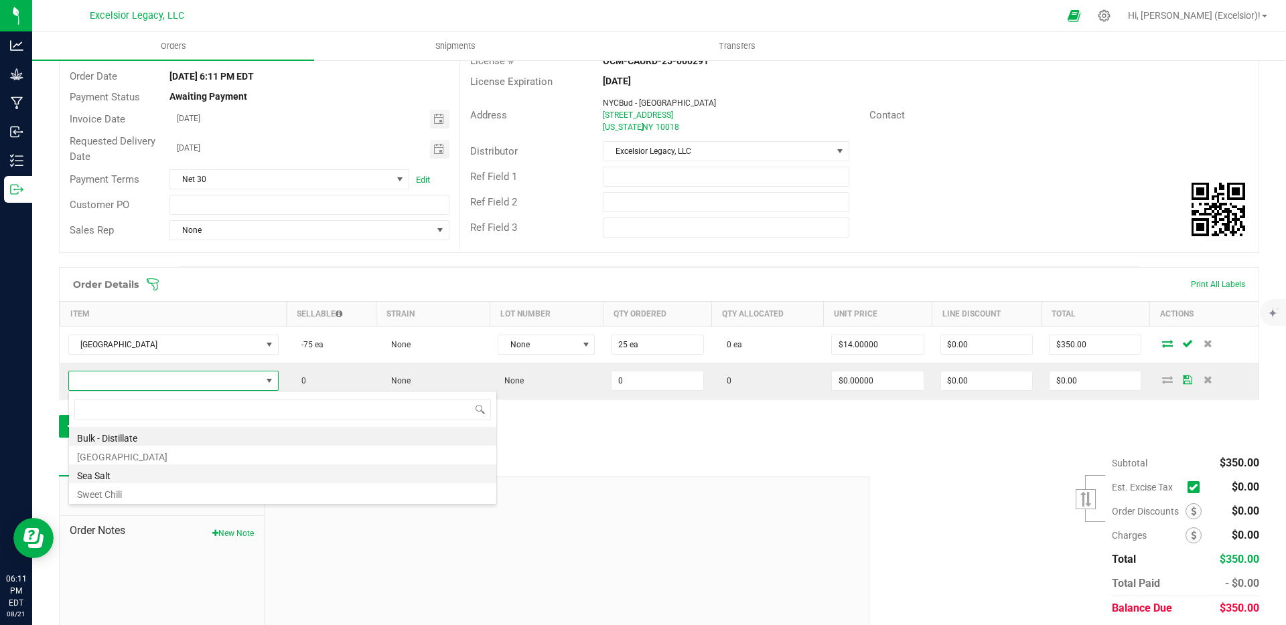
click at [155, 473] on li "Sea Salt" at bounding box center [282, 474] width 427 height 19
type input "0 ea"
type input "$12.50000"
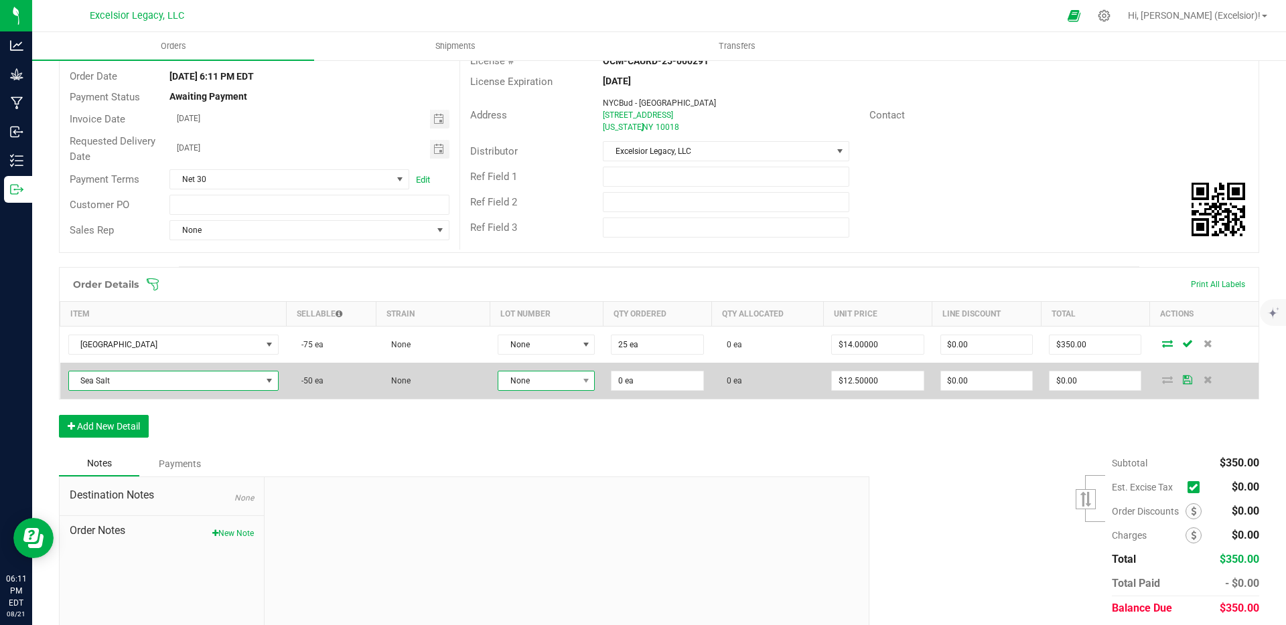
click at [562, 380] on span "None" at bounding box center [537, 381] width 79 height 19
click at [649, 380] on input "0" at bounding box center [656, 381] width 91 height 19
type input "25 ea"
type input "12.5"
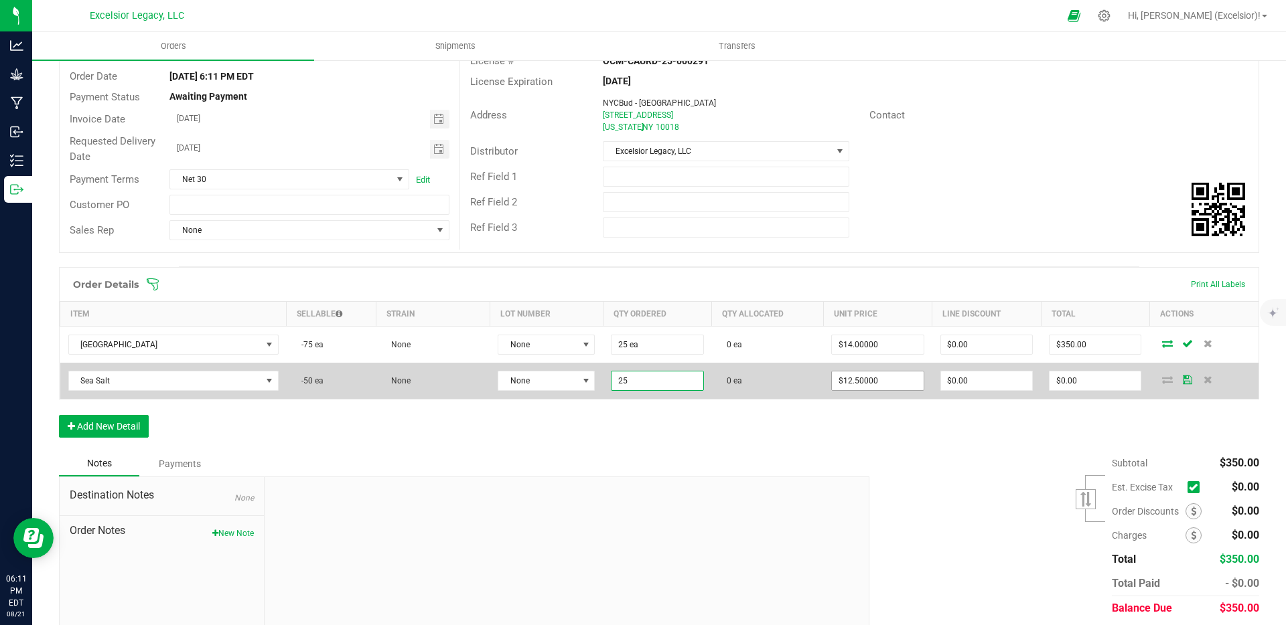
type input "$312.50"
click at [893, 382] on input "12.5" at bounding box center [877, 381] width 91 height 19
type input "1"
click at [887, 381] on input "12.5" at bounding box center [877, 381] width 91 height 19
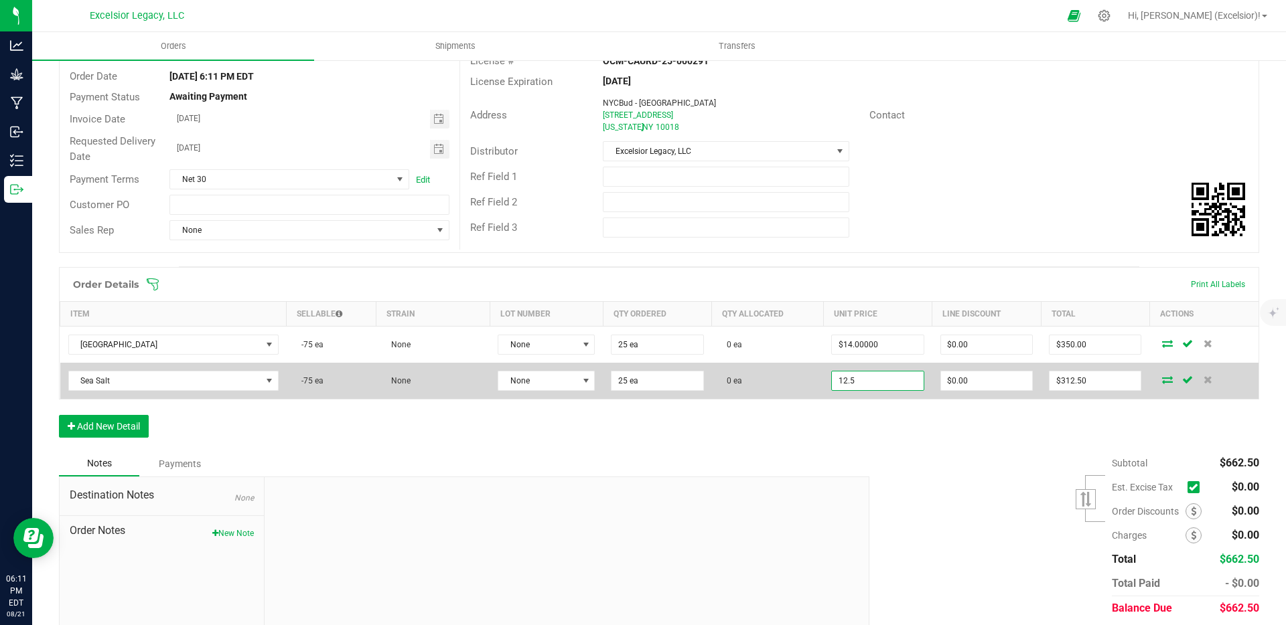
click at [887, 381] on input "12.5" at bounding box center [877, 381] width 91 height 19
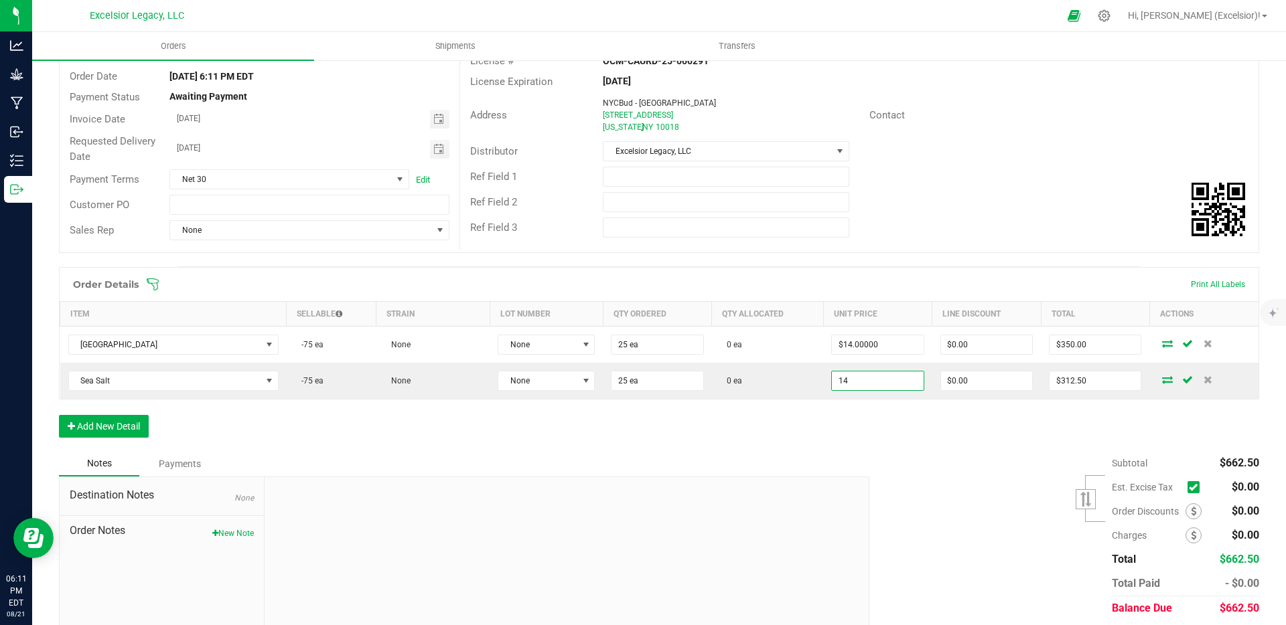
type input "$14.00000"
type input "$350.00"
click at [830, 423] on div "Order Details Print All Labels Item Sellable Strain Lot Number Qty Ordered Qty …" at bounding box center [659, 359] width 1200 height 184
click at [106, 433] on button "Add New Detail" at bounding box center [104, 426] width 90 height 23
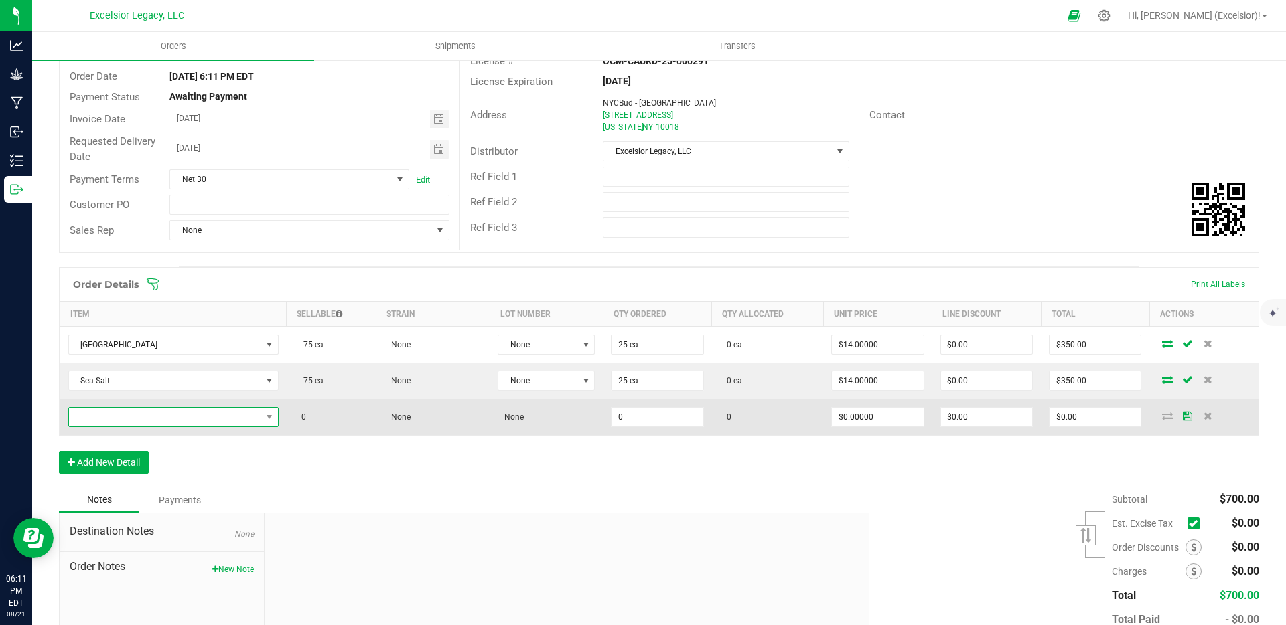
click at [270, 407] on span "NO DATA FOUND" at bounding box center [173, 417] width 210 height 20
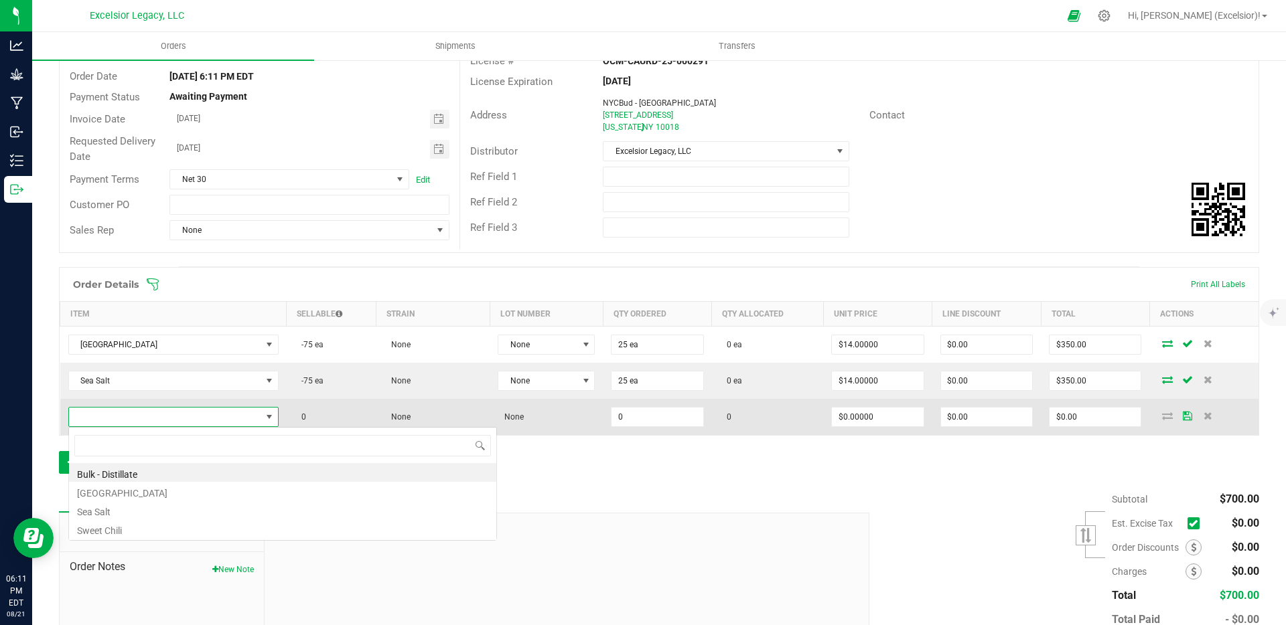
scroll to position [20, 207]
click at [240, 415] on span at bounding box center [165, 417] width 192 height 19
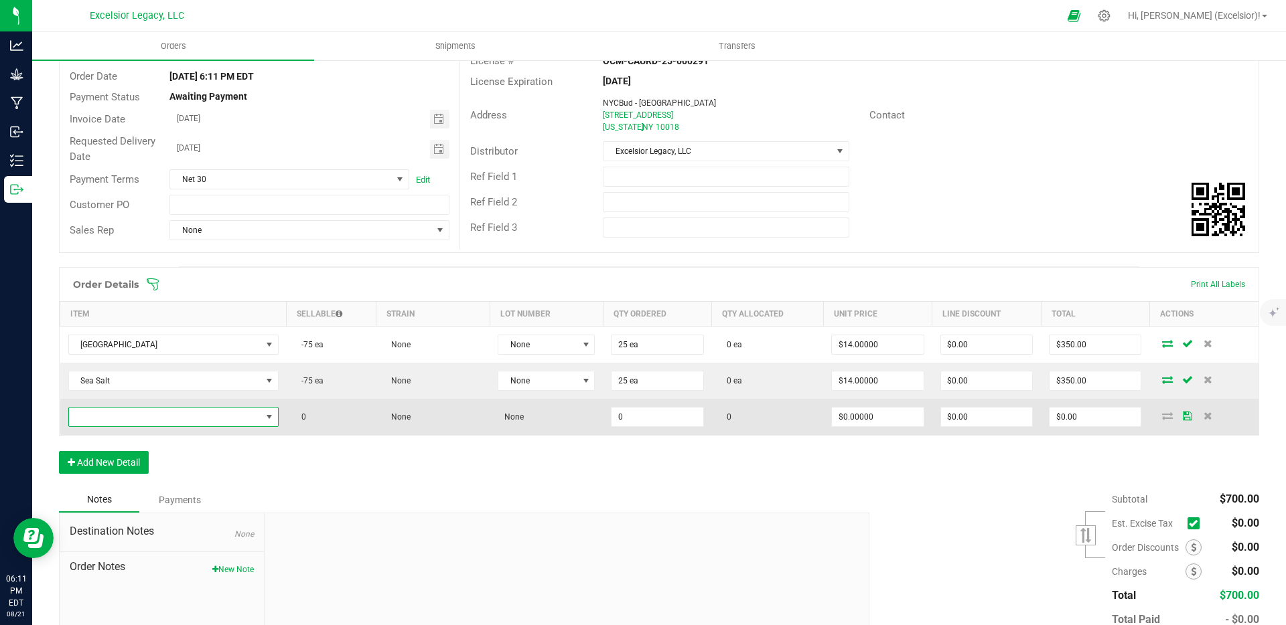
click at [252, 414] on span "NO DATA FOUND" at bounding box center [165, 417] width 192 height 19
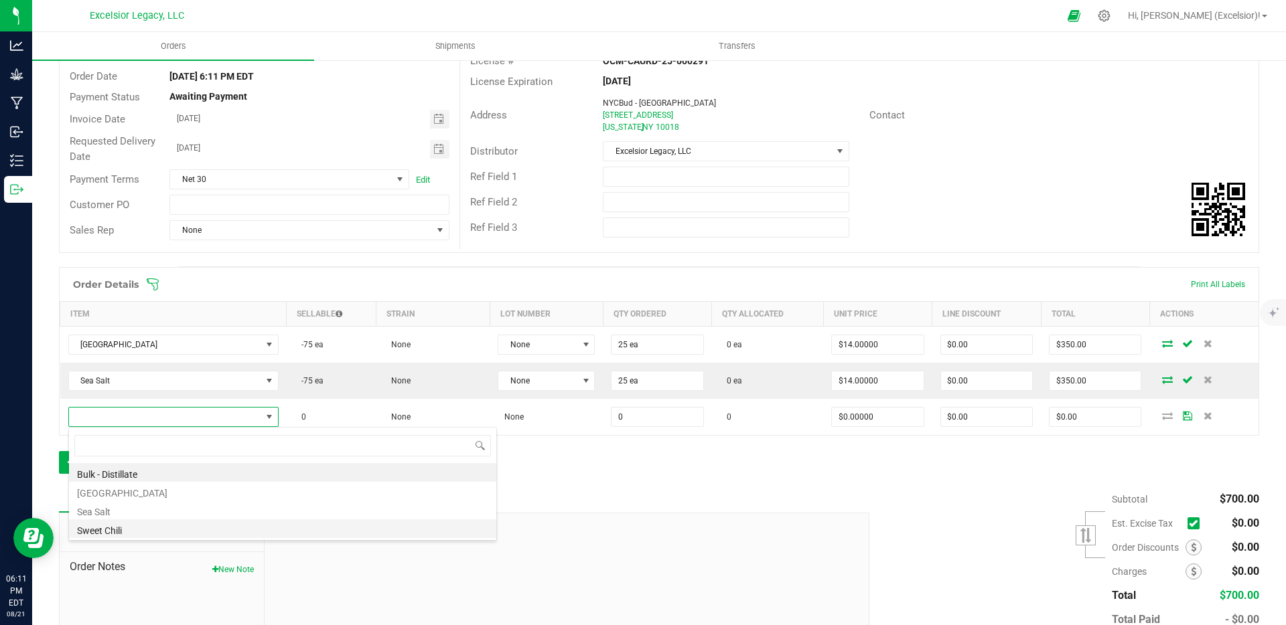
click at [151, 526] on li "Sweet Chili" at bounding box center [282, 529] width 427 height 19
type input "0 ea"
type input "$12.50000"
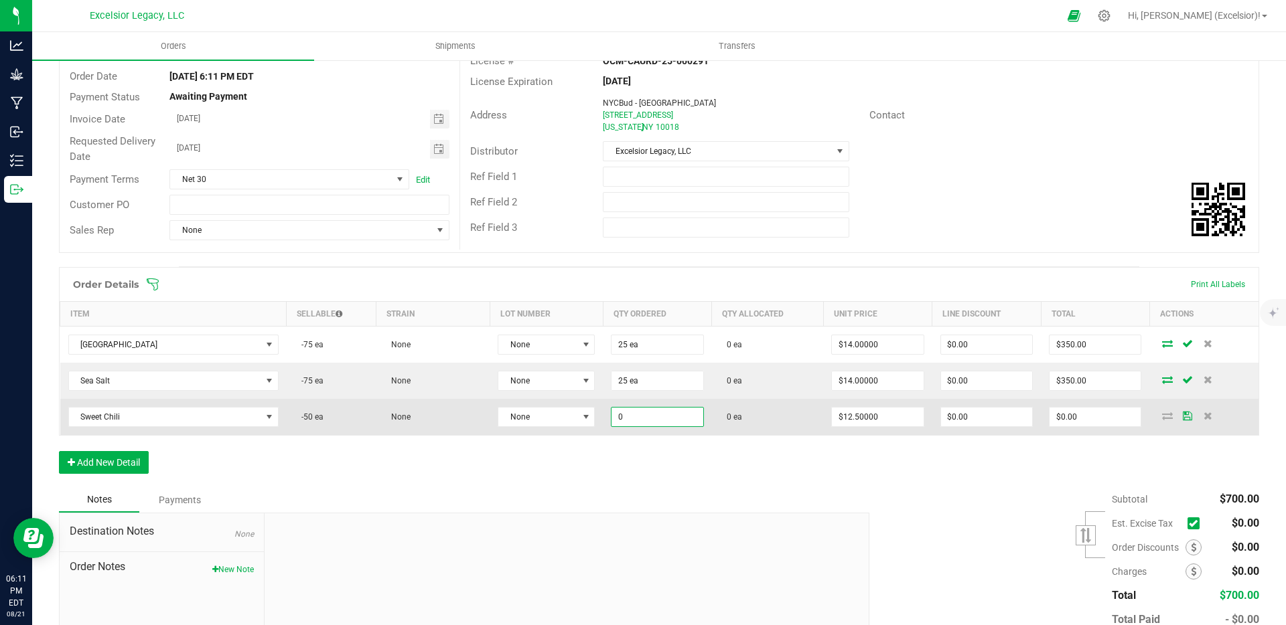
click at [638, 417] on input "0" at bounding box center [656, 417] width 91 height 19
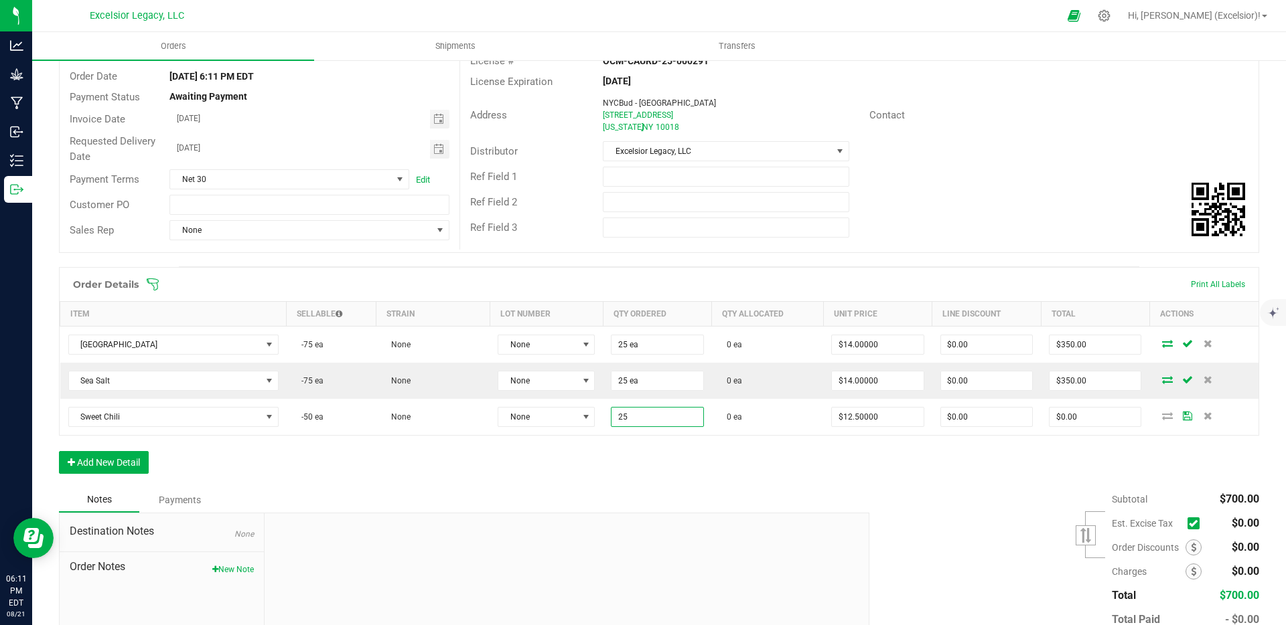
type input "25 ea"
type input "$312.50"
click at [678, 473] on div "Order Details Print All Labels Item Sellable Strain Lot Number Qty Ordered Qty …" at bounding box center [659, 377] width 1200 height 220
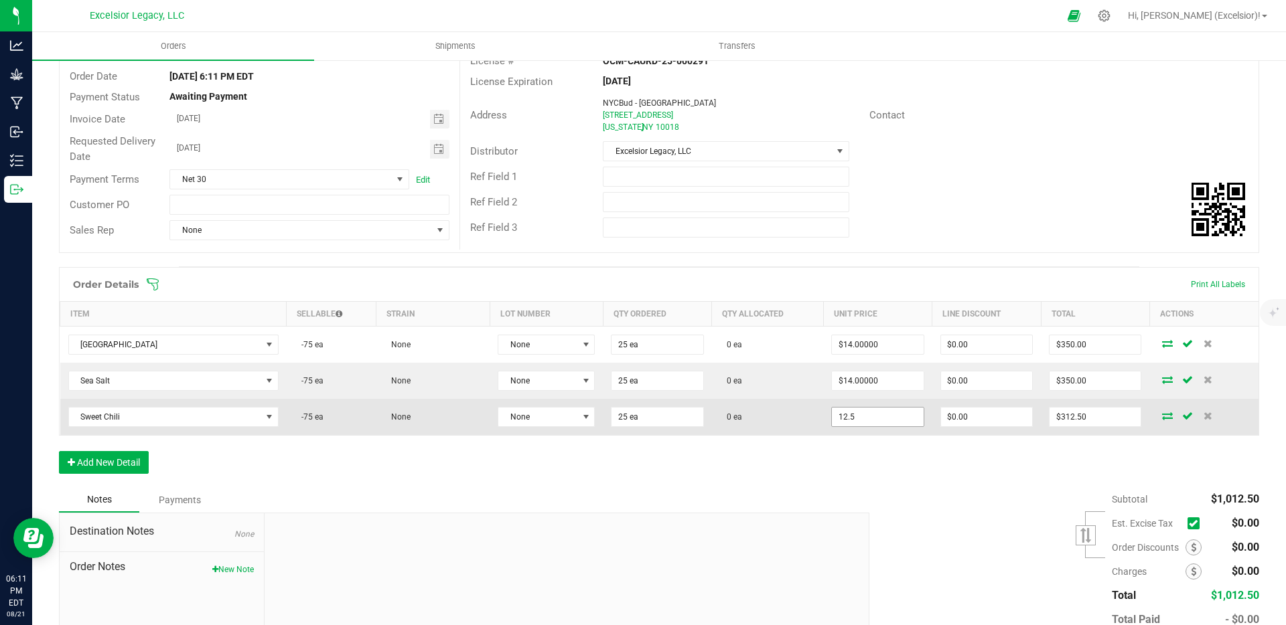
click at [854, 415] on input "12.5" at bounding box center [877, 417] width 91 height 19
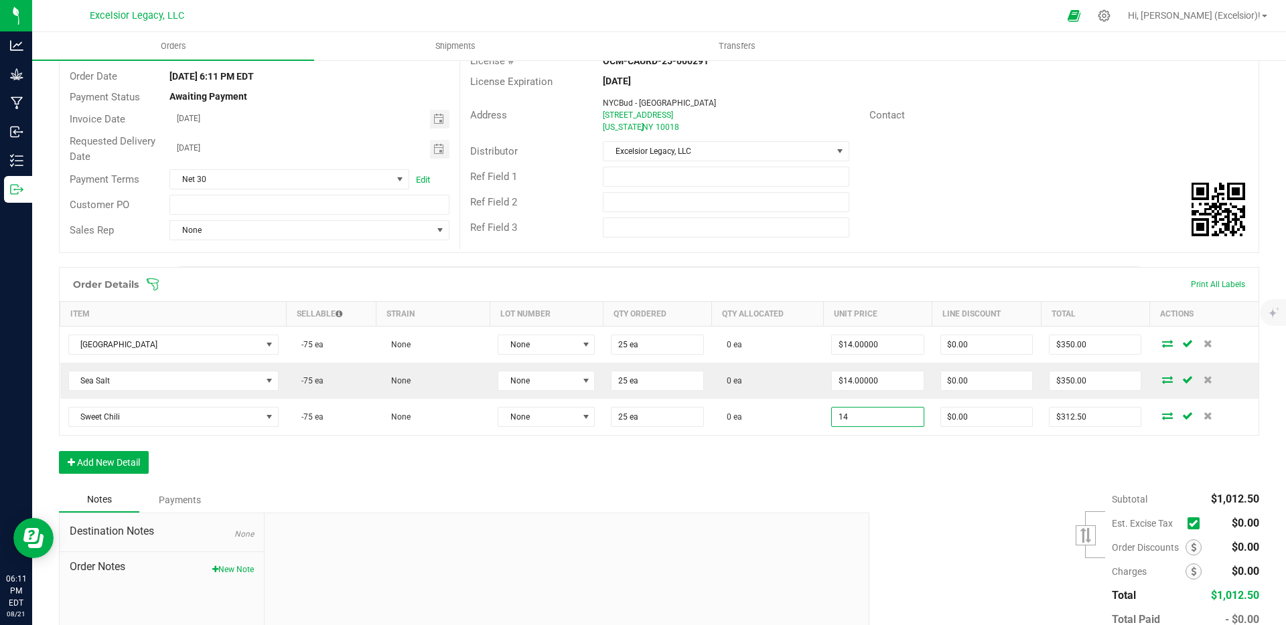
type input "$14.00000"
type input "$350.00"
click at [931, 485] on div "Order Details Print All Labels Item Sellable Strain Lot Number Qty Ordered Qty …" at bounding box center [659, 377] width 1200 height 220
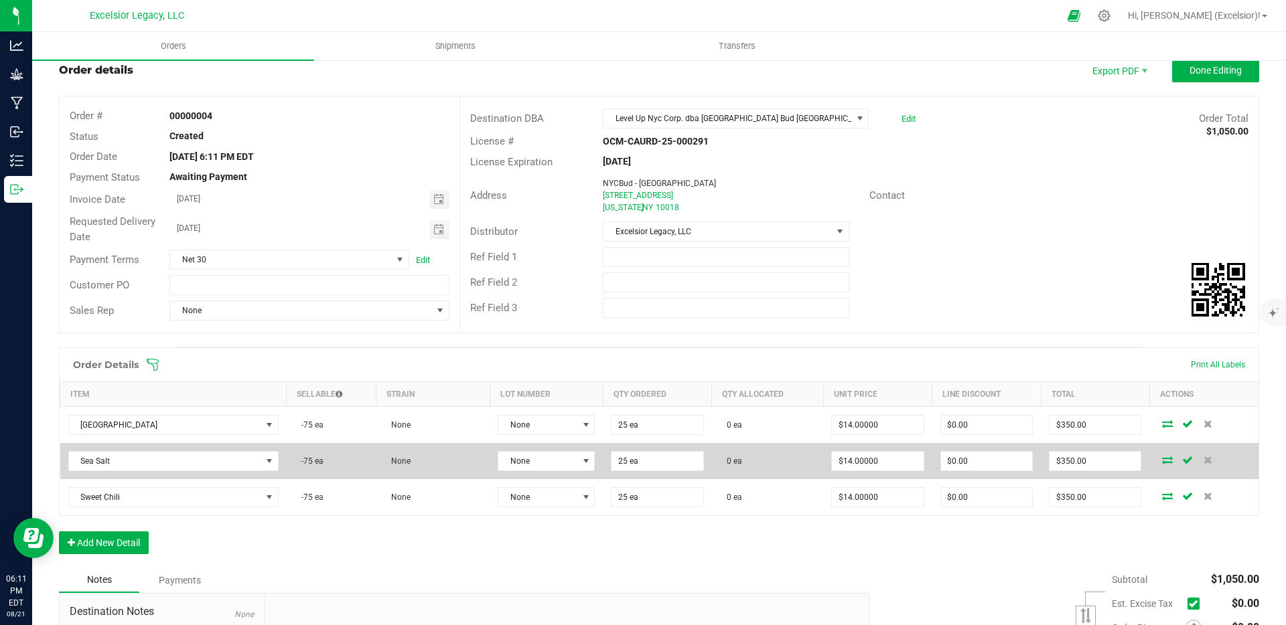
scroll to position [0, 0]
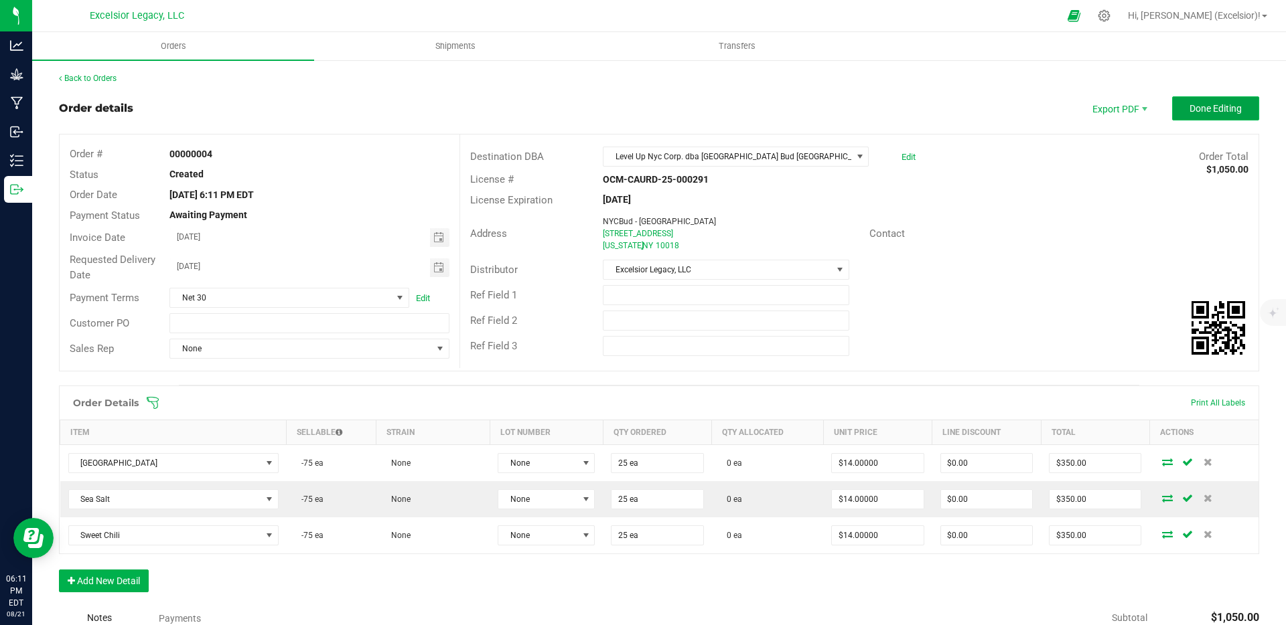
click at [1177, 119] on button "Done Editing" at bounding box center [1215, 108] width 87 height 24
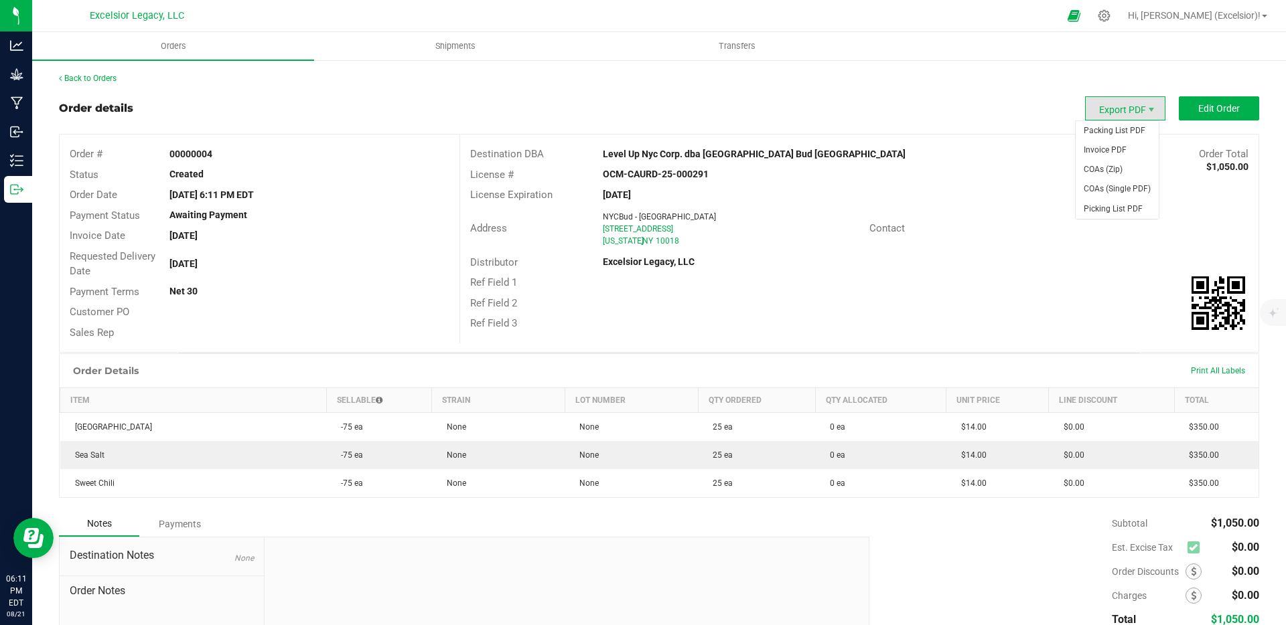
click at [1100, 116] on span "Export PDF" at bounding box center [1125, 108] width 80 height 24
click at [1102, 145] on span "Invoice PDF" at bounding box center [1116, 150] width 83 height 19
click at [1111, 15] on icon at bounding box center [1104, 16] width 14 height 14
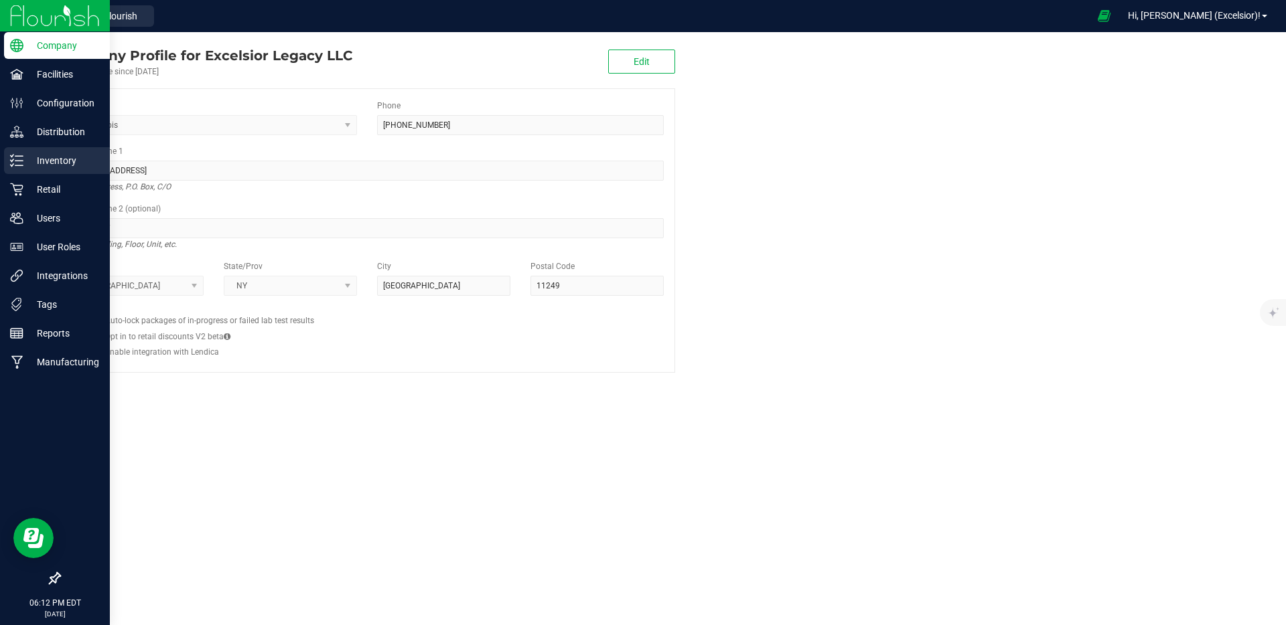
click at [58, 162] on p "Inventory" at bounding box center [63, 161] width 80 height 16
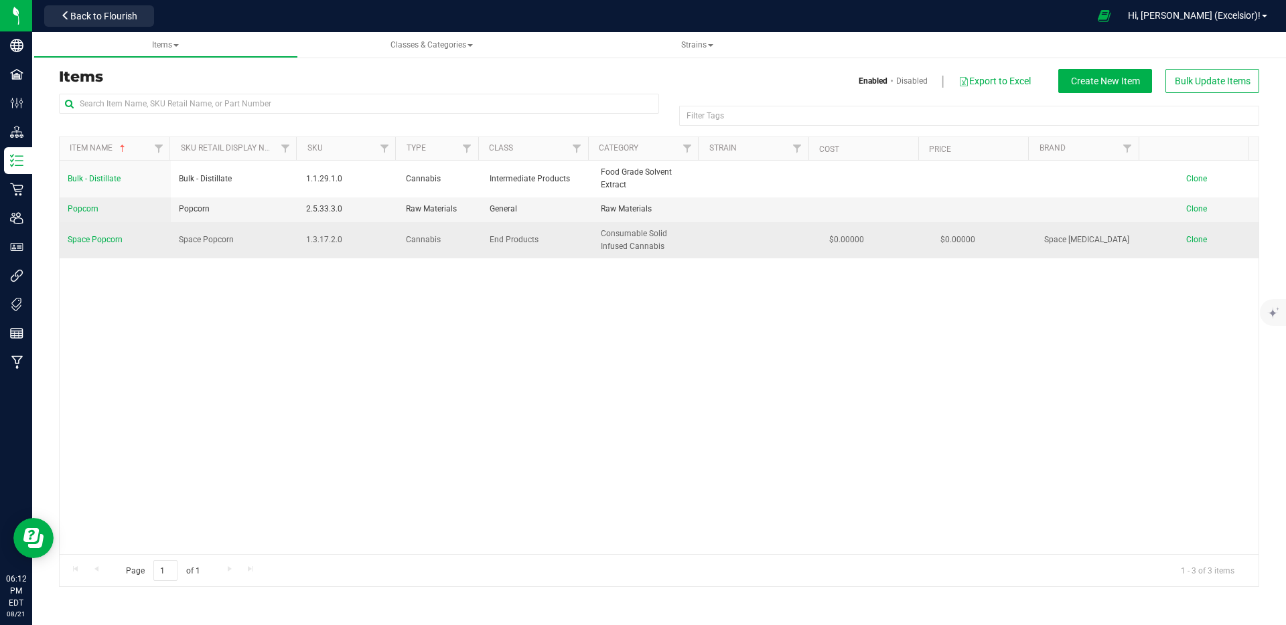
click at [94, 240] on span "Space Popcorn" at bounding box center [95, 239] width 55 height 9
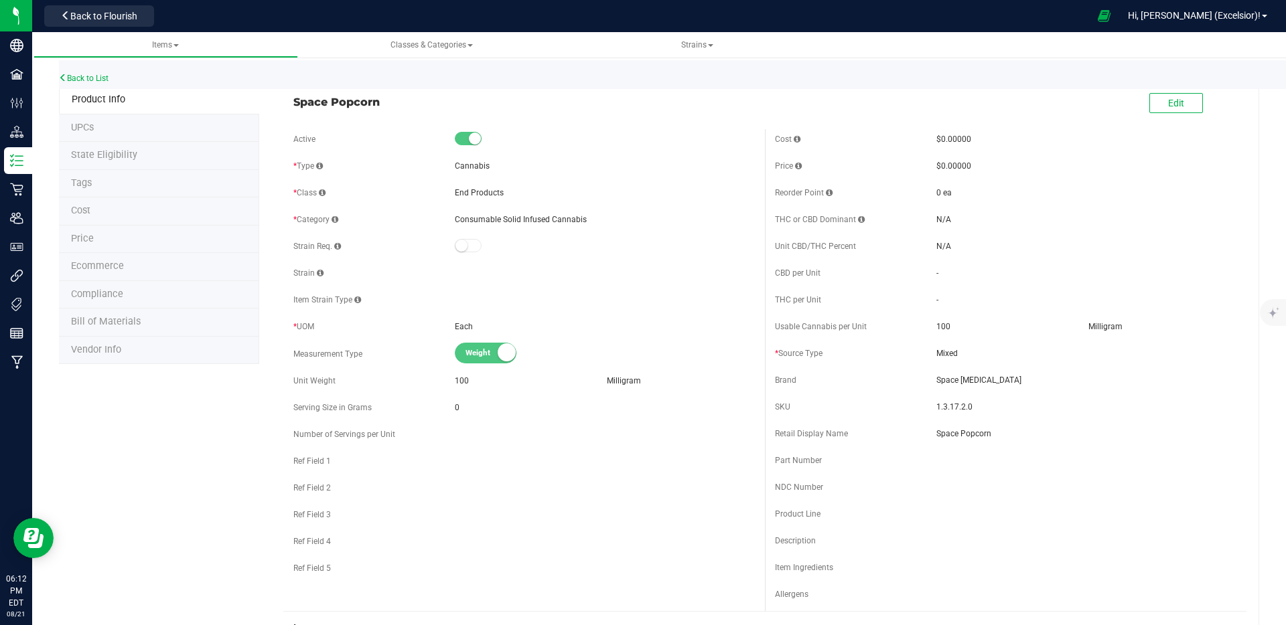
scroll to position [676, 0]
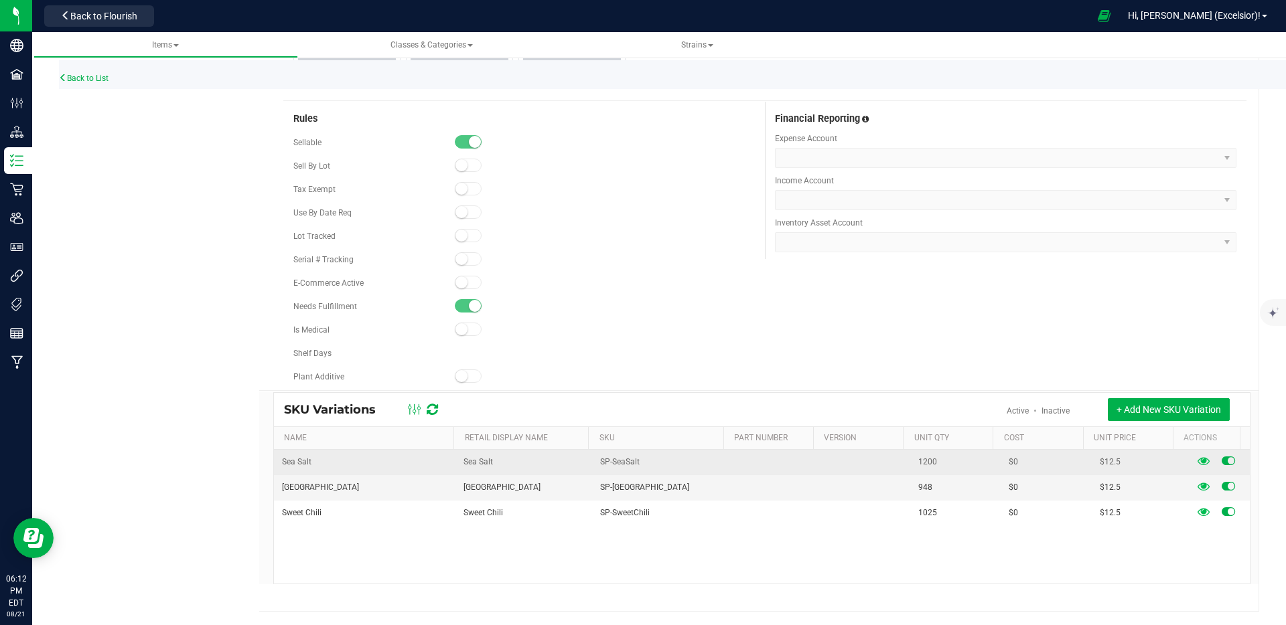
click at [333, 462] on td "Sea Salt" at bounding box center [364, 462] width 181 height 25
click at [393, 460] on td "Sea Salt" at bounding box center [364, 462] width 181 height 25
click at [1191, 463] on div at bounding box center [1203, 462] width 25 height 14
click at [1197, 463] on icon at bounding box center [1203, 461] width 12 height 12
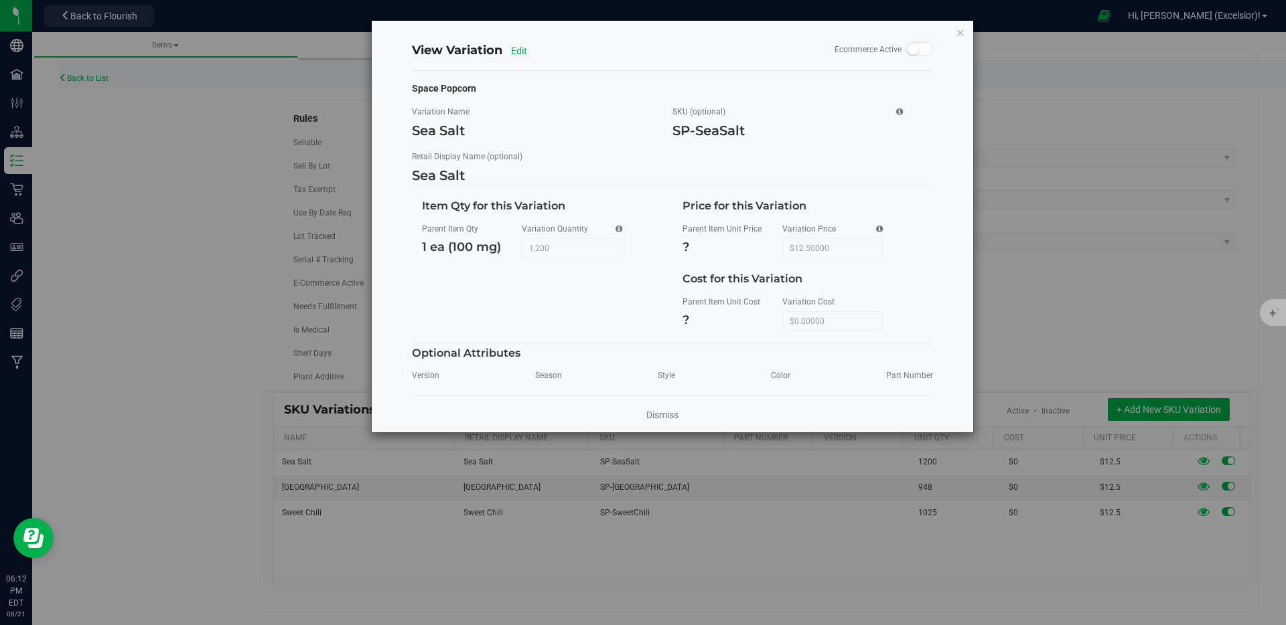
click at [924, 51] on span at bounding box center [919, 48] width 27 height 13
click at [903, 44] on div "Ecommerce Active" at bounding box center [807, 50] width 271 height 17
click at [964, 38] on icon "button" at bounding box center [960, 32] width 9 height 16
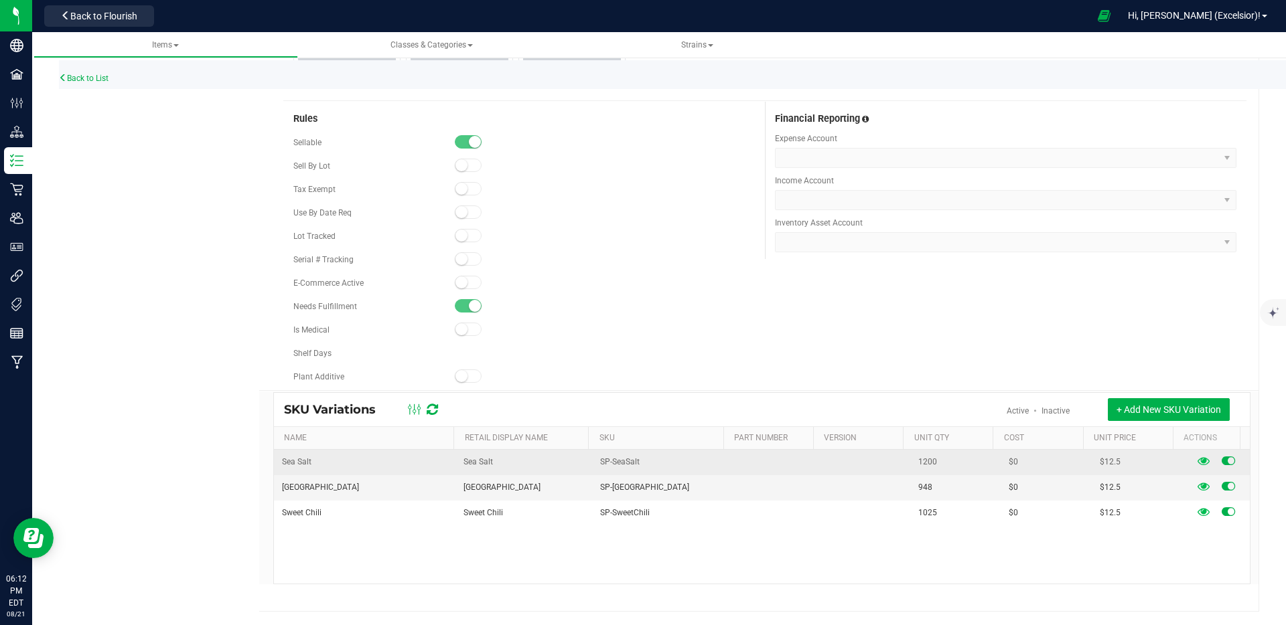
click at [305, 455] on td "Sea Salt" at bounding box center [364, 462] width 181 height 25
click at [303, 463] on span "Sea Salt" at bounding box center [296, 462] width 29 height 13
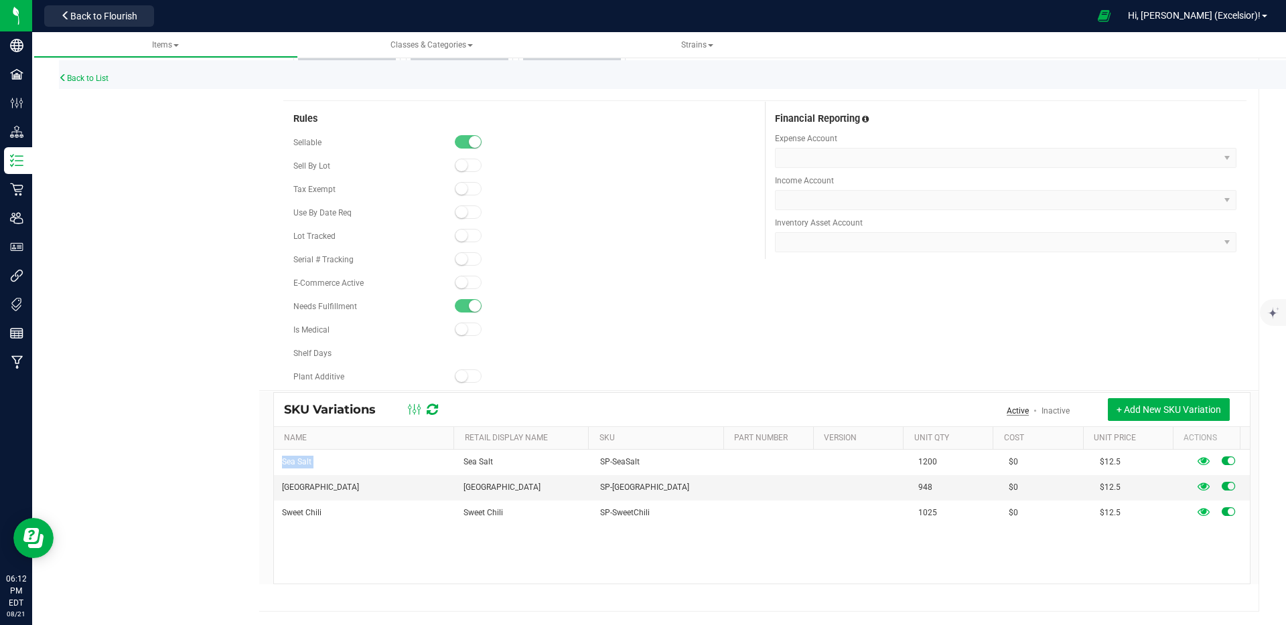
click at [1008, 413] on link "Active" at bounding box center [1017, 410] width 22 height 9
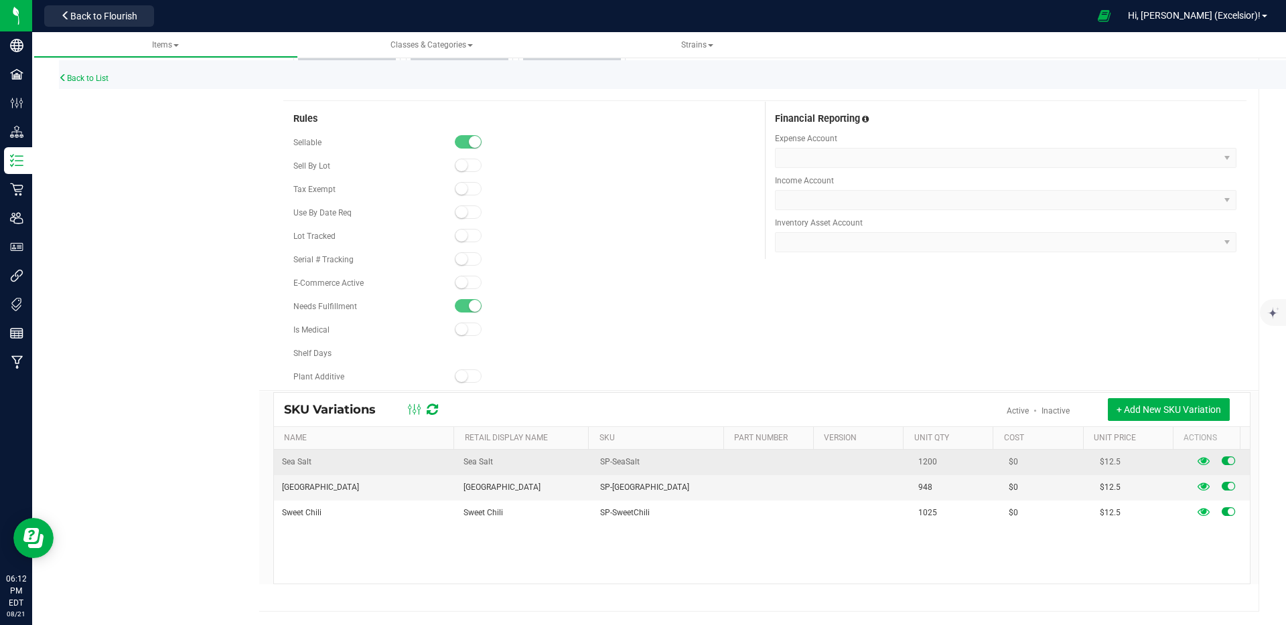
click at [682, 464] on td "SP-SeaSalt" at bounding box center [660, 462] width 137 height 25
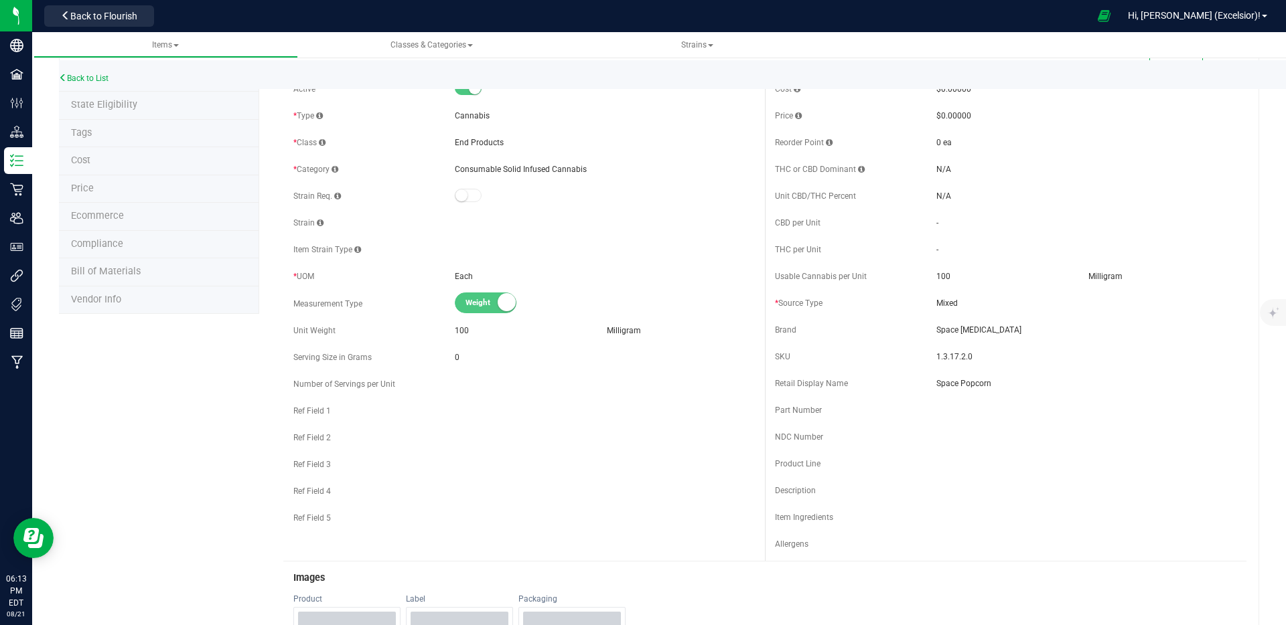
scroll to position [0, 0]
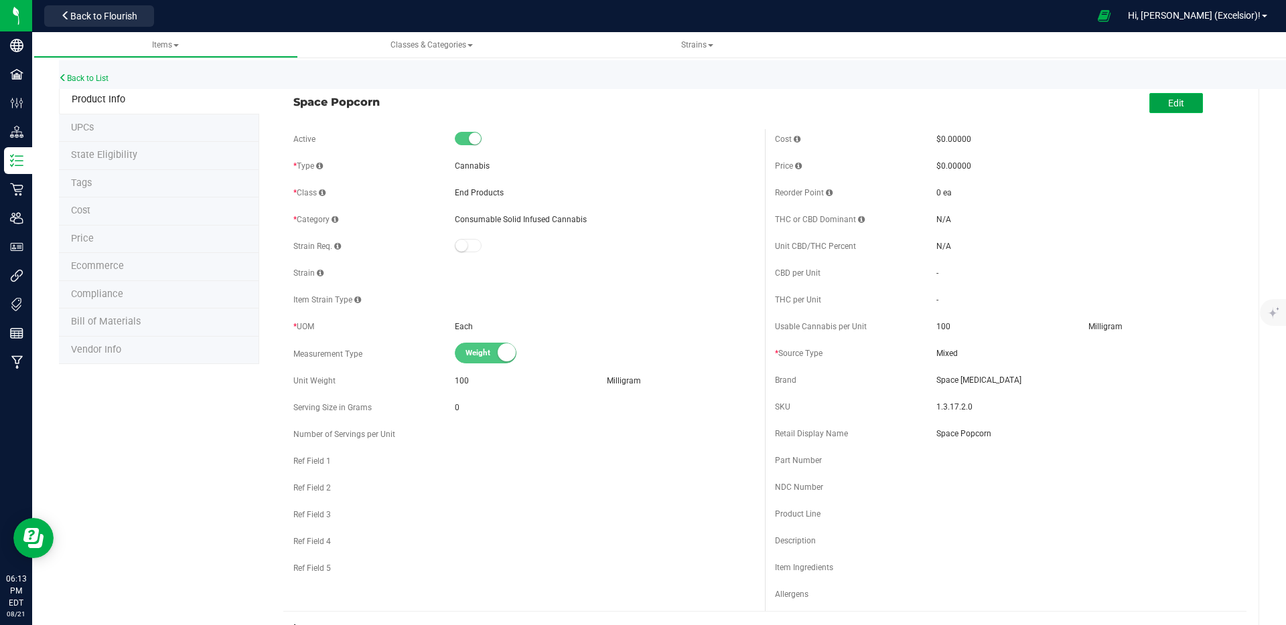
click at [1160, 108] on button "Edit" at bounding box center [1176, 103] width 54 height 20
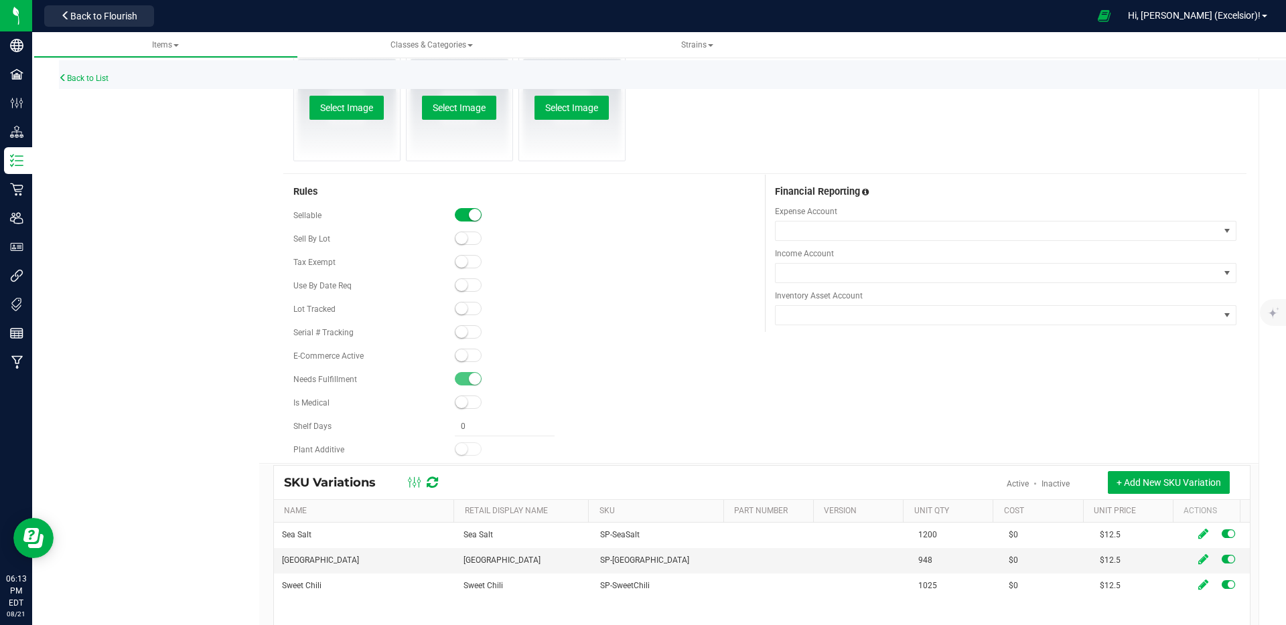
scroll to position [711, 0]
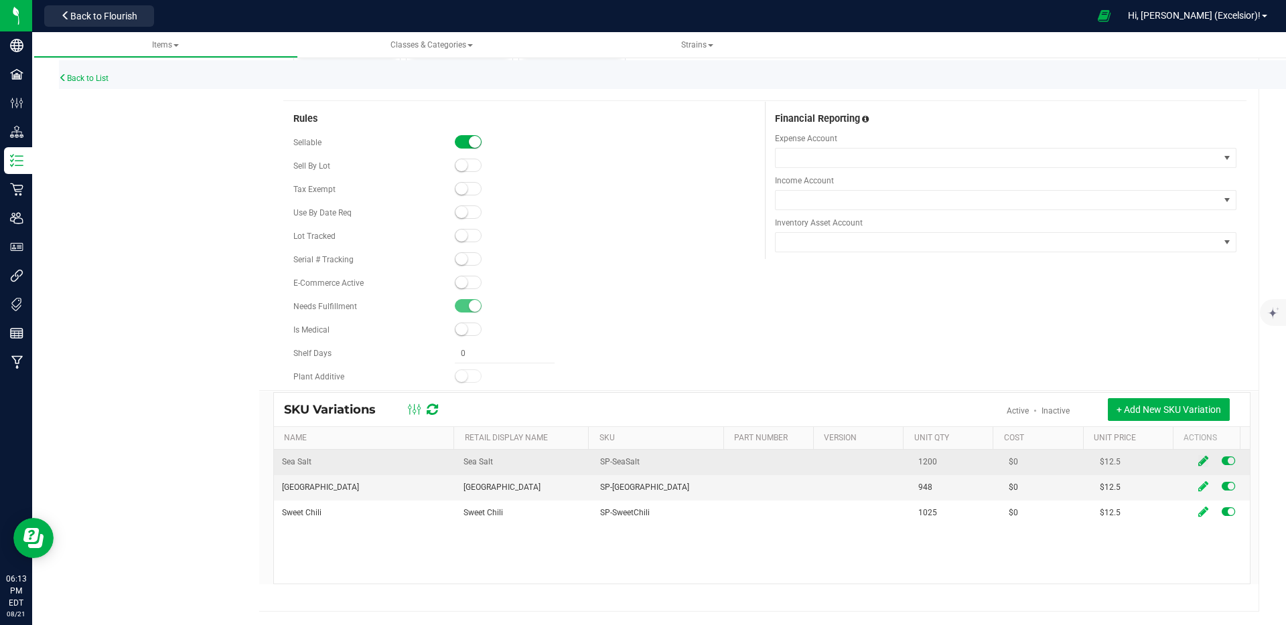
click at [1198, 461] on icon at bounding box center [1203, 461] width 10 height 12
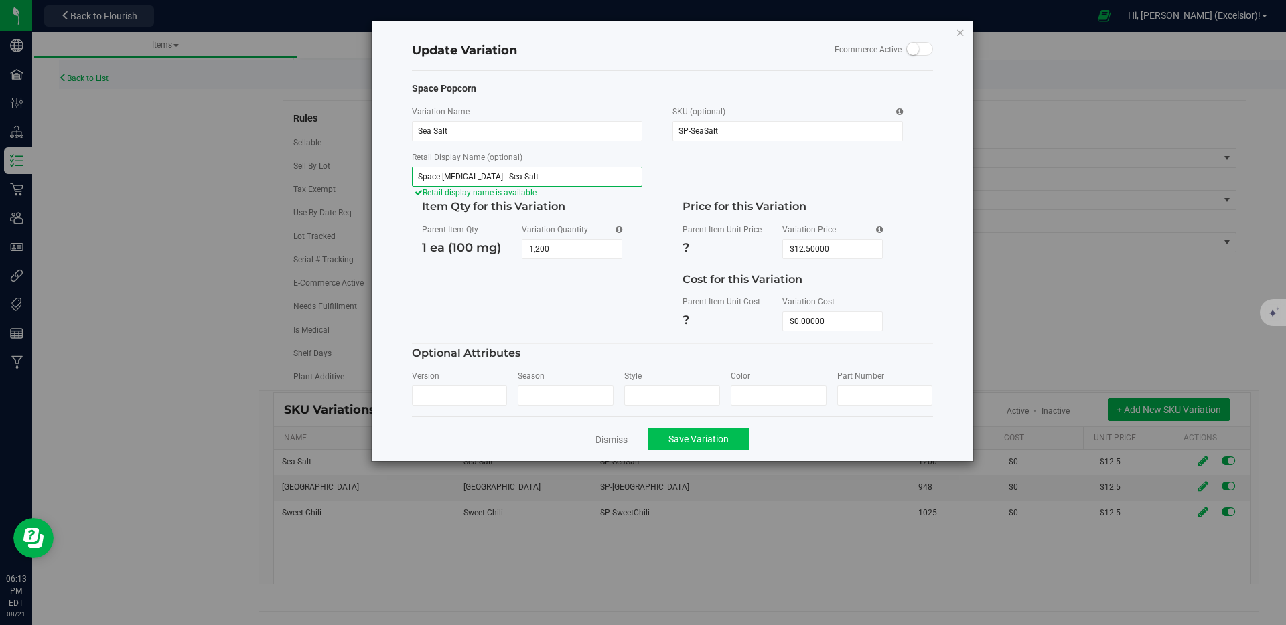
type input "Space Poppers - Sea Salt"
click at [690, 441] on span "Save Variation" at bounding box center [698, 439] width 60 height 11
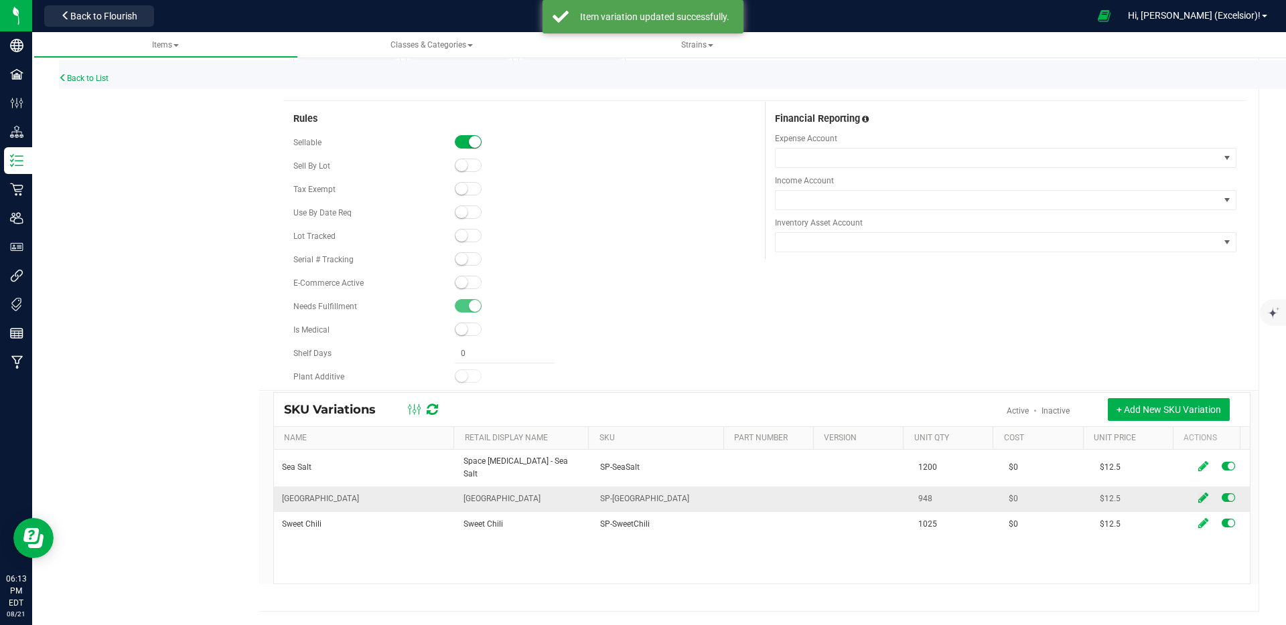
click at [1198, 492] on icon at bounding box center [1203, 498] width 10 height 12
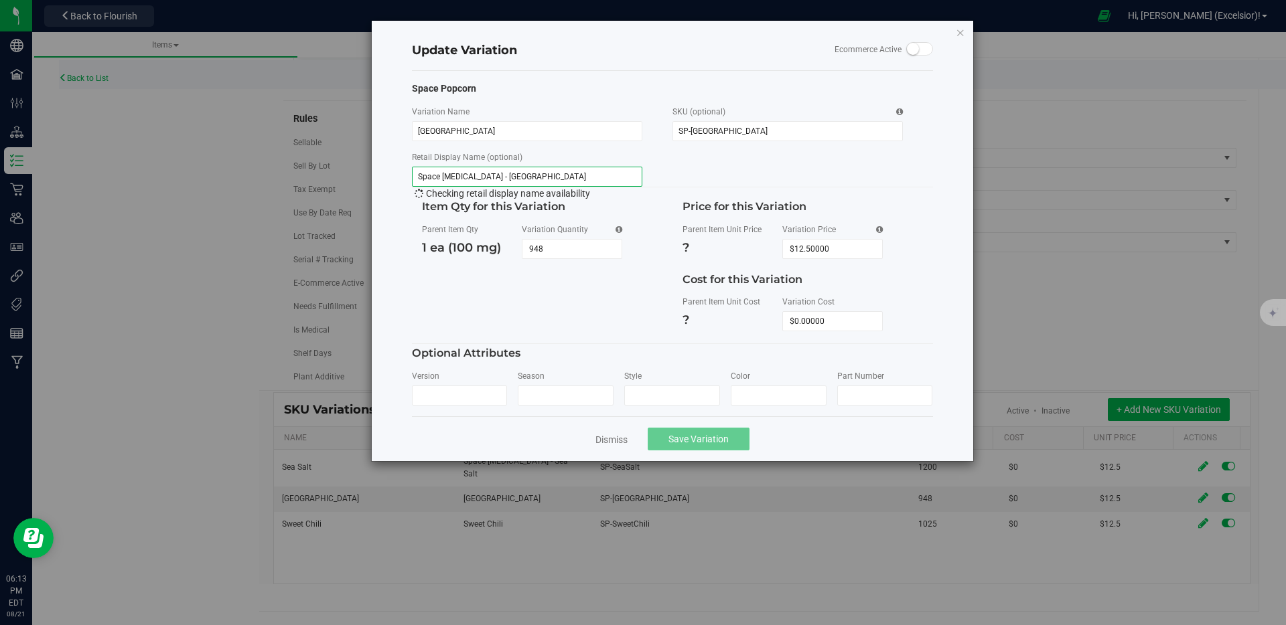
type input "Space Poppers - Chicago"
click at [693, 443] on span "Save Variation" at bounding box center [698, 439] width 60 height 11
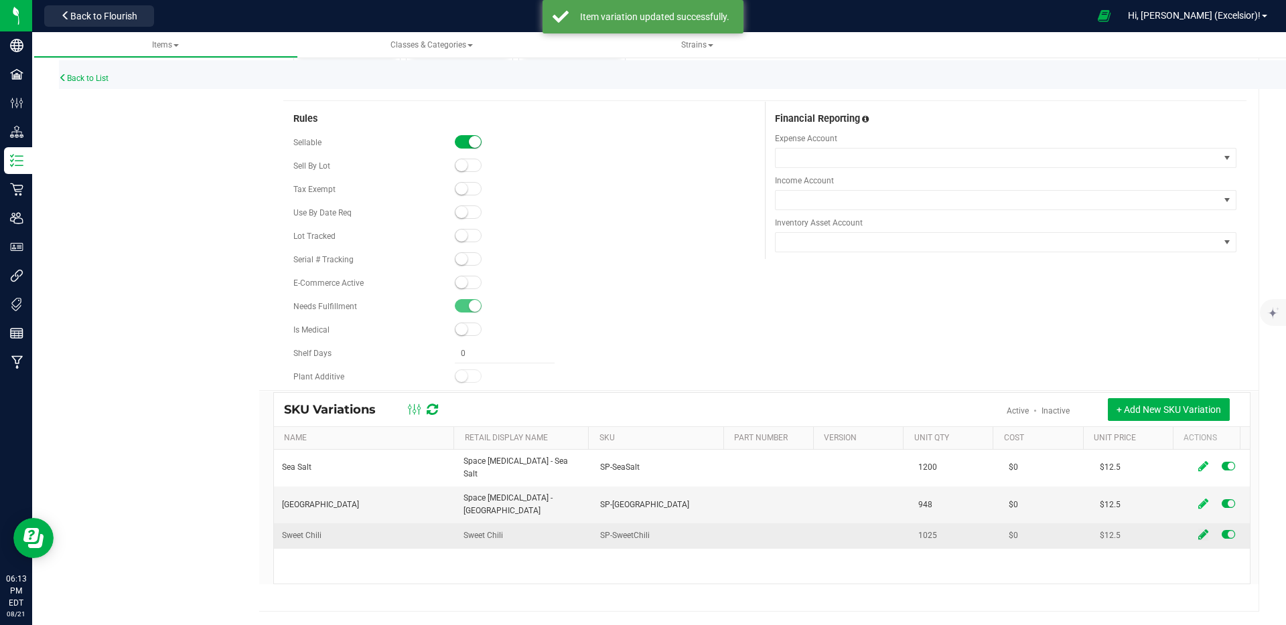
click at [1198, 529] on icon at bounding box center [1203, 535] width 10 height 12
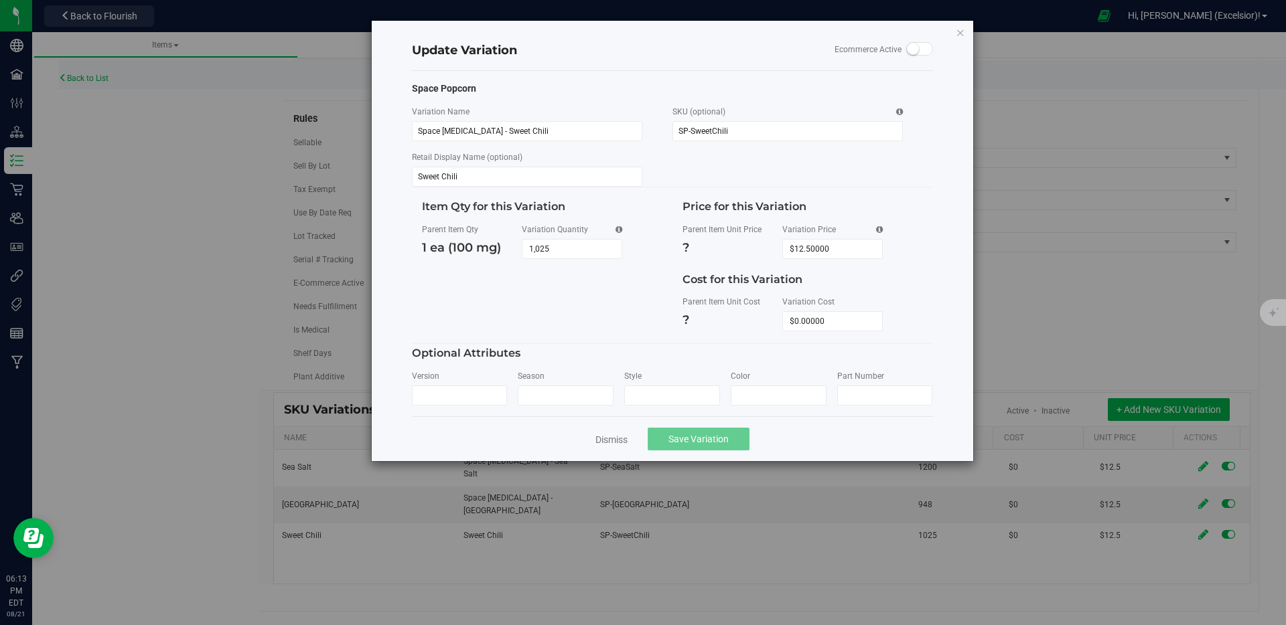
type input "Space Poppers - Sweet Chili"
click at [719, 428] on button "Save Variation" at bounding box center [699, 439] width 102 height 23
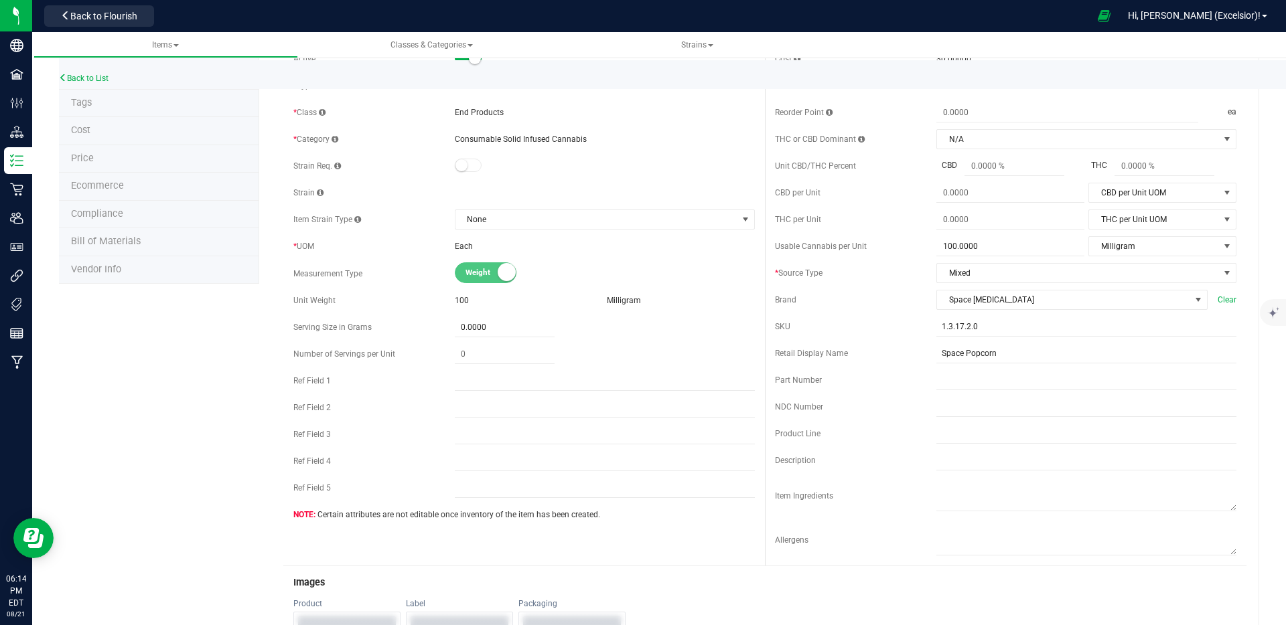
scroll to position [0, 0]
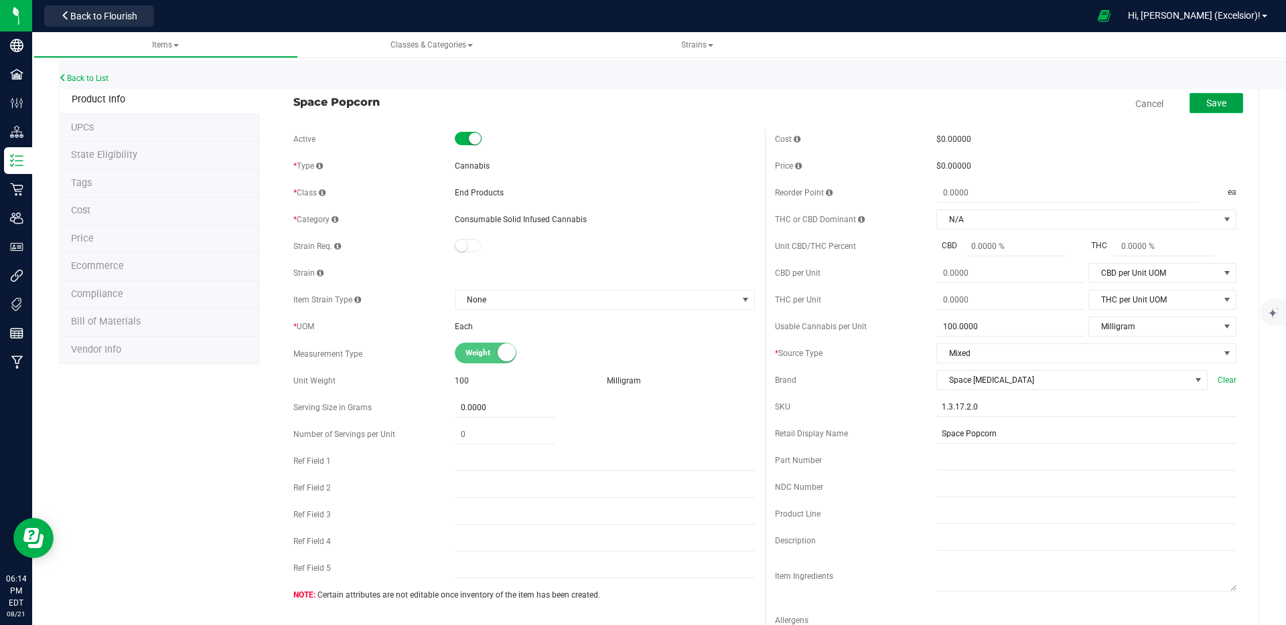
click at [1218, 110] on button "Save" at bounding box center [1216, 103] width 54 height 20
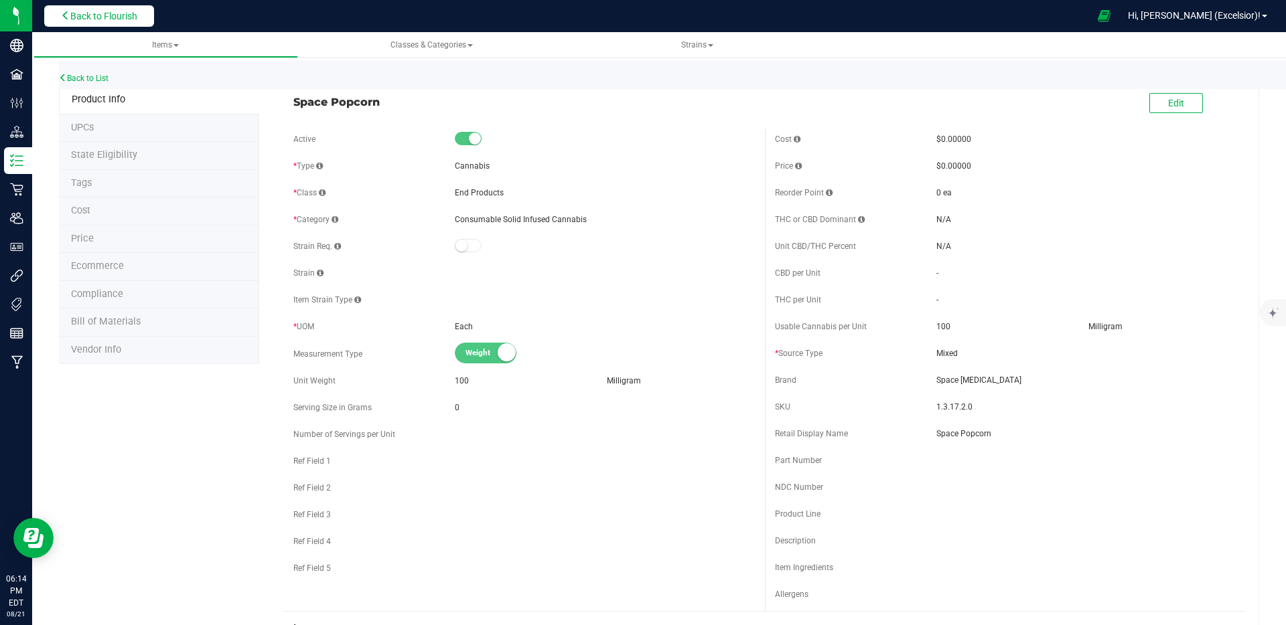
click at [98, 12] on span "Back to Flourish" at bounding box center [103, 16] width 67 height 11
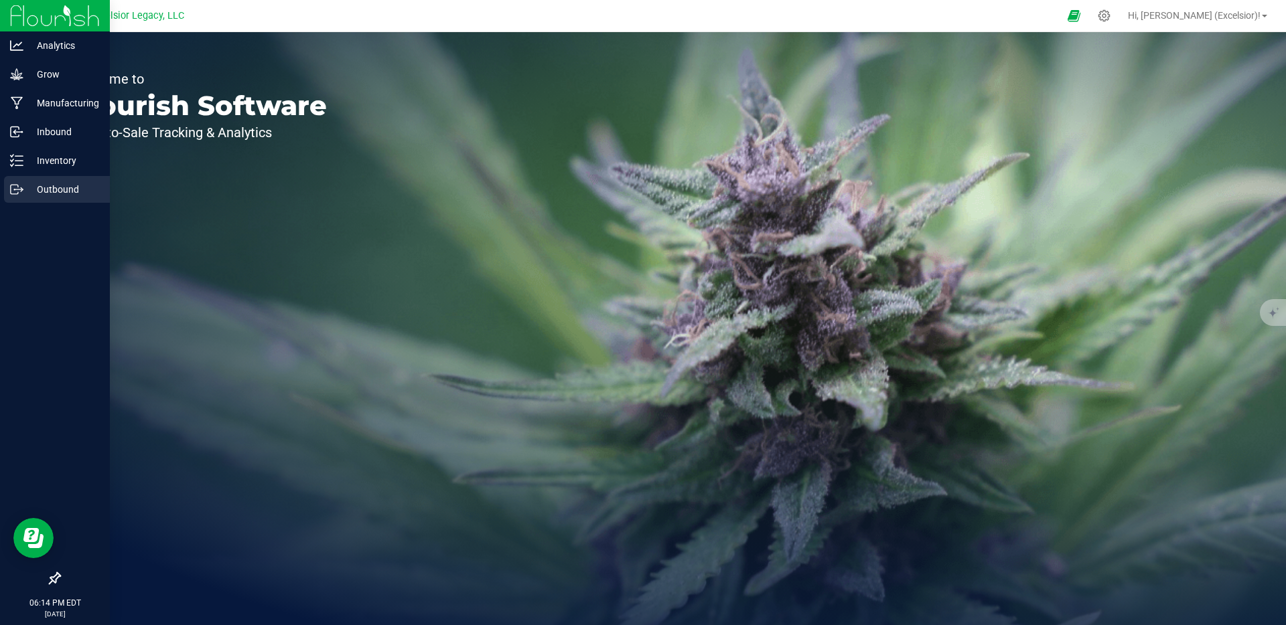
click at [19, 187] on icon at bounding box center [16, 189] width 13 height 13
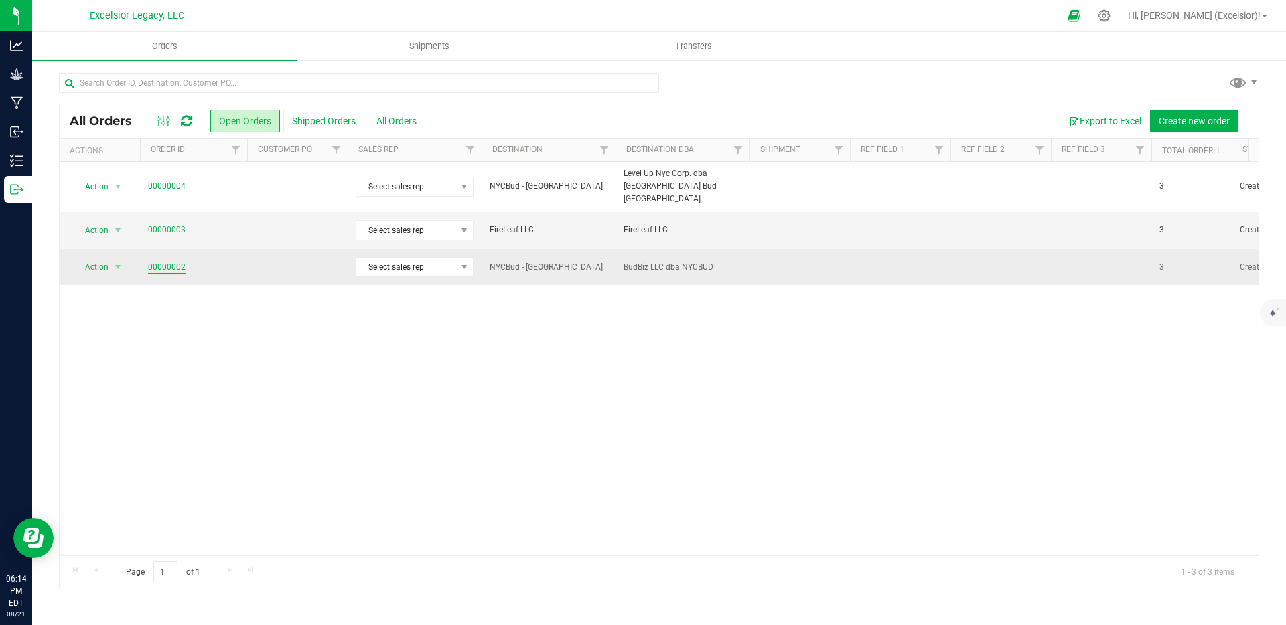
click at [165, 261] on link "00000002" at bounding box center [167, 267] width 38 height 13
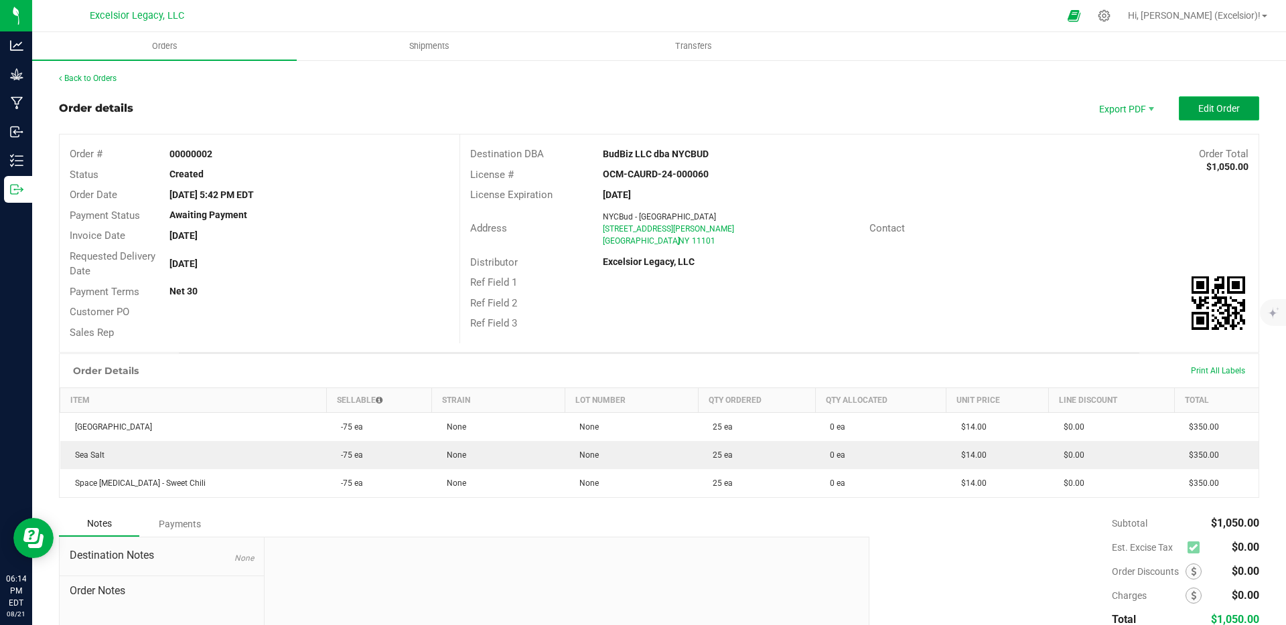
click at [1211, 115] on button "Edit Order" at bounding box center [1219, 108] width 80 height 24
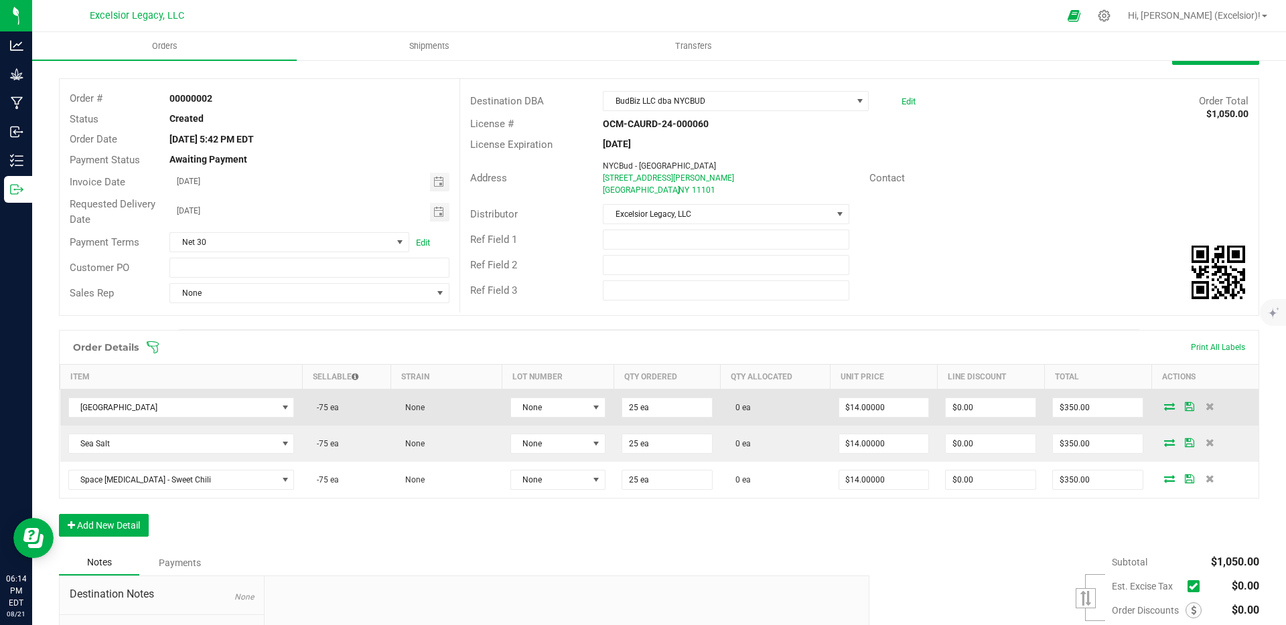
scroll to position [125, 0]
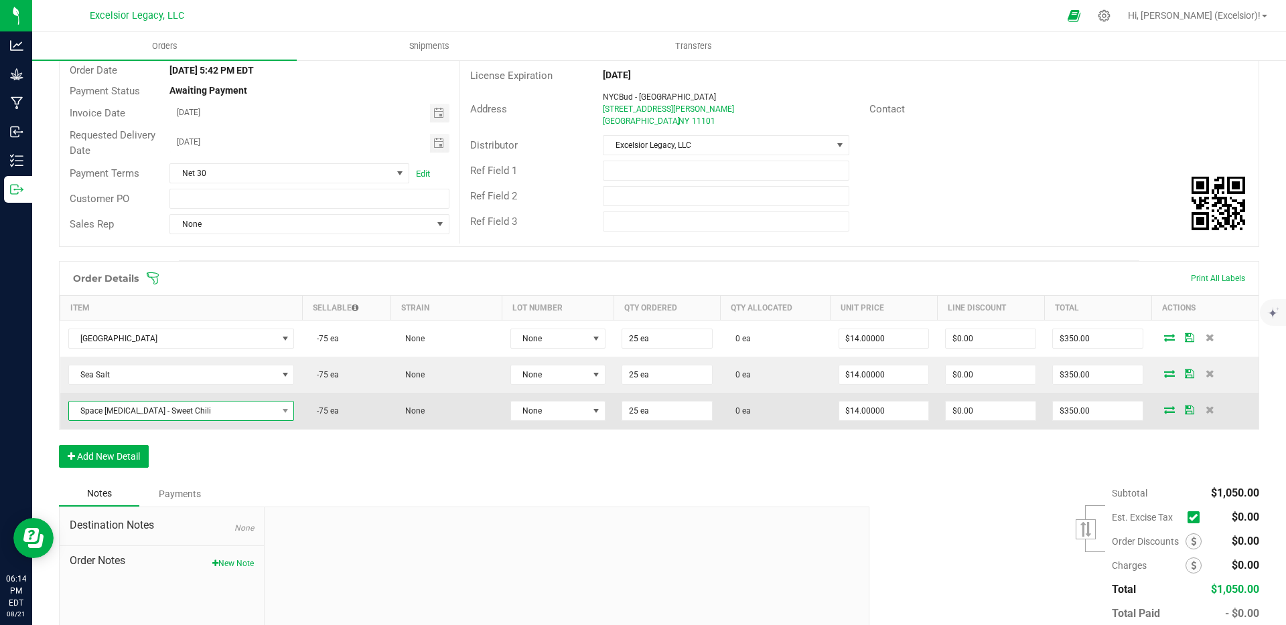
click at [246, 415] on span "Space Poppers - Sweet Chili" at bounding box center [173, 411] width 208 height 19
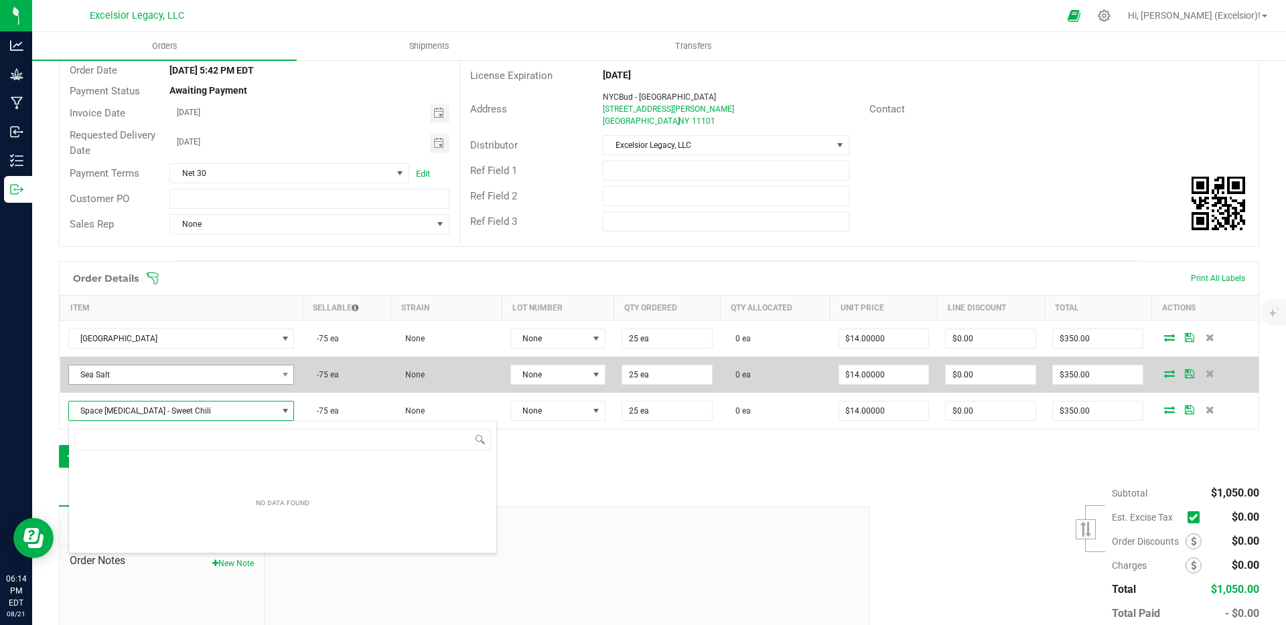
scroll to position [20, 207]
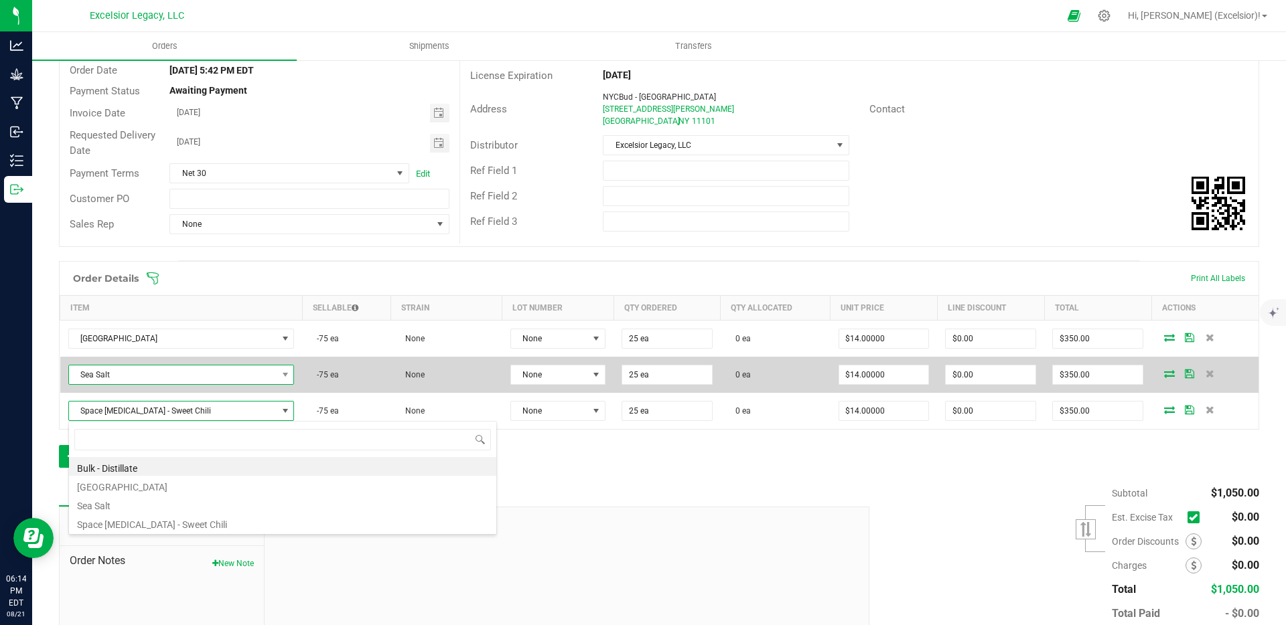
click at [256, 376] on span "Sea Salt" at bounding box center [173, 375] width 208 height 19
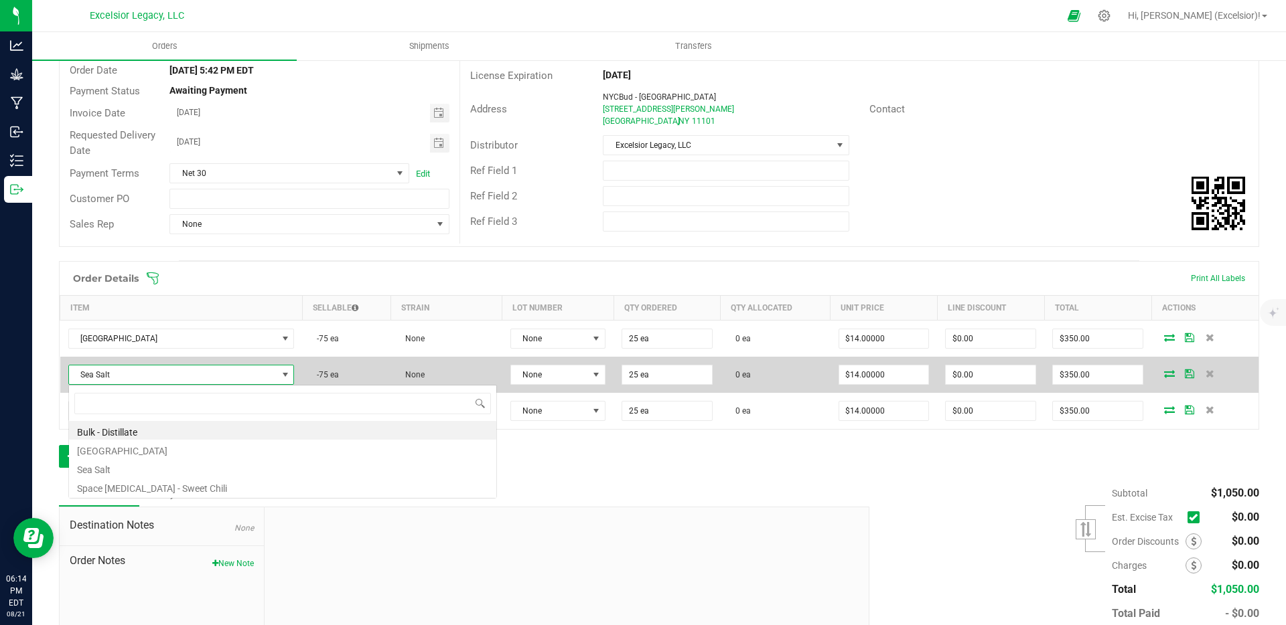
scroll to position [20, 208]
click at [256, 376] on span "Sea Salt" at bounding box center [173, 375] width 208 height 19
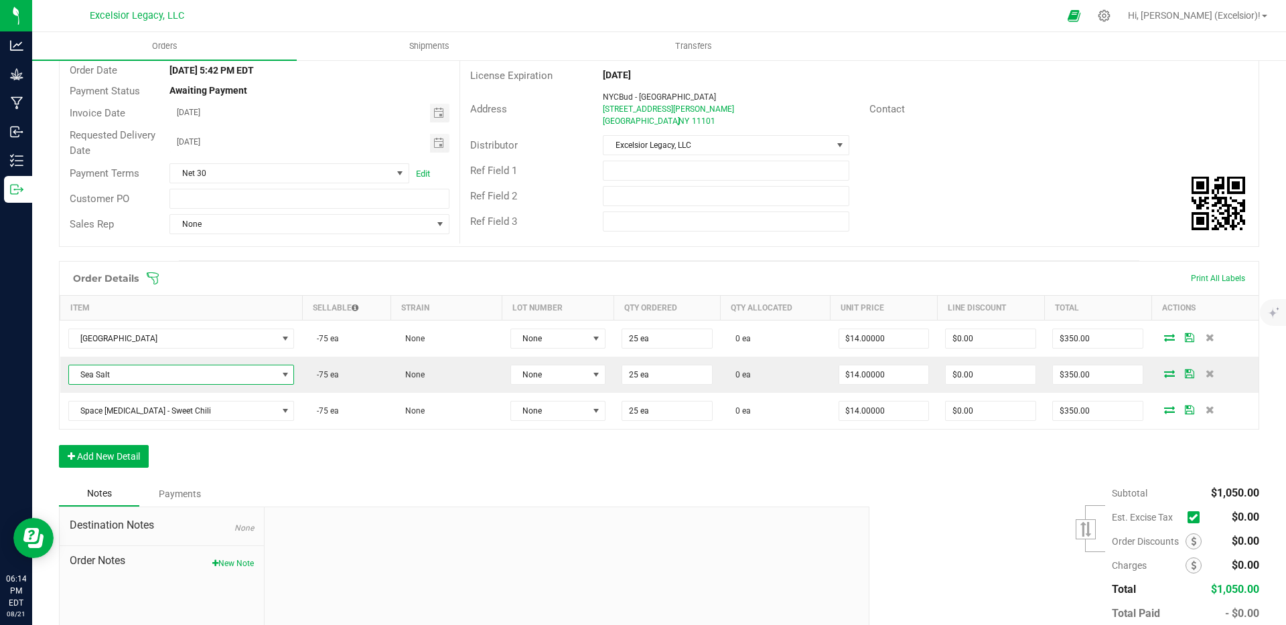
click at [756, 264] on div "Order Details Print All Labels" at bounding box center [659, 278] width 1199 height 33
click at [105, 453] on button "Add New Detail" at bounding box center [104, 456] width 90 height 23
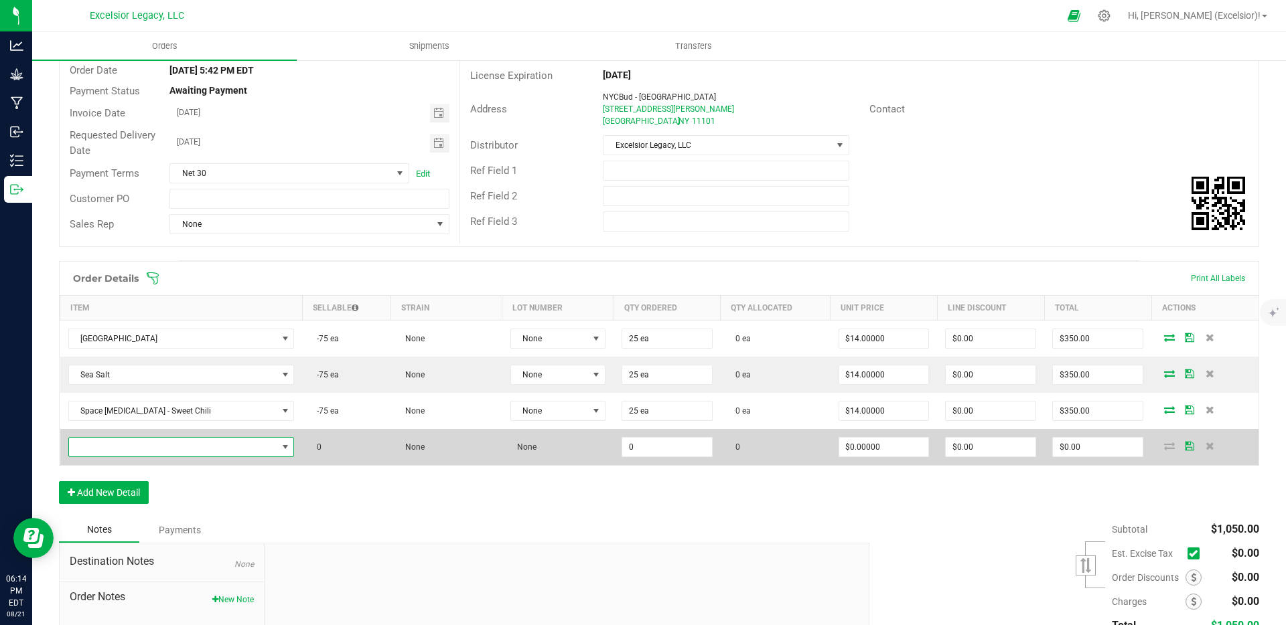
click at [124, 439] on span "NO DATA FOUND" at bounding box center [173, 447] width 208 height 19
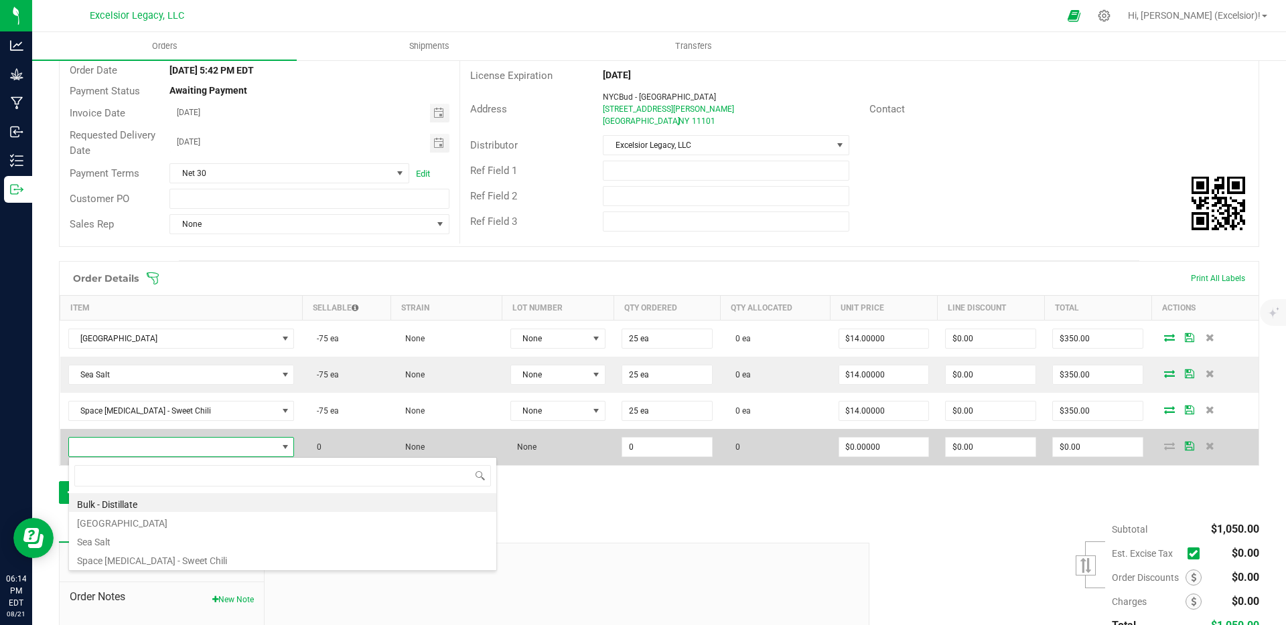
click at [125, 441] on span at bounding box center [173, 447] width 208 height 19
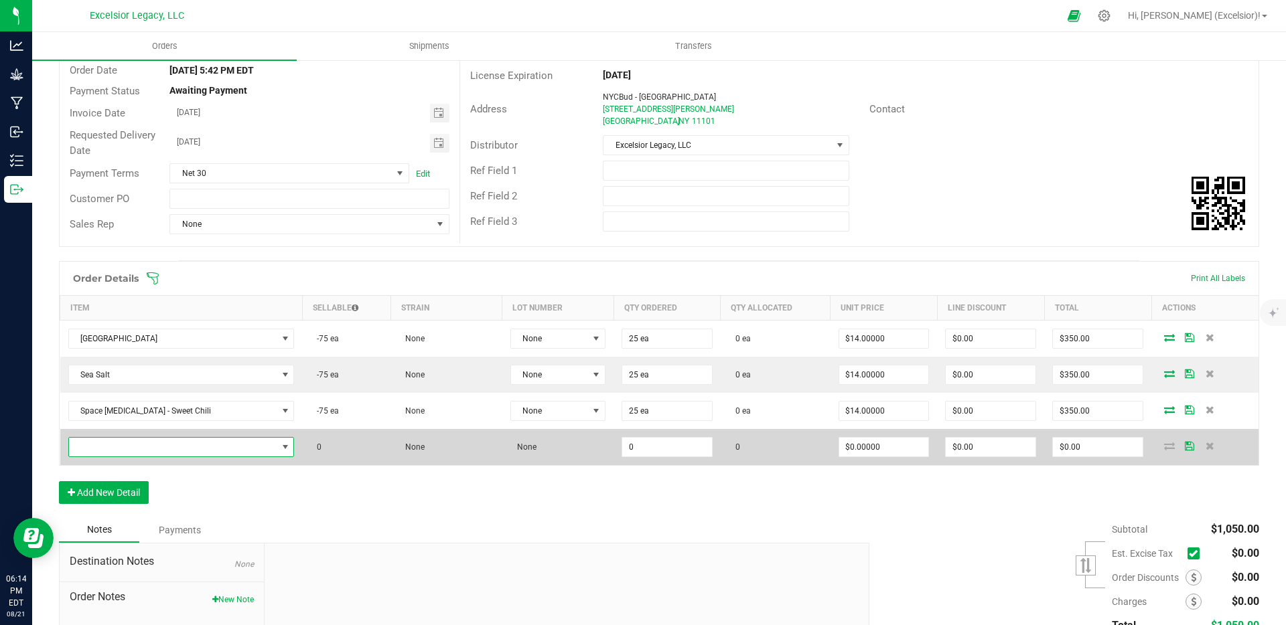
click at [125, 441] on span "NO DATA FOUND" at bounding box center [173, 447] width 208 height 19
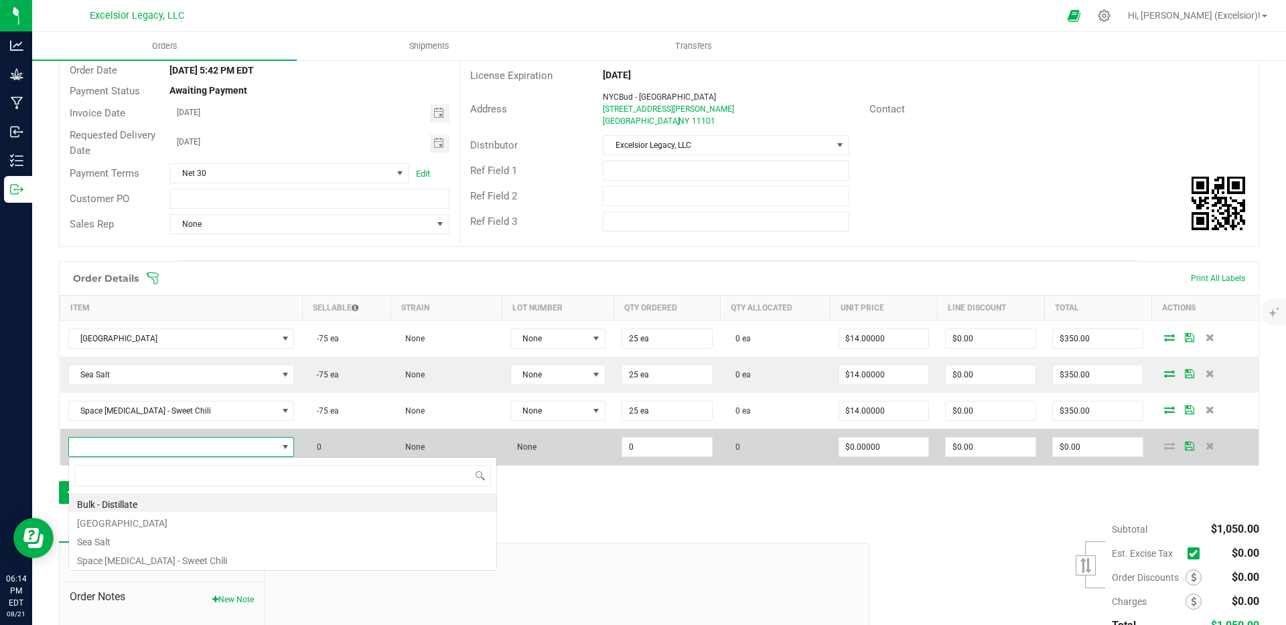
scroll to position [20, 207]
click at [125, 441] on span at bounding box center [173, 447] width 208 height 19
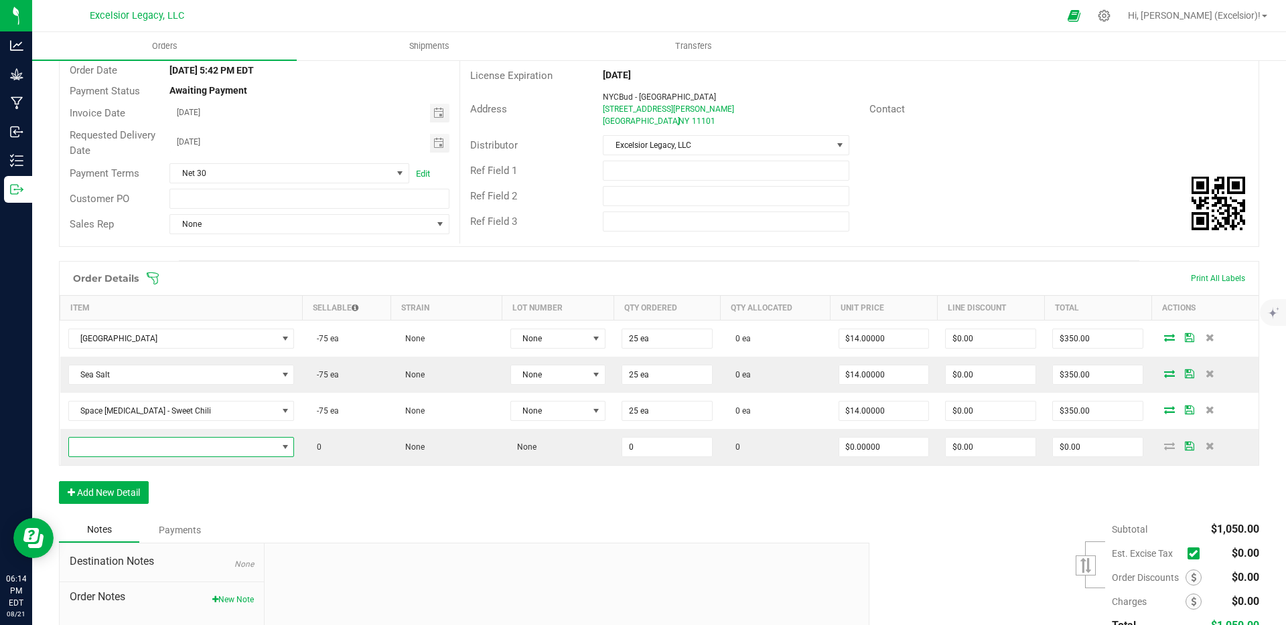
click at [616, 487] on div "Order Details Print All Labels Item Sellable Strain Lot Number Qty Ordered Qty …" at bounding box center [659, 389] width 1200 height 256
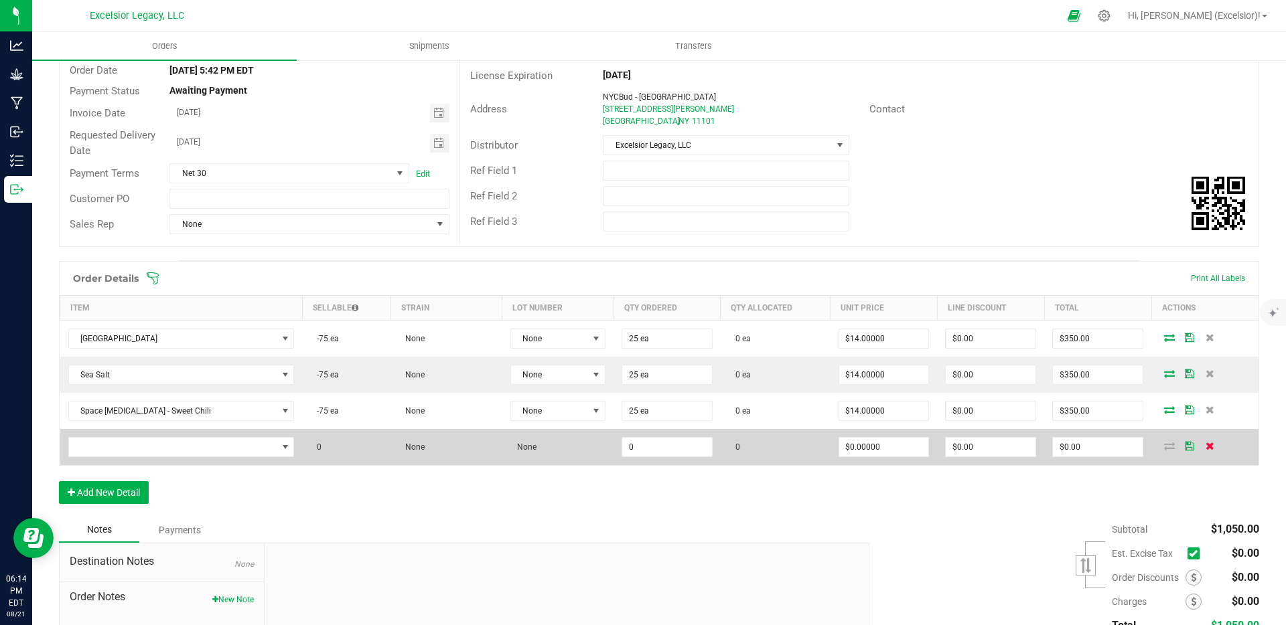
click at [1205, 447] on icon at bounding box center [1209, 446] width 9 height 8
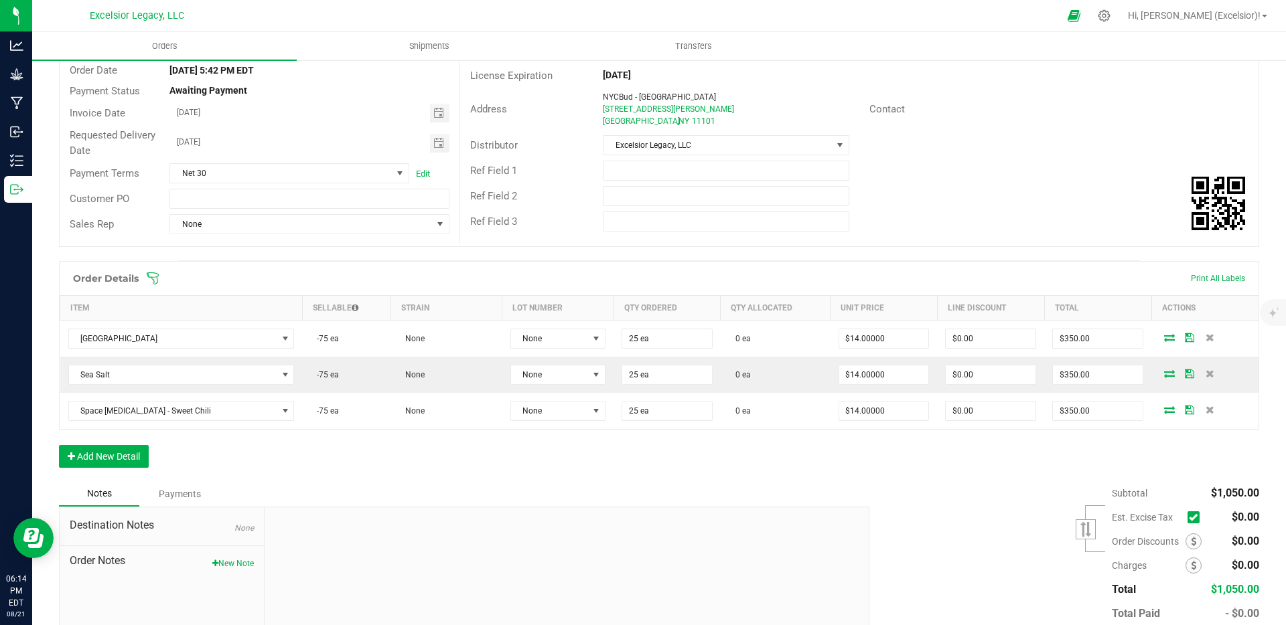
click at [988, 196] on div "Ref Field 2" at bounding box center [859, 195] width 798 height 25
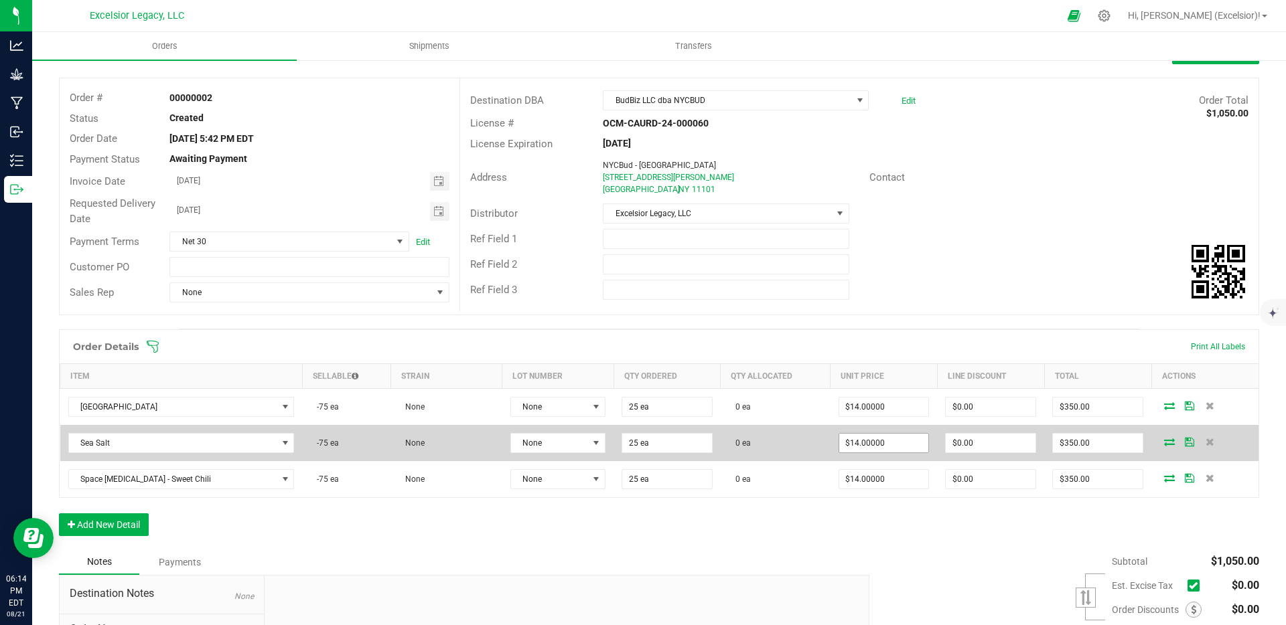
scroll to position [0, 0]
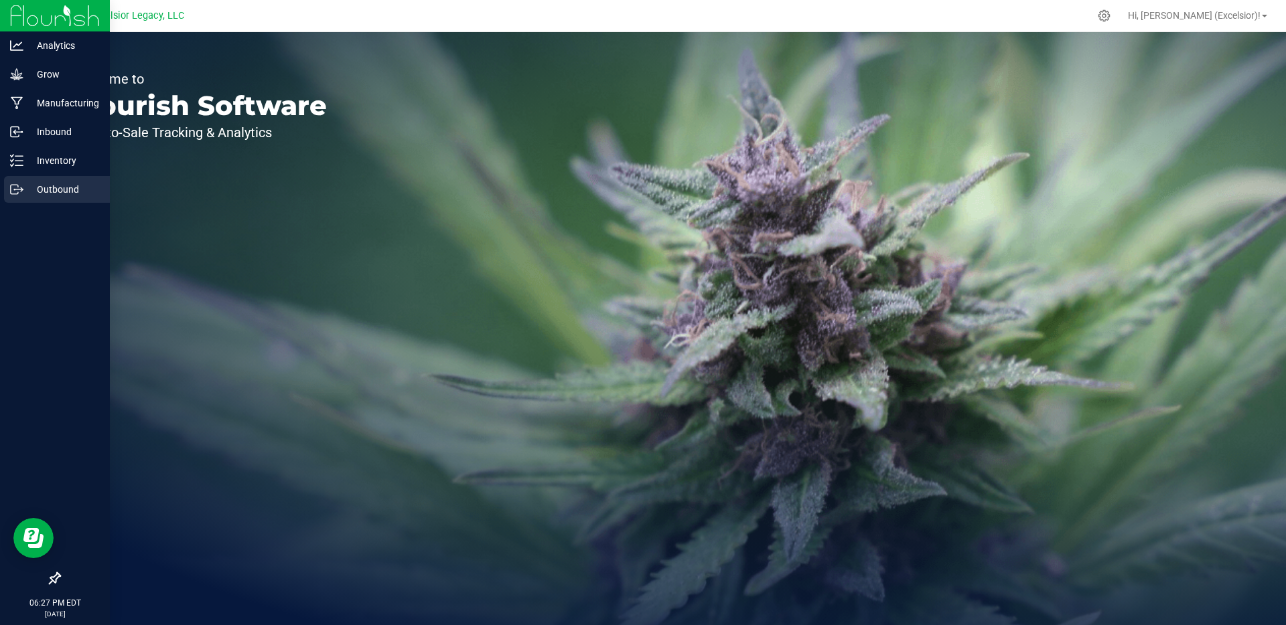
click at [40, 183] on p "Outbound" at bounding box center [63, 189] width 80 height 16
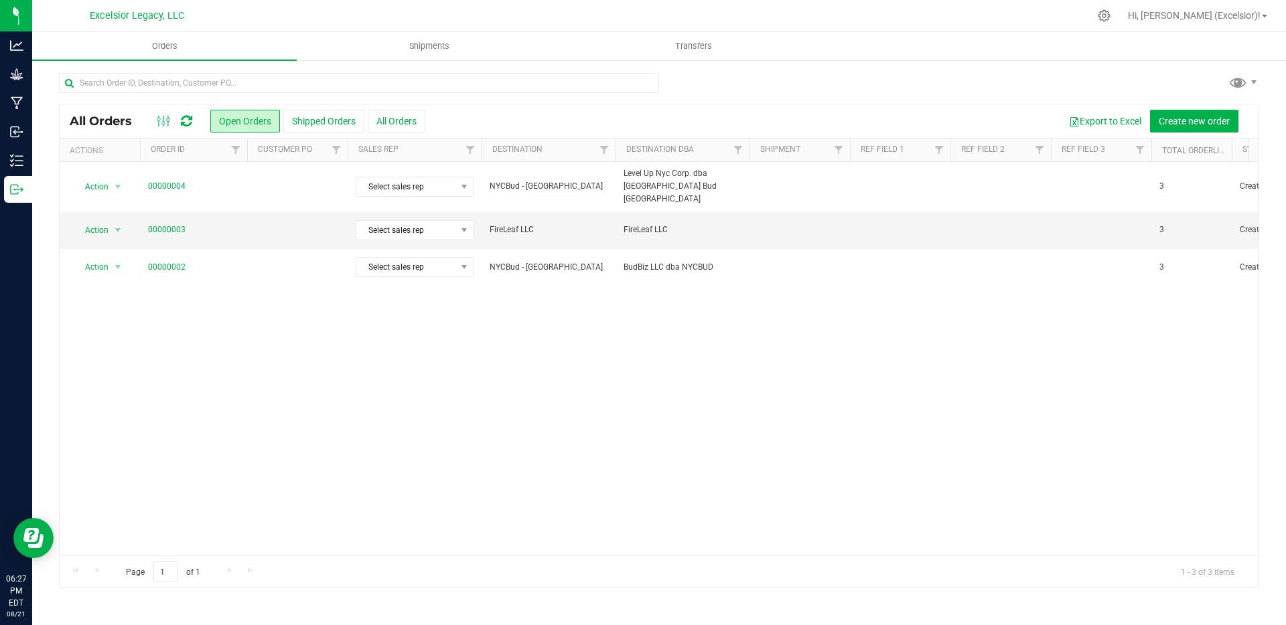
click at [427, 424] on div "Action Action Cancel order Change facility Clone order Edit order Mark as fully…" at bounding box center [659, 359] width 1199 height 394
click at [433, 56] on uib-tab-heading "Shipments" at bounding box center [428, 46] width 263 height 27
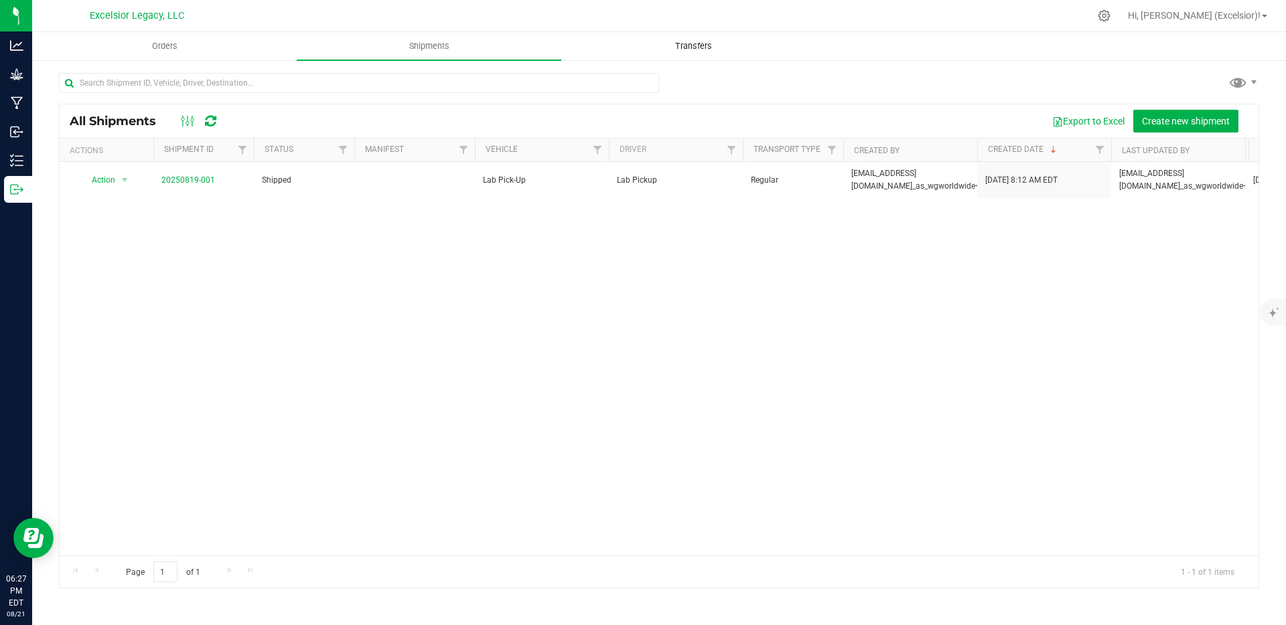
click at [701, 35] on uib-tab-heading "Transfers" at bounding box center [693, 46] width 263 height 27
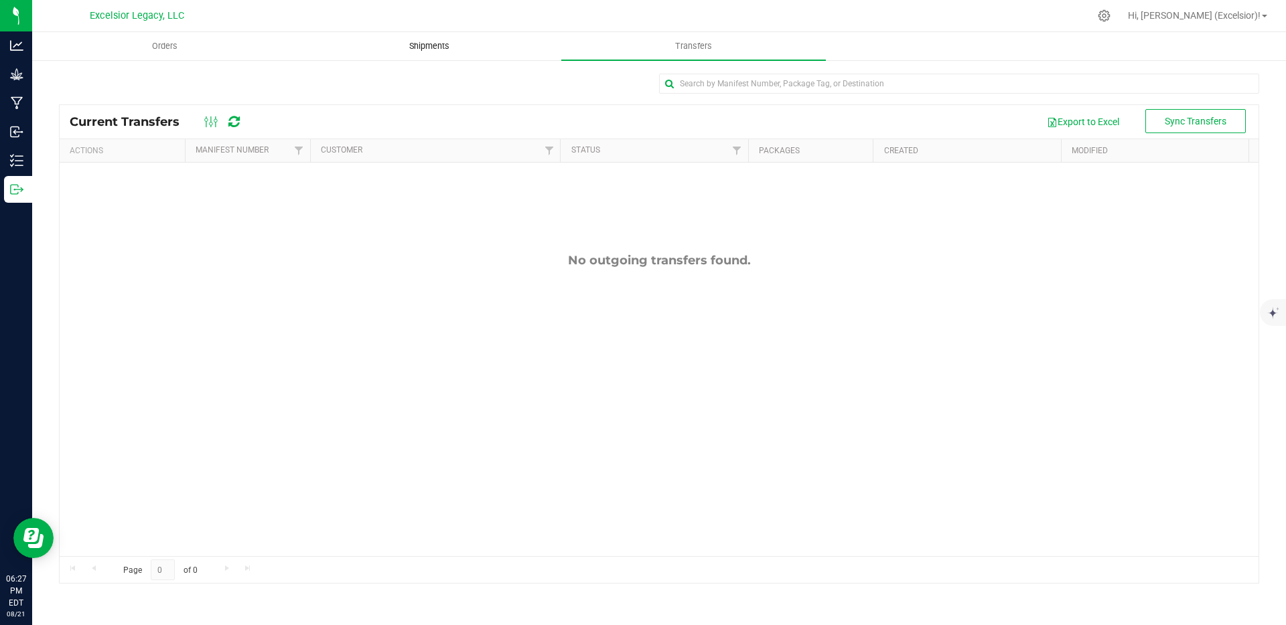
click at [465, 44] on span "Shipments" at bounding box center [429, 46] width 76 height 12
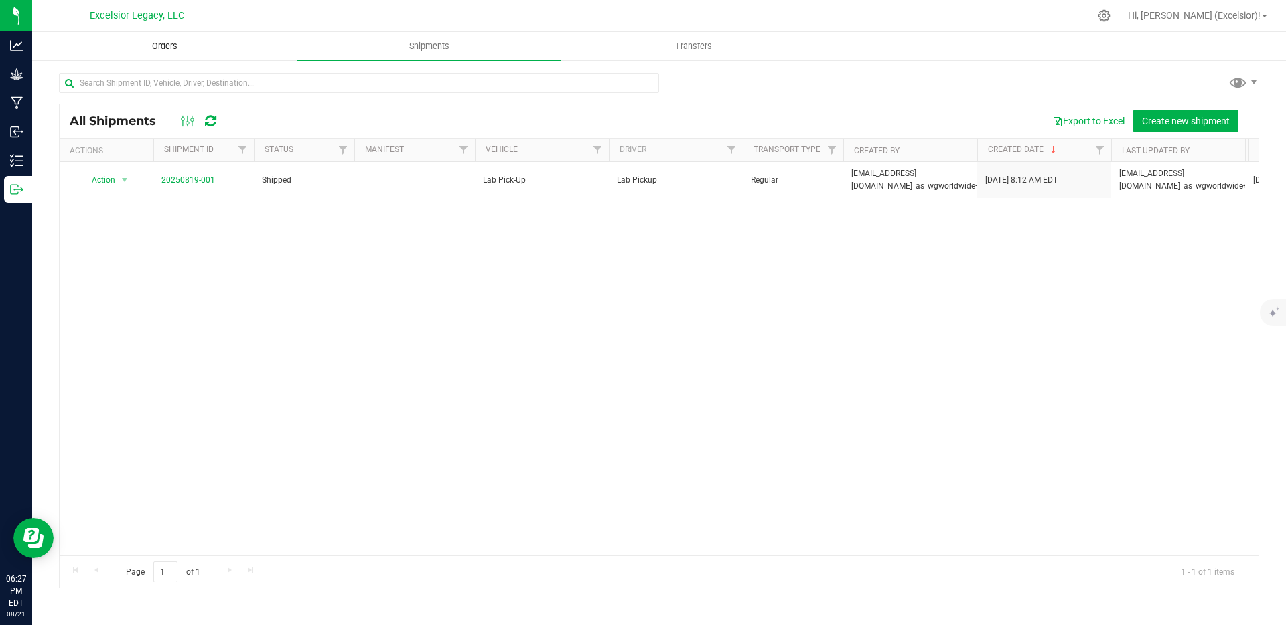
click at [187, 42] on span "Orders" at bounding box center [165, 46] width 62 height 12
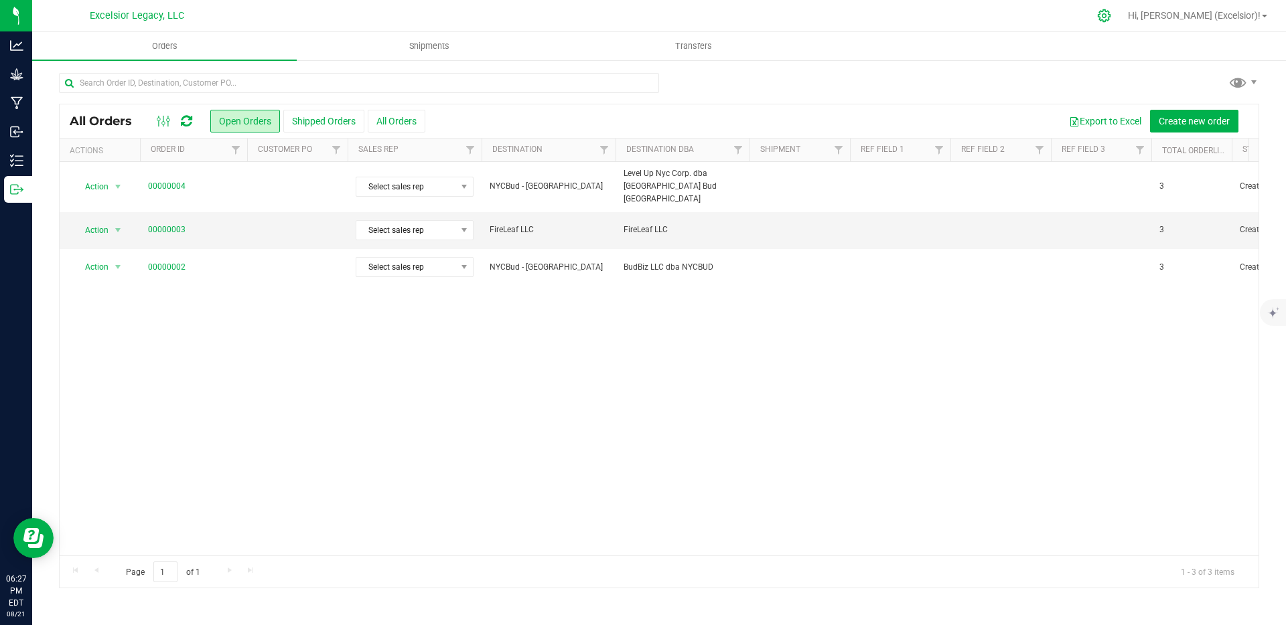
click at [1110, 16] on icon at bounding box center [1104, 15] width 13 height 13
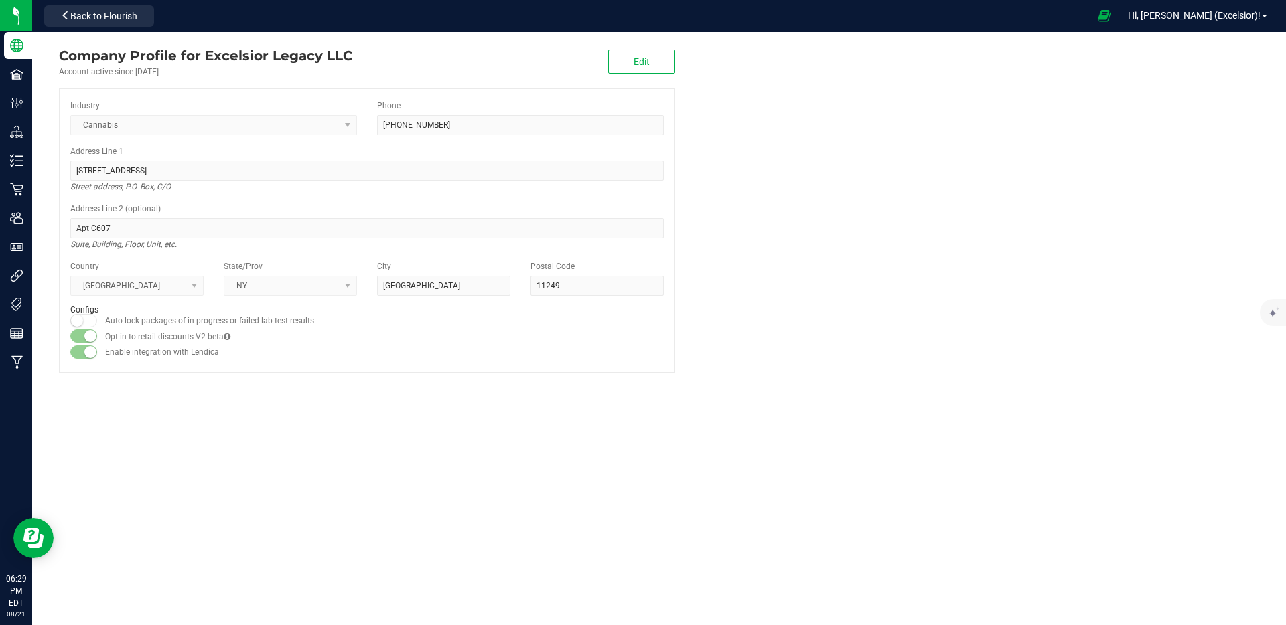
click at [642, 415] on div "Company Profile for Excelsior Legacy LLC Account active since [DATE] Edit Indus…" at bounding box center [659, 328] width 1254 height 593
click at [786, 138] on company "Company Profile for Excelsior Legacy LLC Account active since [DATE] Edit Indus…" at bounding box center [659, 209] width 1254 height 354
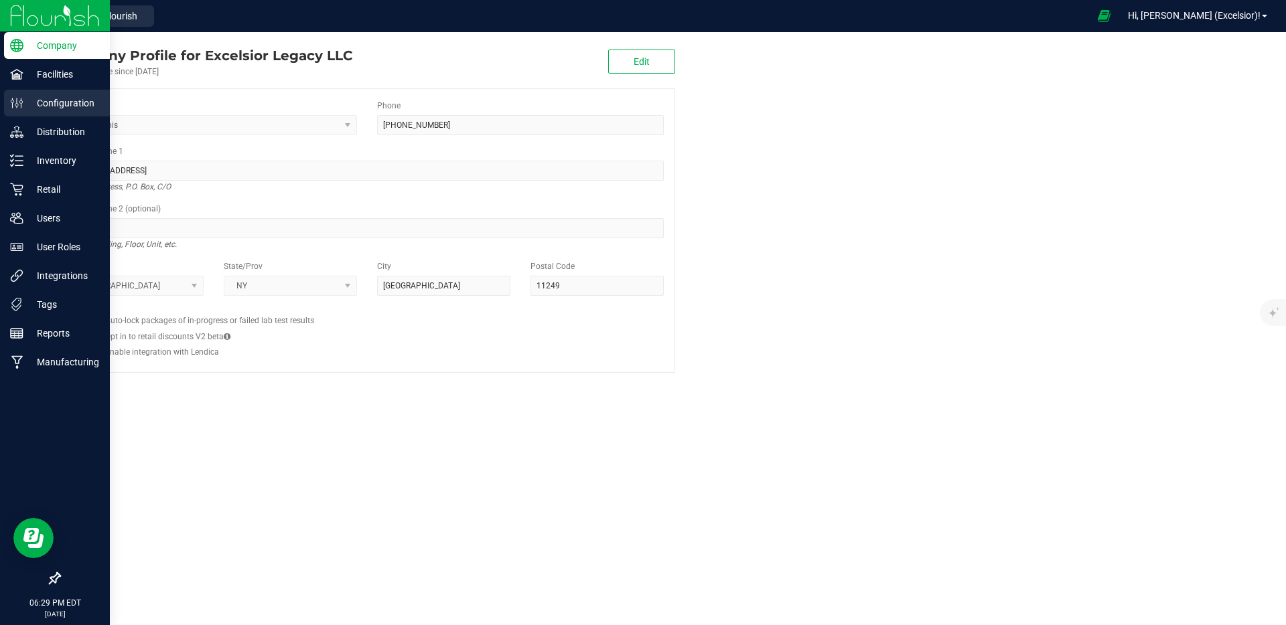
click at [58, 106] on p "Configuration" at bounding box center [63, 103] width 80 height 16
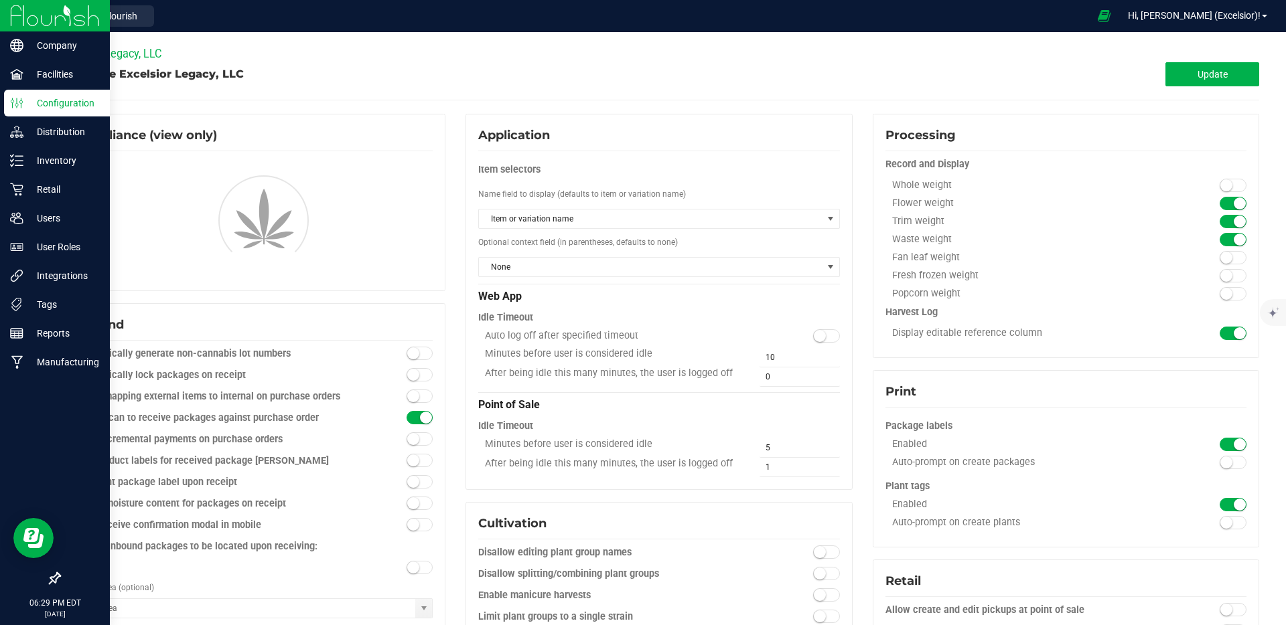
type input "Inventory"
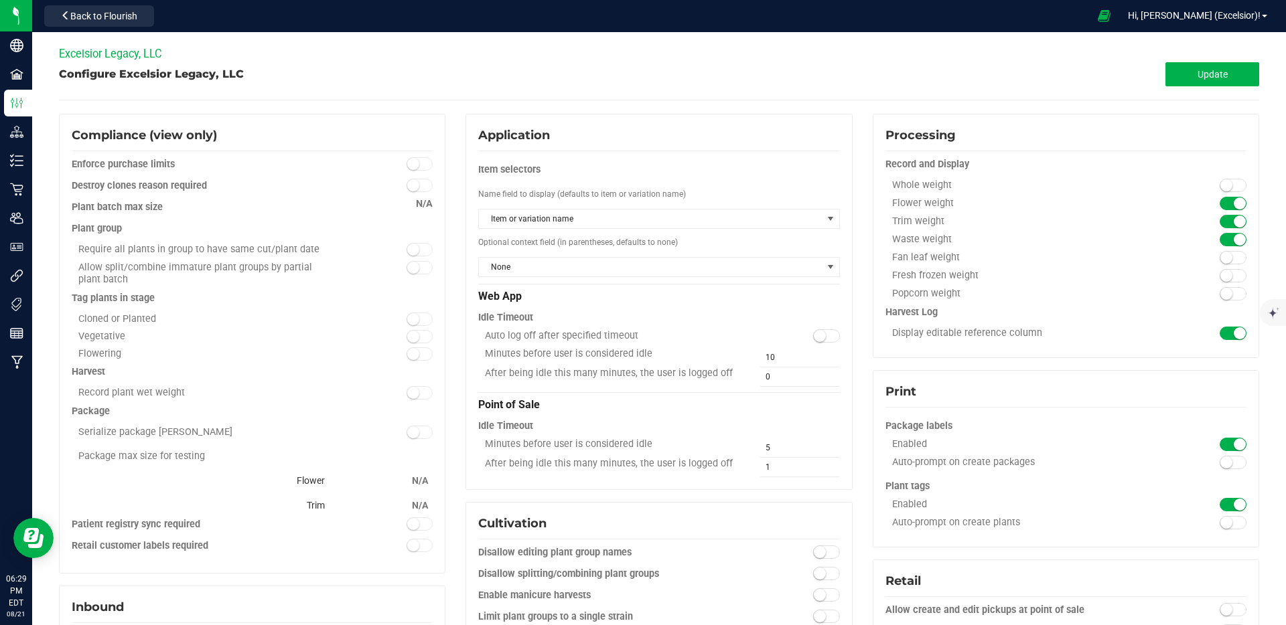
click at [523, 66] on div "Configure Excelsior Legacy, LLC" at bounding box center [359, 74] width 600 height 16
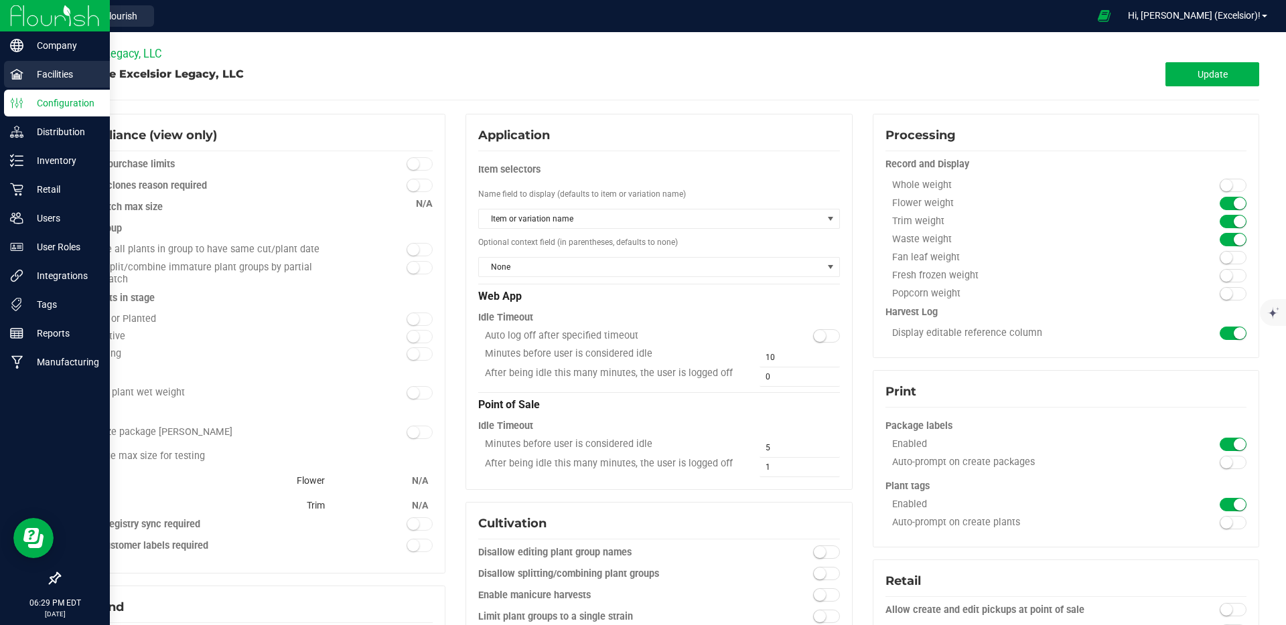
click at [13, 75] on icon at bounding box center [16, 74] width 13 height 10
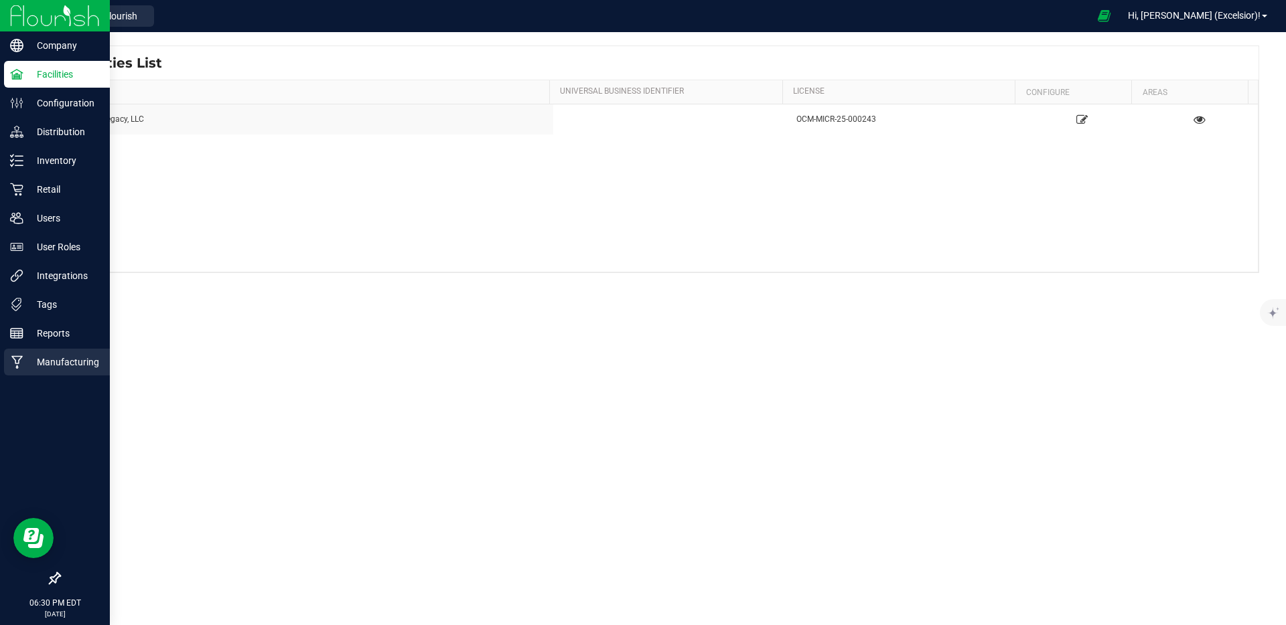
click at [70, 362] on p "Manufacturing" at bounding box center [63, 362] width 80 height 16
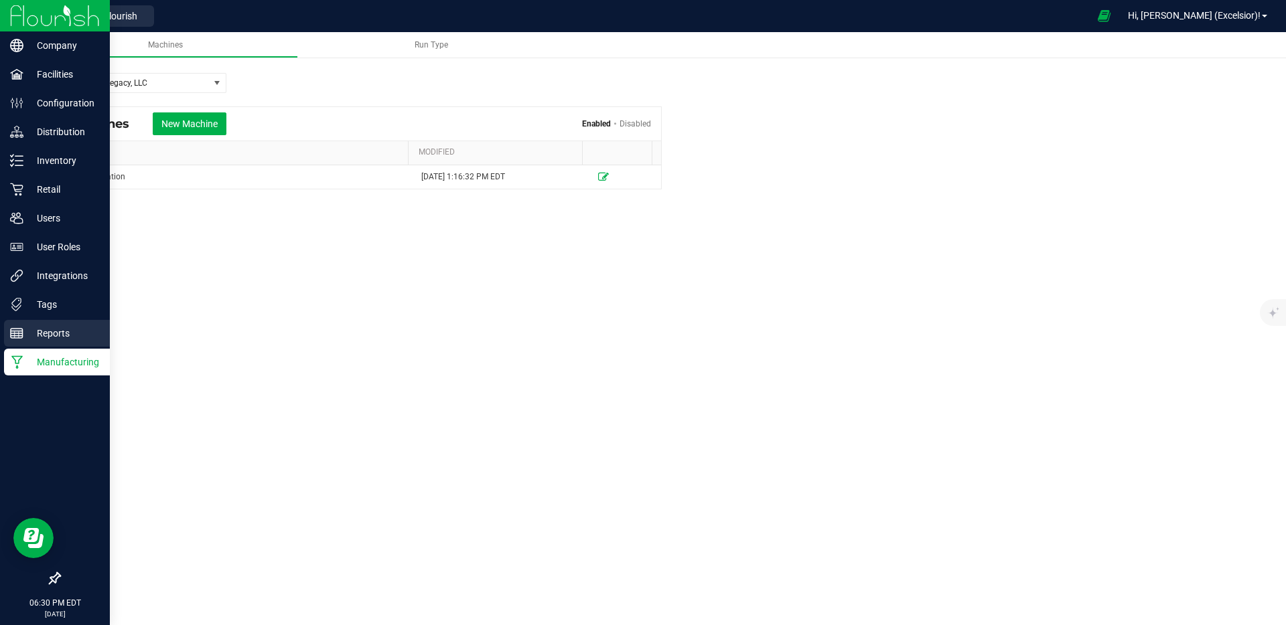
click at [71, 334] on p "Reports" at bounding box center [63, 333] width 80 height 16
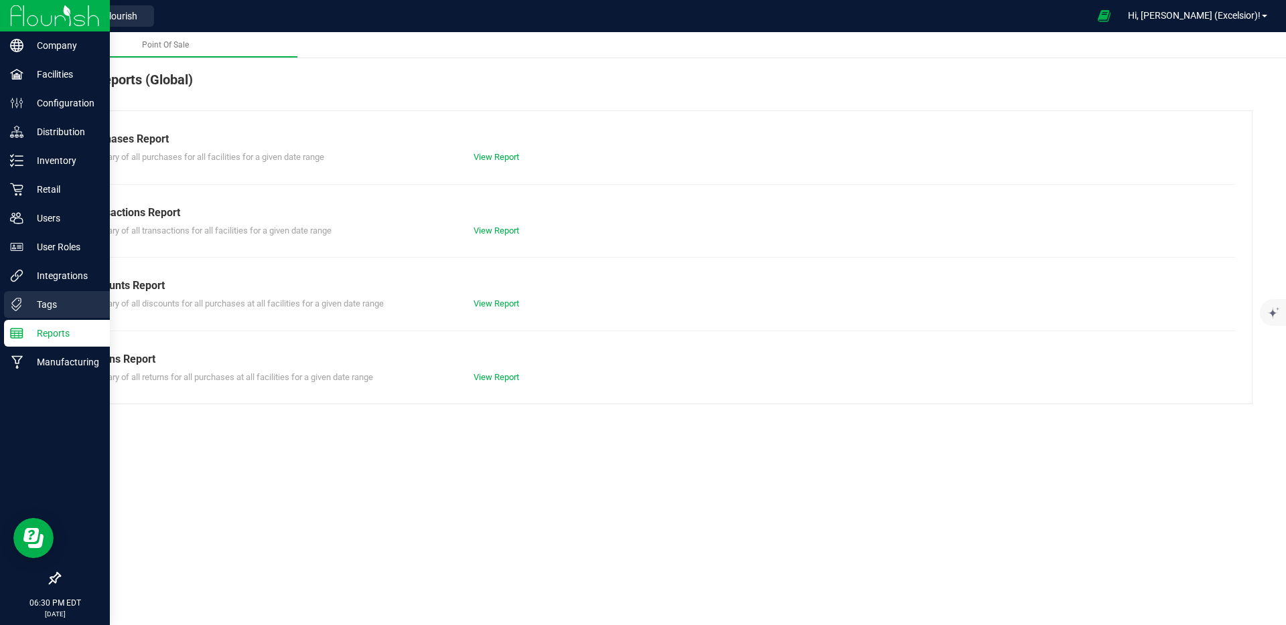
click at [71, 309] on p "Tags" at bounding box center [63, 305] width 80 height 16
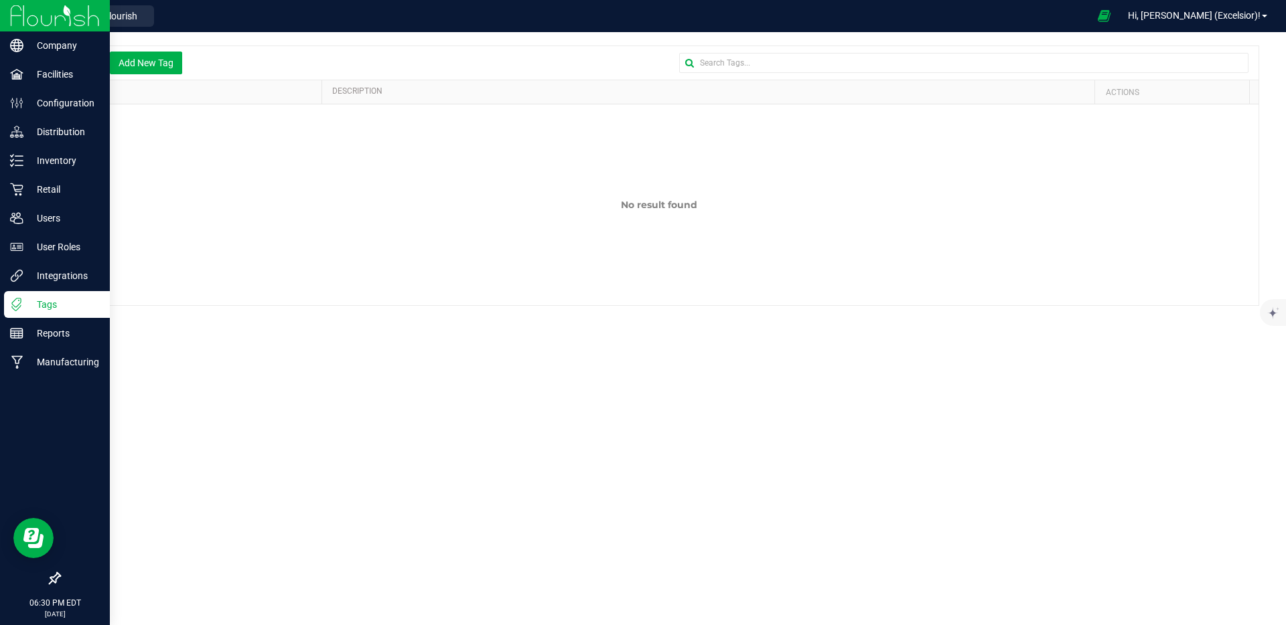
click at [69, 291] on div "Tags" at bounding box center [57, 304] width 106 height 27
click at [68, 287] on div "Integrations" at bounding box center [57, 276] width 106 height 27
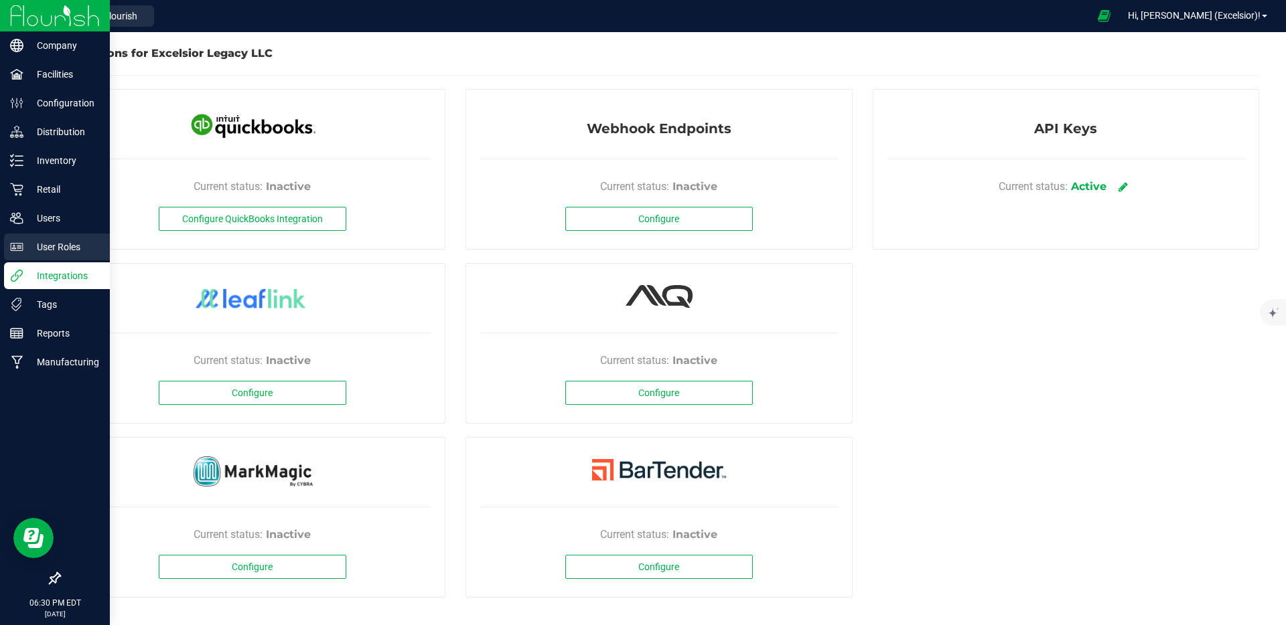
click at [73, 240] on p "User Roles" at bounding box center [63, 247] width 80 height 16
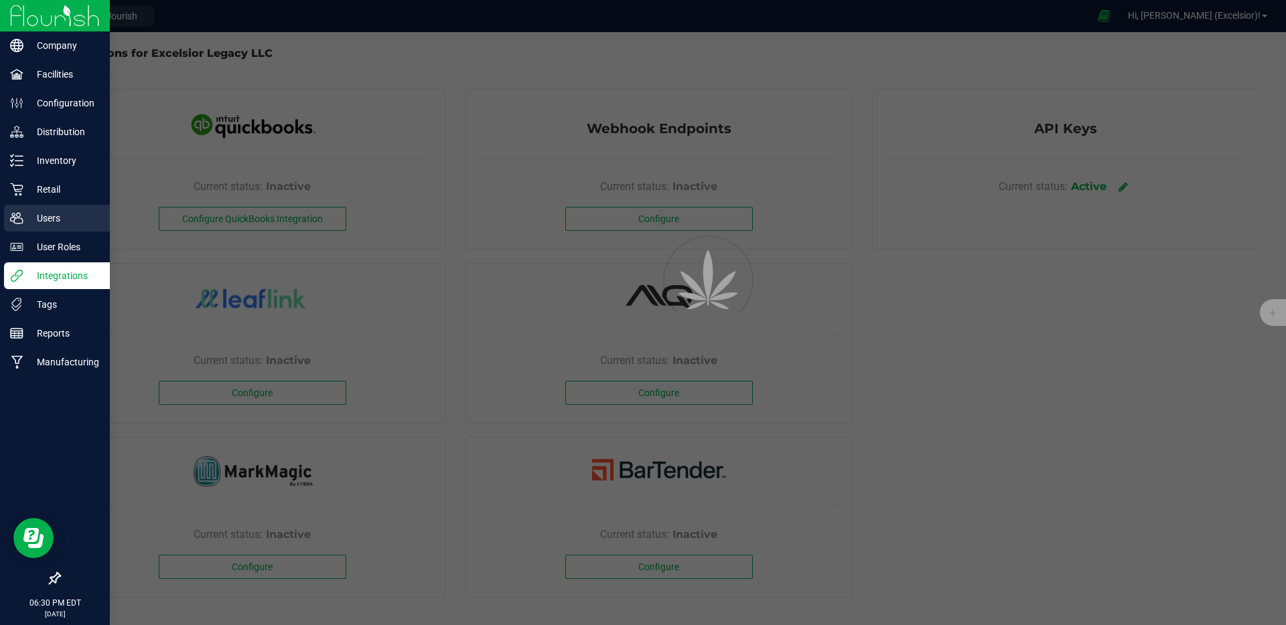
click at [62, 220] on p "Users" at bounding box center [63, 218] width 80 height 16
